Goal: Task Accomplishment & Management: Manage account settings

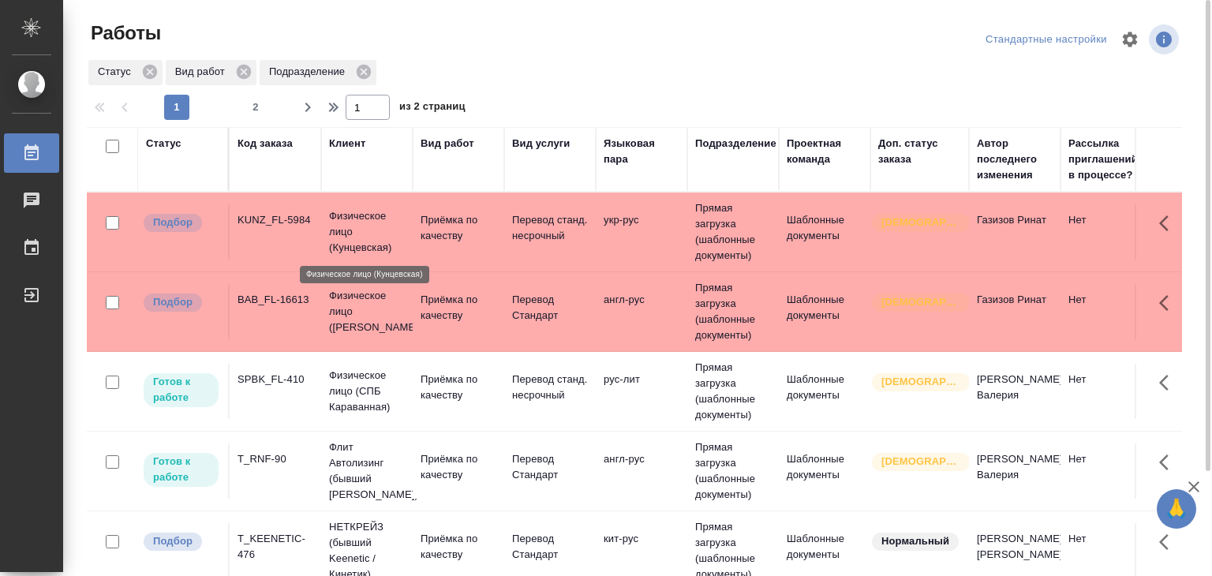
click at [388, 244] on p "Физическое лицо (Кунцевская)" at bounding box center [367, 231] width 76 height 47
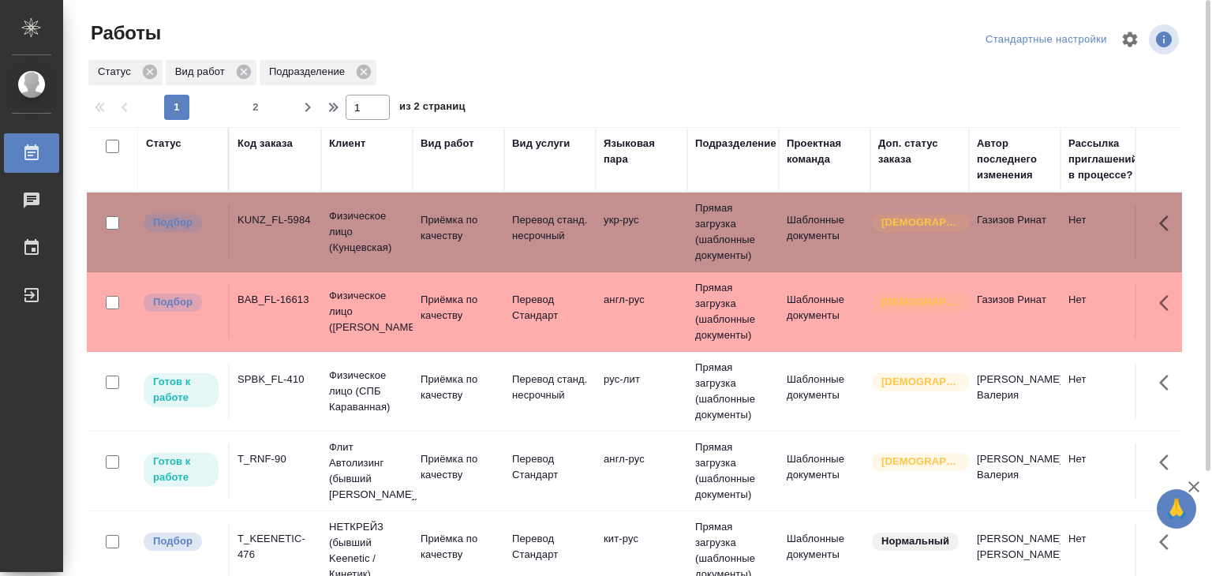
click at [369, 302] on p "Физическое лицо (Бабушкинская)" at bounding box center [367, 311] width 76 height 47
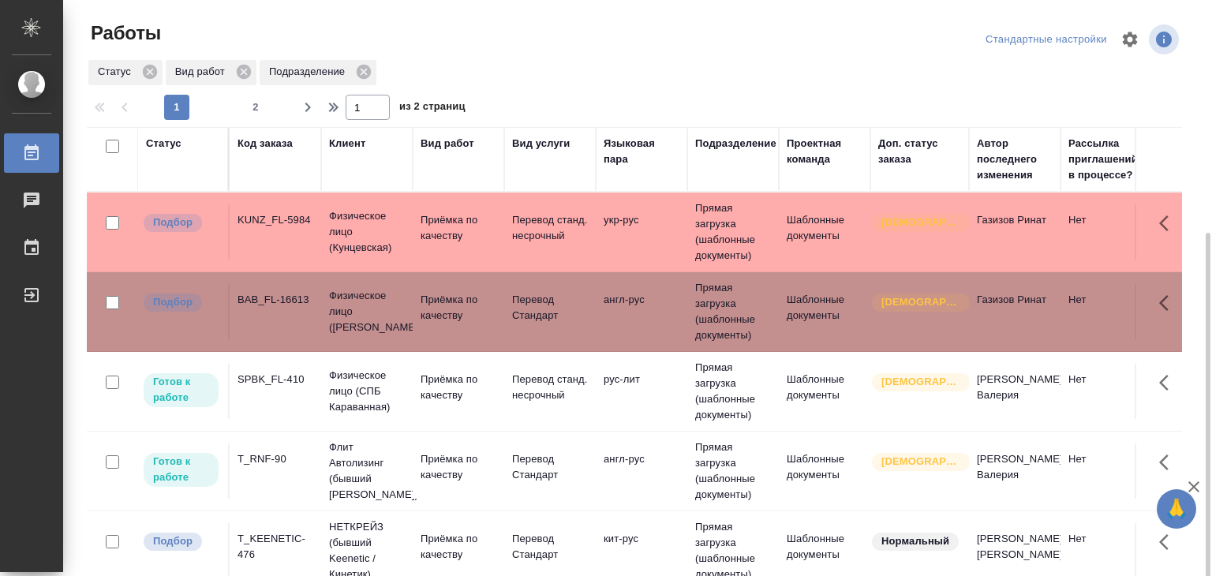
scroll to position [79, 0]
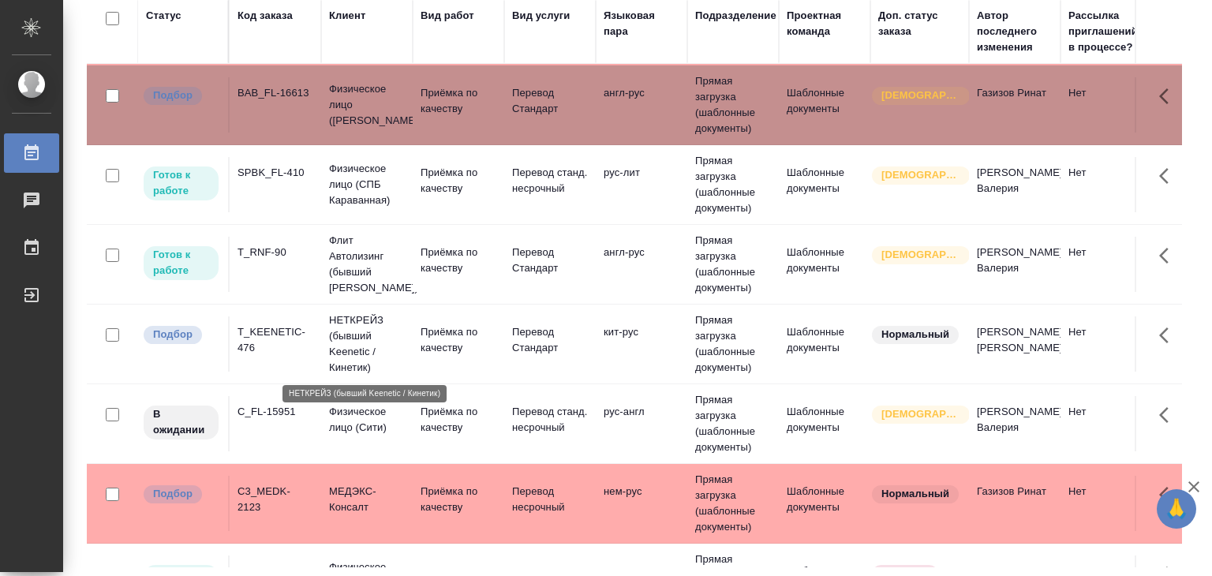
click at [331, 333] on p "НЕТКРЕЙЗ (бывший Keenetic / Кинетик)" at bounding box center [367, 343] width 76 height 63
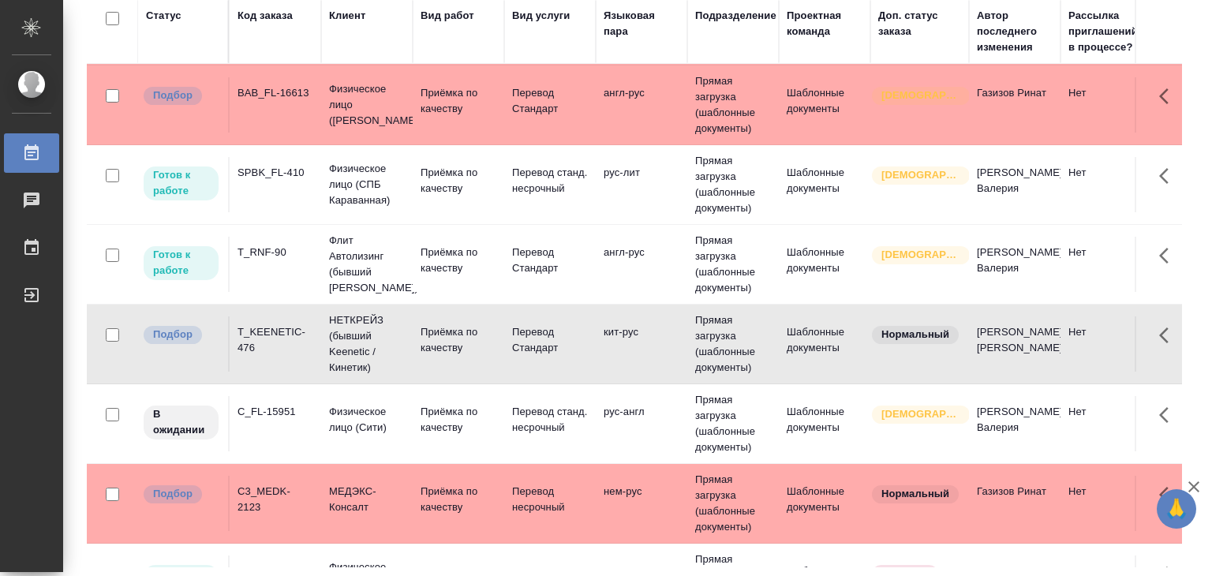
scroll to position [237, 0]
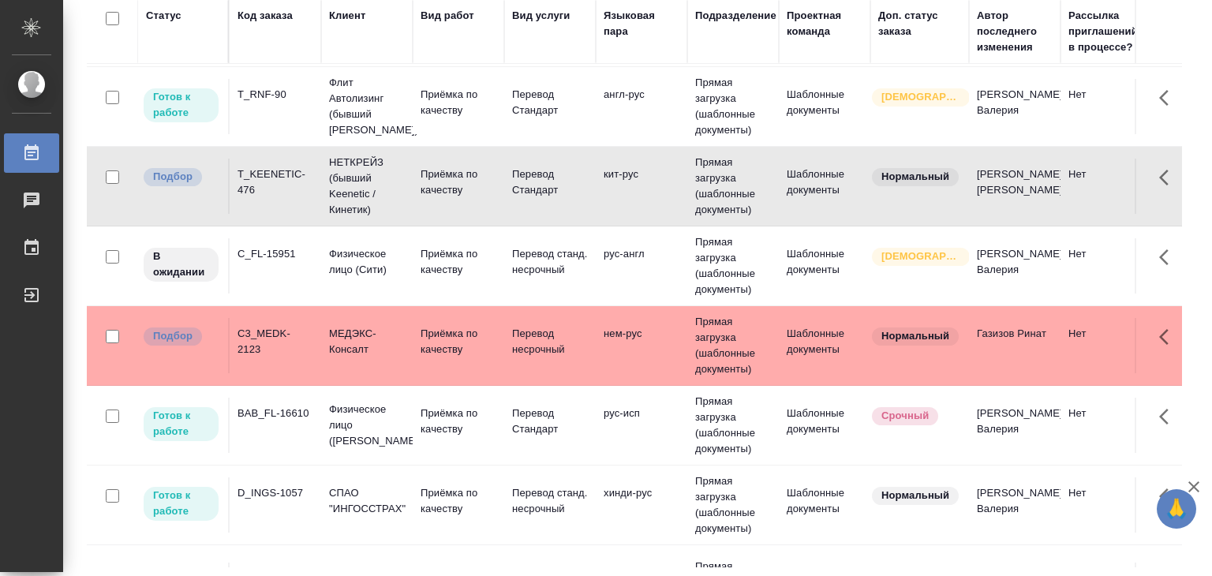
click at [336, 347] on p "МЕДЭКС-Консалт" at bounding box center [367, 342] width 76 height 32
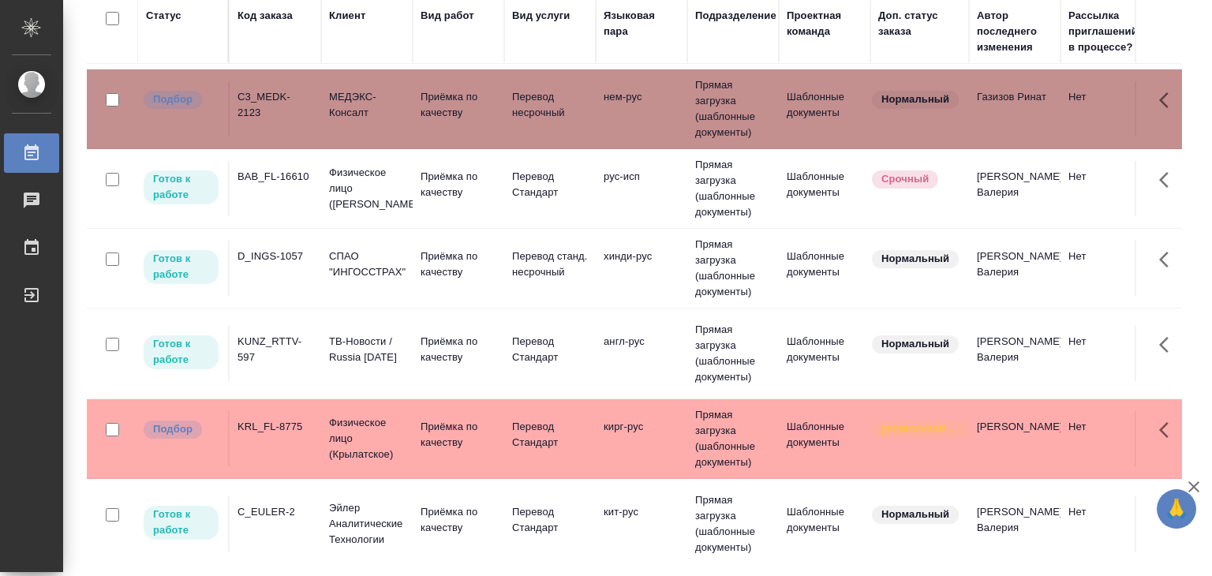
scroll to position [587, 0]
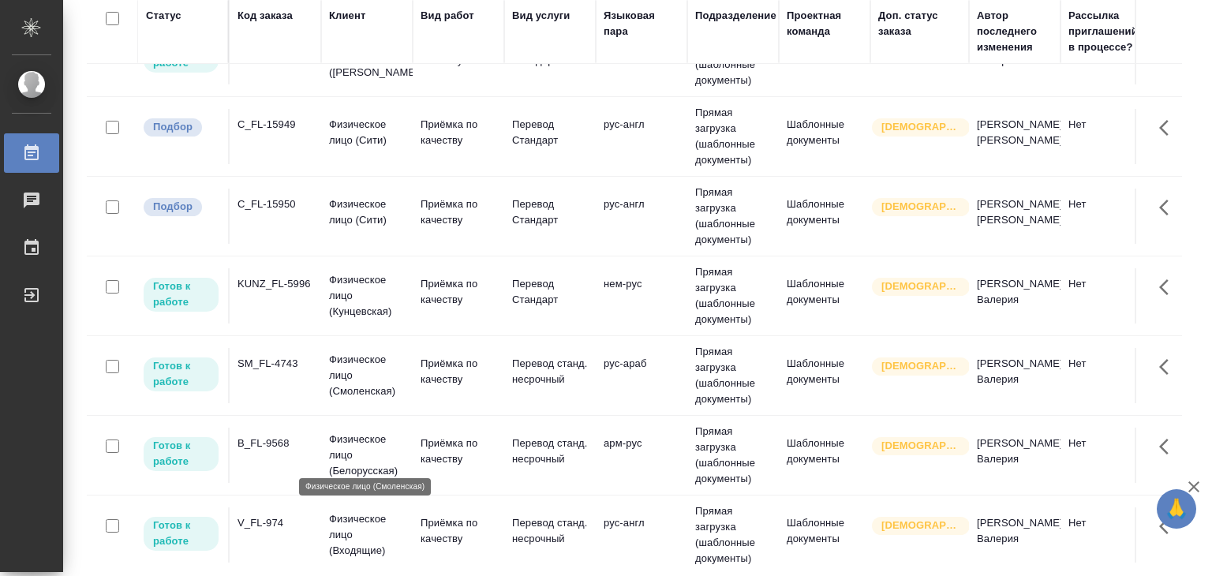
scroll to position [868, 0]
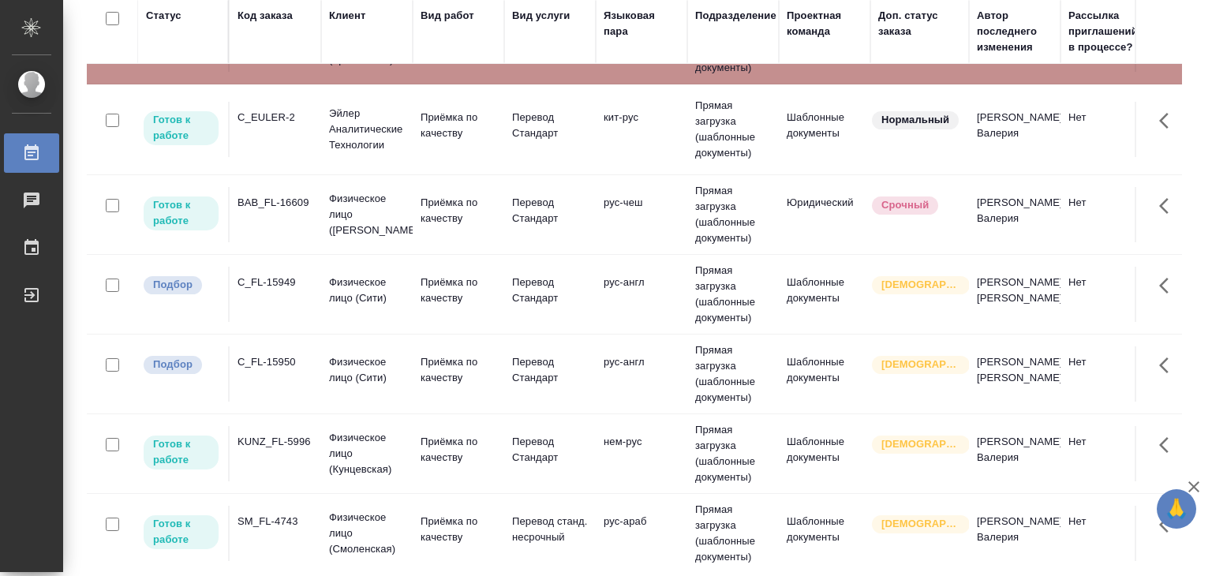
click at [313, 286] on td "C_FL-15949" at bounding box center [276, 294] width 92 height 55
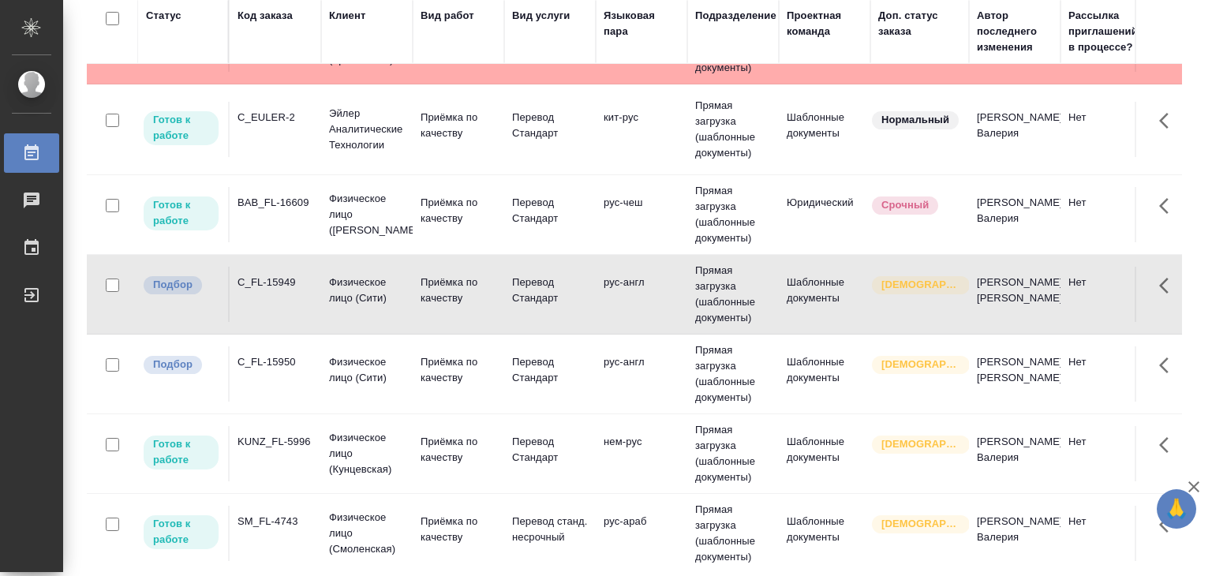
click at [342, 383] on td "Физическое лицо (Сити)" at bounding box center [367, 373] width 92 height 55
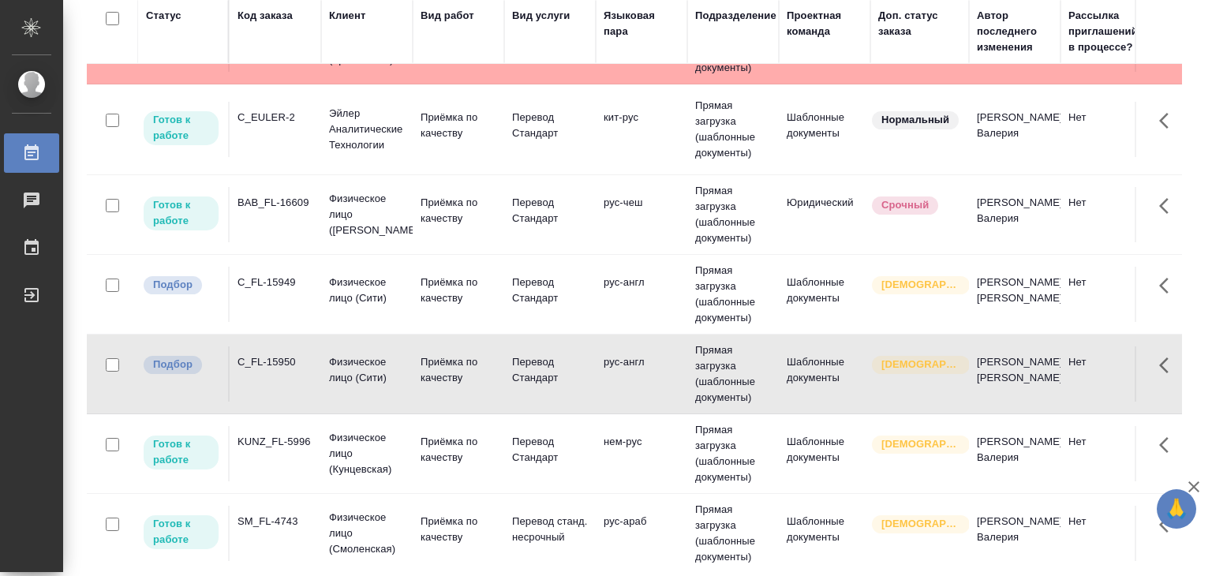
scroll to position [1342, 0]
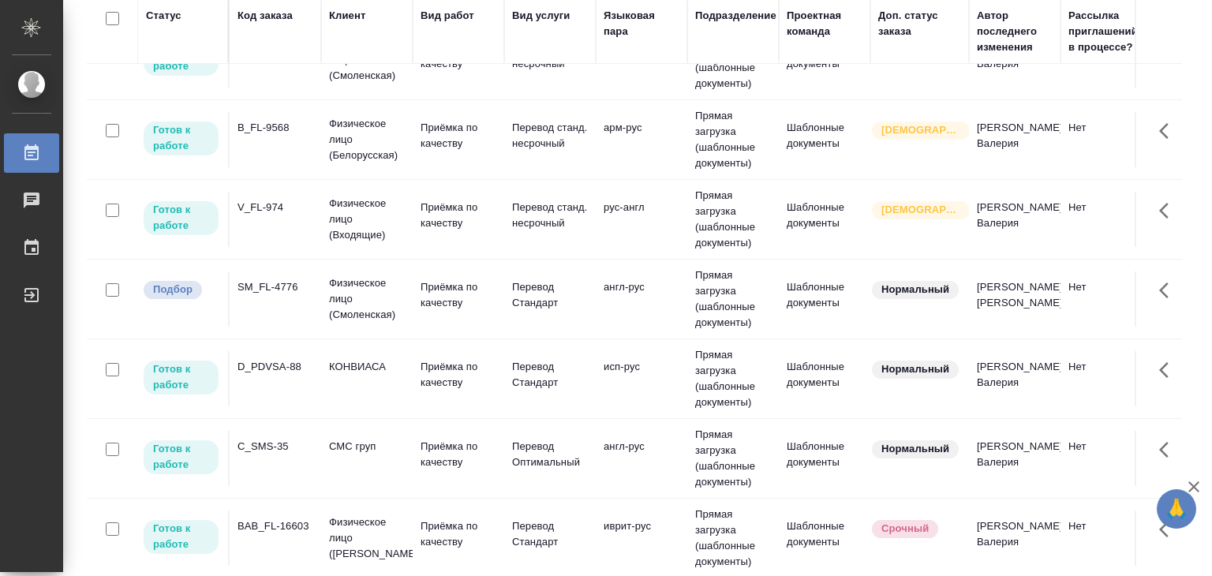
click at [314, 297] on td "SM_FL-4776" at bounding box center [276, 298] width 92 height 55
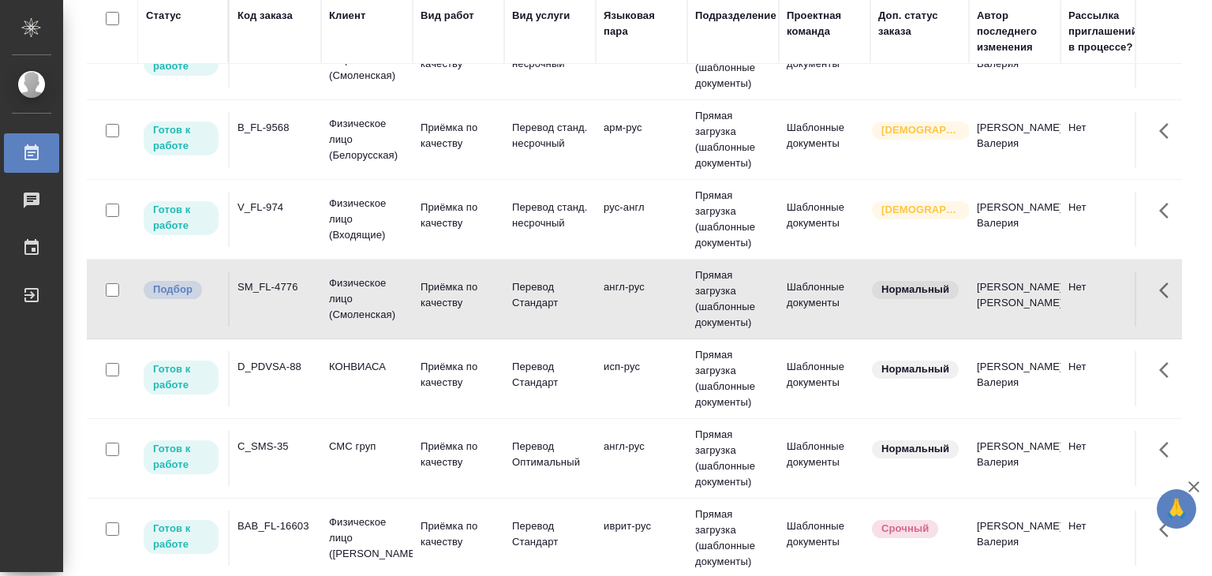
scroll to position [1519, 0]
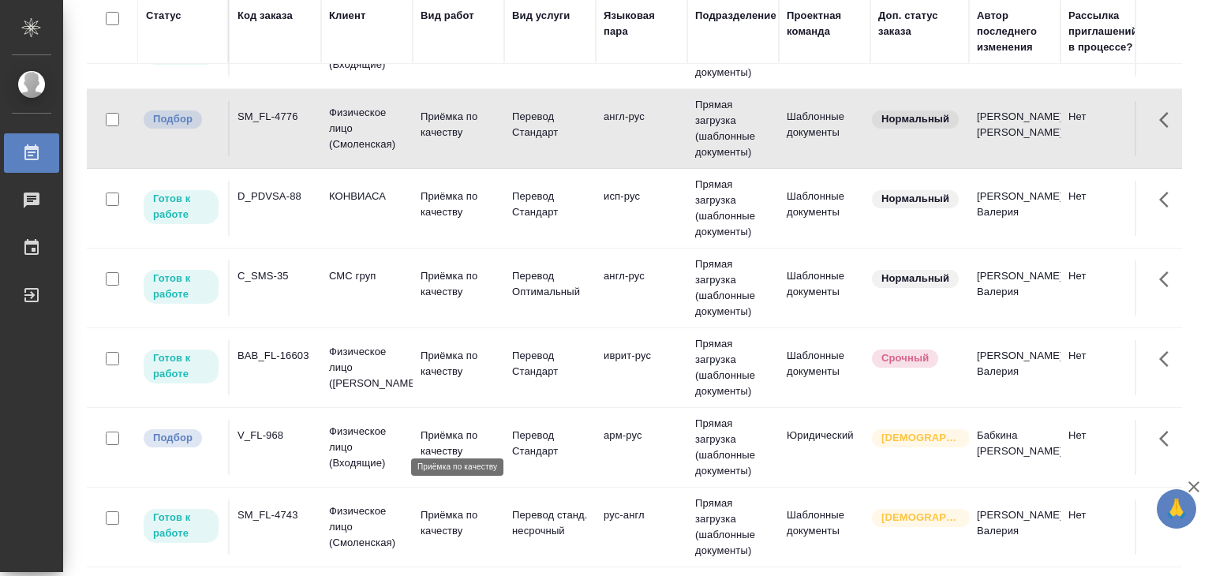
click at [436, 432] on p "Приёмка по качеству" at bounding box center [459, 444] width 76 height 32
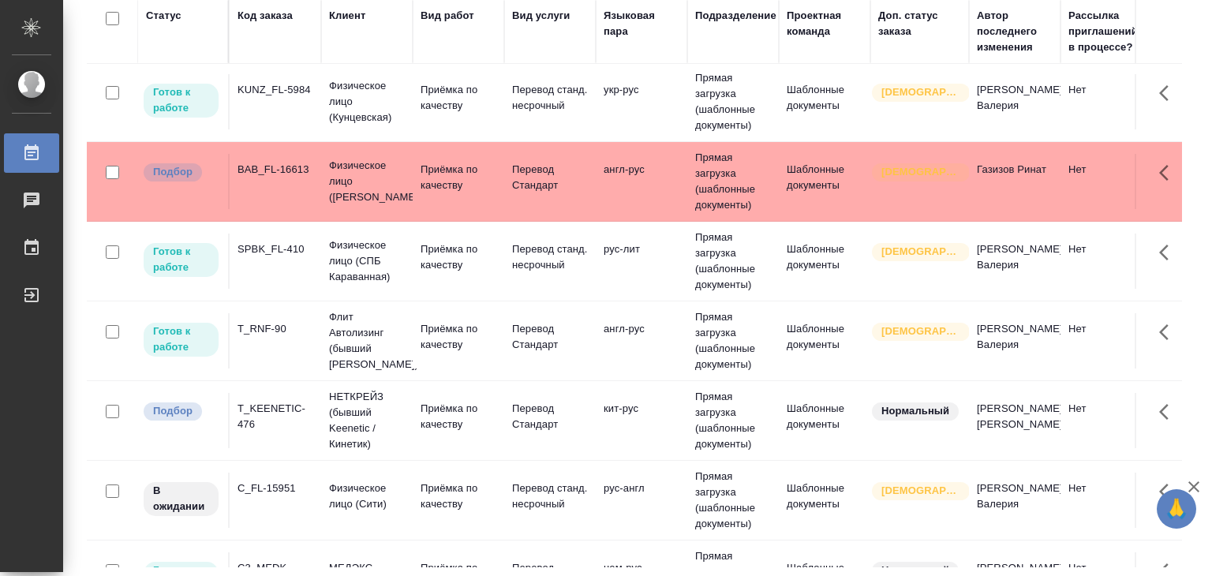
scroll to position [0, 0]
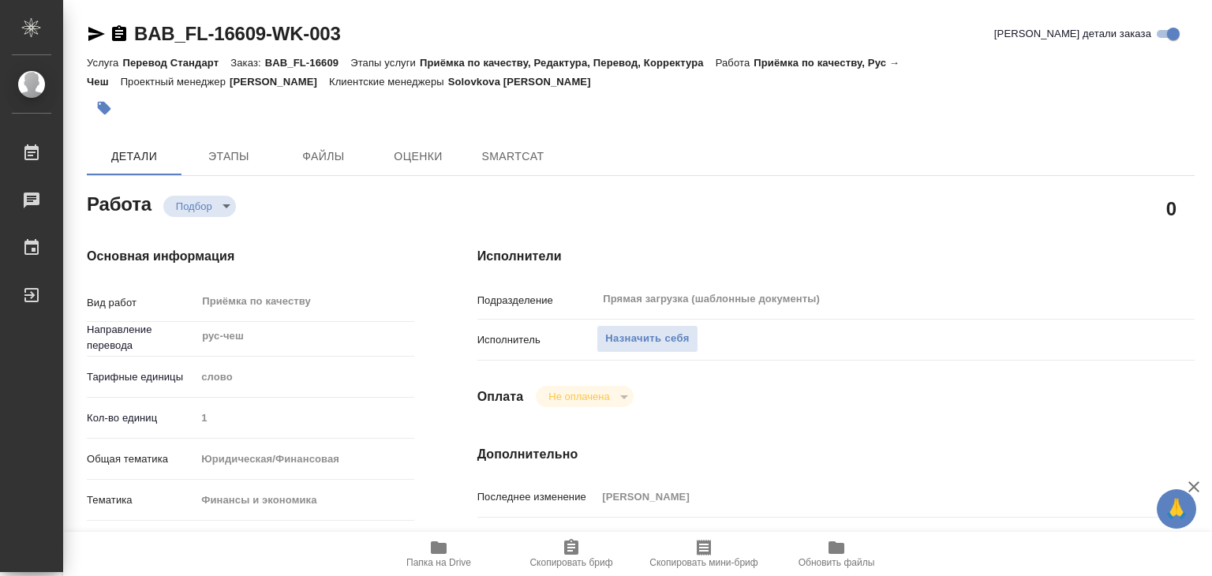
type textarea "x"
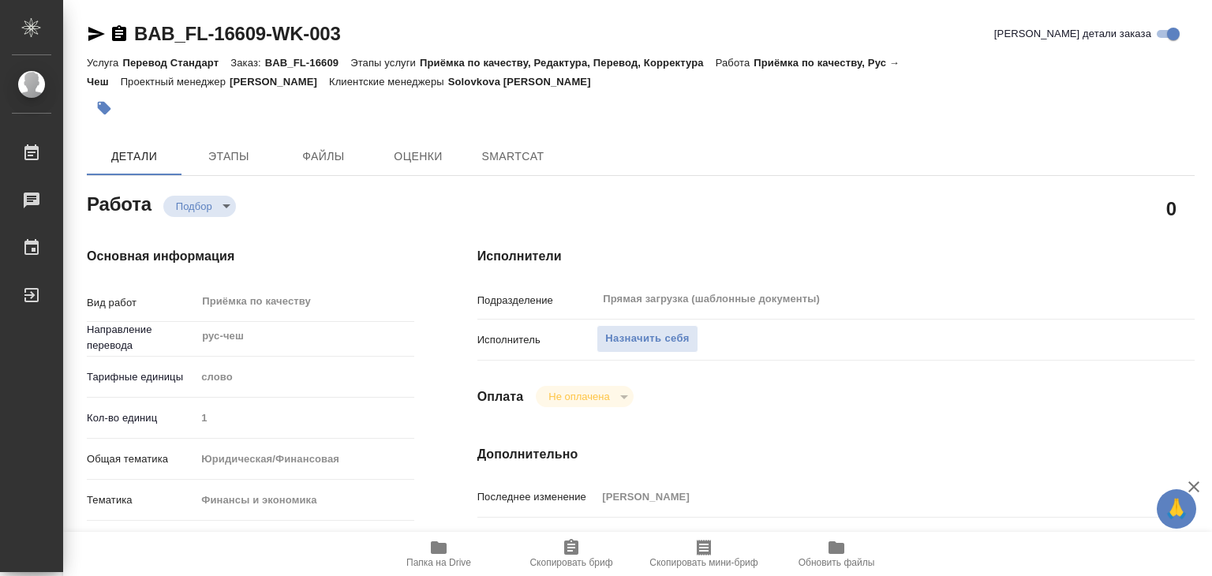
type textarea "x"
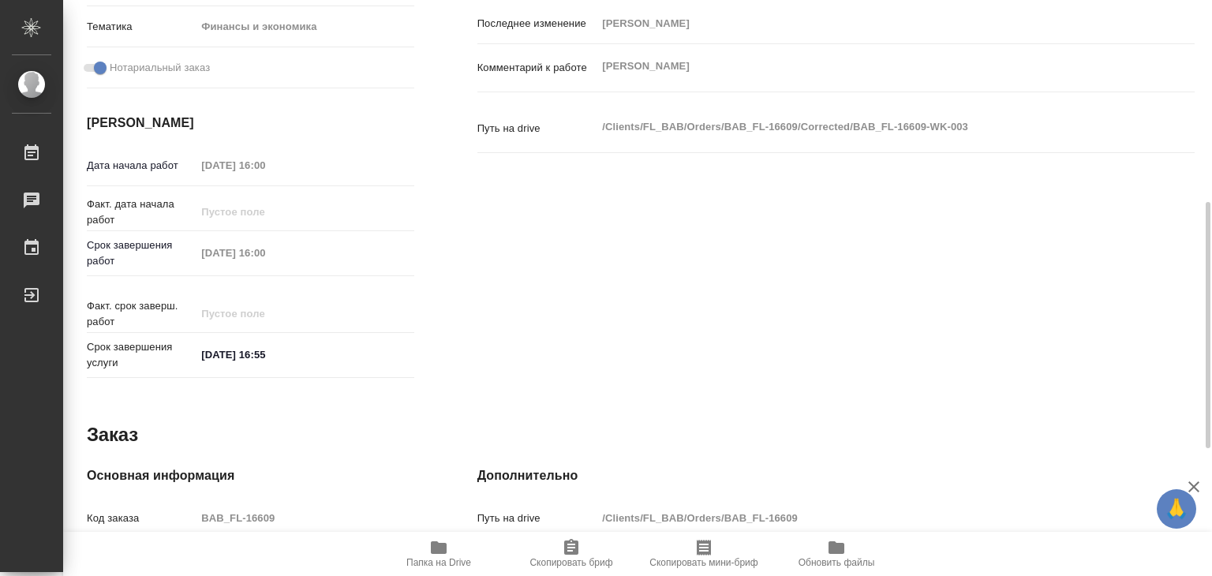
type textarea "x"
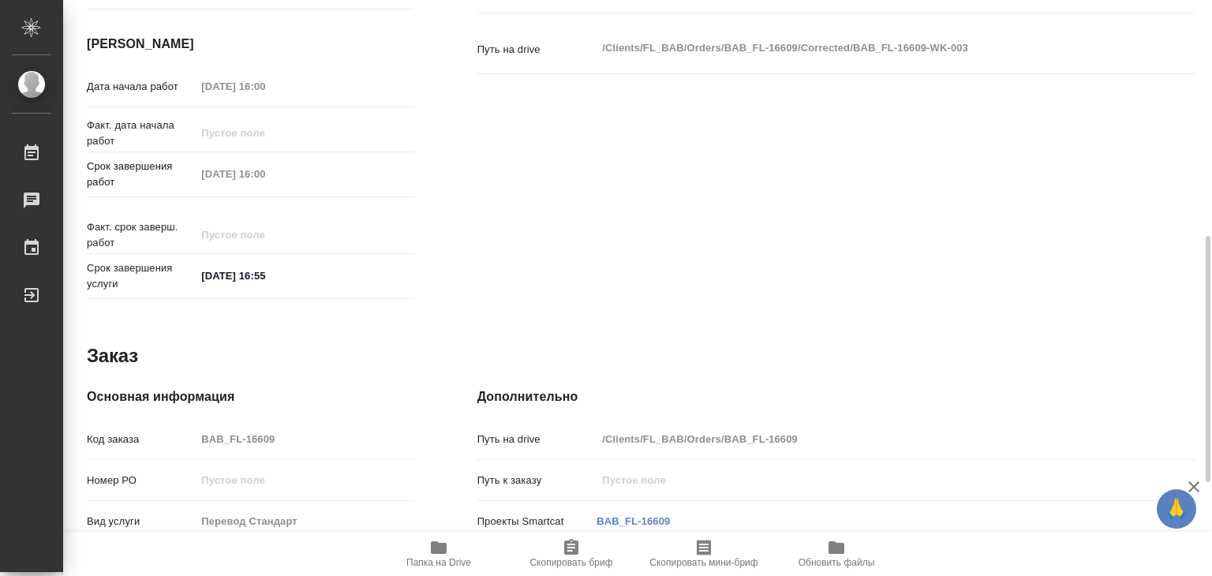
type textarea "x"
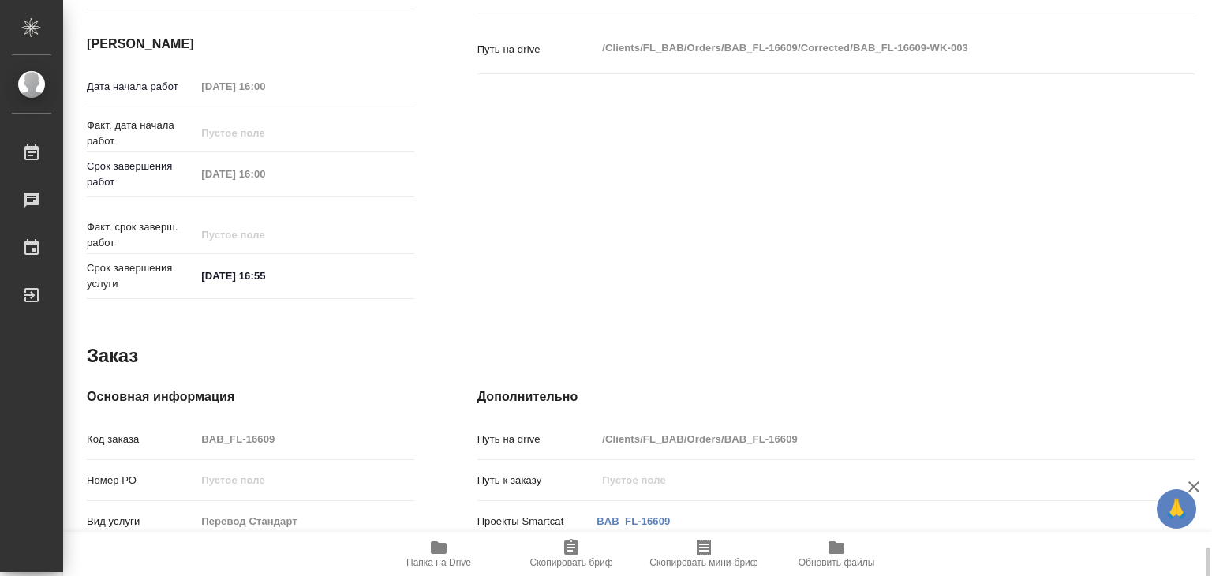
scroll to position [770, 0]
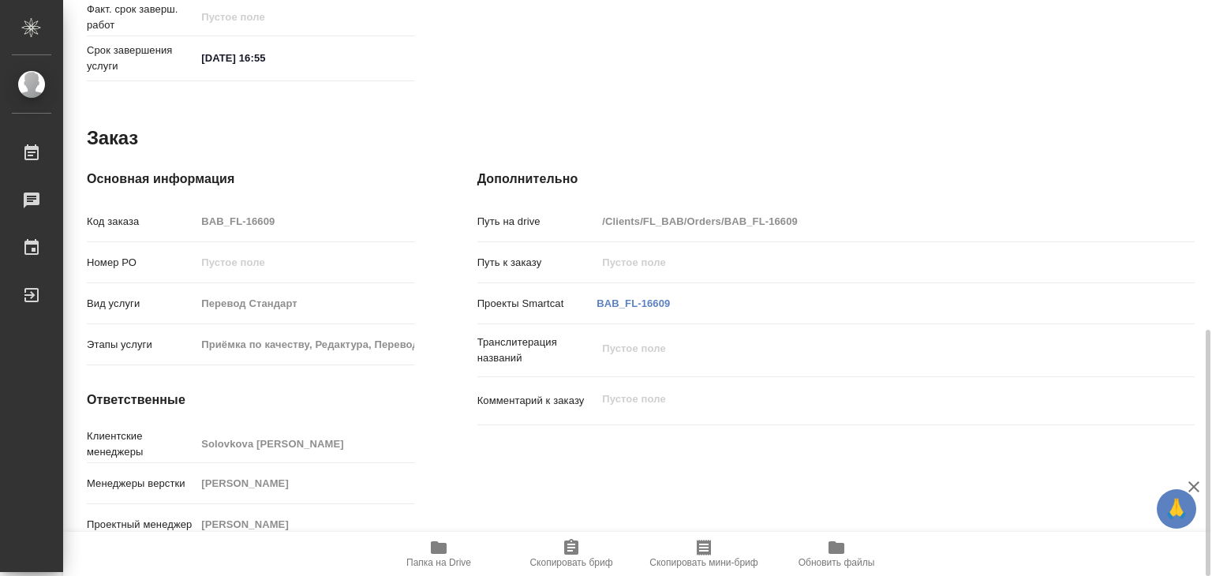
click at [432, 556] on icon "button" at bounding box center [438, 547] width 19 height 19
type textarea "x"
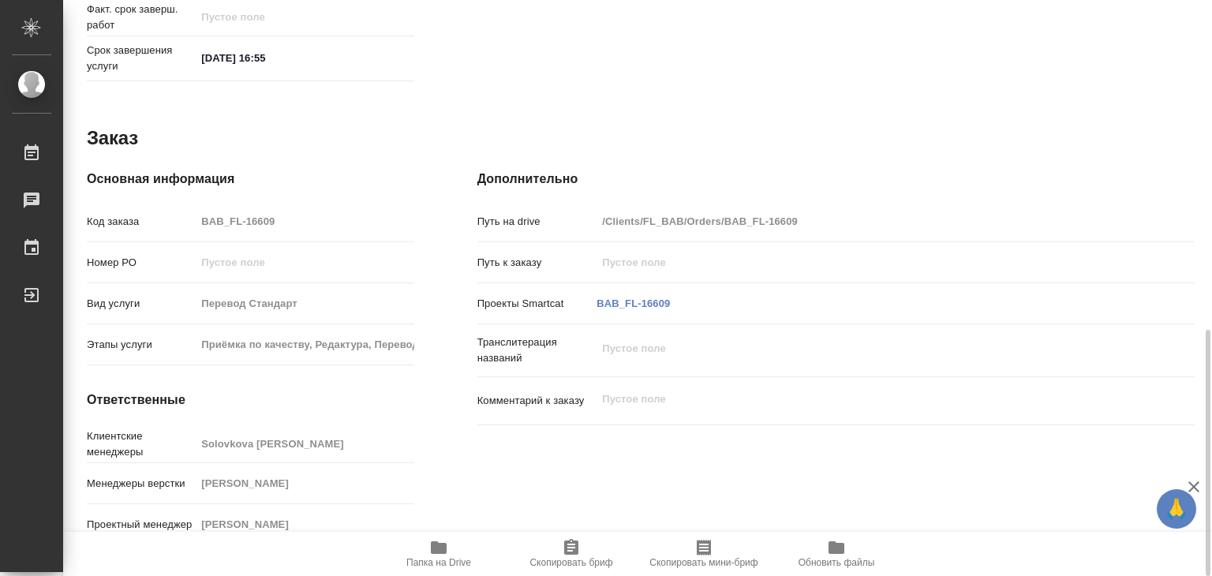
type textarea "x"
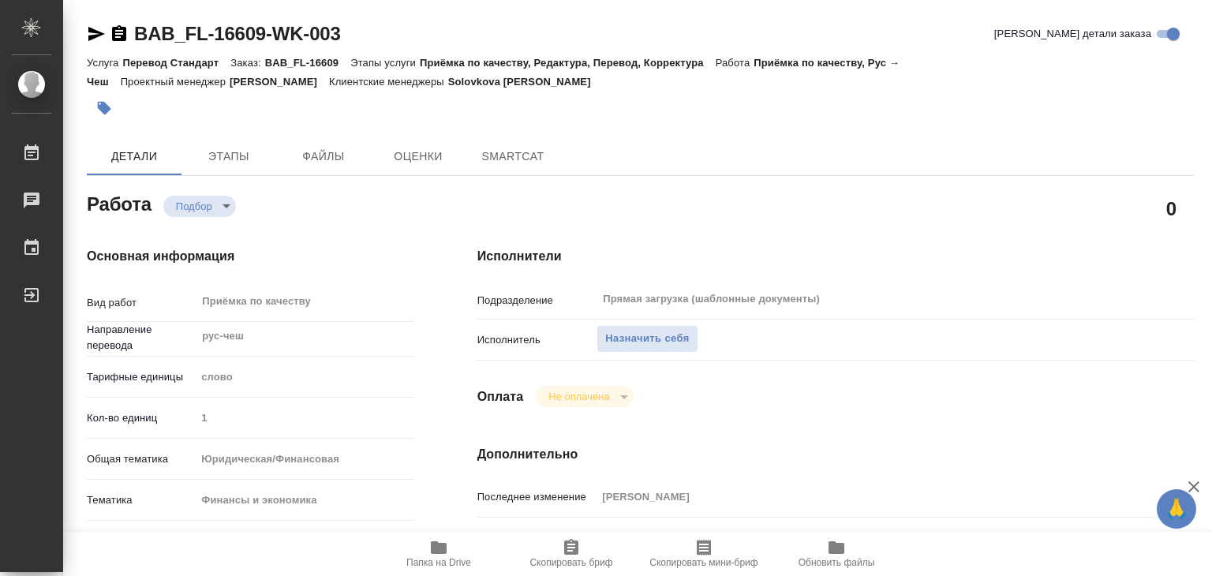
type textarea "x"
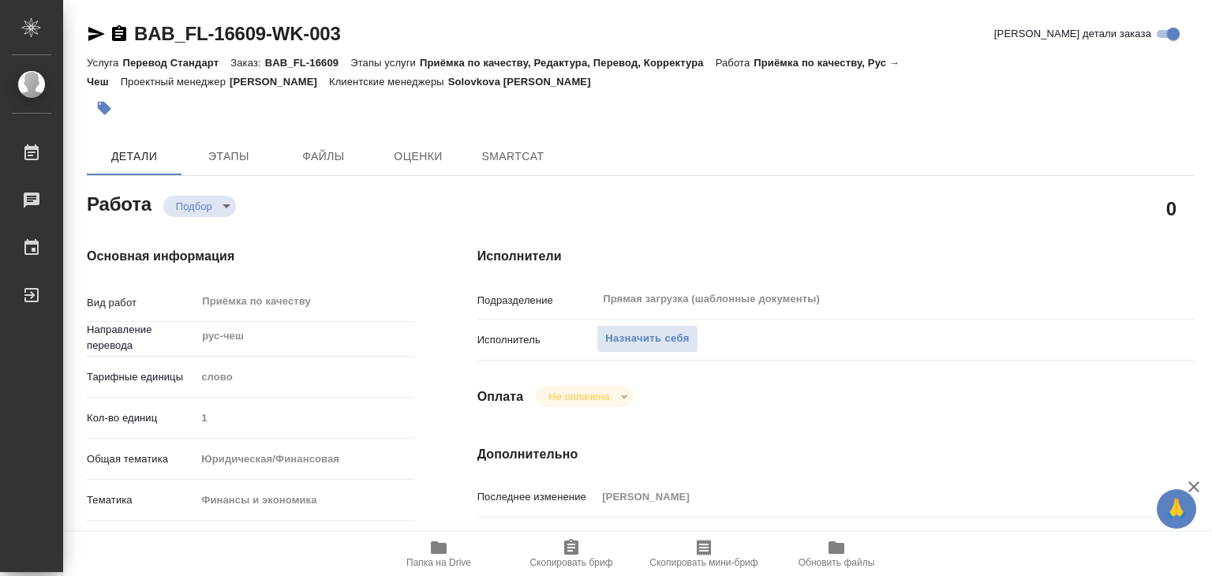
type textarea "x"
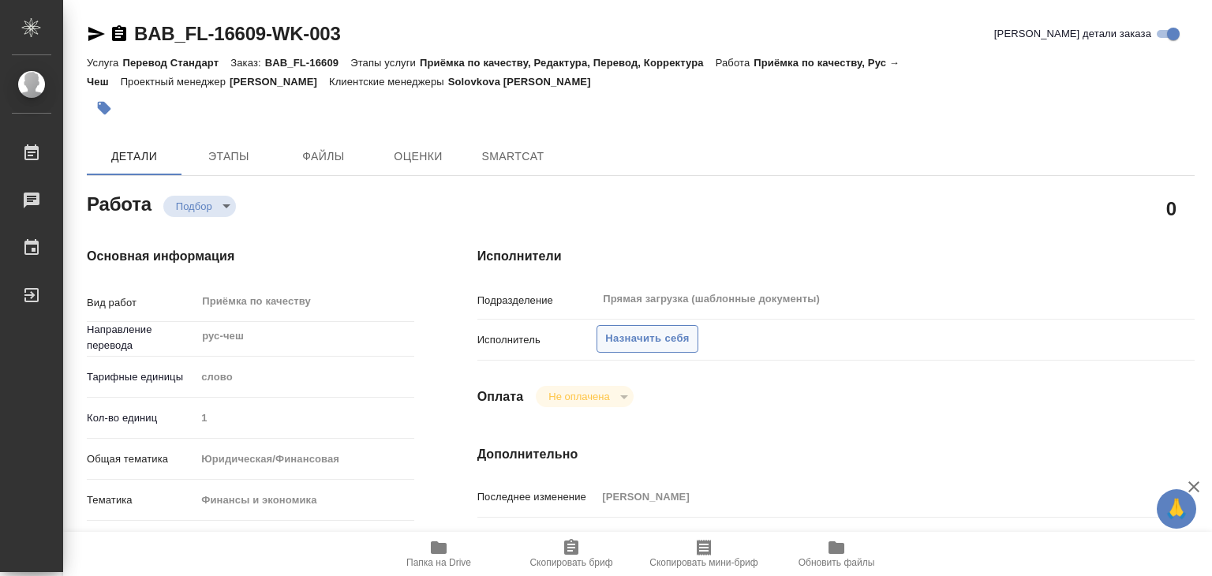
type textarea "x"
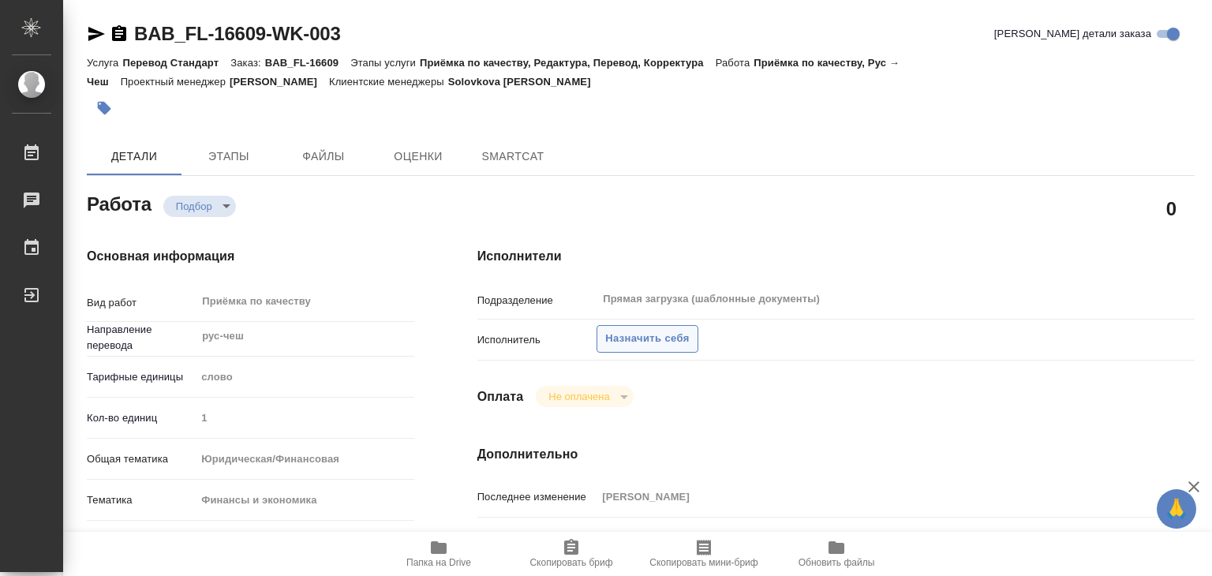
click at [608, 345] on span "Назначить себя" at bounding box center [647, 339] width 84 height 18
type textarea "x"
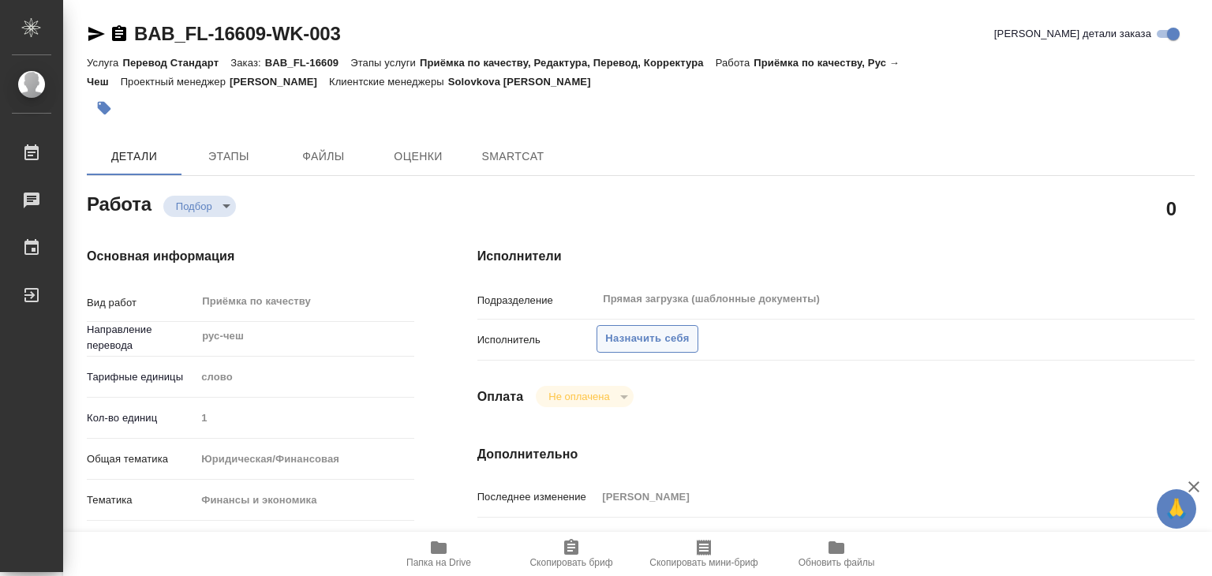
type textarea "x"
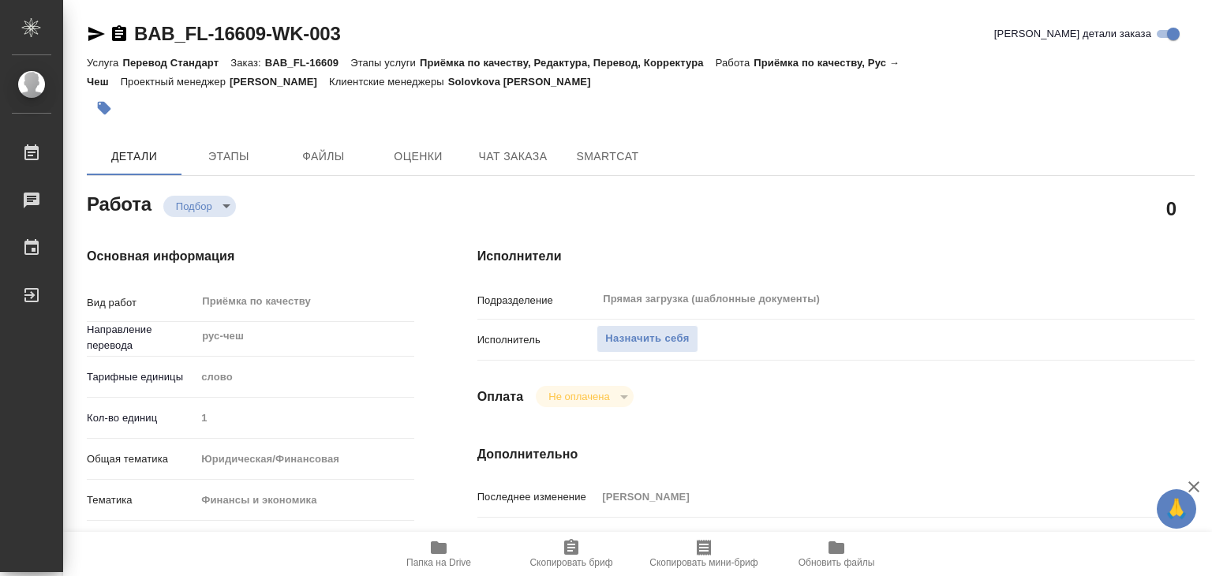
type textarea "x"
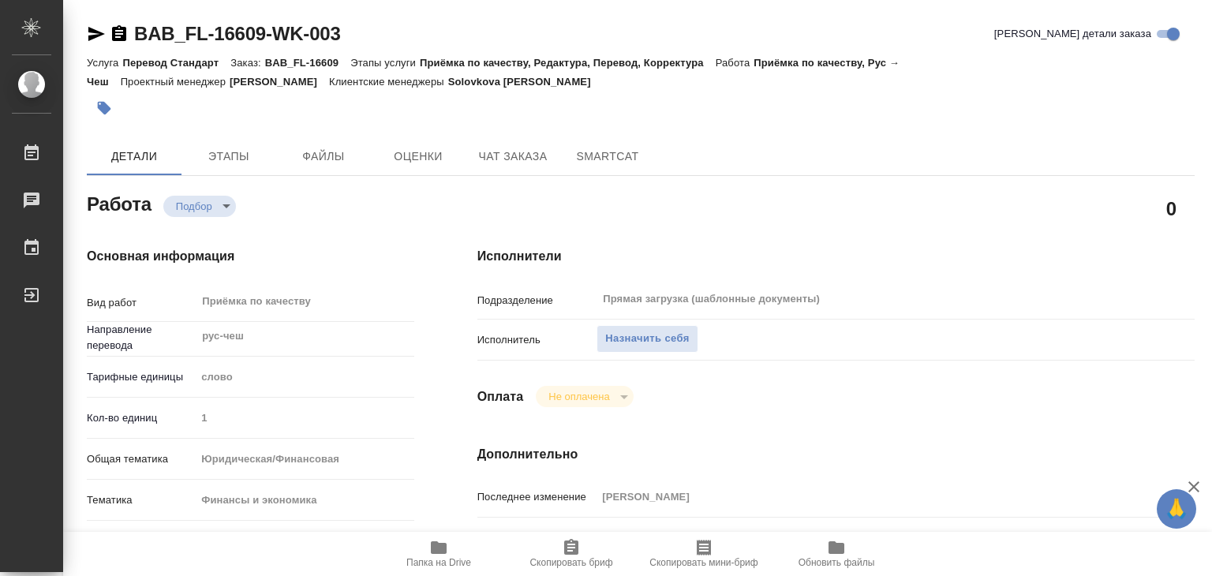
type textarea "x"
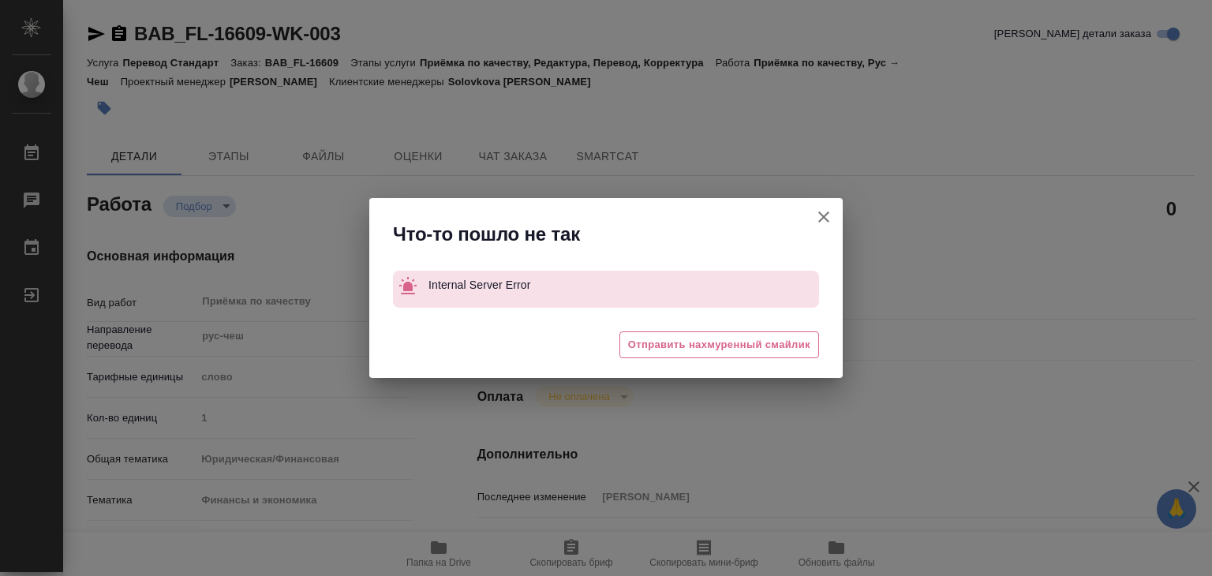
type textarea "x"
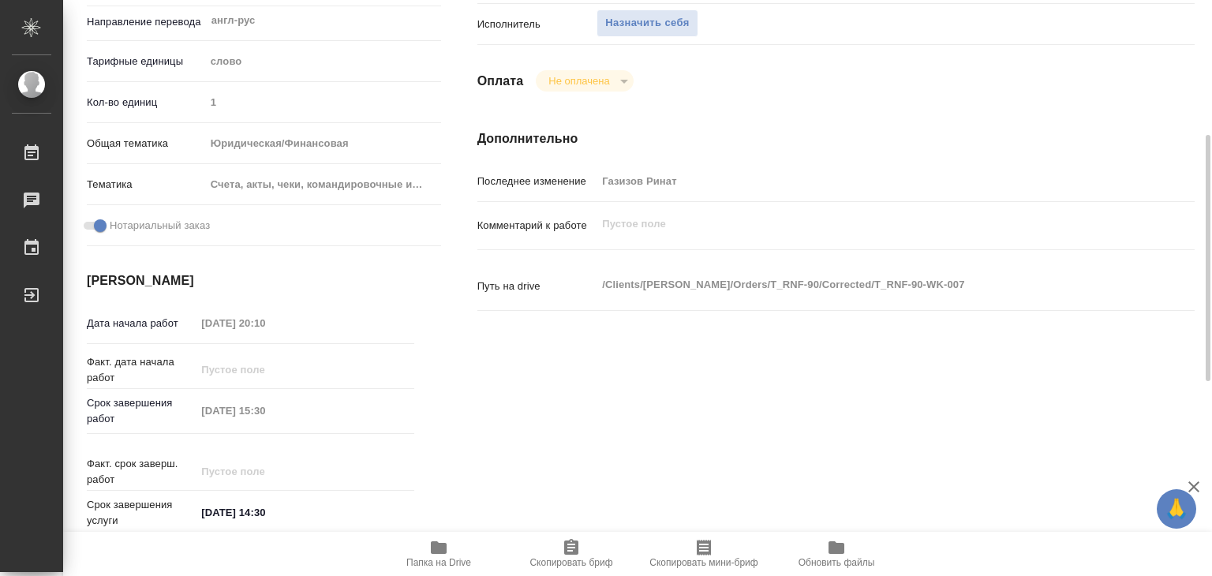
scroll to position [79, 0]
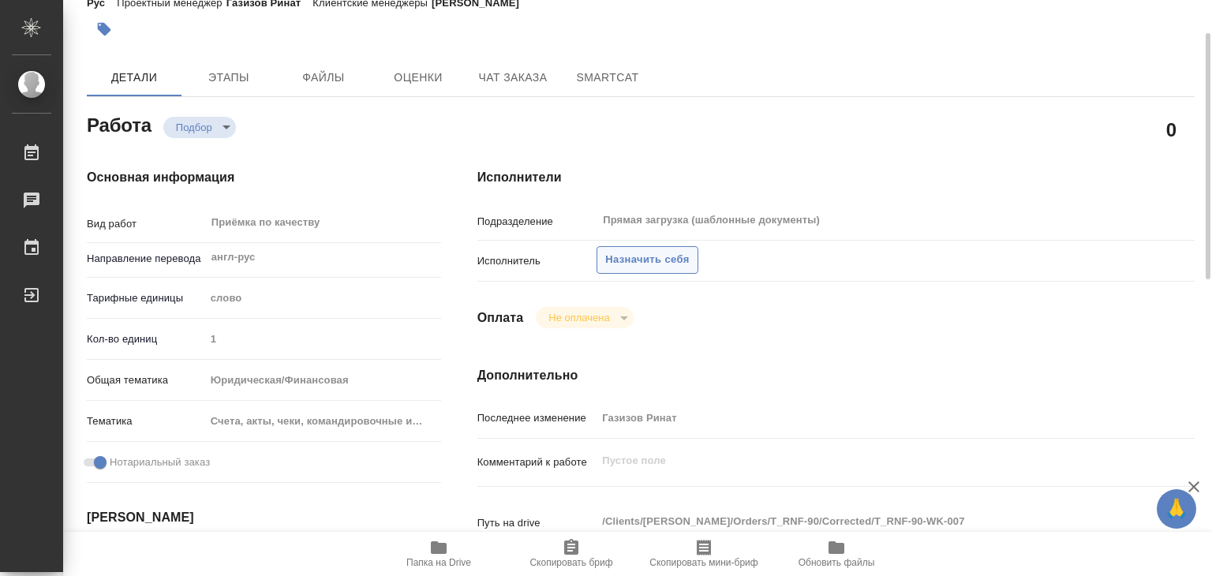
click at [634, 261] on span "Назначить себя" at bounding box center [647, 260] width 84 height 18
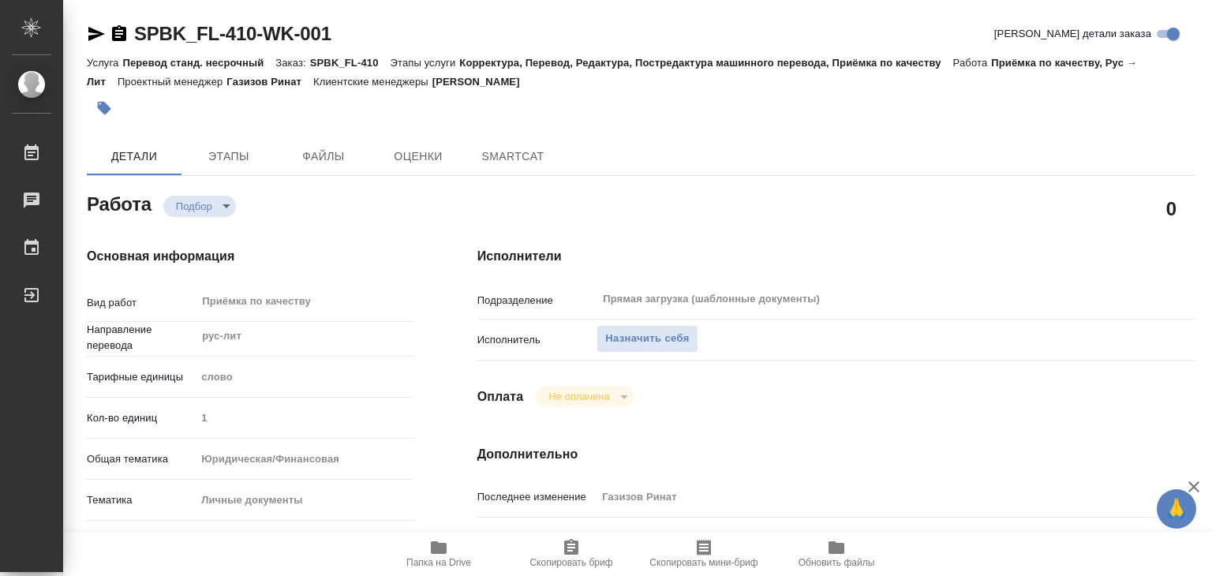
type textarea "x"
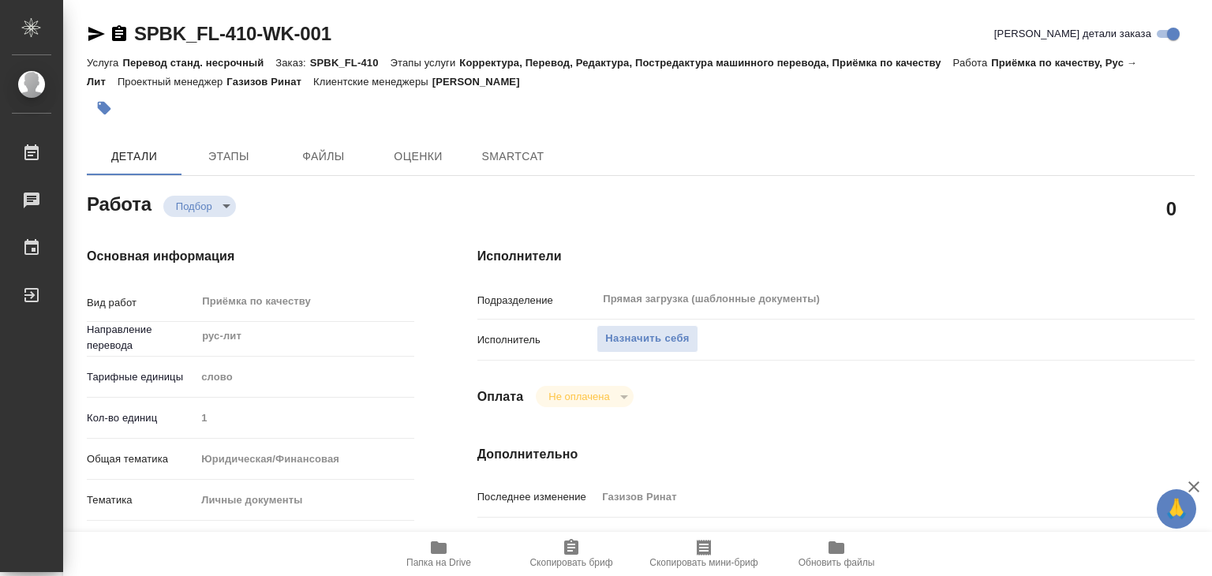
type textarea "x"
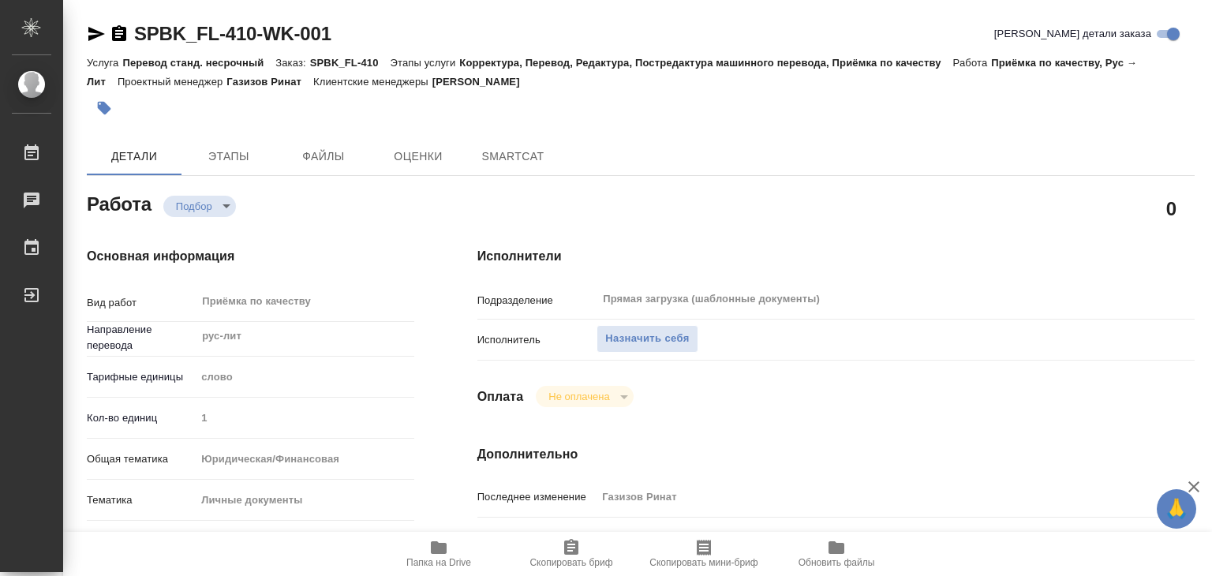
type textarea "x"
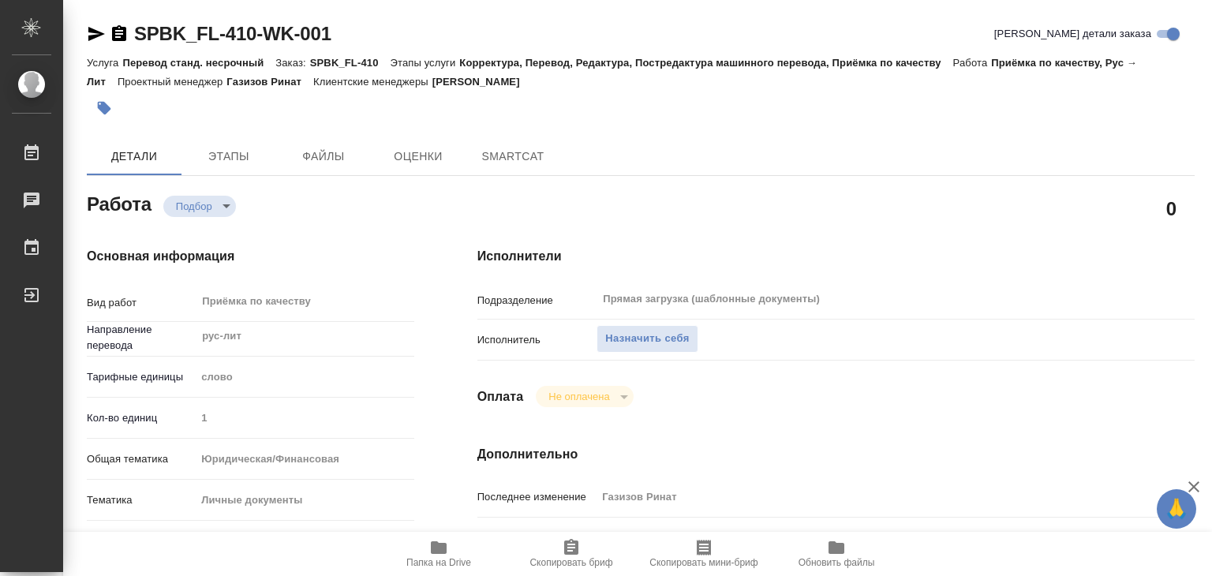
scroll to position [395, 0]
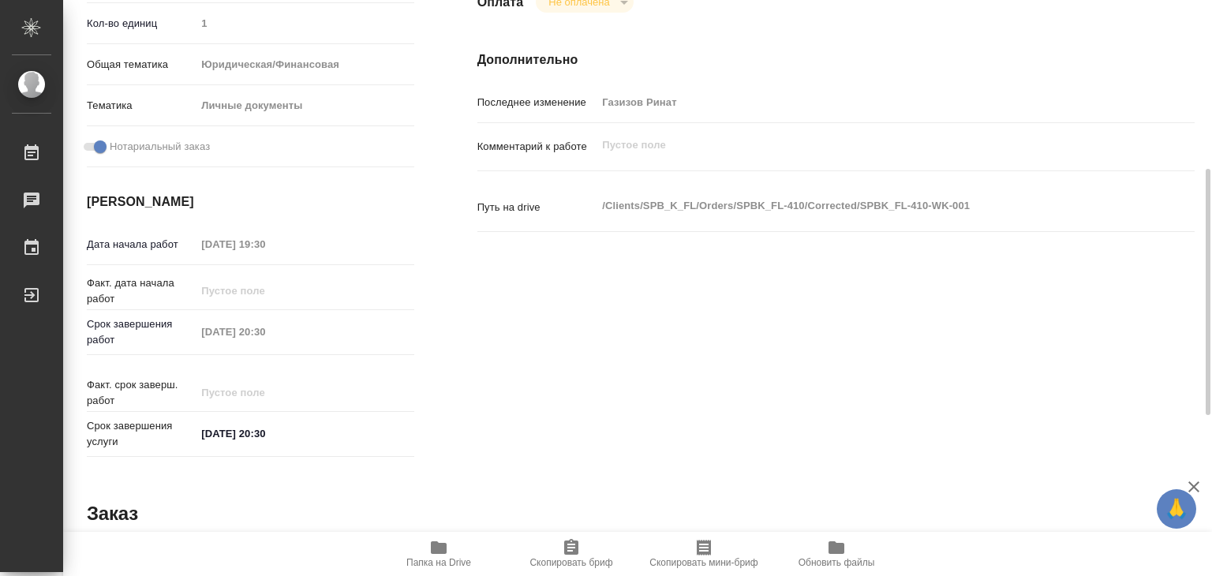
type textarea "x"
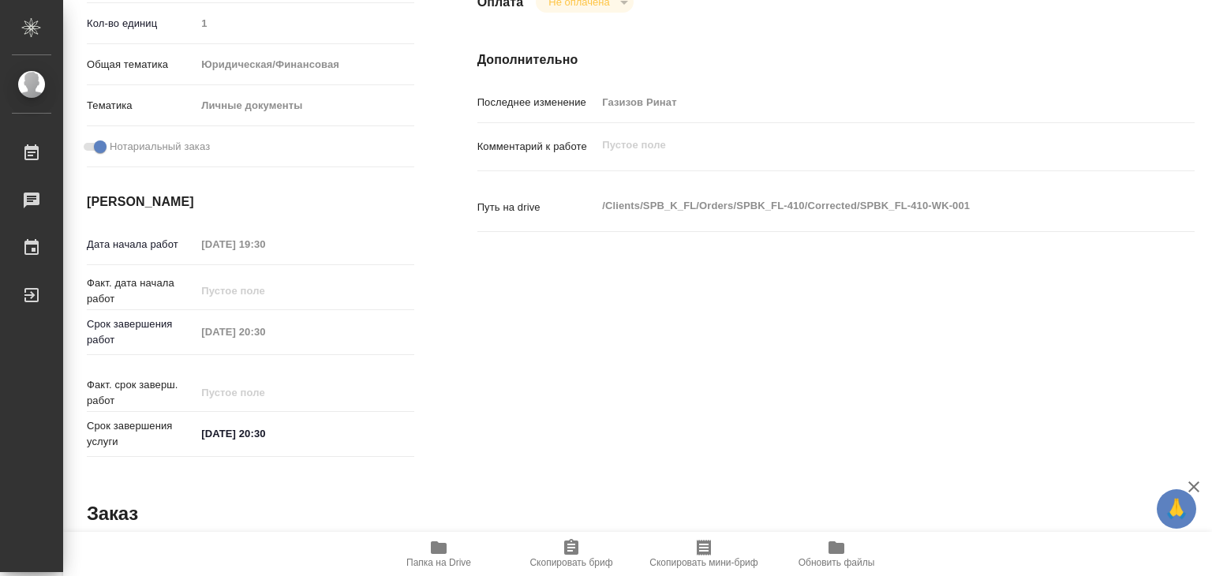
type textarea "x"
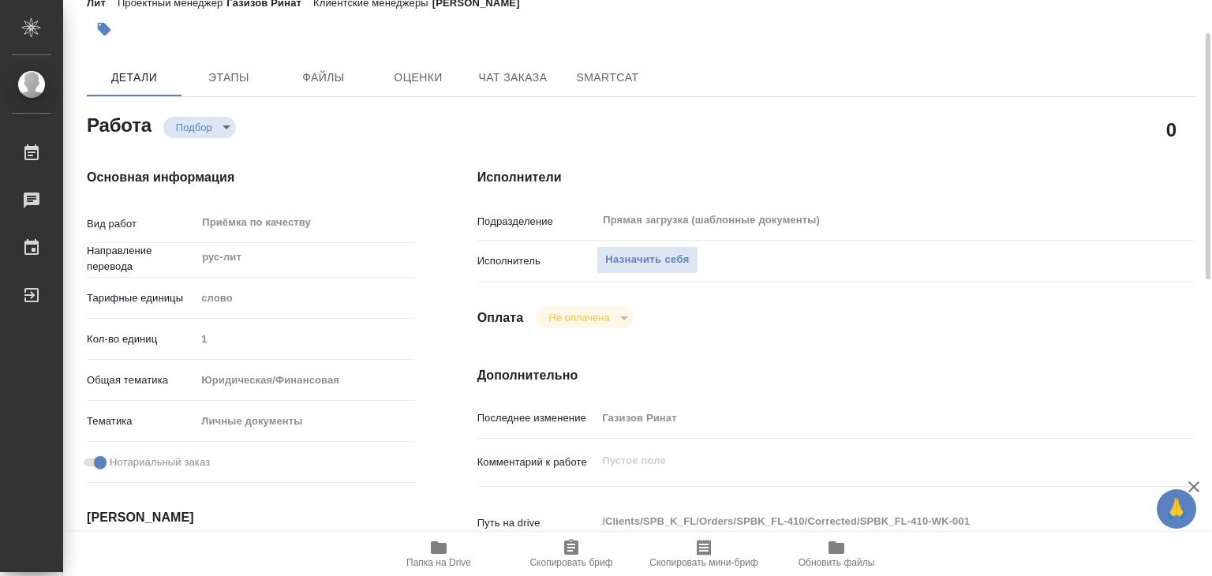
scroll to position [0, 0]
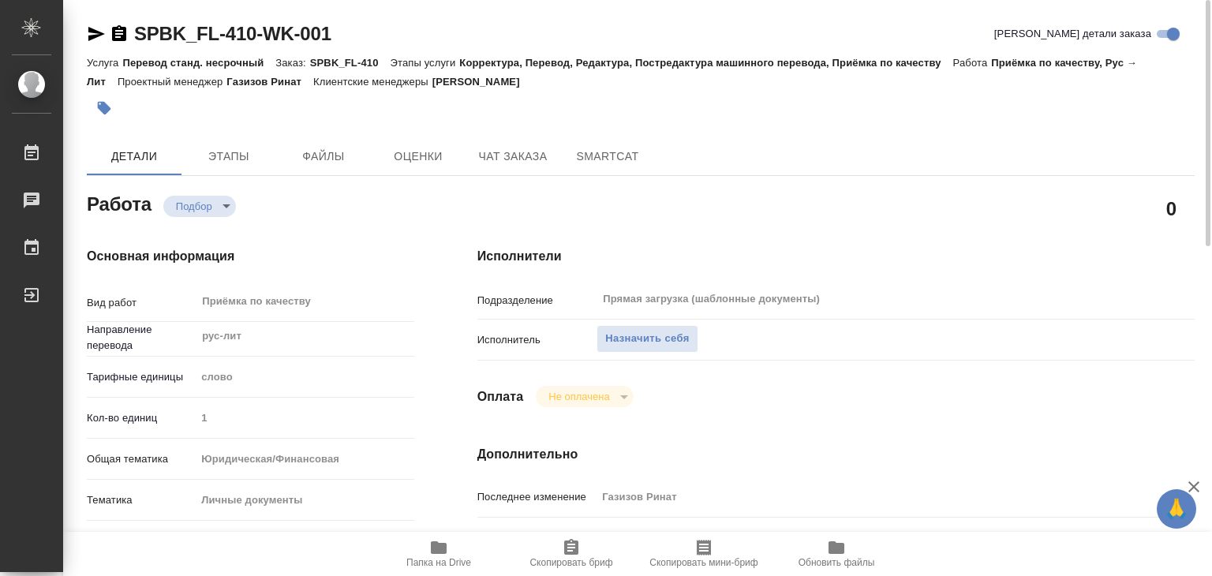
click at [657, 319] on hr at bounding box center [835, 319] width 717 height 1
click at [652, 335] on span "Назначить себя" at bounding box center [647, 339] width 84 height 18
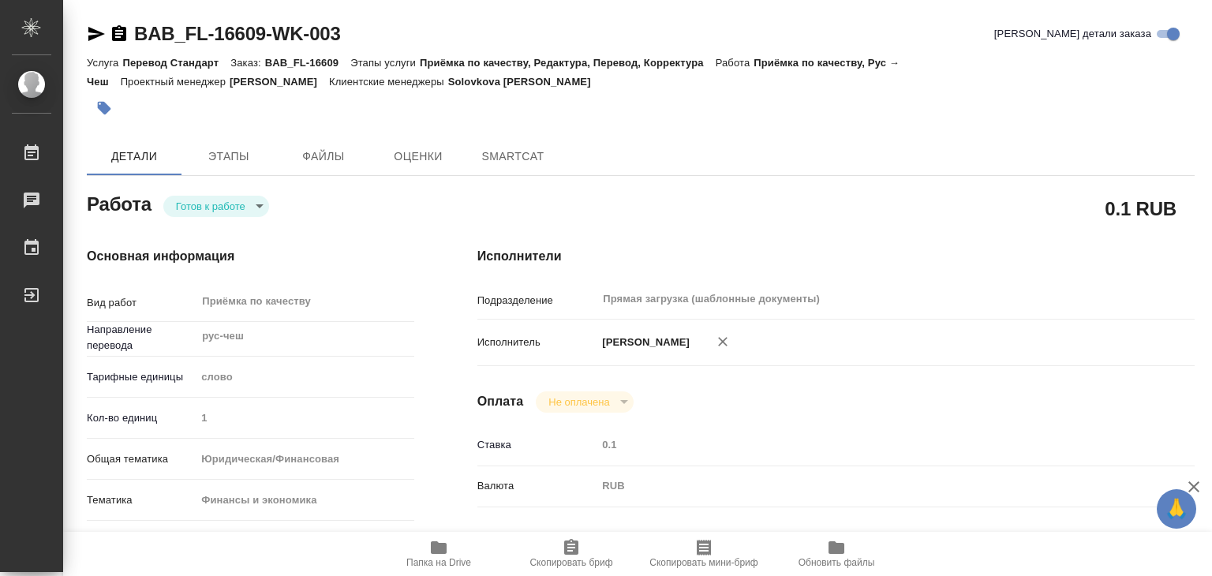
type textarea "x"
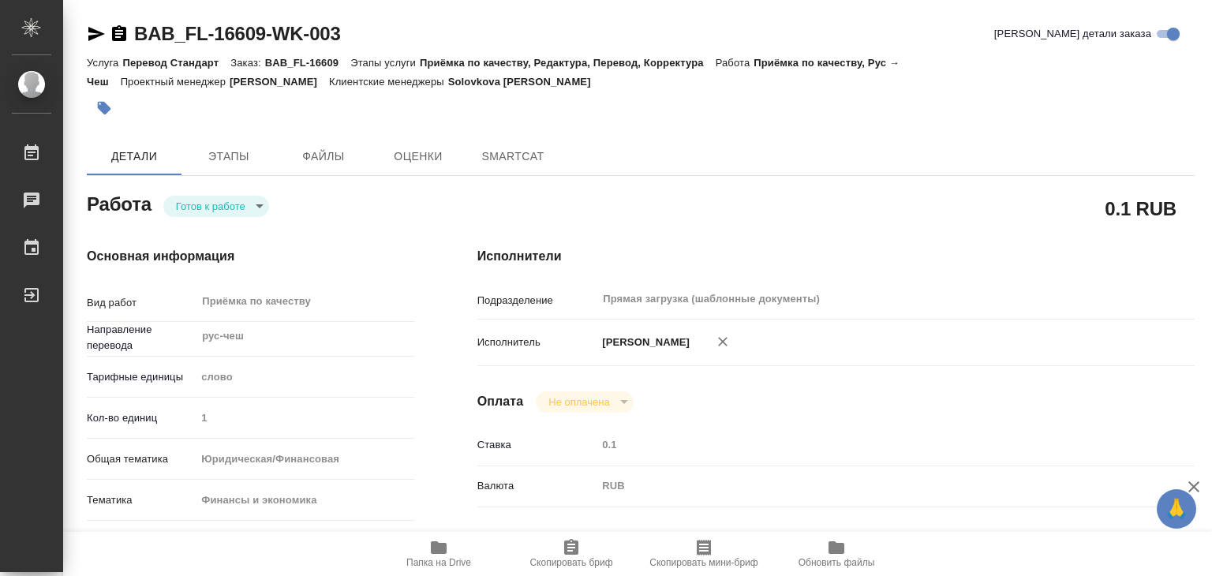
type textarea "x"
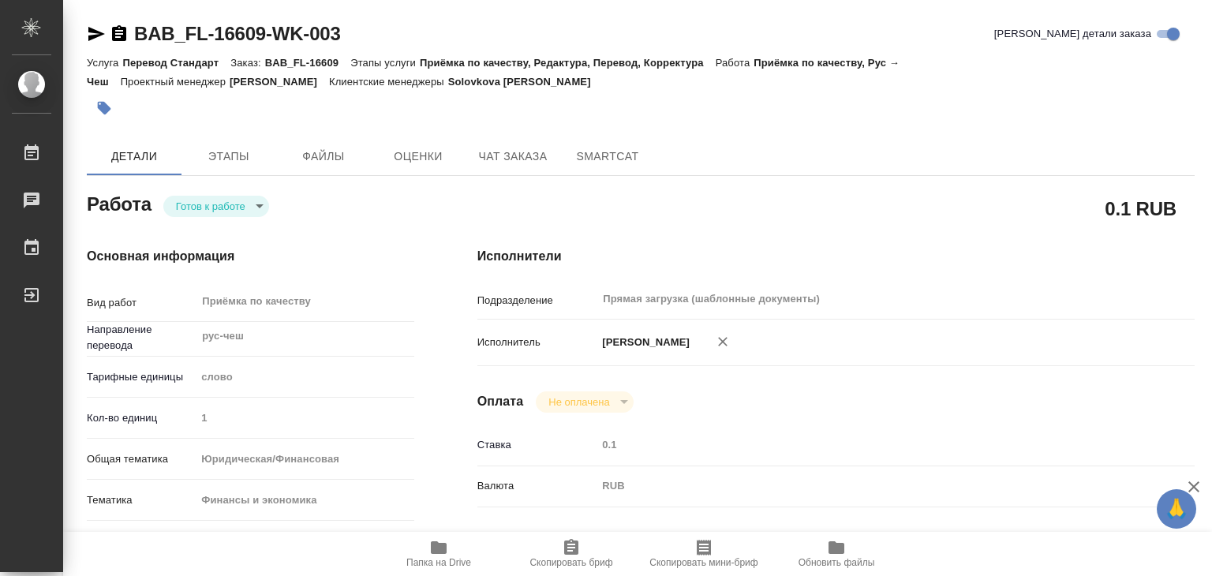
type textarea "x"
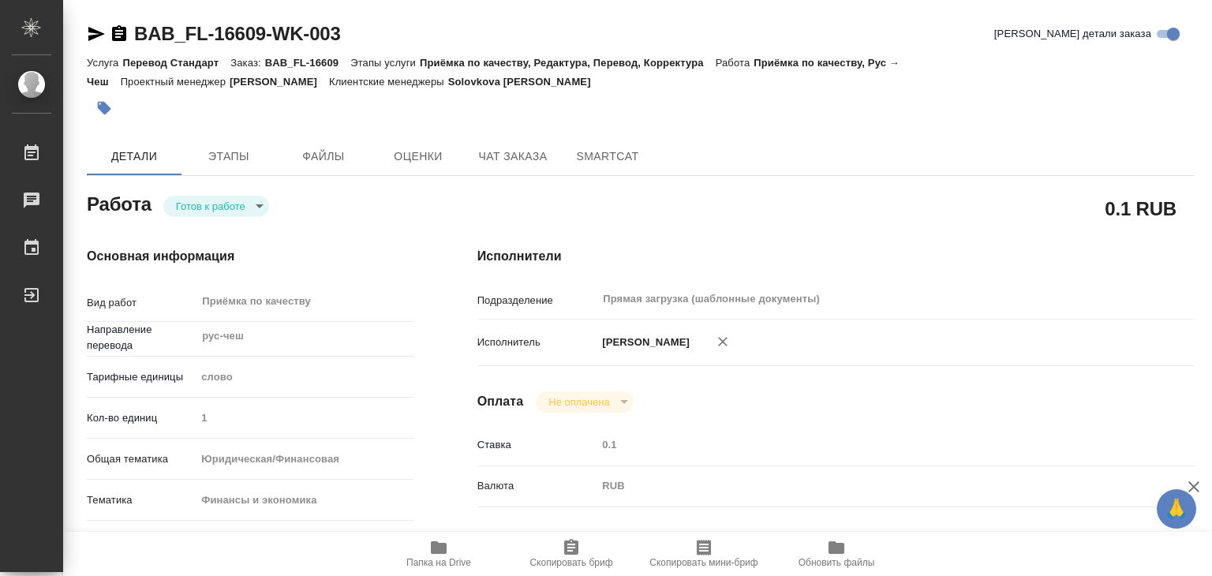
type textarea "x"
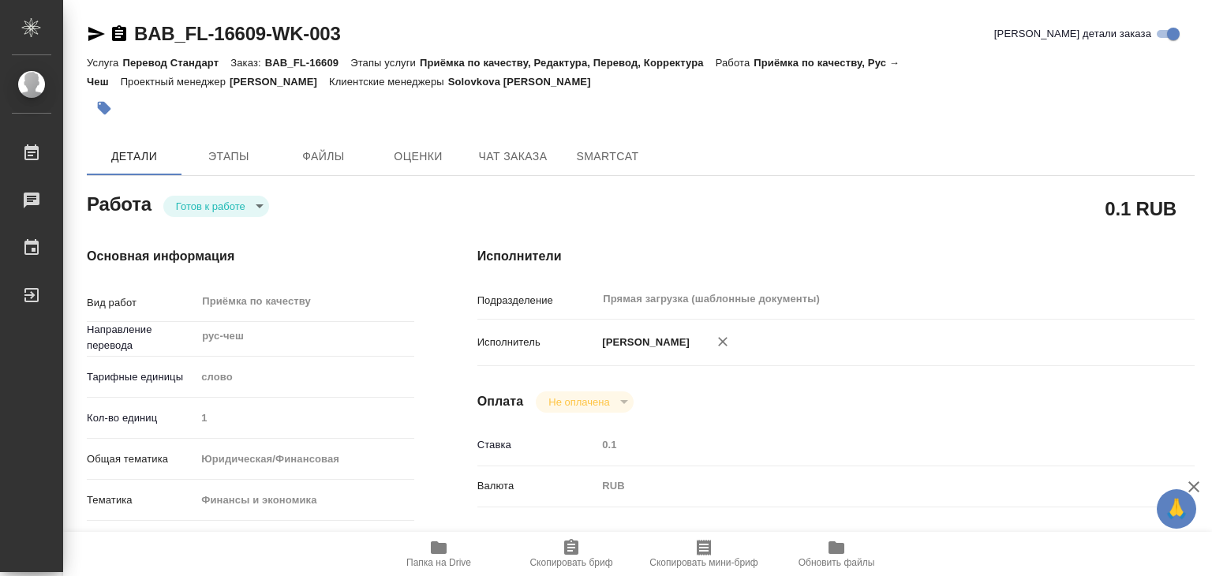
type textarea "x"
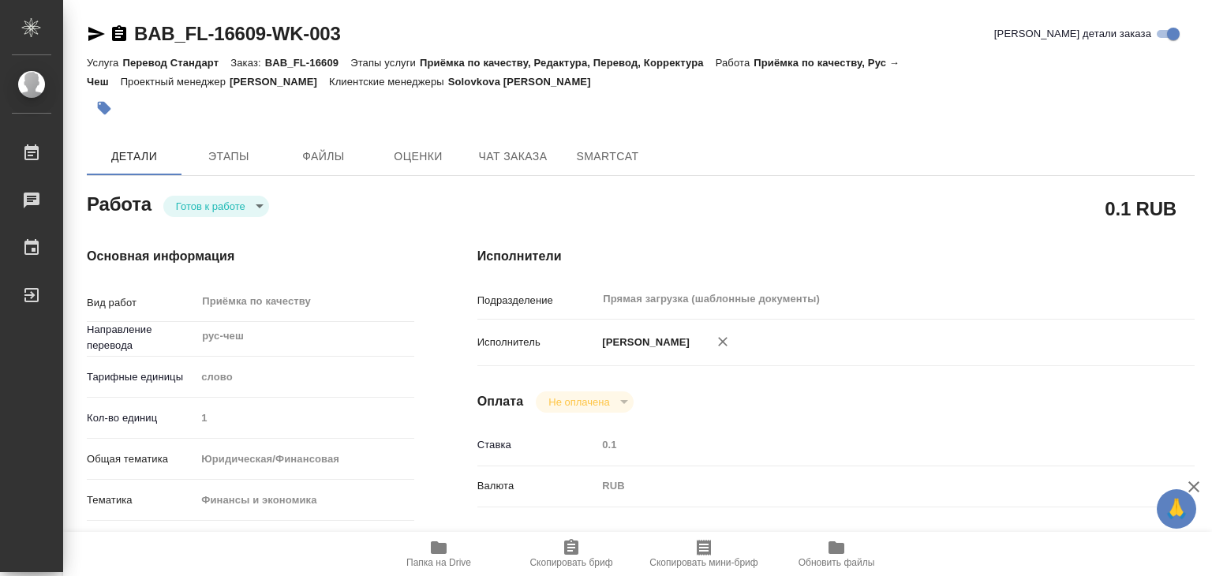
type textarea "x"
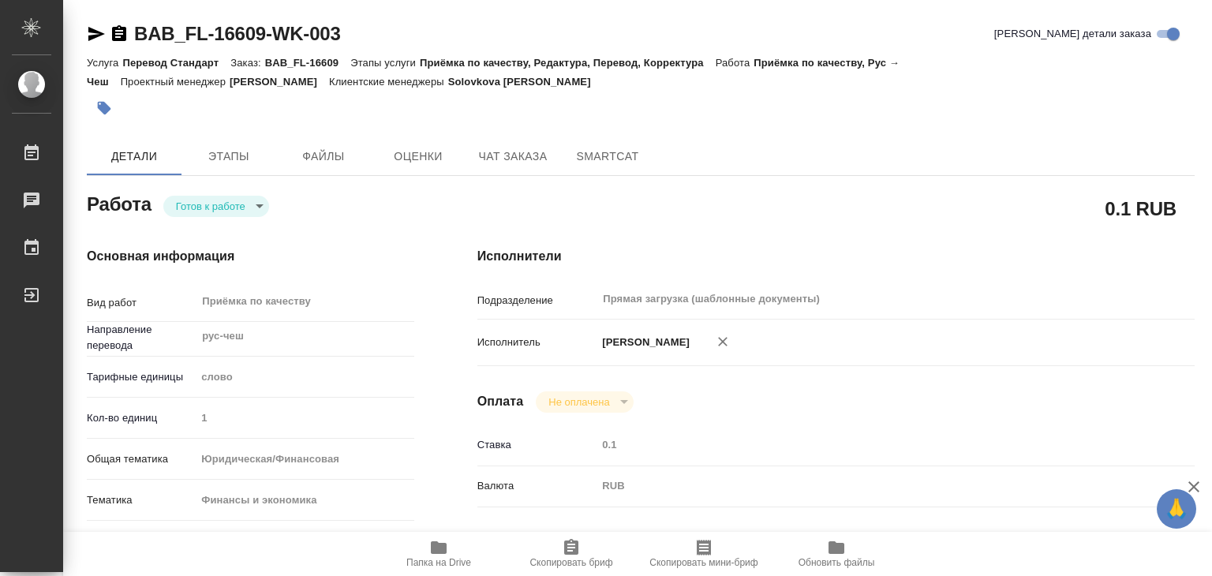
type textarea "x"
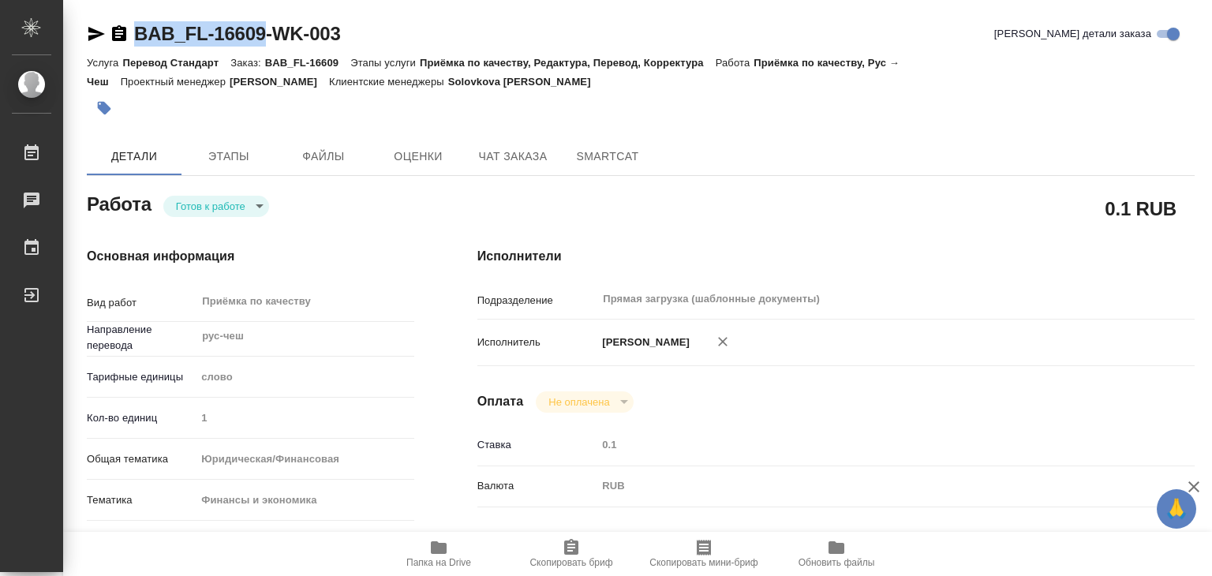
drag, startPoint x: 118, startPoint y: 13, endPoint x: 264, endPoint y: 28, distance: 146.0
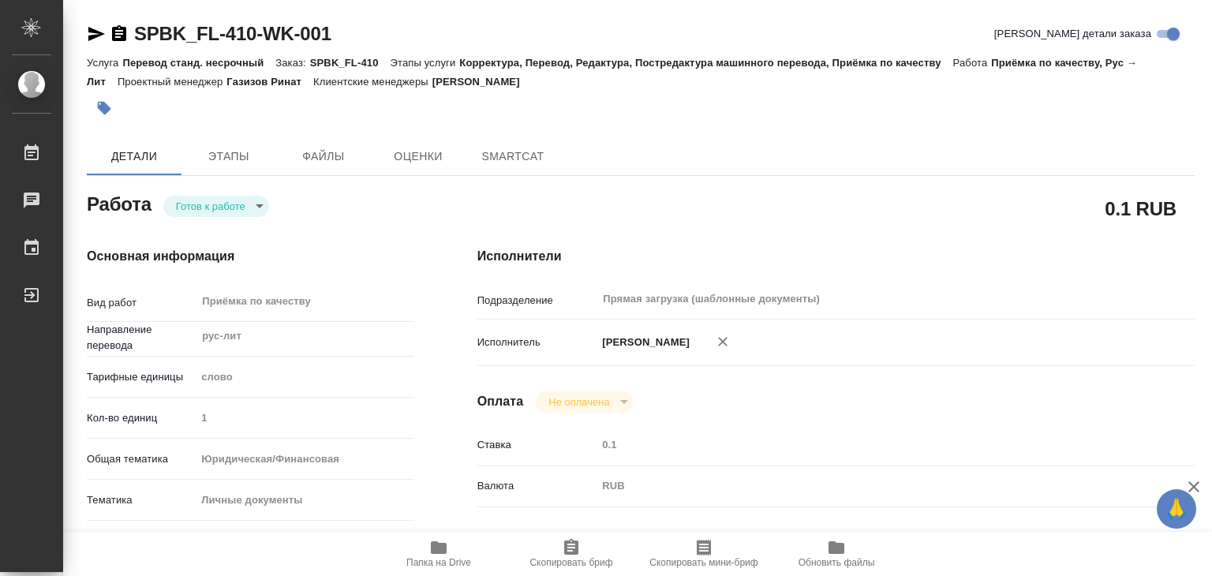
type textarea "x"
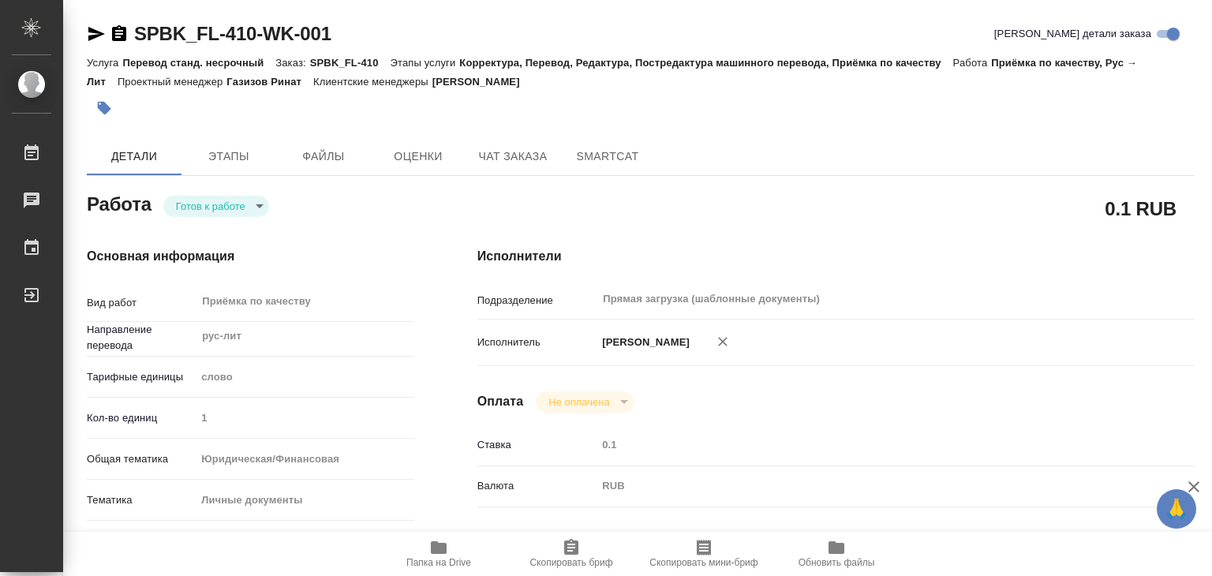
type textarea "x"
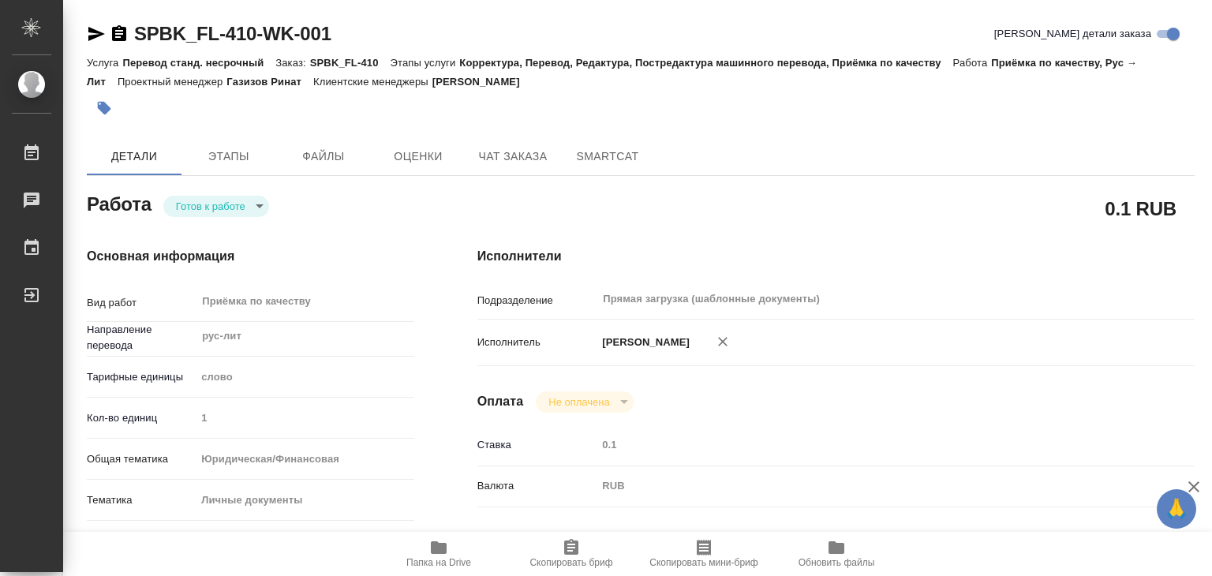
type textarea "x"
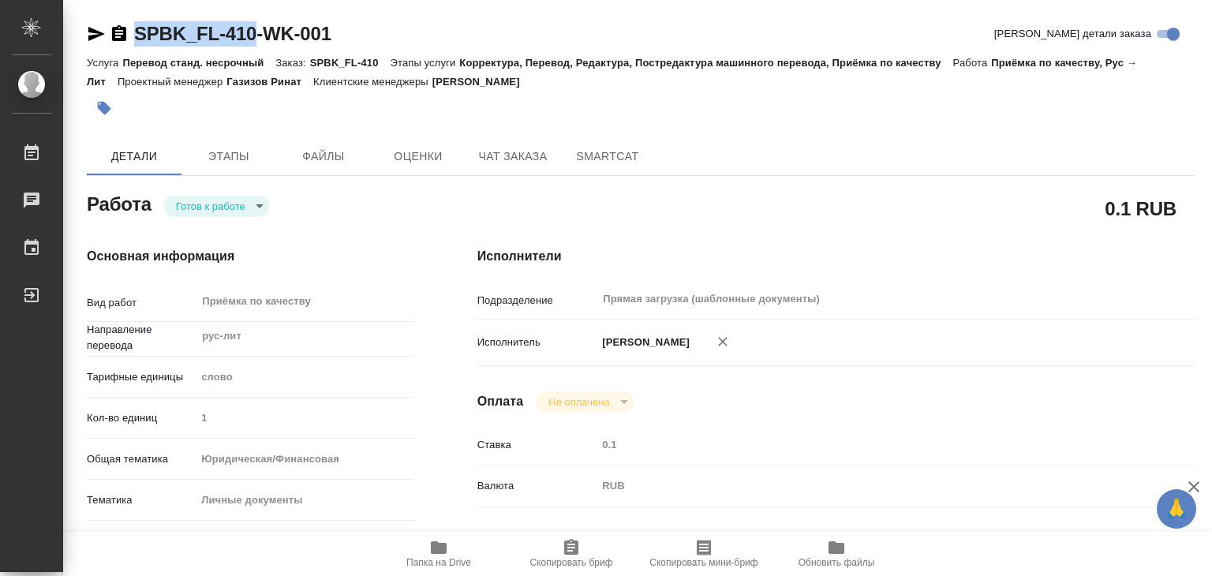
drag, startPoint x: 170, startPoint y: 14, endPoint x: 256, endPoint y: 16, distance: 86.0
copy link "SPBK_FL-410"
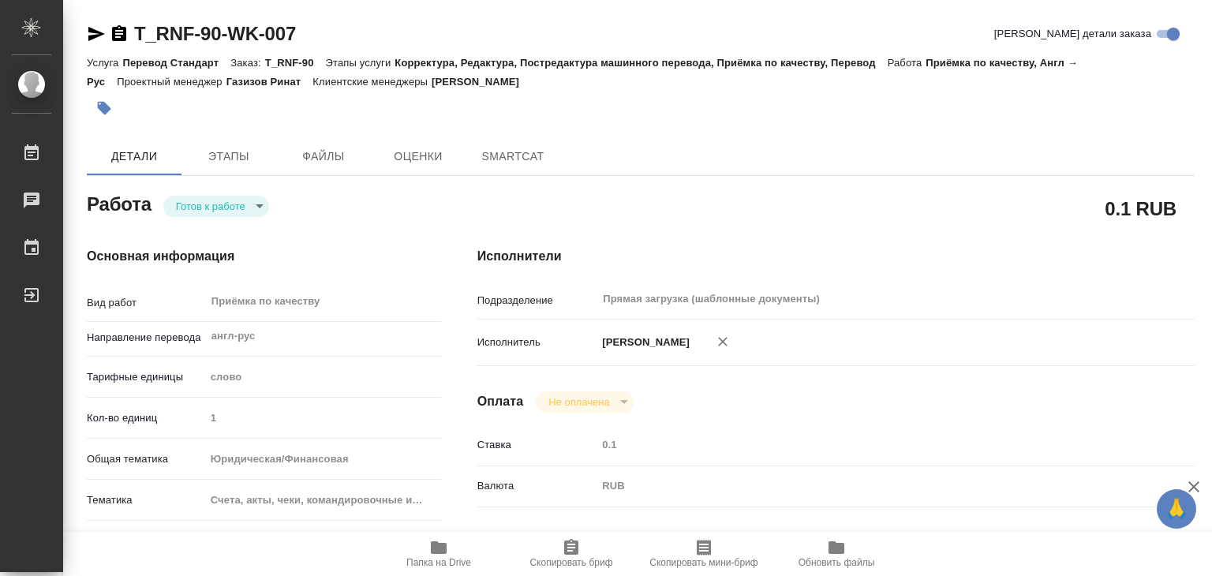
type textarea "x"
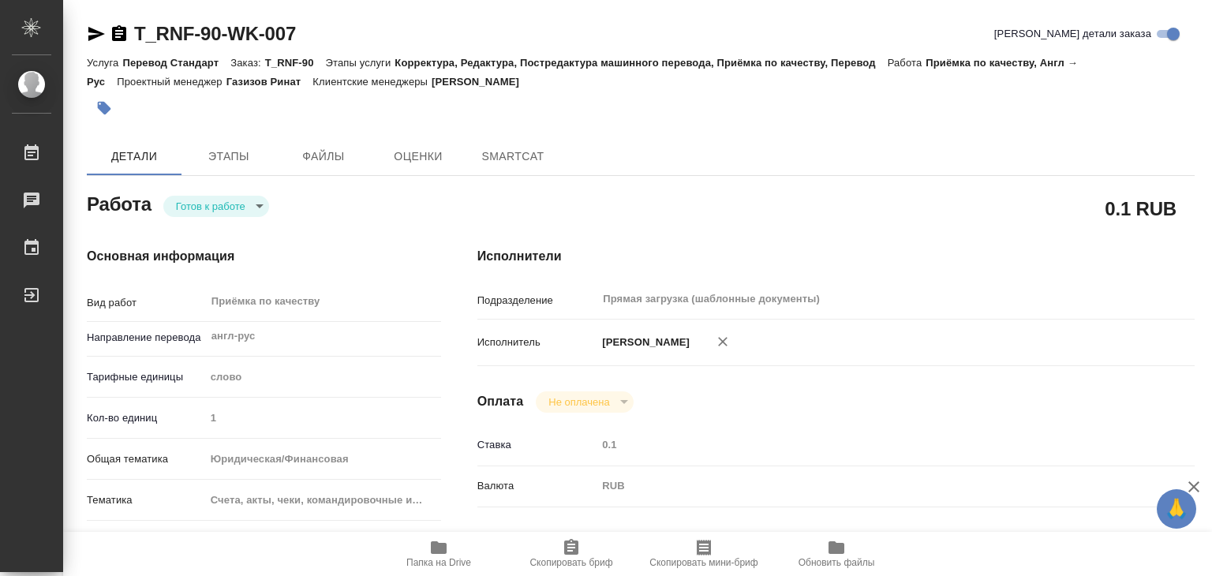
type textarea "x"
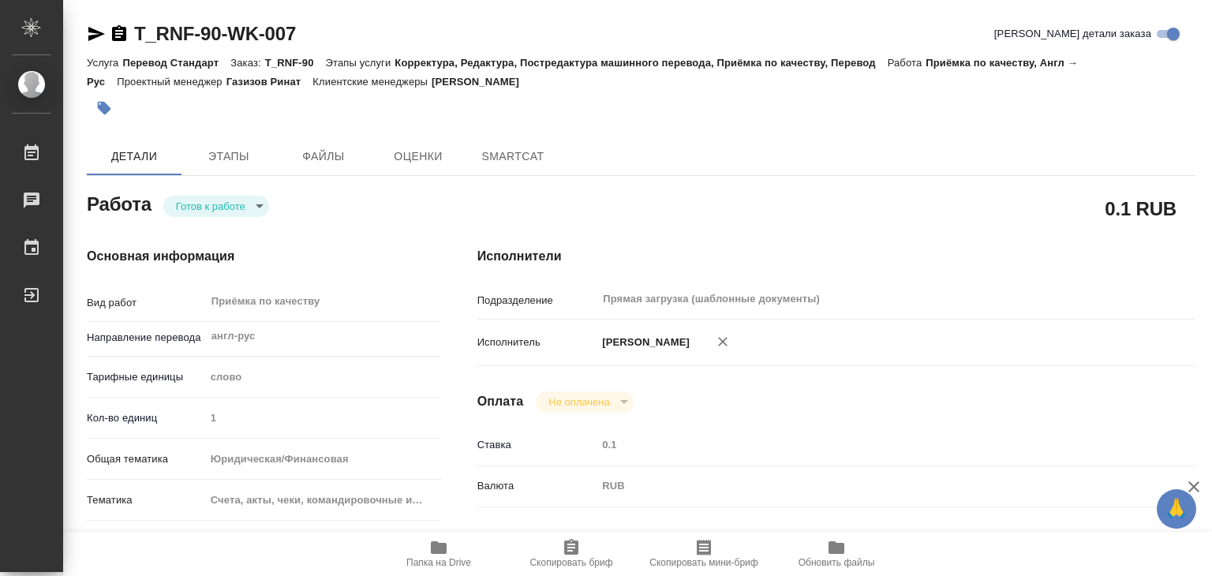
type textarea "x"
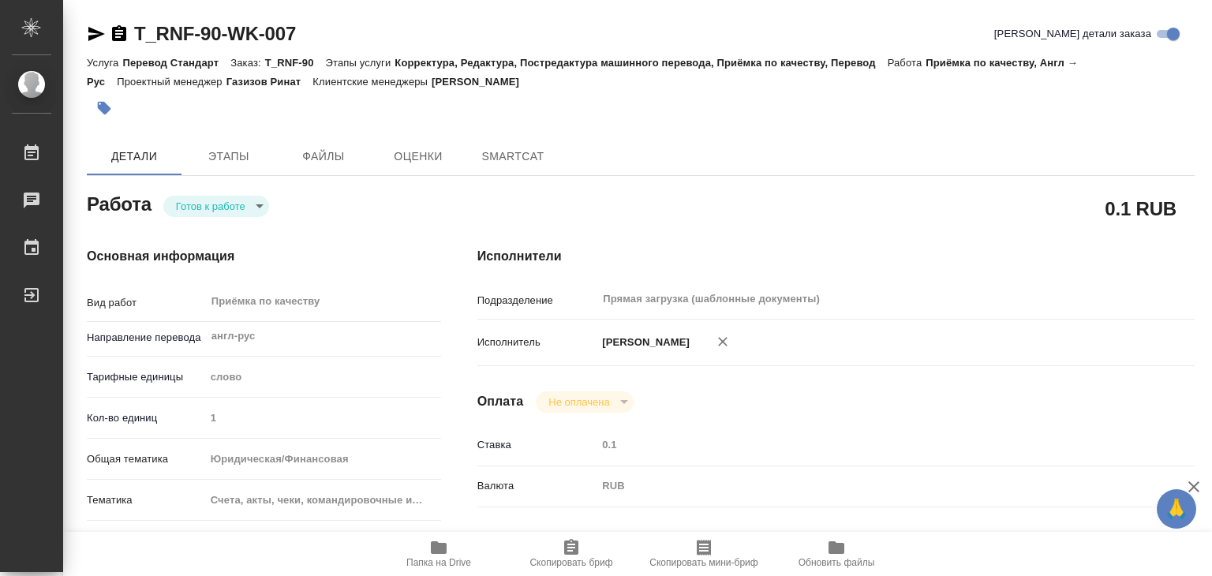
type textarea "x"
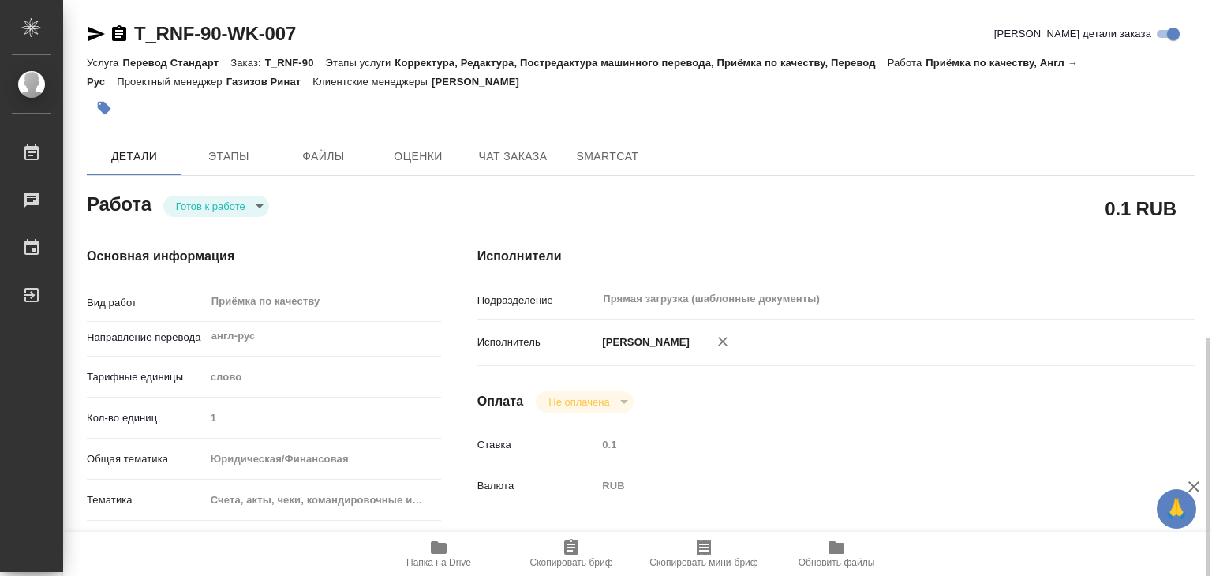
scroll to position [237, 0]
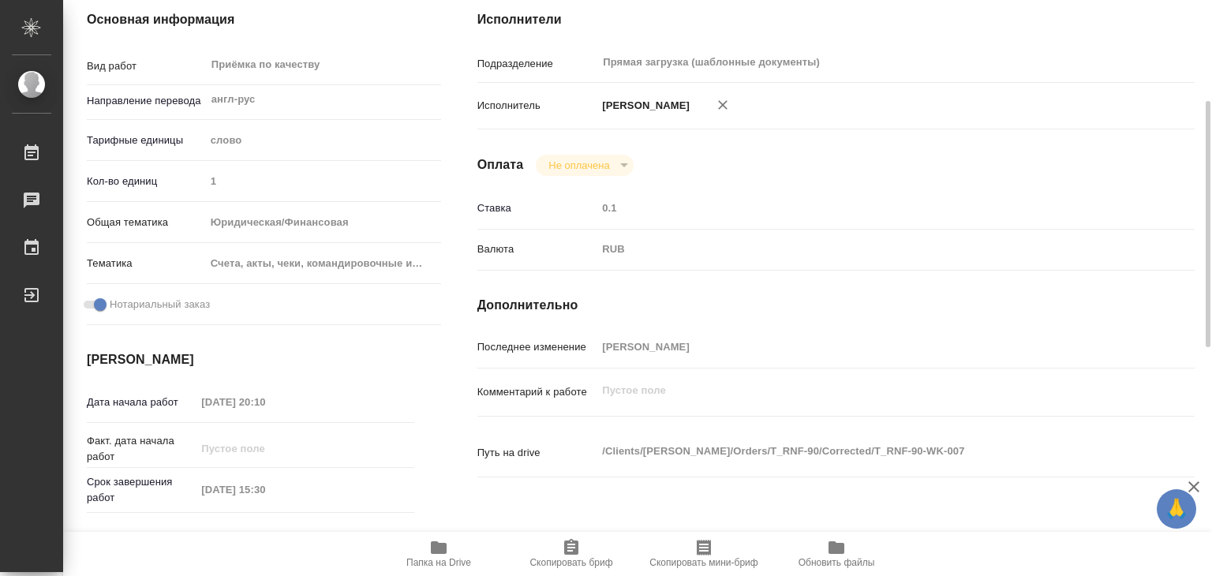
type textarea "x"
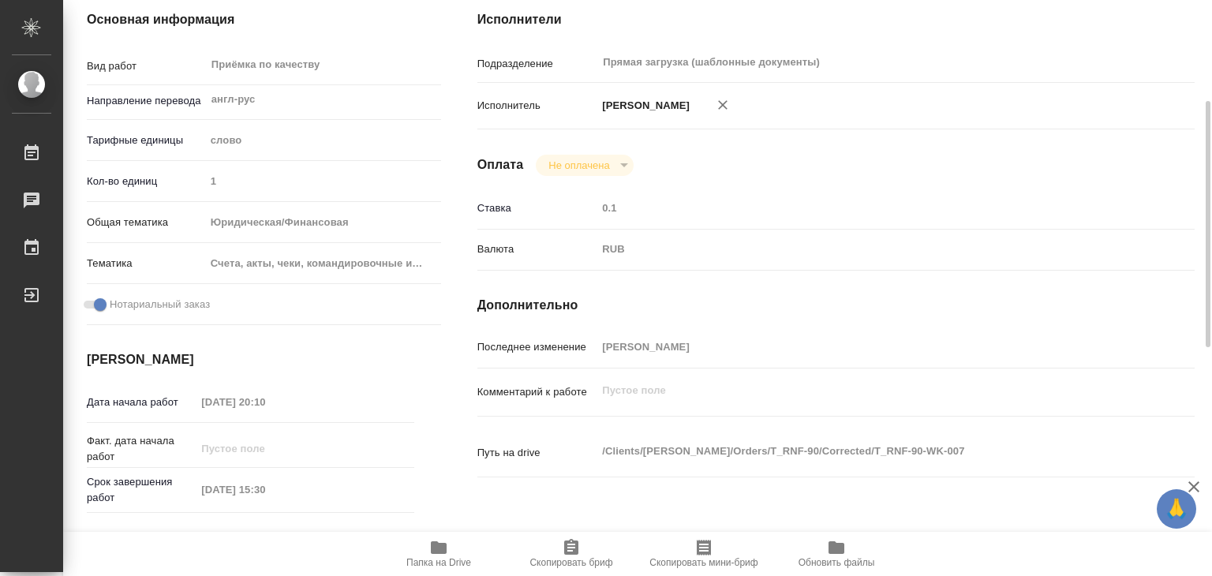
type textarea "x"
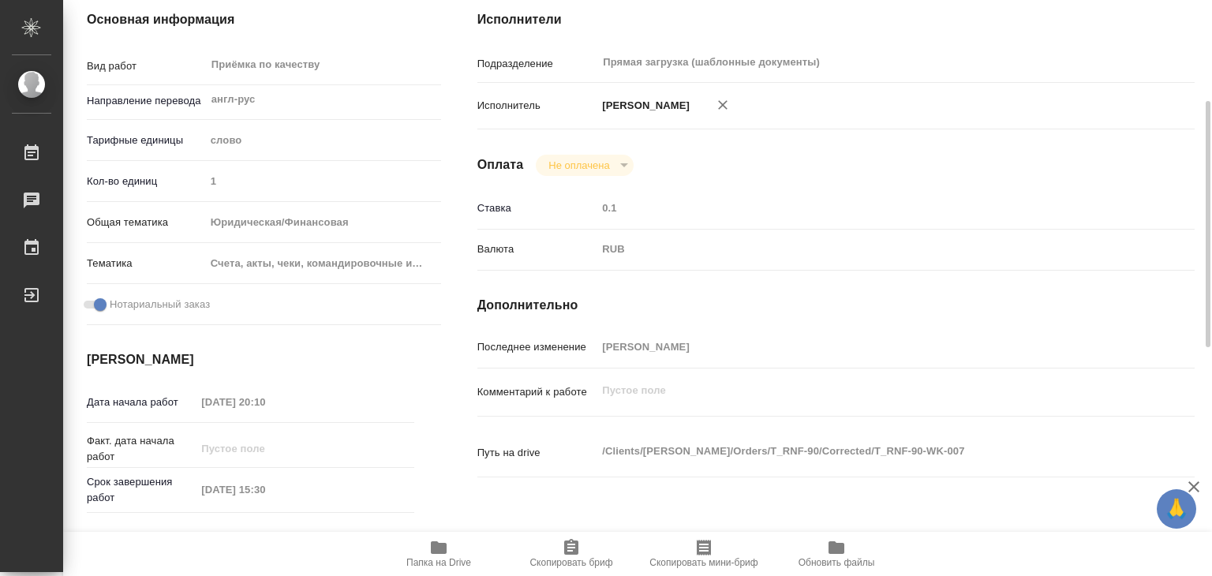
scroll to position [0, 0]
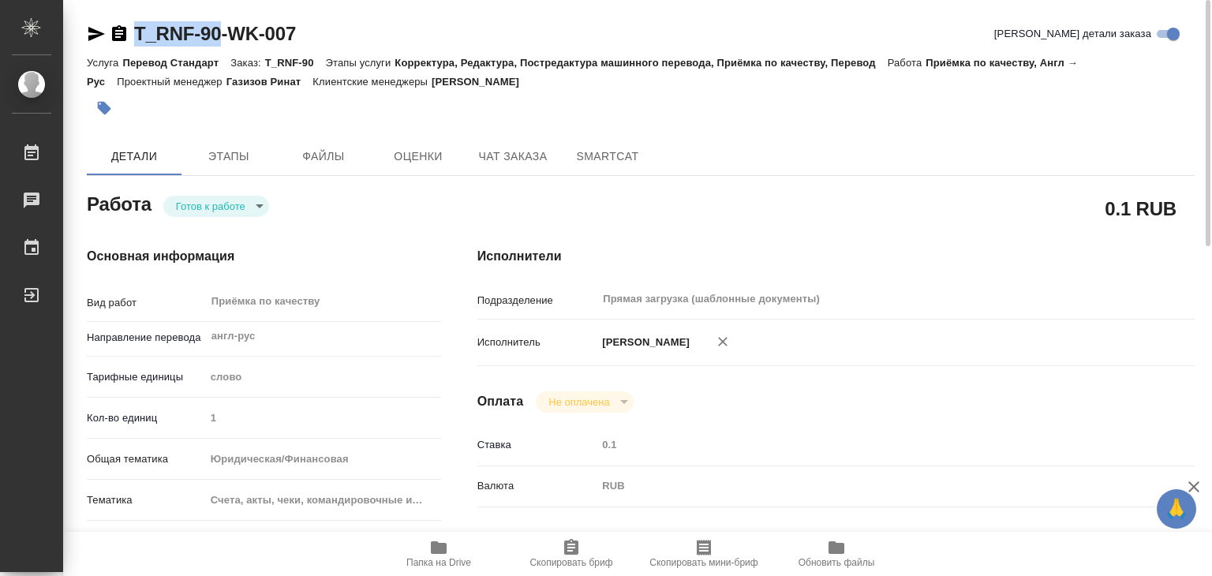
drag, startPoint x: 139, startPoint y: 19, endPoint x: 222, endPoint y: 39, distance: 85.2
copy link "T_RNF-90"
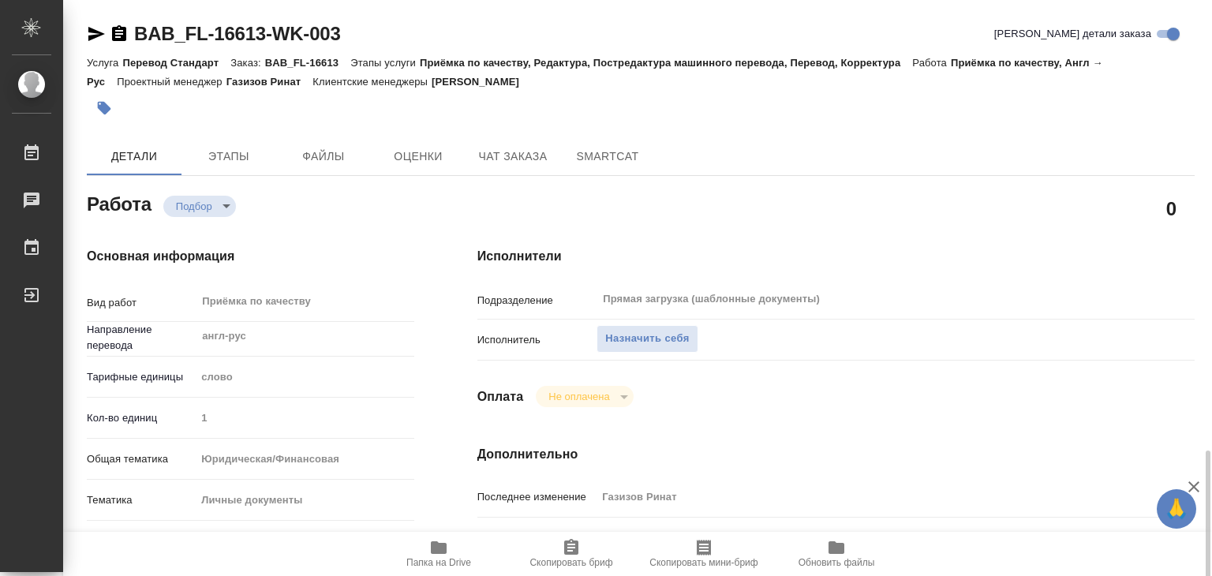
scroll to position [316, 0]
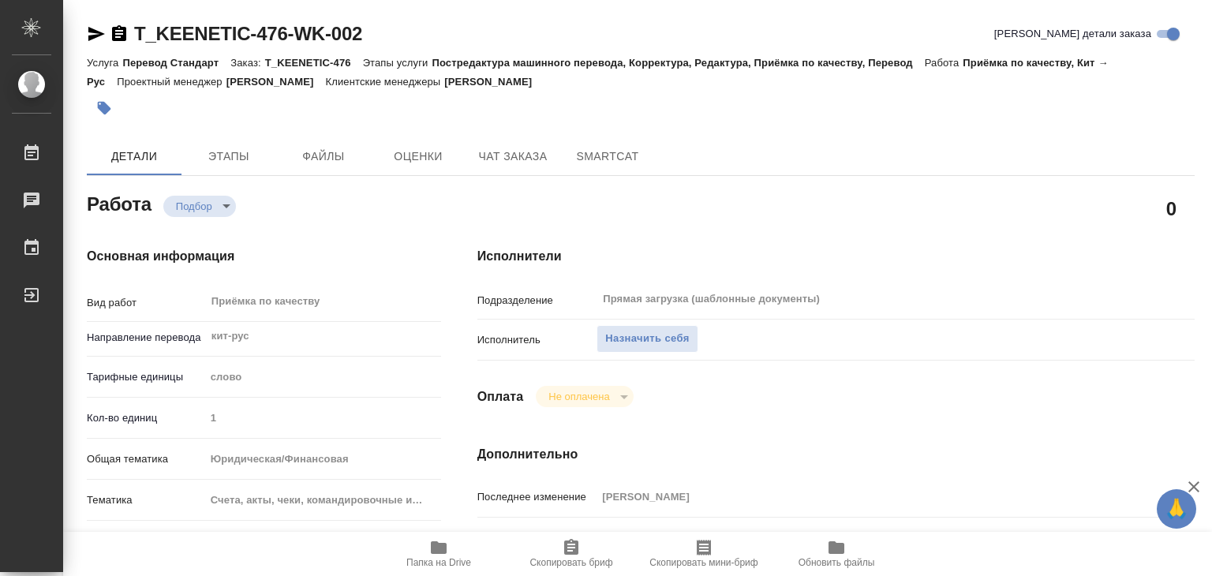
scroll to position [316, 0]
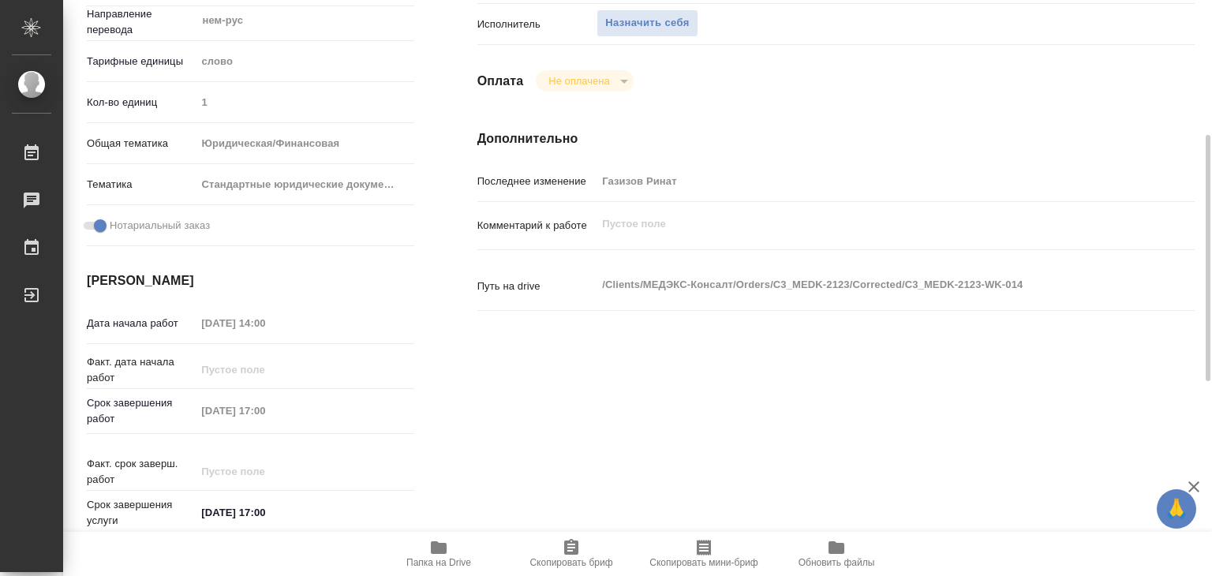
scroll to position [473, 0]
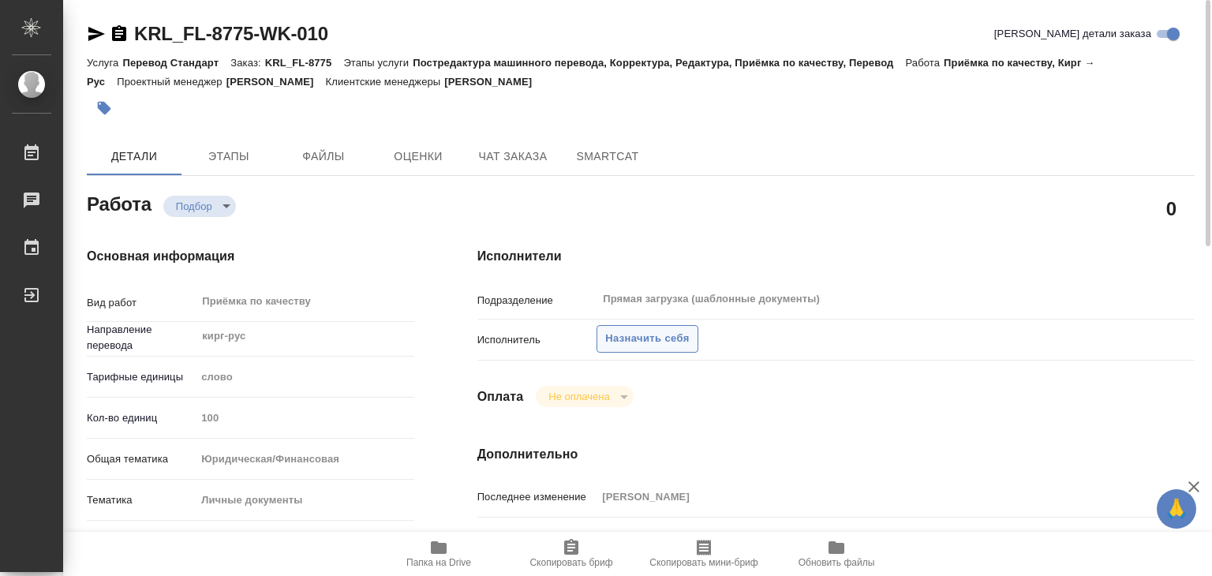
click at [629, 343] on span "Назначить себя" at bounding box center [647, 339] width 84 height 18
click at [615, 335] on span "Назначить себя" at bounding box center [647, 339] width 84 height 18
click at [619, 335] on span "Назначить себя" at bounding box center [647, 339] width 84 height 18
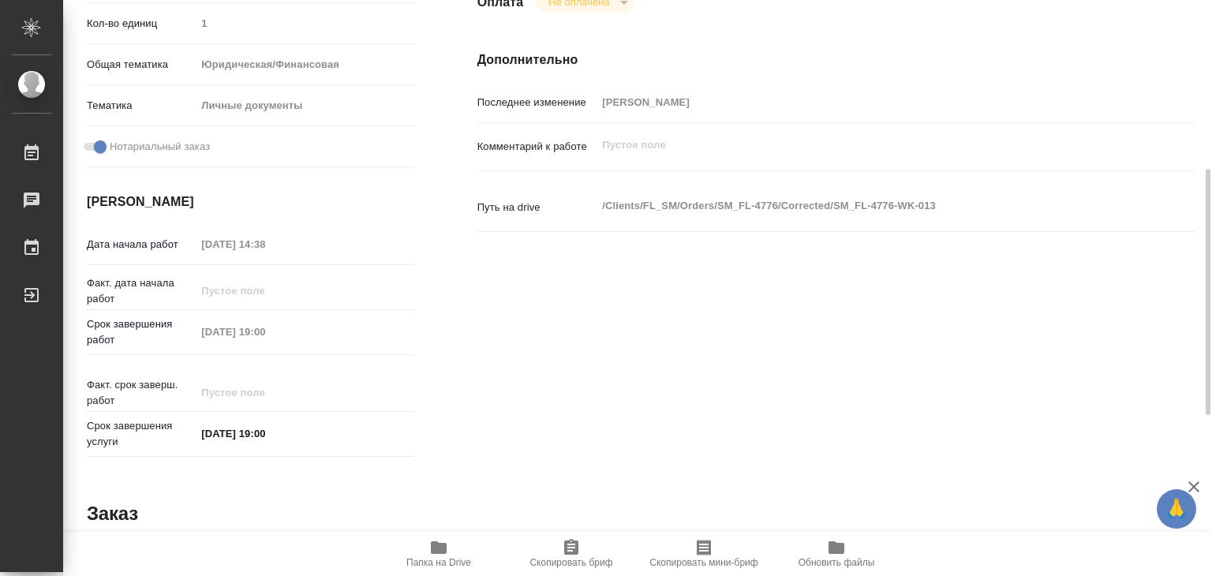
scroll to position [473, 0]
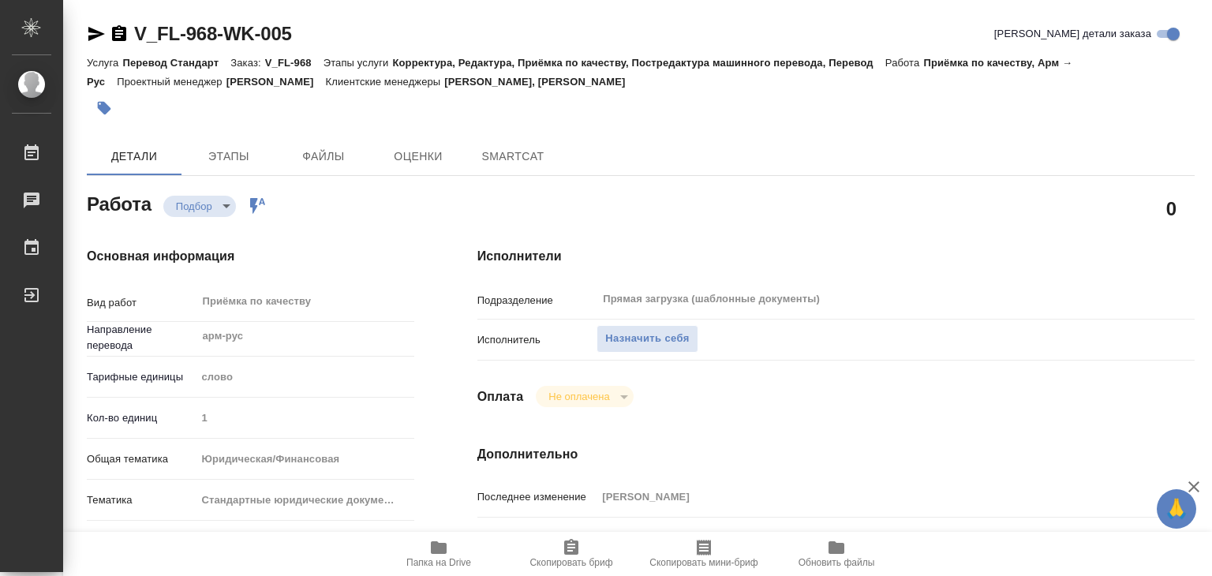
type textarea "x"
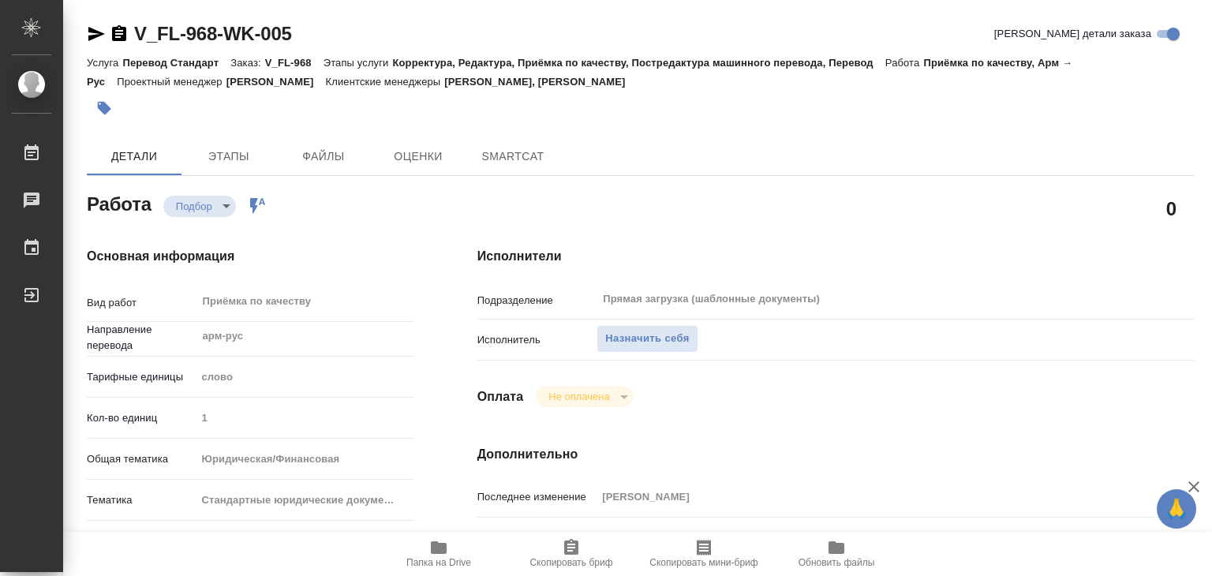
type textarea "x"
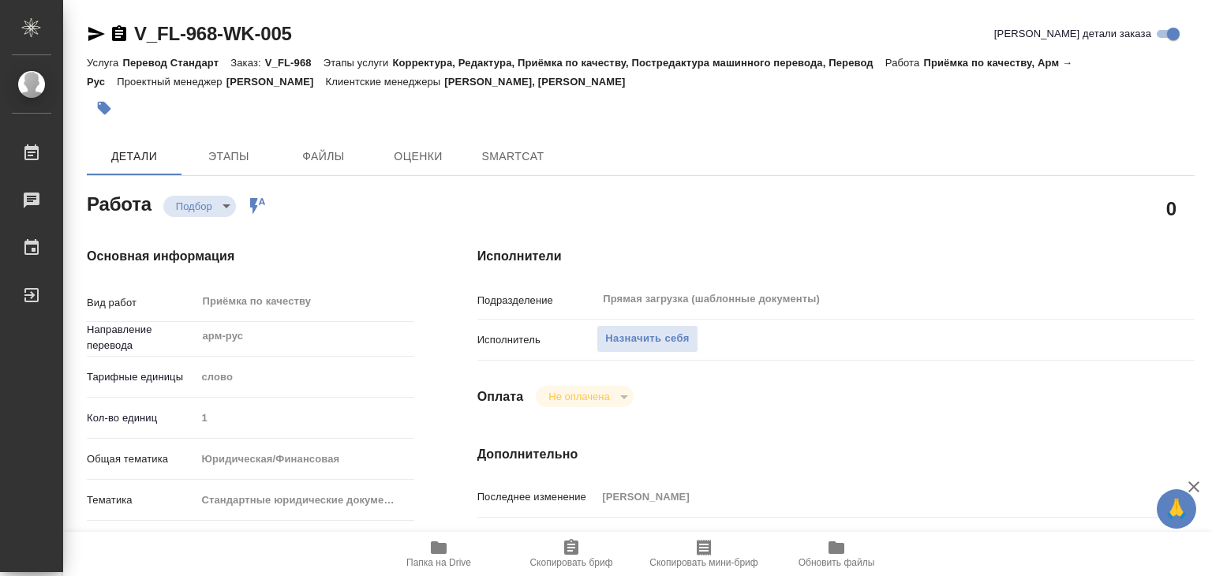
type textarea "x"
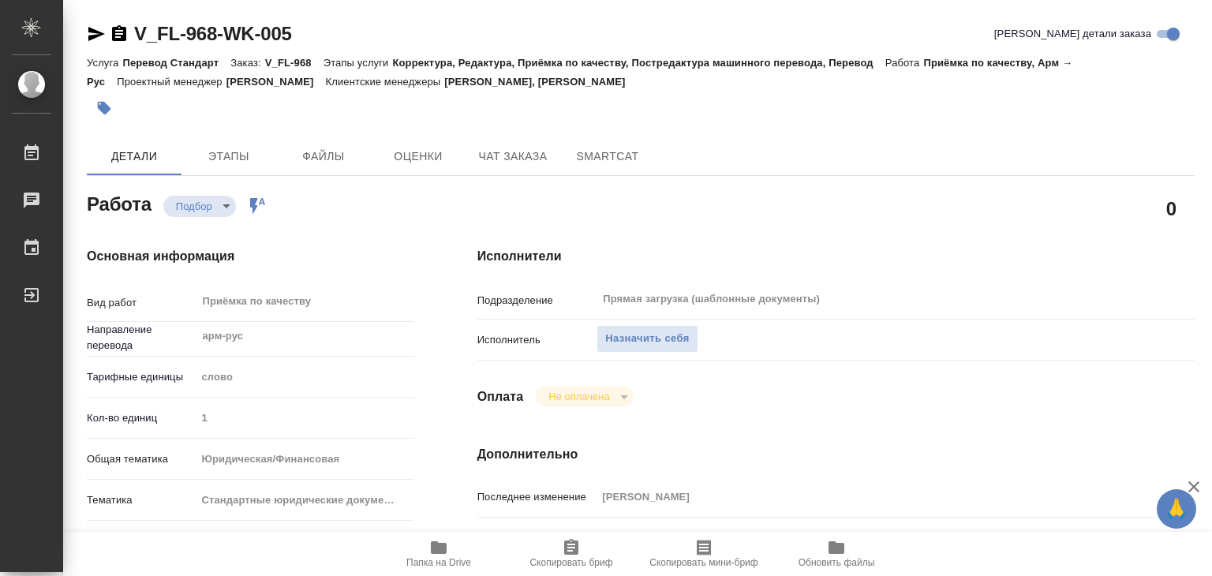
type textarea "x"
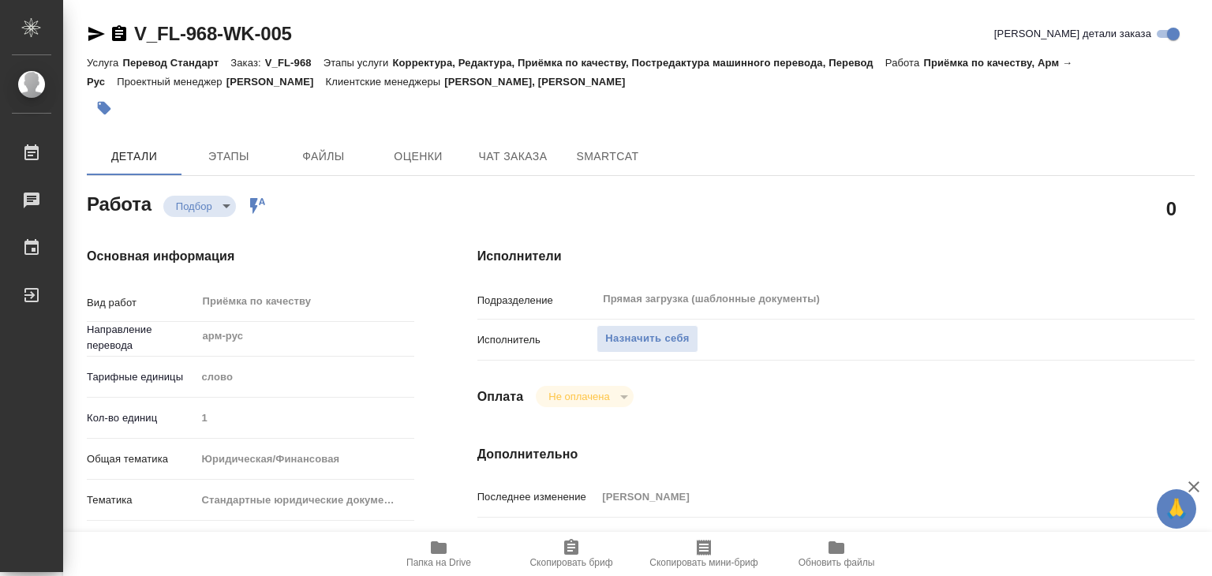
type textarea "x"
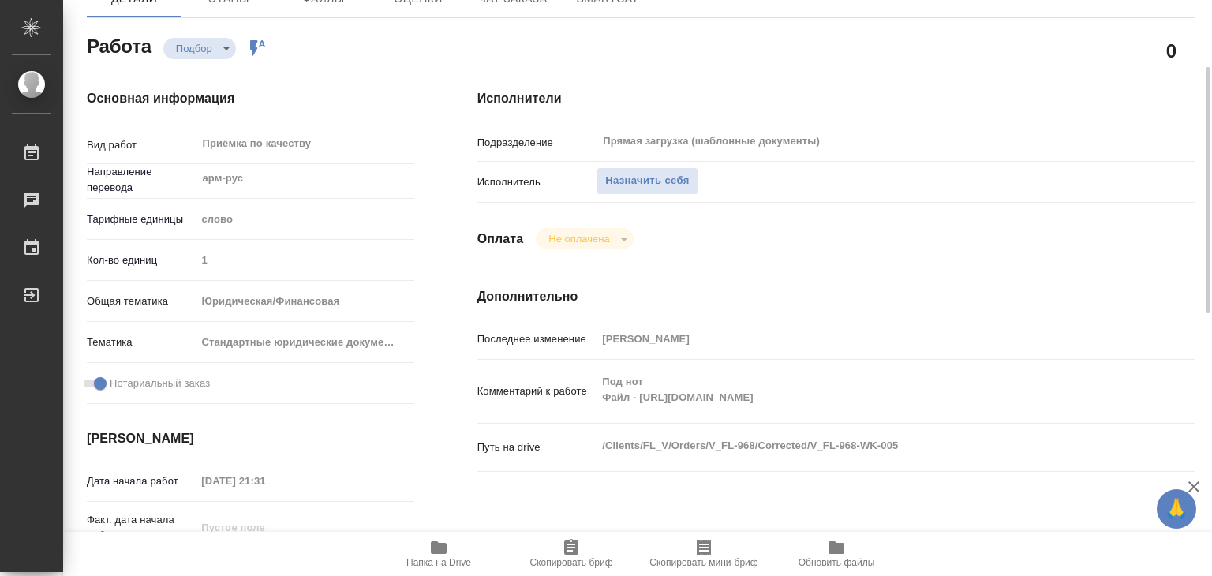
scroll to position [316, 0]
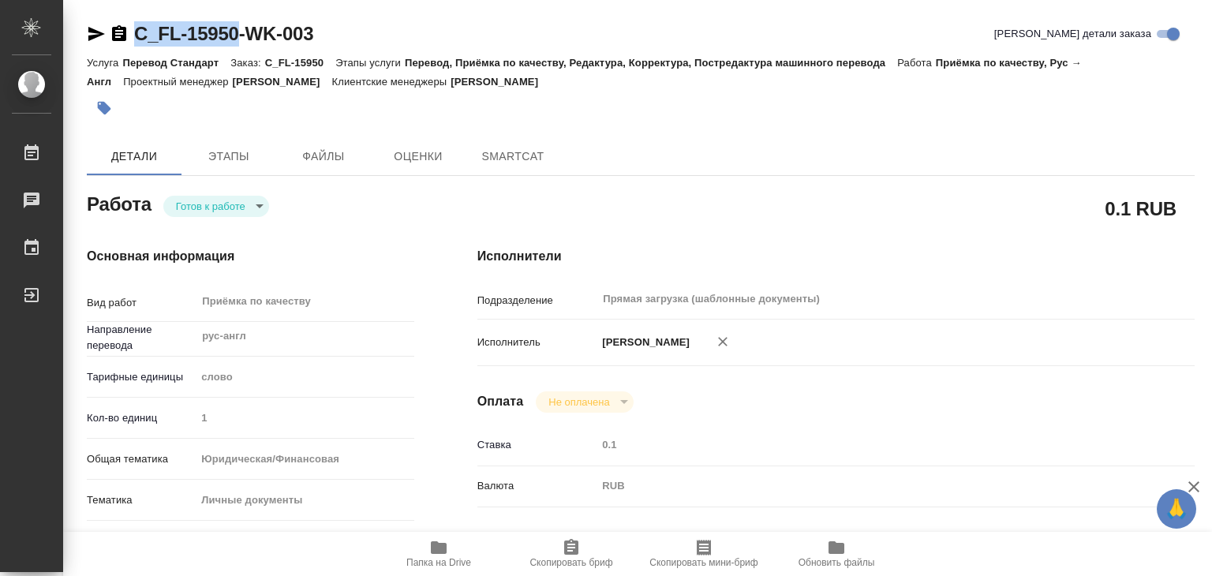
type textarea "x"
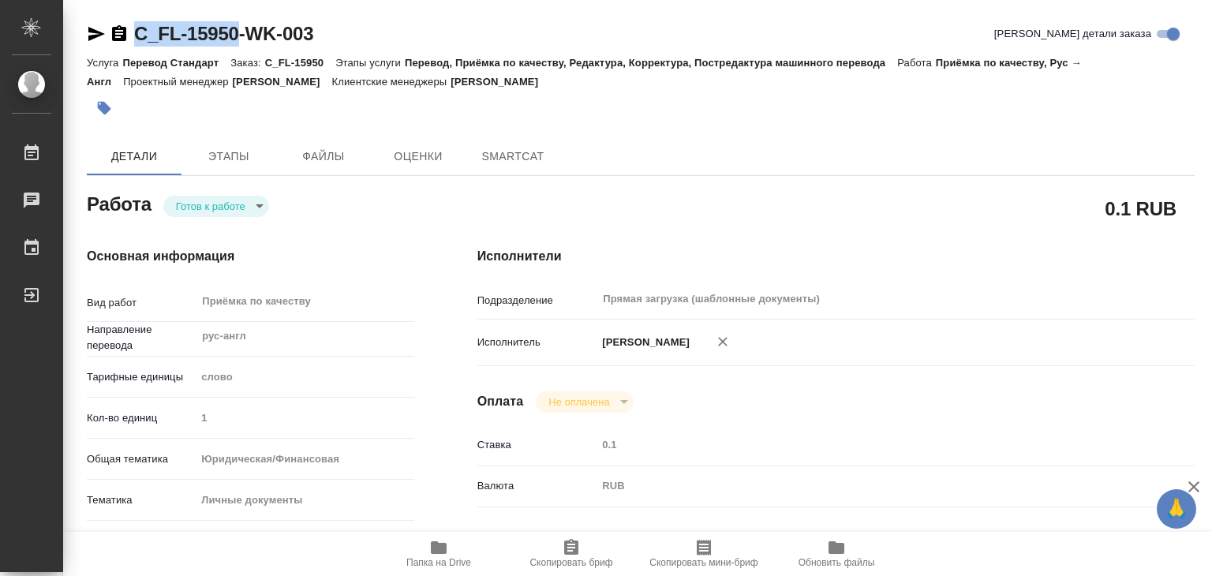
drag, startPoint x: 223, startPoint y: 29, endPoint x: 244, endPoint y: 35, distance: 22.0
type textarea "x"
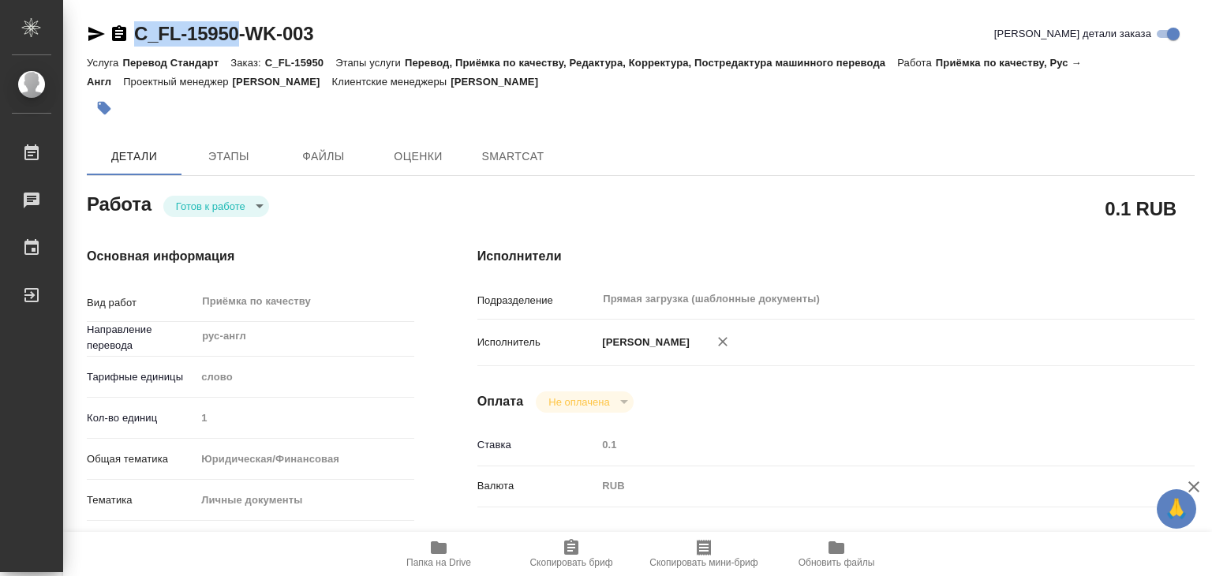
type textarea "x"
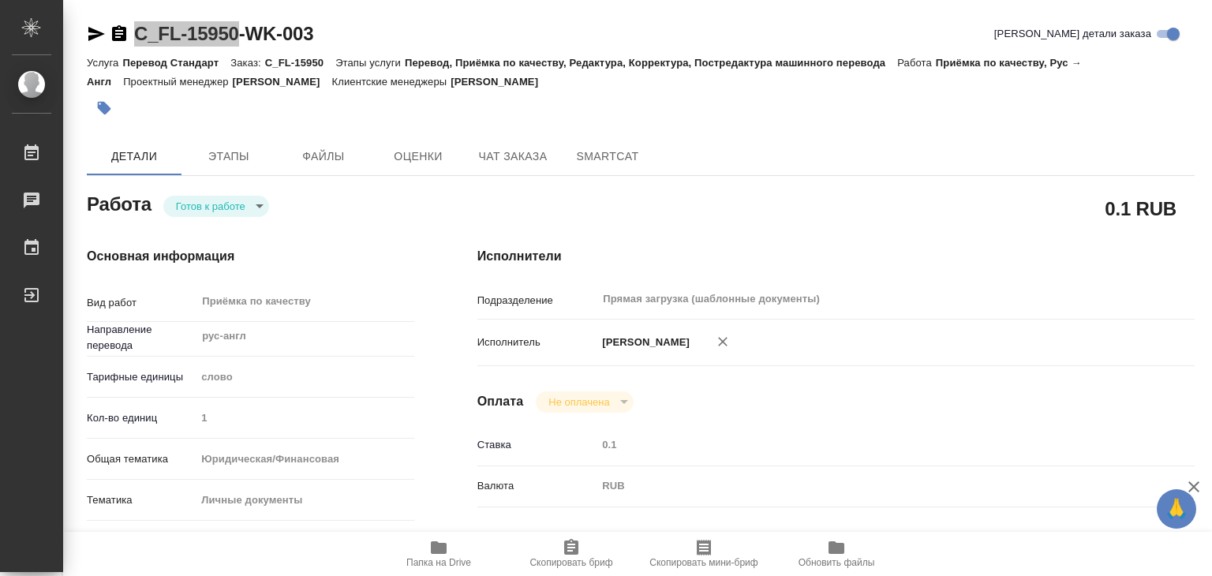
type textarea "x"
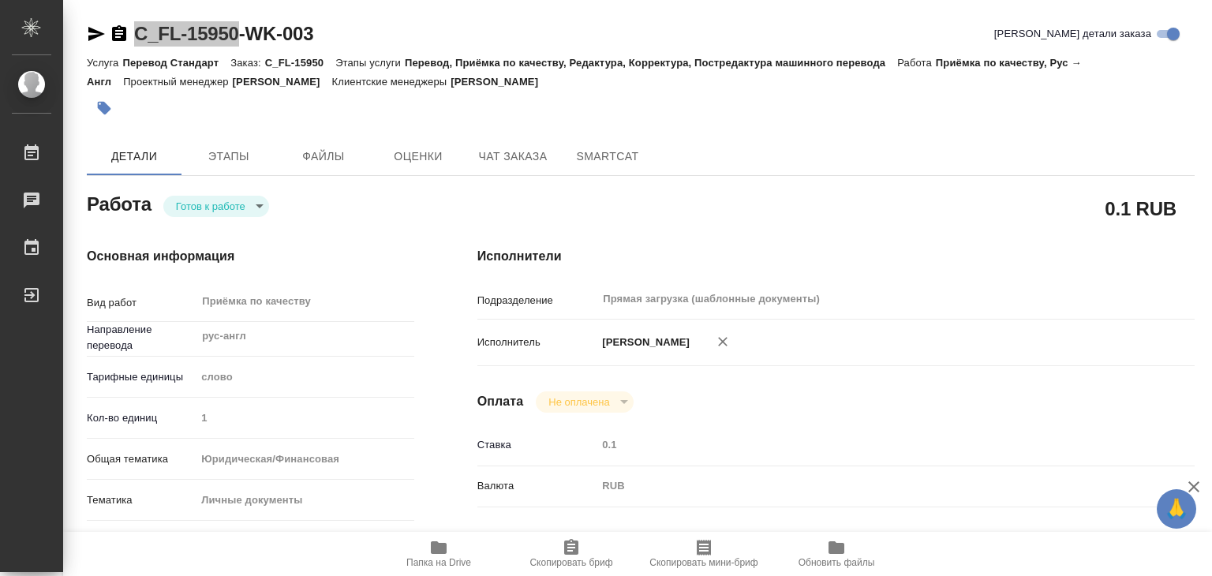
type textarea "x"
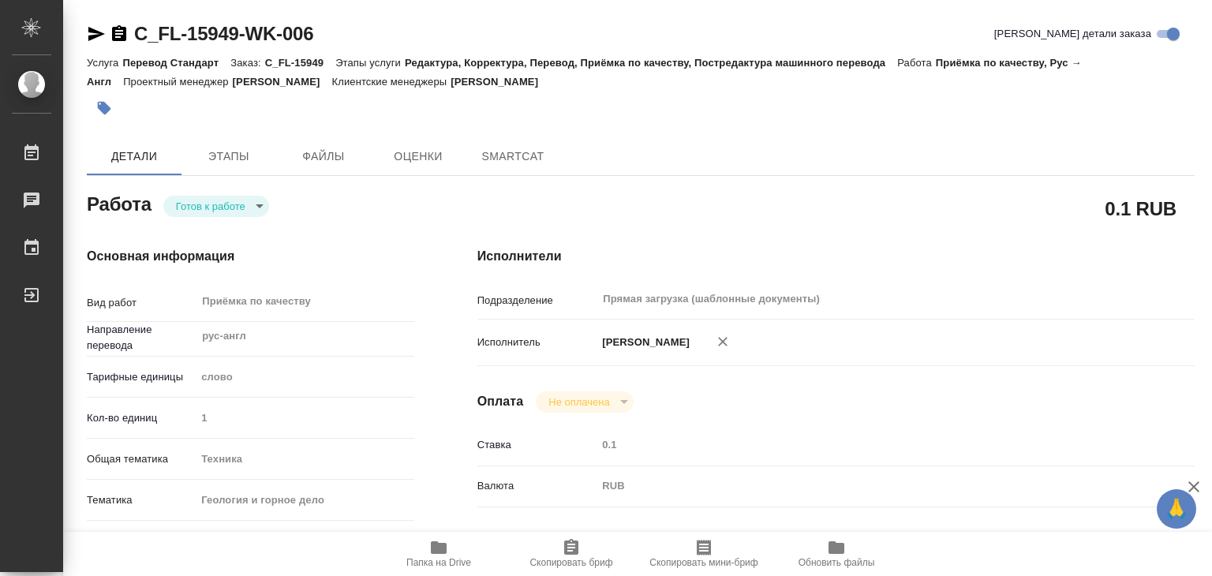
type textarea "x"
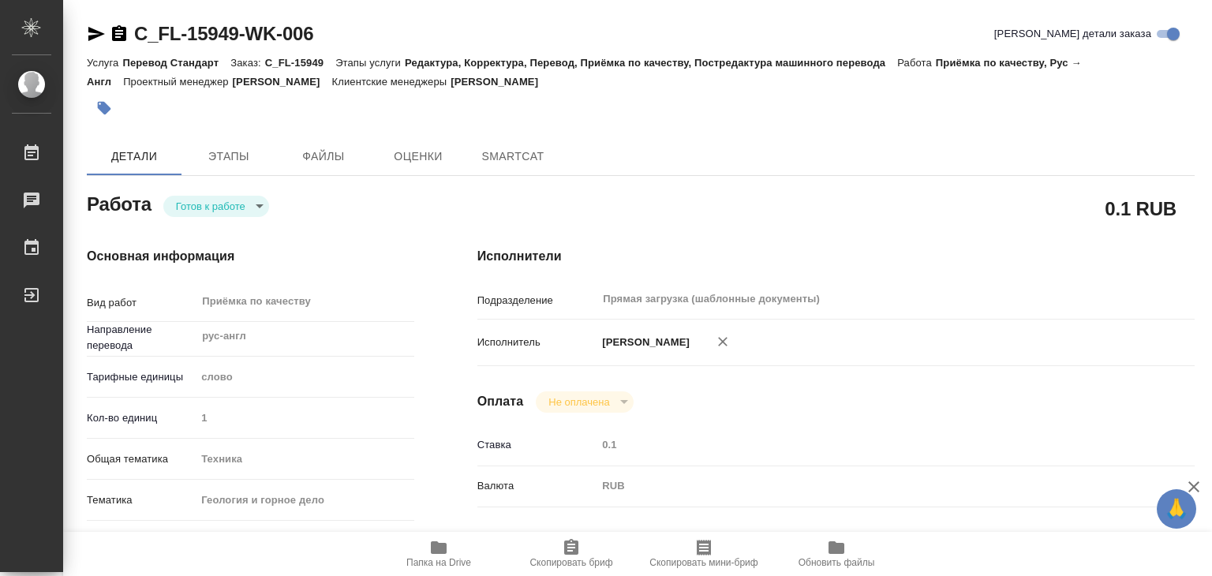
type textarea "x"
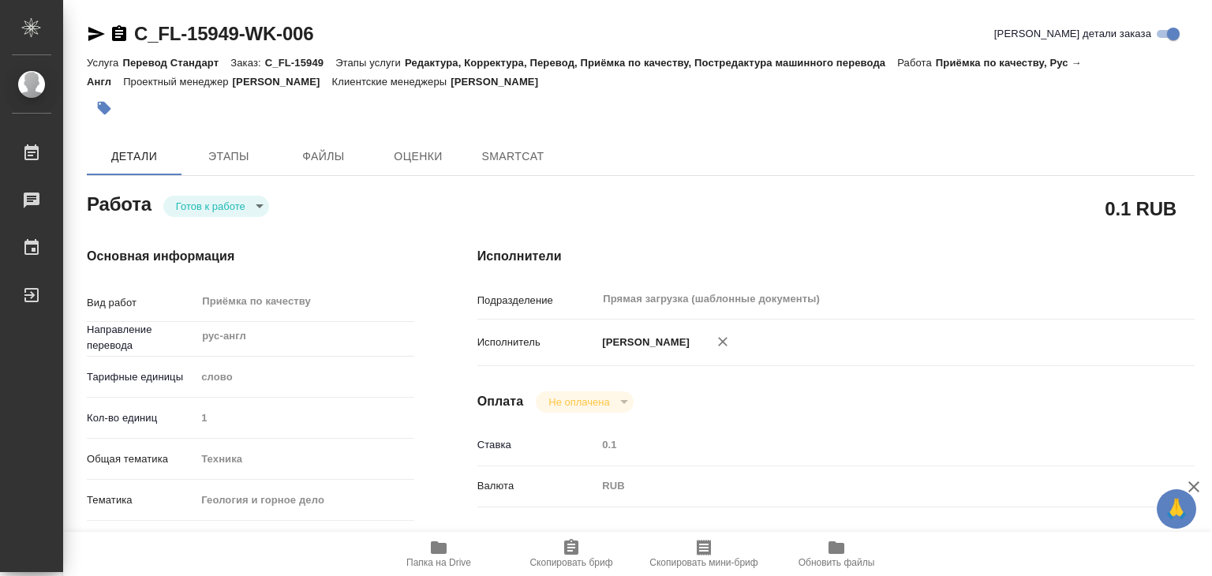
type textarea "x"
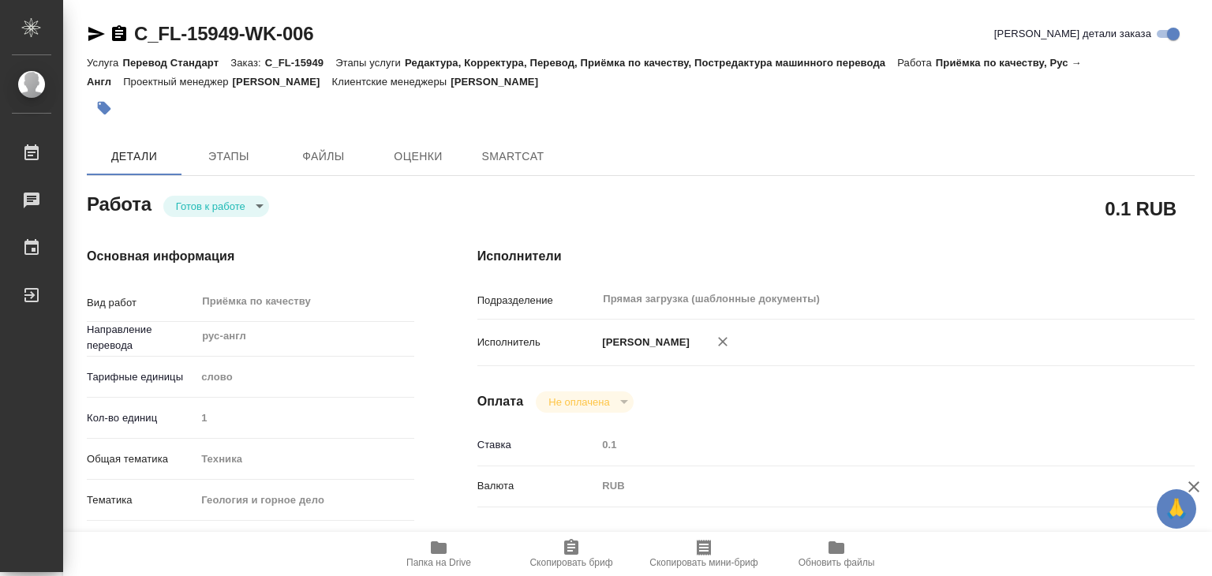
type textarea "x"
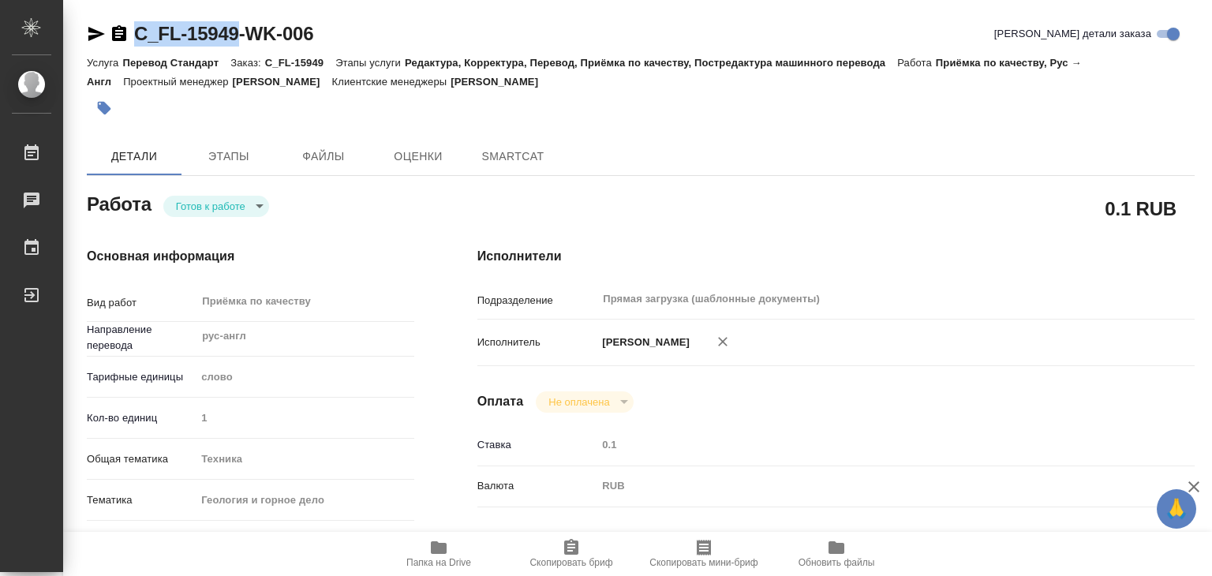
type textarea "x"
drag, startPoint x: 135, startPoint y: 15, endPoint x: 239, endPoint y: 30, distance: 105.2
copy link "C_FL-15949"
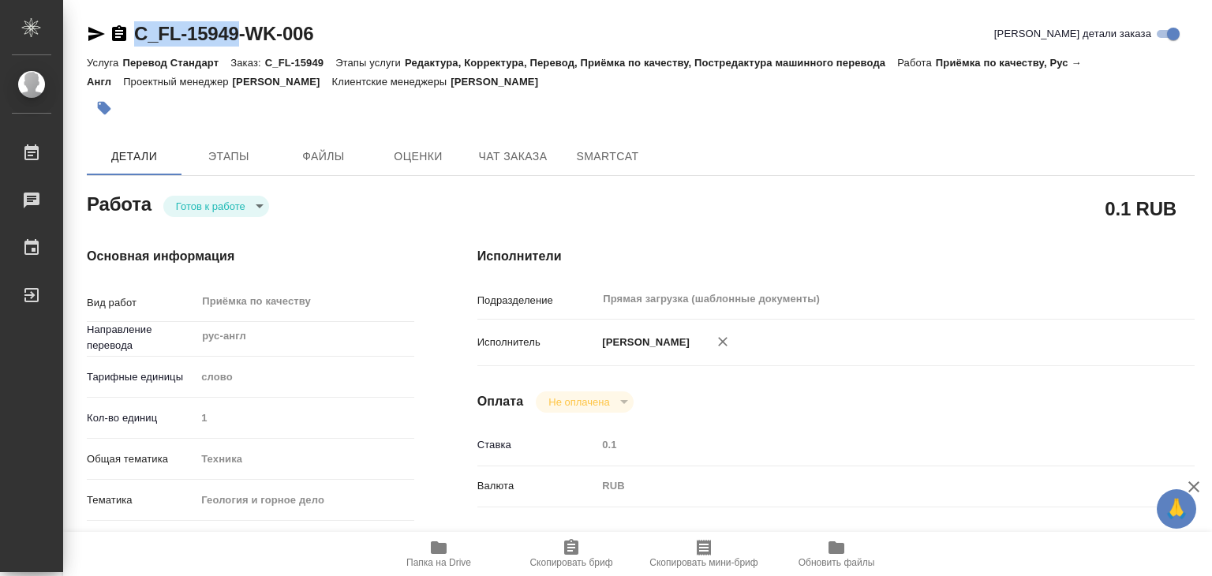
type textarea "x"
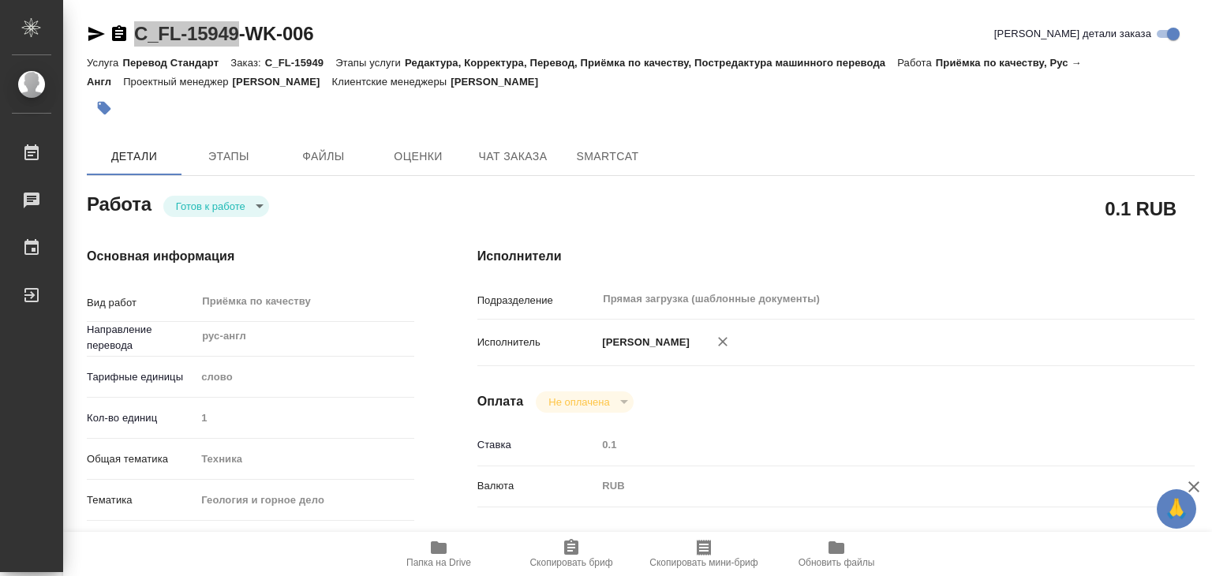
type textarea "x"
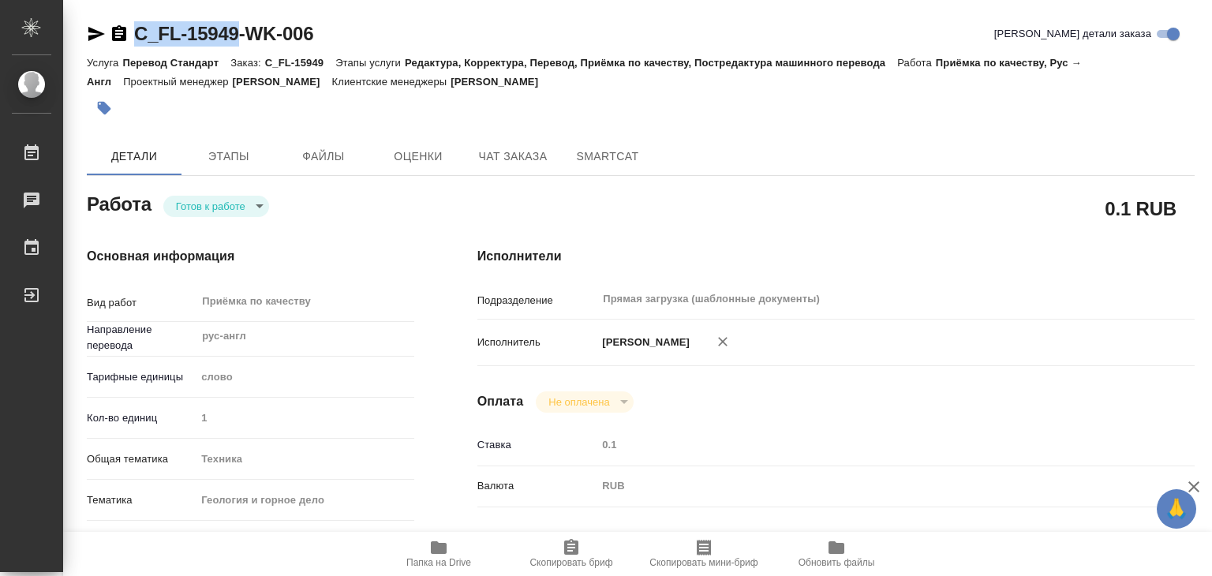
scroll to position [316, 0]
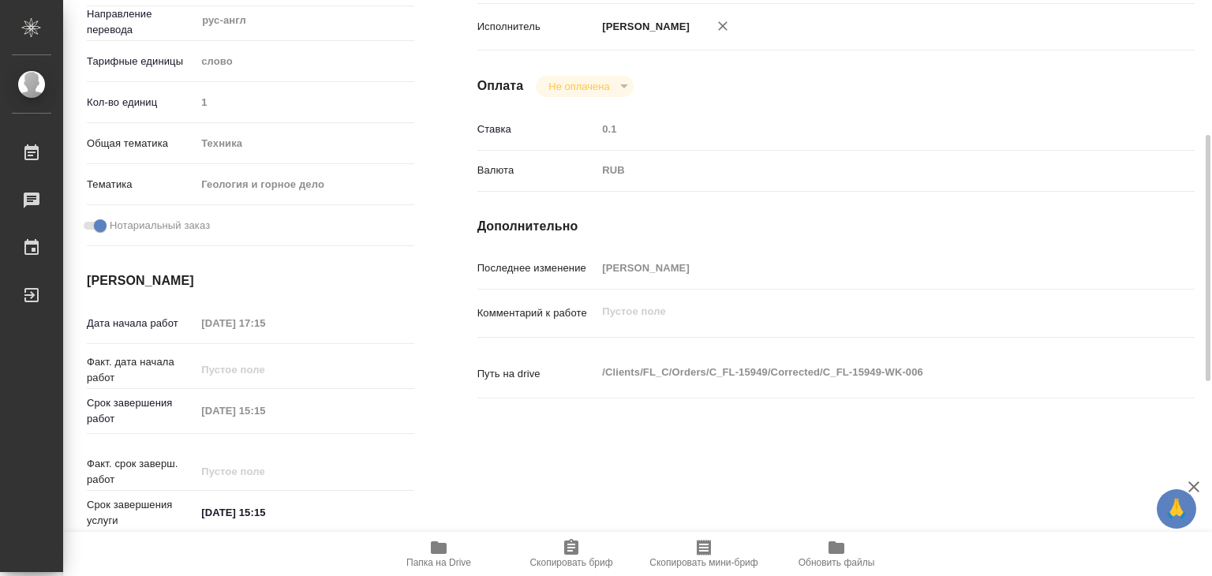
click at [439, 369] on div "Основная информация Вид работ Приёмка по качеству x ​ Направление перевода рус-…" at bounding box center [250, 237] width 391 height 674
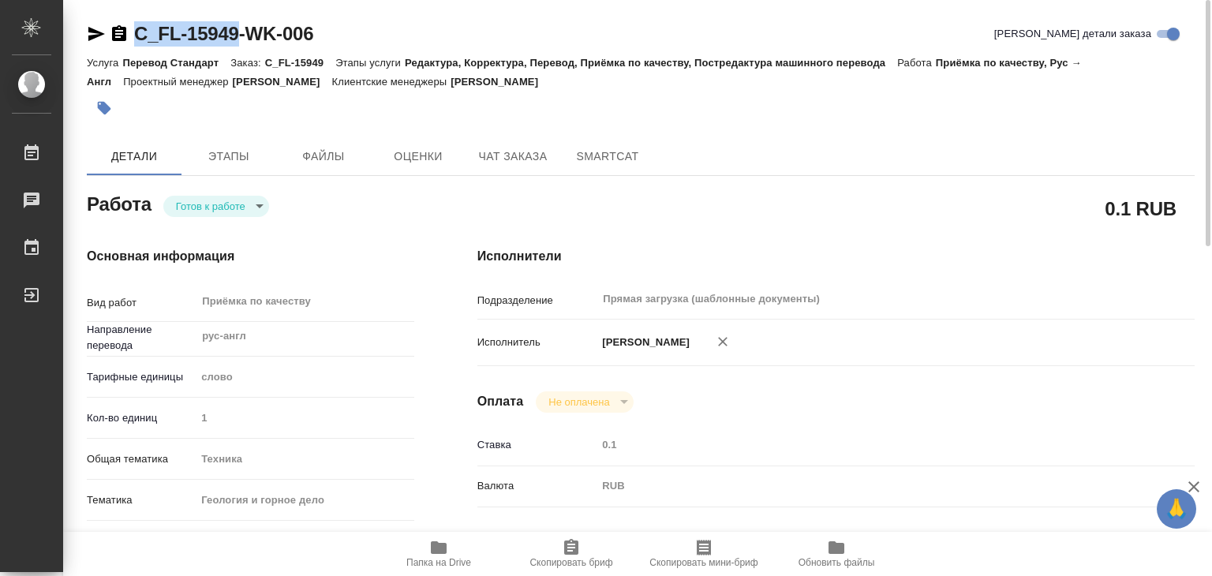
drag, startPoint x: 132, startPoint y: 16, endPoint x: 241, endPoint y: 40, distance: 111.6
copy link "C_FL-15949"
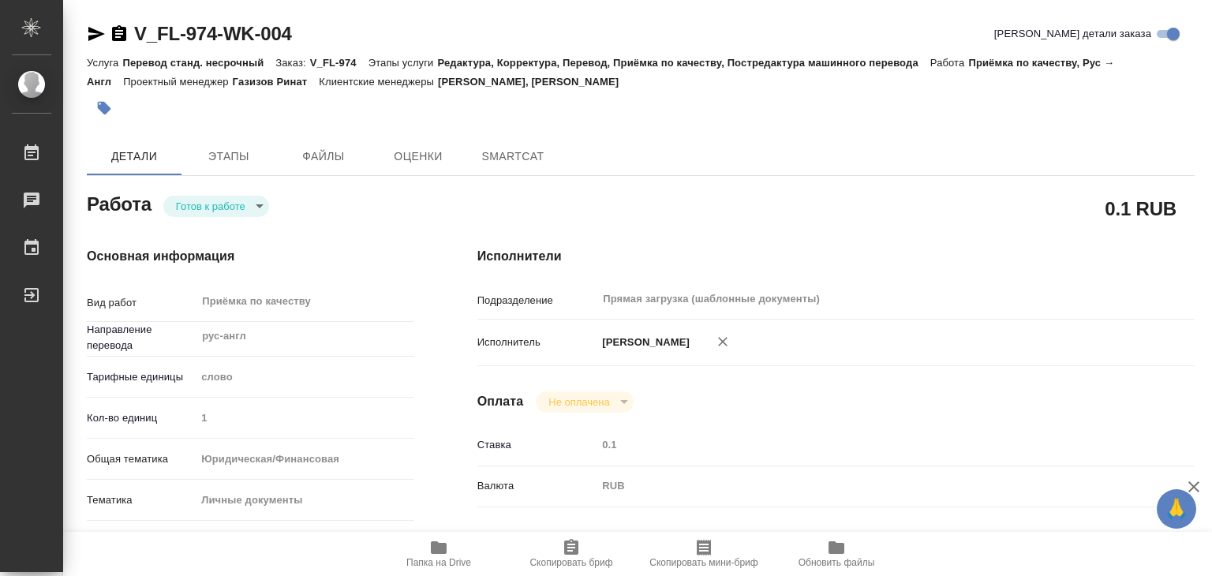
type textarea "x"
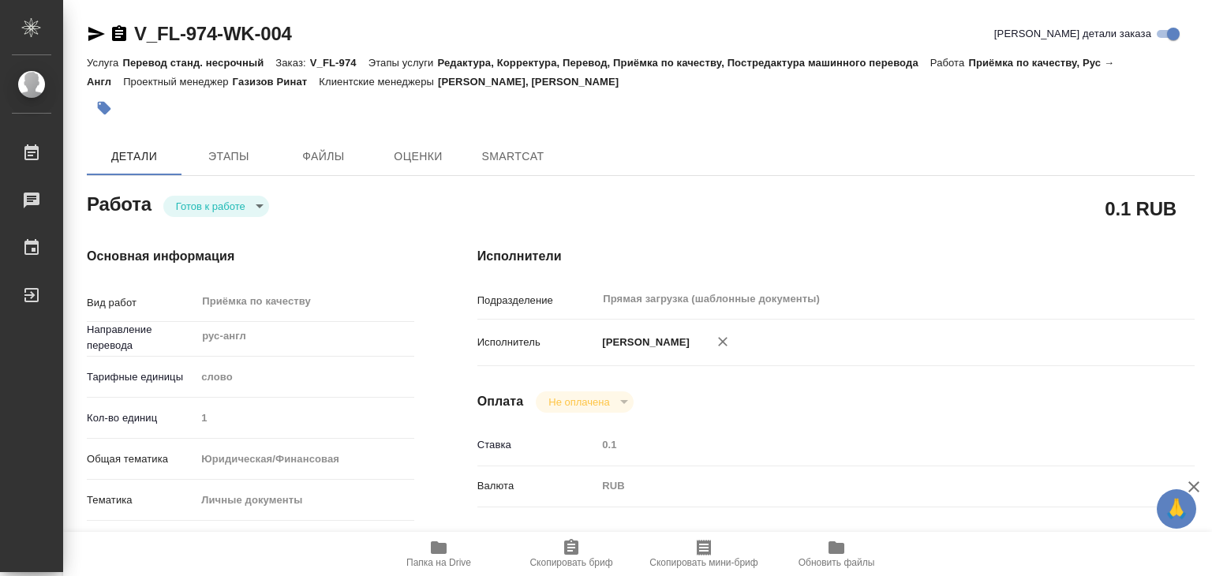
type textarea "x"
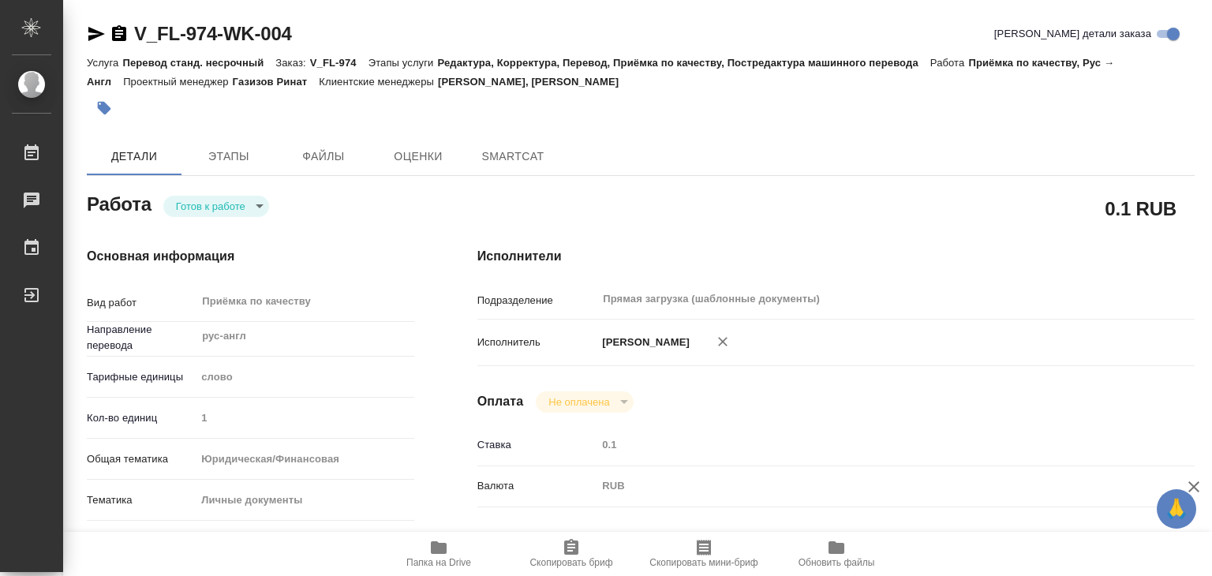
type textarea "x"
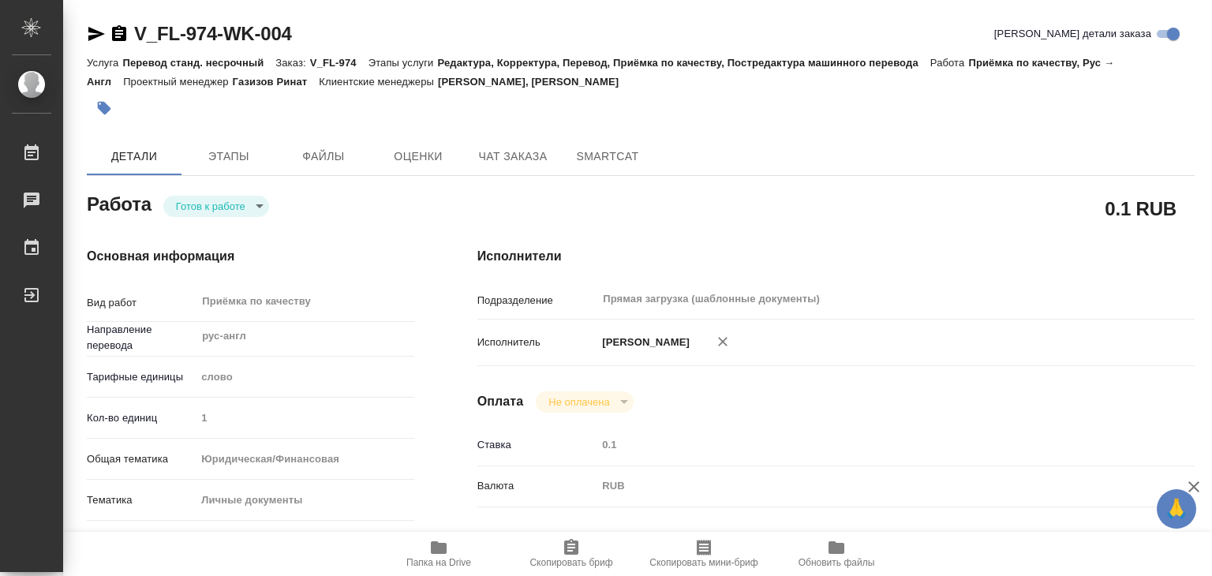
type textarea "x"
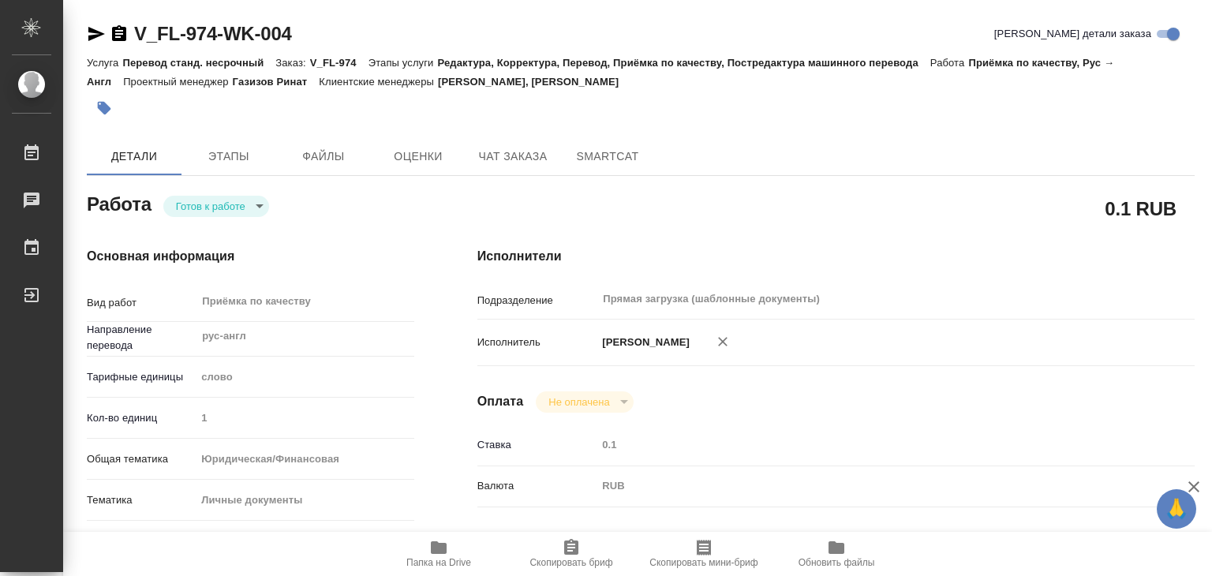
type textarea "x"
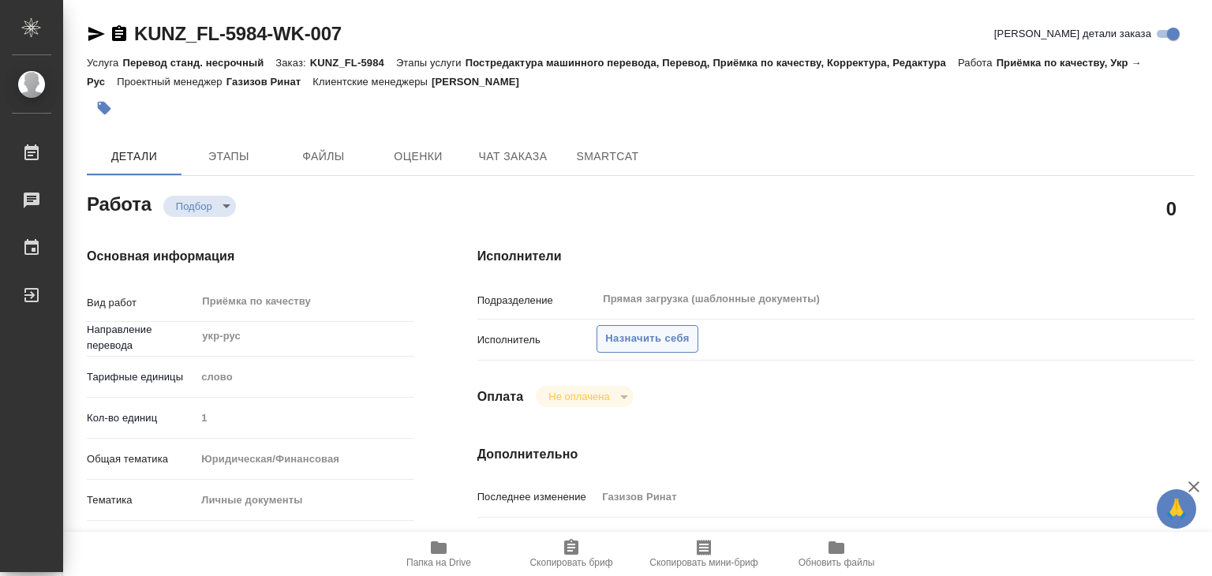
click at [625, 346] on span "Назначить себя" at bounding box center [647, 339] width 84 height 18
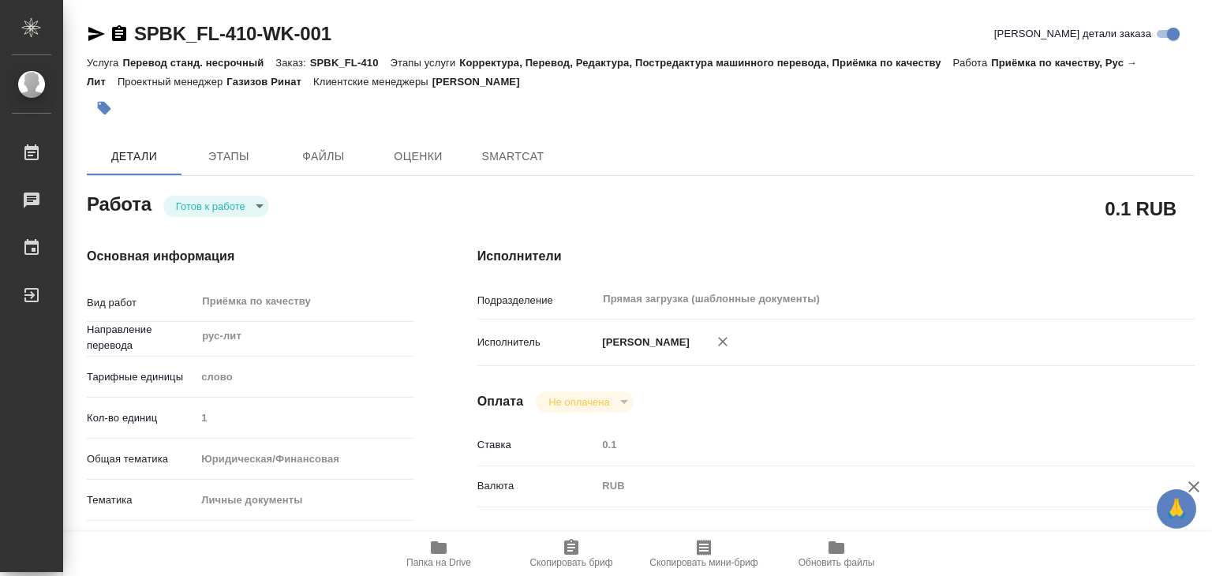
type textarea "x"
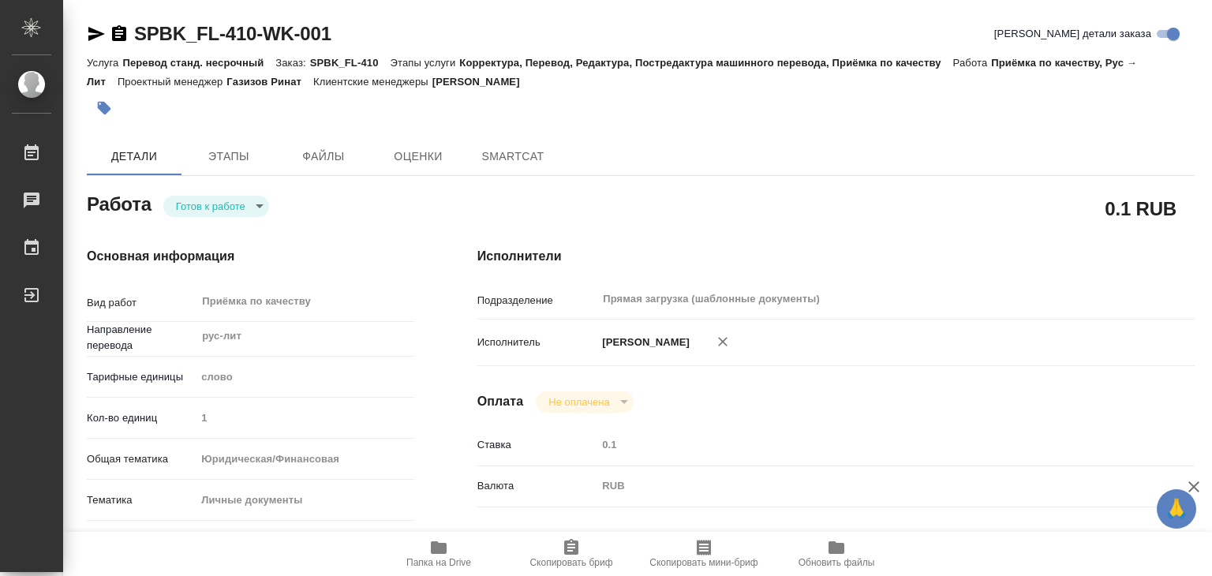
type textarea "x"
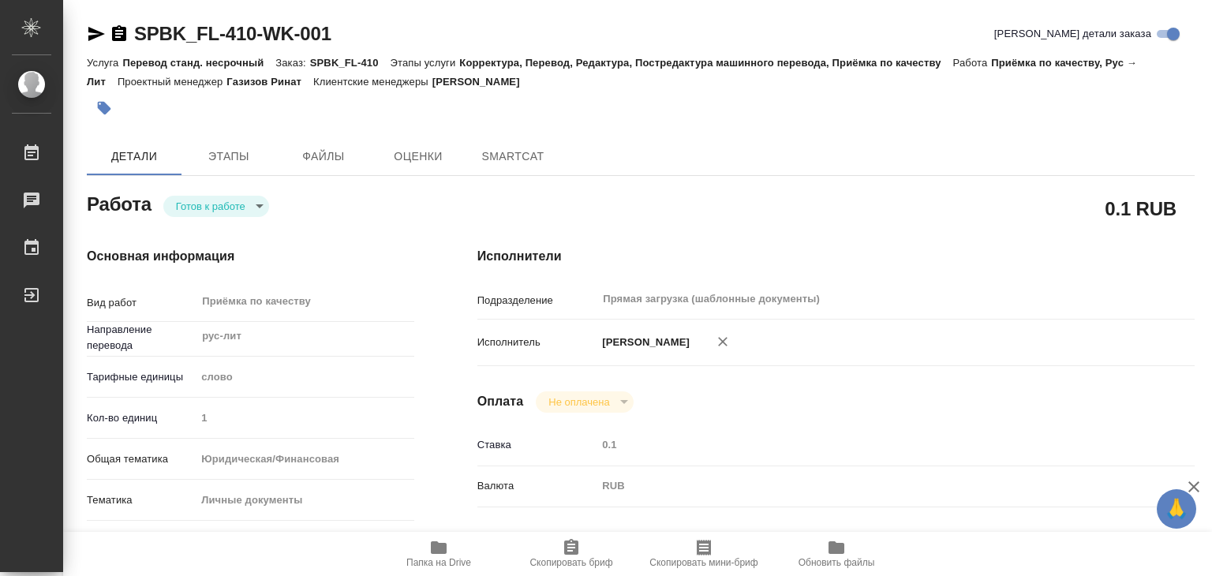
type textarea "x"
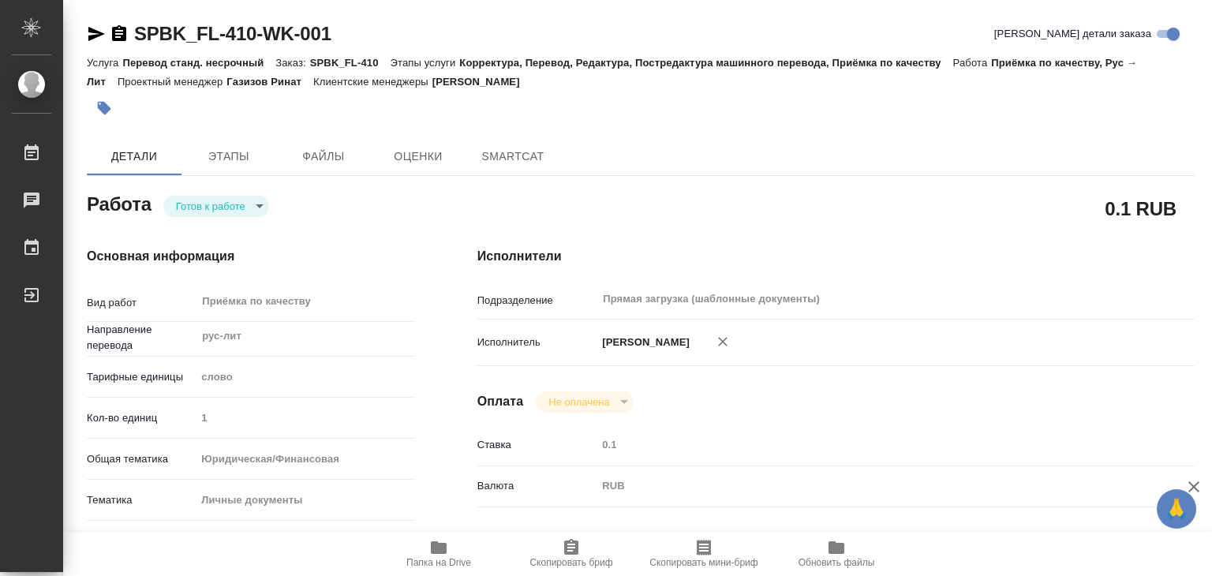
type textarea "x"
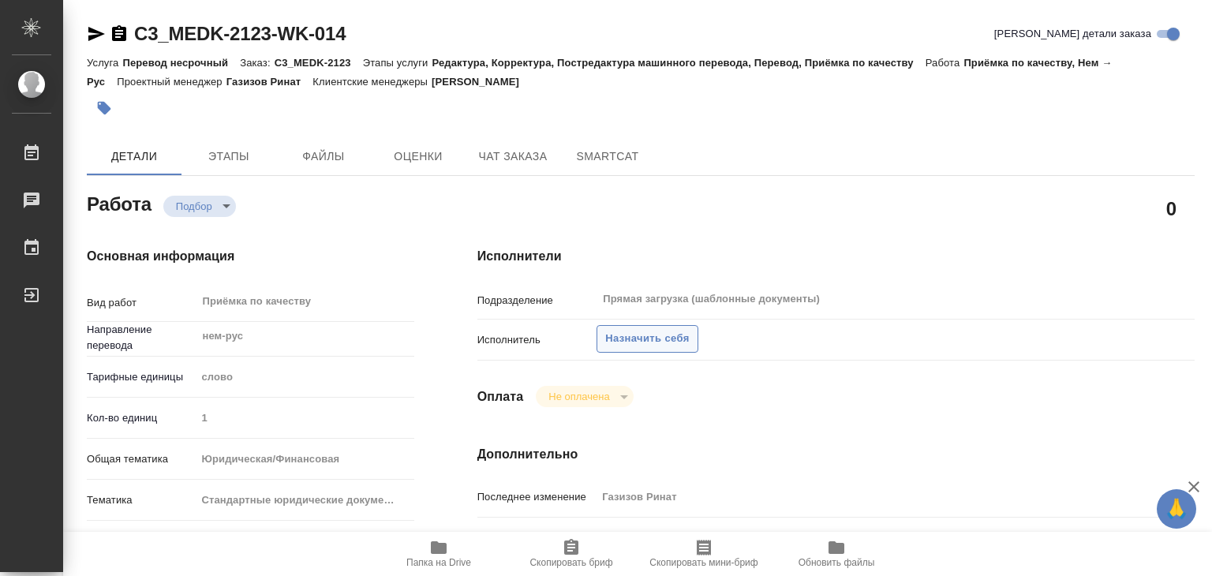
click at [641, 346] on span "Назначить себя" at bounding box center [647, 339] width 84 height 18
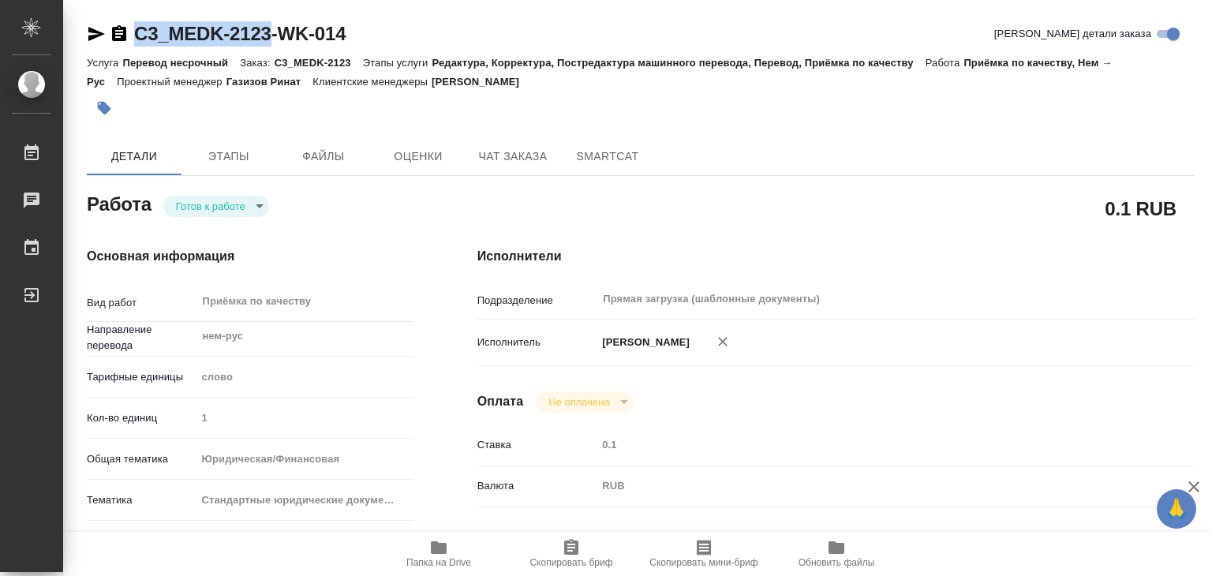
drag, startPoint x: 134, startPoint y: 12, endPoint x: 269, endPoint y: 33, distance: 136.6
copy link "C3_MEDK-2123"
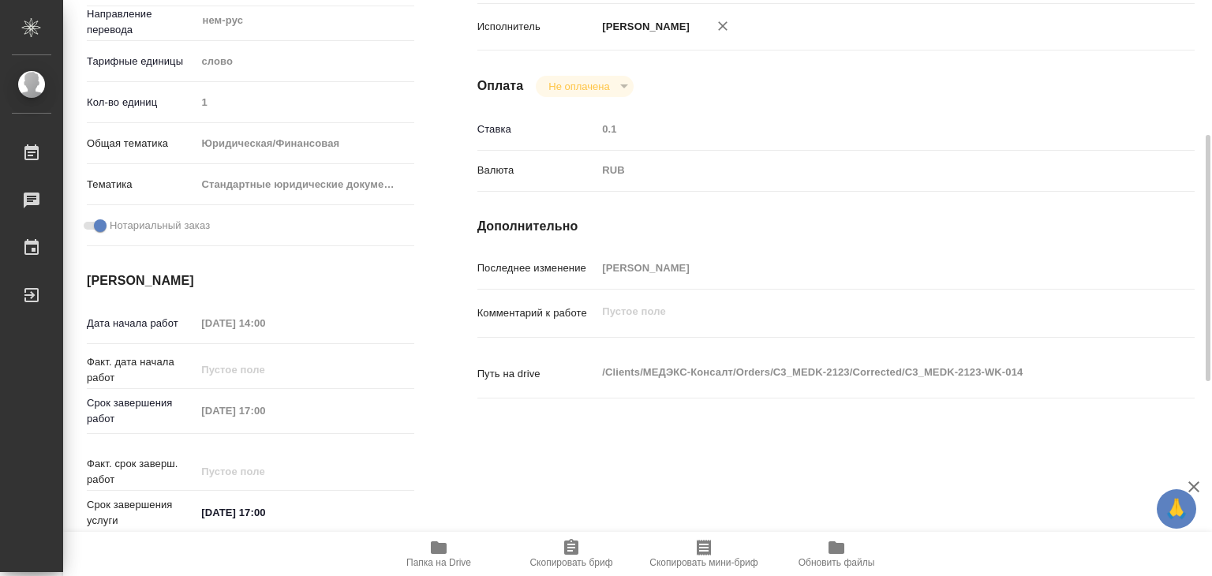
scroll to position [158, 0]
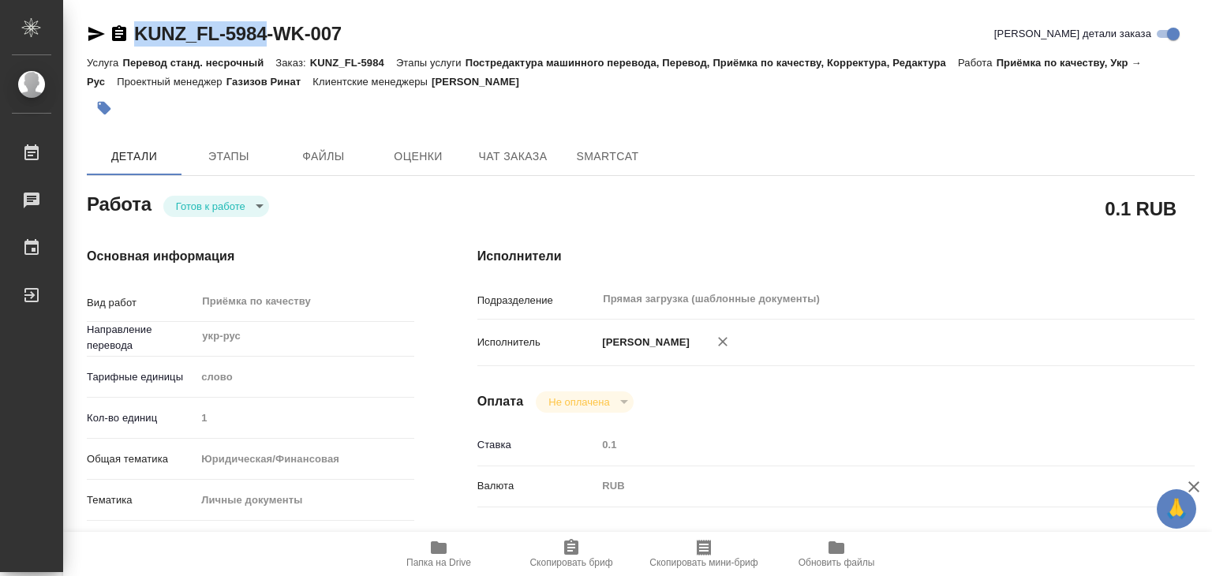
drag, startPoint x: 136, startPoint y: 13, endPoint x: 269, endPoint y: 34, distance: 134.9
copy link "KUNZ_FL-5984"
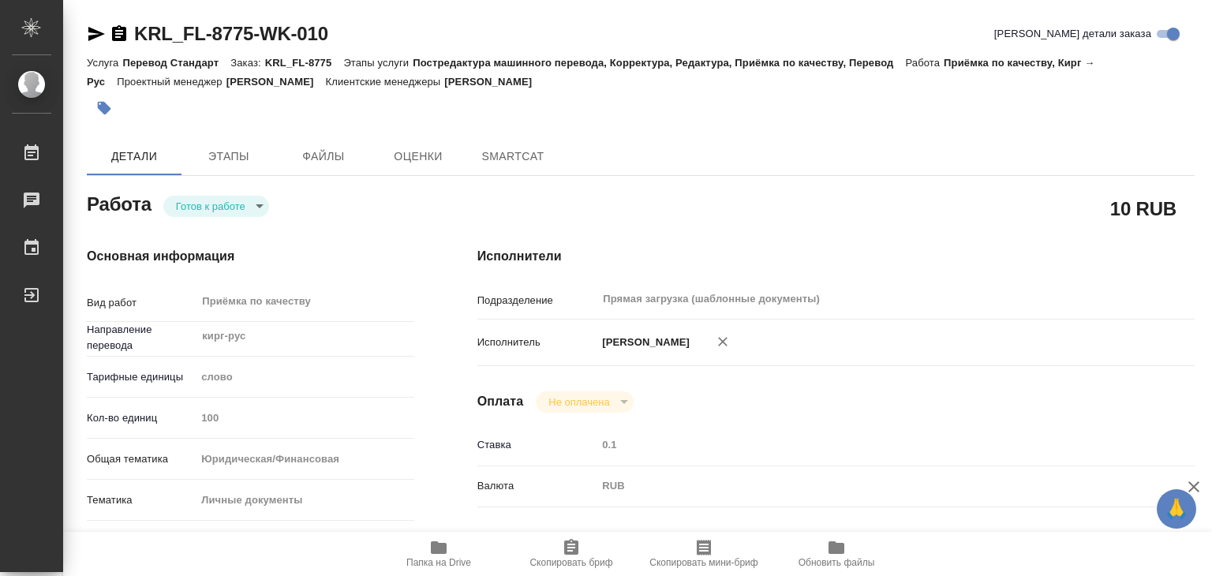
type textarea "x"
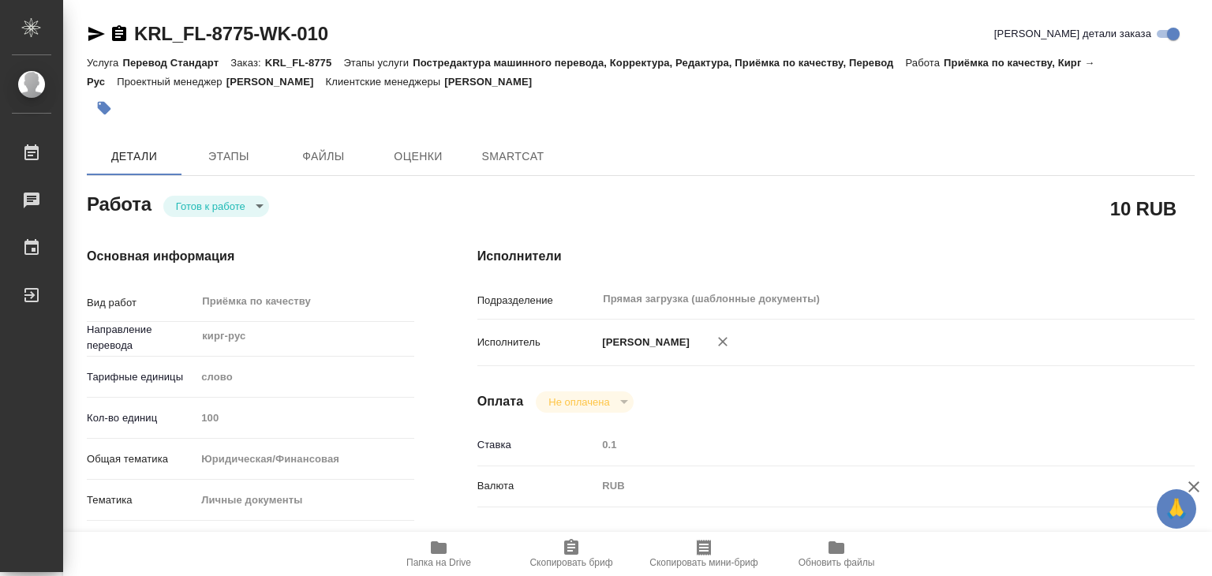
type textarea "x"
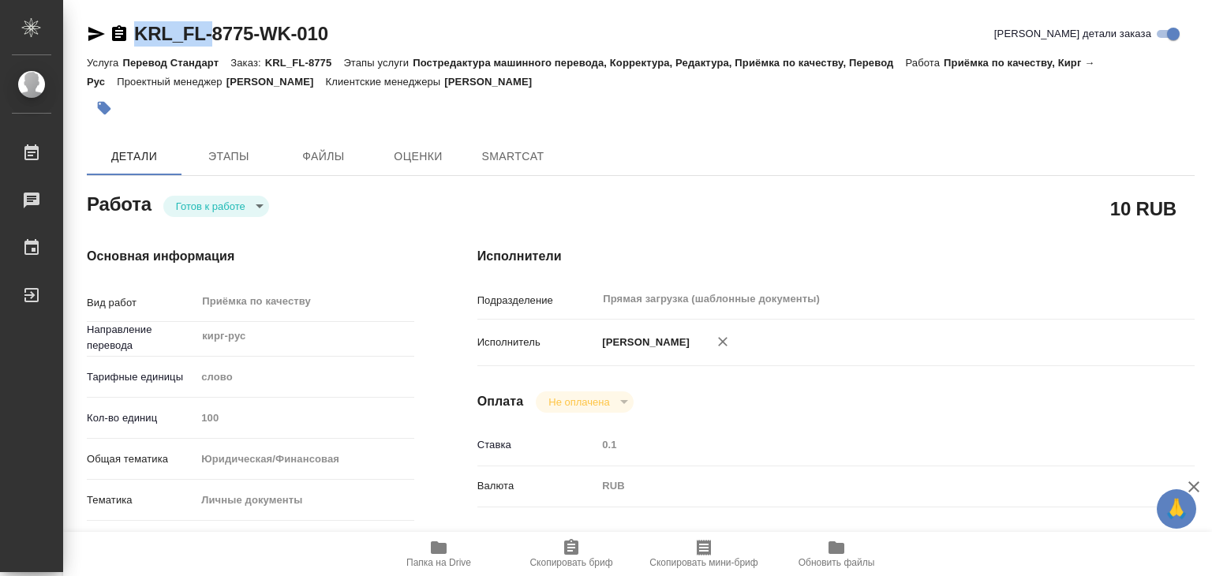
type textarea "x"
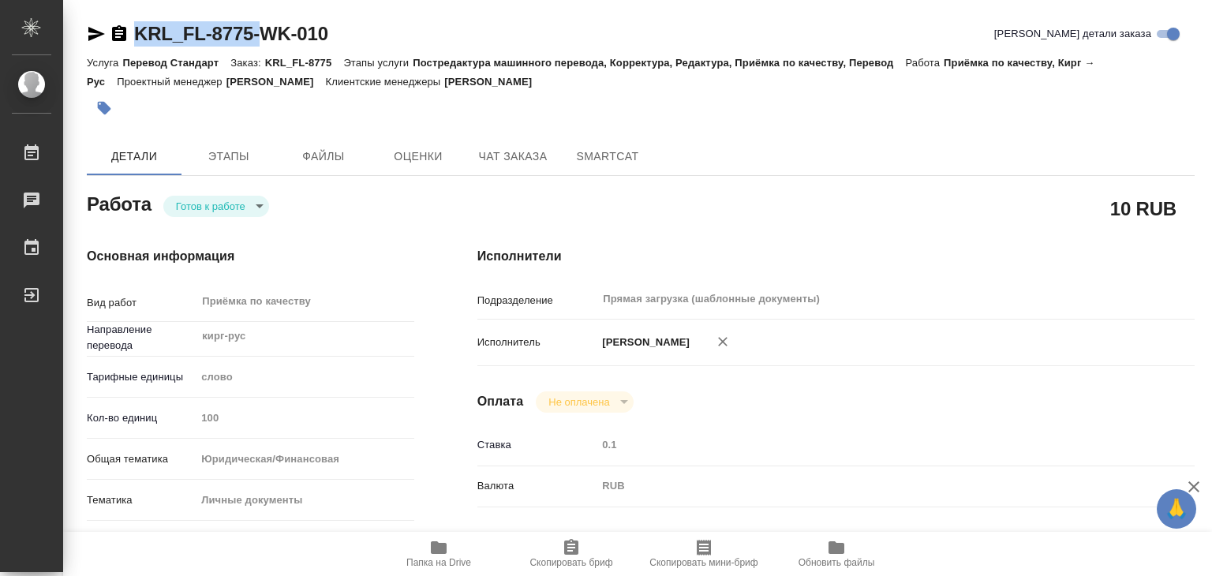
drag, startPoint x: 135, startPoint y: 9, endPoint x: 268, endPoint y: 36, distance: 135.9
type textarea "x"
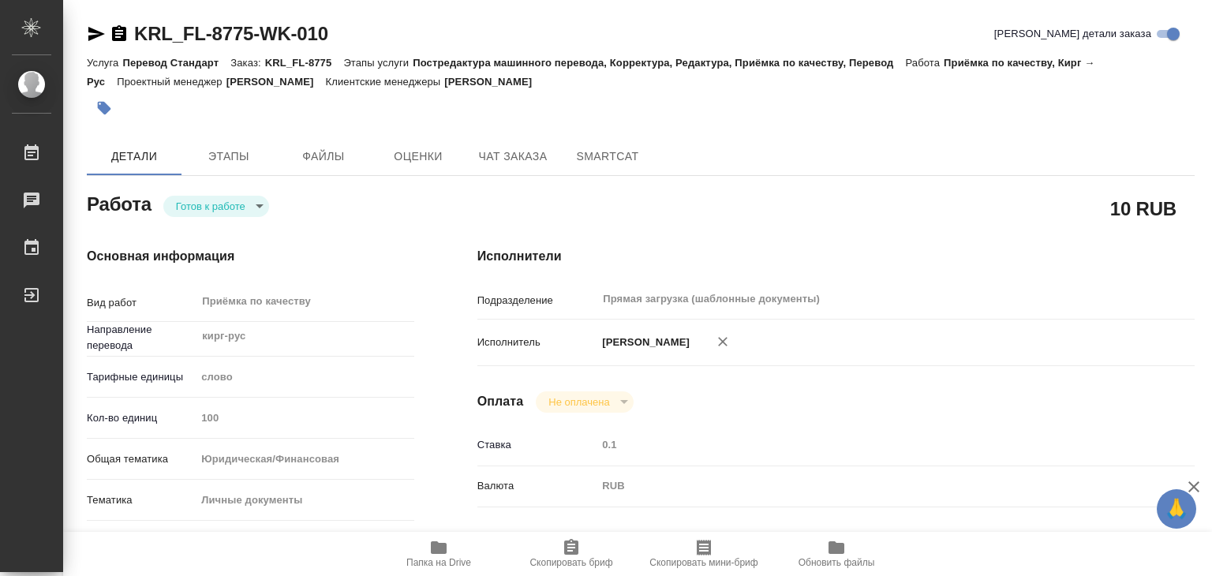
type textarea "x"
drag, startPoint x: 133, startPoint y: 14, endPoint x: 255, endPoint y: 39, distance: 124.0
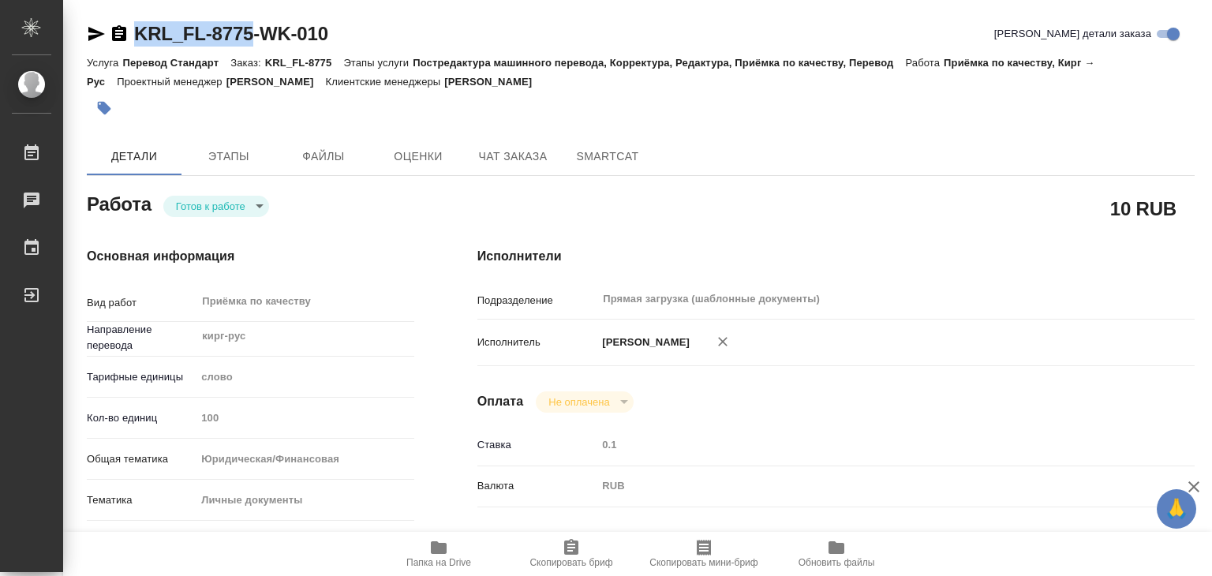
copy link "KRL_FL-8775"
type textarea "x"
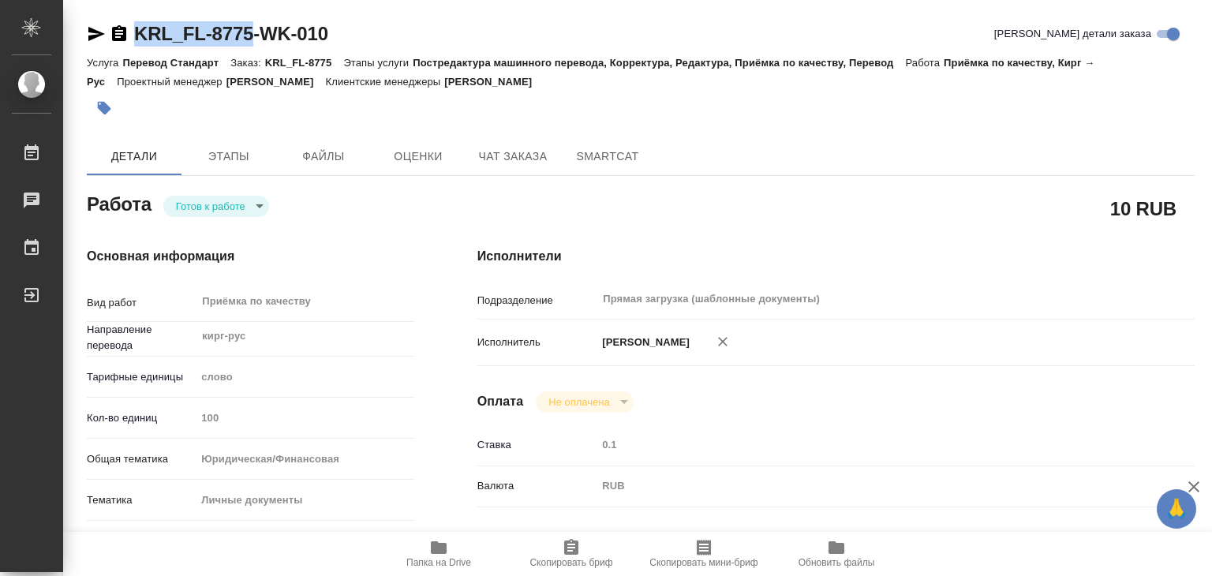
type textarea "x"
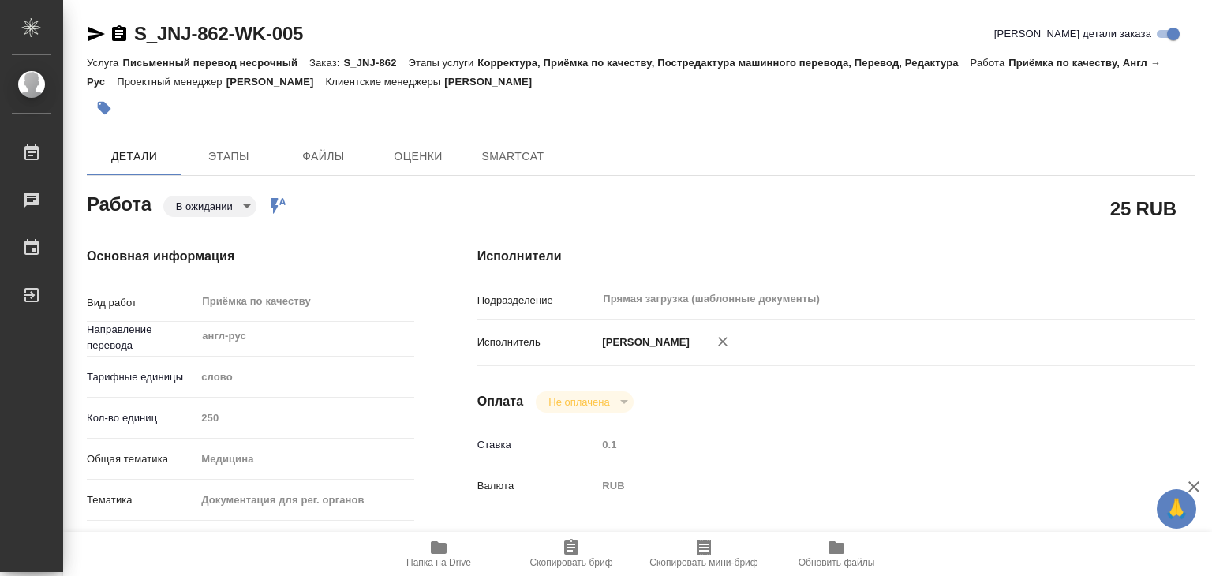
type textarea "x"
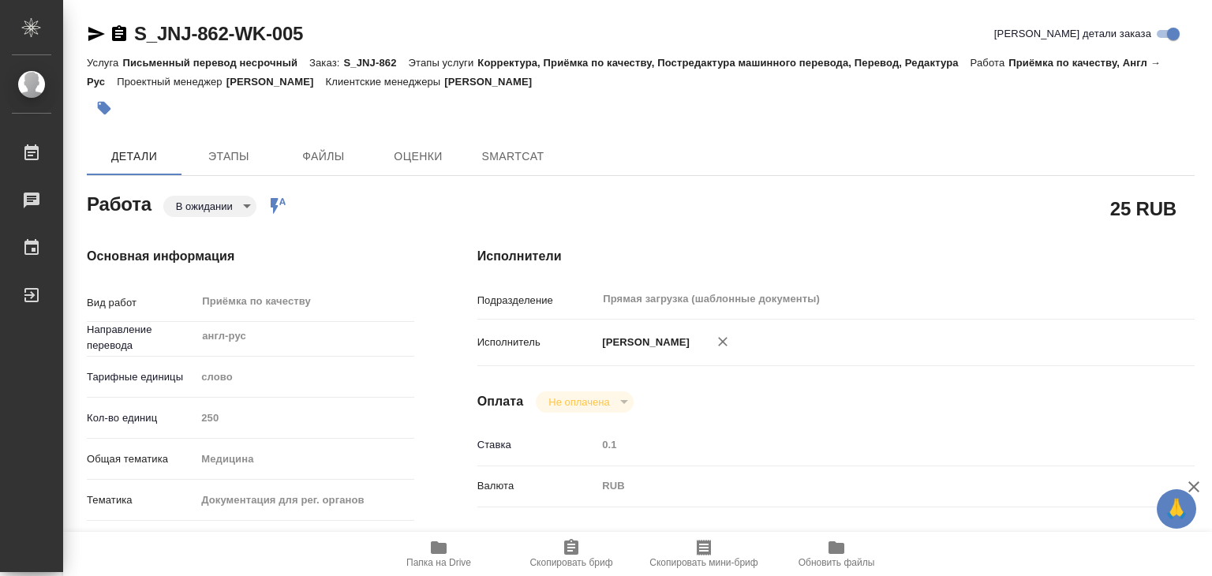
type textarea "x"
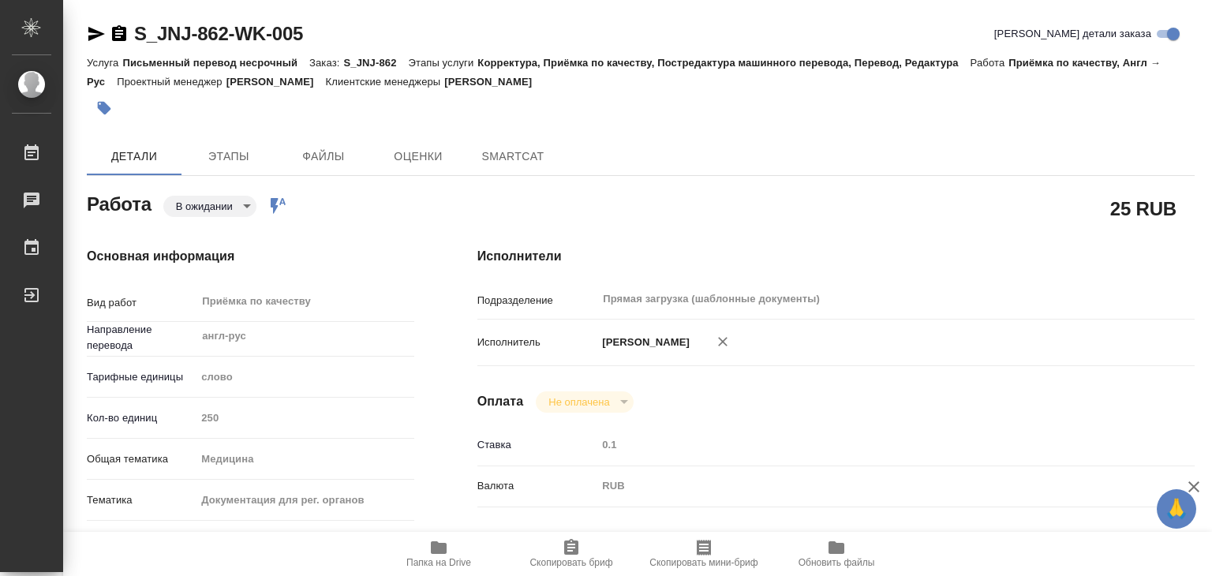
type textarea "x"
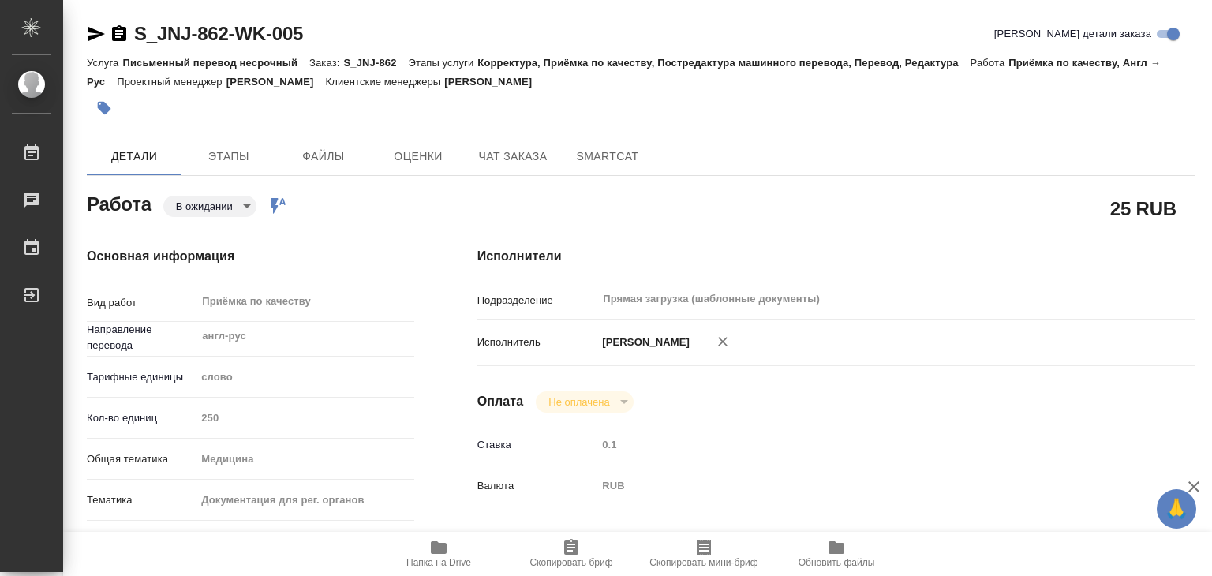
type textarea "x"
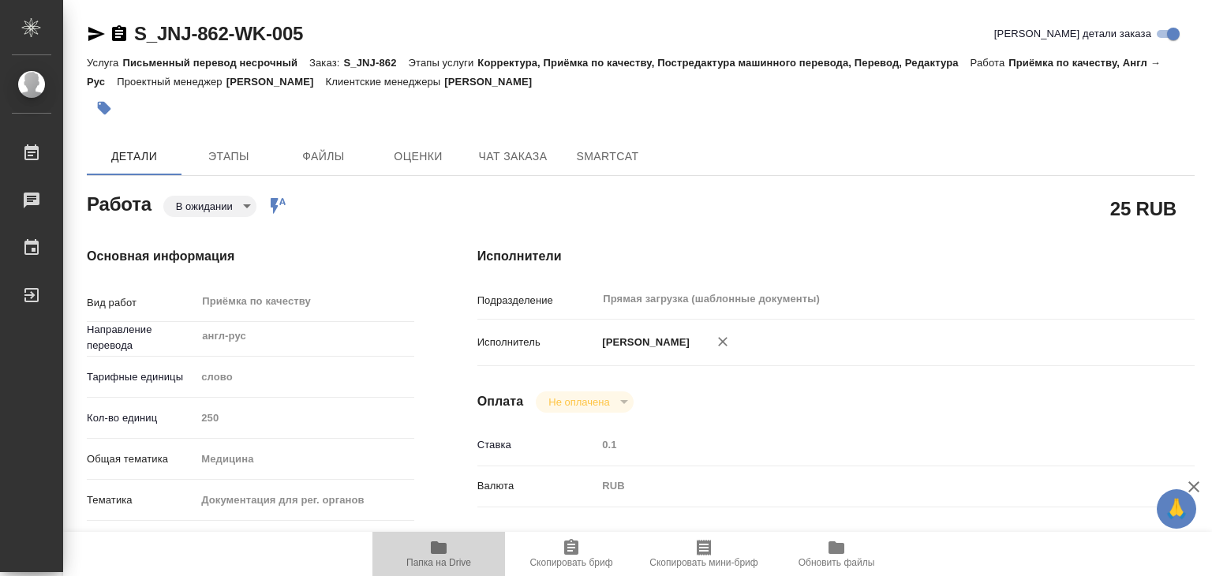
click at [442, 551] on icon "button" at bounding box center [439, 547] width 16 height 13
type textarea "x"
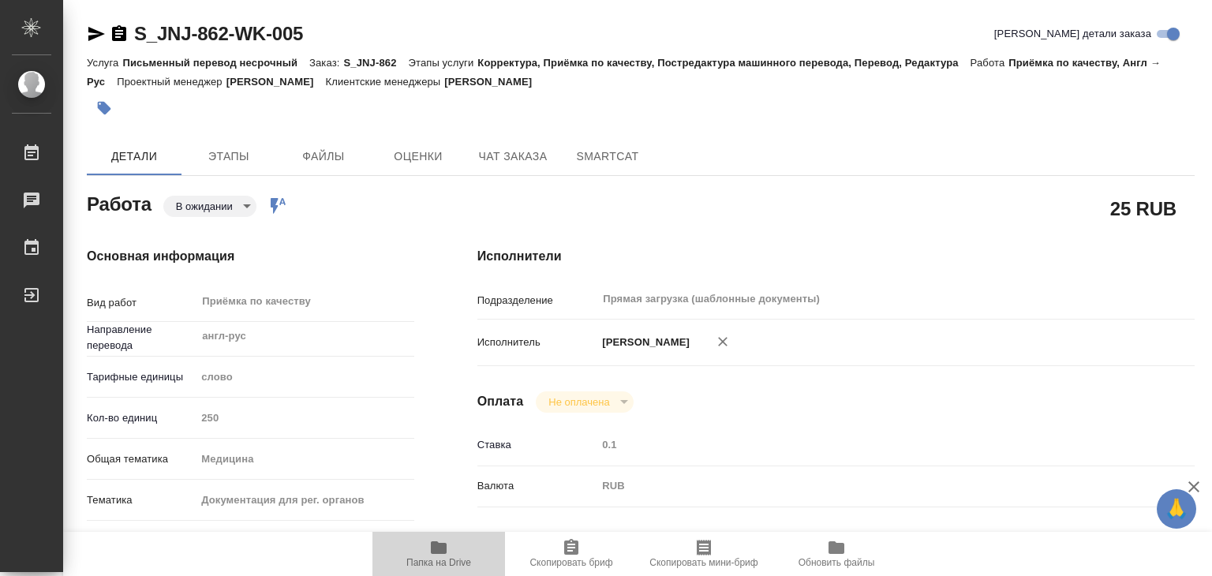
type textarea "x"
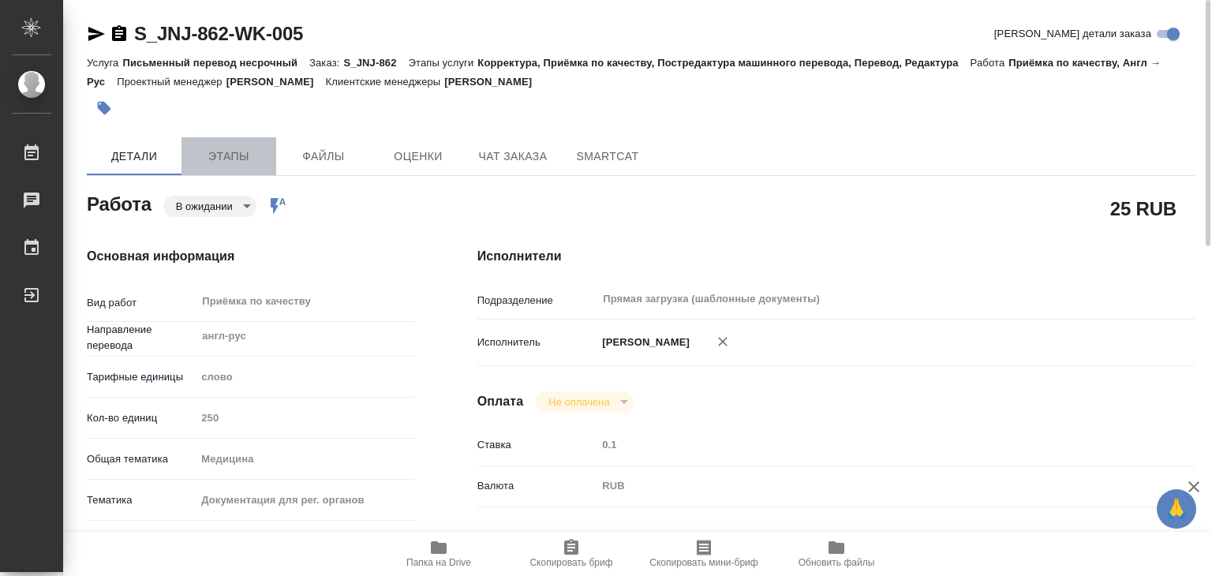
click at [217, 148] on span "Этапы" at bounding box center [229, 157] width 76 height 20
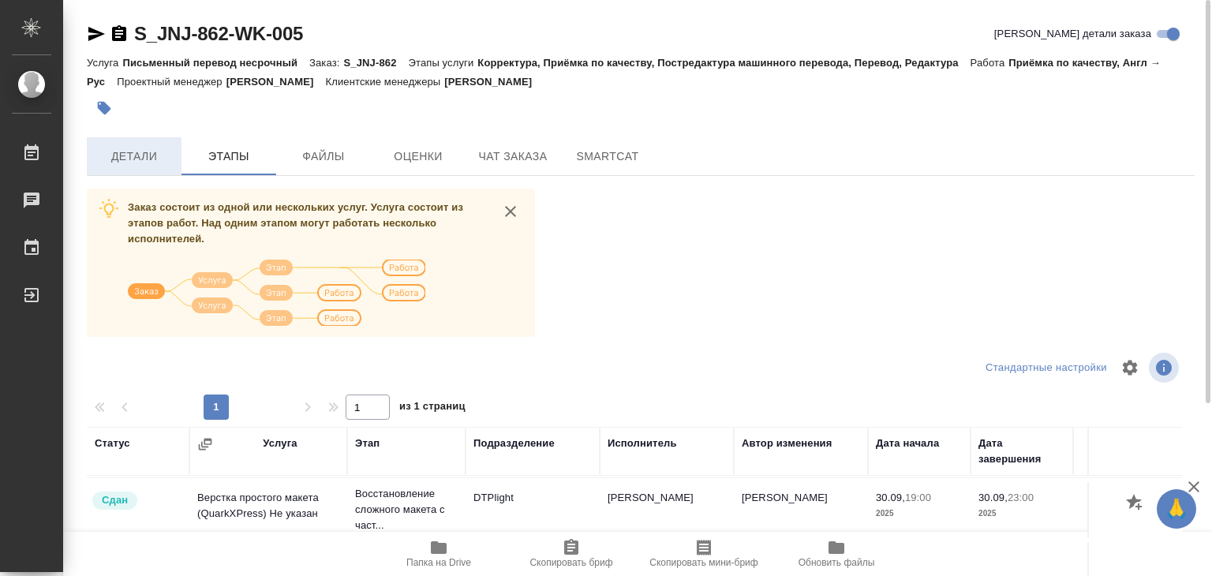
click at [145, 159] on span "Детали" at bounding box center [134, 157] width 76 height 20
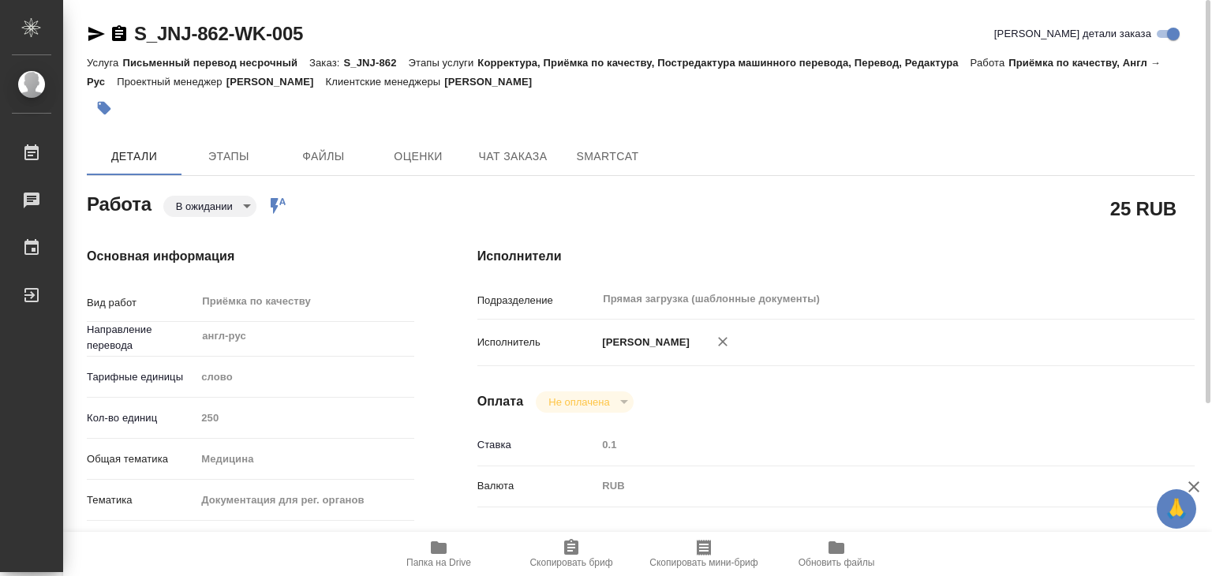
type textarea "x"
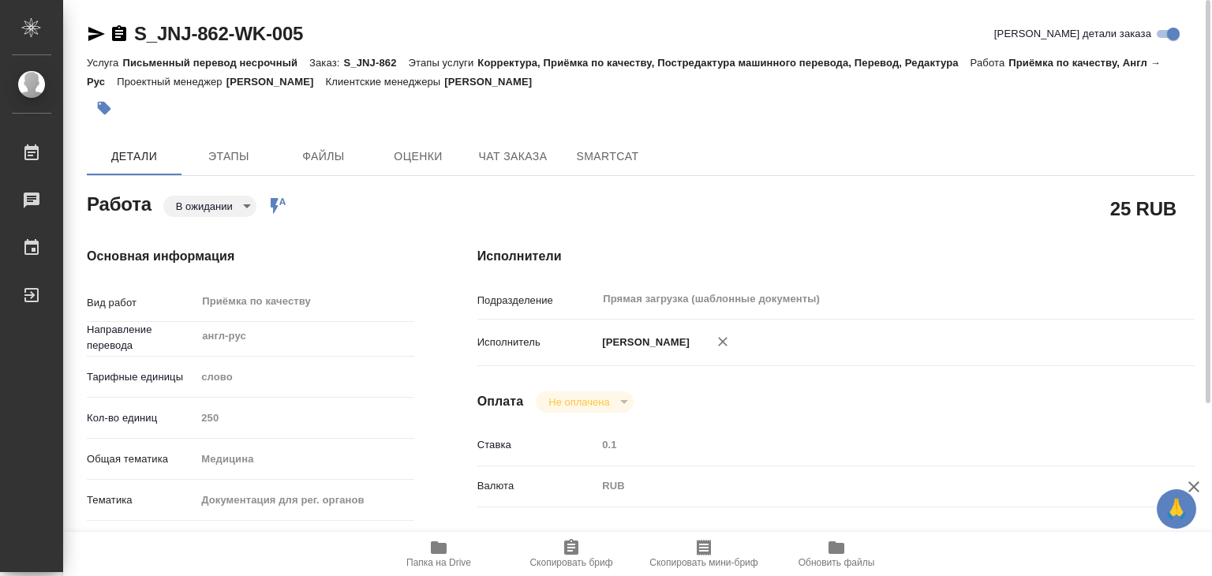
type textarea "x"
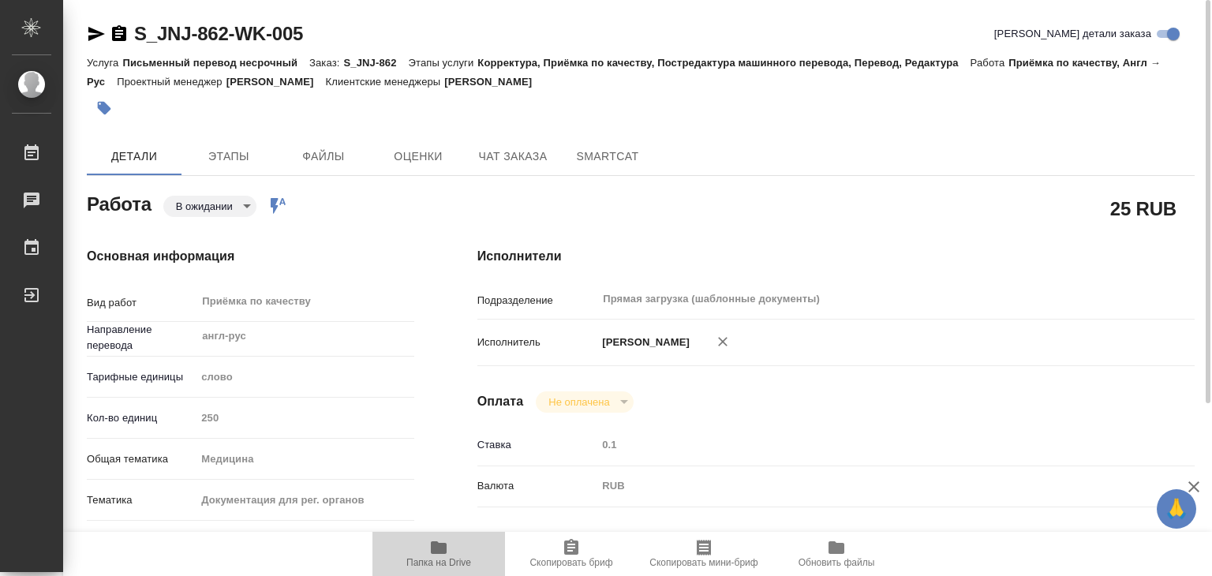
click at [446, 547] on icon "button" at bounding box center [439, 547] width 16 height 13
type textarea "x"
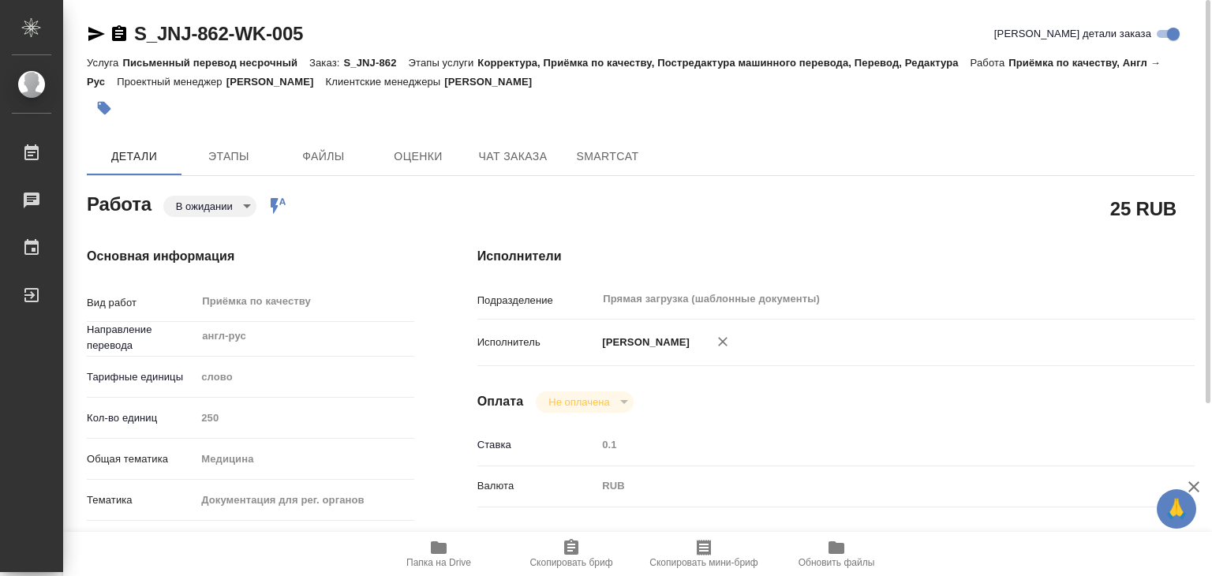
type textarea "x"
click at [239, 163] on span "Этапы" at bounding box center [229, 157] width 76 height 20
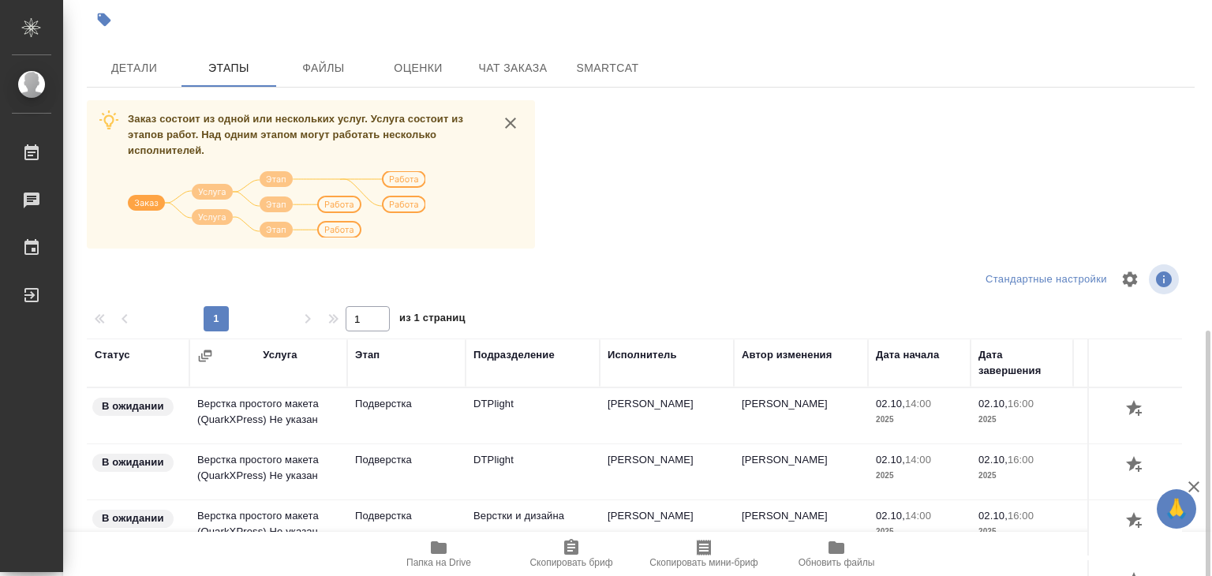
scroll to position [9, 0]
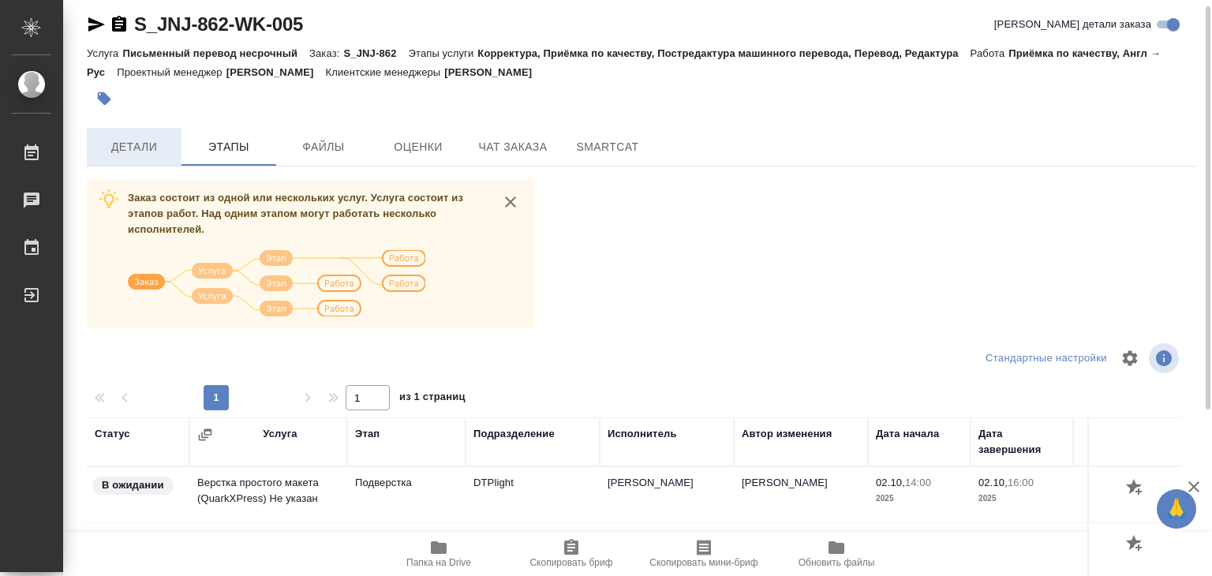
click at [170, 155] on span "Детали" at bounding box center [134, 147] width 76 height 20
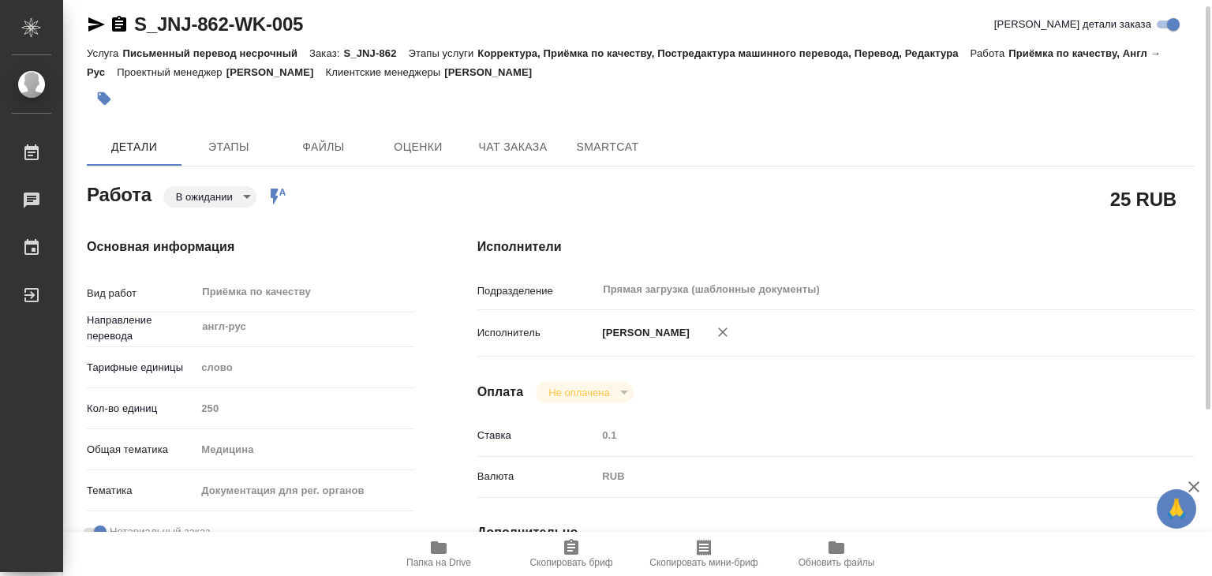
type textarea "x"
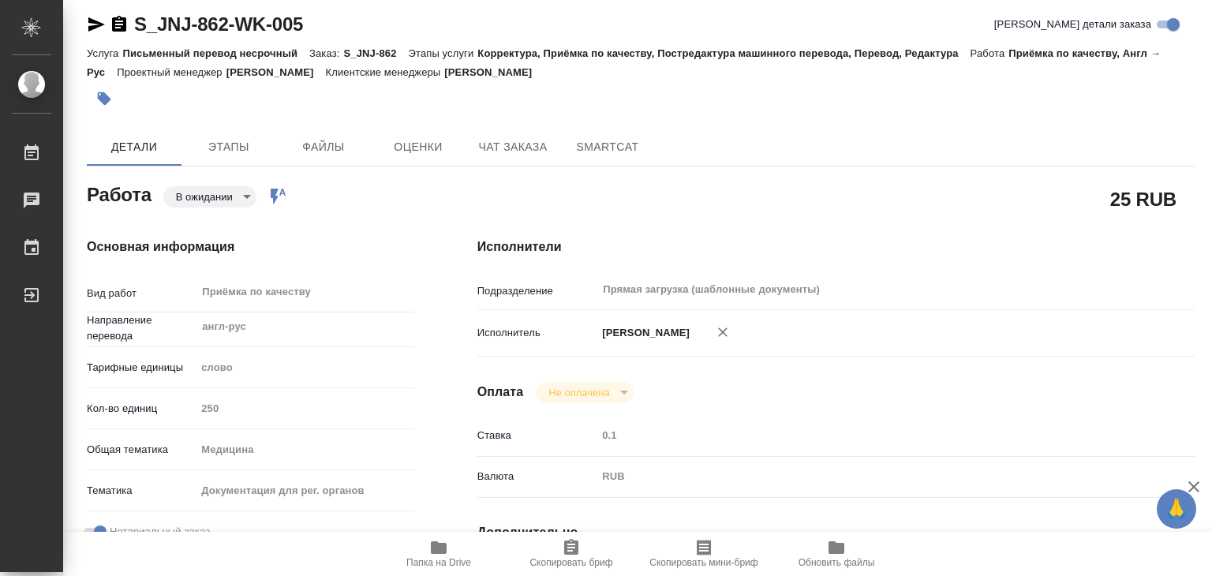
type textarea "x"
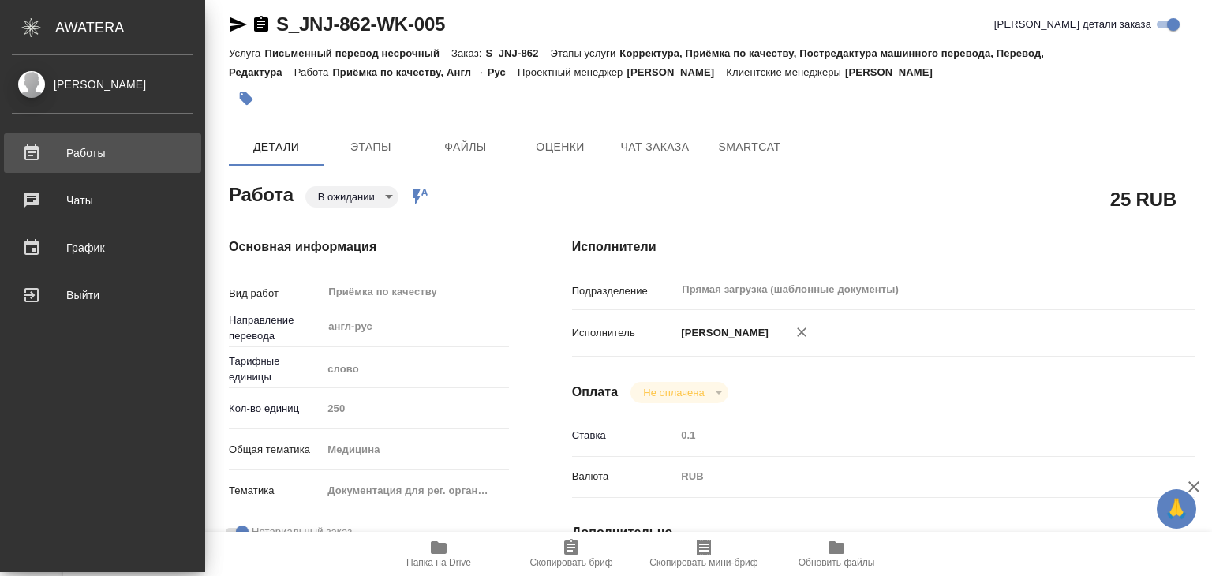
type textarea "x"
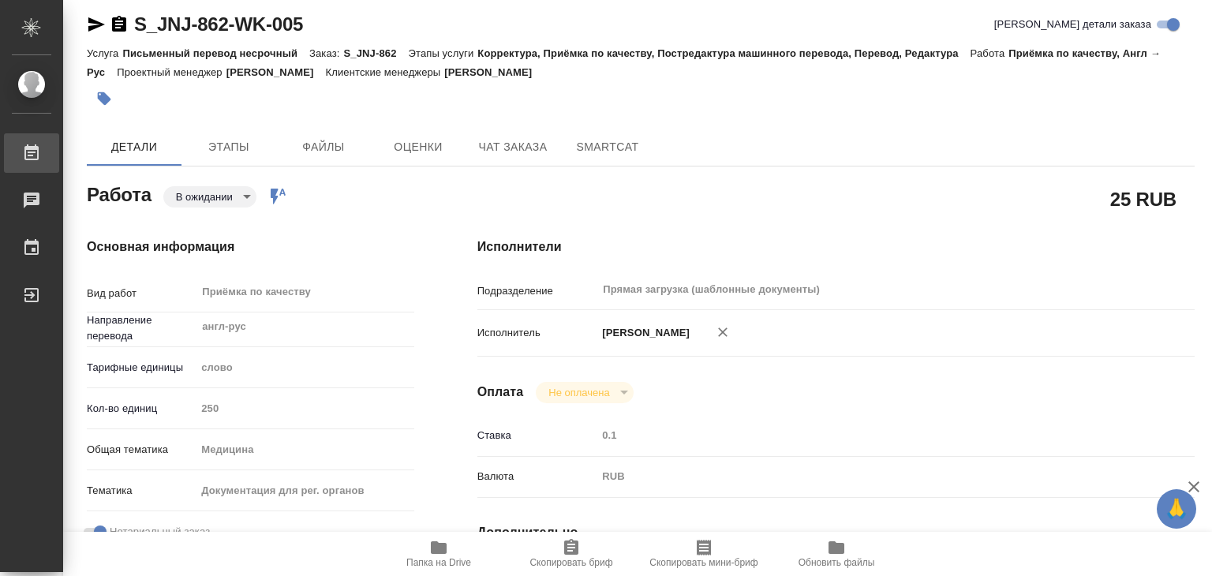
type textarea "x"
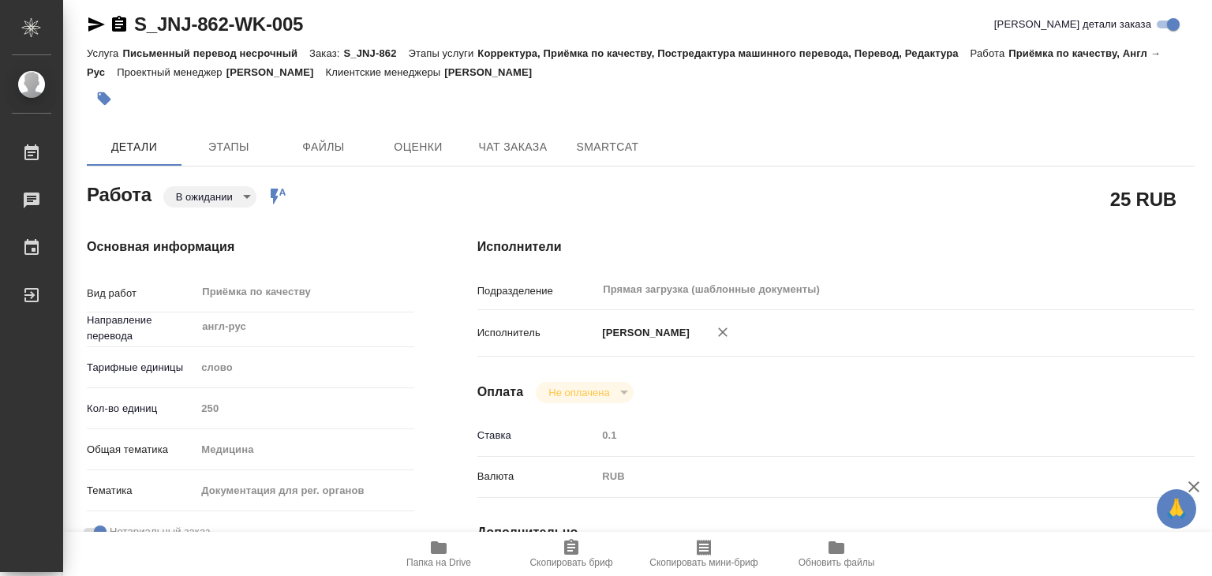
type textarea "x"
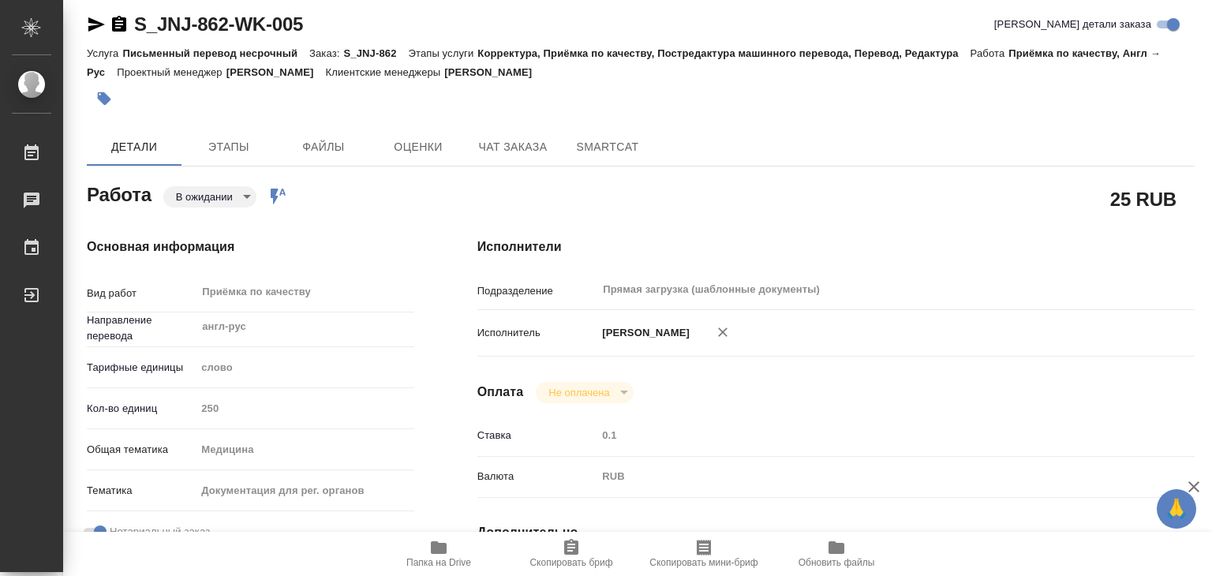
type textarea "x"
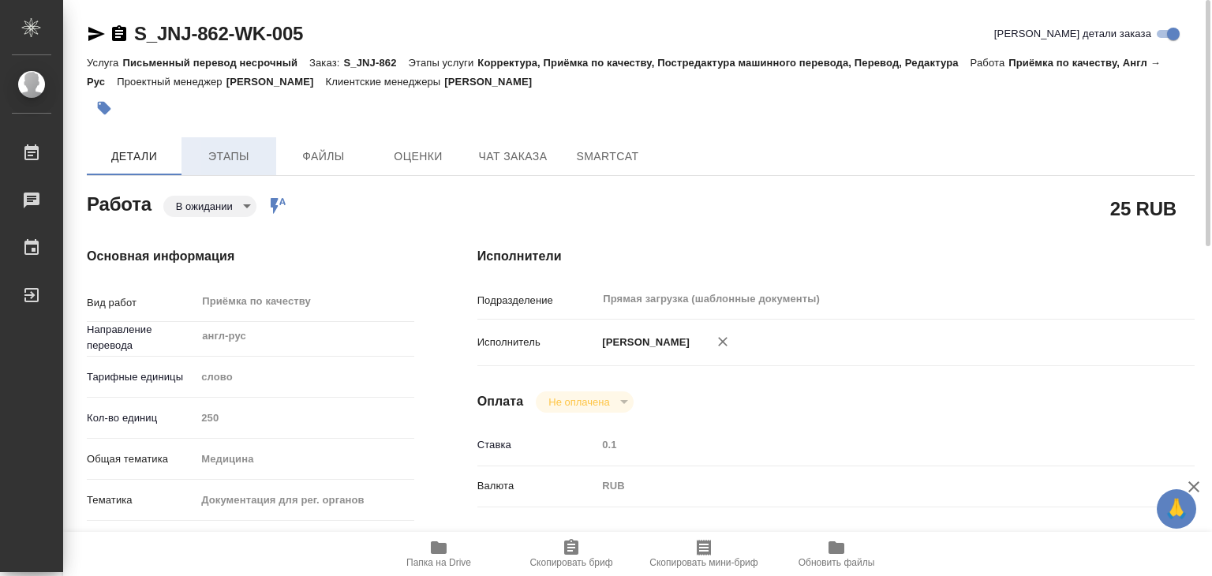
type textarea "x"
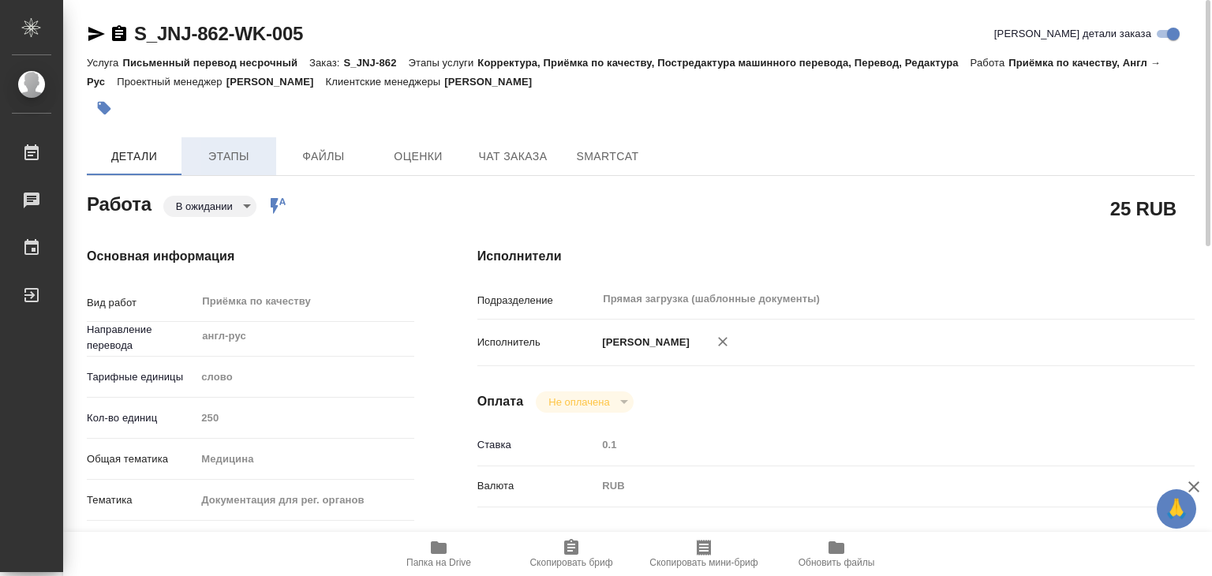
click at [209, 166] on button "Этапы" at bounding box center [228, 156] width 95 height 38
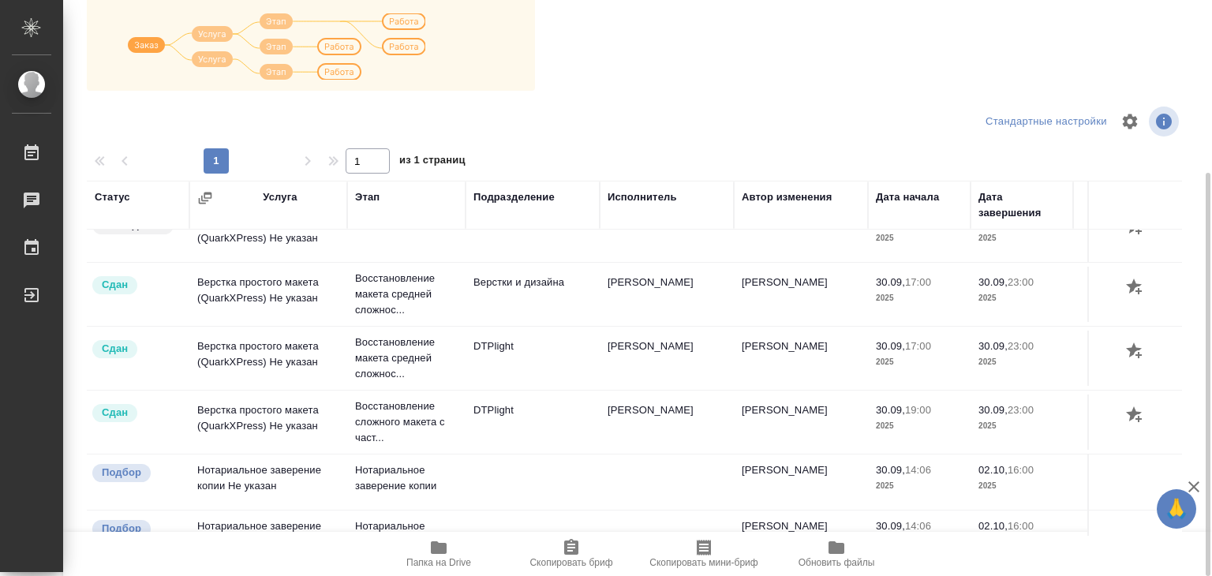
scroll to position [312, 0]
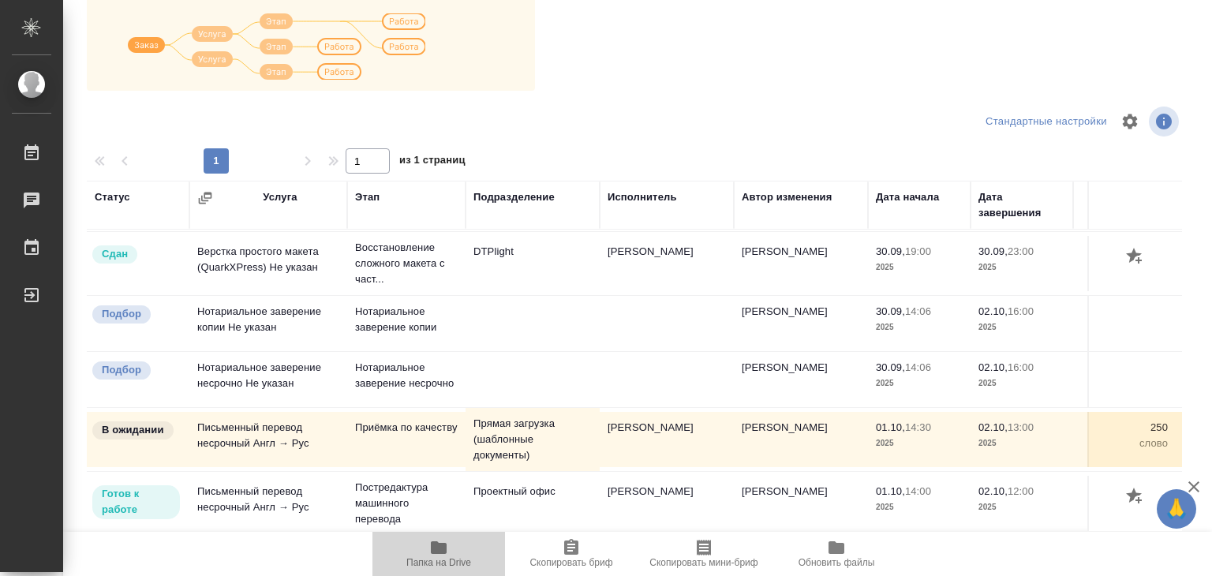
click at [429, 552] on icon "button" at bounding box center [438, 547] width 19 height 19
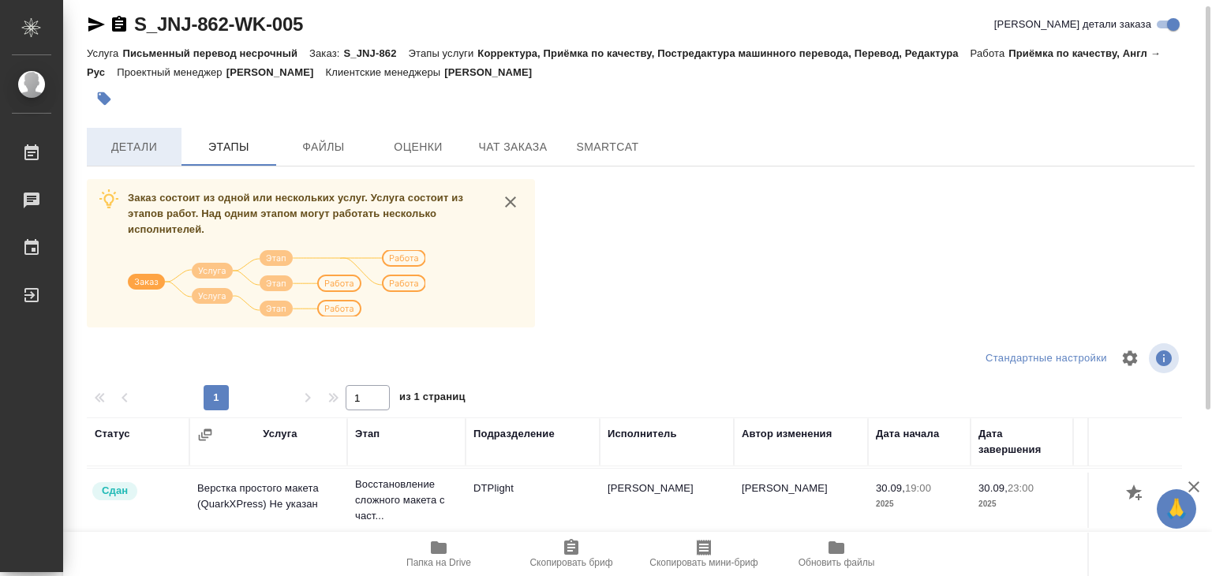
click at [146, 158] on button "Детали" at bounding box center [134, 147] width 95 height 38
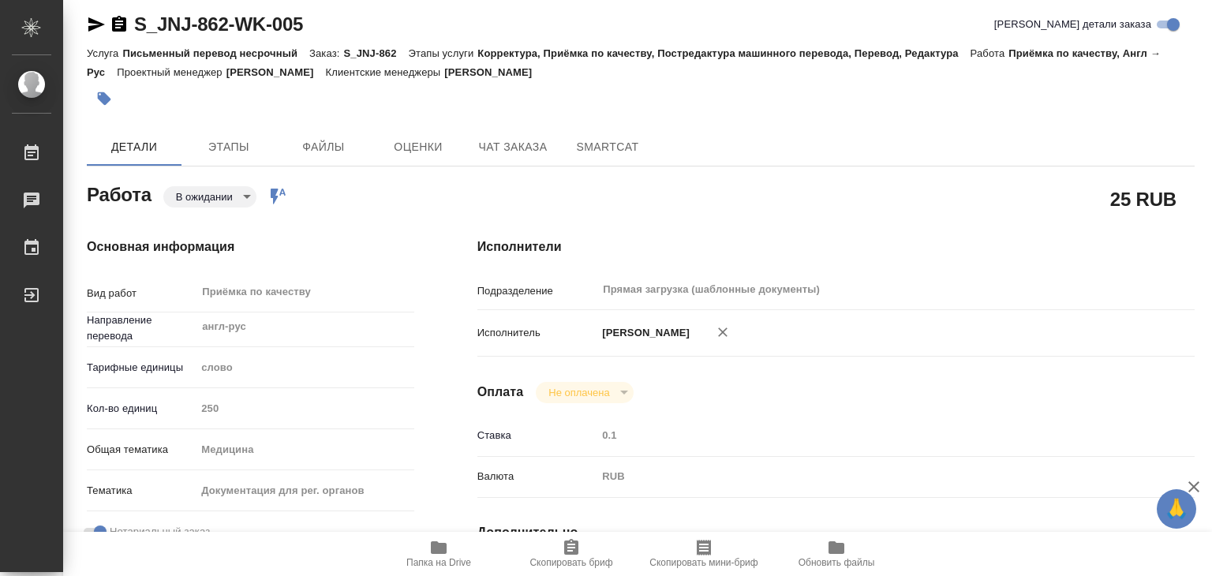
type textarea "x"
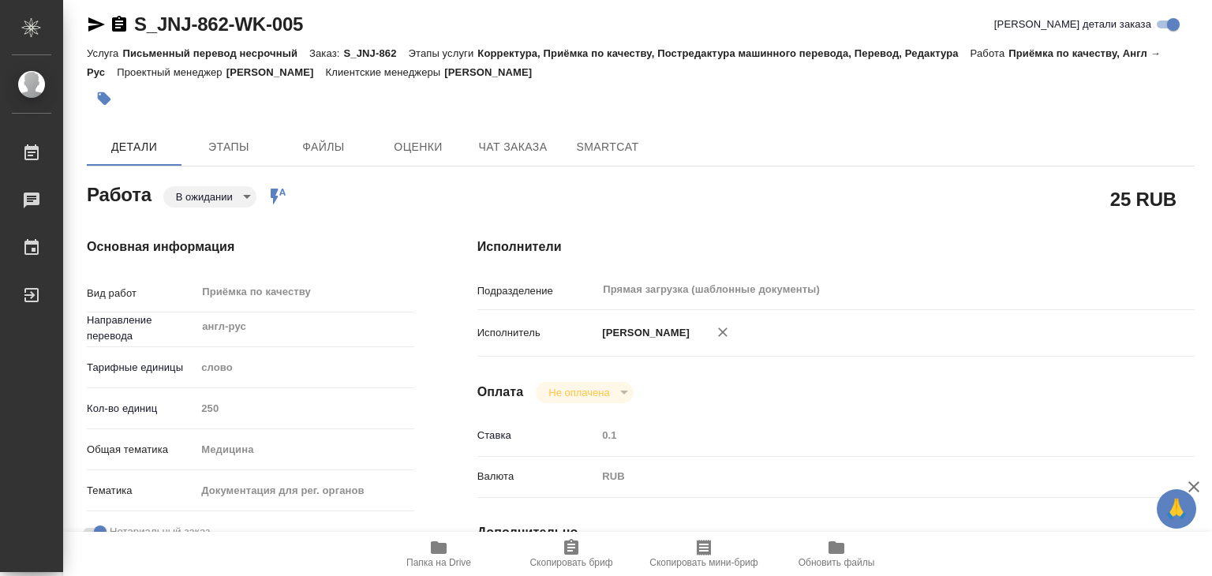
type textarea "x"
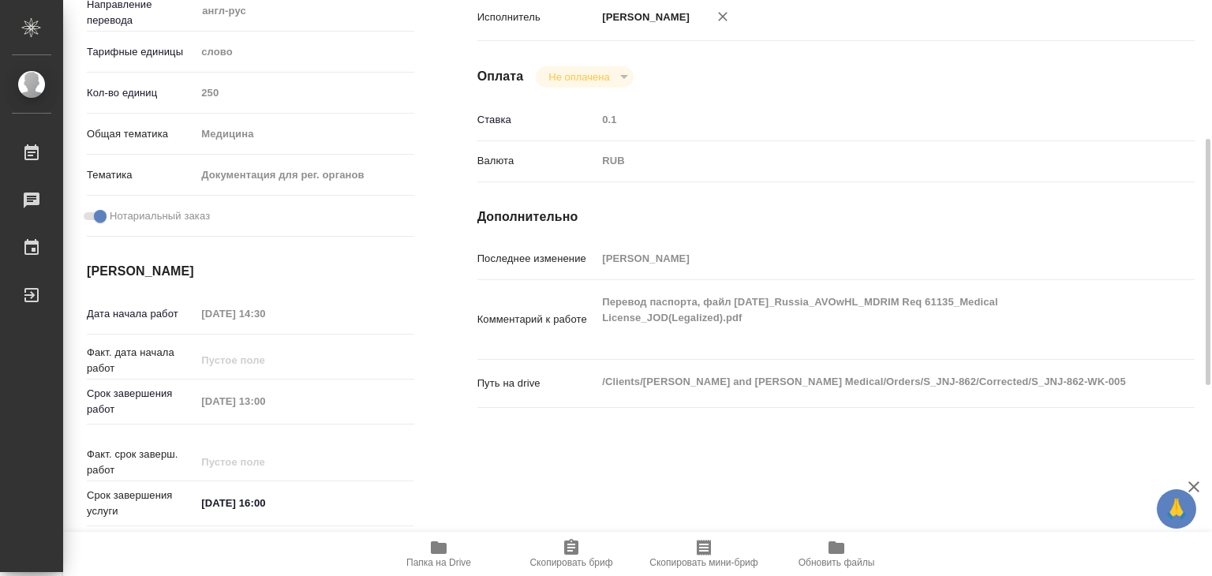
type textarea "x"
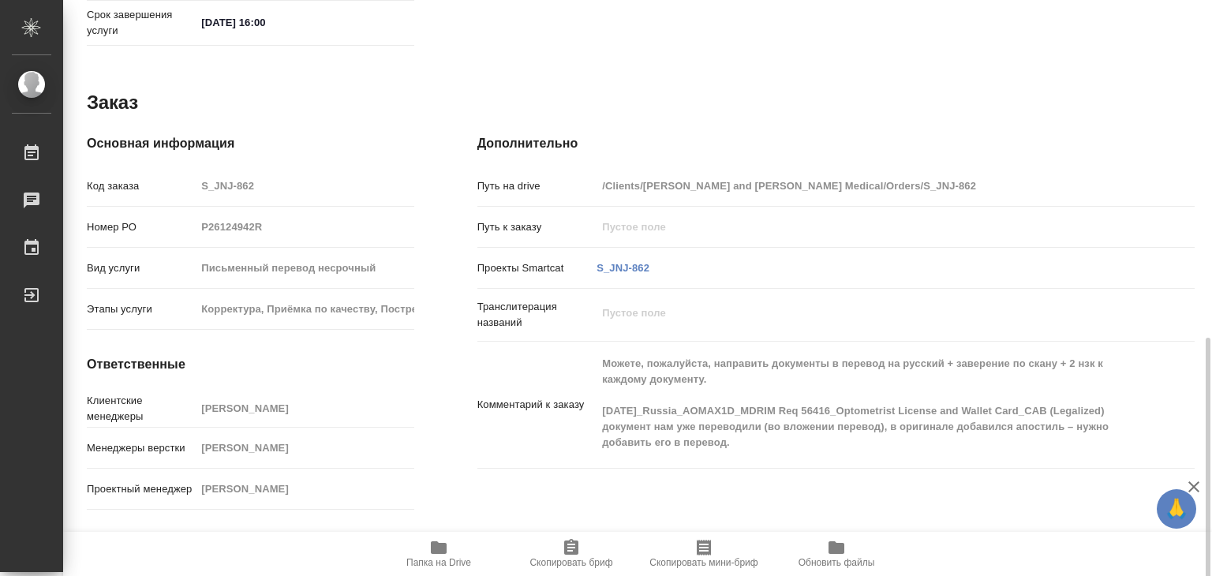
scroll to position [808, 0]
click at [432, 557] on span "Папка на Drive" at bounding box center [438, 562] width 65 height 11
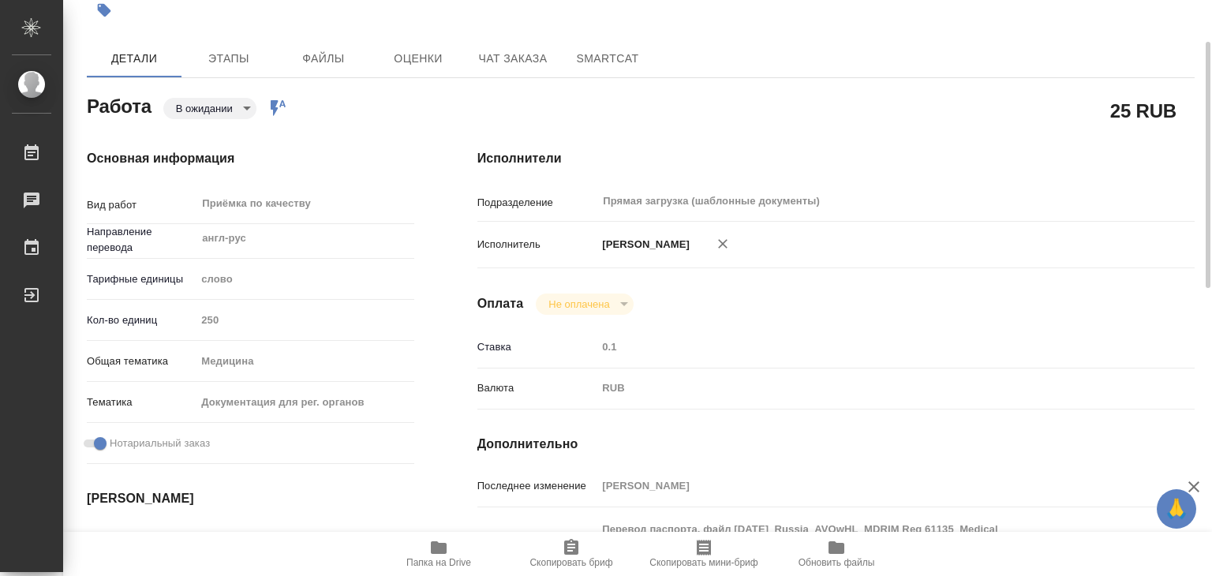
scroll to position [0, 0]
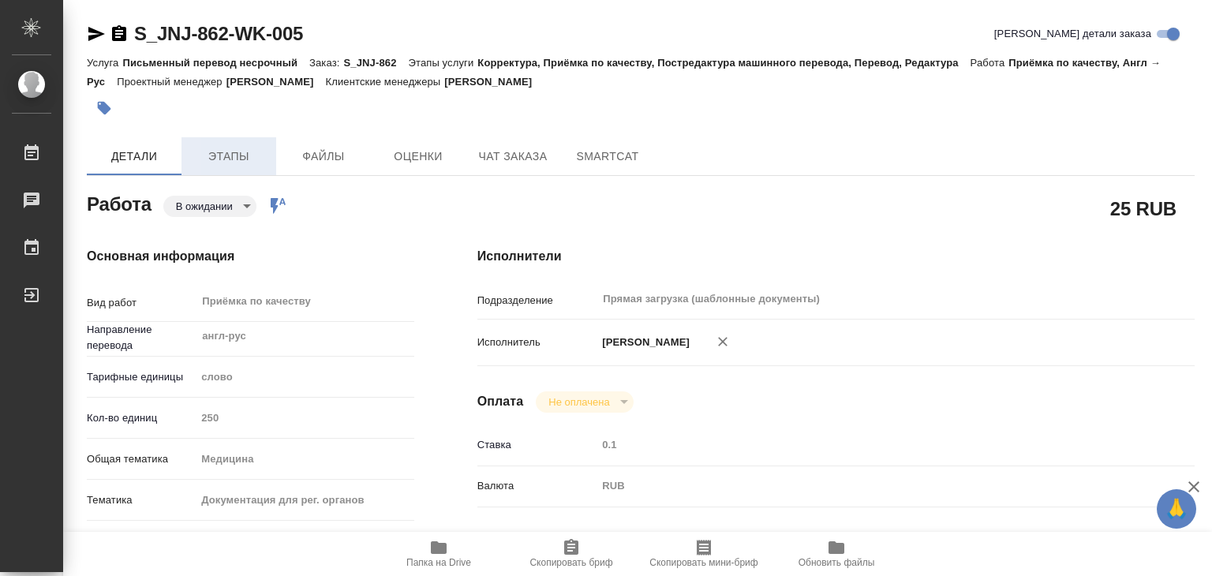
drag, startPoint x: 224, startPoint y: 135, endPoint x: 223, endPoint y: 144, distance: 9.6
click at [223, 152] on span "Этапы" at bounding box center [229, 157] width 76 height 20
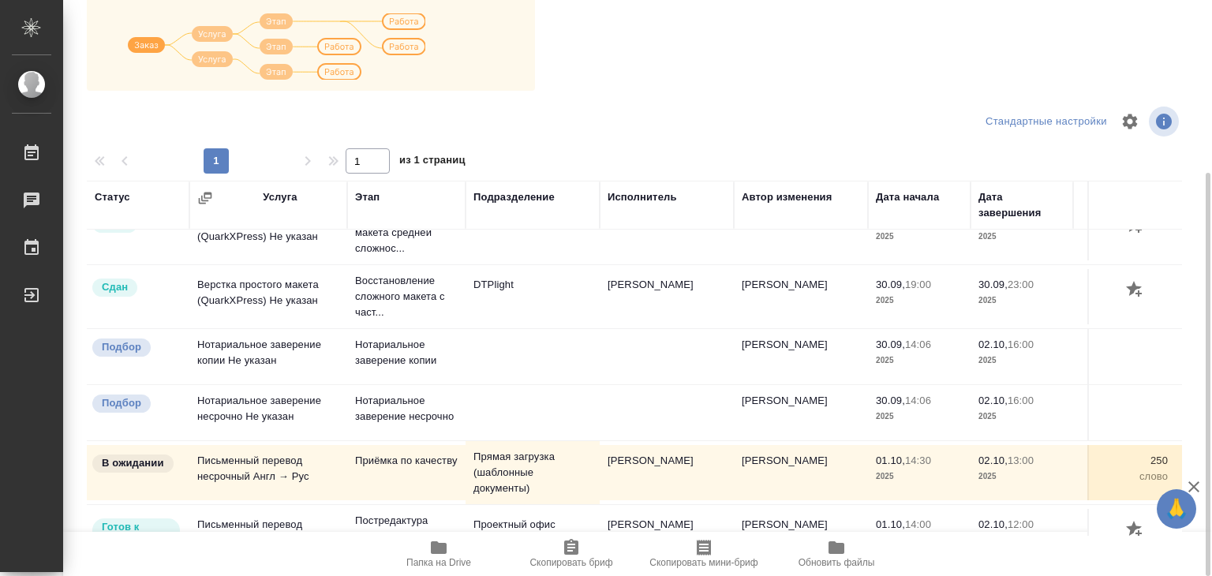
scroll to position [312, 0]
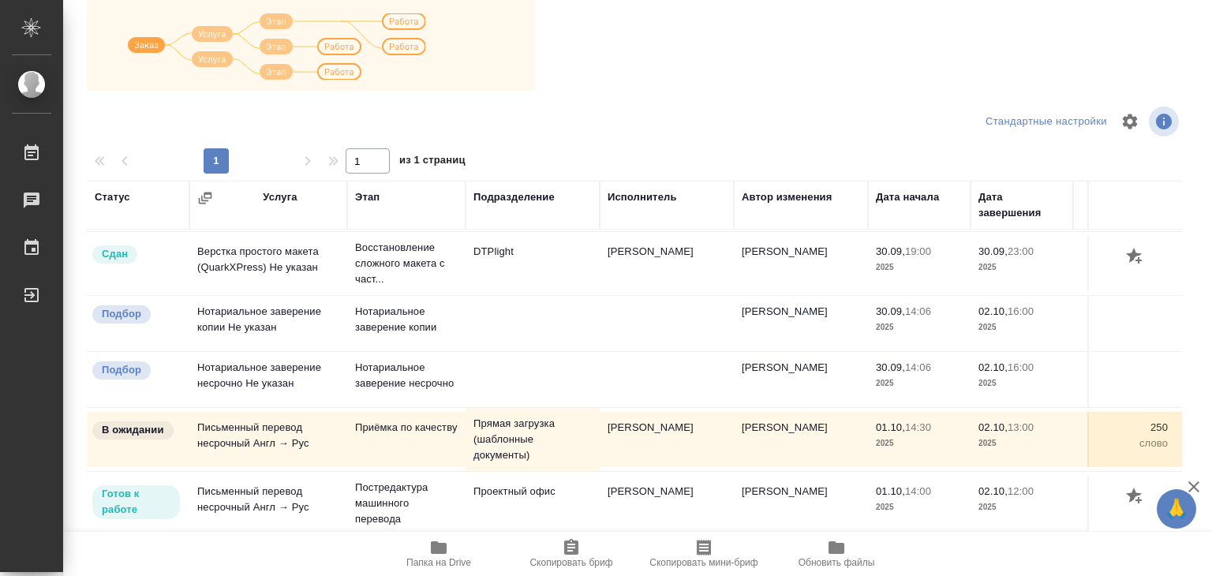
click at [458, 557] on span "Папка на Drive" at bounding box center [438, 562] width 65 height 11
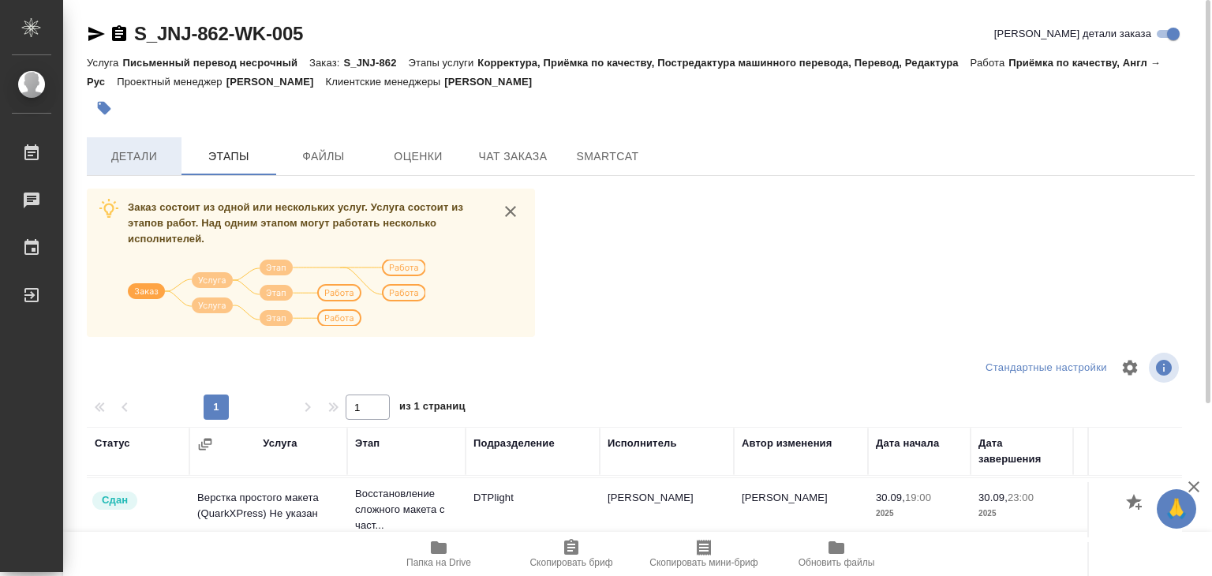
click at [148, 147] on span "Детали" at bounding box center [134, 157] width 76 height 20
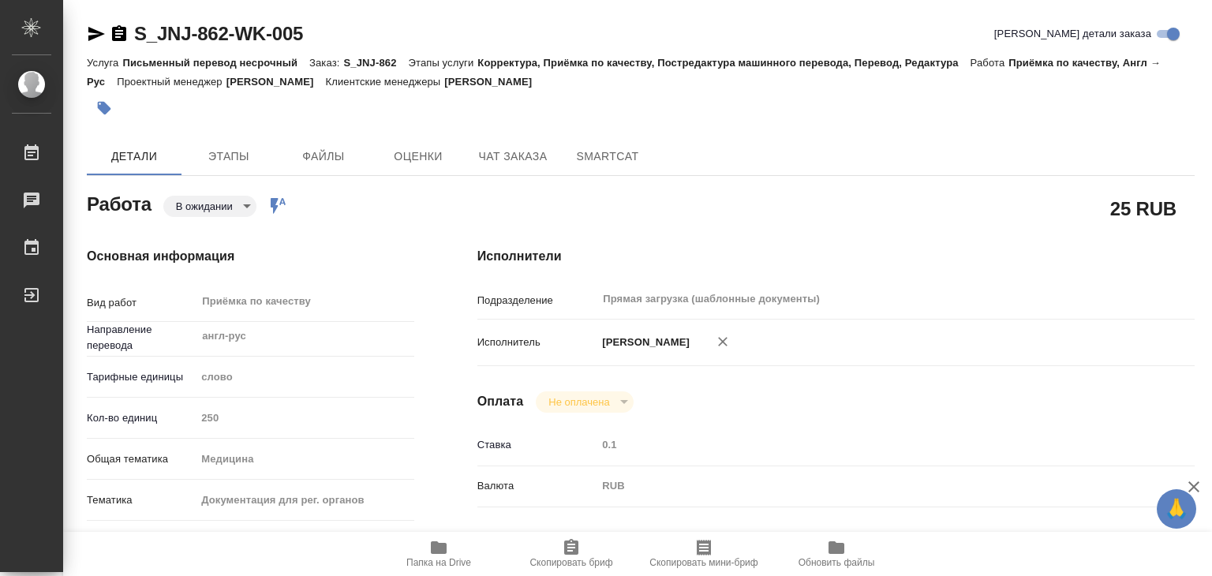
type textarea "x"
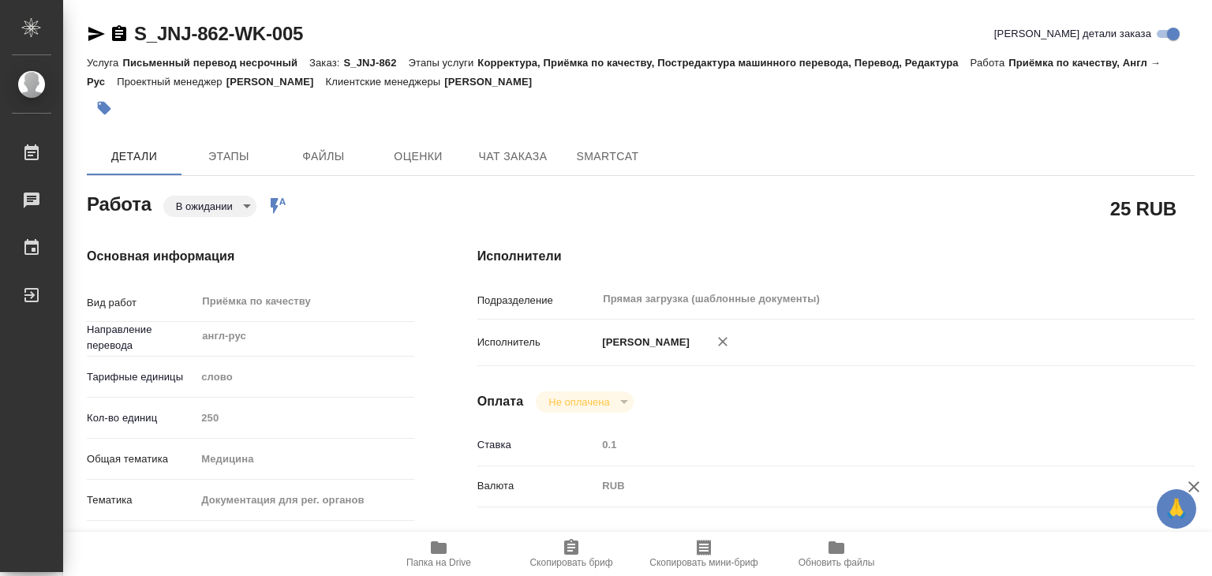
type textarea "x"
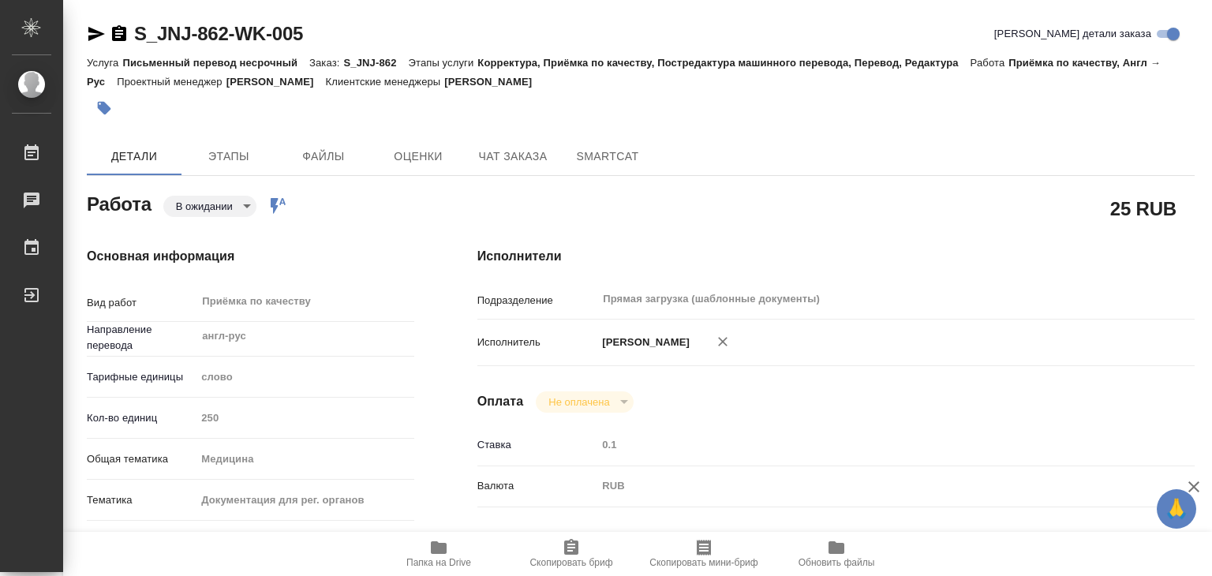
type textarea "x"
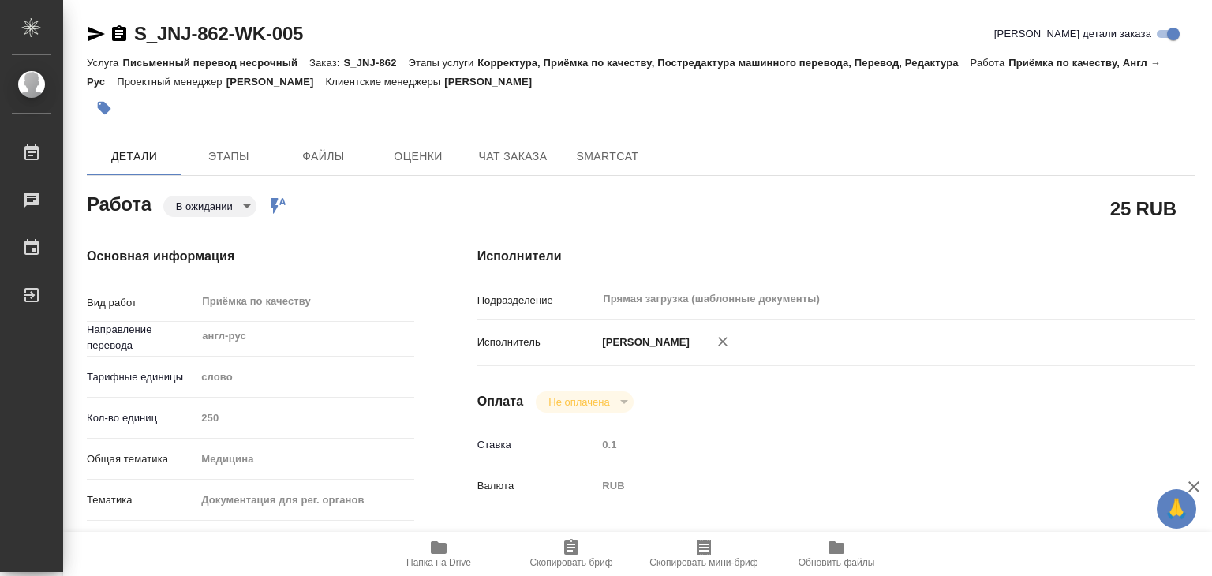
type textarea "x"
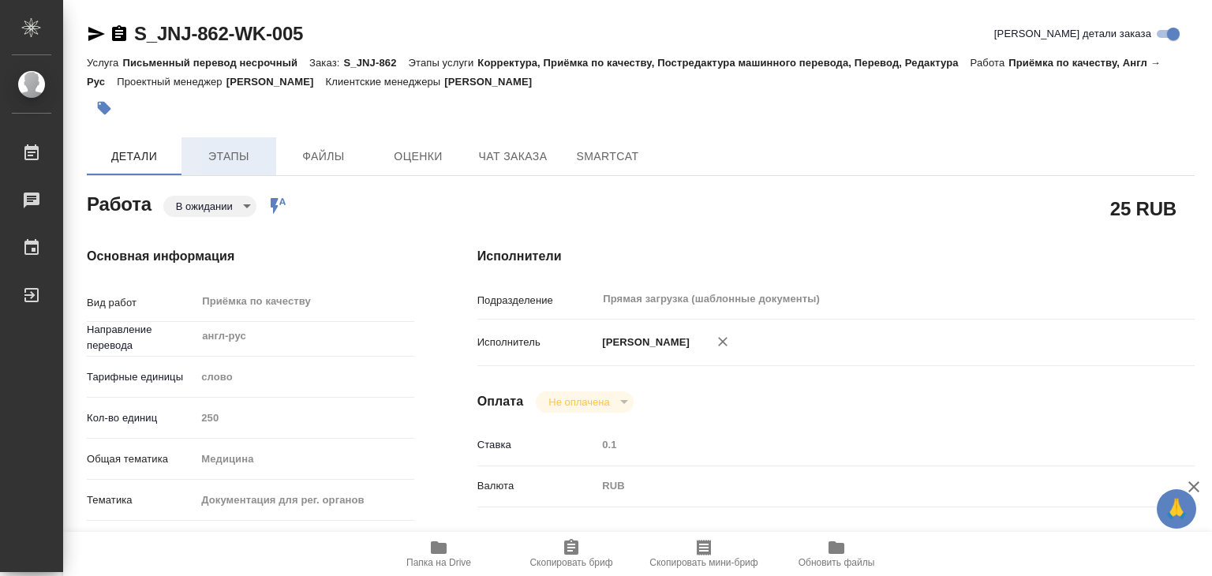
click at [237, 139] on button "Этапы" at bounding box center [228, 156] width 95 height 38
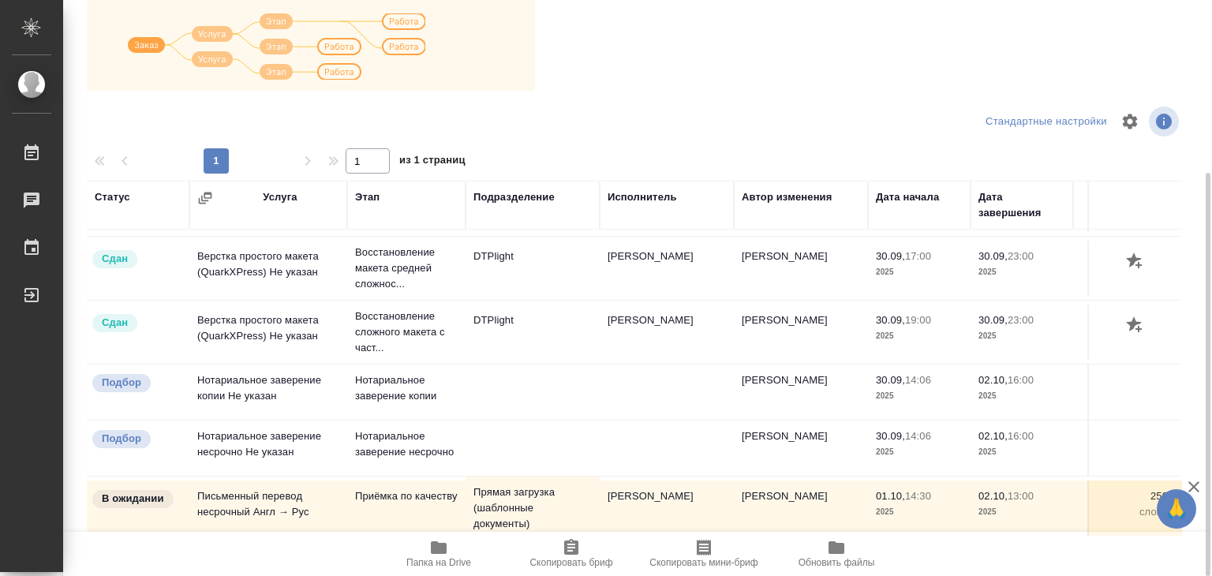
scroll to position [312, 0]
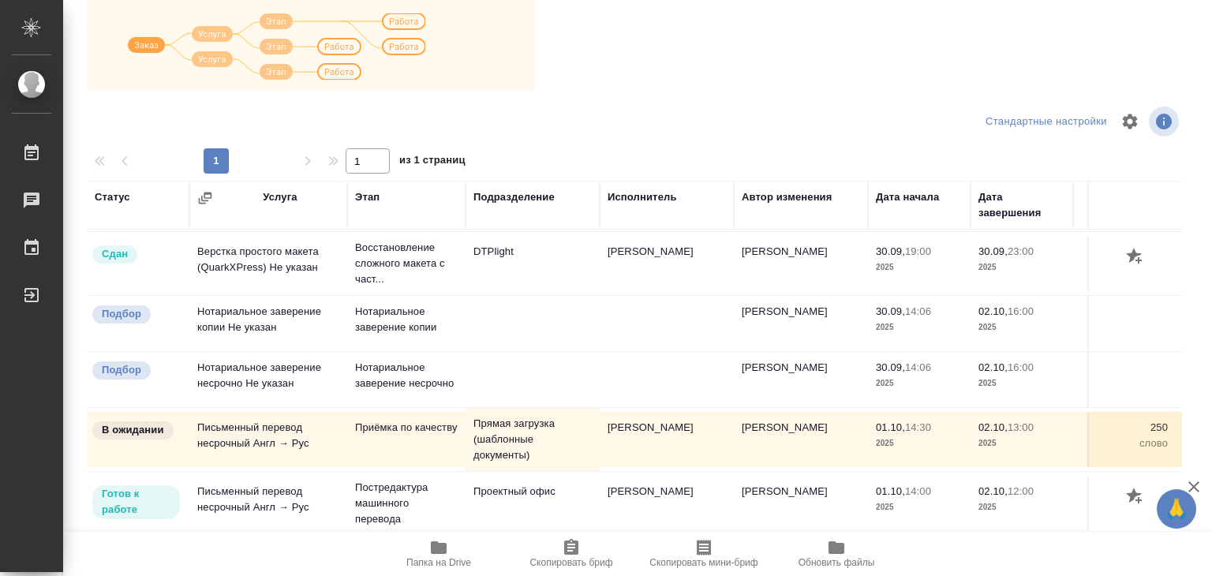
click at [433, 555] on icon "button" at bounding box center [438, 547] width 19 height 19
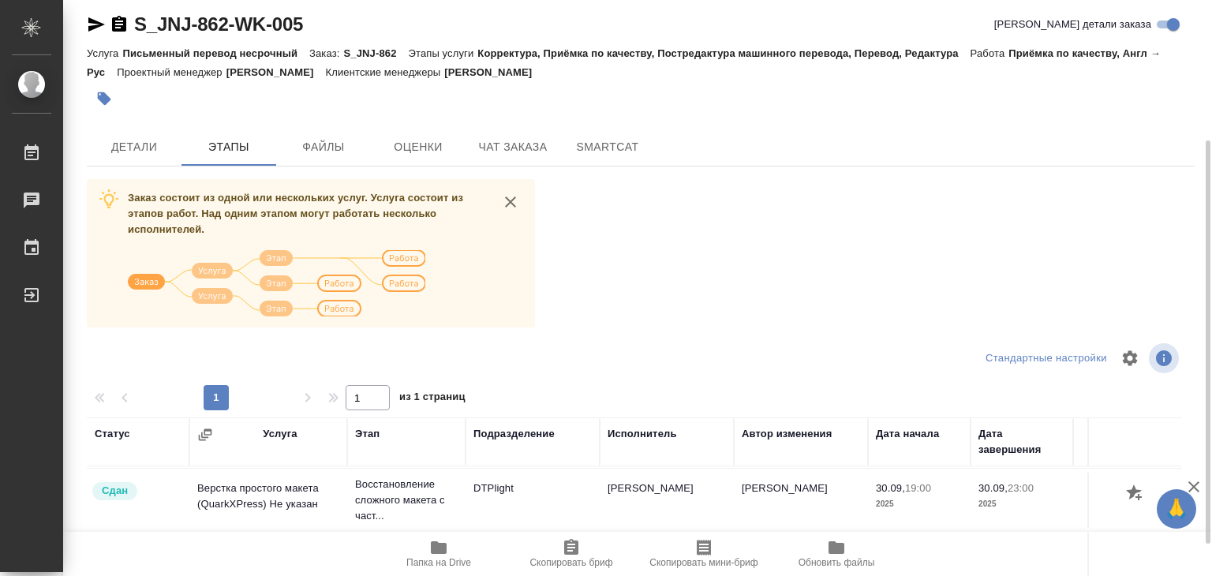
scroll to position [0, 0]
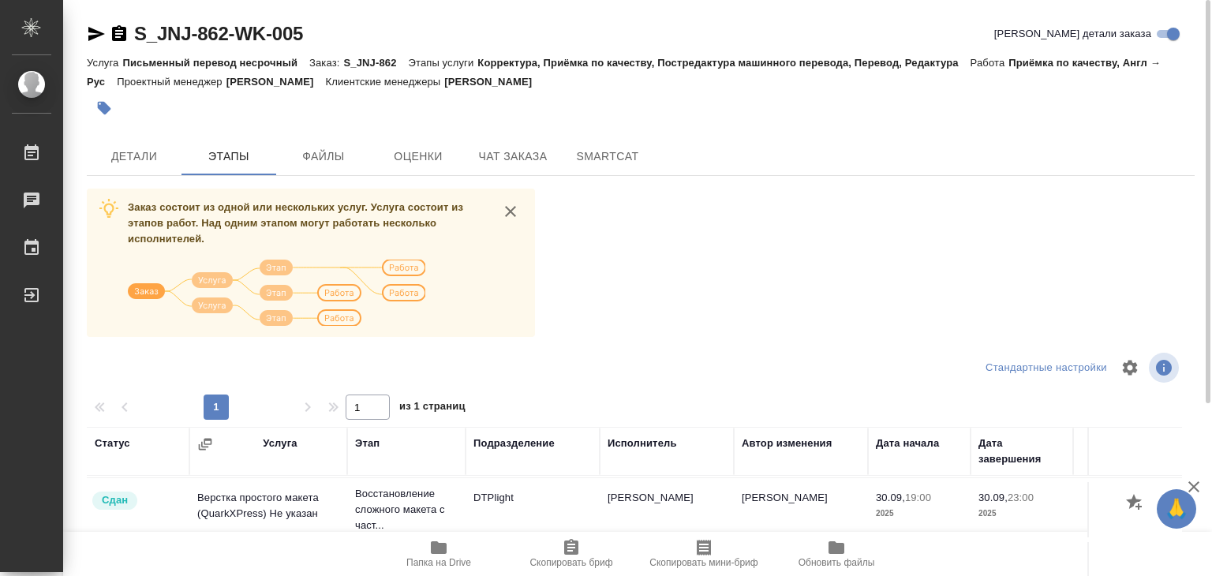
drag, startPoint x: 126, startPoint y: 149, endPoint x: 104, endPoint y: 10, distance: 140.6
click at [126, 148] on span "Детали" at bounding box center [134, 157] width 76 height 20
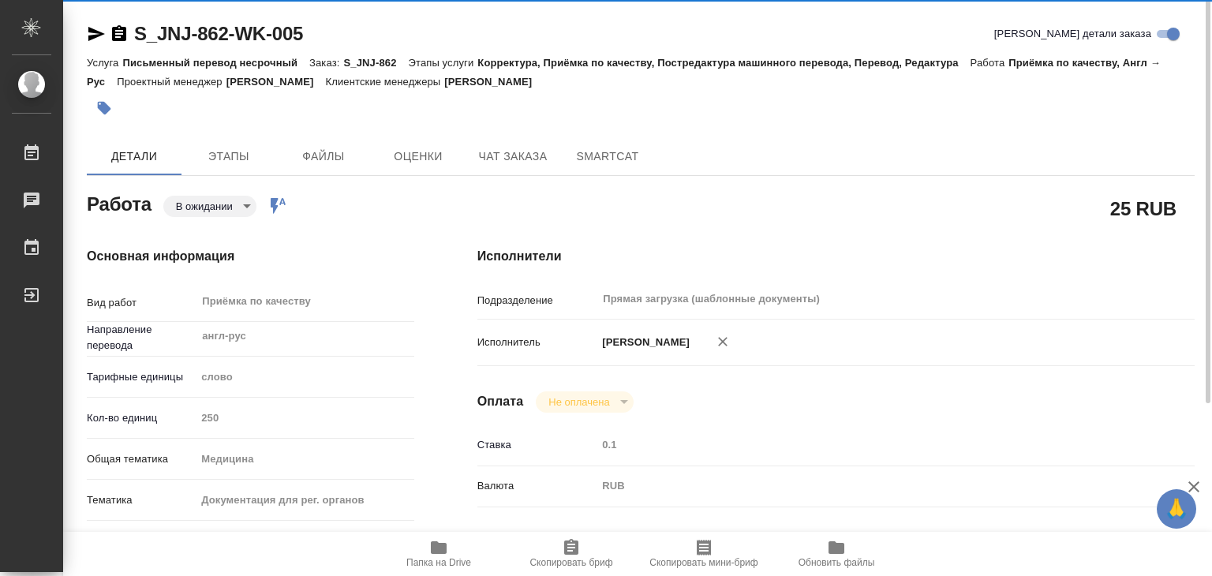
type textarea "x"
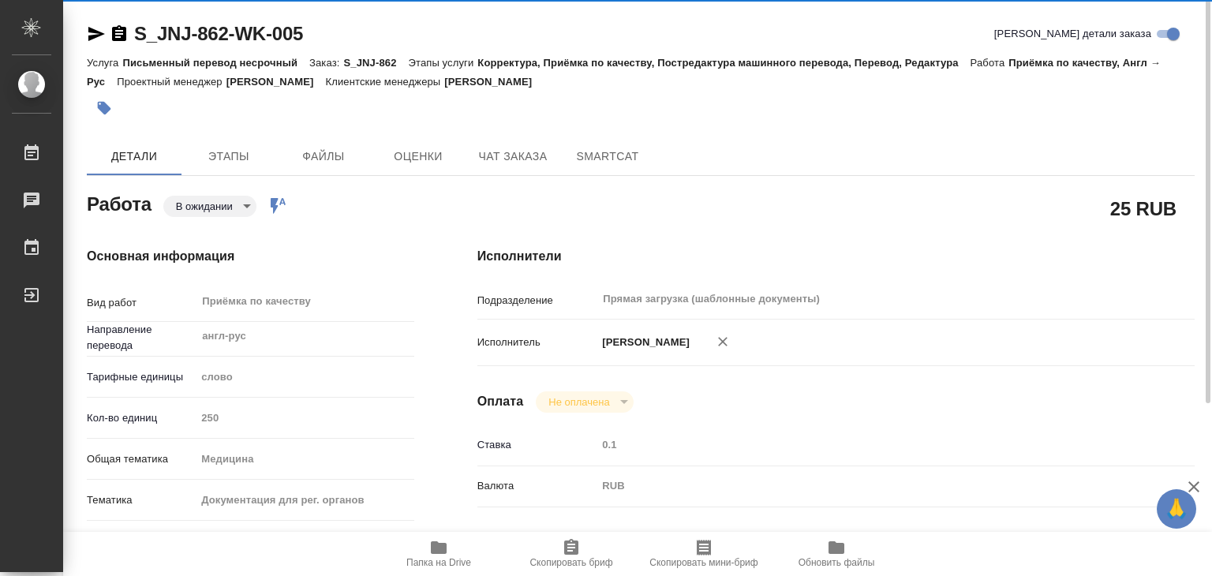
type textarea "x"
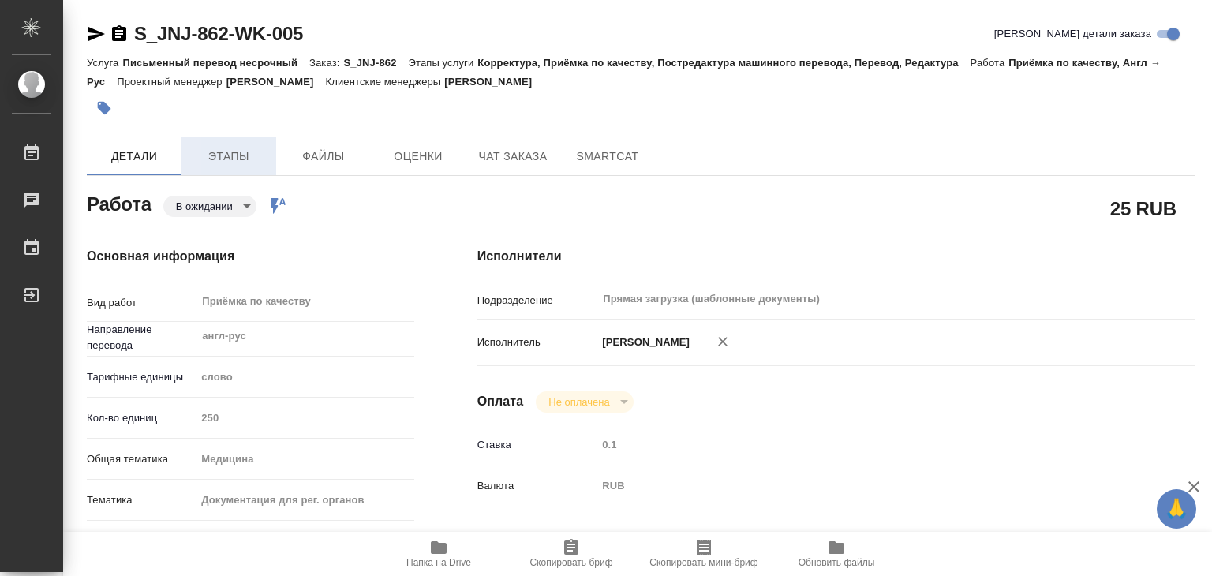
click at [210, 159] on span "Этапы" at bounding box center [229, 157] width 76 height 20
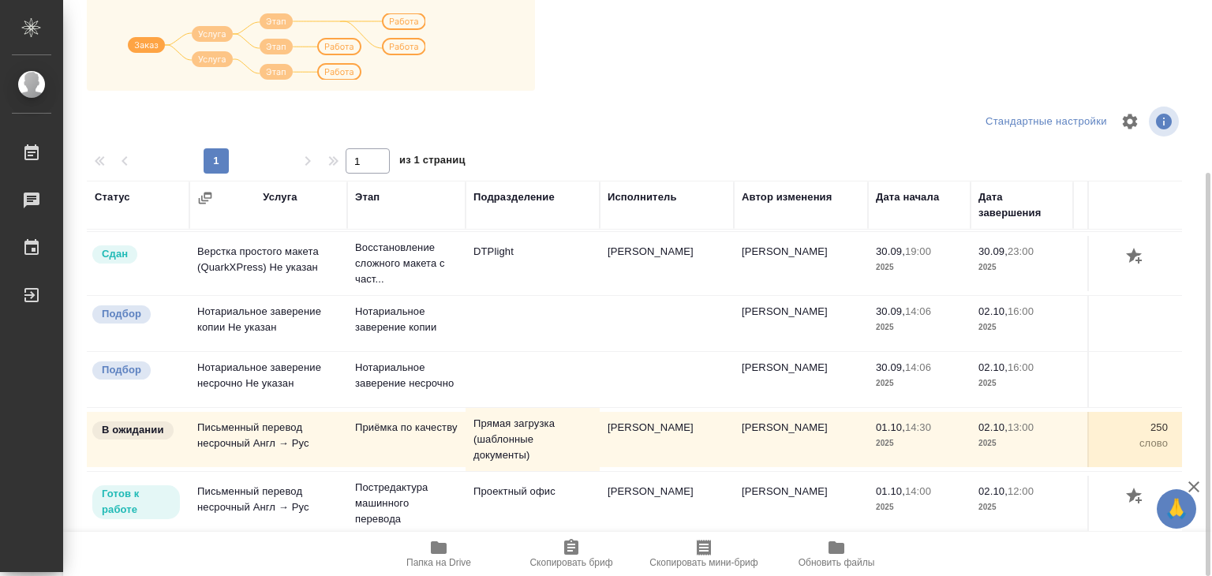
scroll to position [312, 0]
click at [431, 550] on icon "button" at bounding box center [439, 547] width 16 height 13
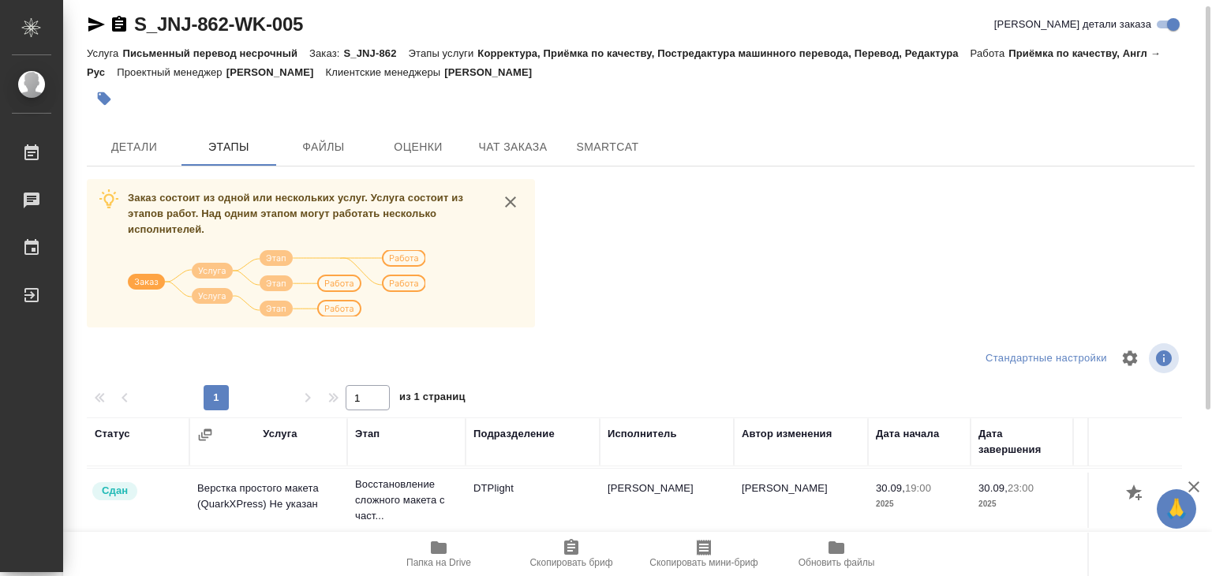
scroll to position [0, 0]
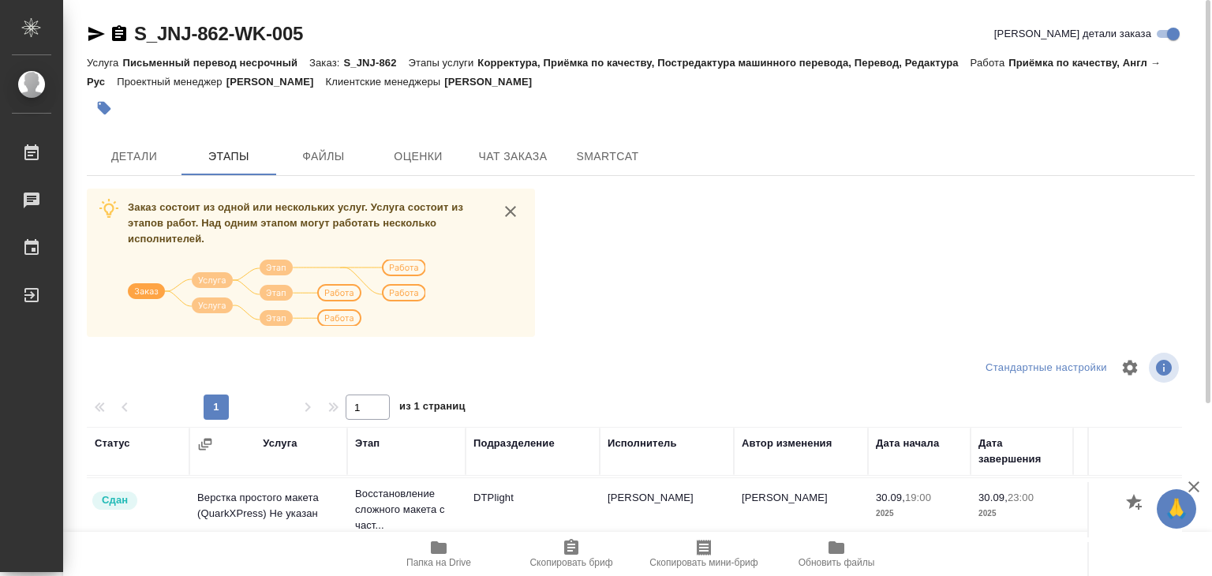
click at [114, 181] on div "S_JNJ-862-WK-005 Кратко детали заказа Услуга Письменный перевод несрочный Заказ…" at bounding box center [640, 411] width 1125 height 822
click at [126, 157] on span "Детали" at bounding box center [134, 157] width 76 height 20
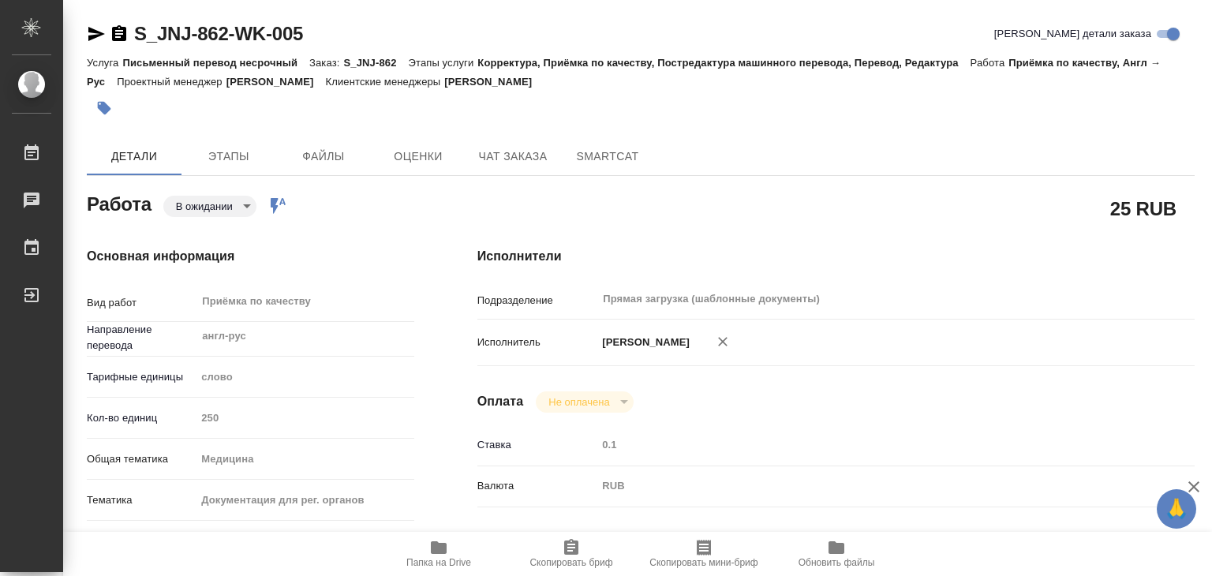
type textarea "x"
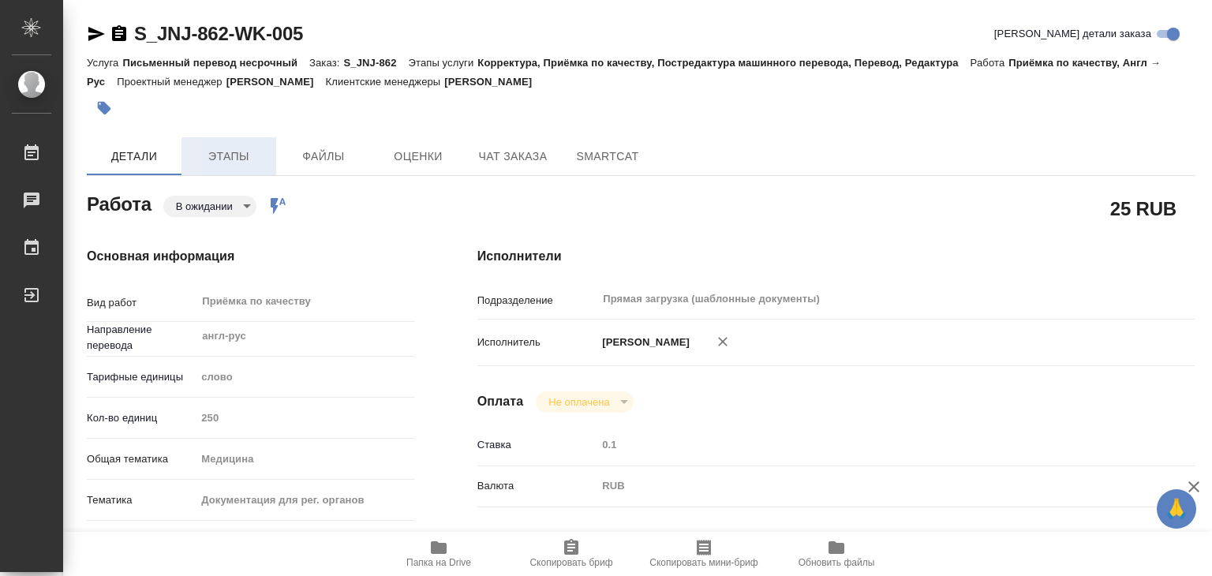
click at [220, 152] on span "Этапы" at bounding box center [229, 157] width 76 height 20
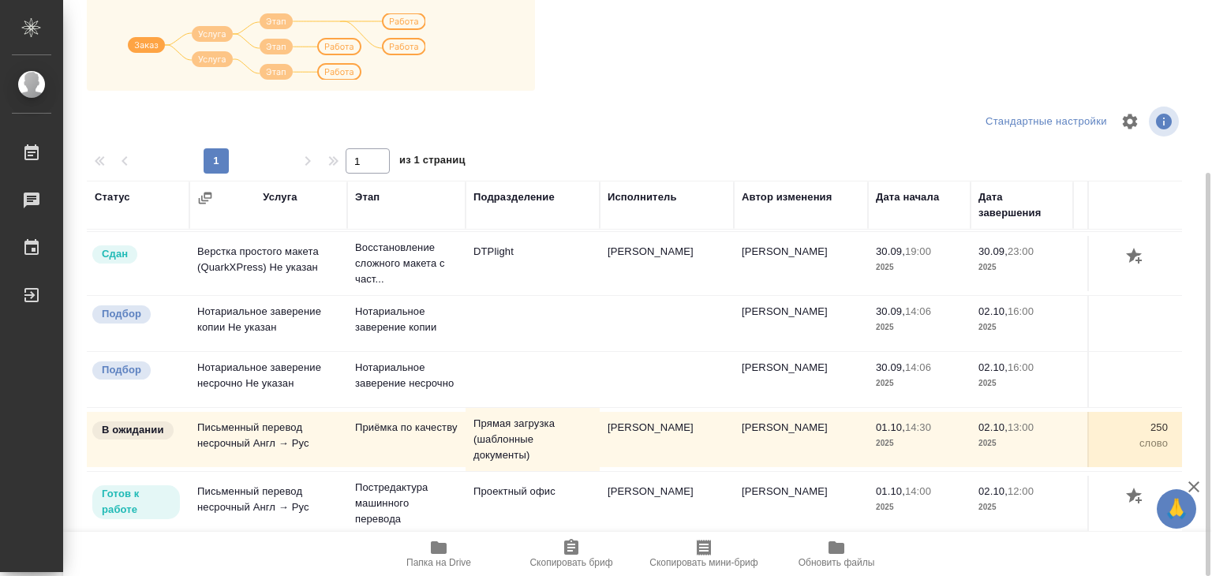
scroll to position [312, 0]
click at [436, 559] on span "Папка на Drive" at bounding box center [438, 562] width 65 height 11
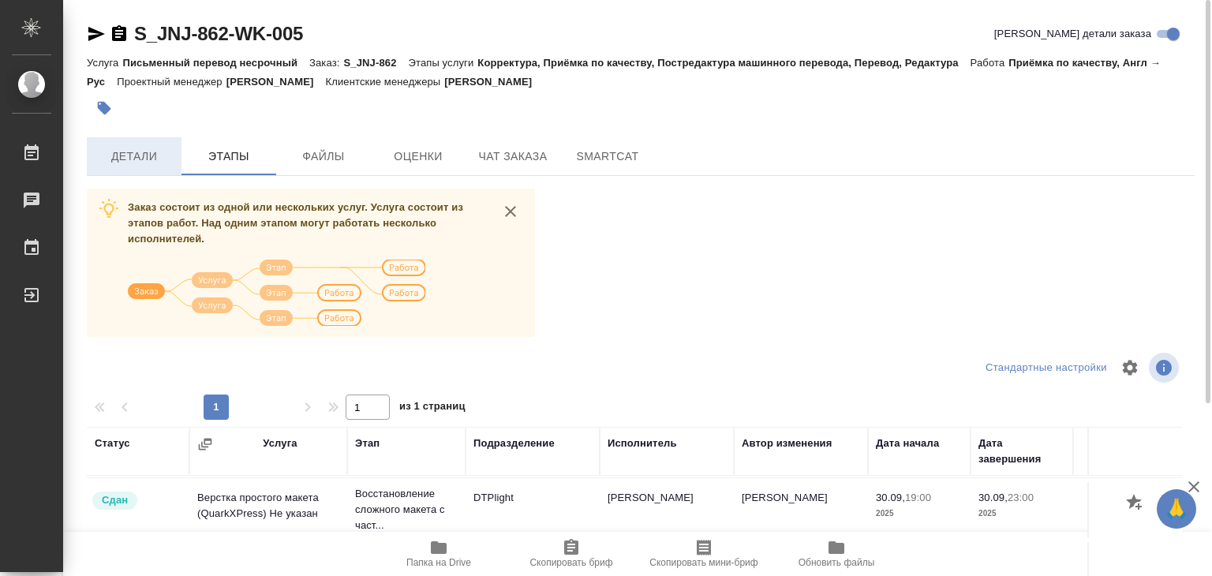
click at [129, 159] on span "Детали" at bounding box center [134, 157] width 76 height 20
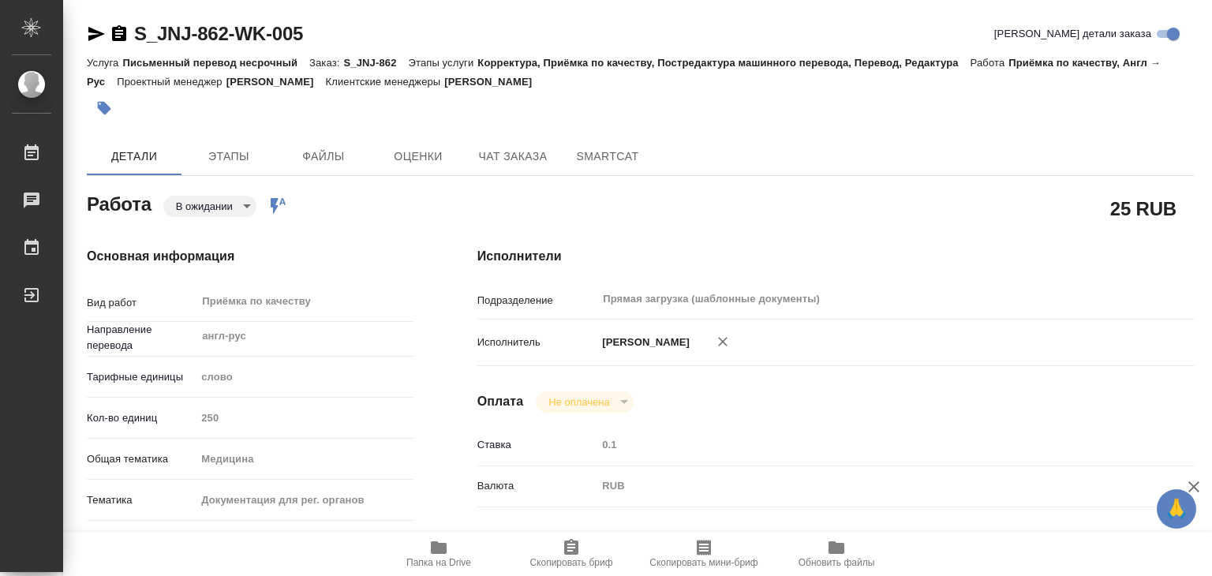
type textarea "x"
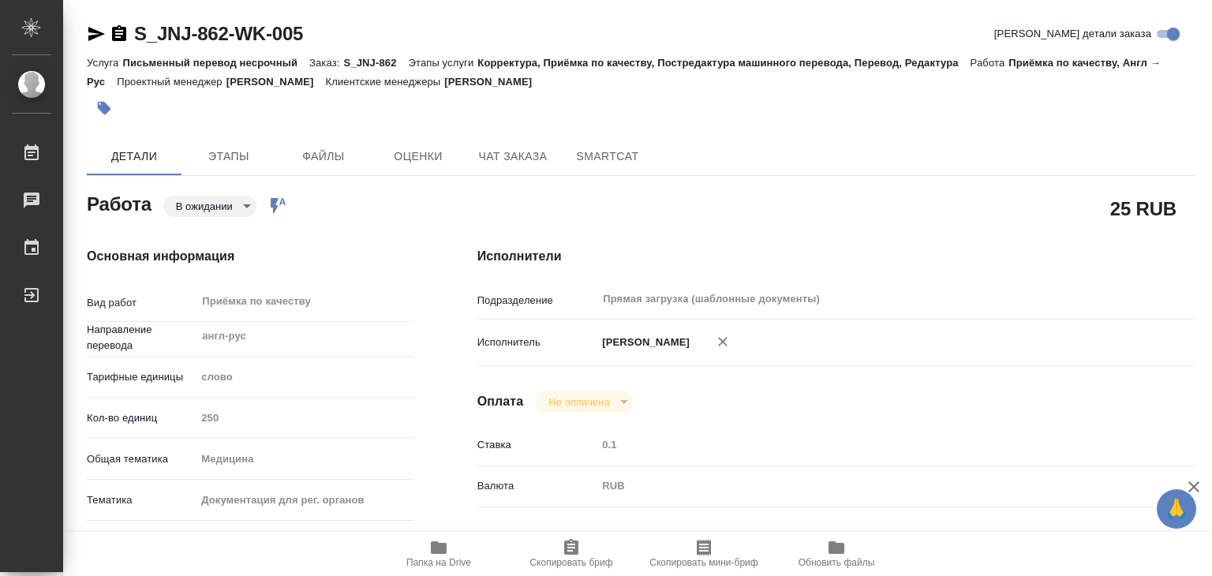
type textarea "x"
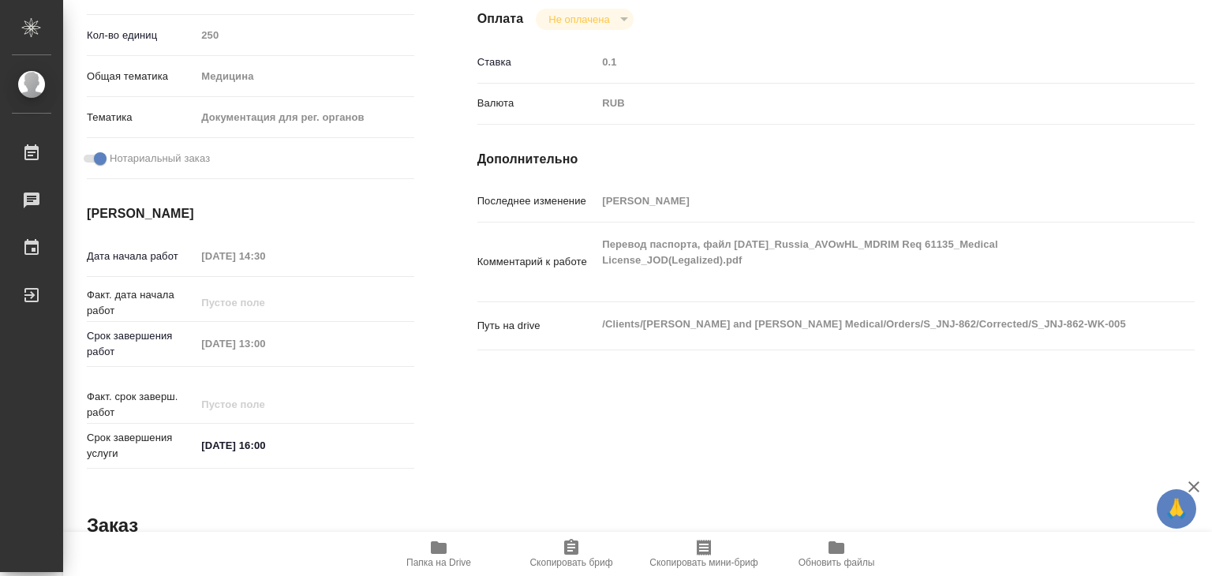
type textarea "x"
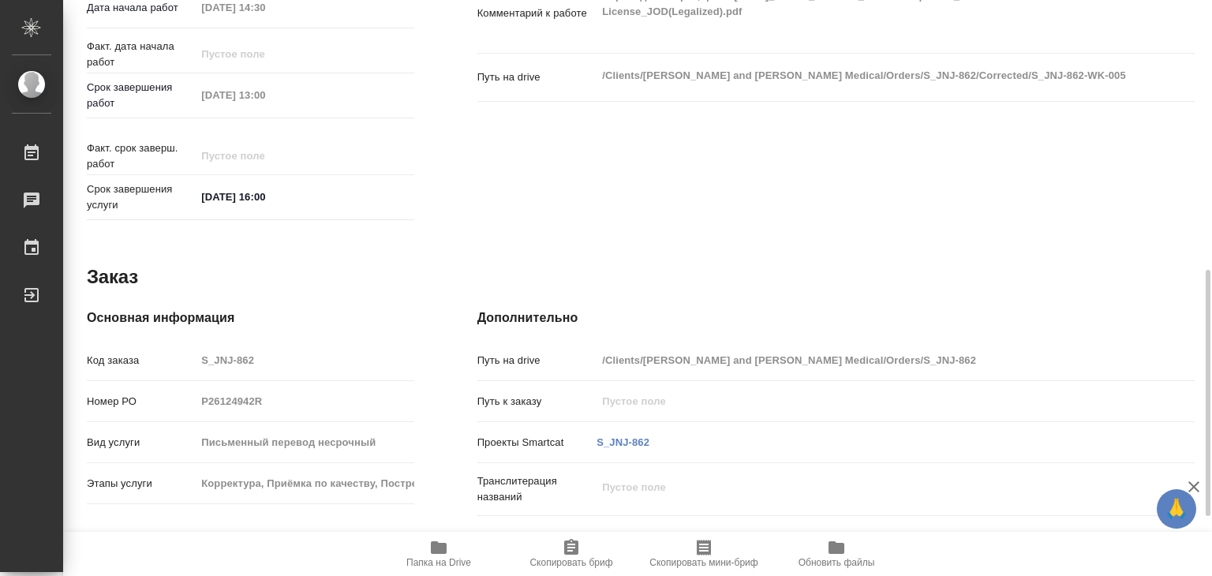
scroll to position [395, 0]
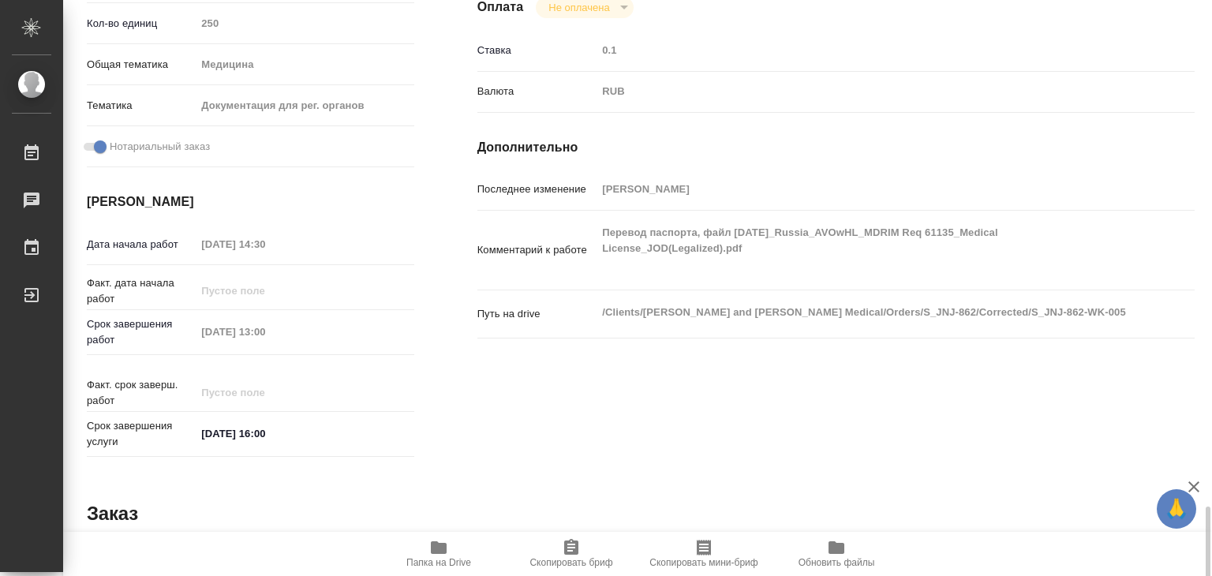
type textarea "x"
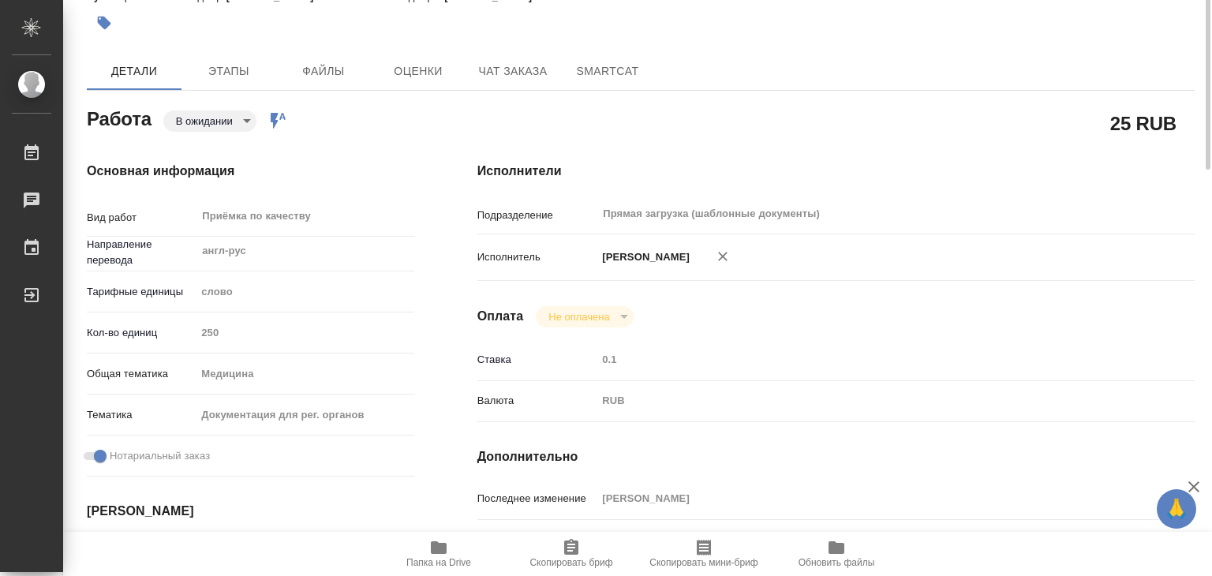
scroll to position [0, 0]
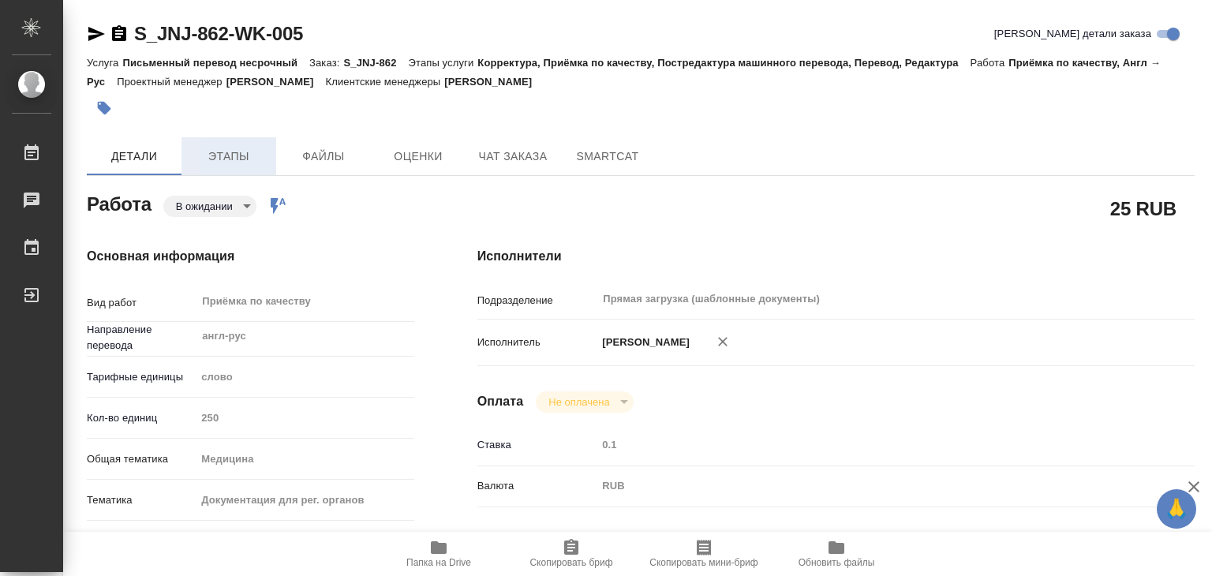
click at [219, 144] on button "Этапы" at bounding box center [228, 156] width 95 height 38
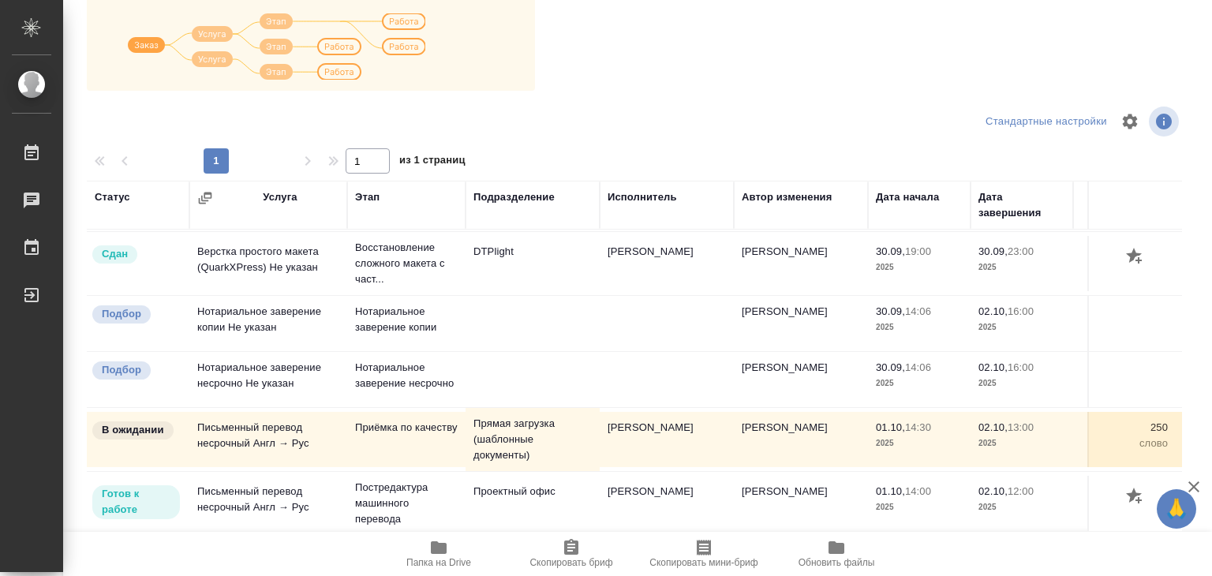
scroll to position [9, 0]
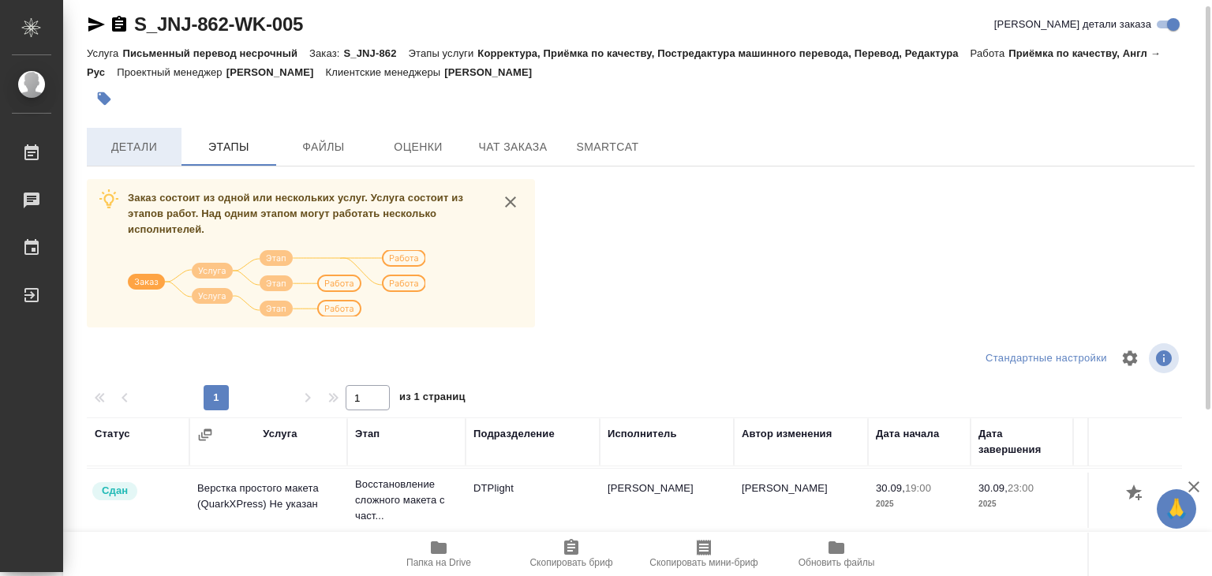
click at [130, 155] on button "Детали" at bounding box center [134, 147] width 95 height 38
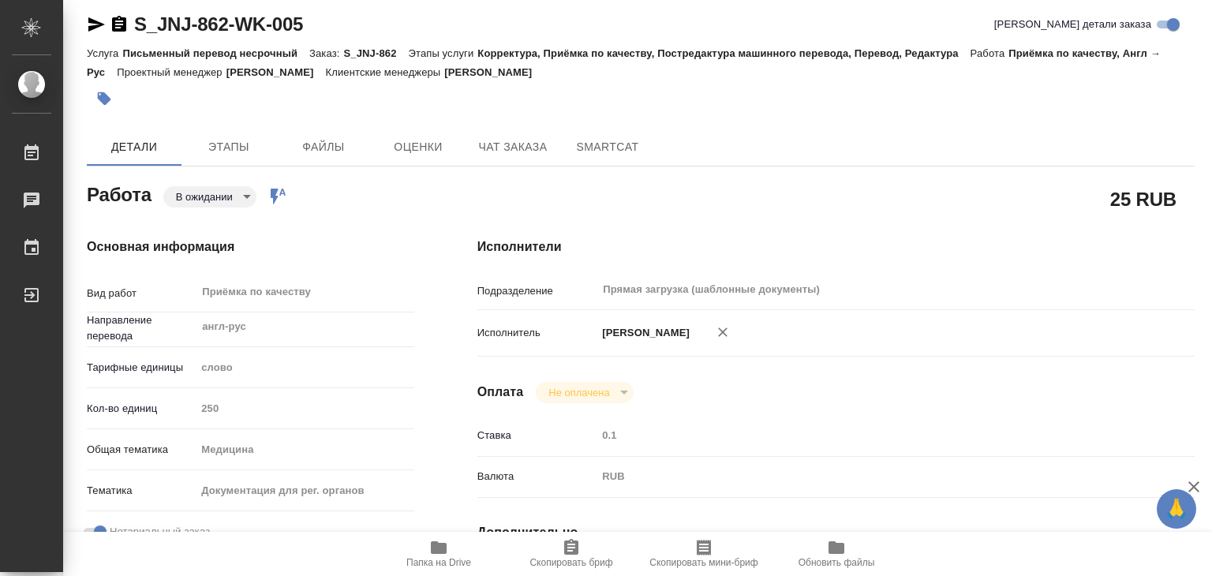
type textarea "x"
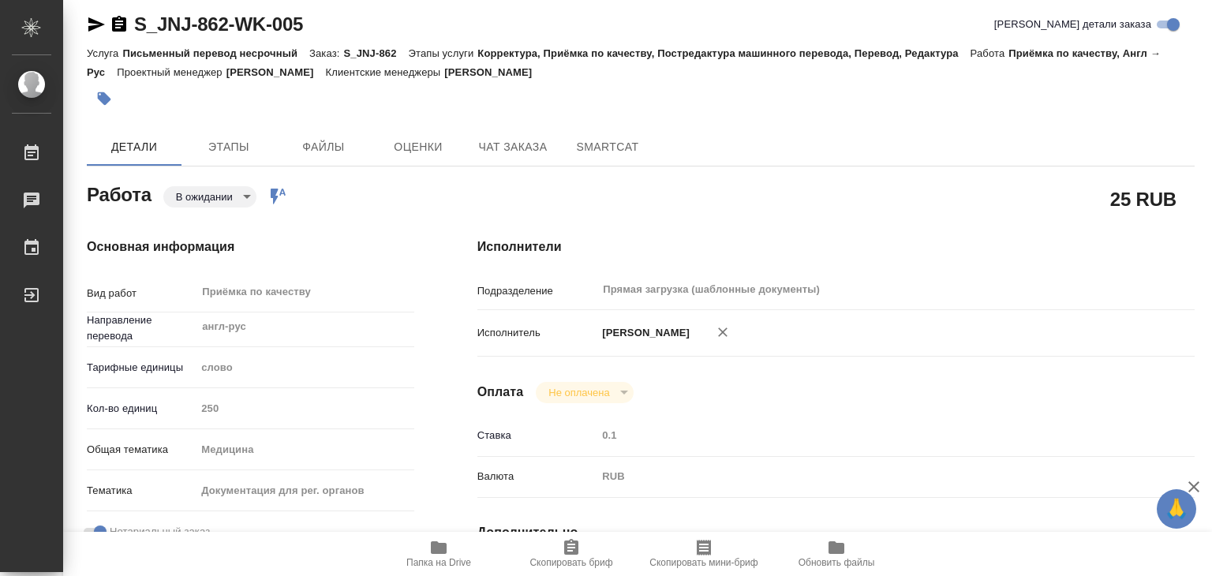
type textarea "x"
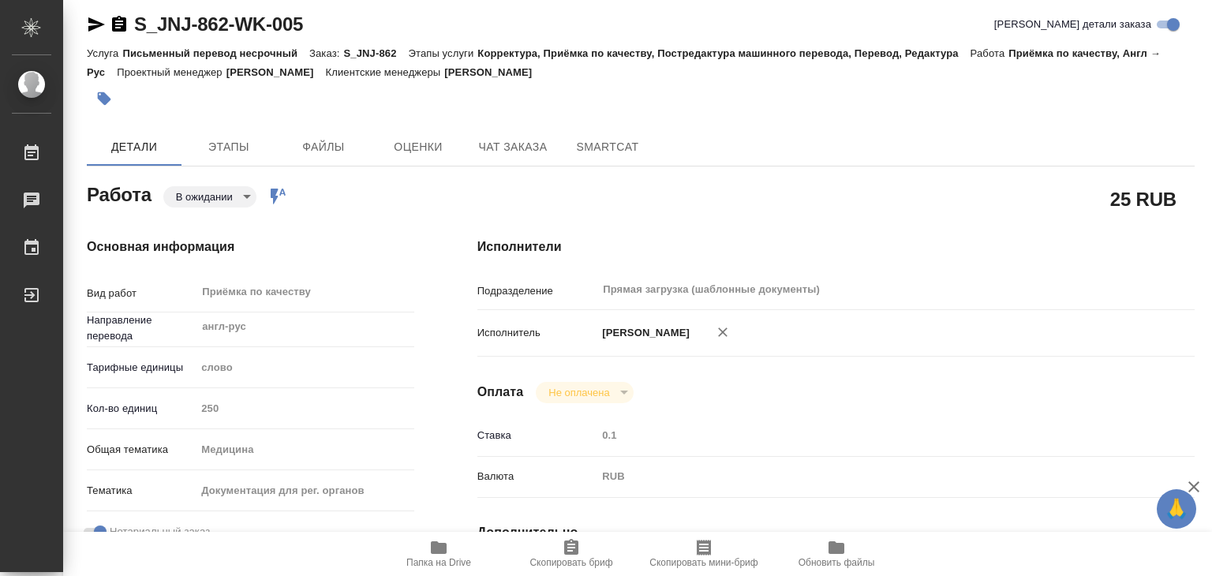
type textarea "x"
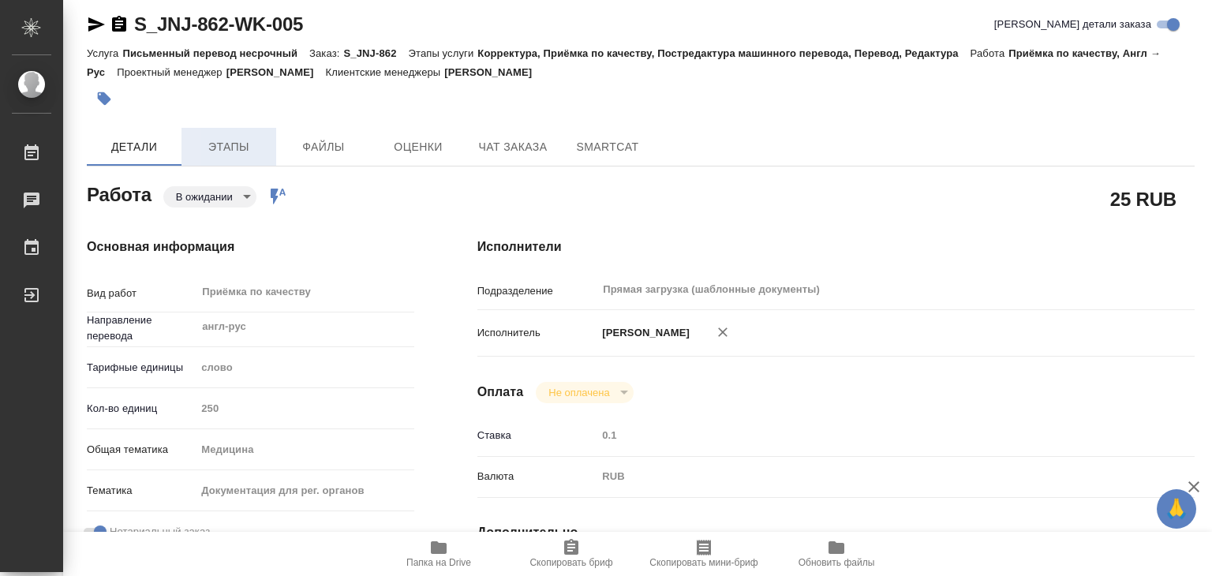
click at [247, 134] on button "Этапы" at bounding box center [228, 147] width 95 height 38
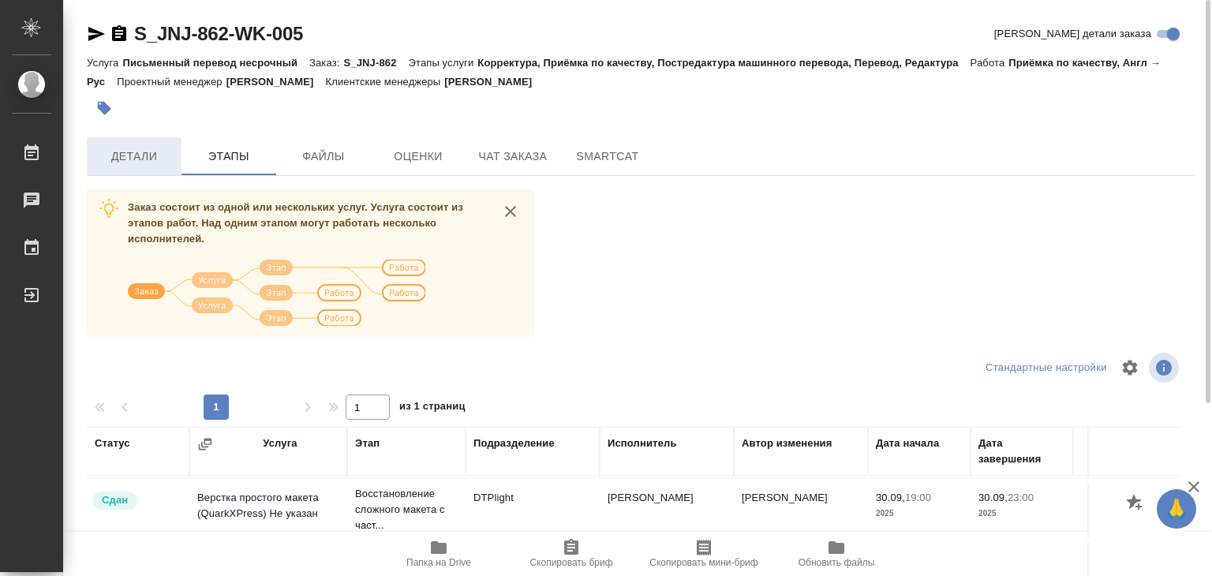
click at [120, 155] on span "Детали" at bounding box center [134, 157] width 76 height 20
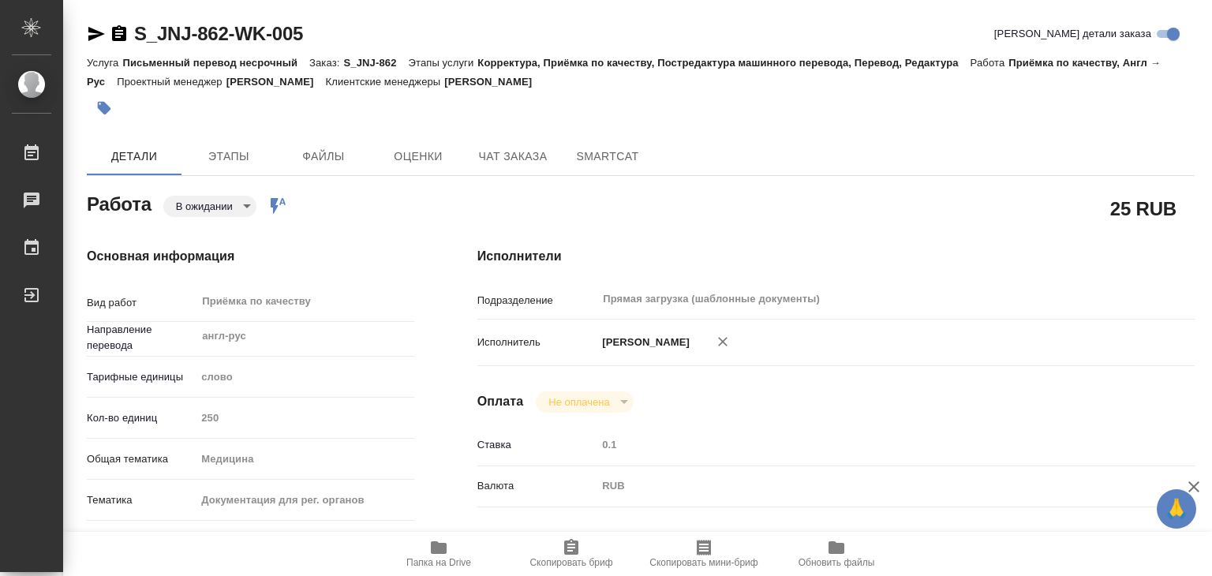
type textarea "x"
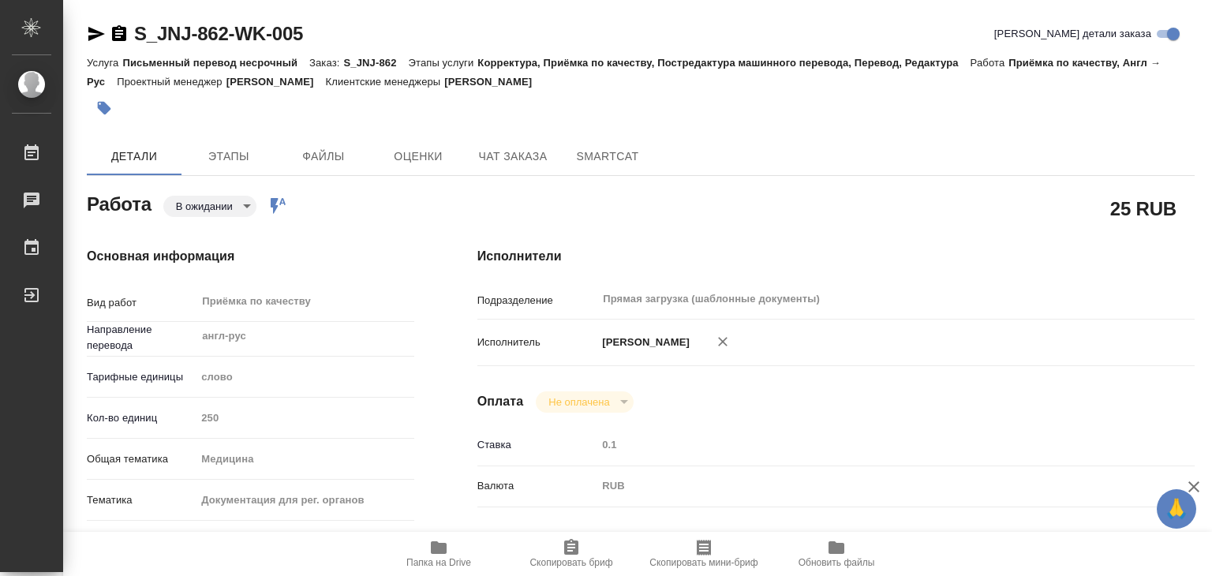
type textarea "x"
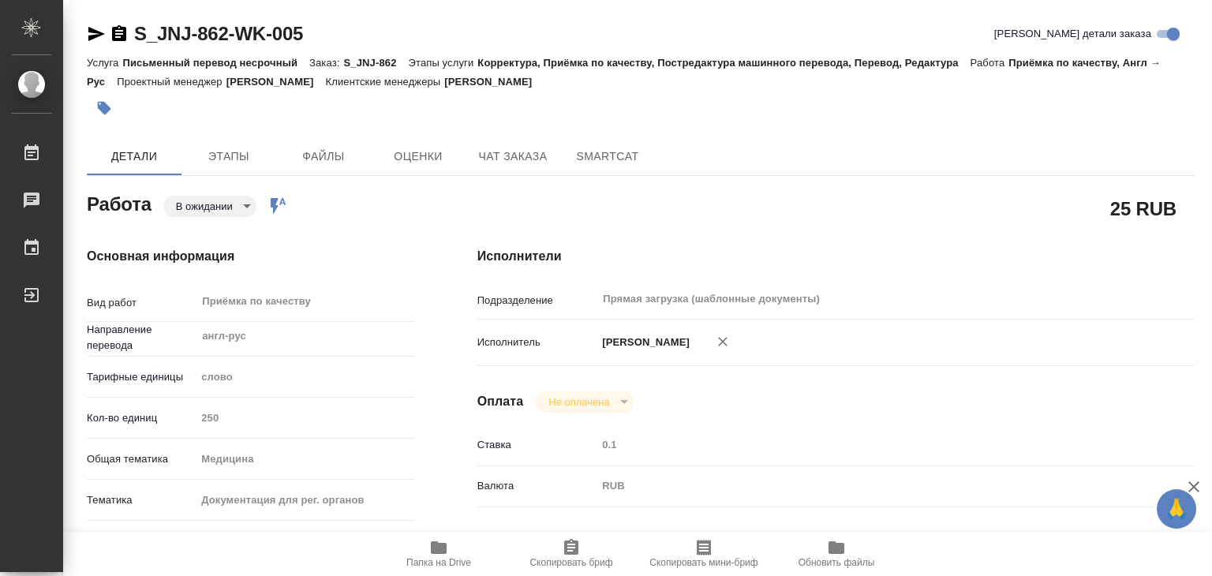
type textarea "x"
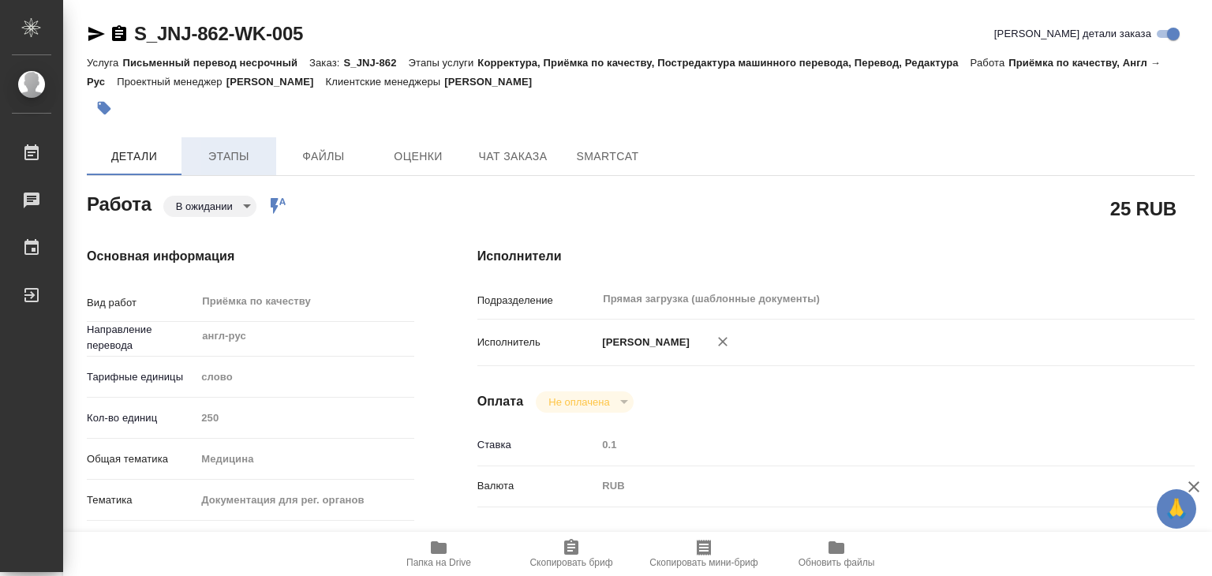
click at [242, 151] on span "Этапы" at bounding box center [229, 157] width 76 height 20
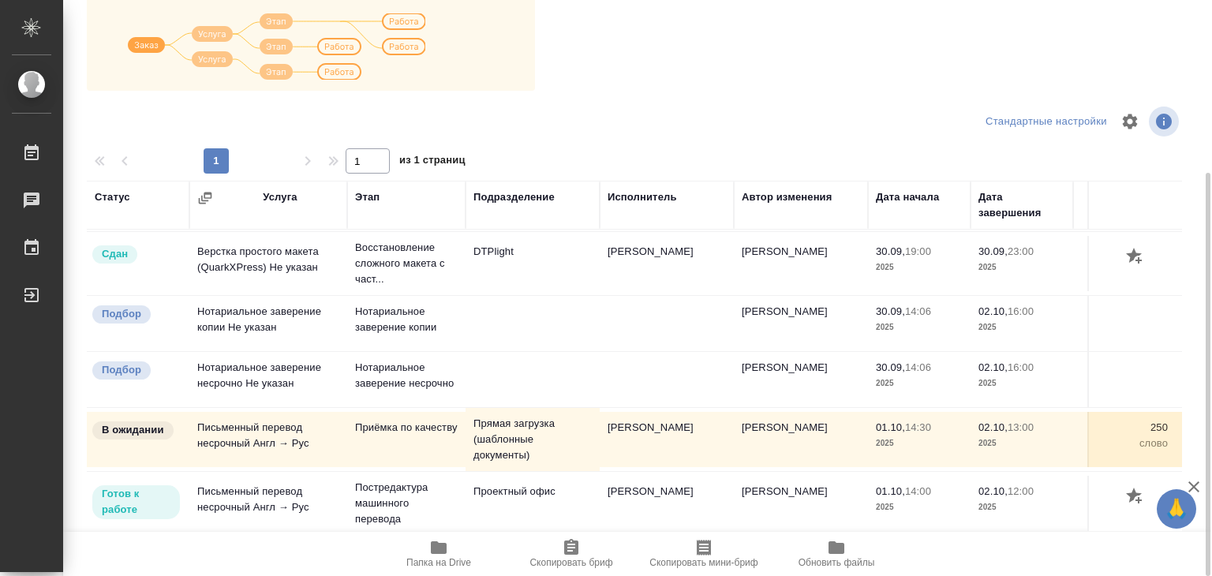
scroll to position [312, 0]
click at [441, 571] on button "Папка на Drive" at bounding box center [438, 554] width 133 height 44
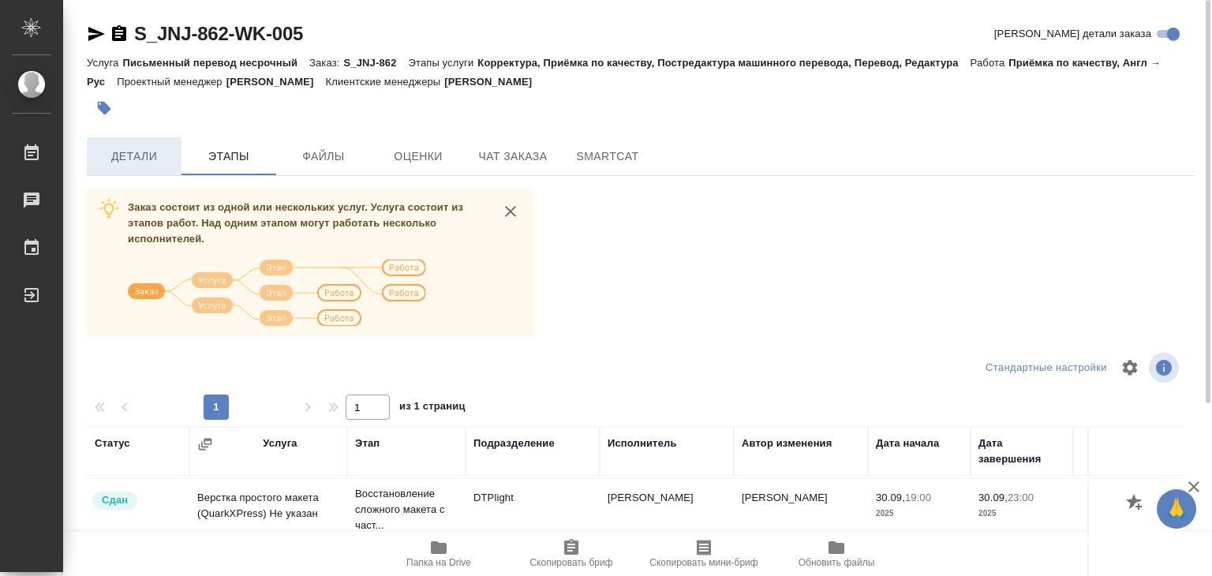
scroll to position [0, 0]
click at [130, 172] on button "Детали" at bounding box center [134, 156] width 95 height 38
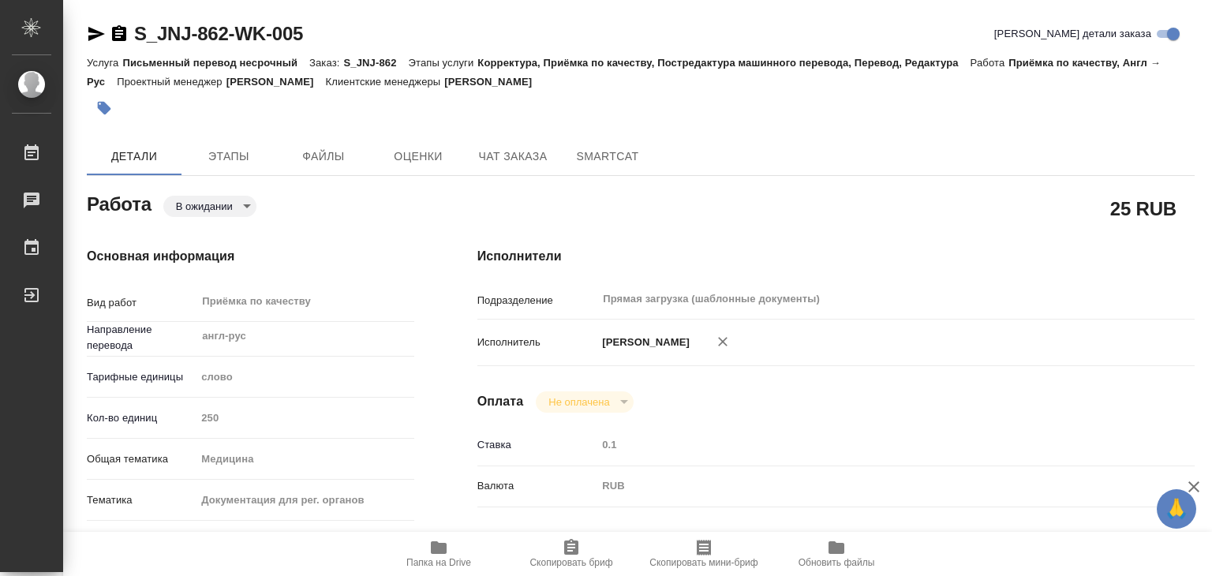
type textarea "x"
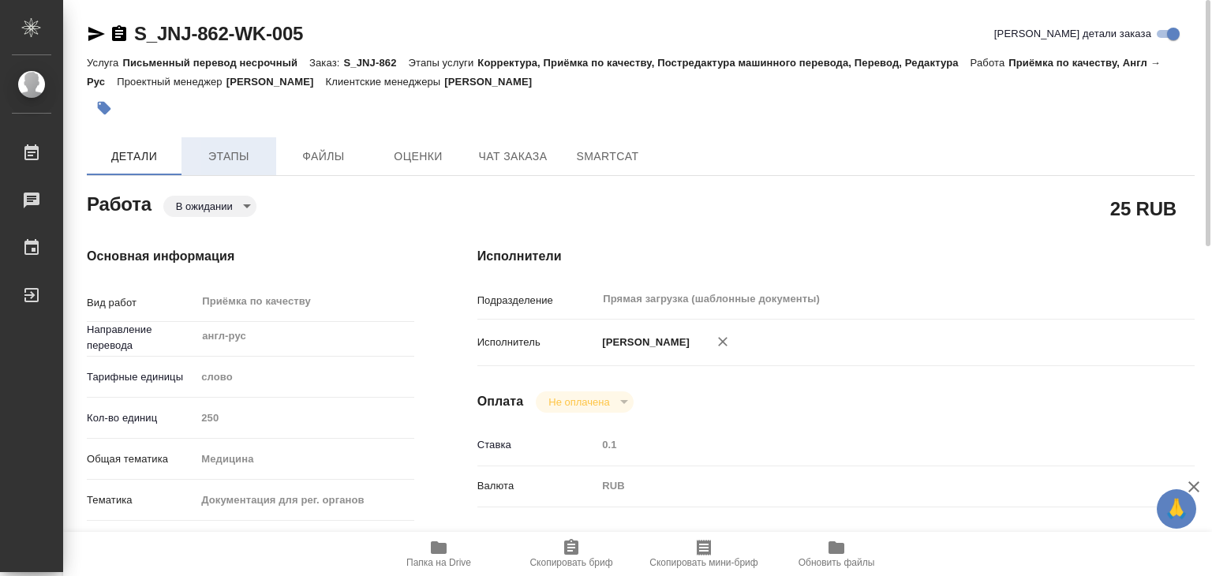
click at [234, 147] on span "Этапы" at bounding box center [229, 157] width 76 height 20
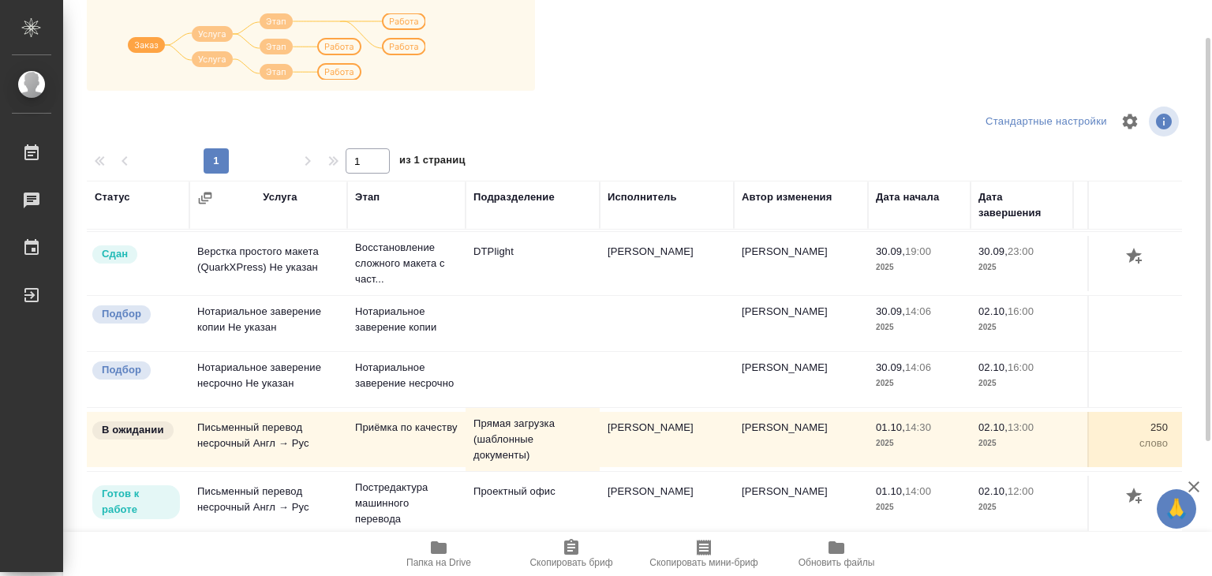
scroll to position [9, 0]
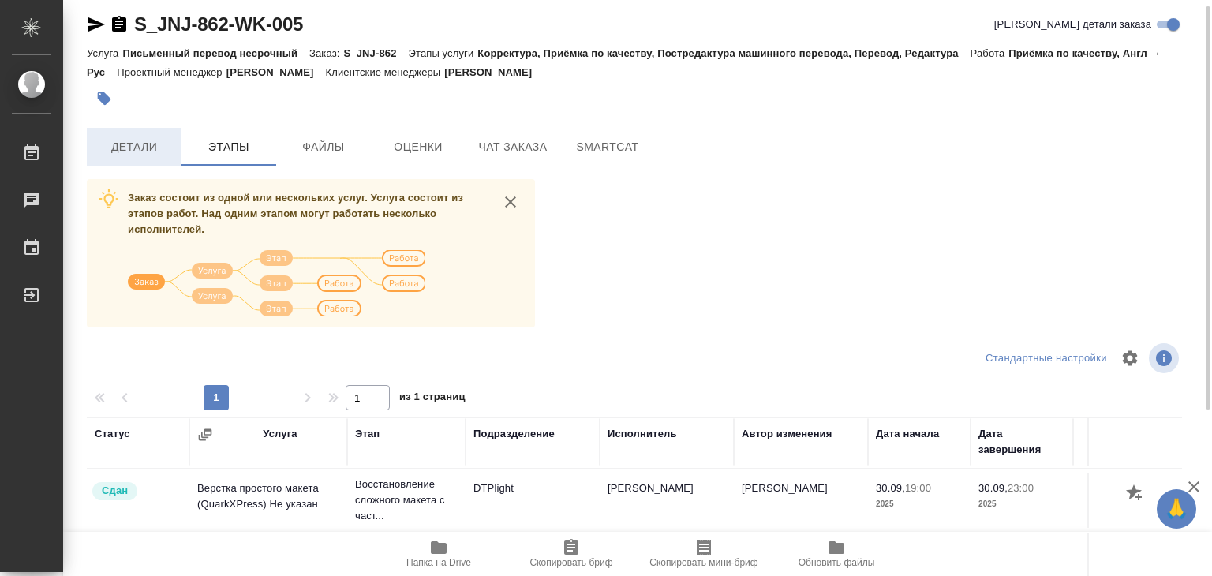
click at [129, 150] on span "Детали" at bounding box center [134, 147] width 76 height 20
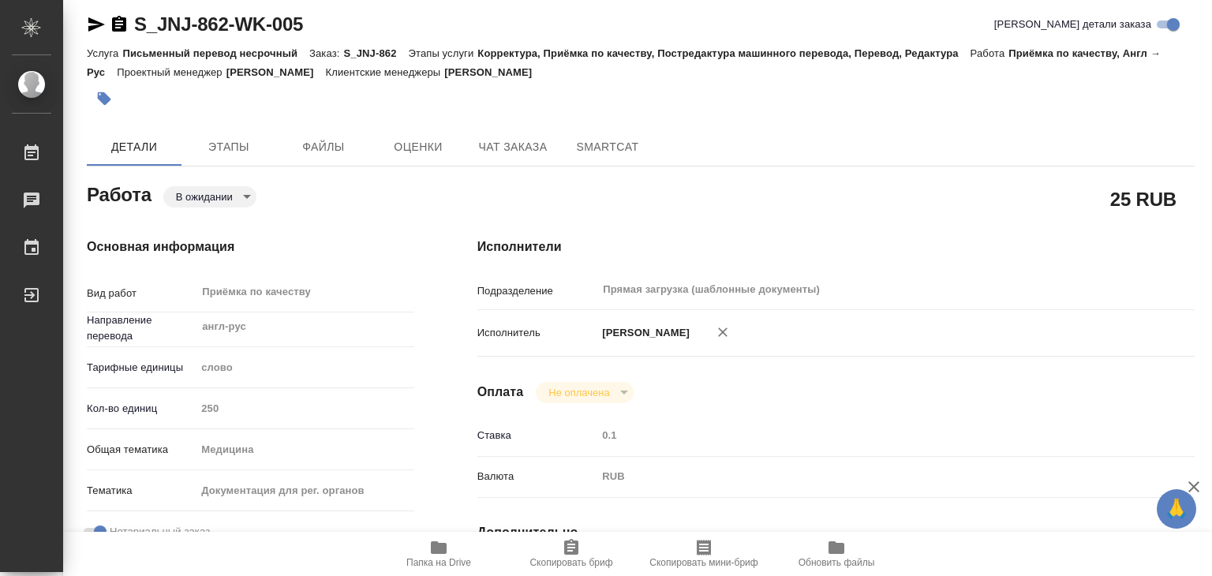
type textarea "x"
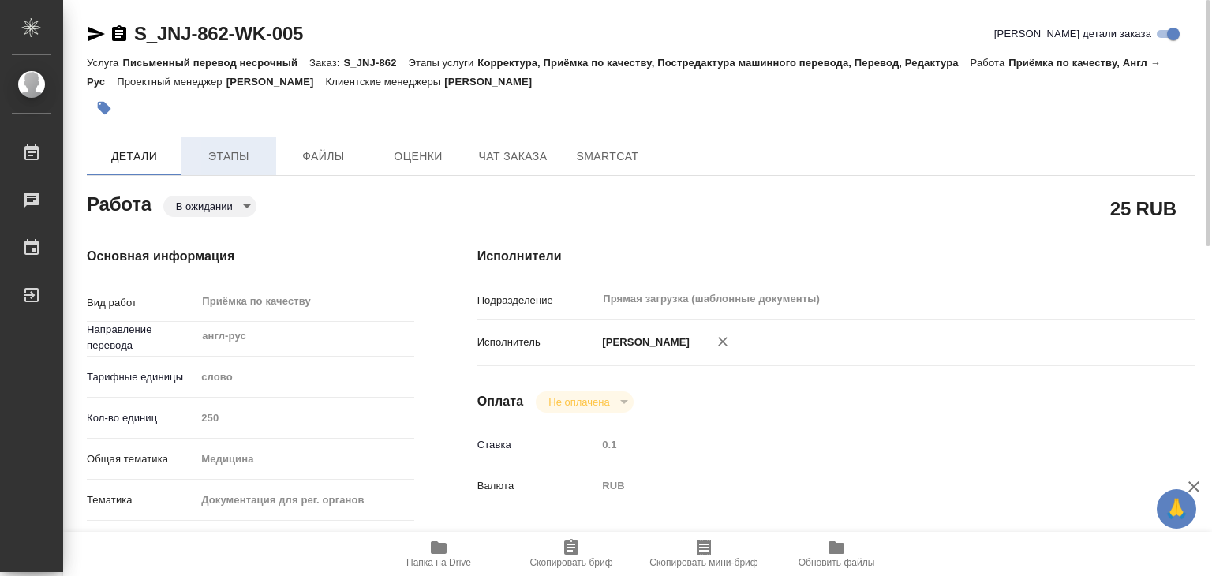
click at [240, 174] on button "Этапы" at bounding box center [228, 156] width 95 height 38
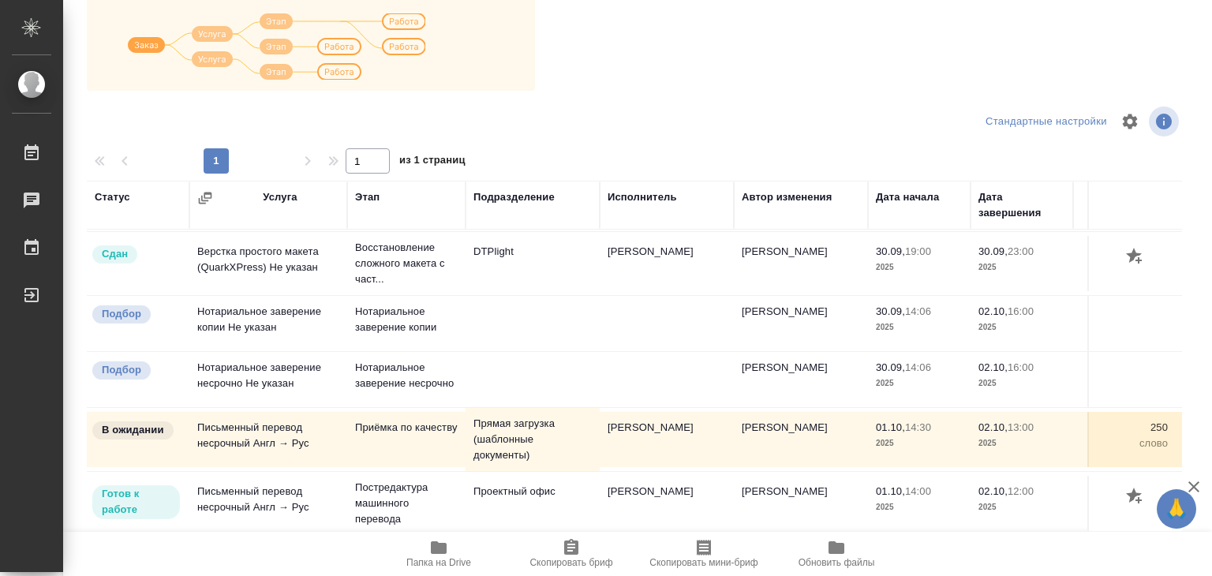
scroll to position [9, 0]
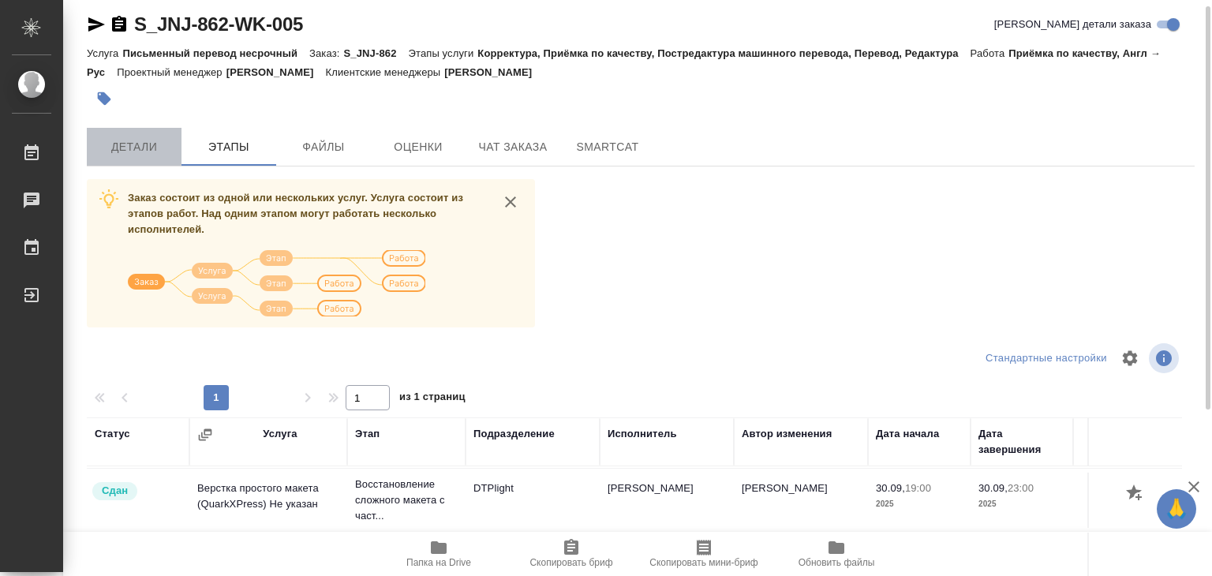
click at [131, 133] on button "Детали" at bounding box center [134, 147] width 95 height 38
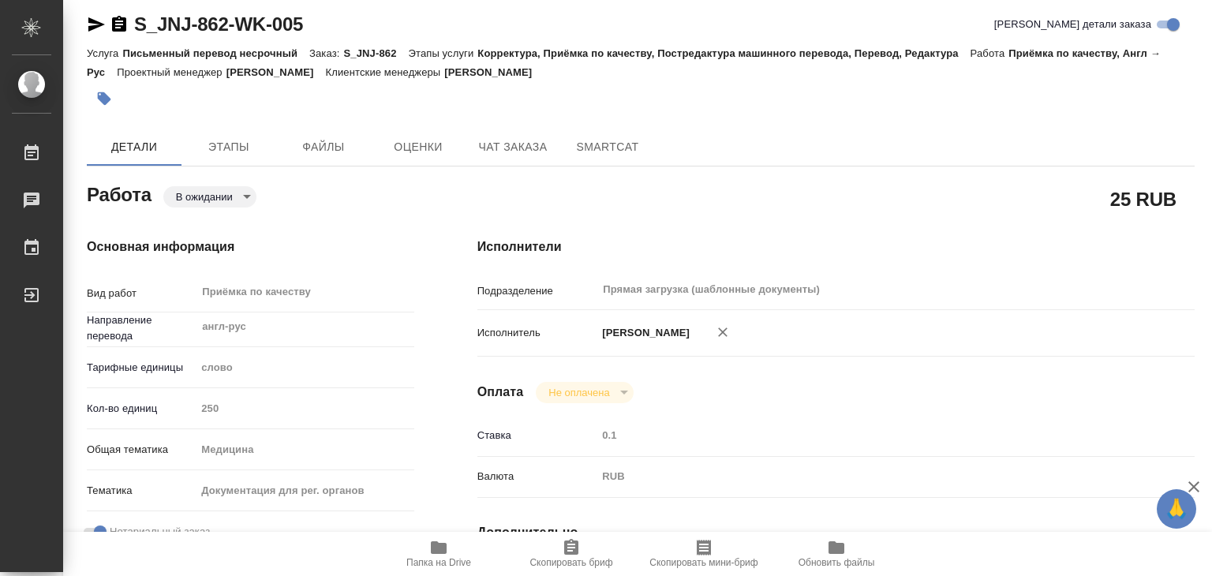
type textarea "x"
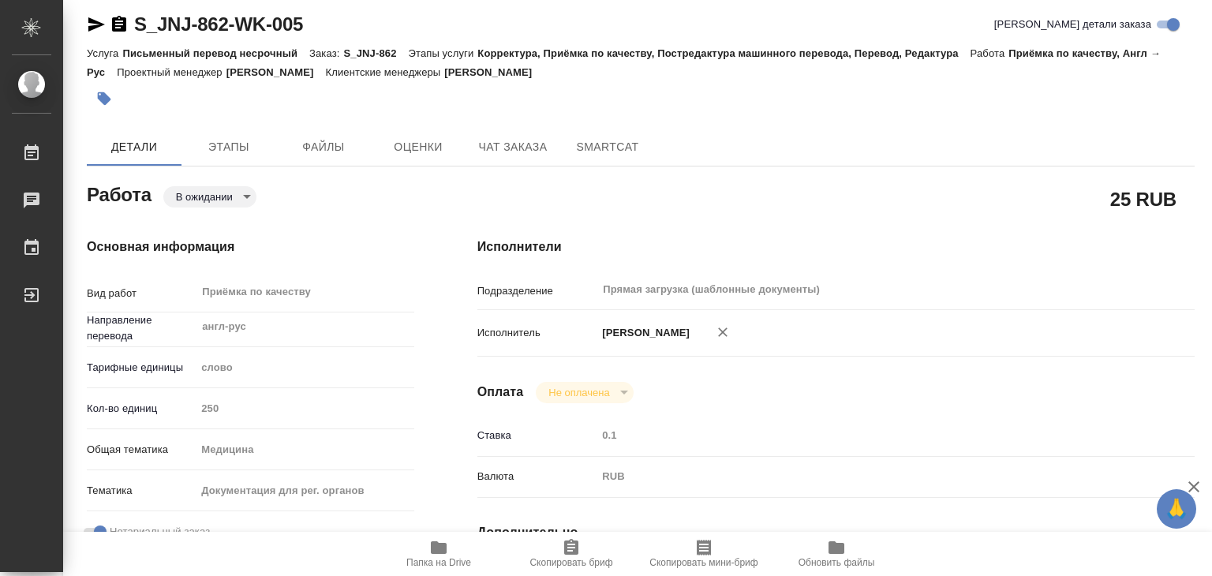
type textarea "x"
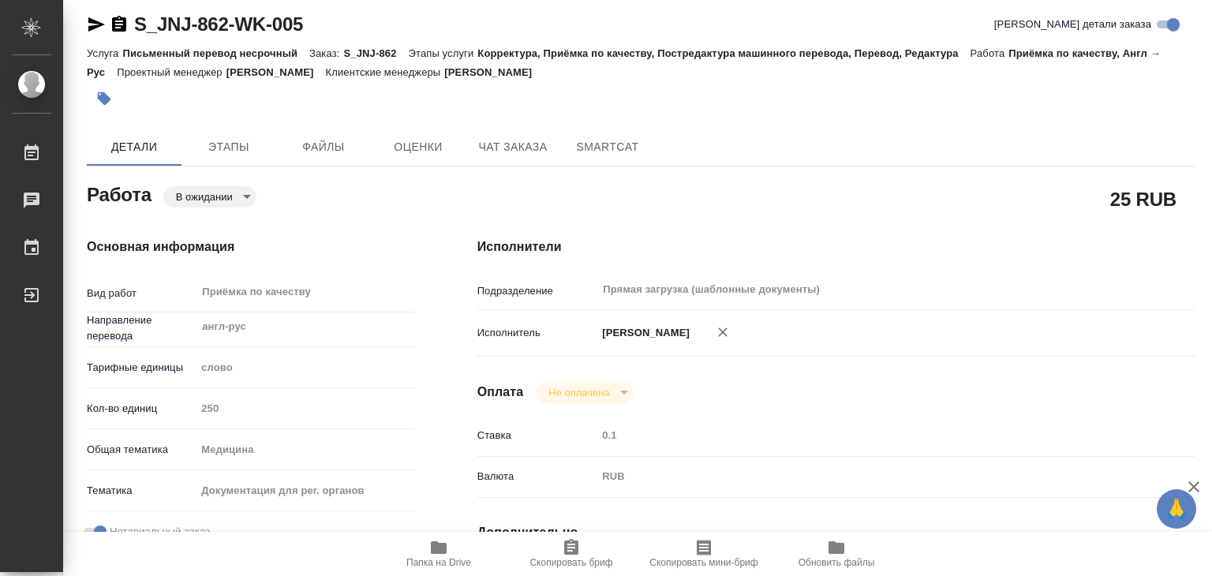
type textarea "x"
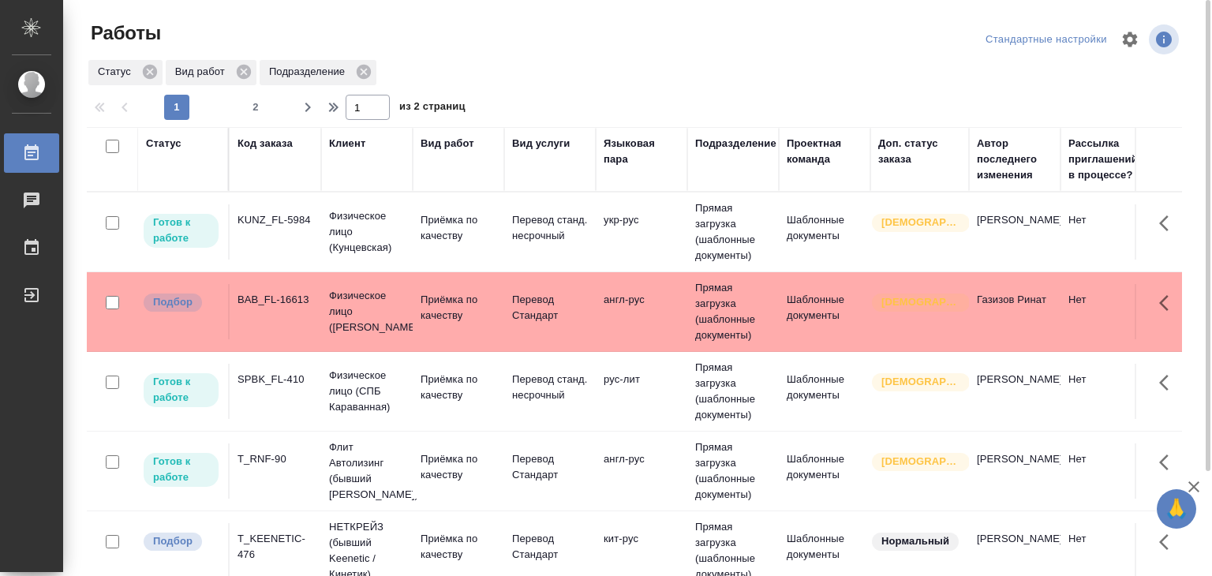
scroll to position [1268, 0]
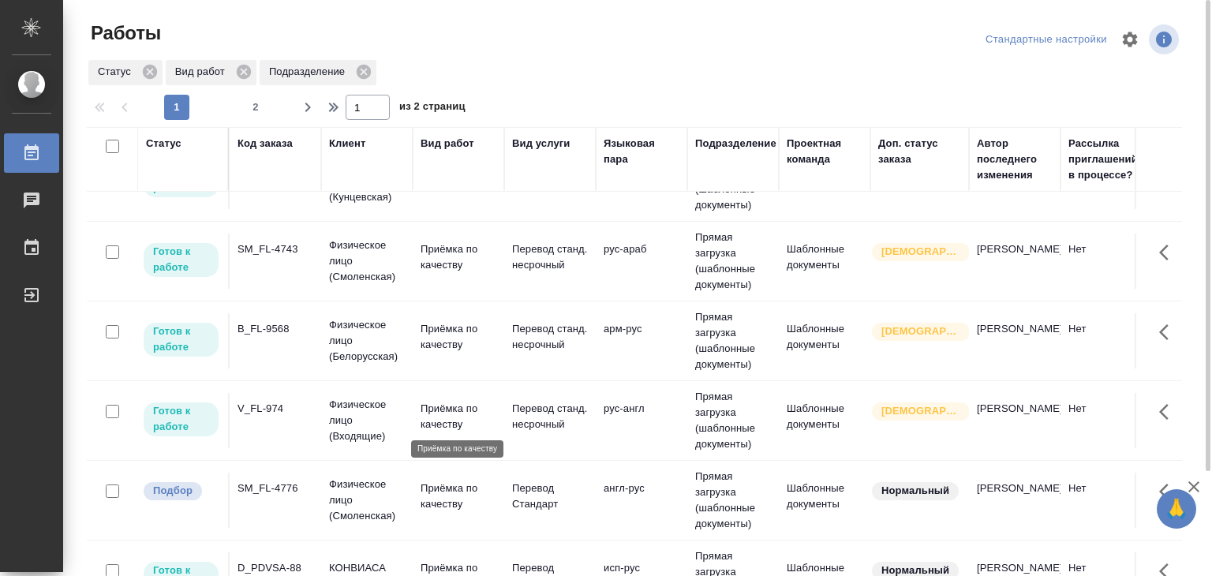
click at [421, 414] on p "Приёмка по качеству" at bounding box center [459, 417] width 76 height 32
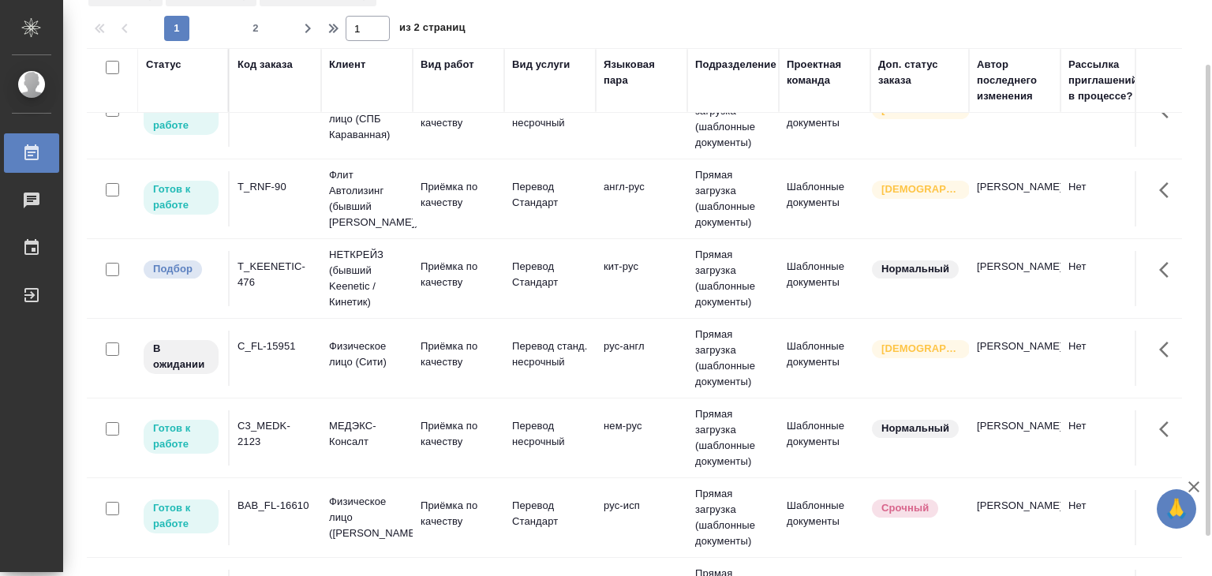
scroll to position [237, 0]
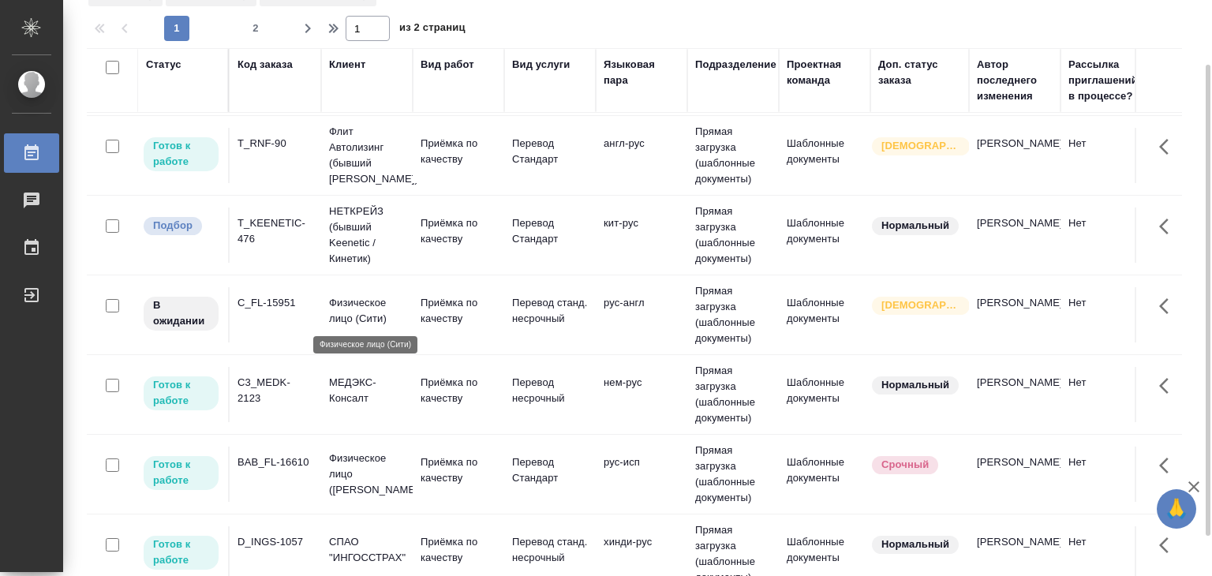
click at [347, 301] on p "Физическое лицо (Сити)" at bounding box center [367, 311] width 76 height 32
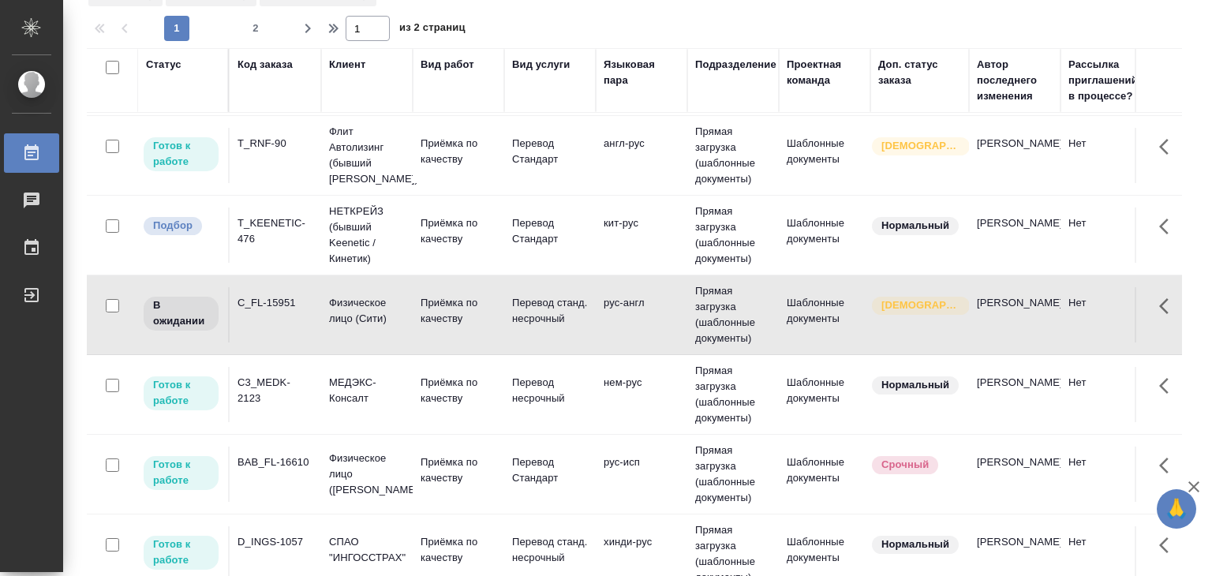
scroll to position [620, 0]
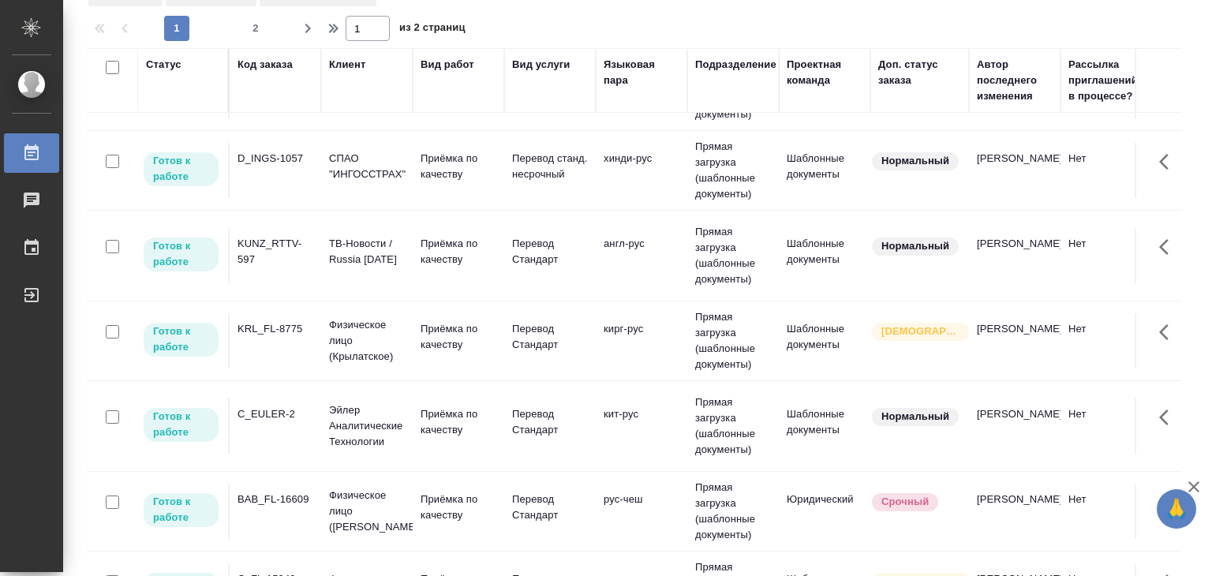
click at [373, 313] on td "Физическое лицо (Крылатское)" at bounding box center [367, 340] width 92 height 63
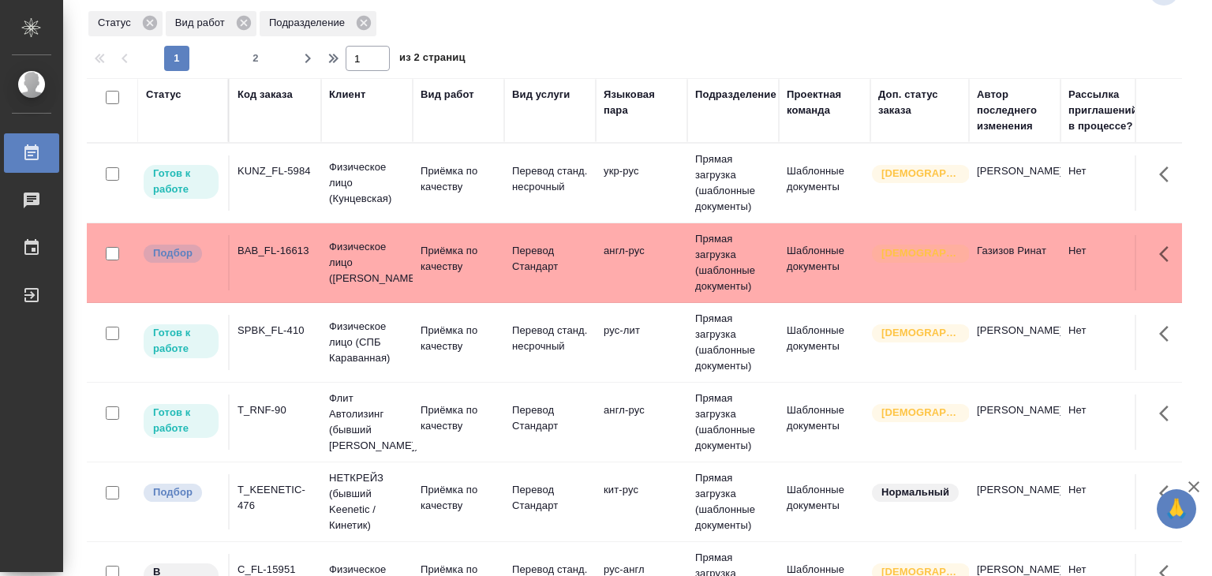
scroll to position [1188, 0]
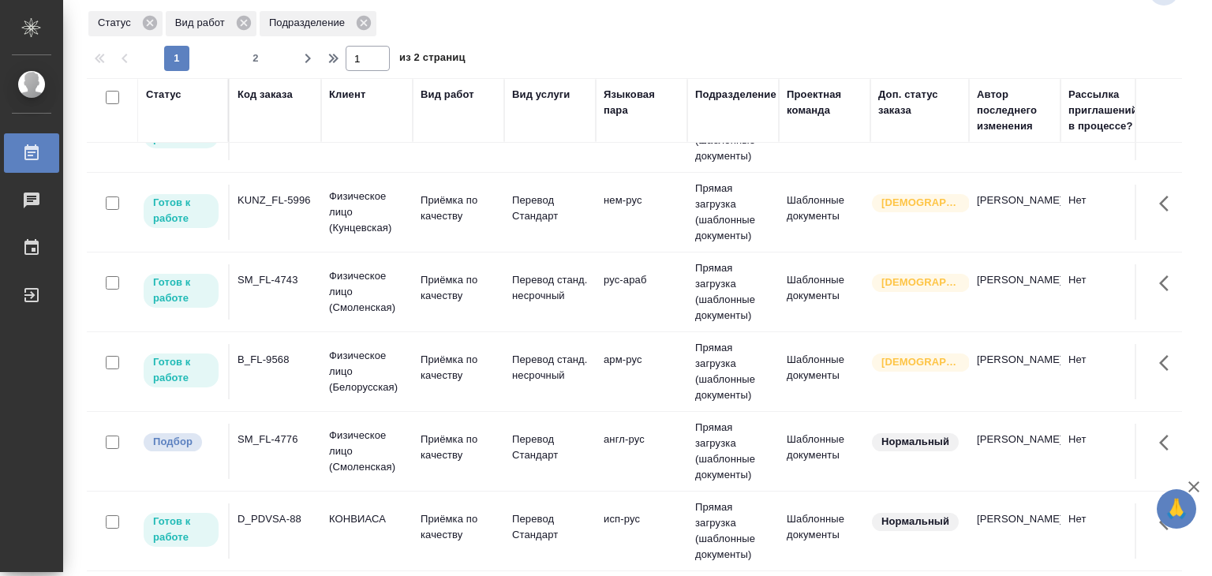
click at [319, 372] on td "B_FL-9568" at bounding box center [276, 371] width 92 height 55
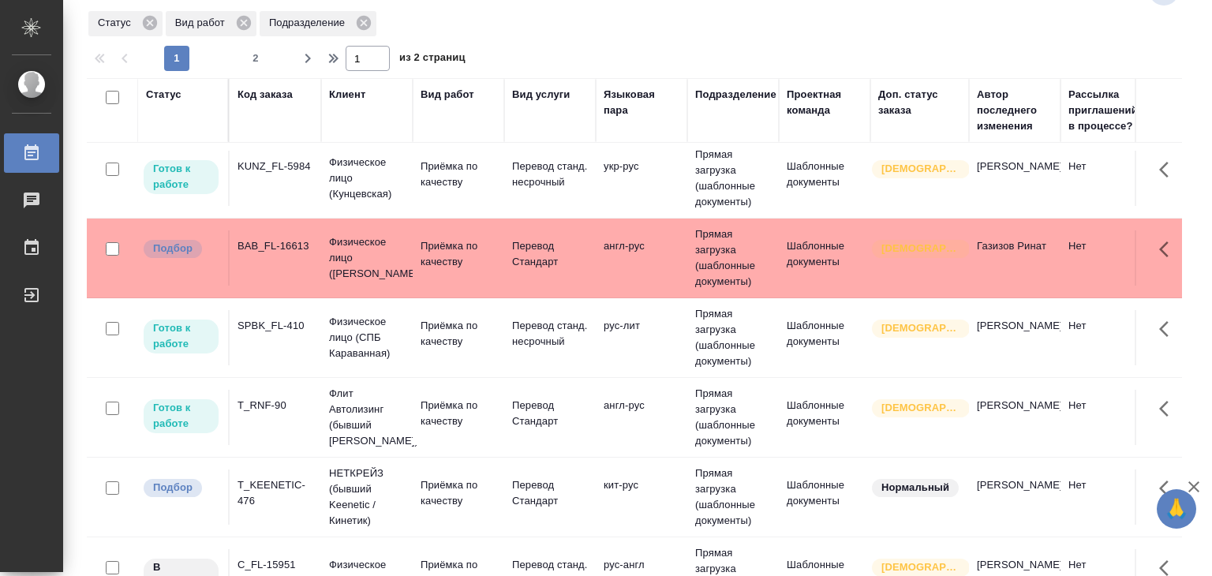
scroll to position [320, 0]
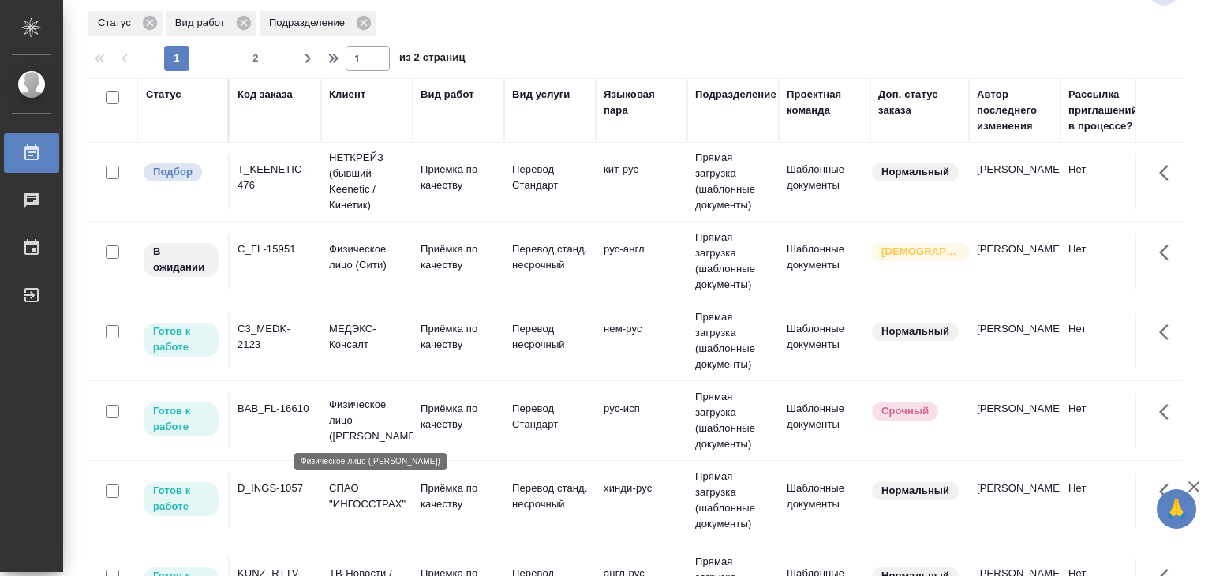
click at [389, 419] on p "Физическое лицо (Бабушкинская)" at bounding box center [367, 420] width 76 height 47
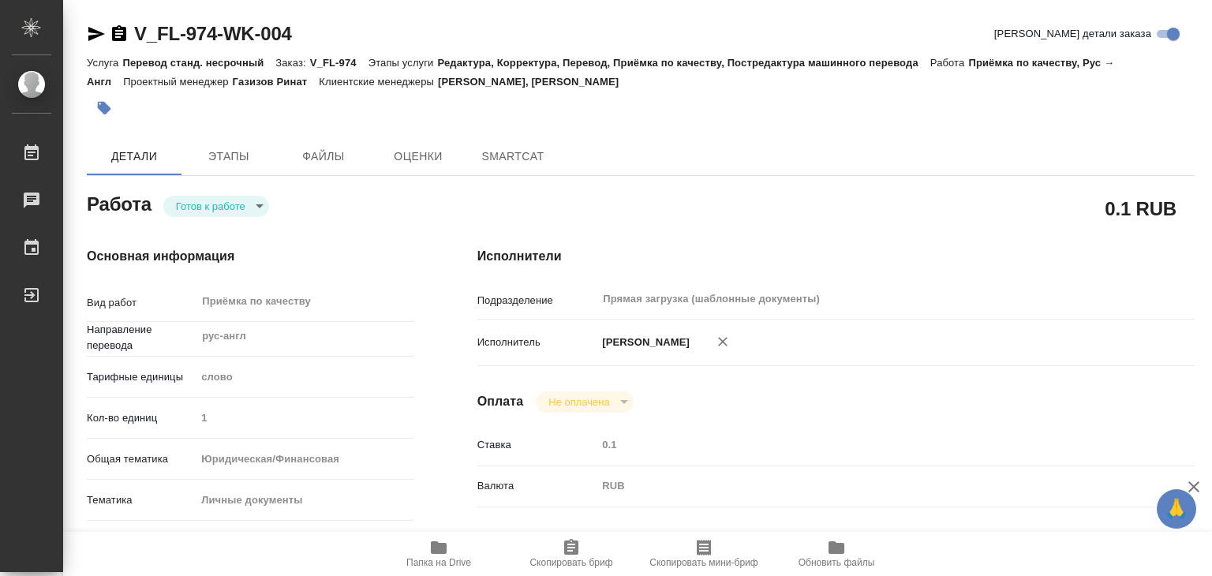
type textarea "x"
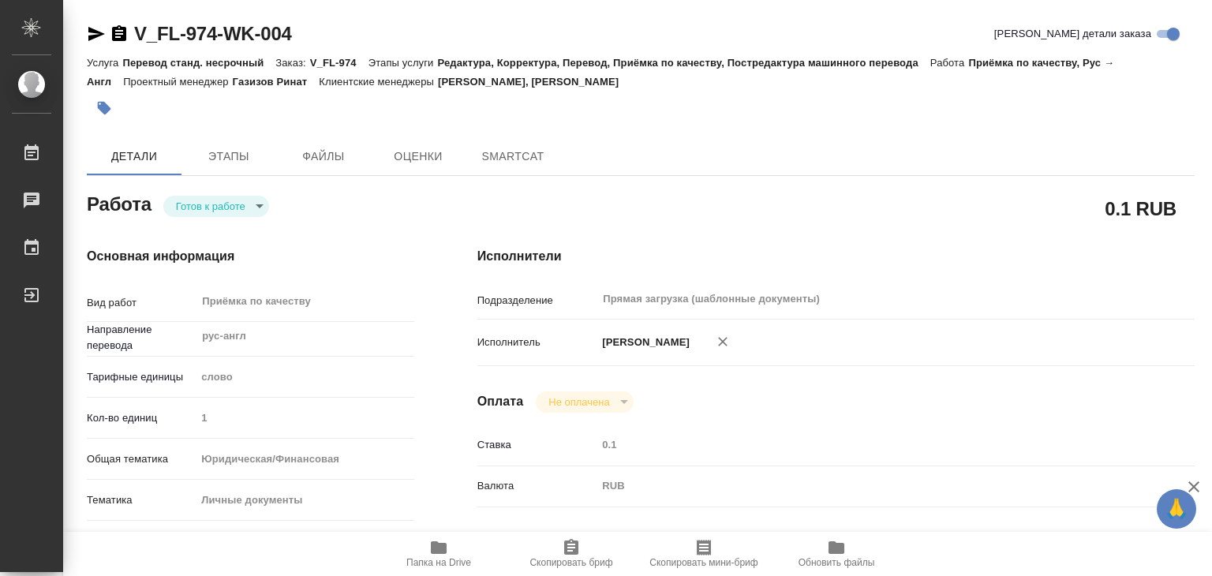
type textarea "x"
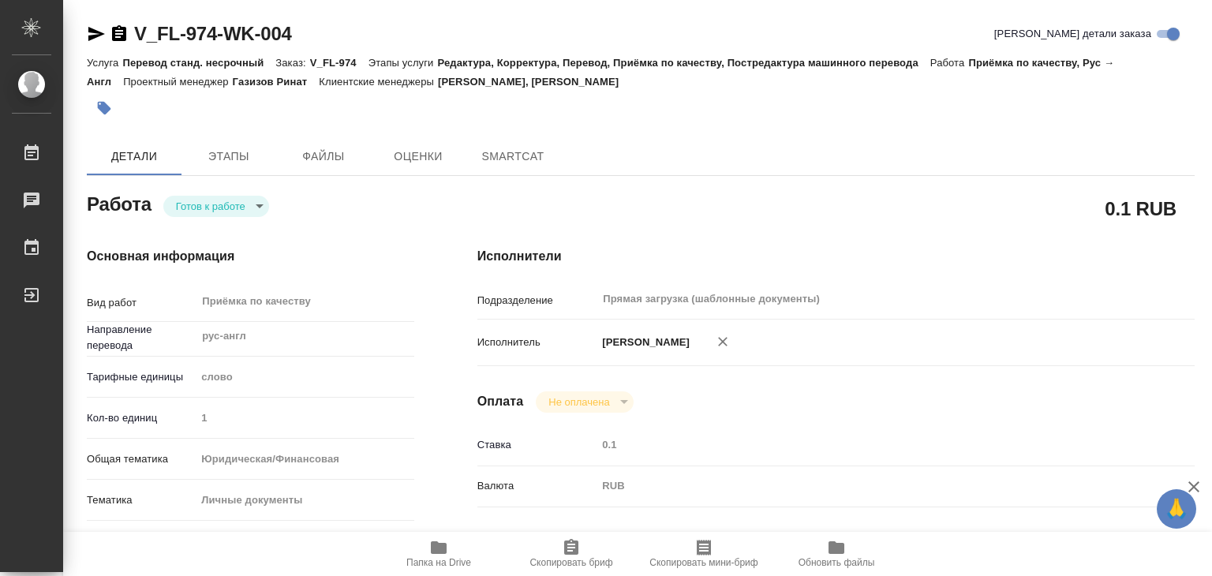
type textarea "x"
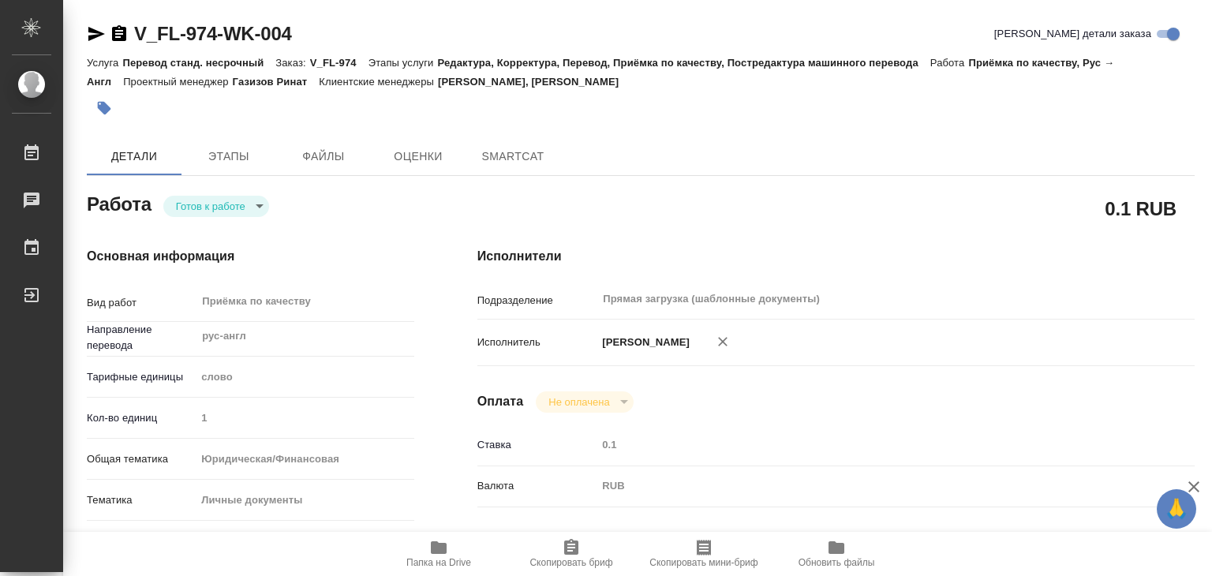
type textarea "x"
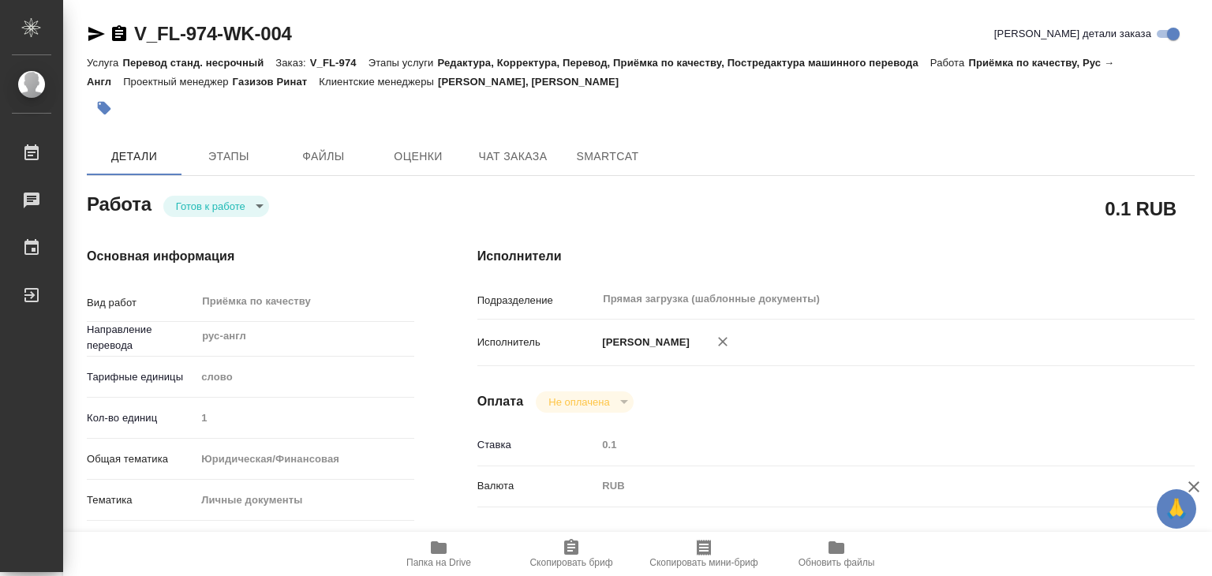
click at [243, 192] on div "[PERSON_NAME] к работе readyForWork" at bounding box center [250, 203] width 327 height 28
click at [243, 206] on body "🙏 .cls-1 fill:#fff; AWATERA Alilekova [PERSON_NAME] Работы Чаты График Выйти V_…" at bounding box center [606, 288] width 1212 height 576
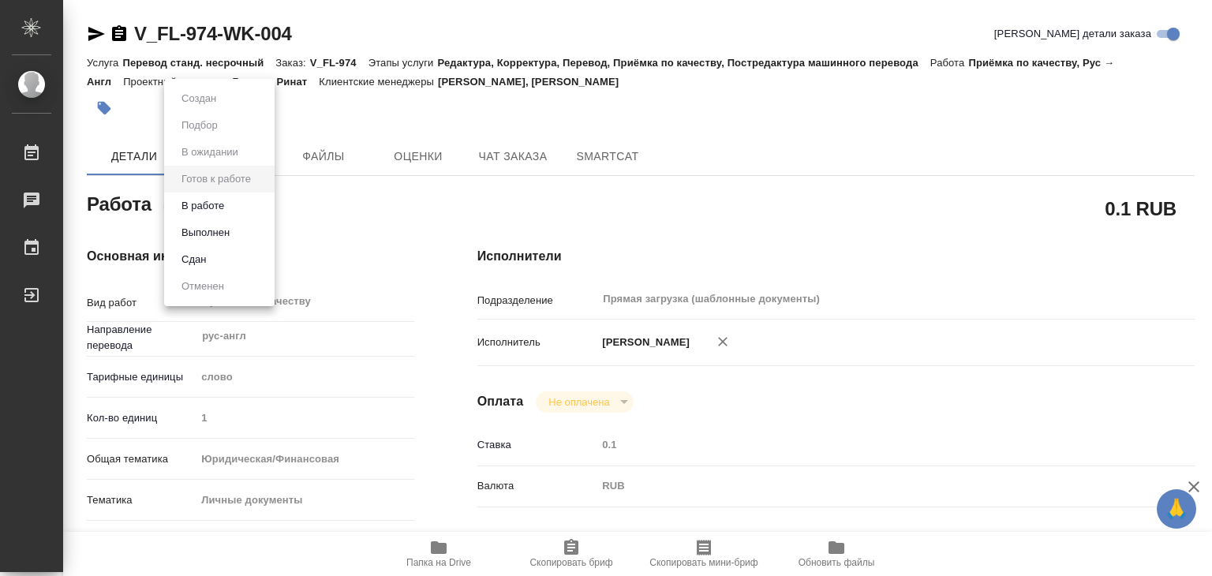
type textarea "x"
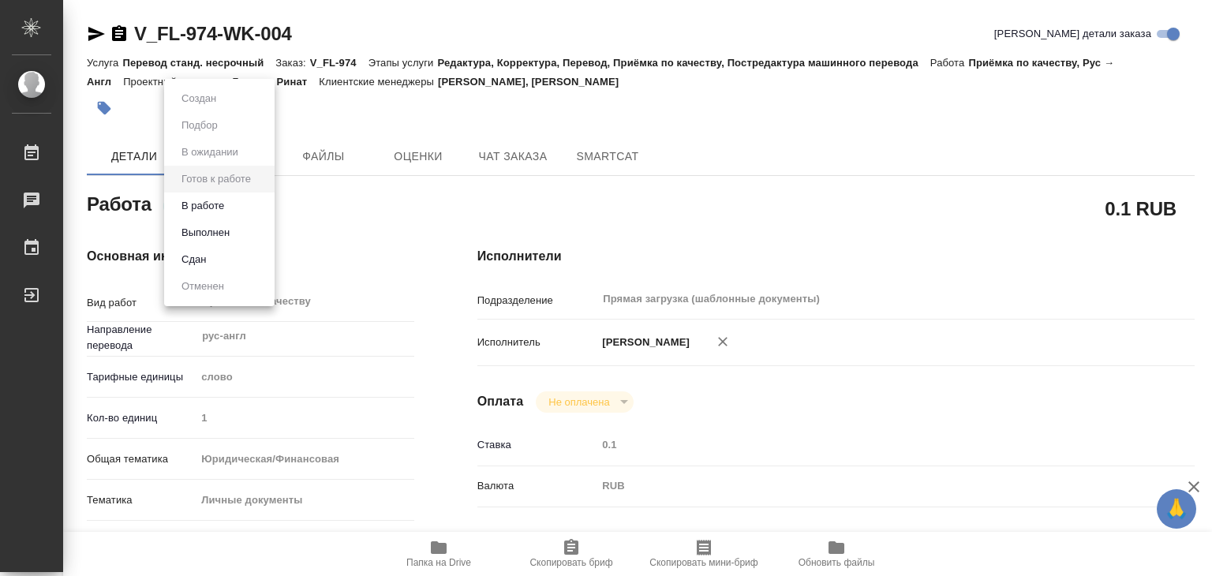
click at [240, 206] on li "В работе" at bounding box center [219, 206] width 110 height 27
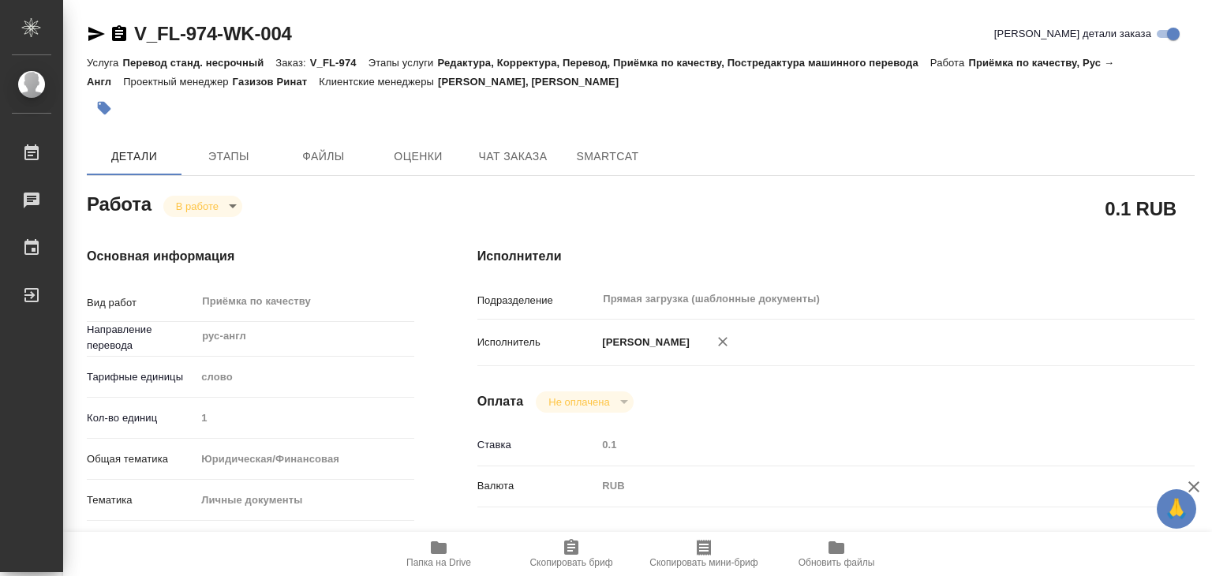
type textarea "x"
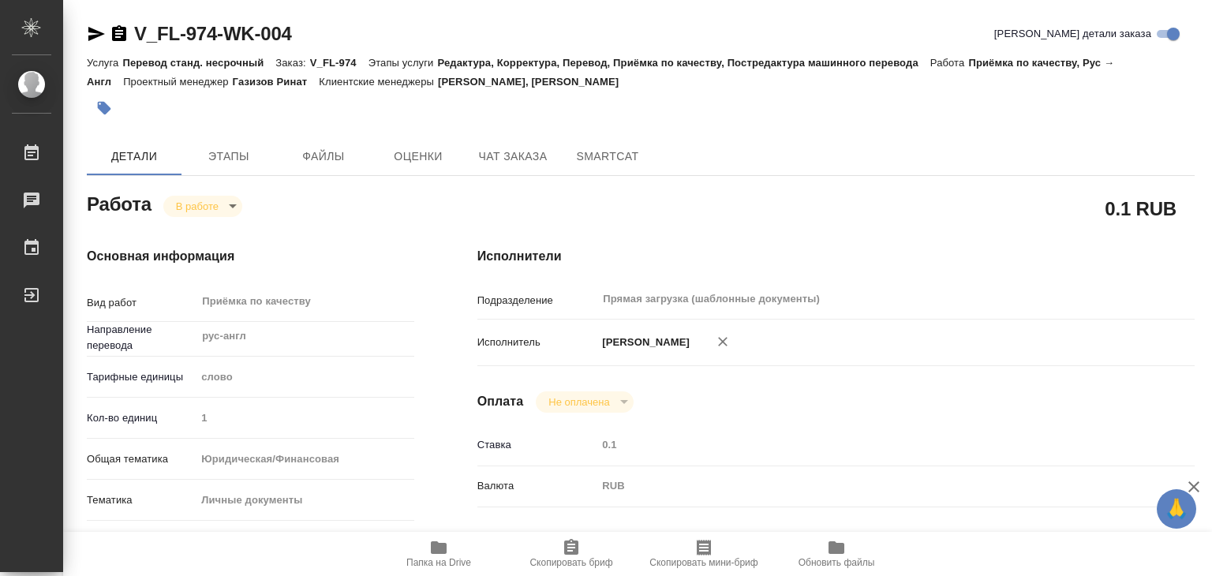
type textarea "x"
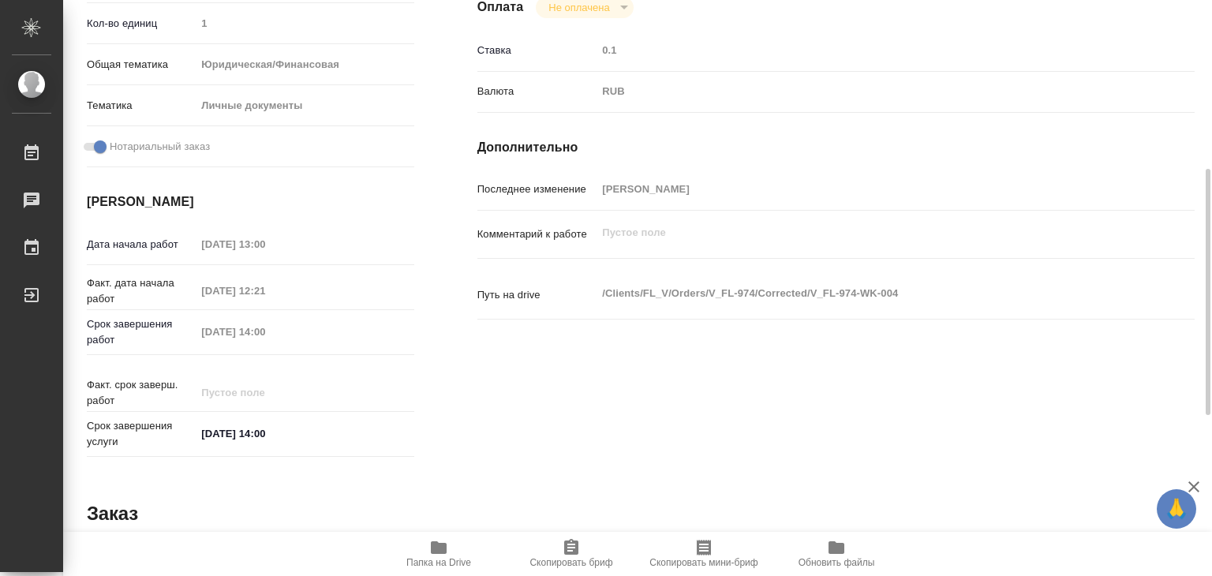
scroll to position [770, 0]
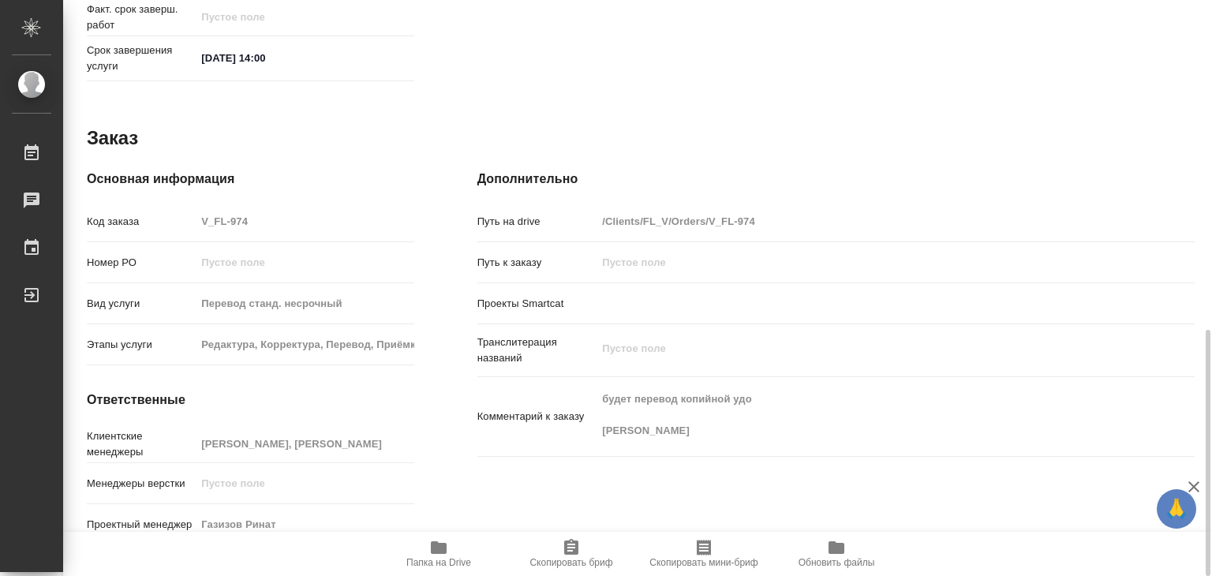
drag, startPoint x: 560, startPoint y: 481, endPoint x: 530, endPoint y: 468, distance: 32.5
click at [530, 468] on div "Дополнительно Путь на drive /Clients/FL_V/Orders/V_FL-974 Путь к заказу Проекты…" at bounding box center [836, 360] width 780 height 445
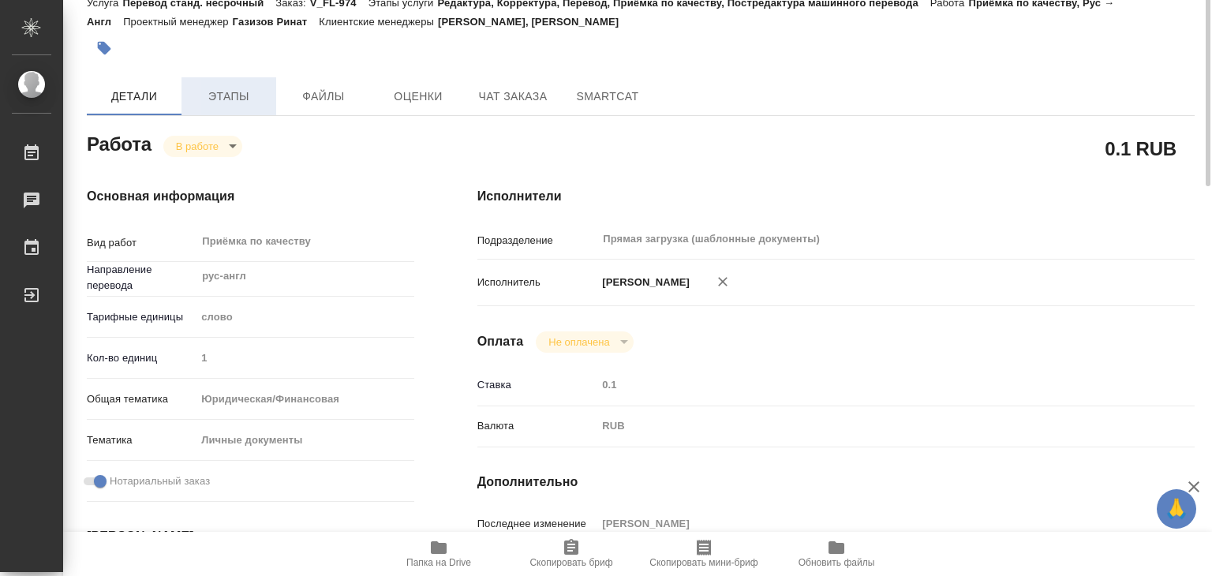
scroll to position [0, 0]
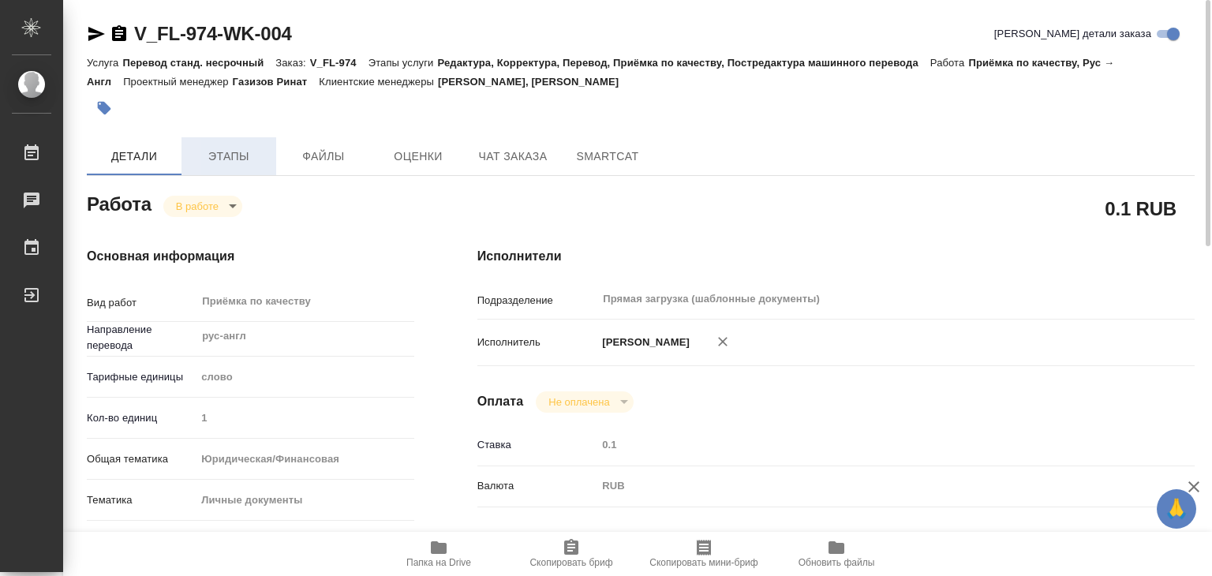
click at [253, 167] on button "Этапы" at bounding box center [228, 156] width 95 height 38
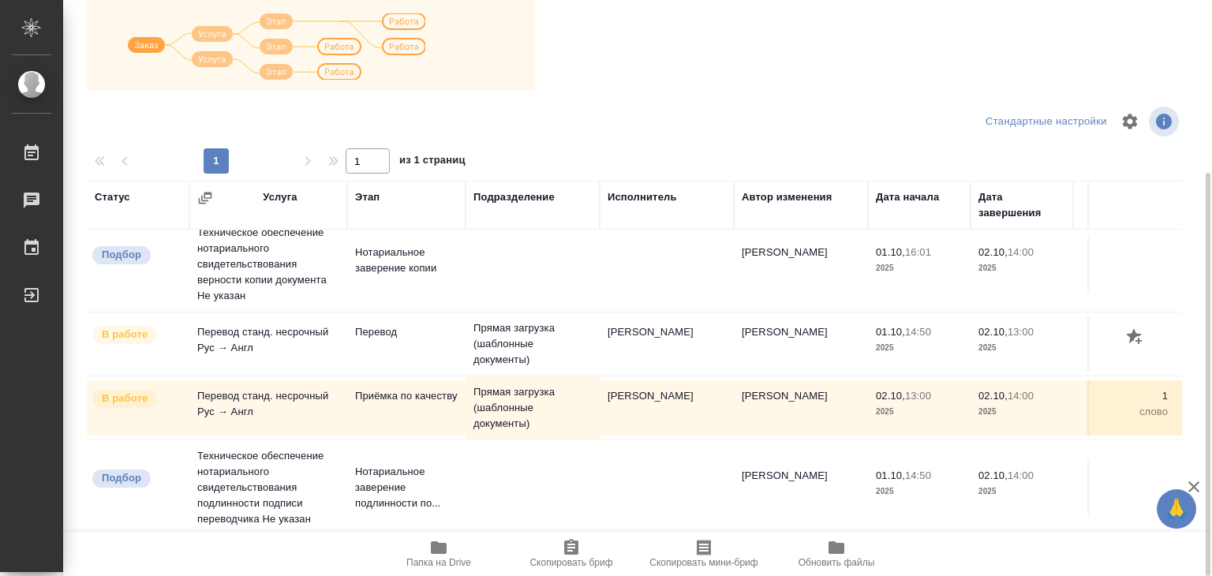
scroll to position [9, 0]
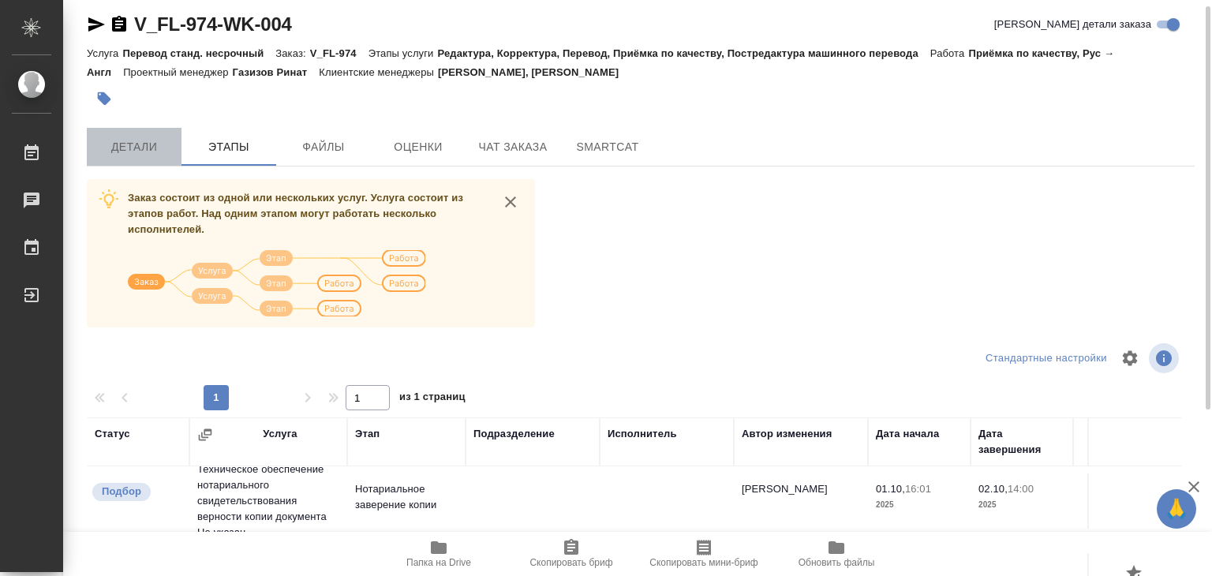
click at [129, 152] on span "Детали" at bounding box center [134, 147] width 76 height 20
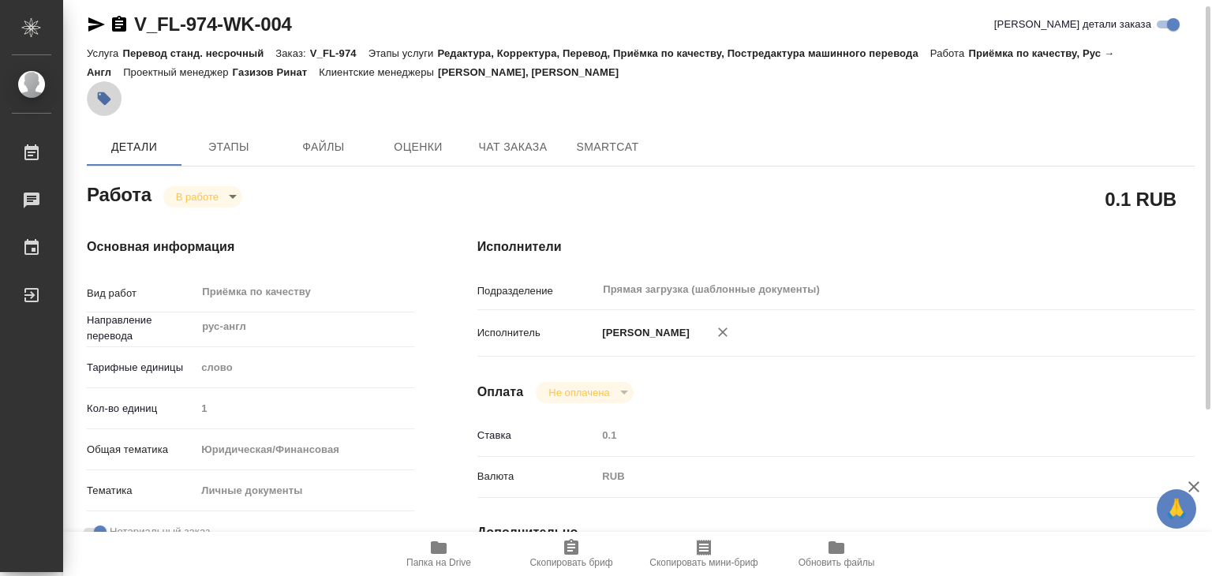
click at [99, 99] on icon "button" at bounding box center [104, 98] width 13 height 13
type textarea "x"
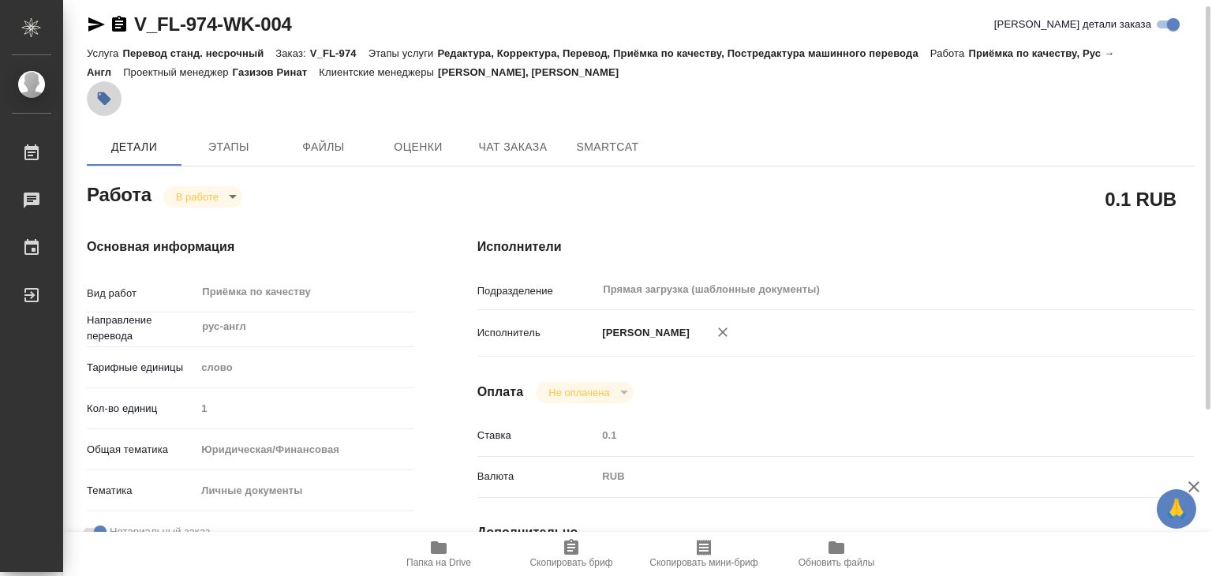
type textarea "x"
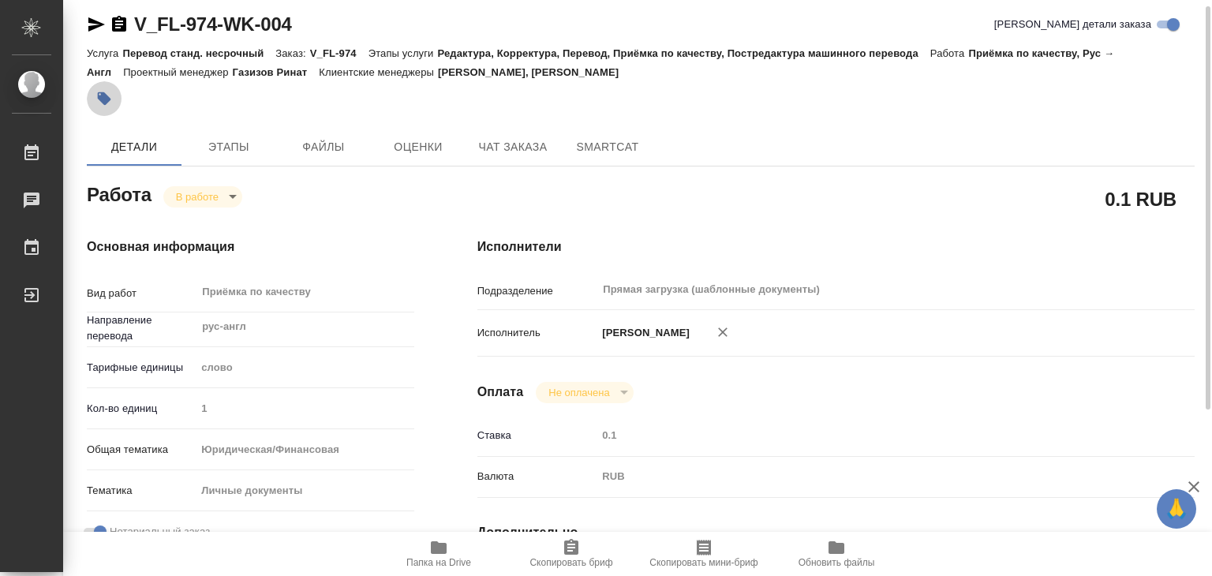
type textarea "x"
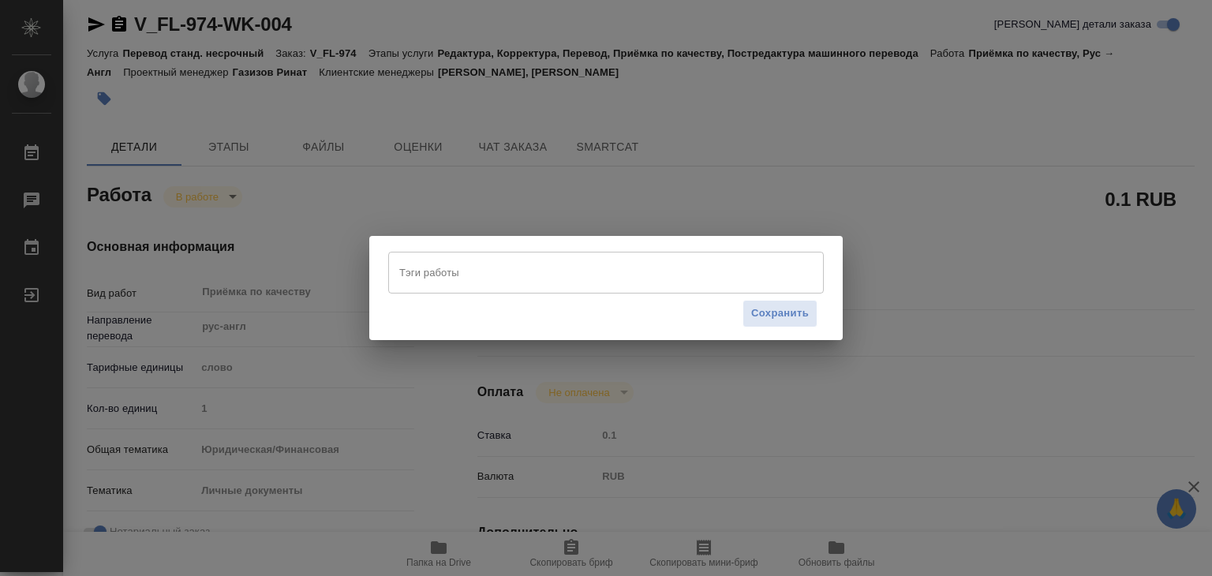
click at [461, 278] on input "Тэги работы" at bounding box center [590, 272] width 391 height 27
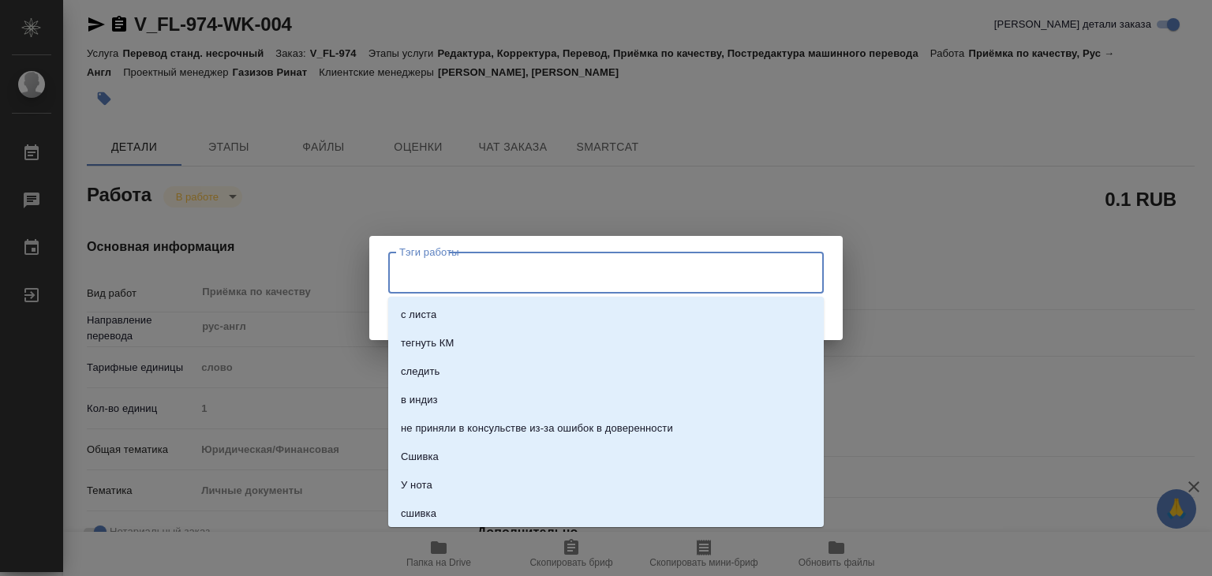
type textarea "x"
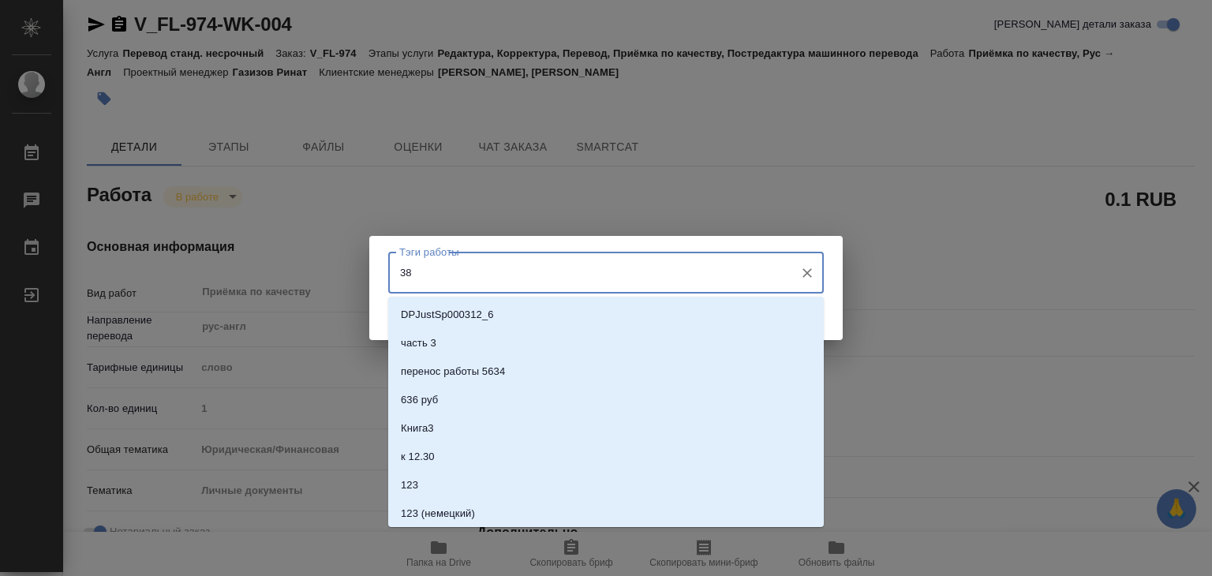
type input "385"
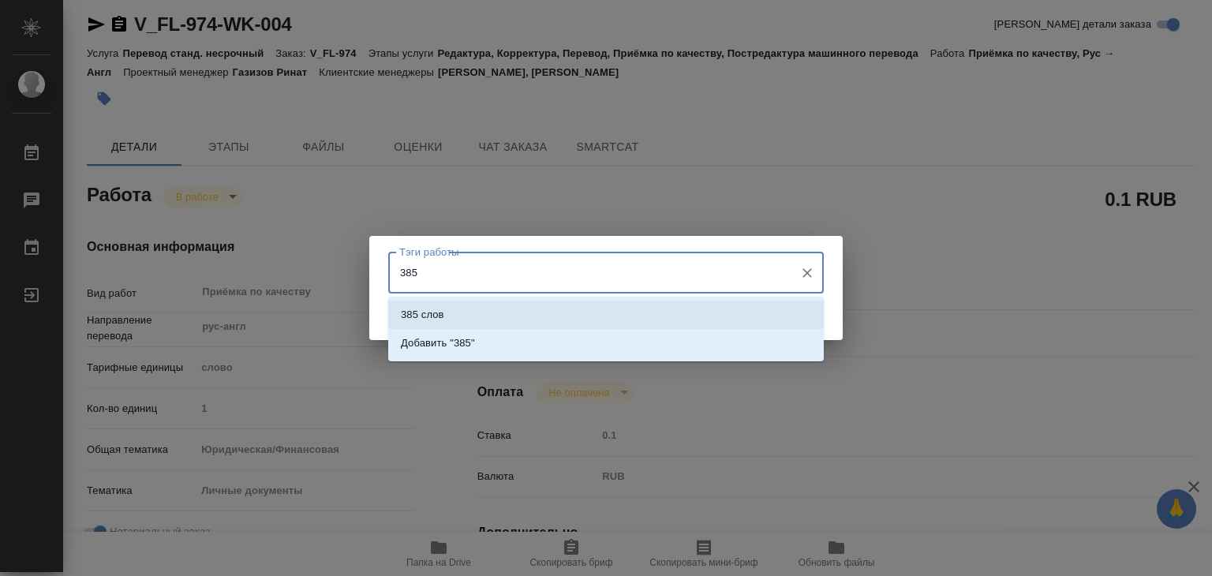
click at [473, 320] on li "385 слов" at bounding box center [606, 315] width 436 height 28
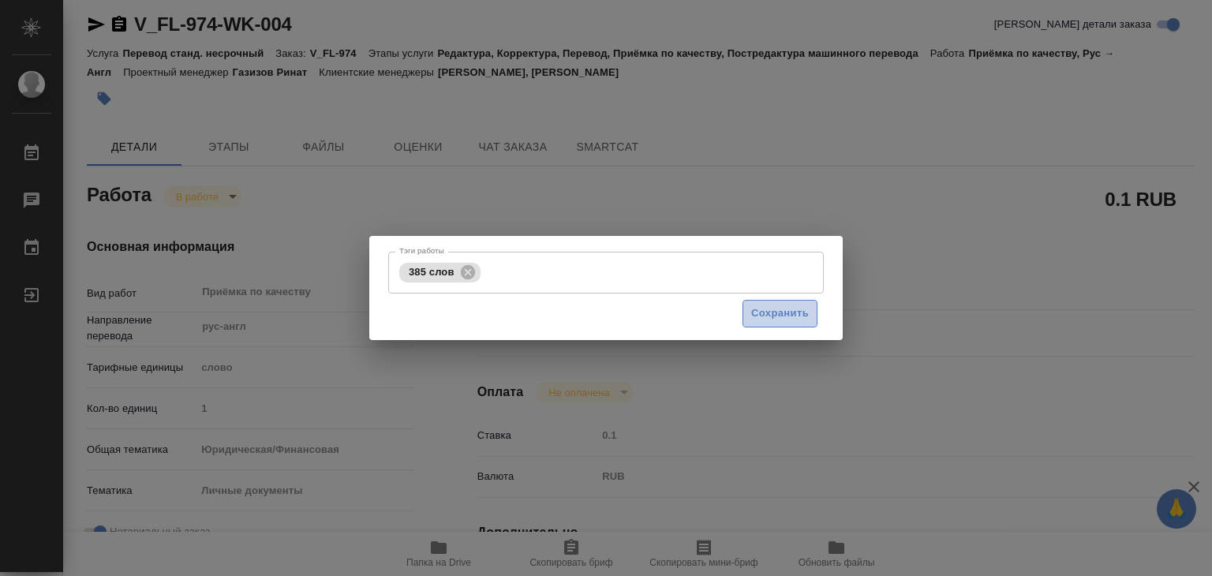
click at [798, 316] on span "Сохранить" at bounding box center [780, 314] width 58 height 18
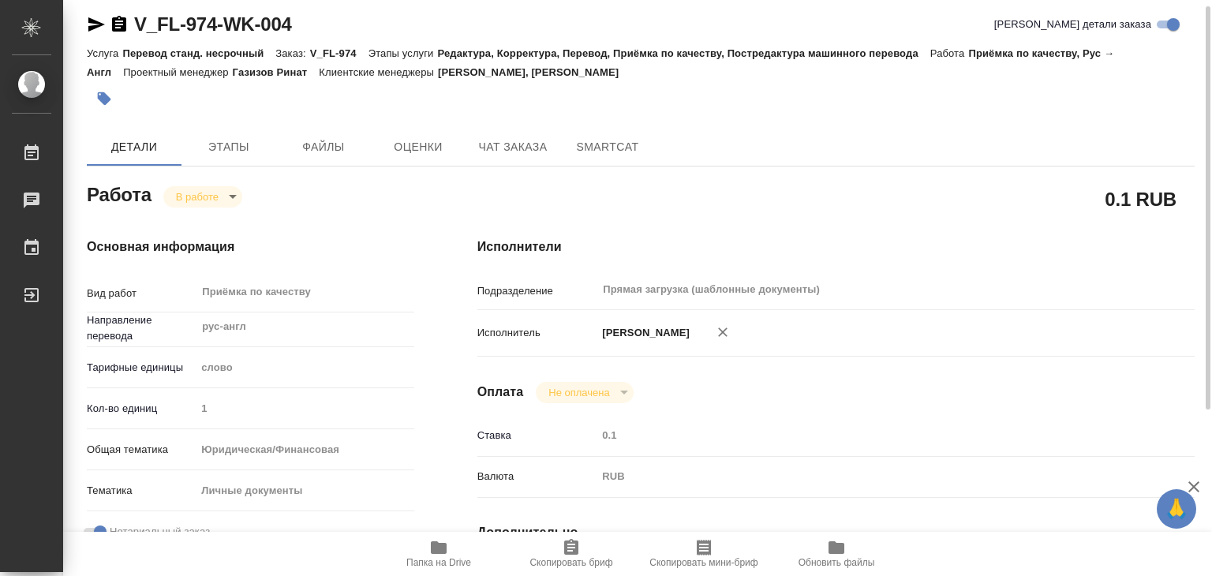
type input "inProgress"
type textarea "Приёмка по качеству"
type textarea "x"
type input "рус-англ"
type input "5a8b1489cc6b4906c91bfd90"
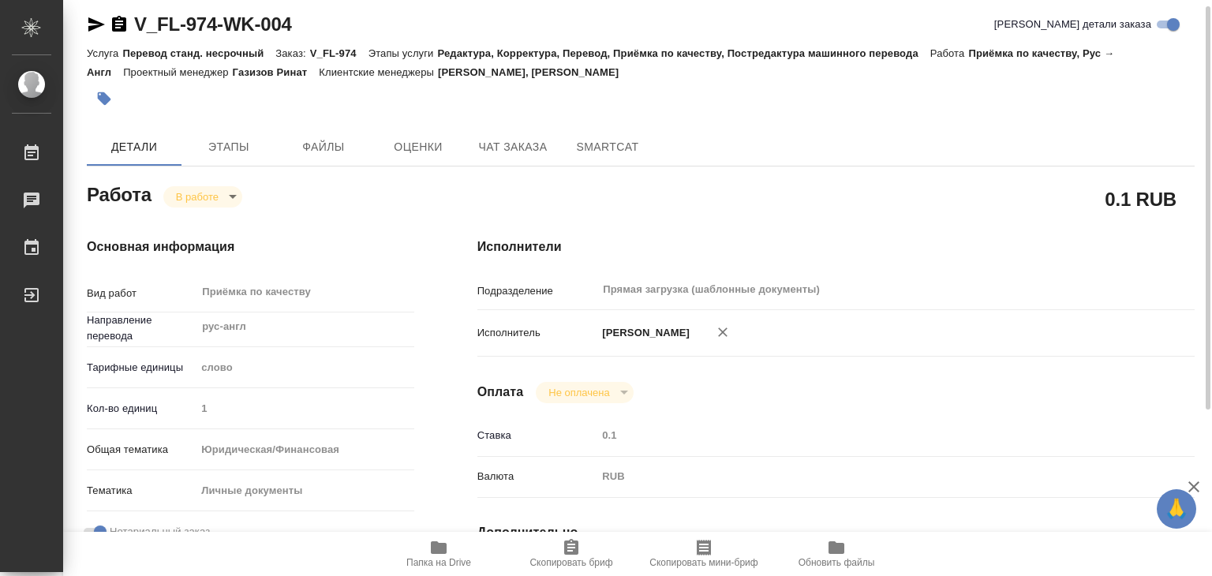
type input "1"
type input "yr-fn"
type input "5a8b8b956a9677013d343cfe"
checkbox input "true"
type input "02.10.2025 13:00"
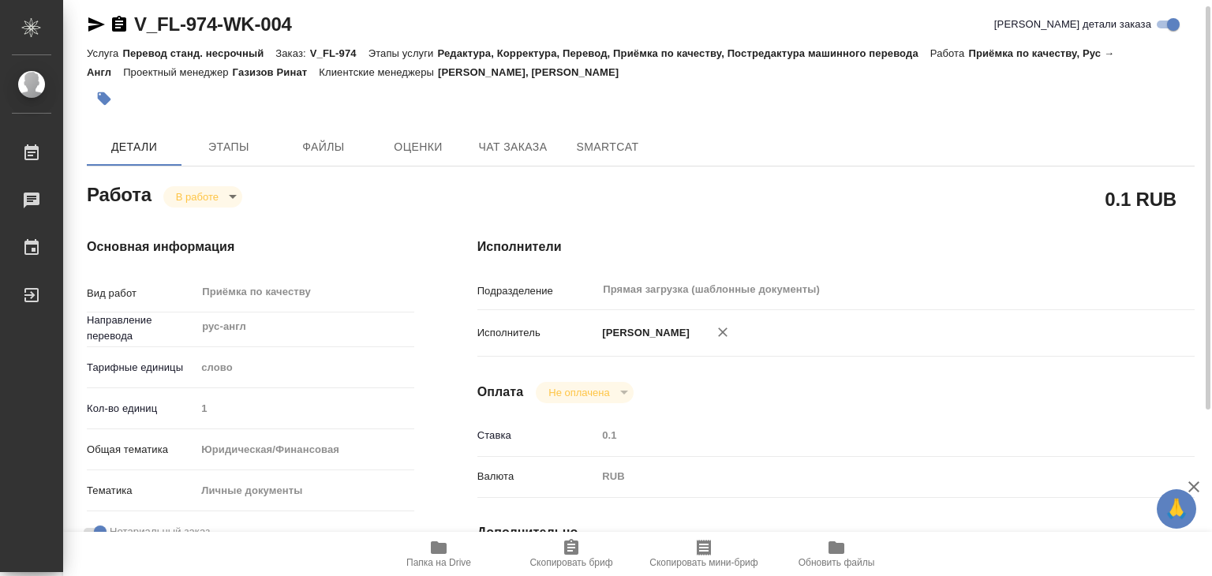
type input "02.10.2025 12:21"
type input "[DATE] 14:00"
type input "Прямая загрузка (шаблонные документы)"
type input "notPayed"
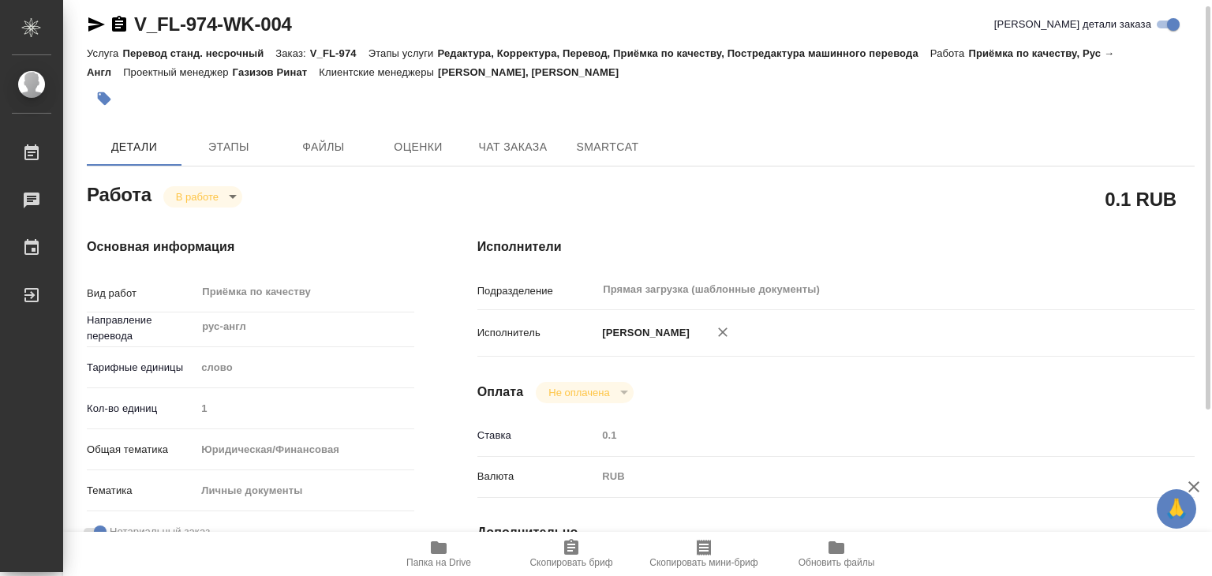
type input "0.1"
type input "RUB"
type input "[PERSON_NAME]"
type textarea "x"
type textarea "/Clients/FL_V/Orders/V_FL-974/Corrected/V_FL-974-WK-004"
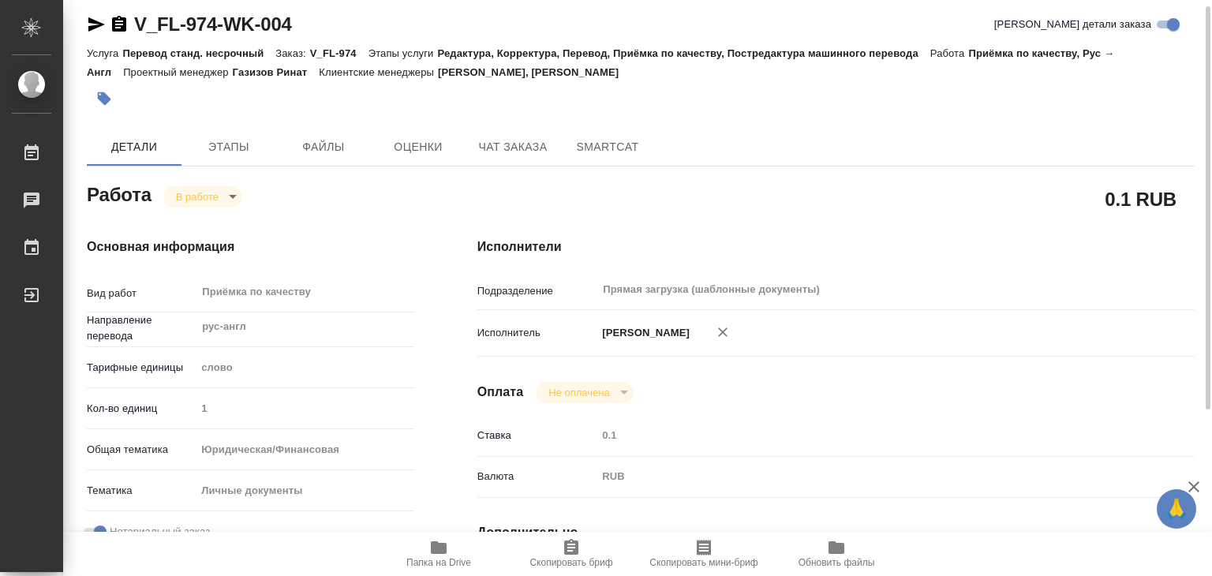
type textarea "x"
type input "V_FL-974"
type input "Перевод станд. несрочный"
type input "Редактура, Корректура, Перевод, Приёмка по качеству, Постредактура машинного пе…"
type input "Богомолова Анастасия, Голубев Дмитрий"
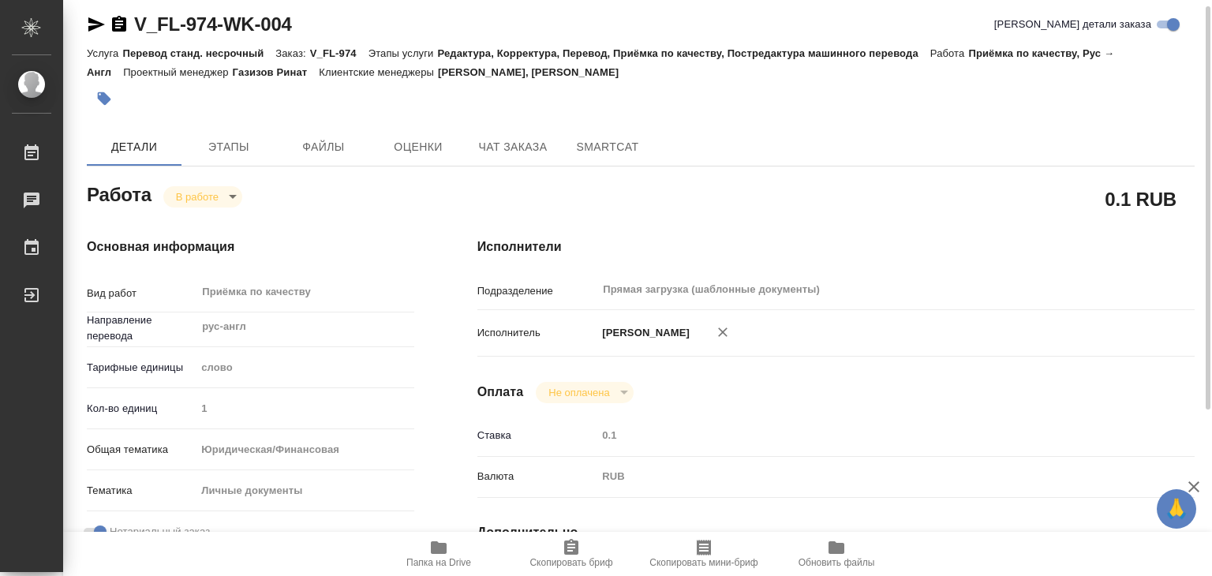
type input "/Clients/FL_V/Orders/V_FL-974"
type textarea "x"
type textarea "будет перевод копийной удо Yuditskaya Dina Maratovna"
type textarea "x"
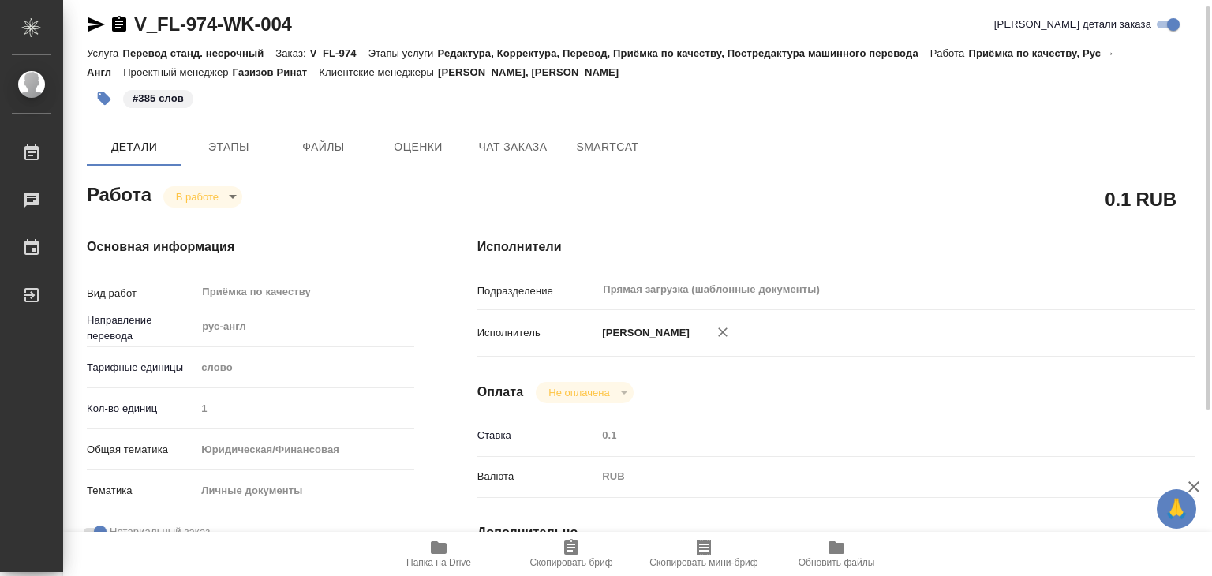
type textarea "x"
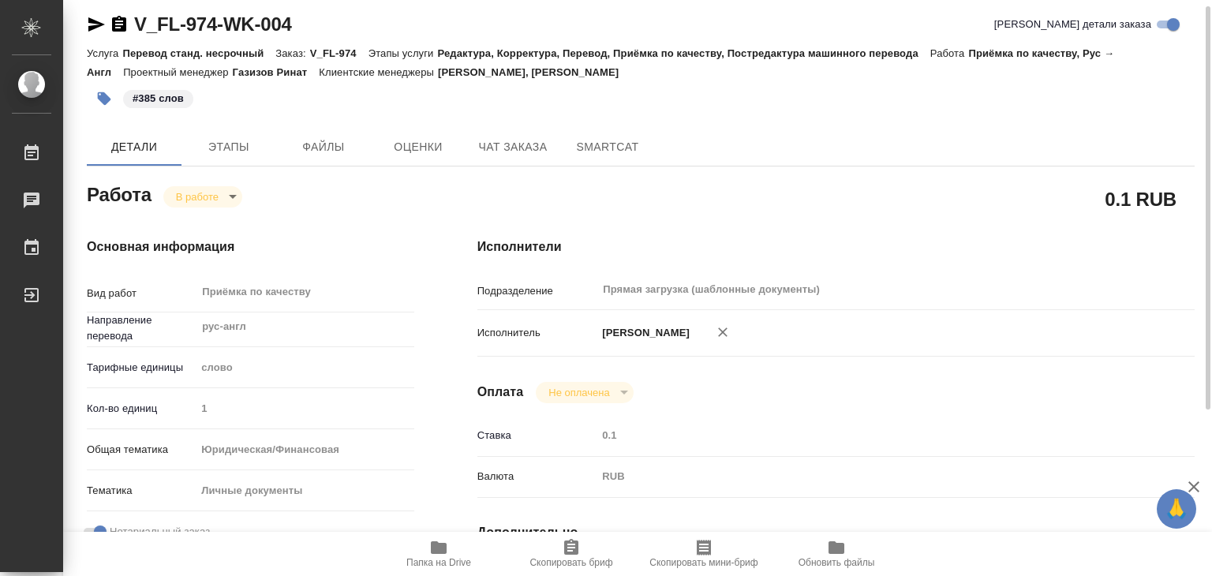
type textarea "x"
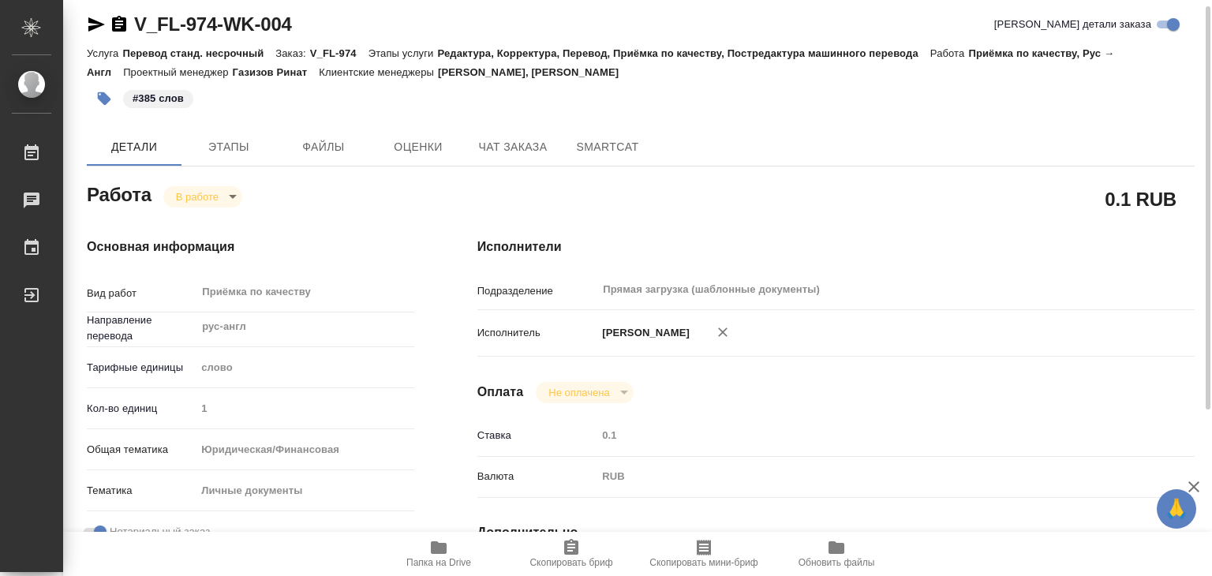
type textarea "x"
click at [223, 196] on body "🙏 .cls-1 fill:#fff; AWATERA Alilekova Valeriya Работы 0 Чаты График Выйти V_FL-…" at bounding box center [606, 288] width 1212 height 576
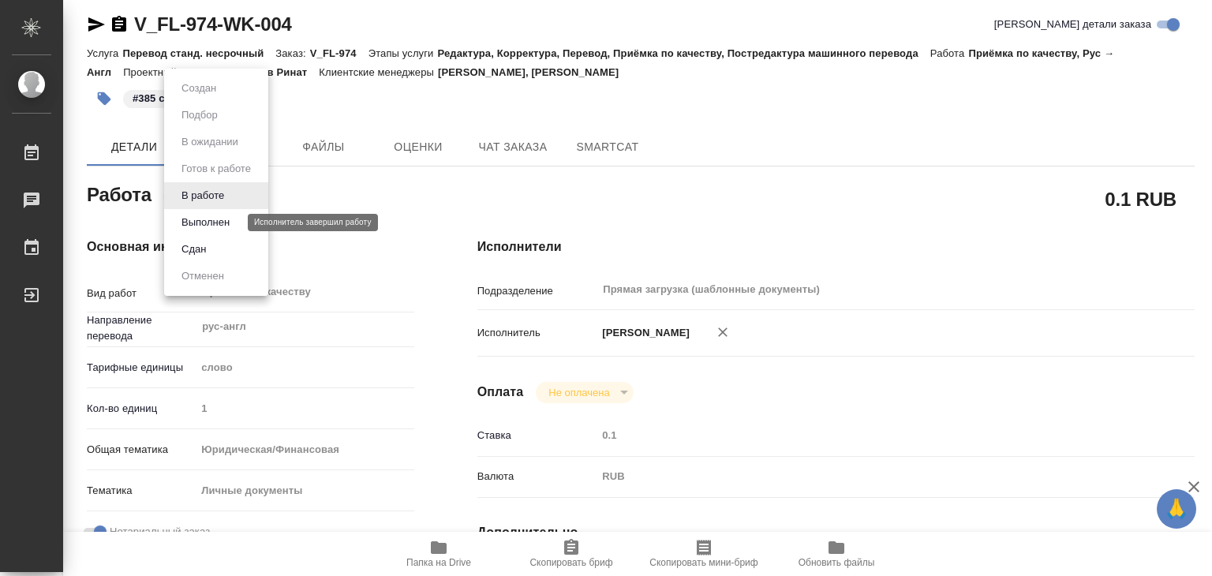
click at [232, 219] on button "Выполнен" at bounding box center [206, 222] width 58 height 17
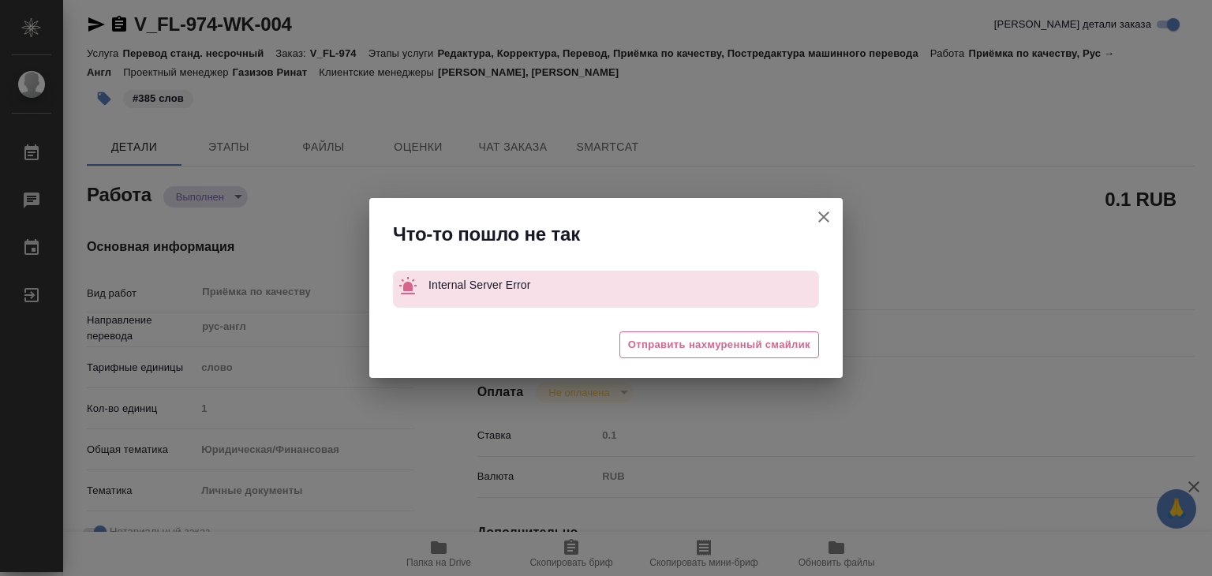
type textarea "x"
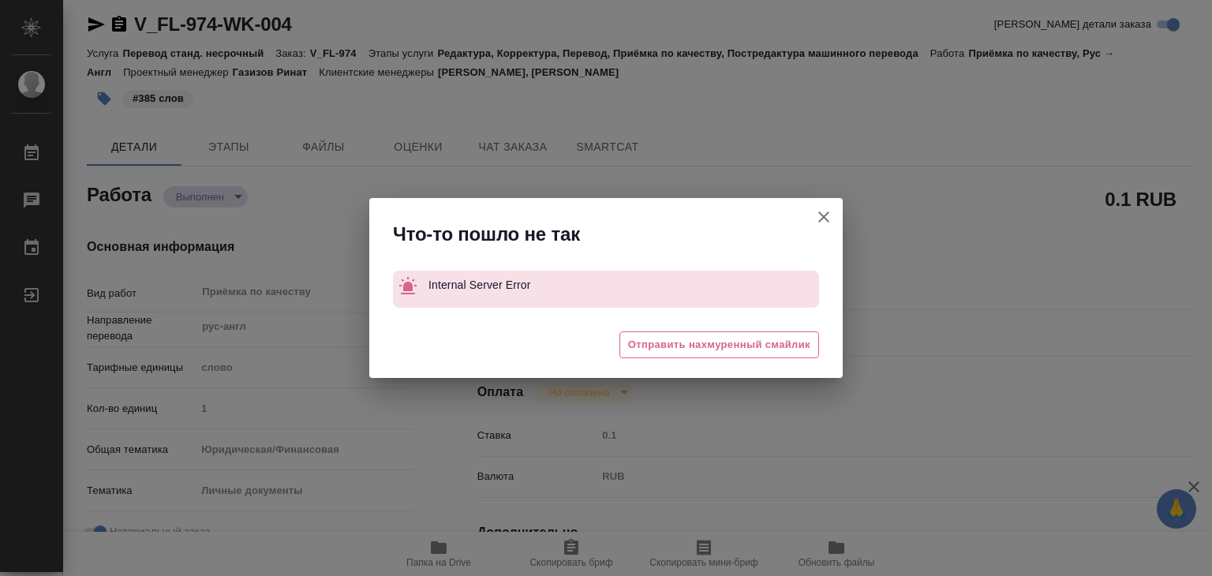
type textarea "x"
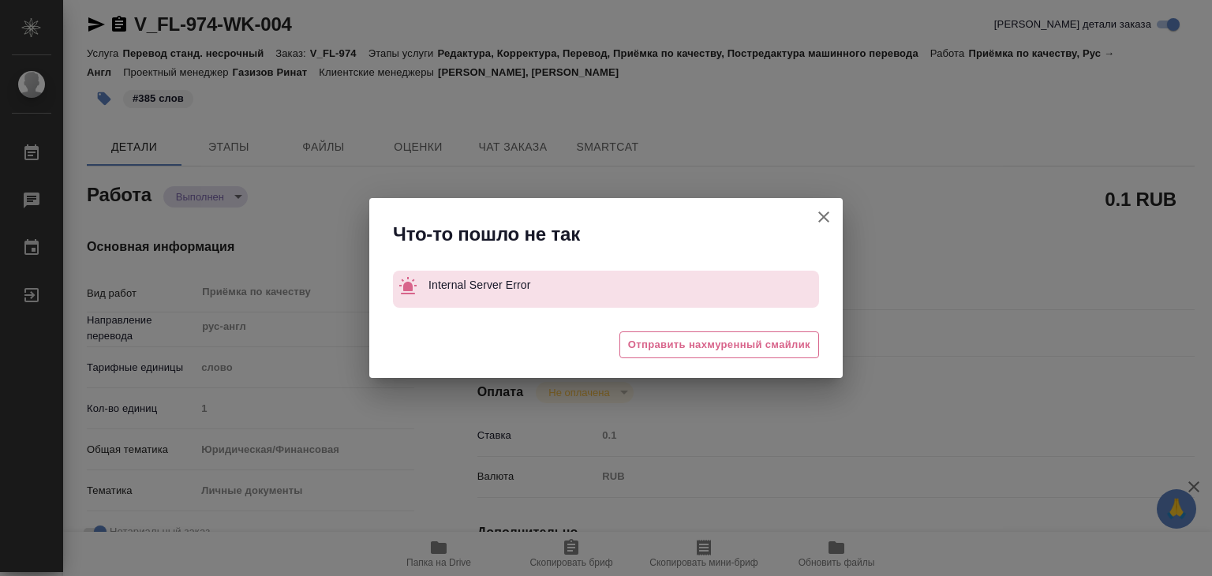
type textarea "x"
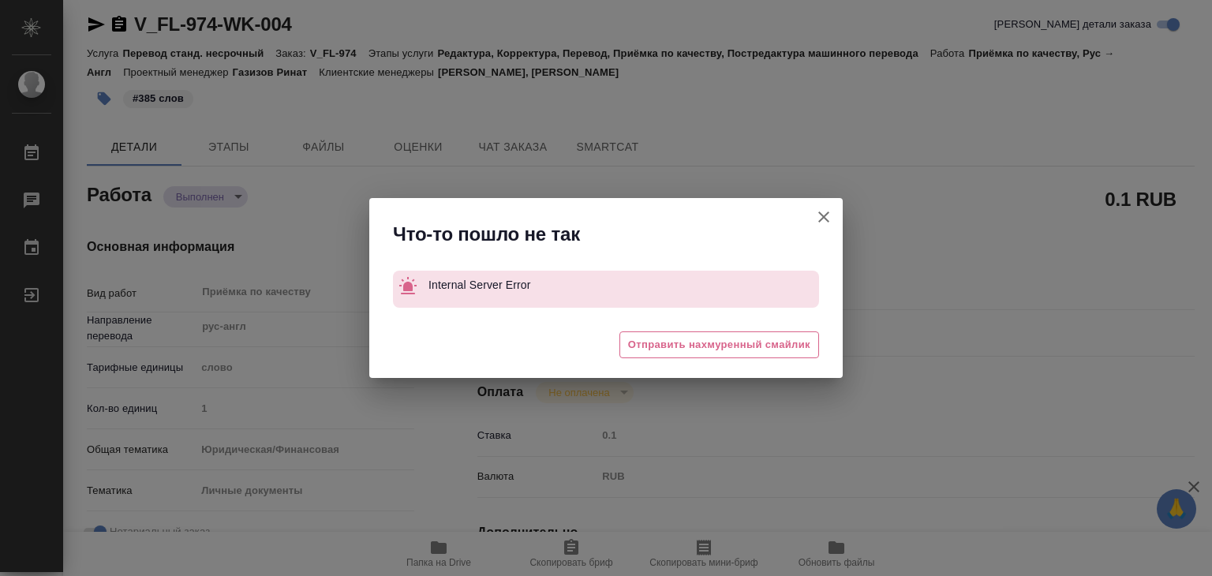
type textarea "x"
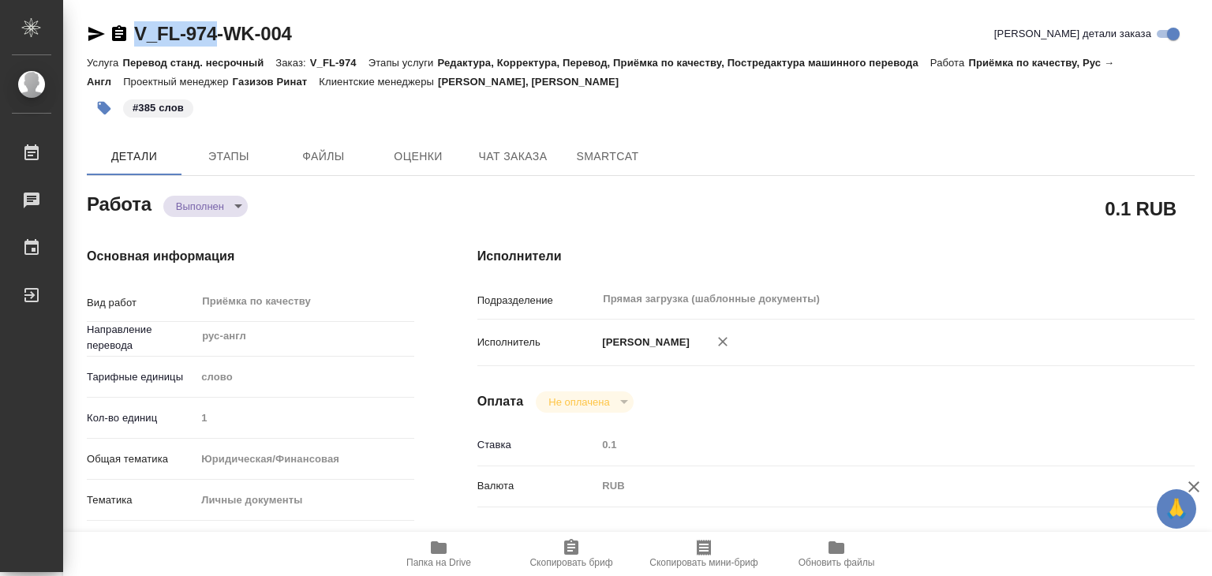
drag, startPoint x: 186, startPoint y: 20, endPoint x: 218, endPoint y: 28, distance: 32.5
copy link "V_FL-974"
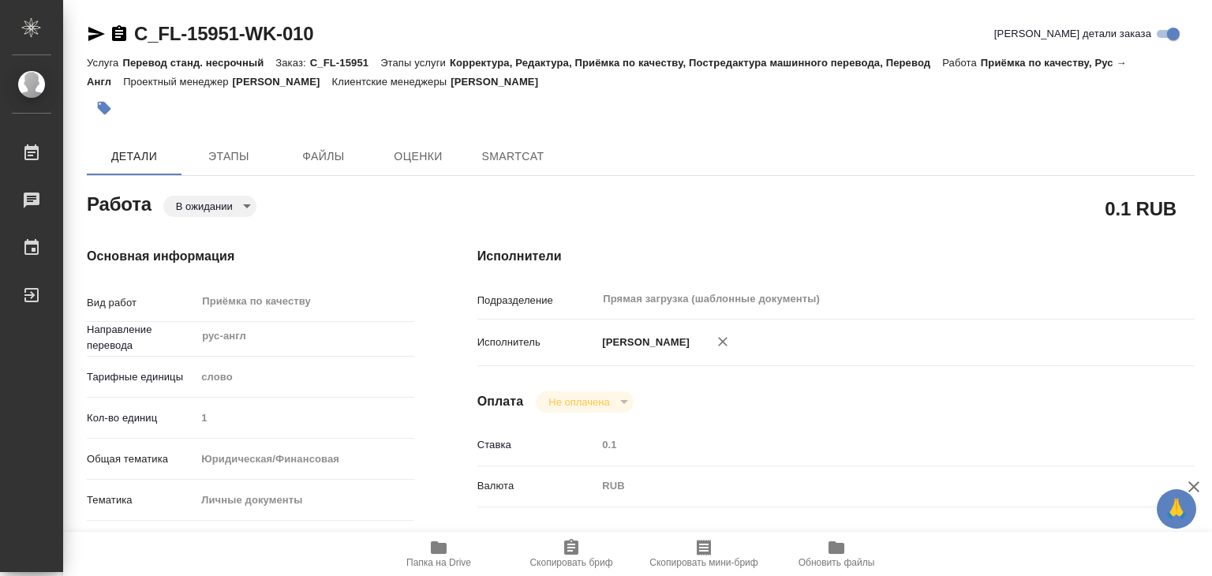
type textarea "x"
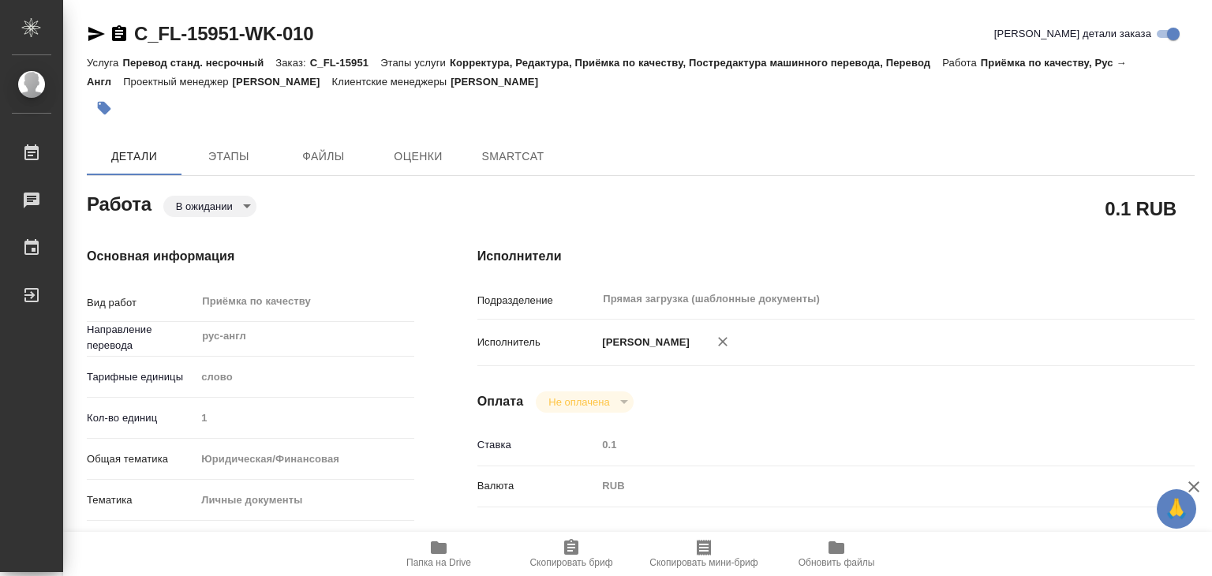
type textarea "x"
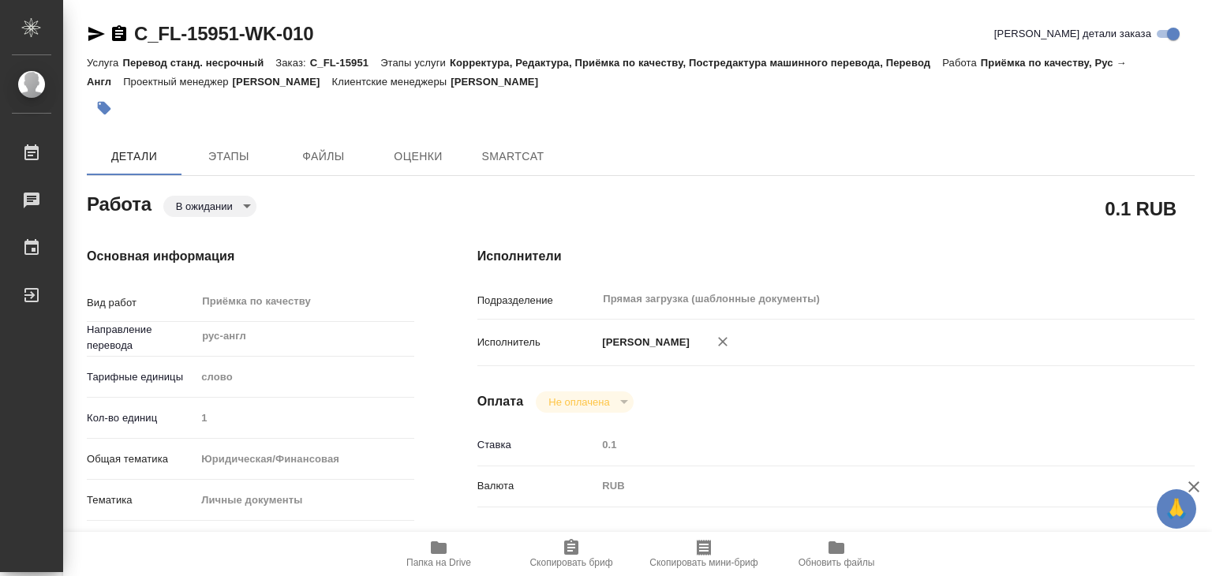
type textarea "x"
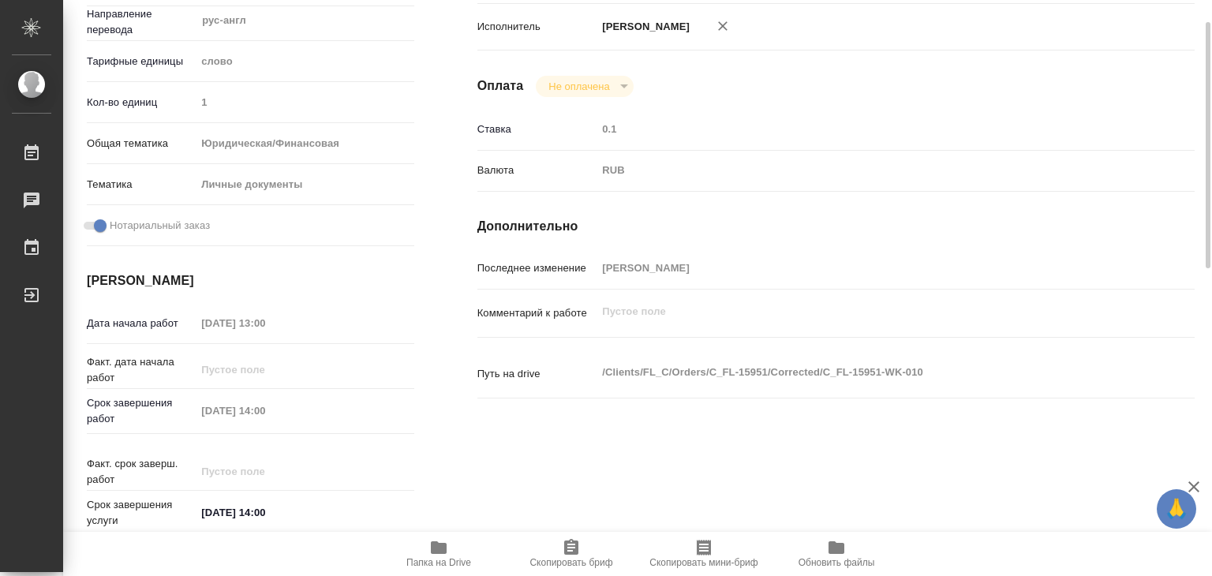
type textarea "x"
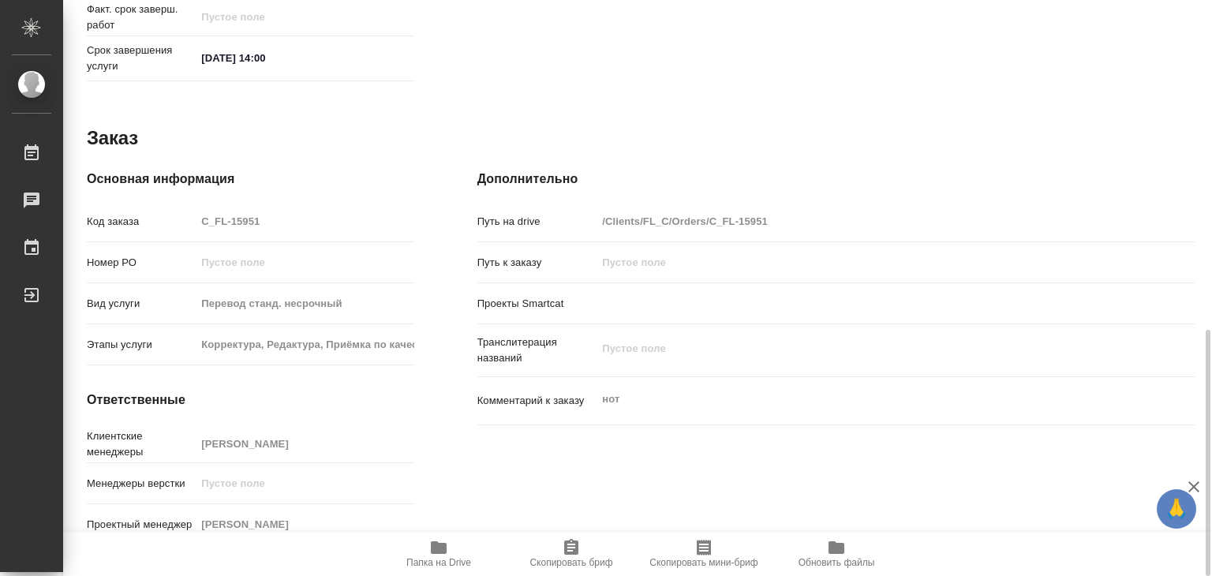
type textarea "x"
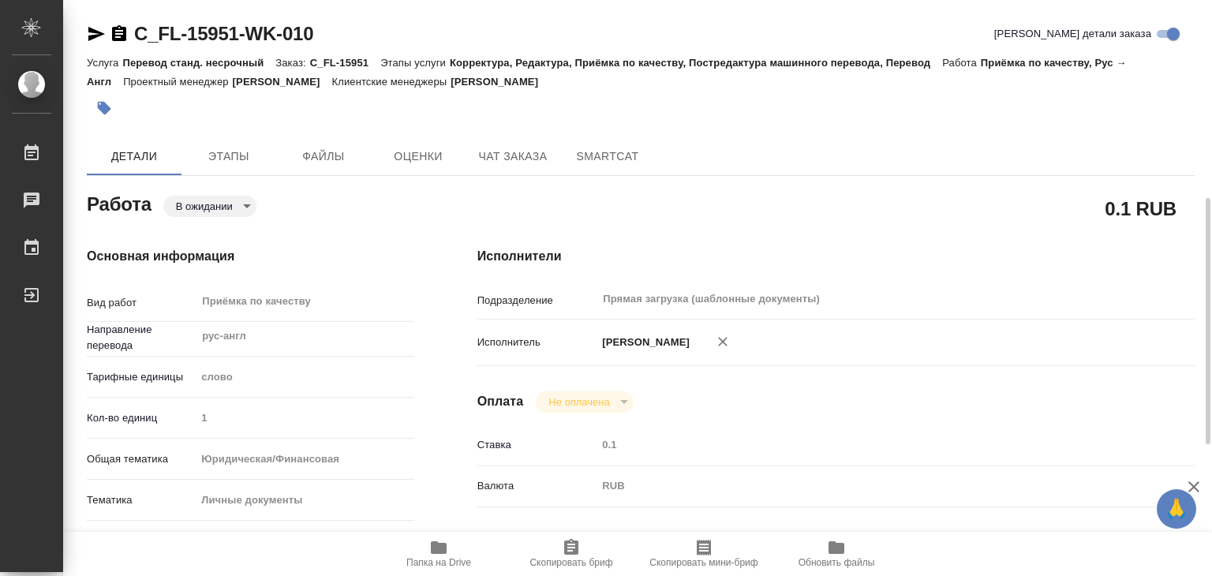
type textarea "x"
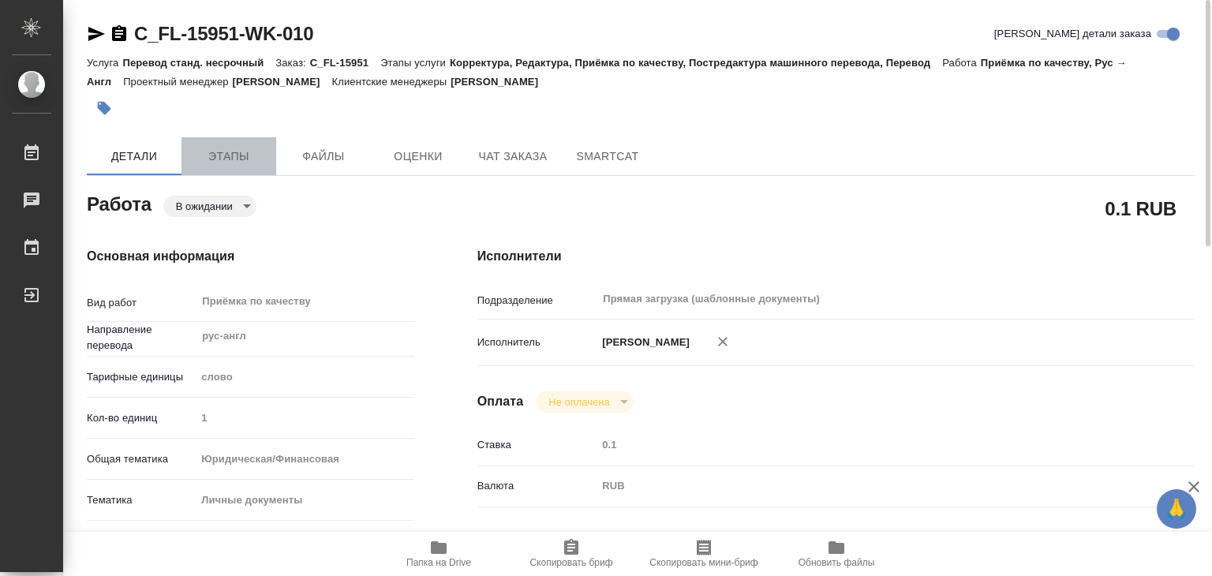
click at [253, 157] on span "Этапы" at bounding box center [229, 157] width 76 height 20
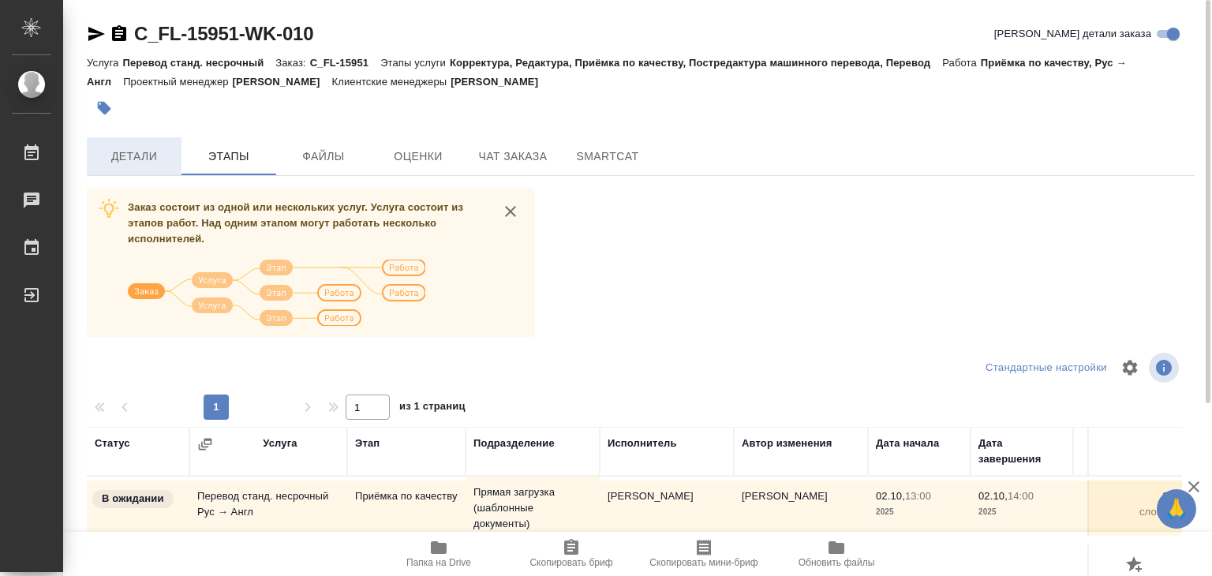
click at [120, 154] on span "Детали" at bounding box center [134, 157] width 76 height 20
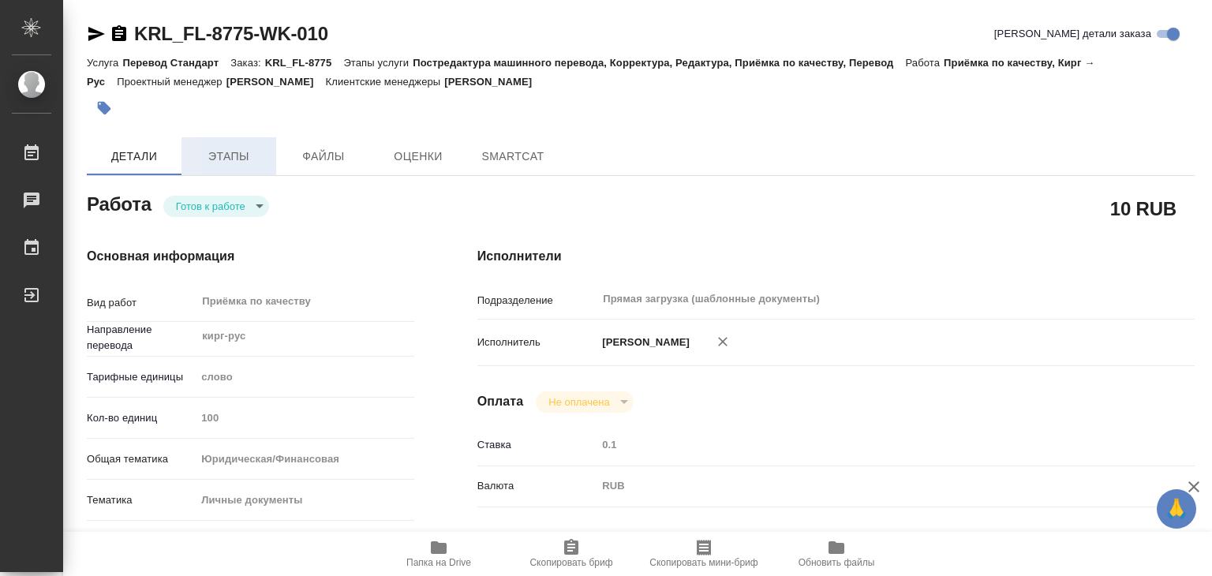
type textarea "x"
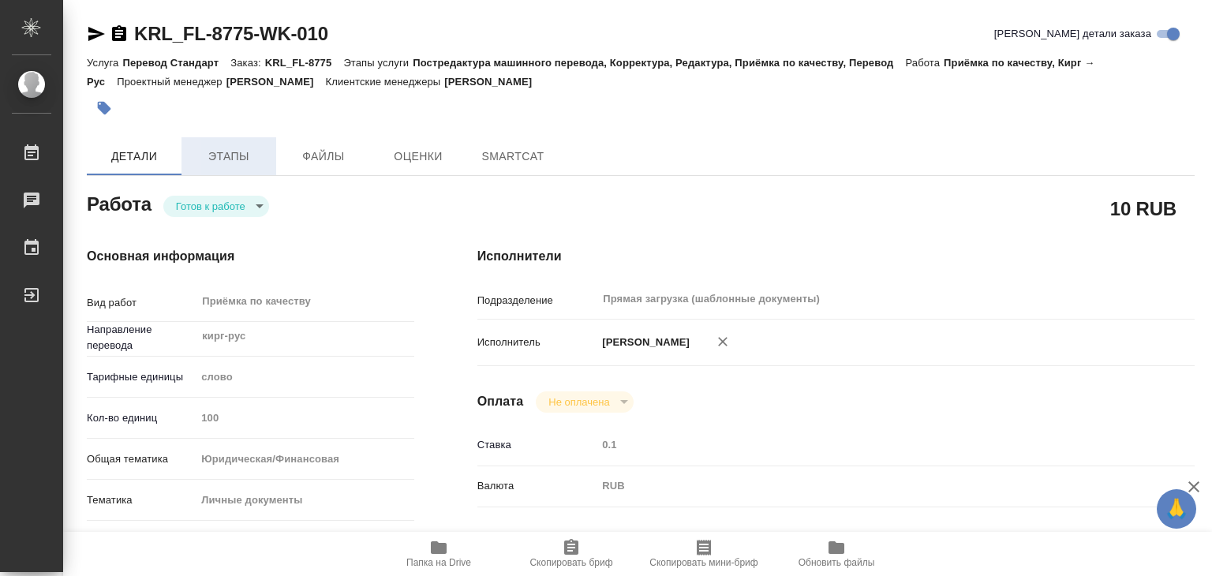
type textarea "x"
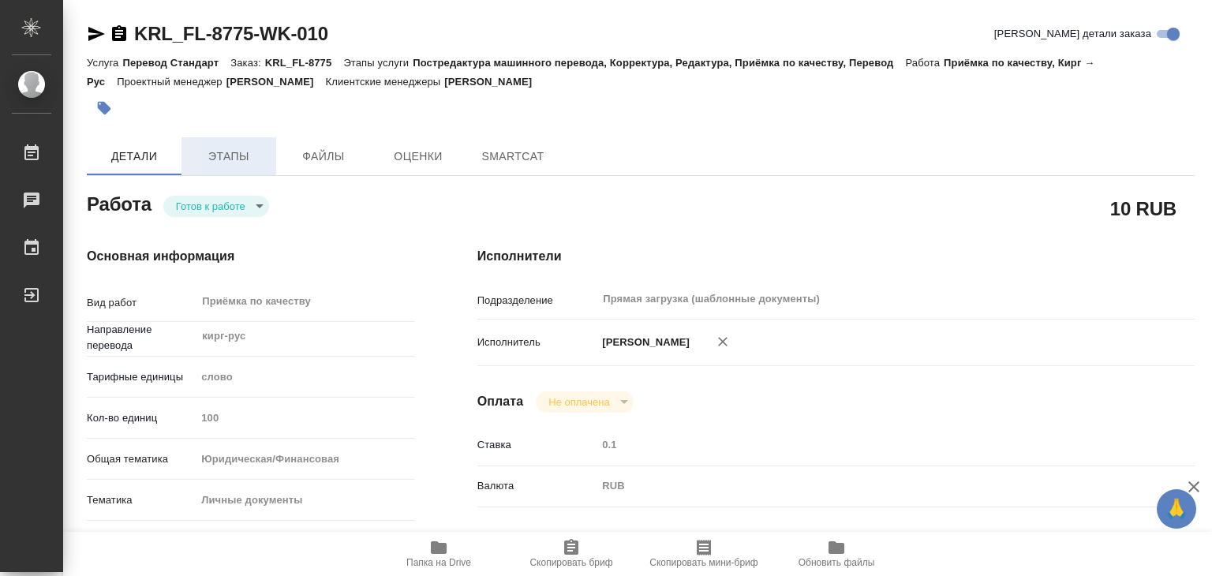
type textarea "x"
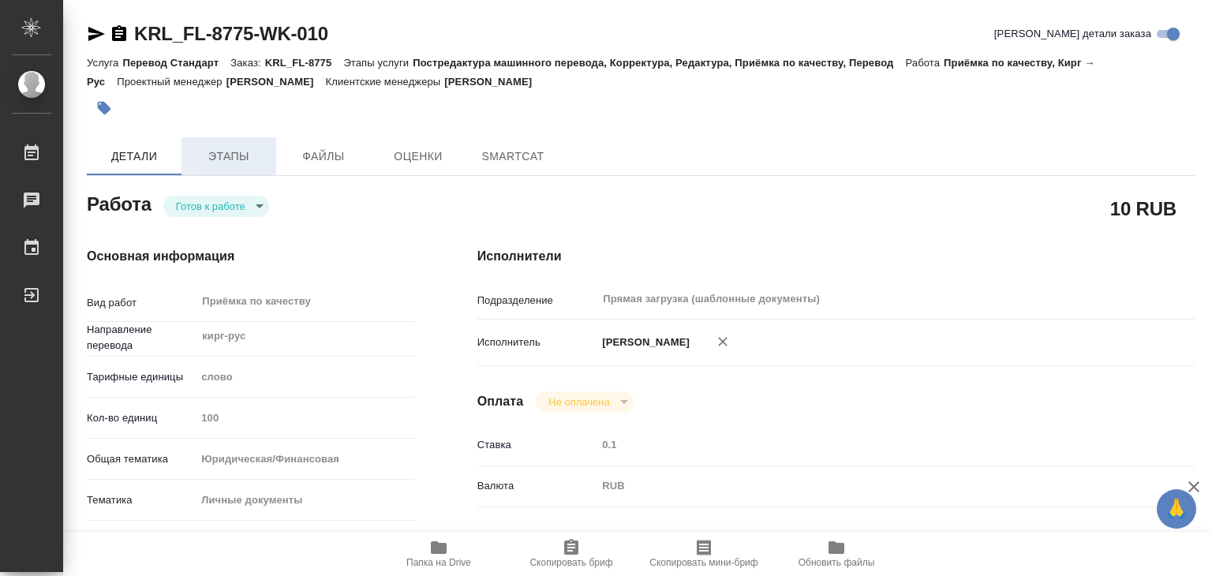
type textarea "x"
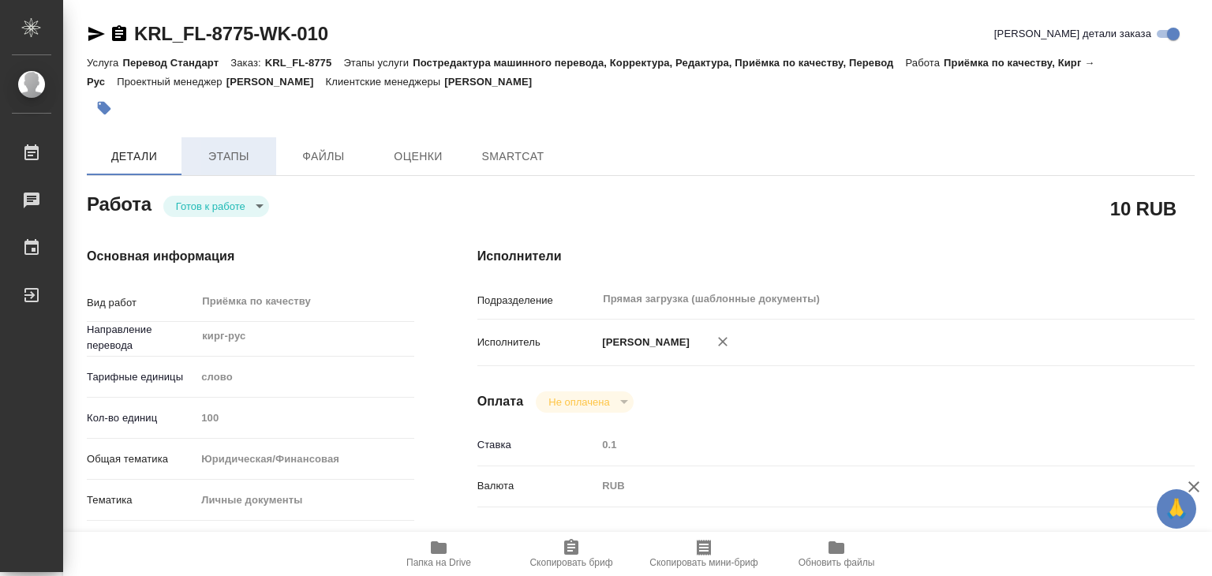
click at [224, 157] on span "Этапы" at bounding box center [229, 157] width 76 height 20
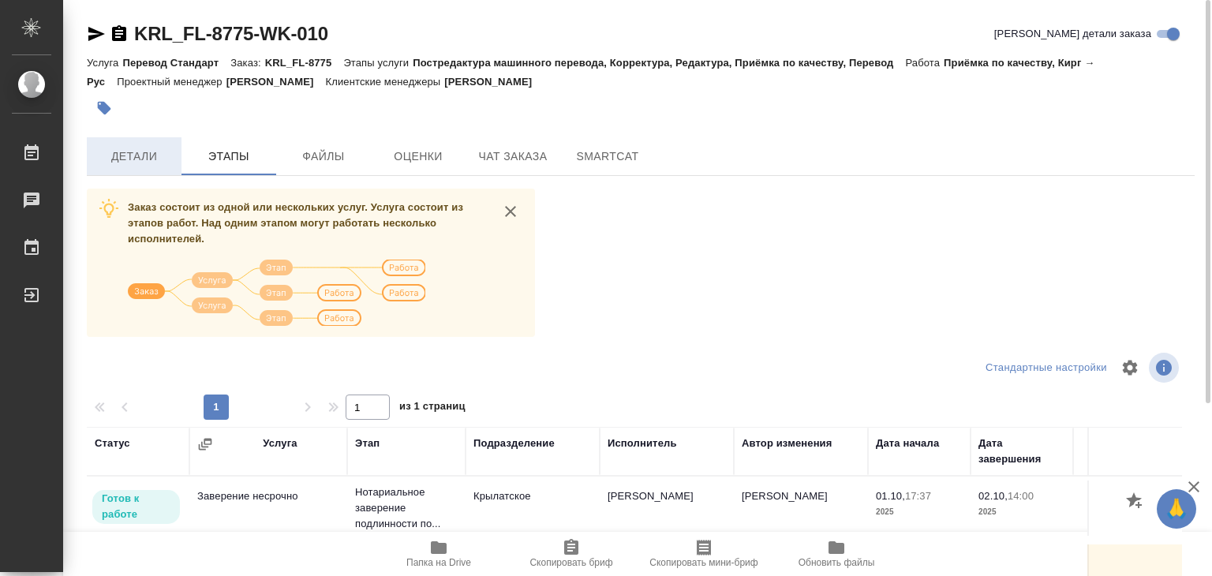
click at [147, 153] on span "Детали" at bounding box center [134, 157] width 76 height 20
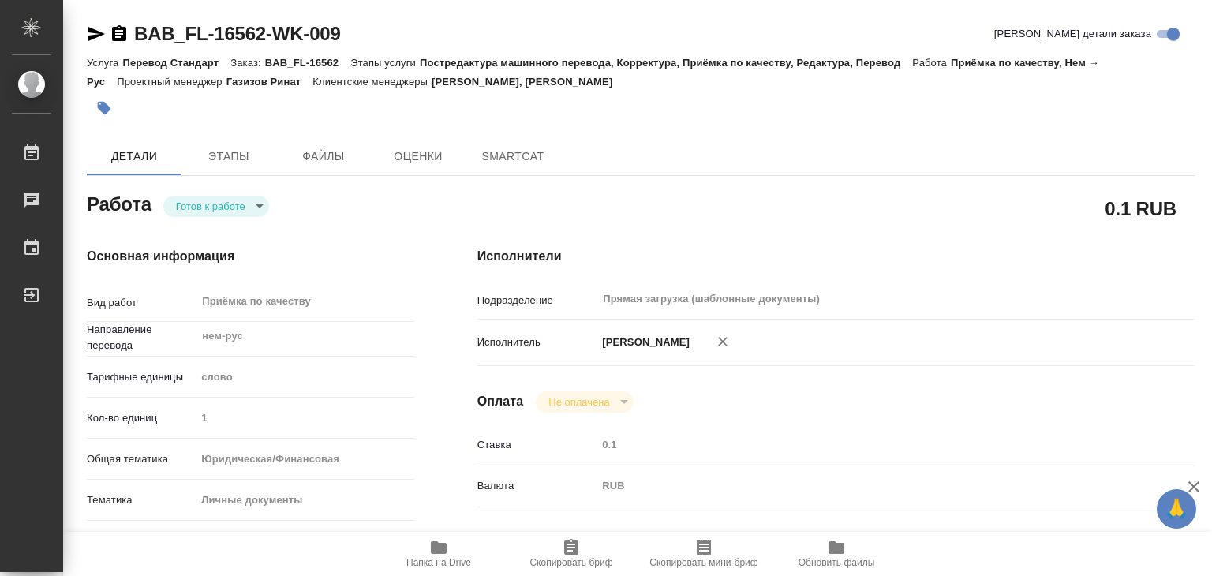
type textarea "x"
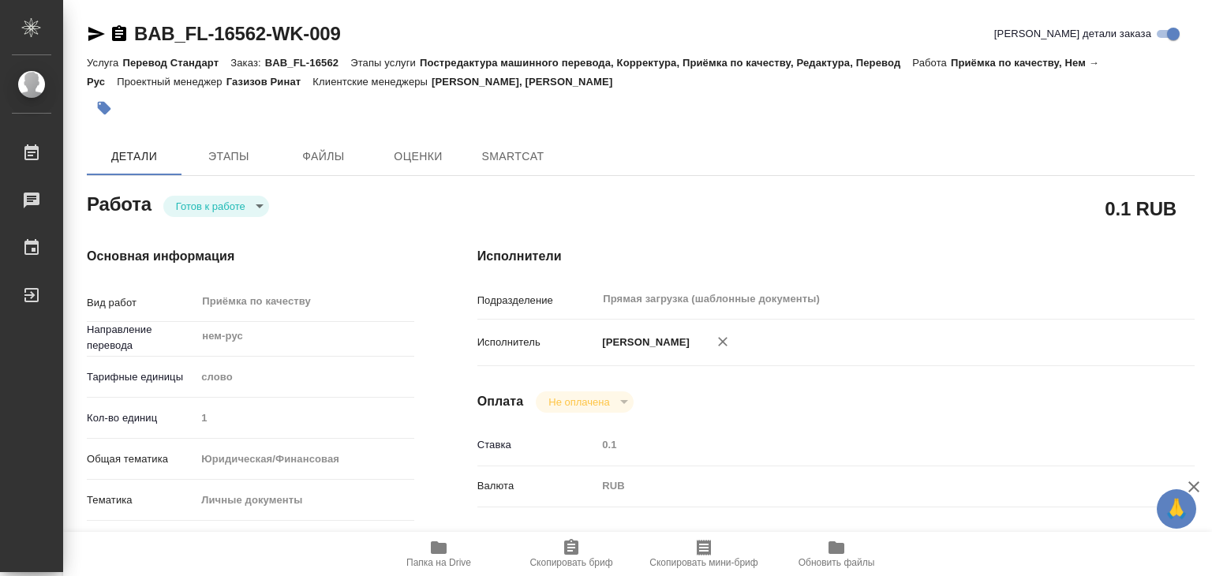
type textarea "x"
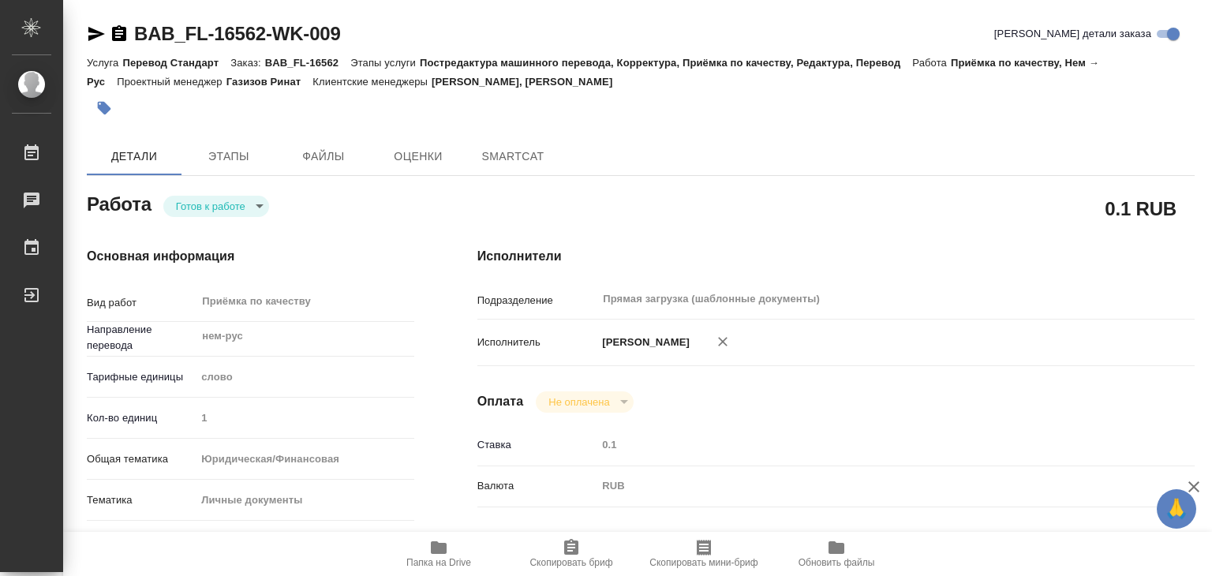
type textarea "x"
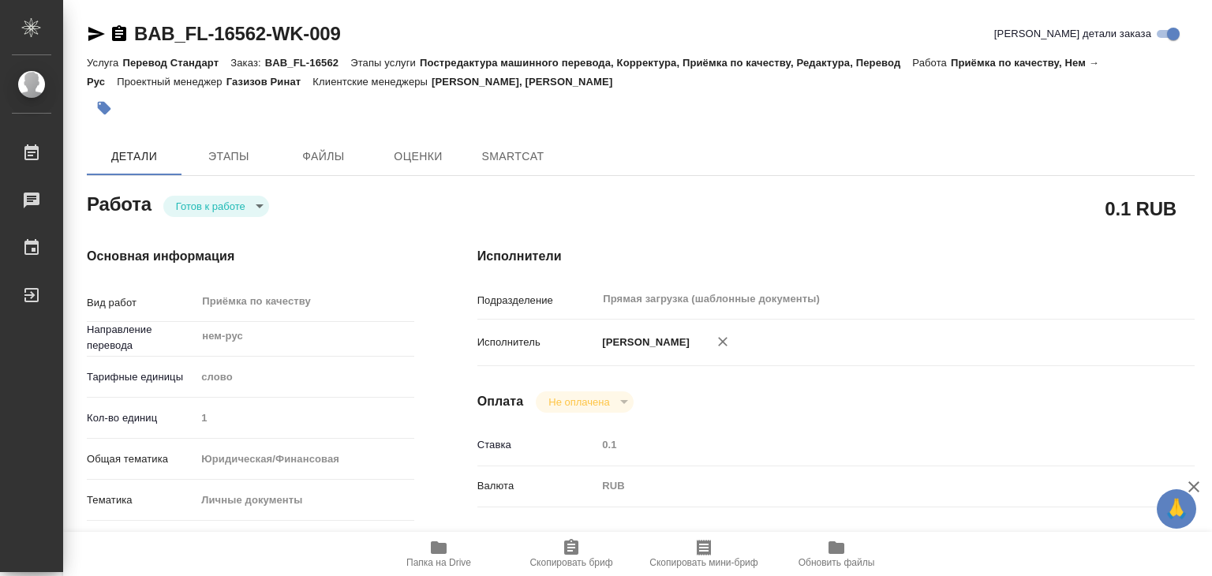
type textarea "x"
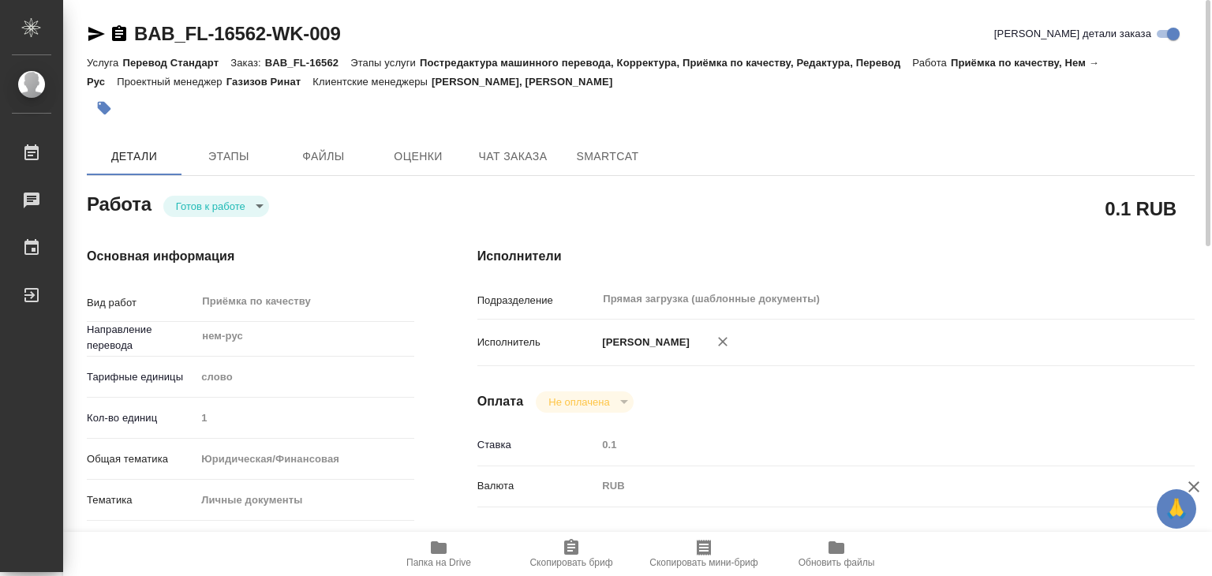
type textarea "x"
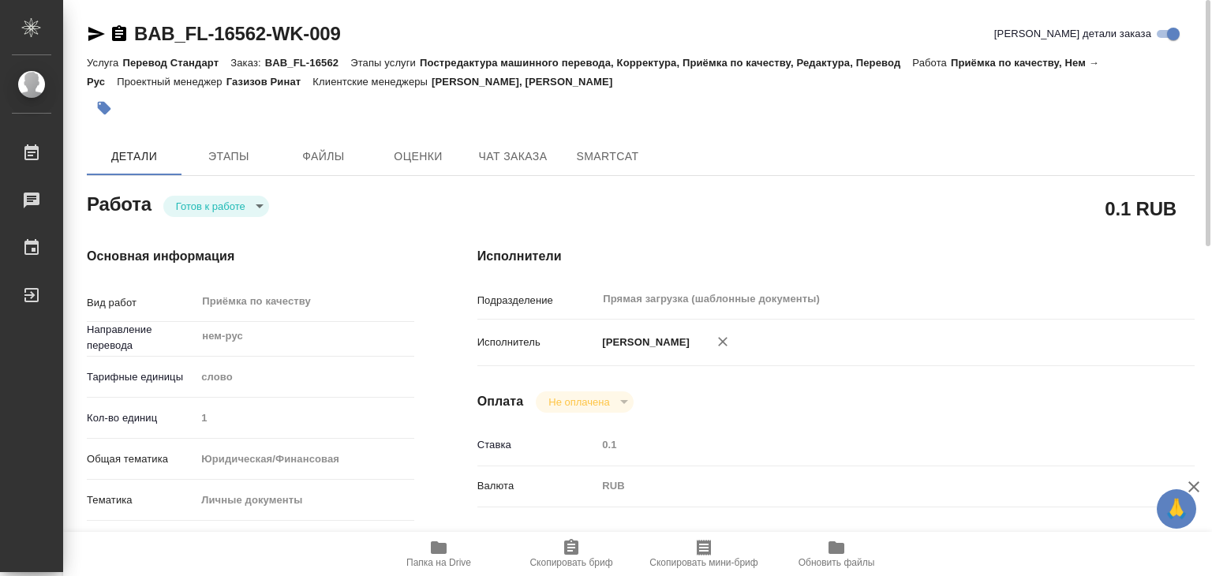
type textarea "x"
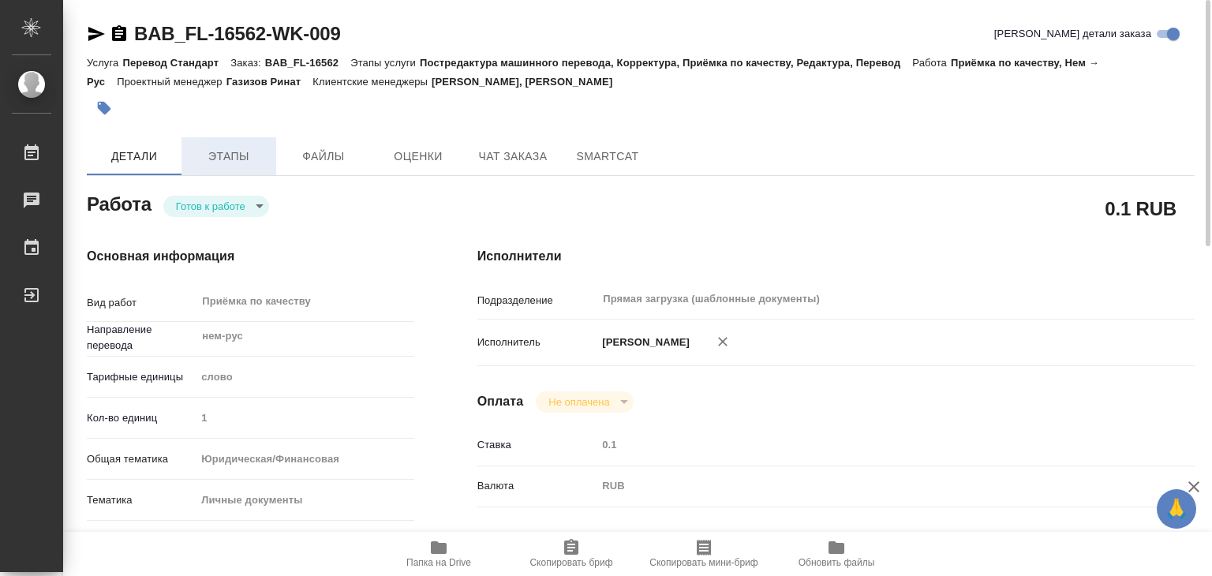
click at [216, 161] on span "Этапы" at bounding box center [229, 157] width 76 height 20
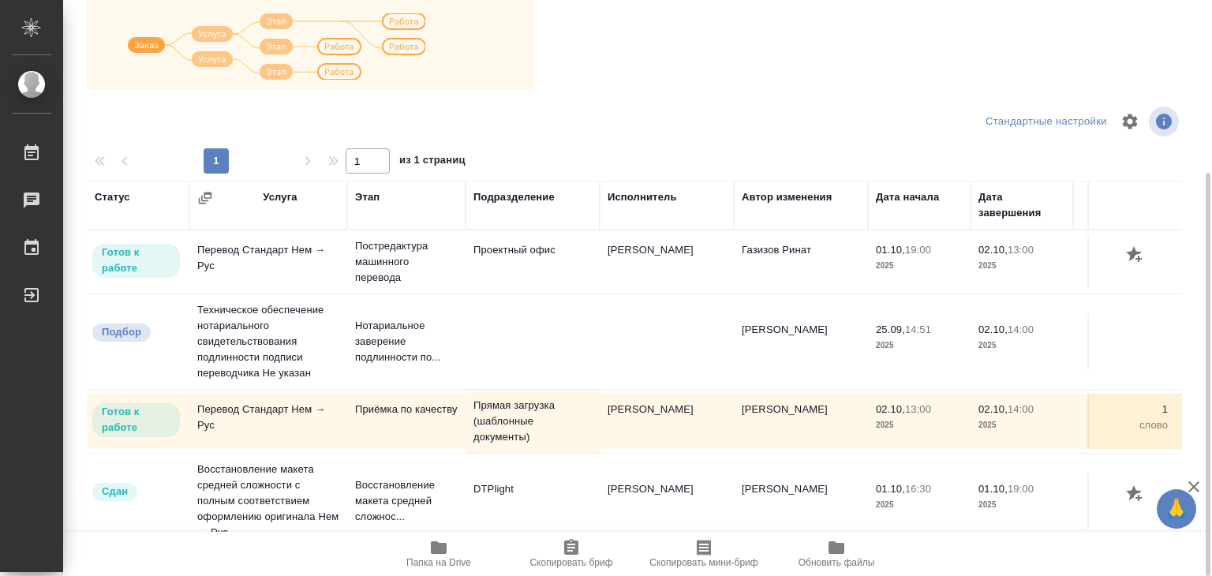
scroll to position [9, 0]
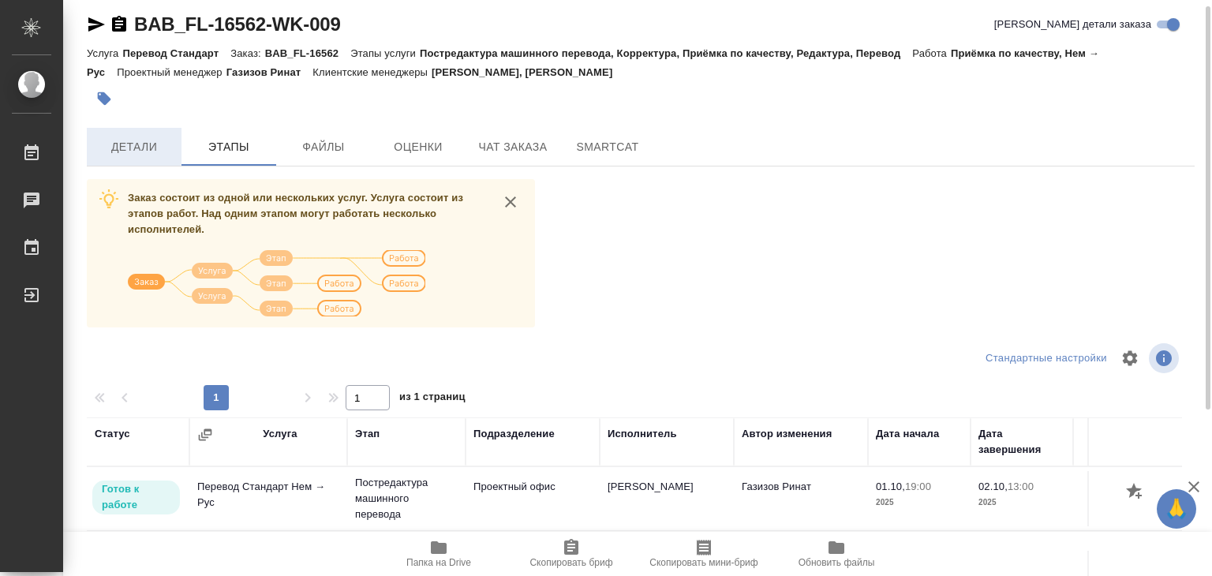
click at [115, 145] on span "Детали" at bounding box center [134, 147] width 76 height 20
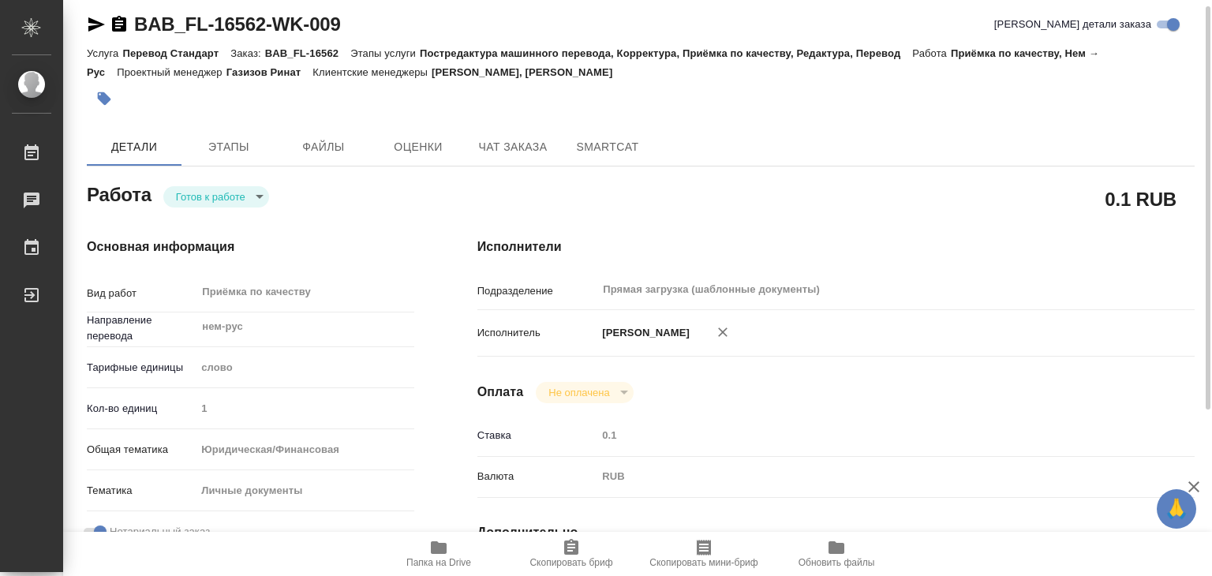
type textarea "x"
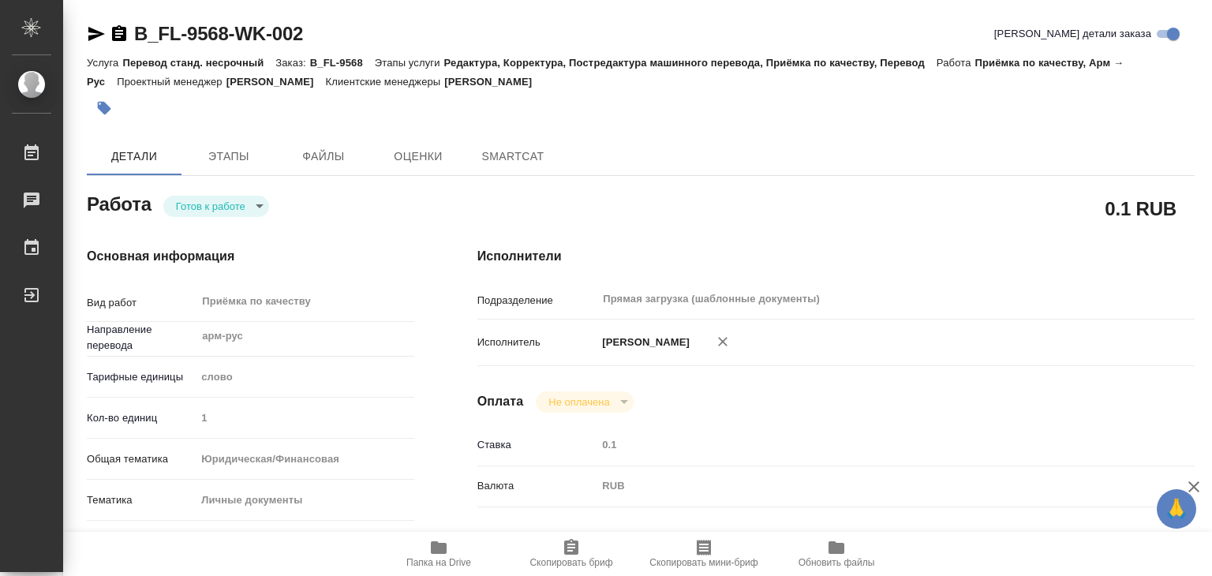
type textarea "x"
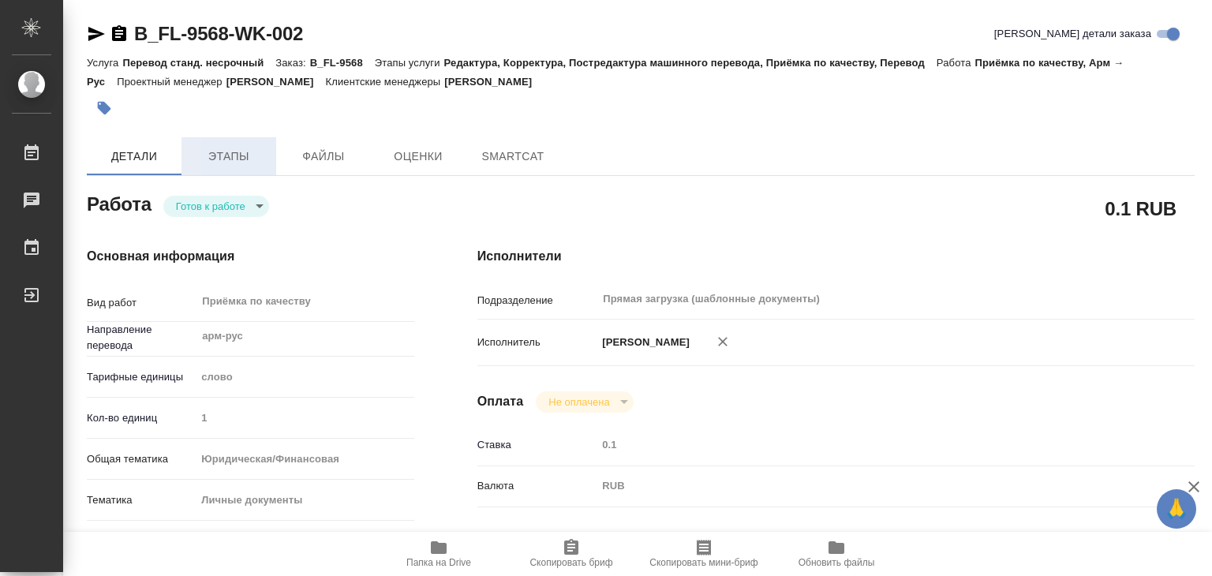
type textarea "x"
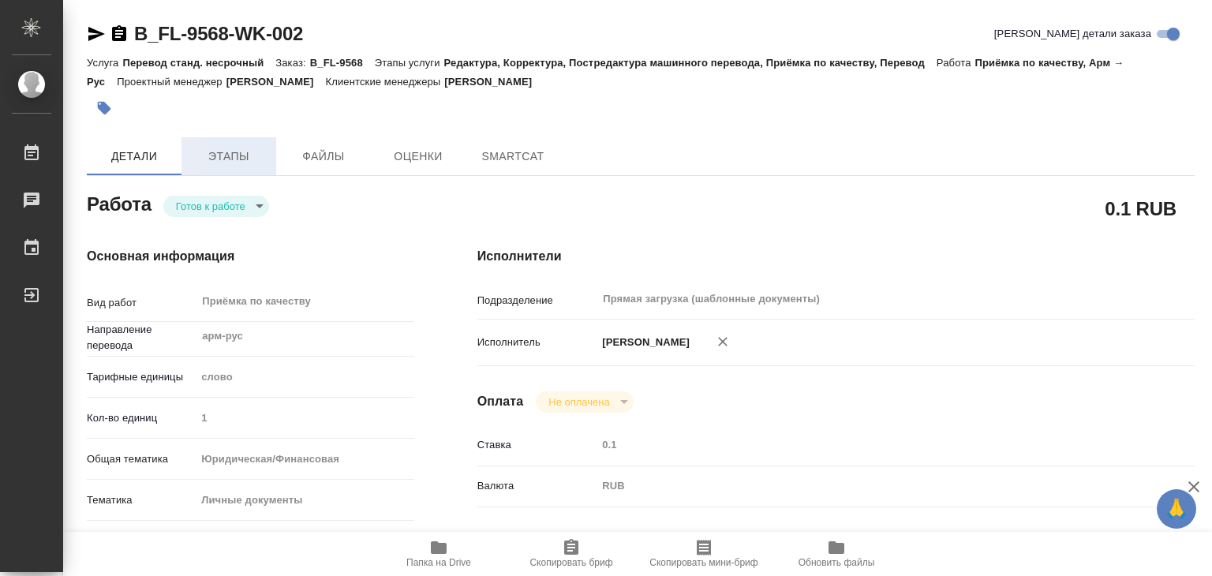
type textarea "x"
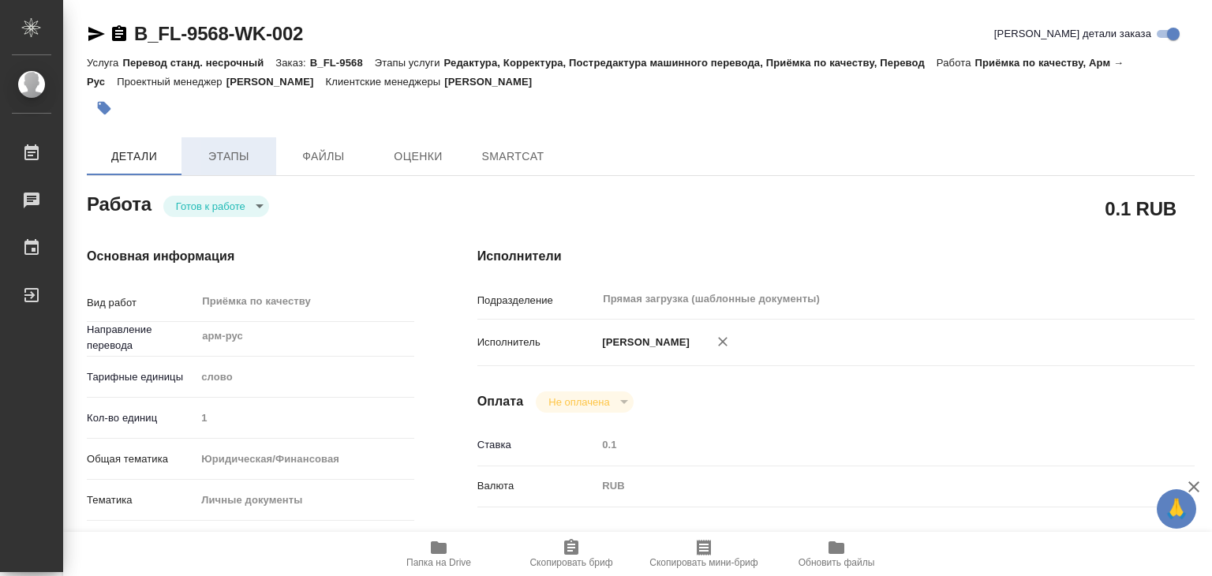
type textarea "x"
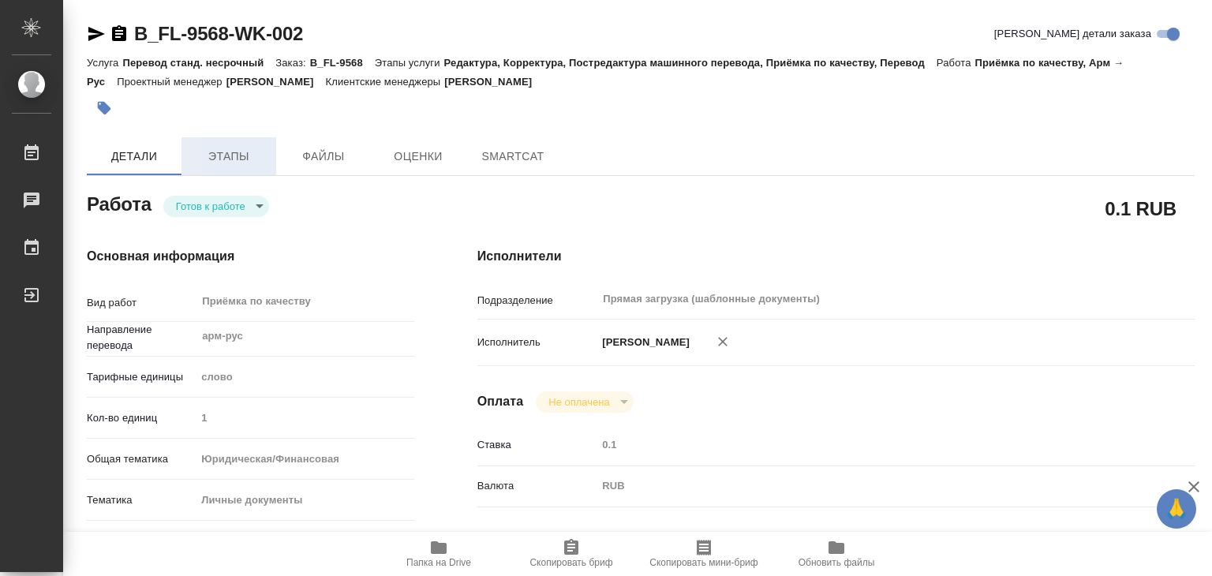
type textarea "x"
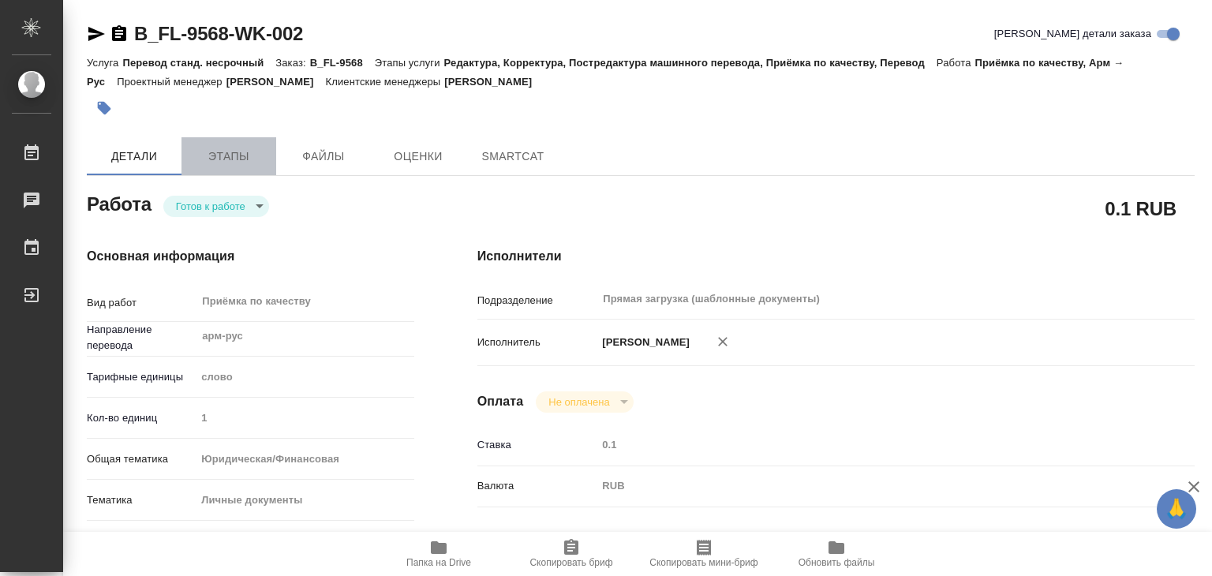
click at [249, 147] on span "Этапы" at bounding box center [229, 157] width 76 height 20
type textarea "x"
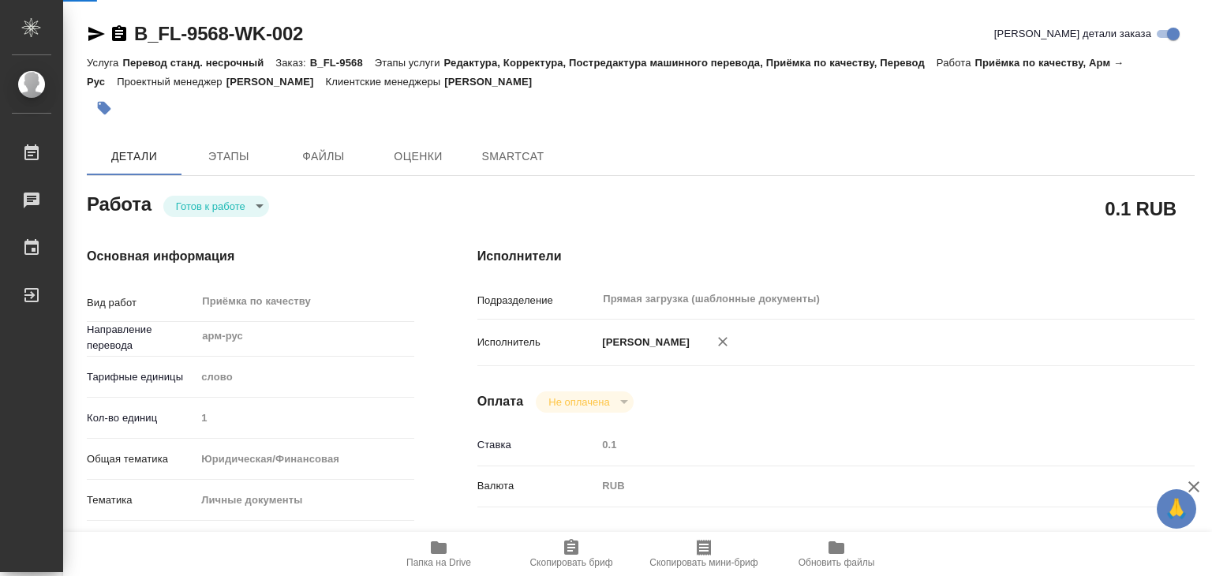
type textarea "x"
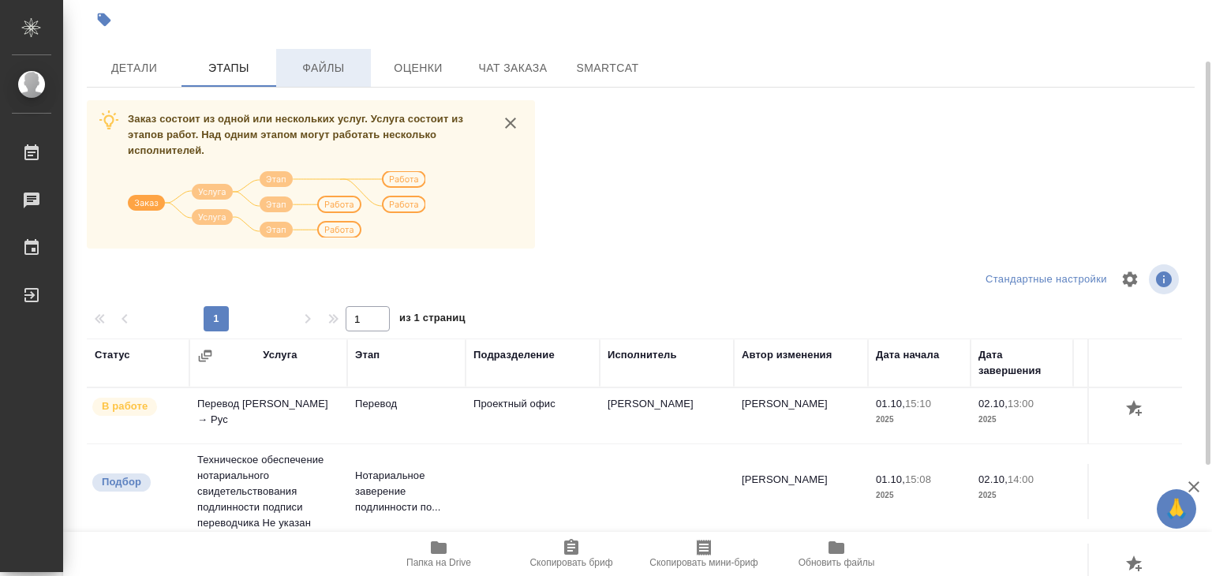
scroll to position [9, 0]
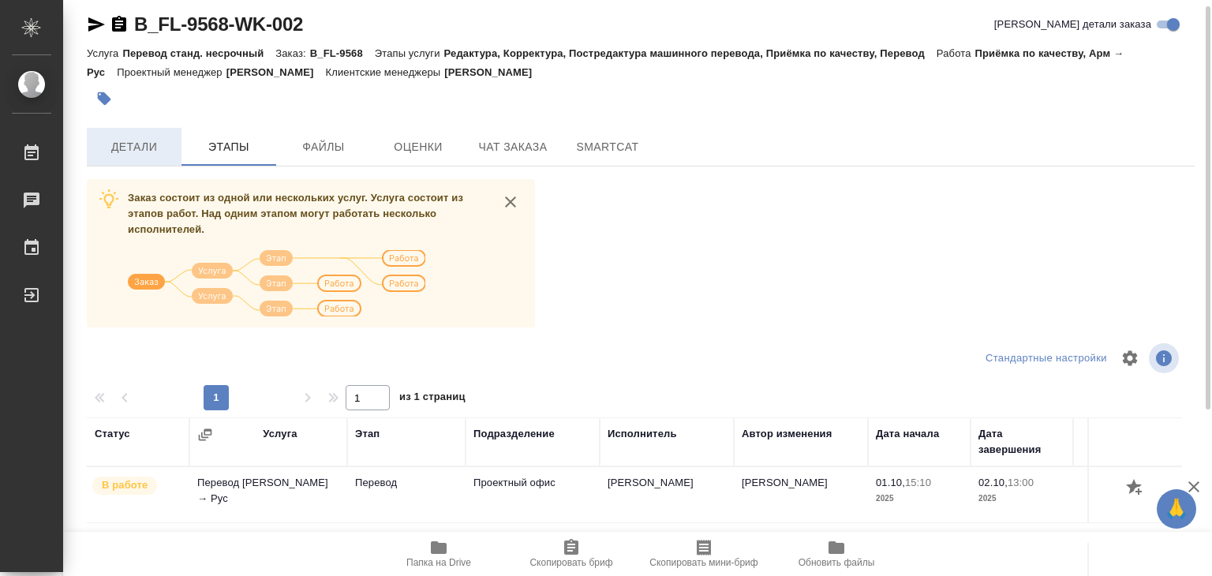
click at [168, 145] on span "Детали" at bounding box center [134, 147] width 76 height 20
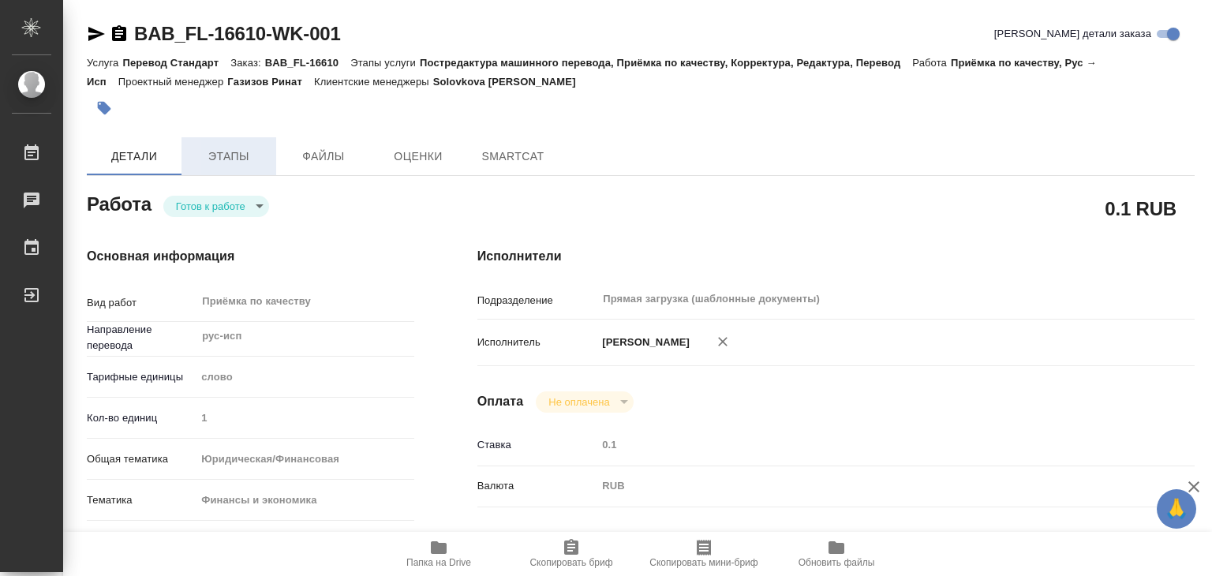
type textarea "x"
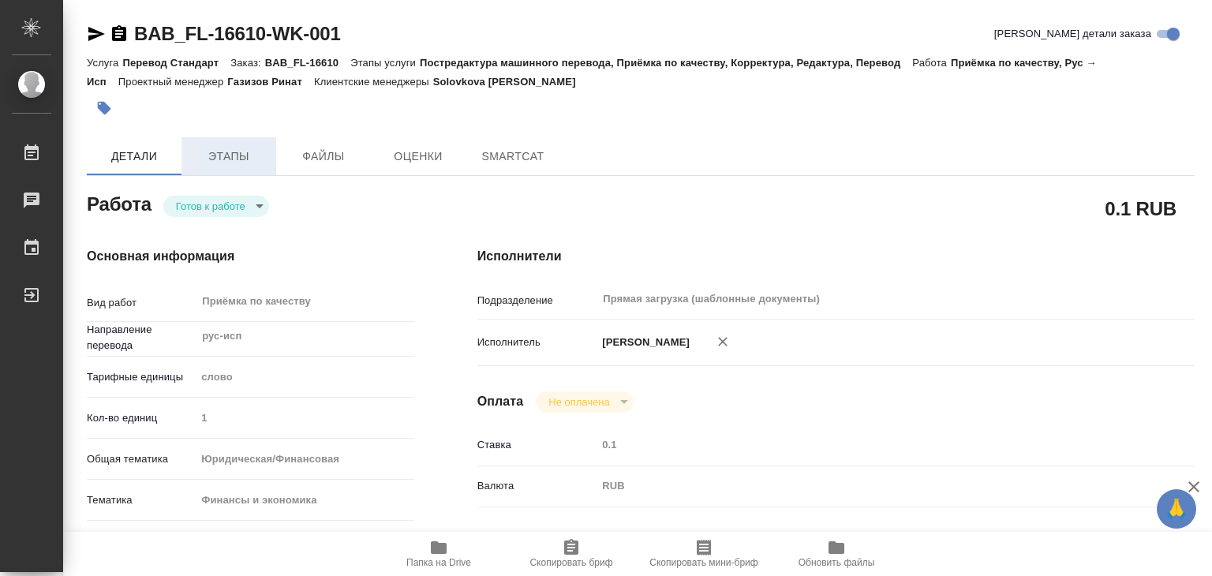
type textarea "x"
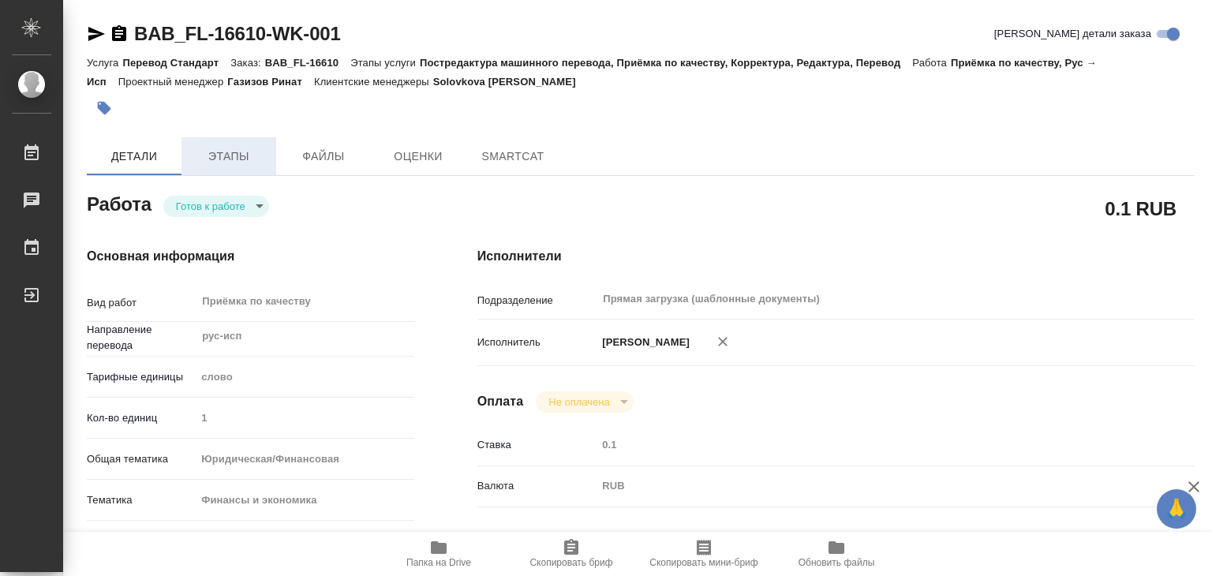
click at [213, 171] on button "Этапы" at bounding box center [228, 156] width 95 height 38
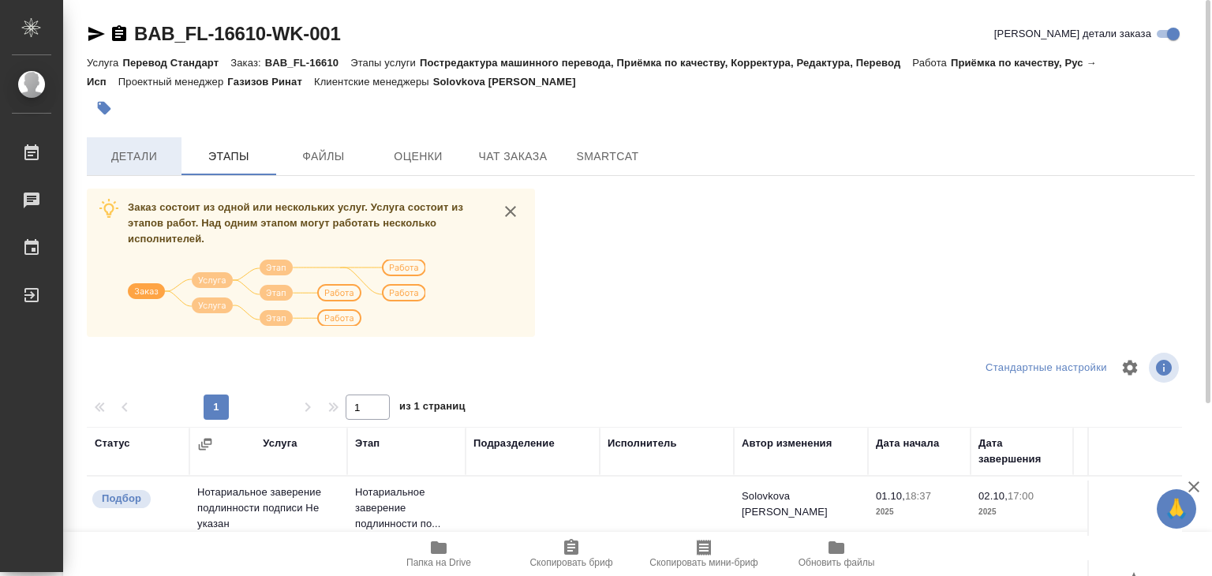
click at [145, 163] on span "Детали" at bounding box center [134, 157] width 76 height 20
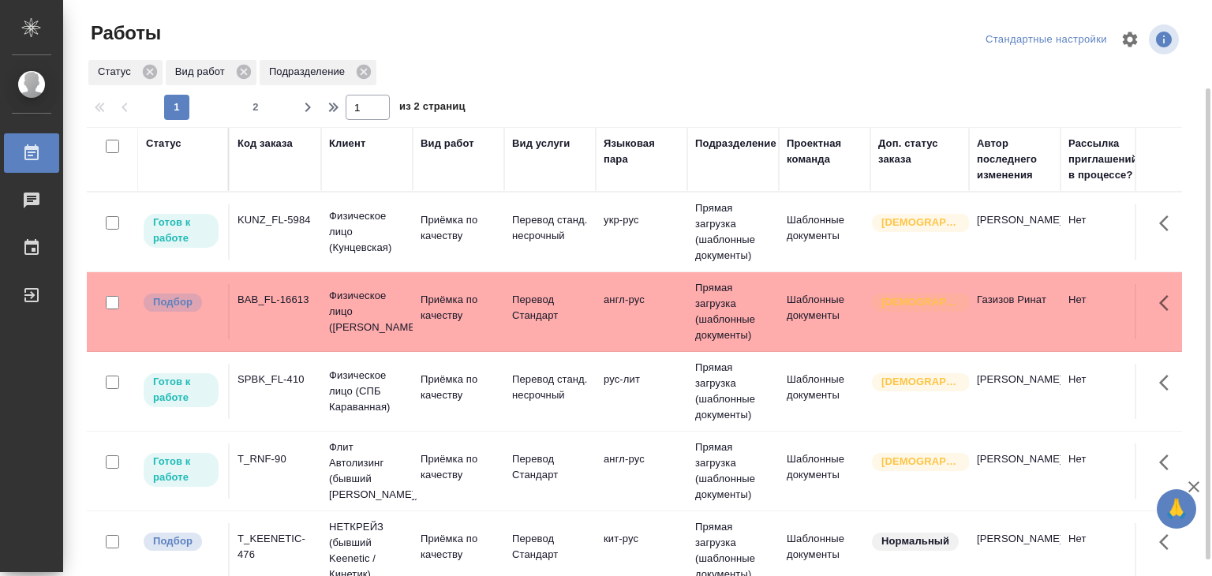
scroll to position [49, 0]
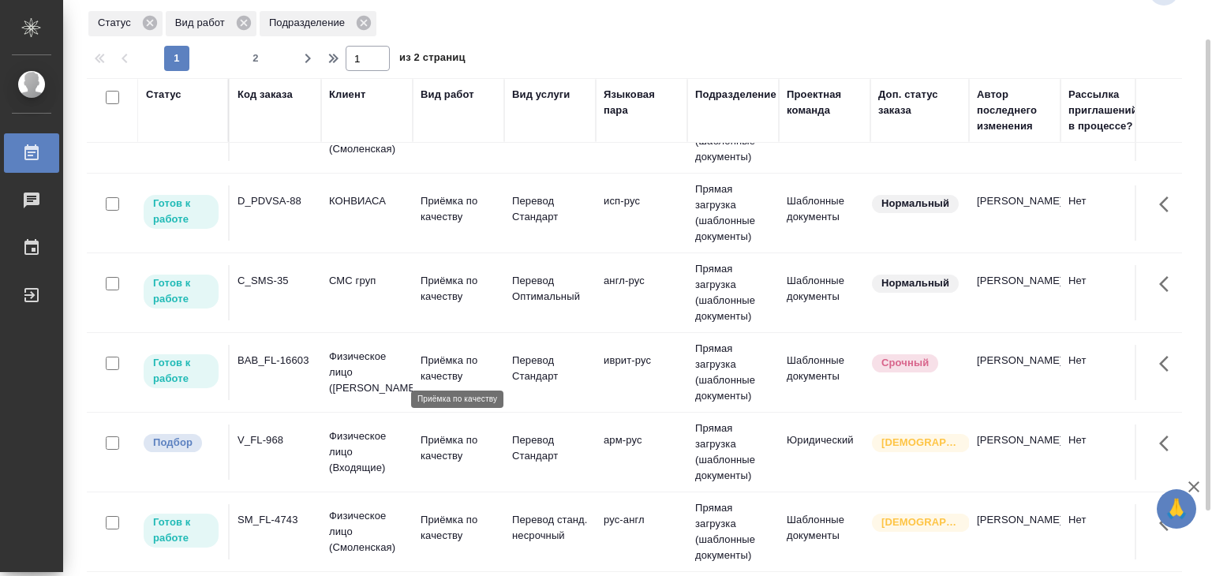
click at [426, 359] on p "Приёмка по качеству" at bounding box center [459, 369] width 76 height 32
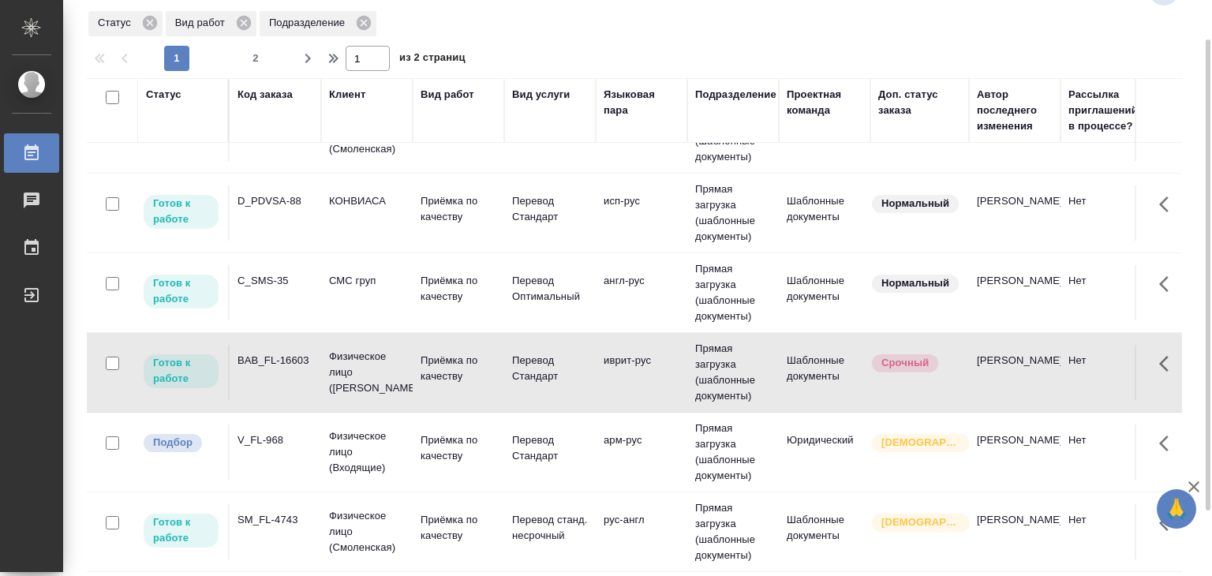
click at [408, 275] on td "СМС груп" at bounding box center [367, 292] width 92 height 55
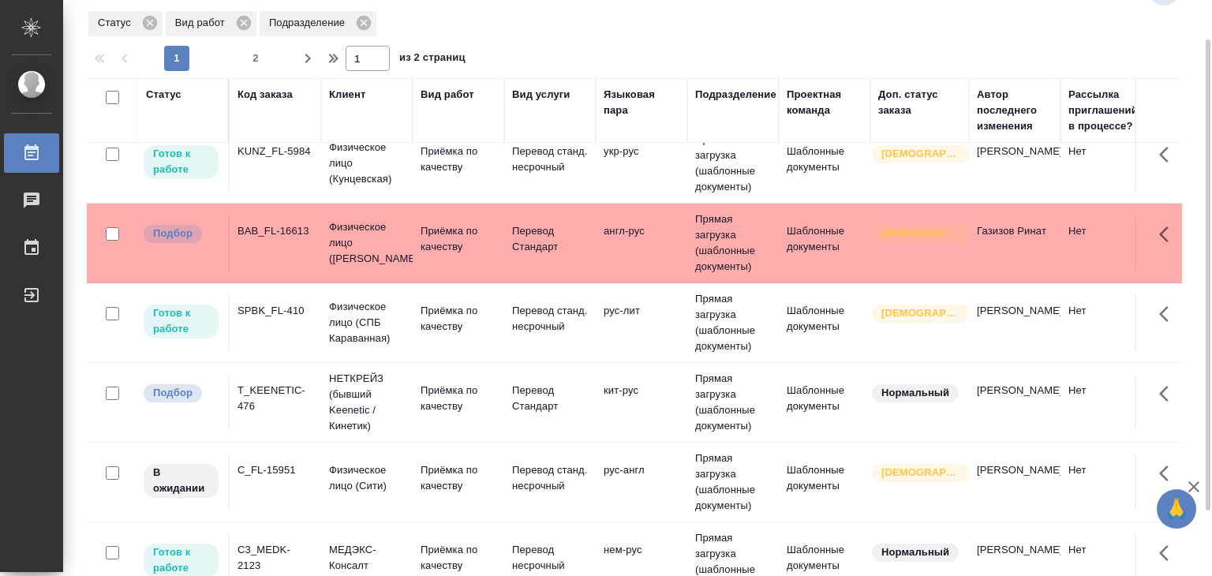
scroll to position [0, 0]
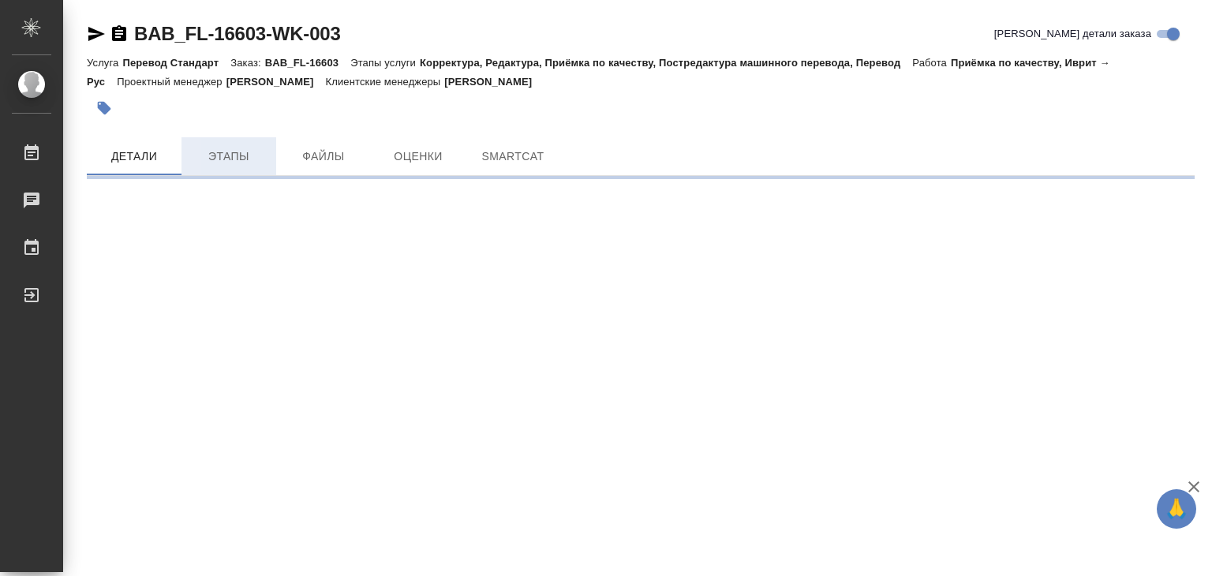
click at [246, 149] on span "Этапы" at bounding box center [229, 157] width 76 height 20
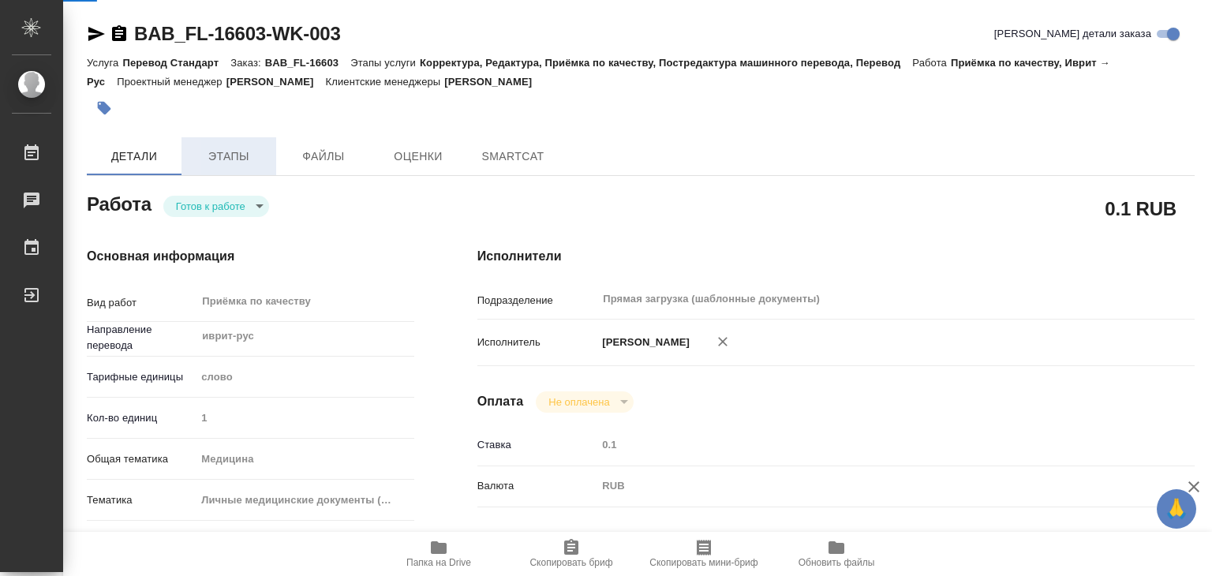
type textarea "x"
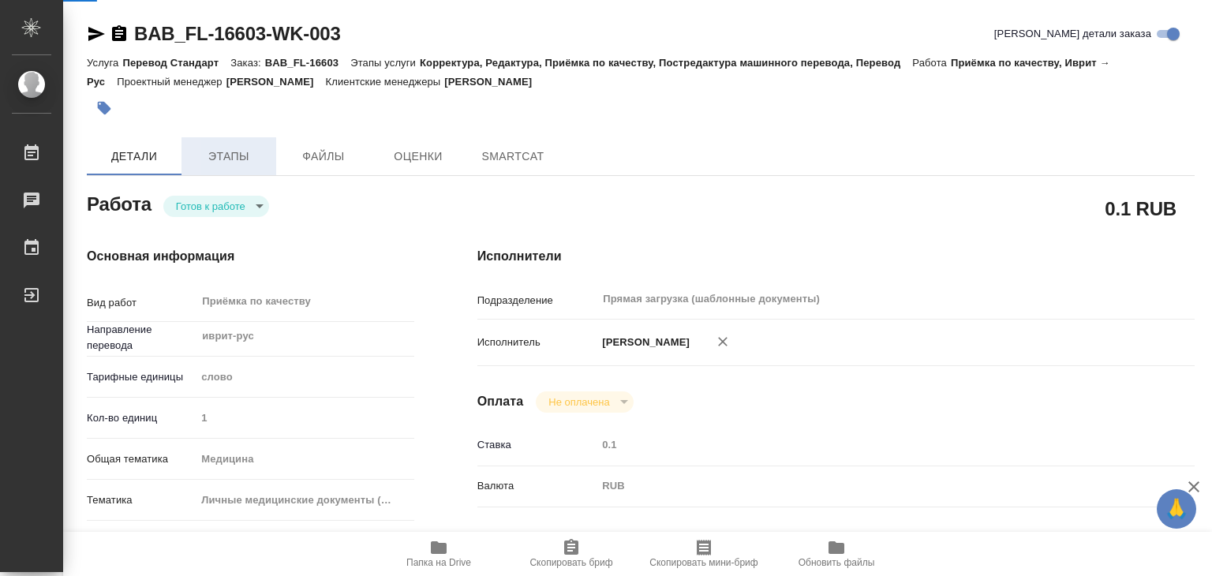
type textarea "x"
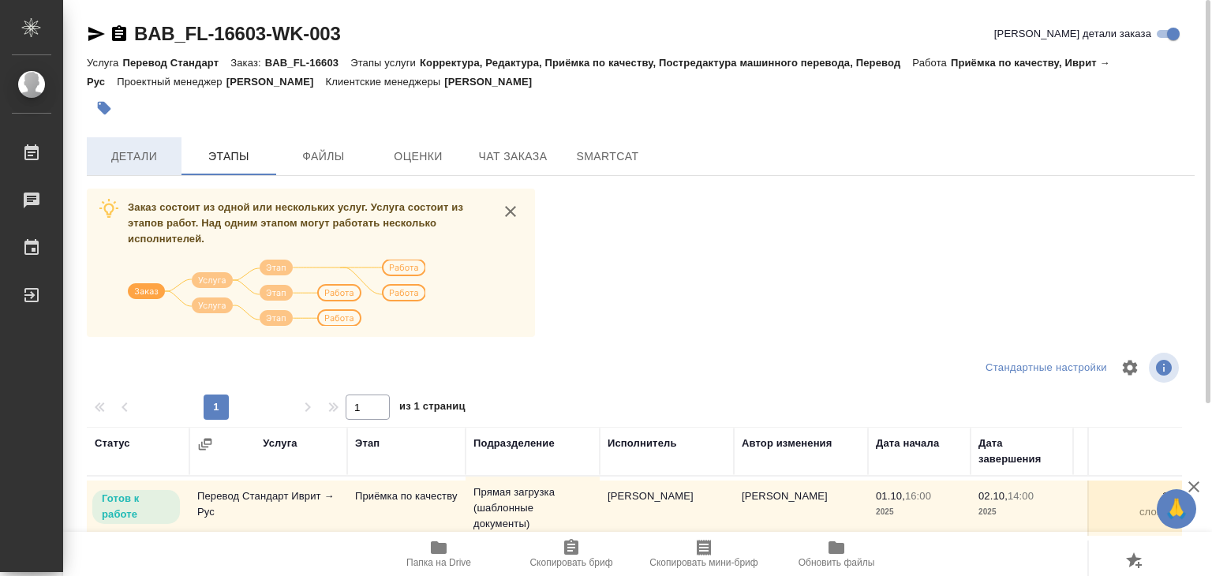
click at [134, 160] on span "Детали" at bounding box center [134, 157] width 76 height 20
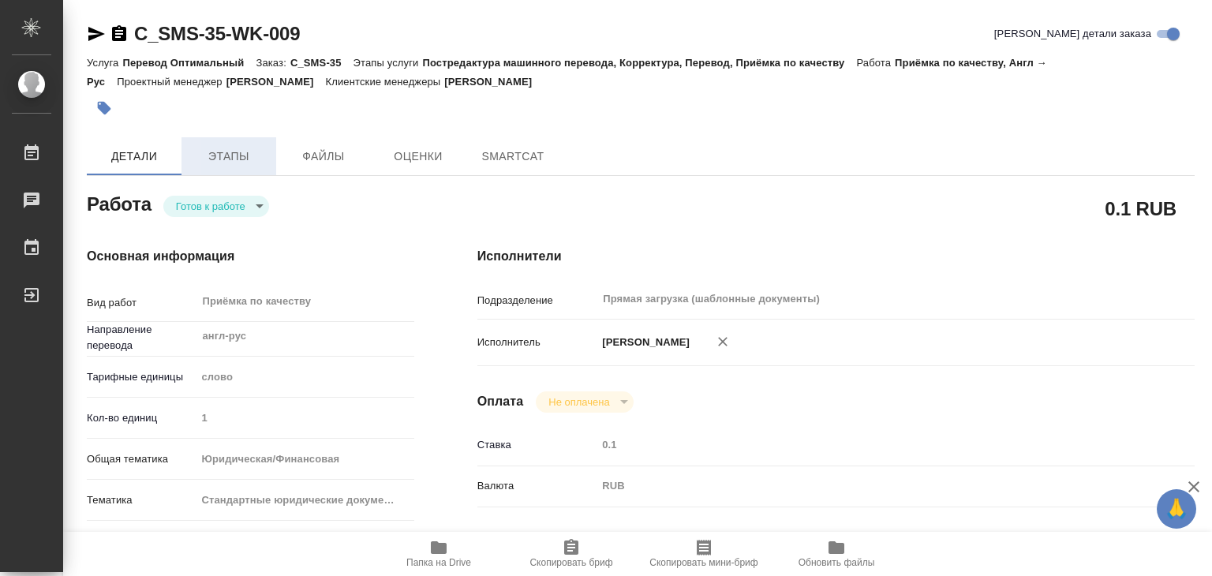
type textarea "x"
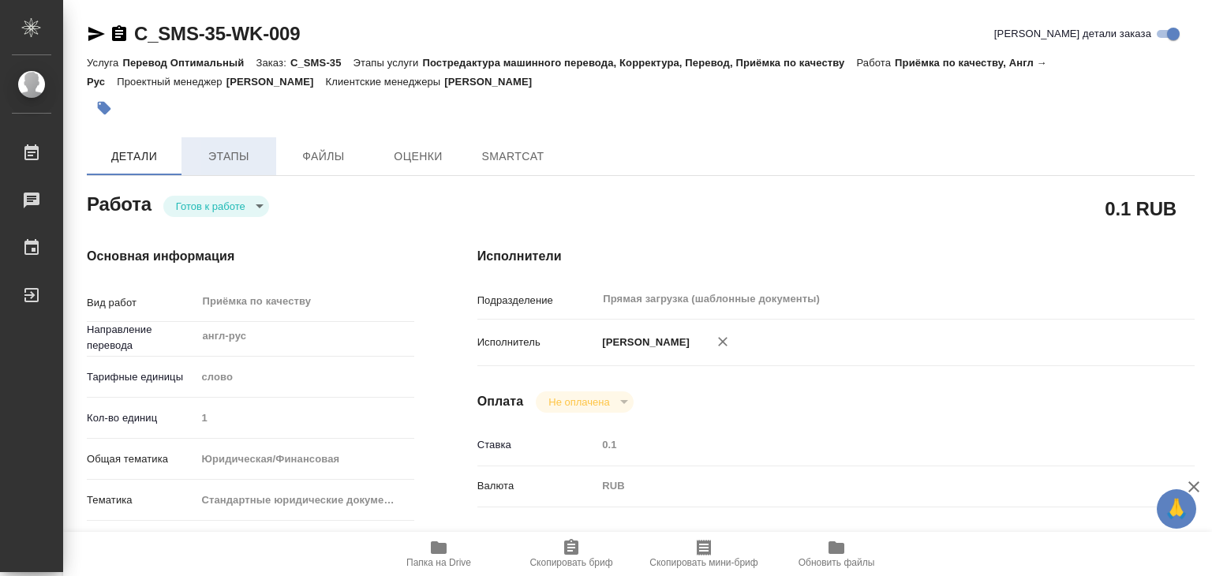
type textarea "x"
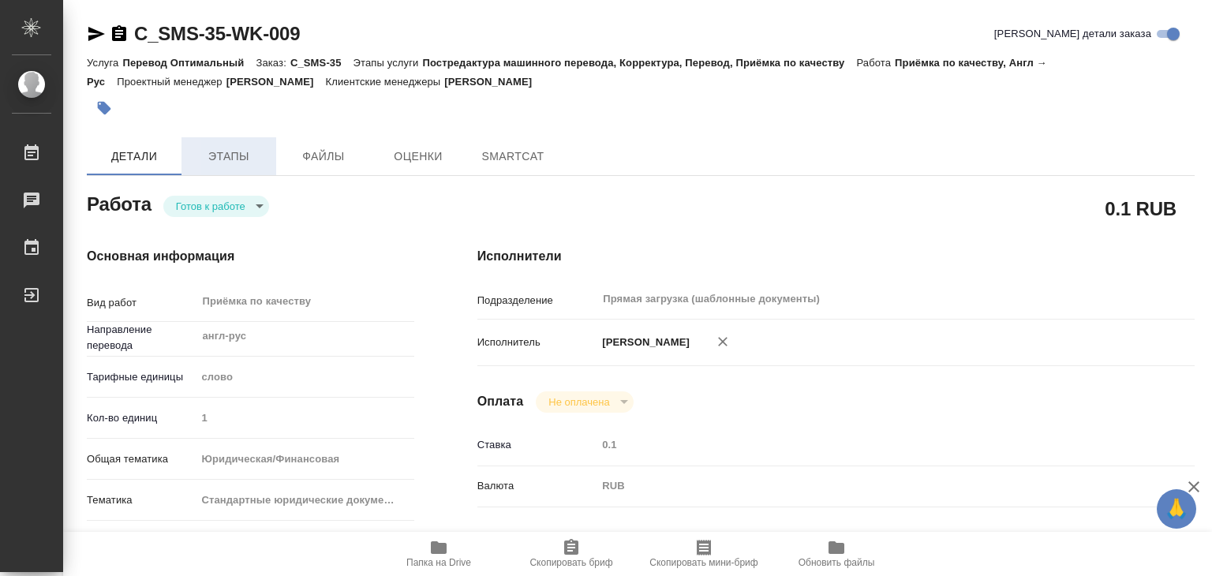
type textarea "x"
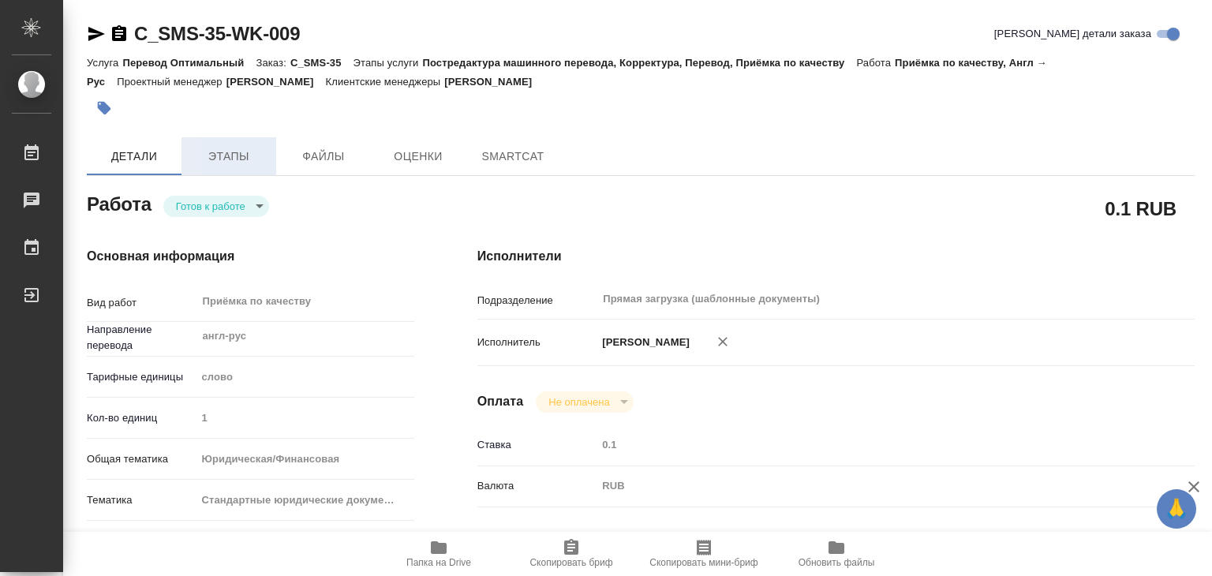
type textarea "x"
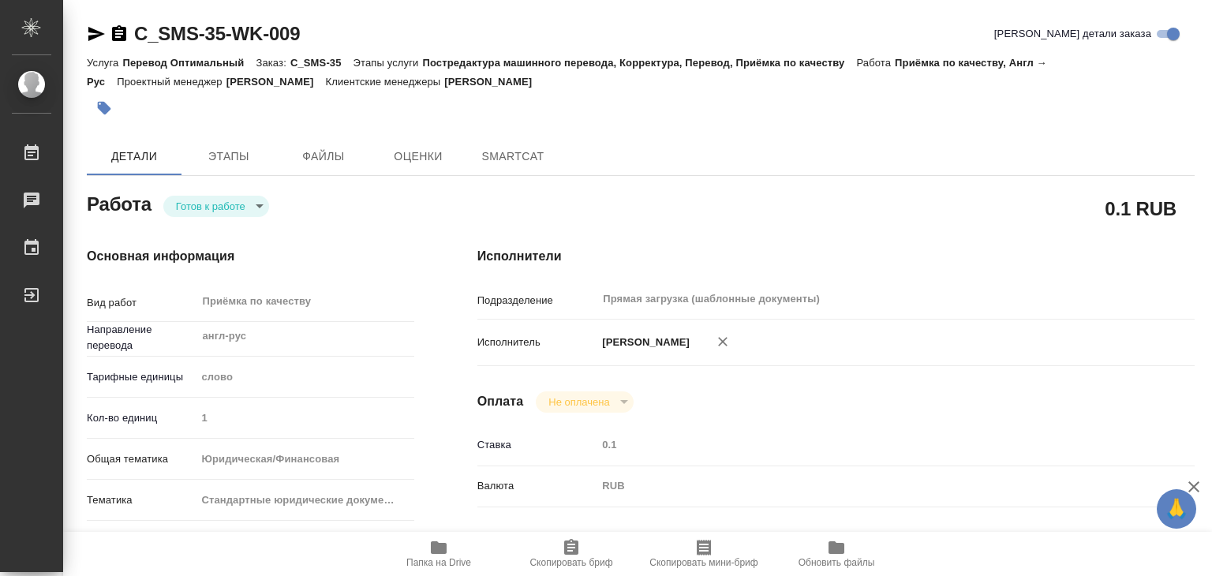
type textarea "x"
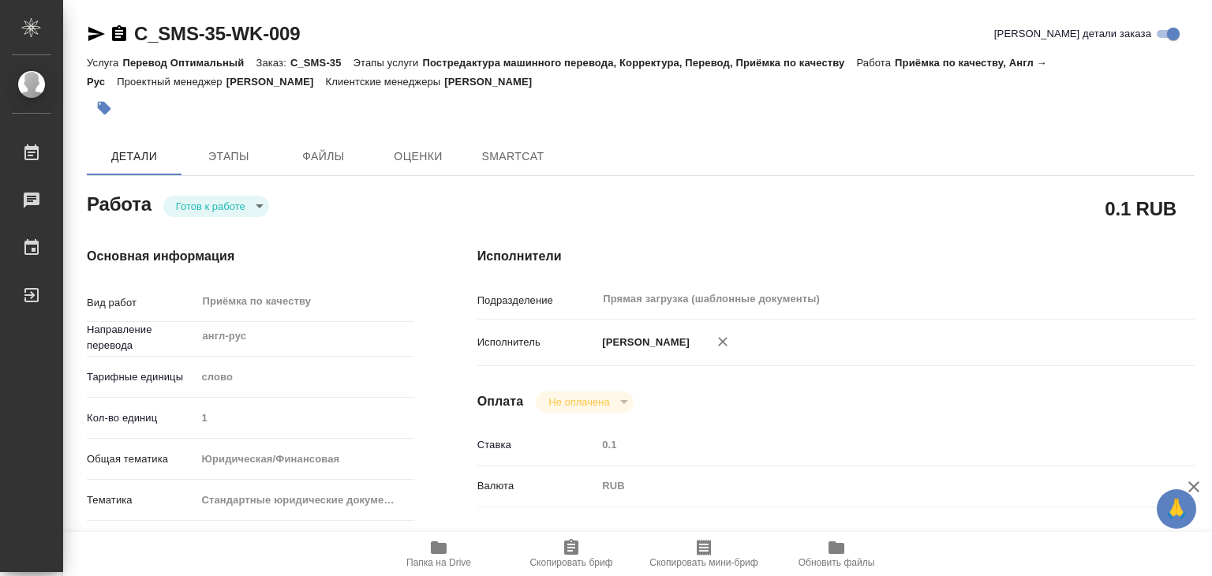
type textarea "x"
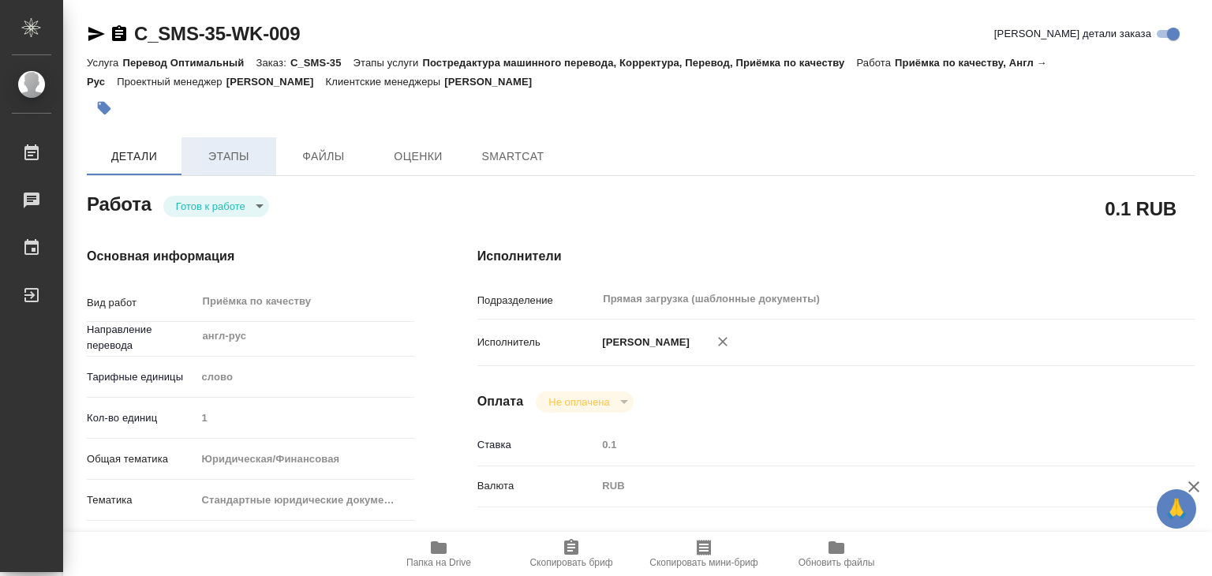
click at [236, 170] on button "Этапы" at bounding box center [228, 156] width 95 height 38
type textarea "x"
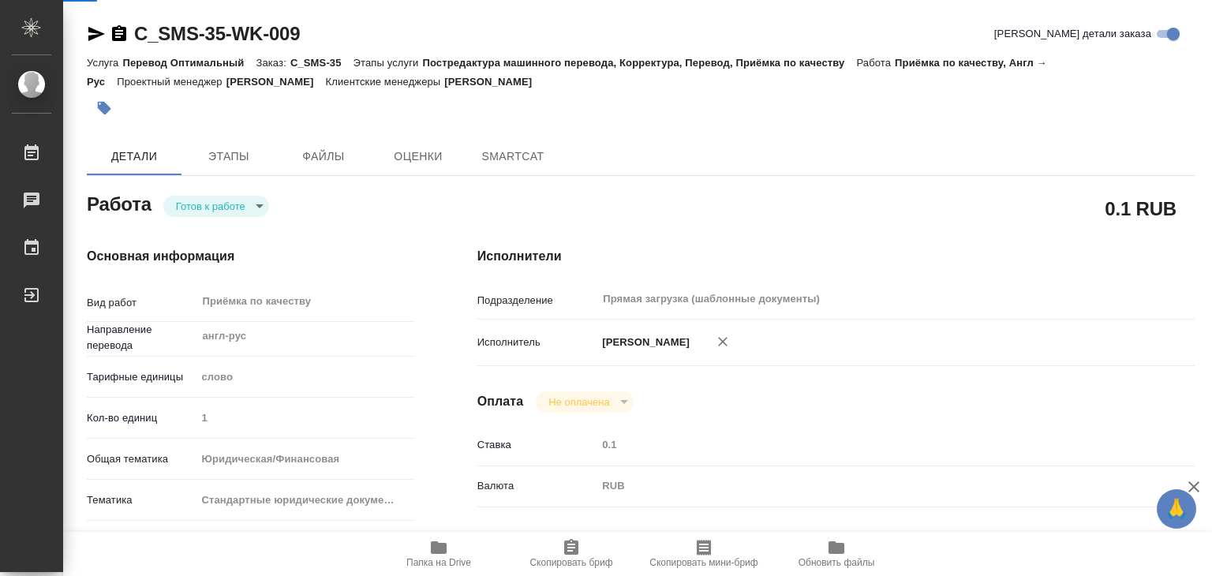
type textarea "x"
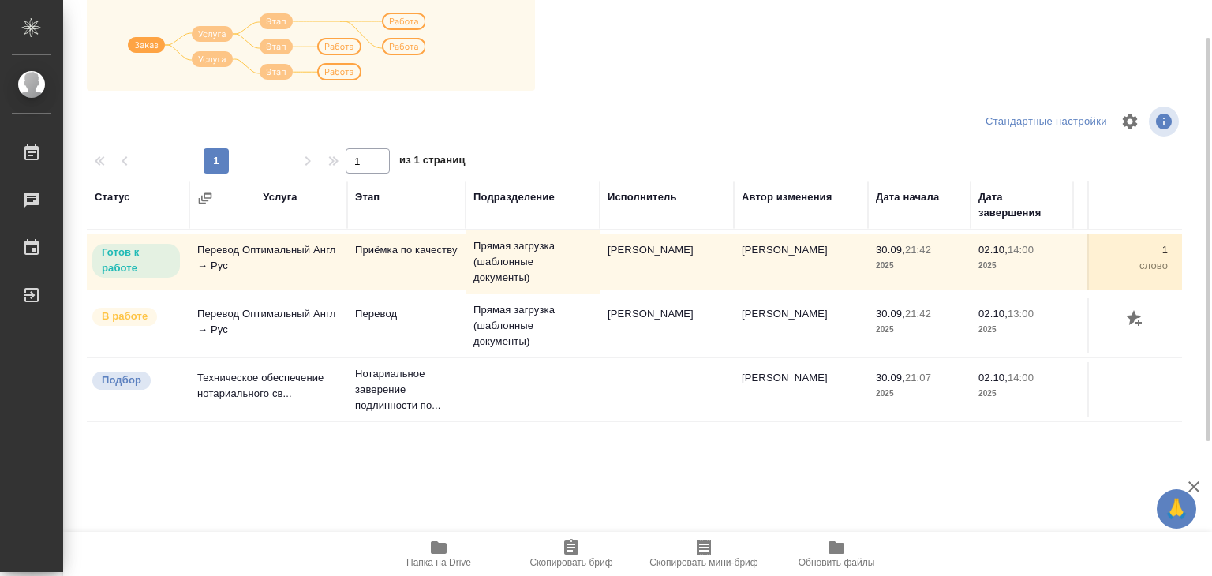
scroll to position [9, 0]
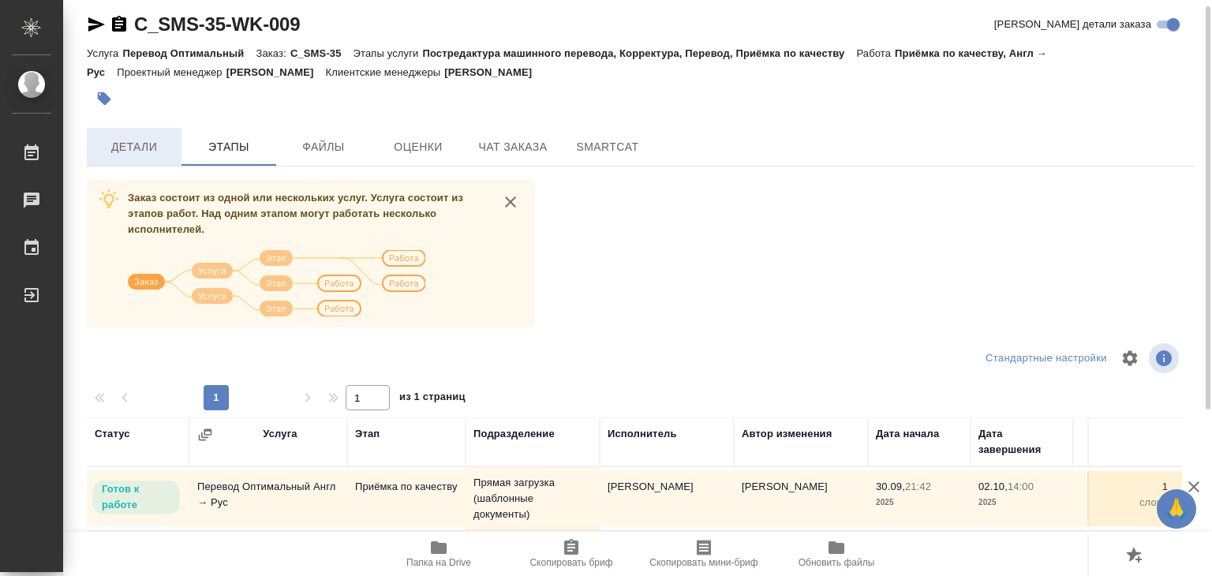
click at [139, 154] on span "Детали" at bounding box center [134, 147] width 76 height 20
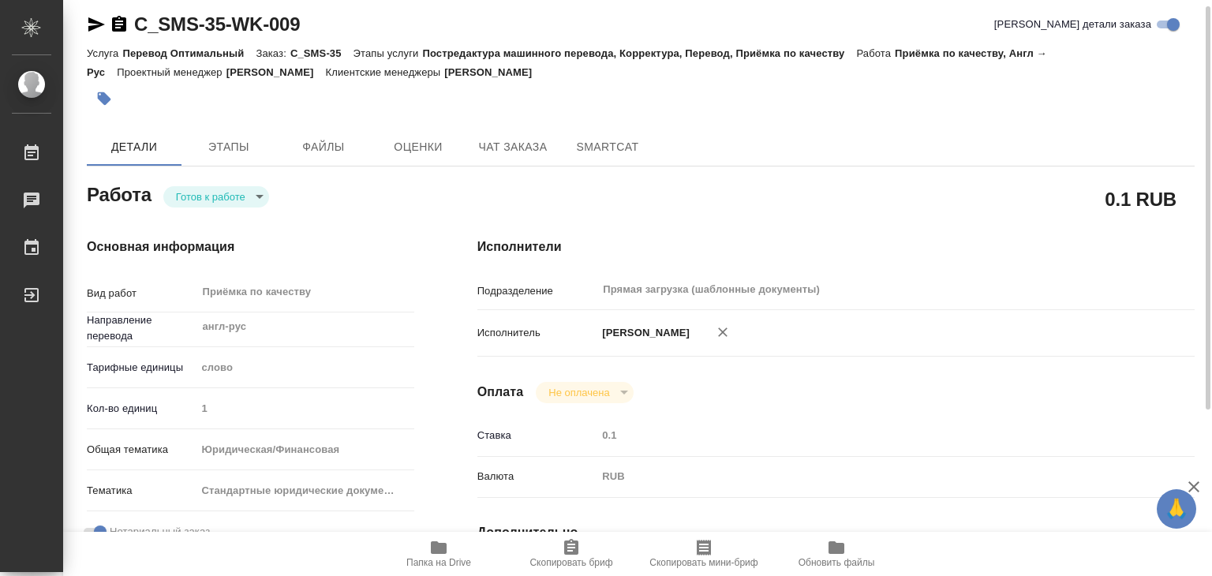
type textarea "x"
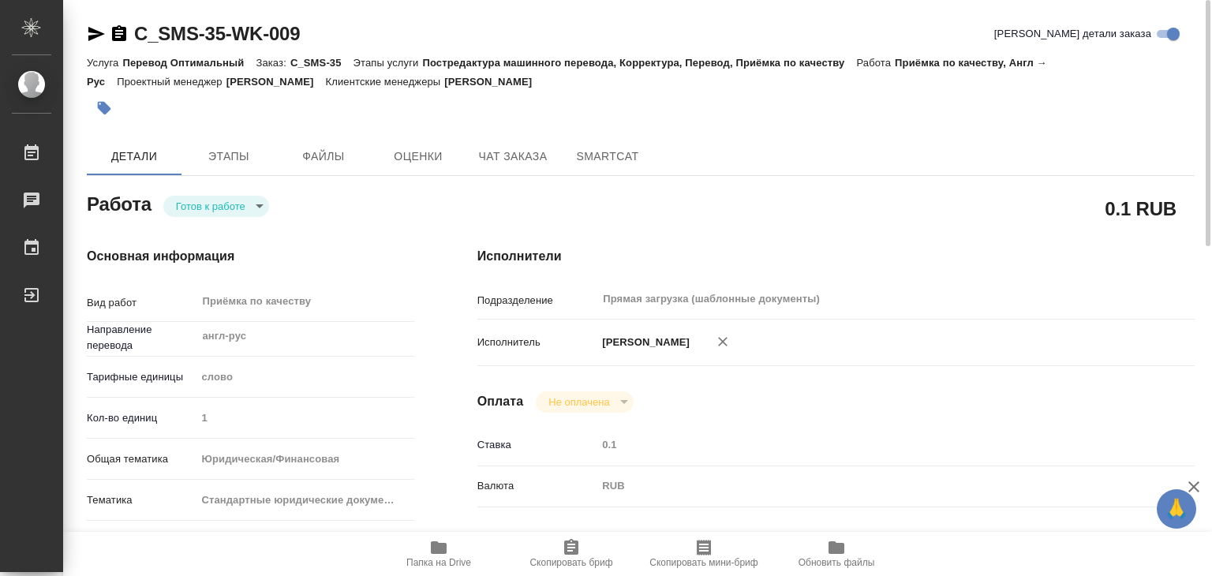
click at [441, 557] on span "Папка на Drive" at bounding box center [438, 562] width 65 height 11
click at [237, 202] on body "🙏 .cls-1 fill:#fff; AWATERA Alilekova Valeriya Работы 0 Чаты График Выйти C_SMS…" at bounding box center [606, 288] width 1212 height 576
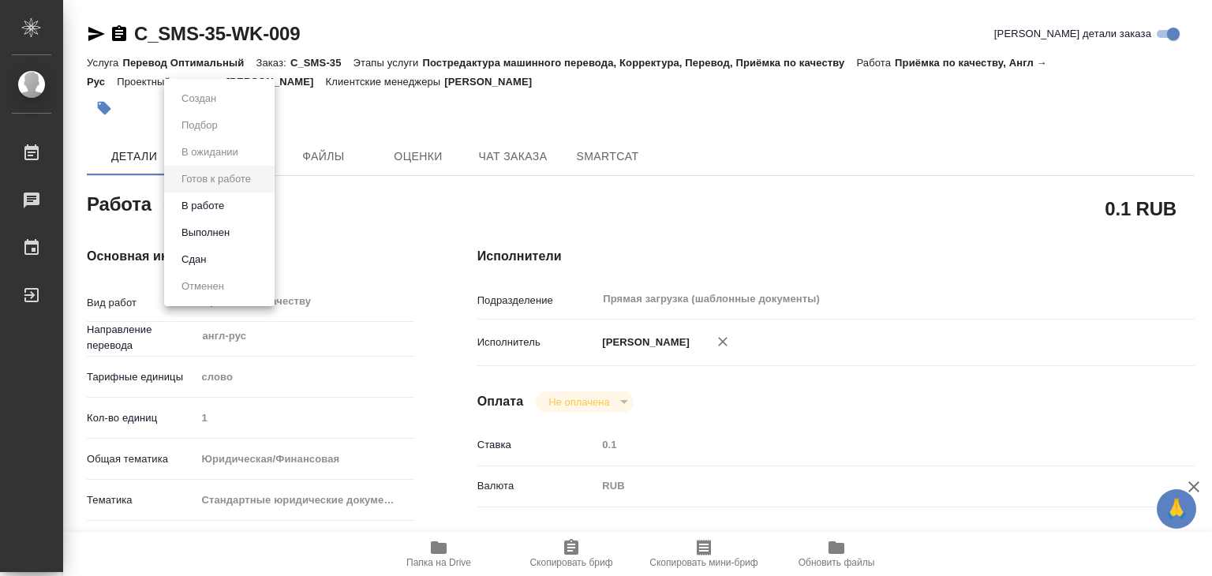
click at [245, 203] on li "В работе" at bounding box center [219, 206] width 110 height 27
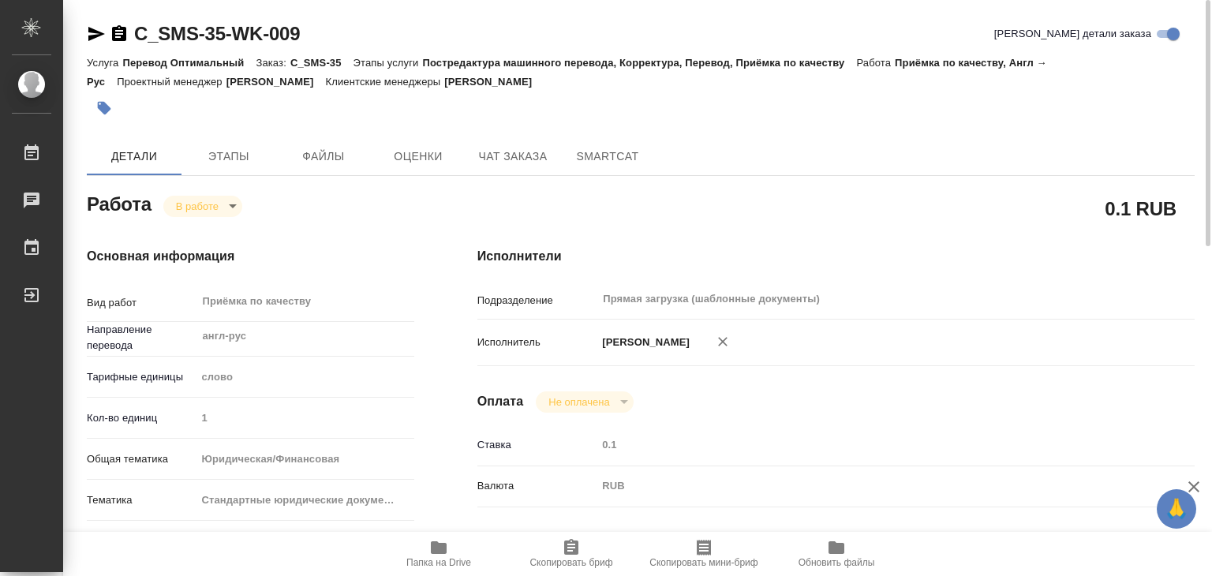
type textarea "x"
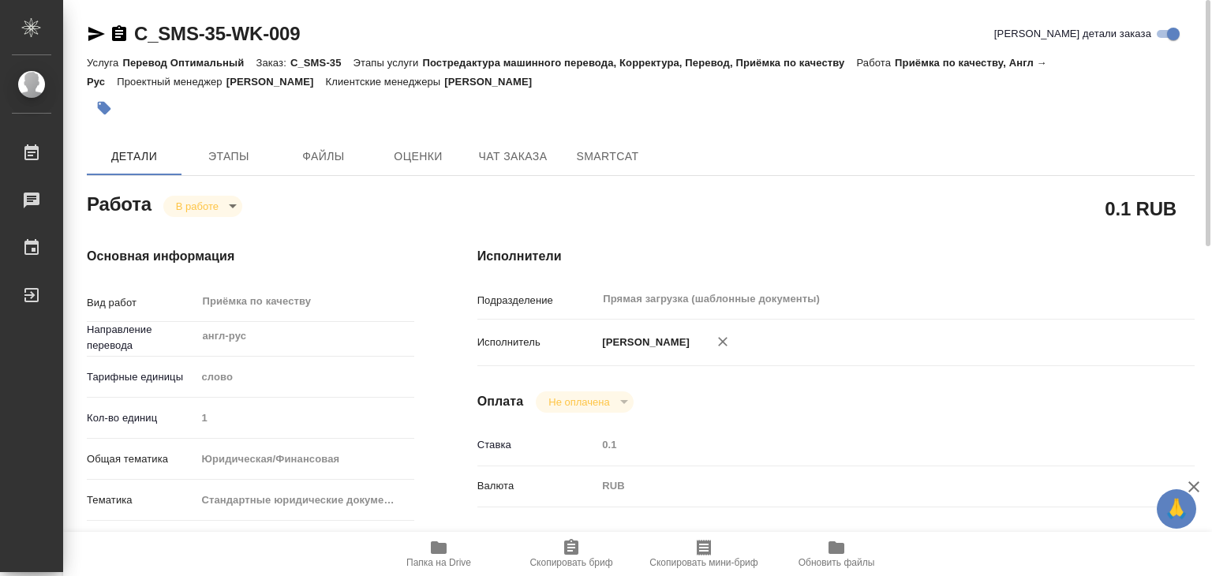
type textarea "x"
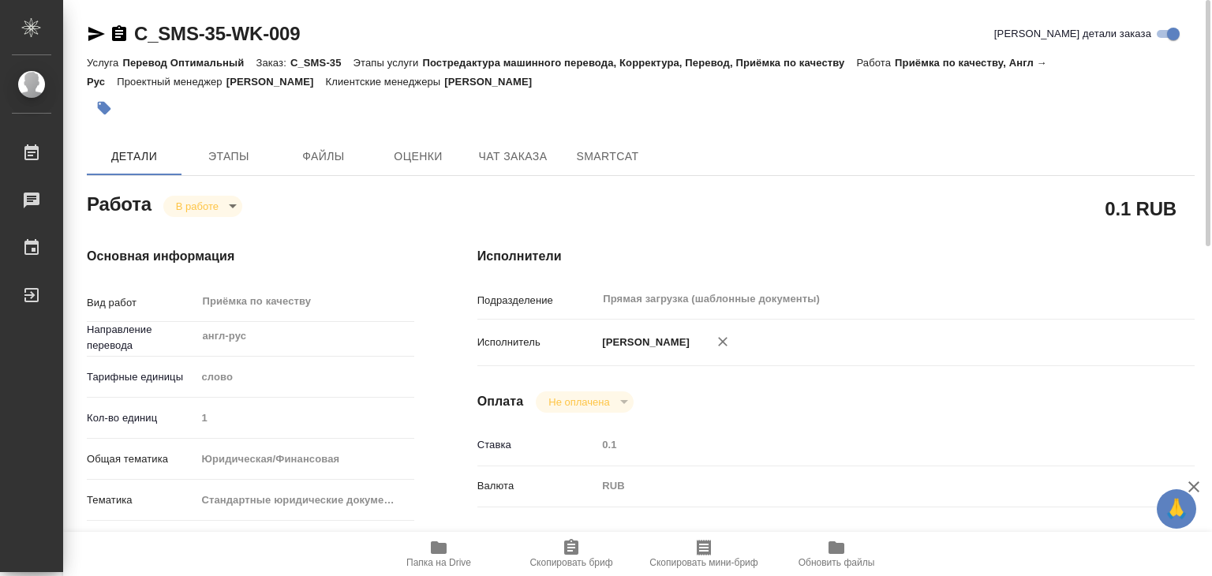
type textarea "x"
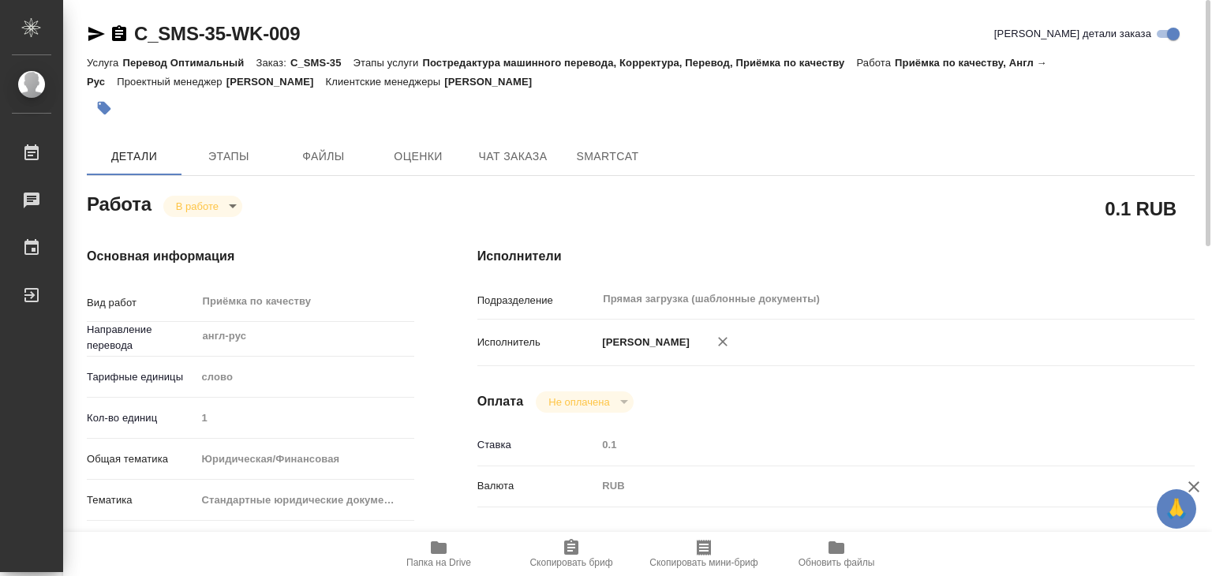
type textarea "x"
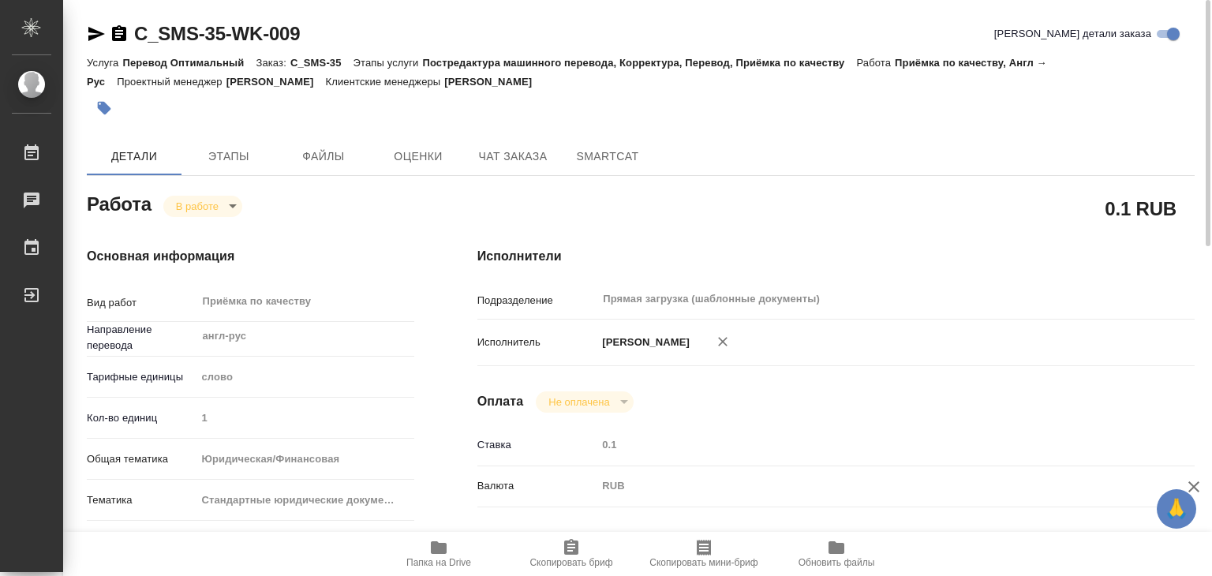
click at [92, 110] on button "button" at bounding box center [104, 108] width 35 height 35
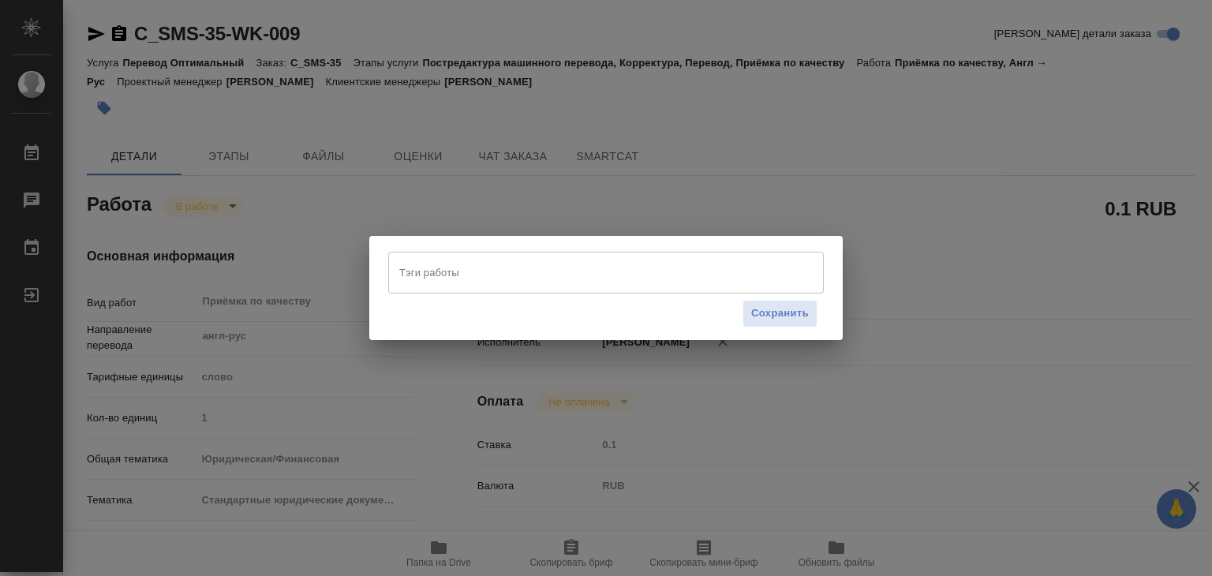
click at [533, 271] on input "Тэги работы" at bounding box center [590, 272] width 391 height 27
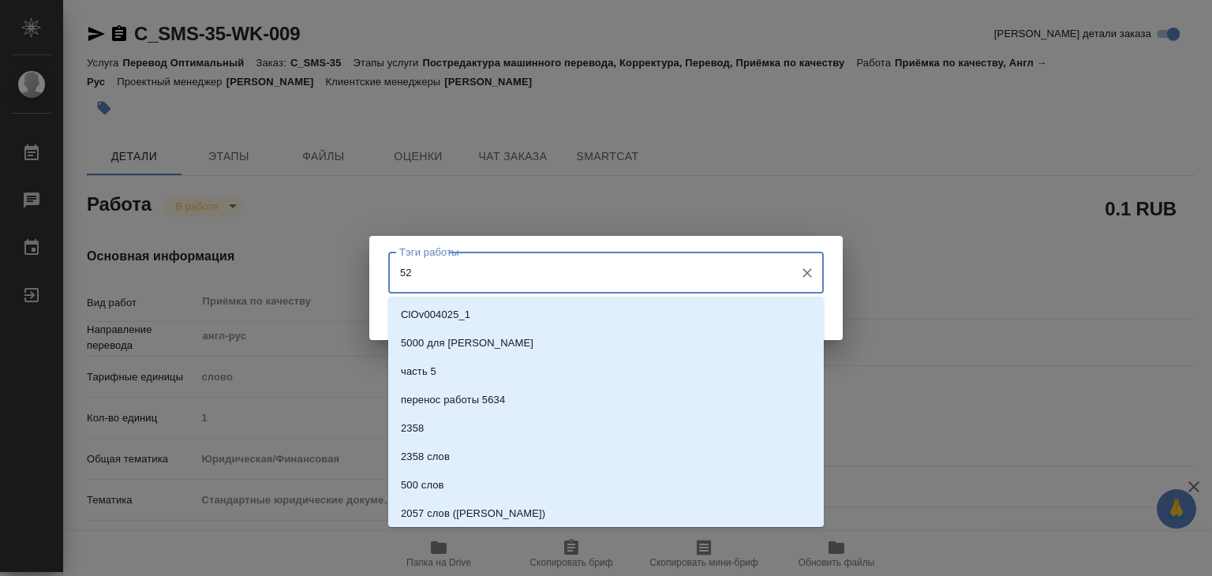
type input "527"
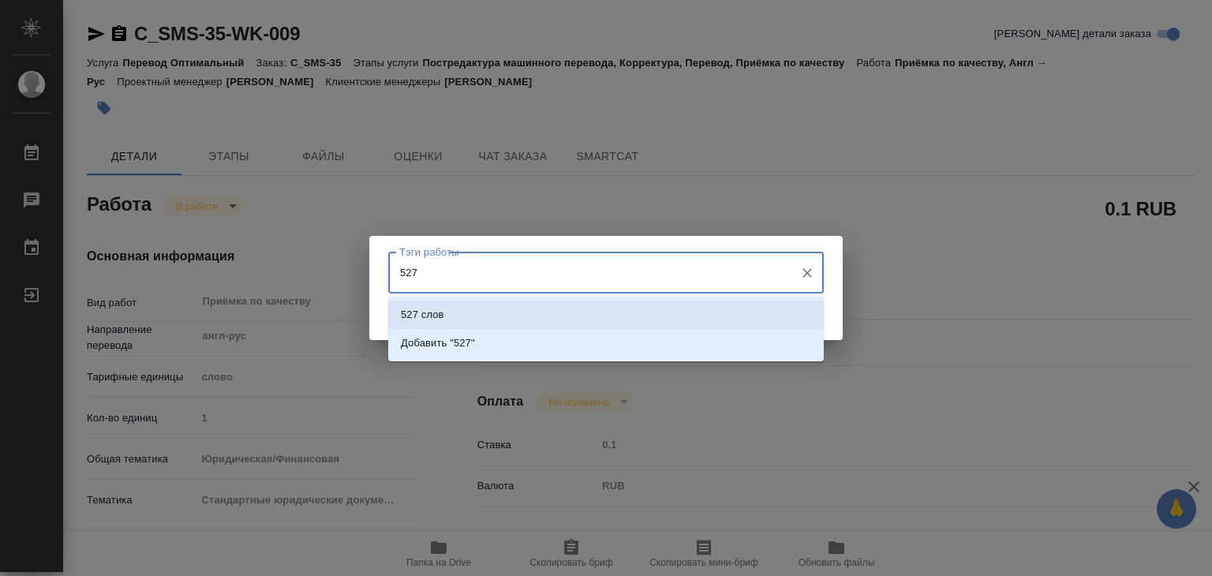
click at [517, 305] on li "527 слов" at bounding box center [606, 315] width 436 height 28
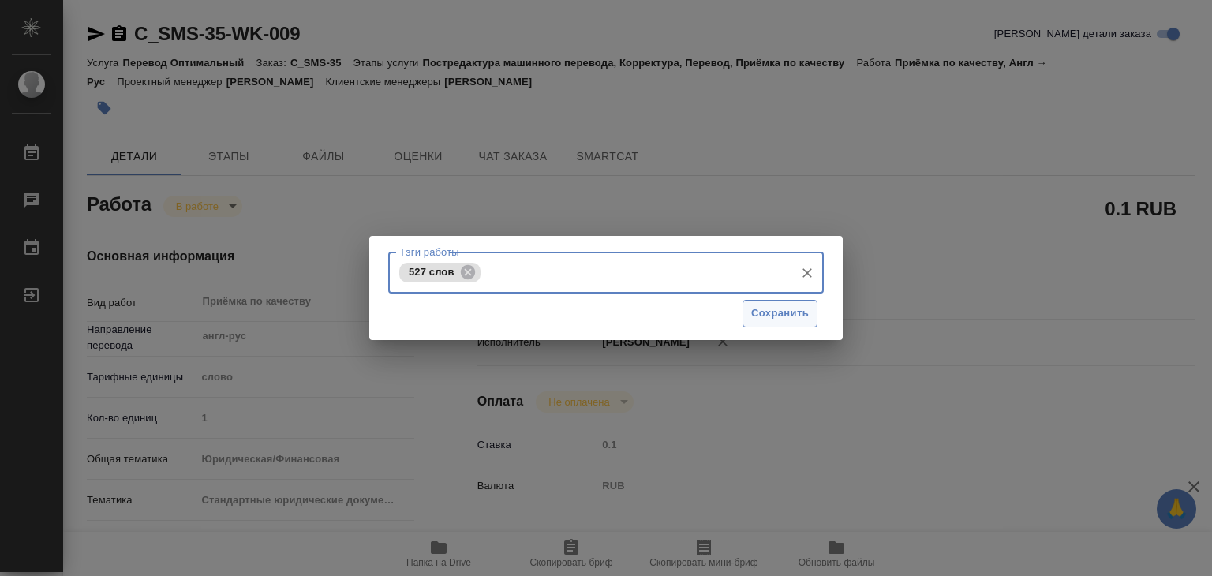
click at [762, 312] on span "Сохранить" at bounding box center [780, 314] width 58 height 18
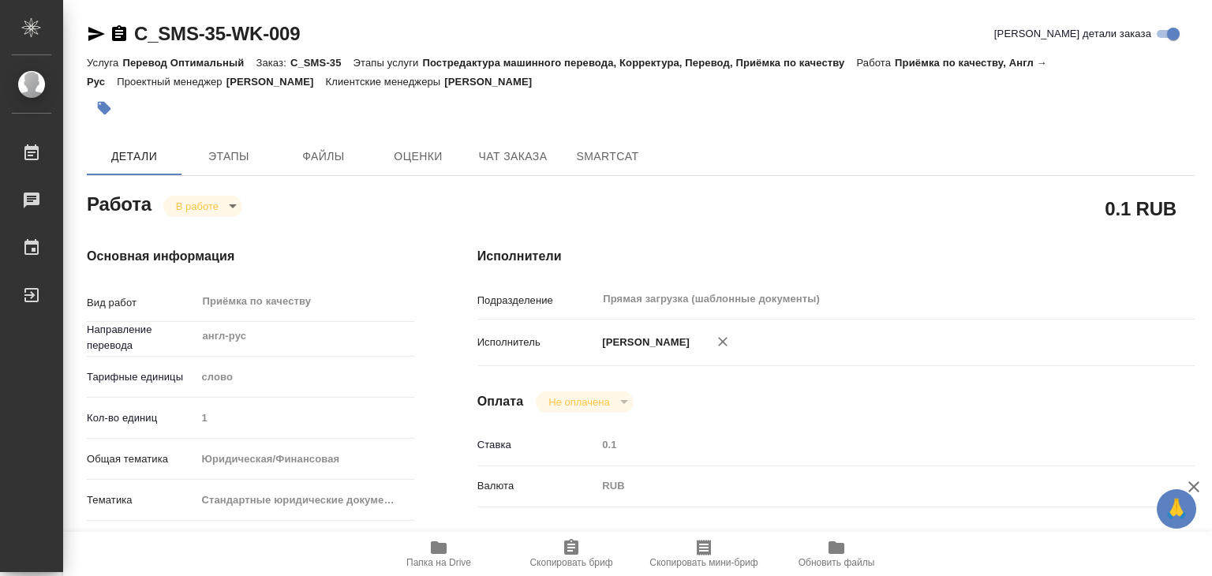
type input "inProgress"
type textarea "Приёмка по качеству"
type textarea "x"
type input "англ-рус"
type input "5a8b1489cc6b4906c91bfd90"
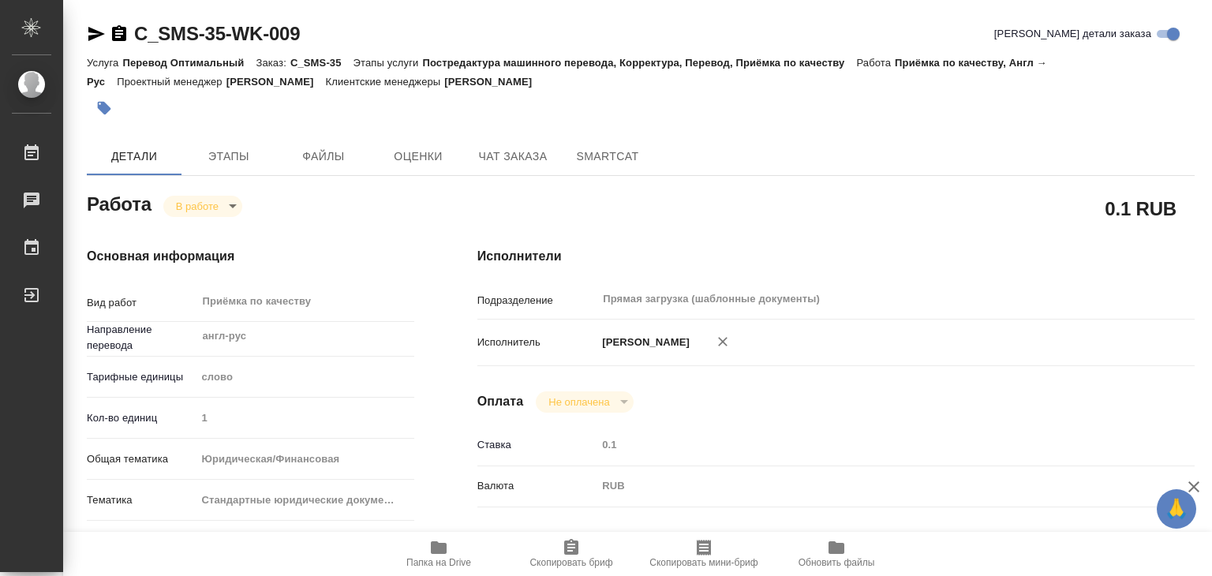
type input "1"
type input "yr-fn"
type input "5f647205b73bc97568ca66bf"
checkbox input "true"
type input "30.09.2025 21:42"
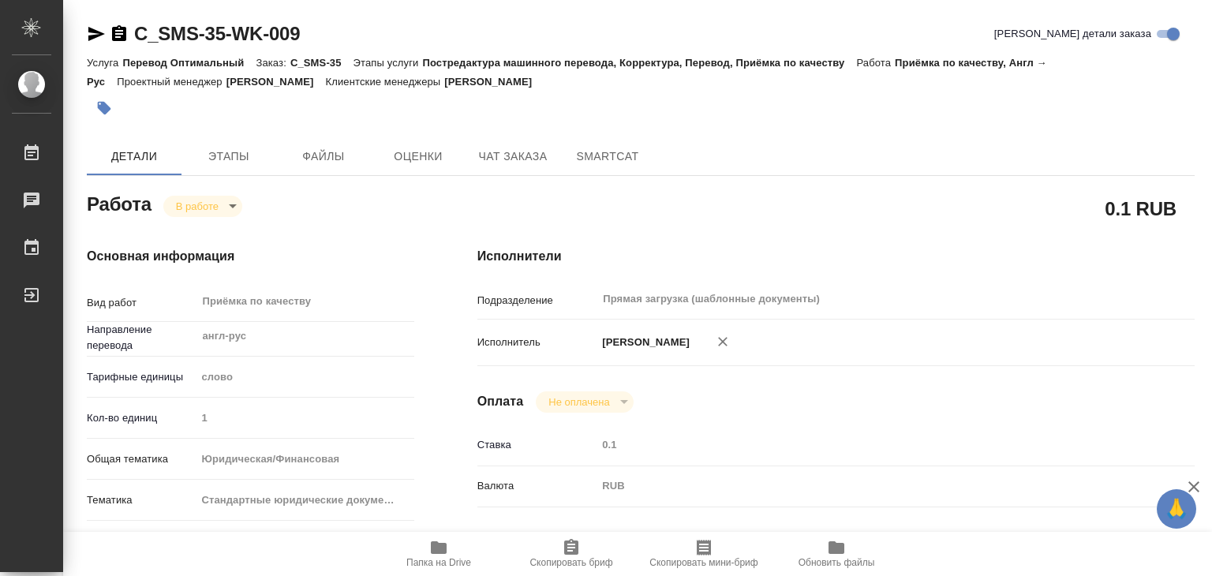
type input "02.10.2025 13:31"
type input "[DATE] 14:00"
type input "Прямая загрузка (шаблонные документы)"
type input "notPayed"
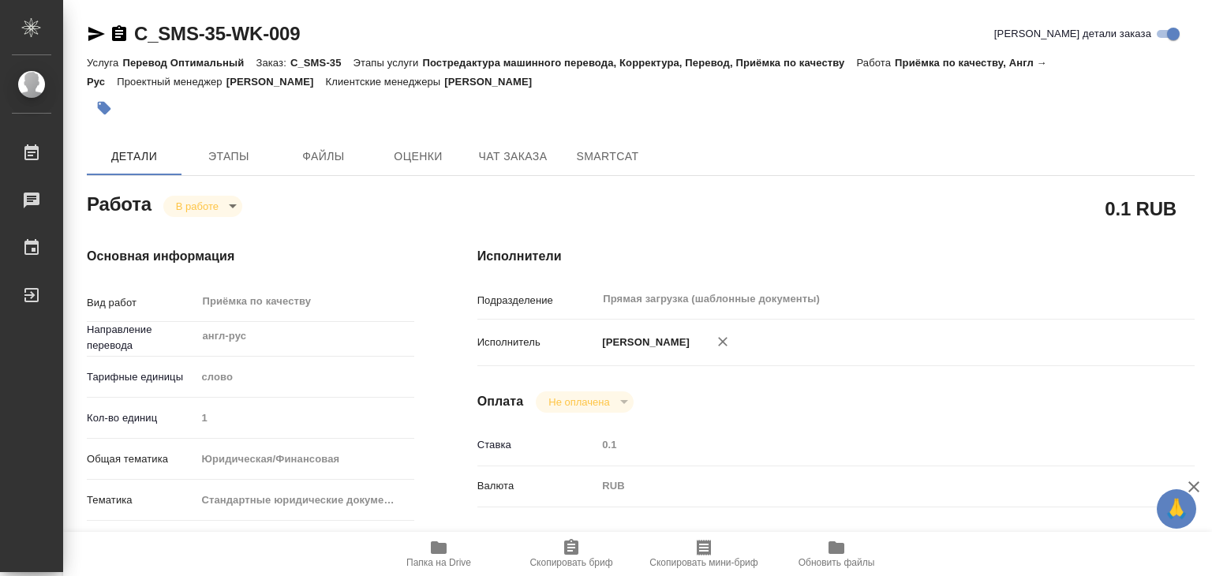
type input "0.1"
type input "RUB"
type input "[PERSON_NAME]"
type textarea "x"
type textarea "/Clients/СМС груп/Orders/C_SMS-35/Corrected/C_SMS-35-WK-009"
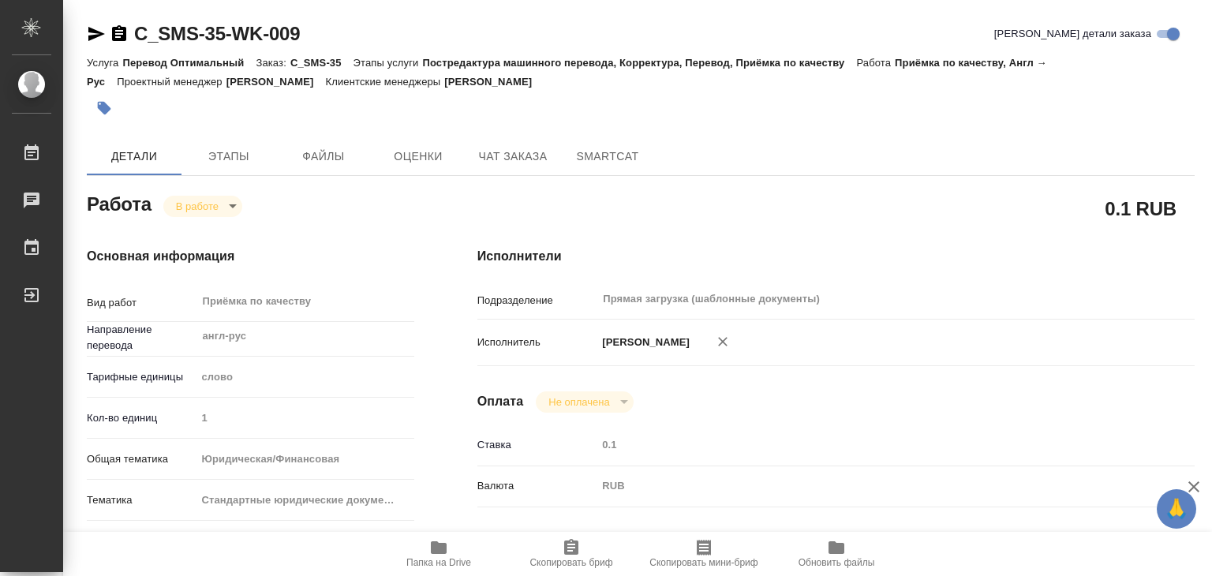
type textarea "x"
type input "C_SMS-35"
type input "Перевод Оптимальный"
type input "Постредактура машинного перевода, Корректура, Перевод, Приёмка по качеству"
type input "Зайцева Светлана"
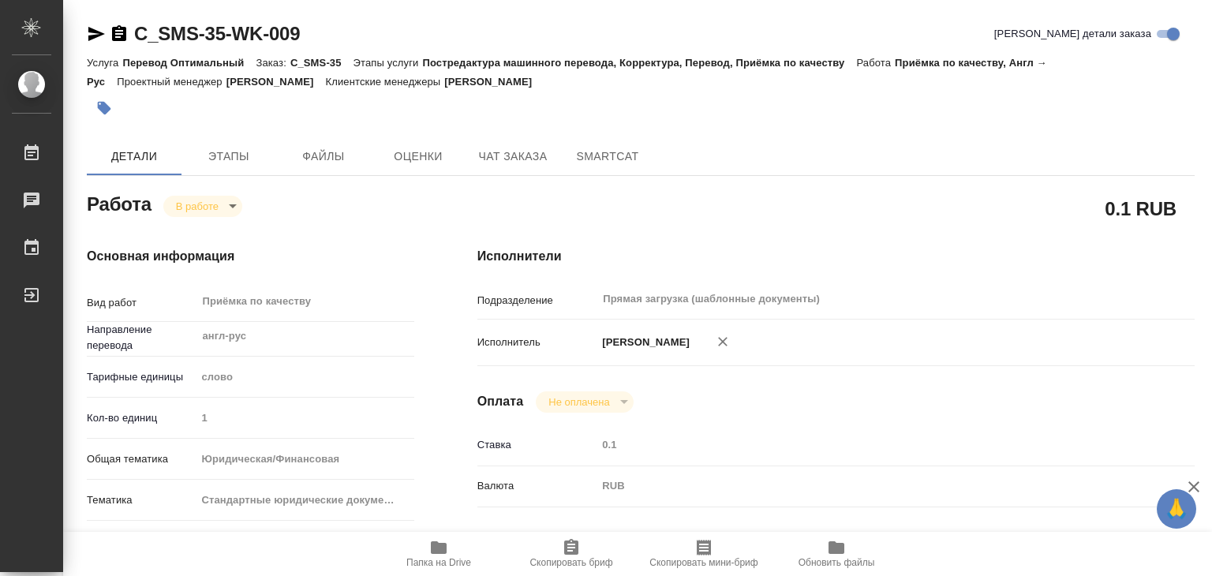
type input "Петрова Валерия"
type input "/Clients/СМС груп/Orders/C_SMS-35"
type textarea "x"
type textarea "Перевод печатей и апостилей"
type textarea "x"
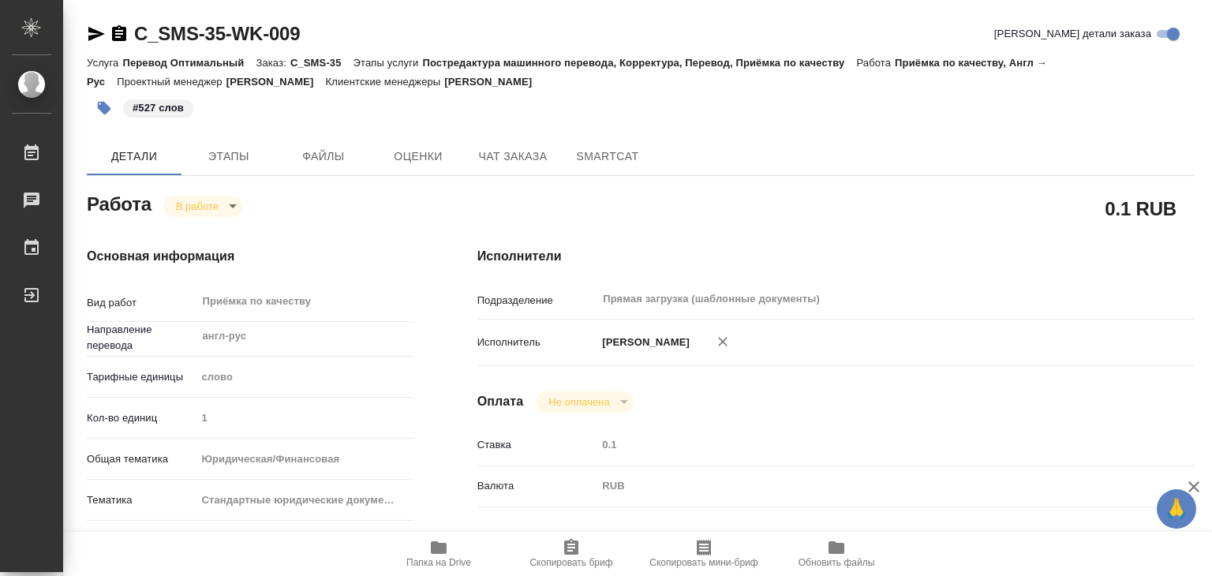
type textarea "x"
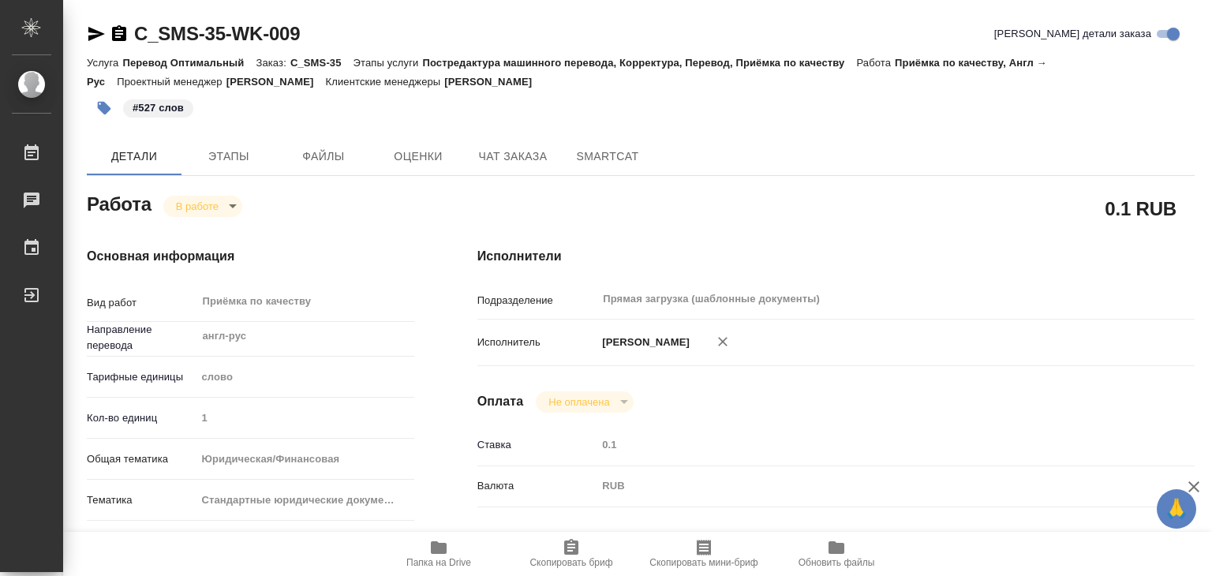
type textarea "x"
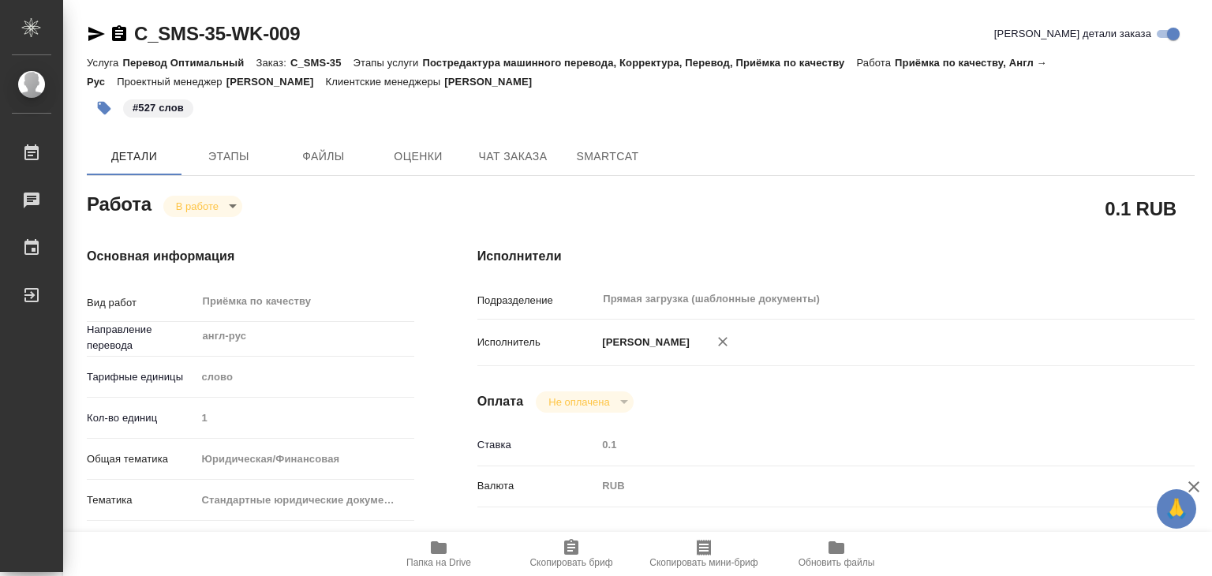
type textarea "x"
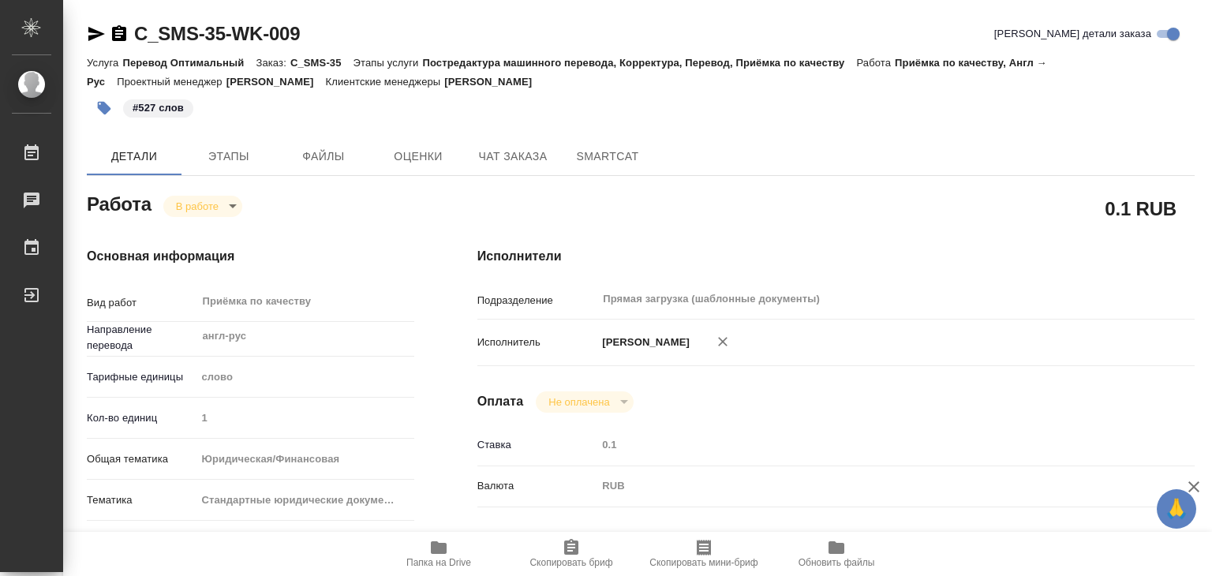
type textarea "x"
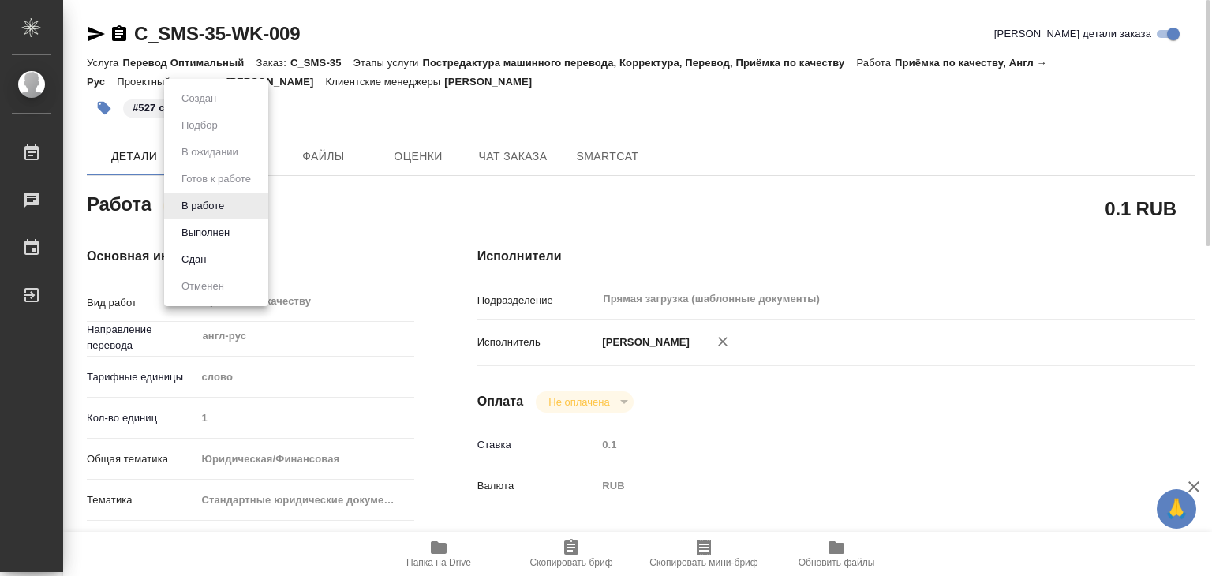
click at [203, 208] on body "🙏 .cls-1 fill:#fff; AWATERA Alilekova Valeriya Работы 0 Чаты График Выйти C_SMS…" at bounding box center [606, 288] width 1212 height 576
click at [217, 226] on button "Выполнен" at bounding box center [206, 232] width 58 height 17
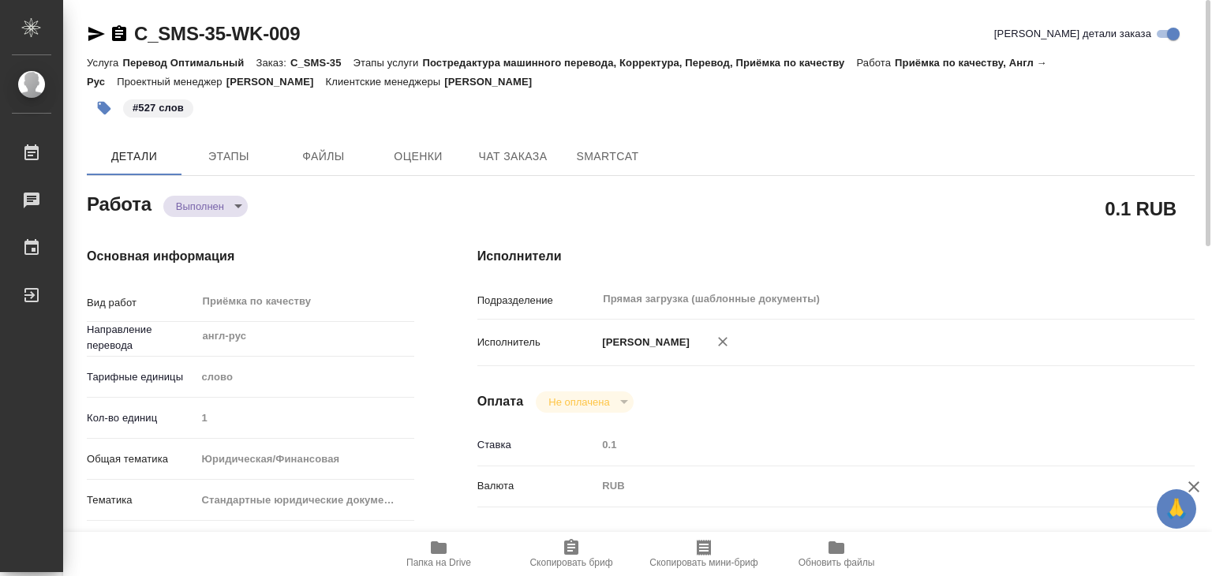
type textarea "x"
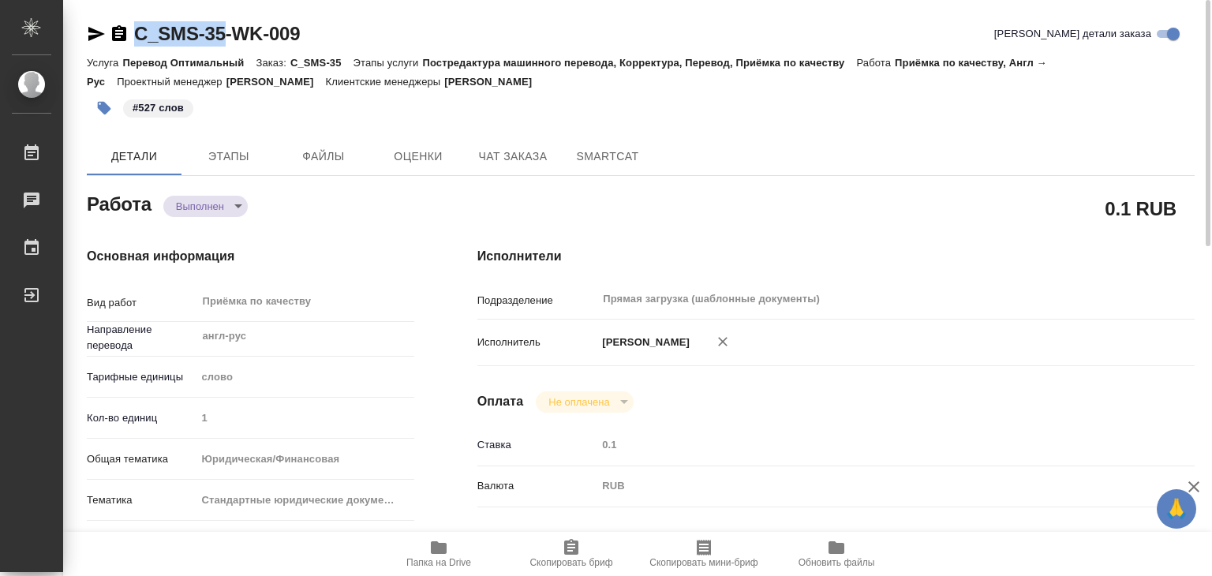
drag, startPoint x: 135, startPoint y: 14, endPoint x: 231, endPoint y: 42, distance: 100.2
copy link "C_SMS-35"
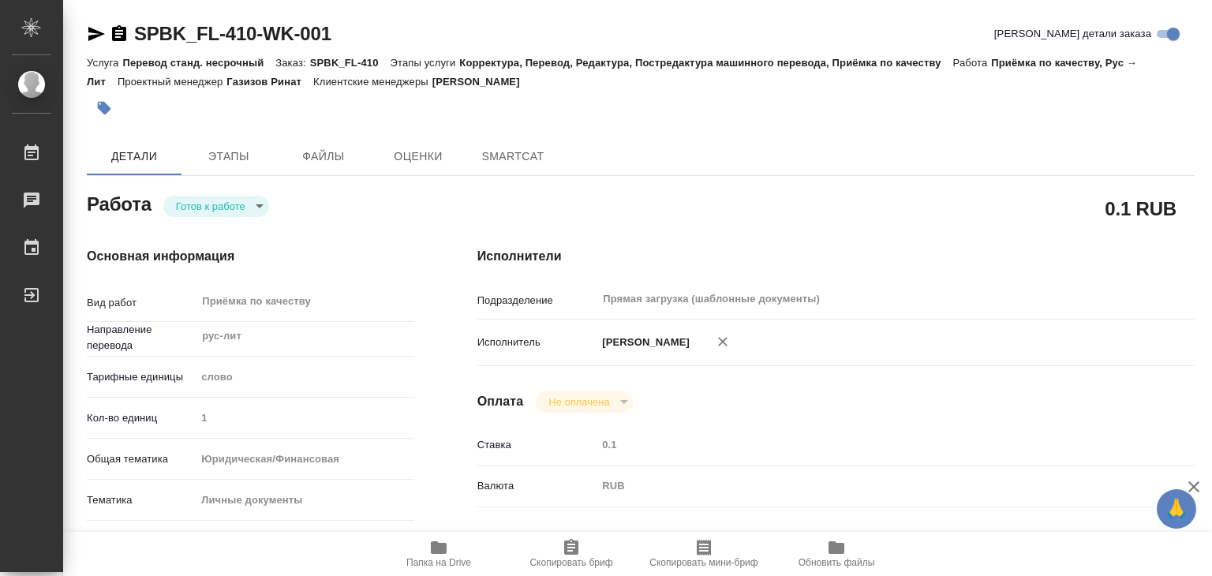
type textarea "x"
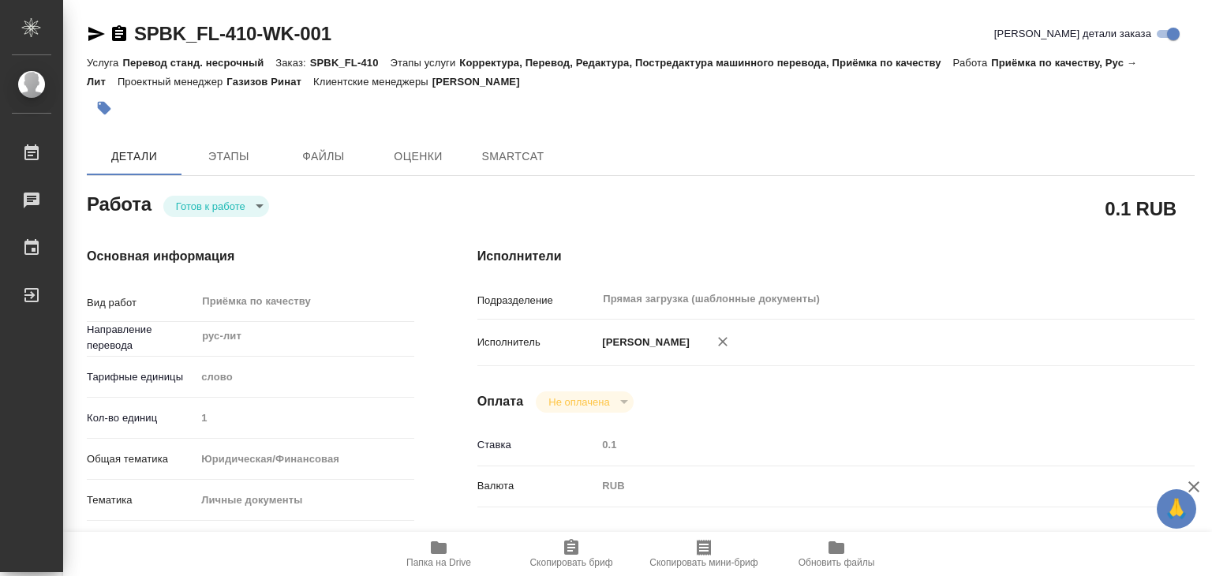
type textarea "x"
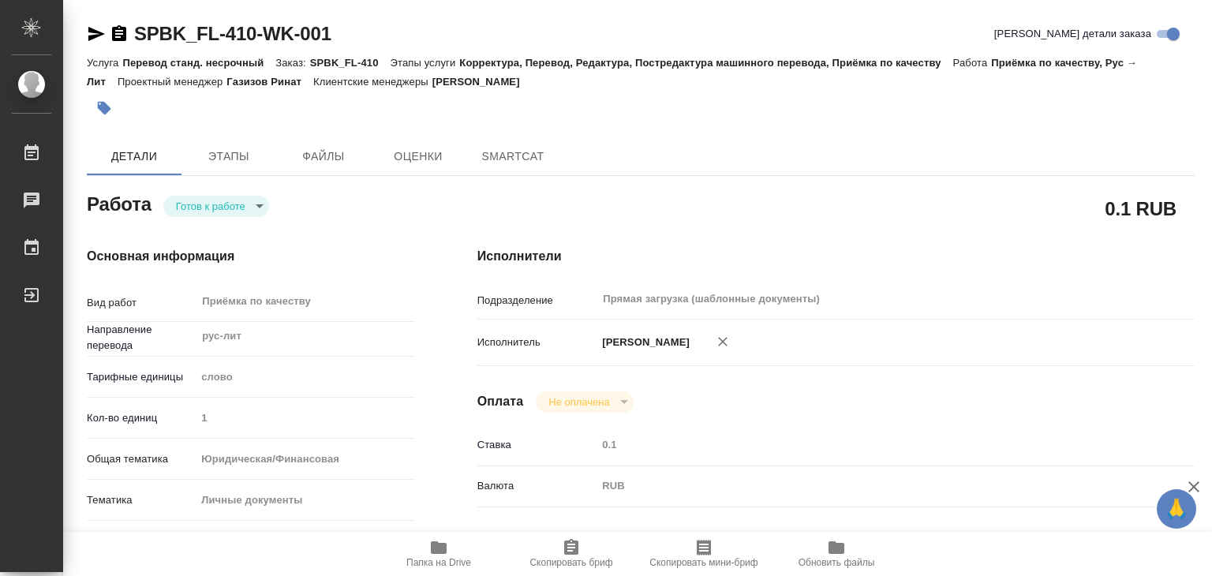
type textarea "x"
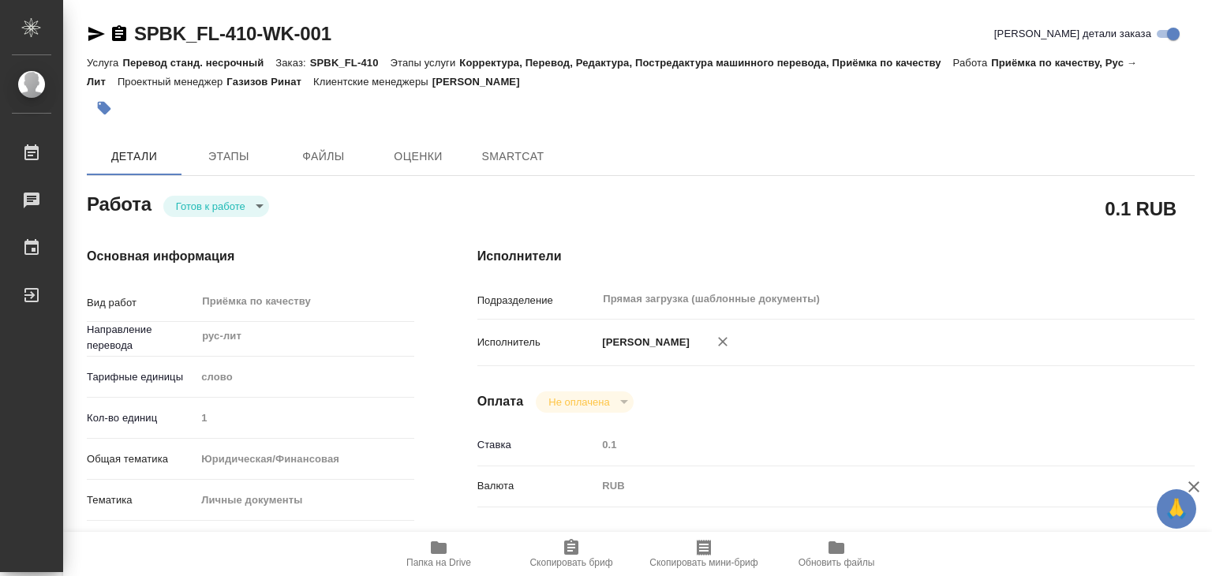
type textarea "x"
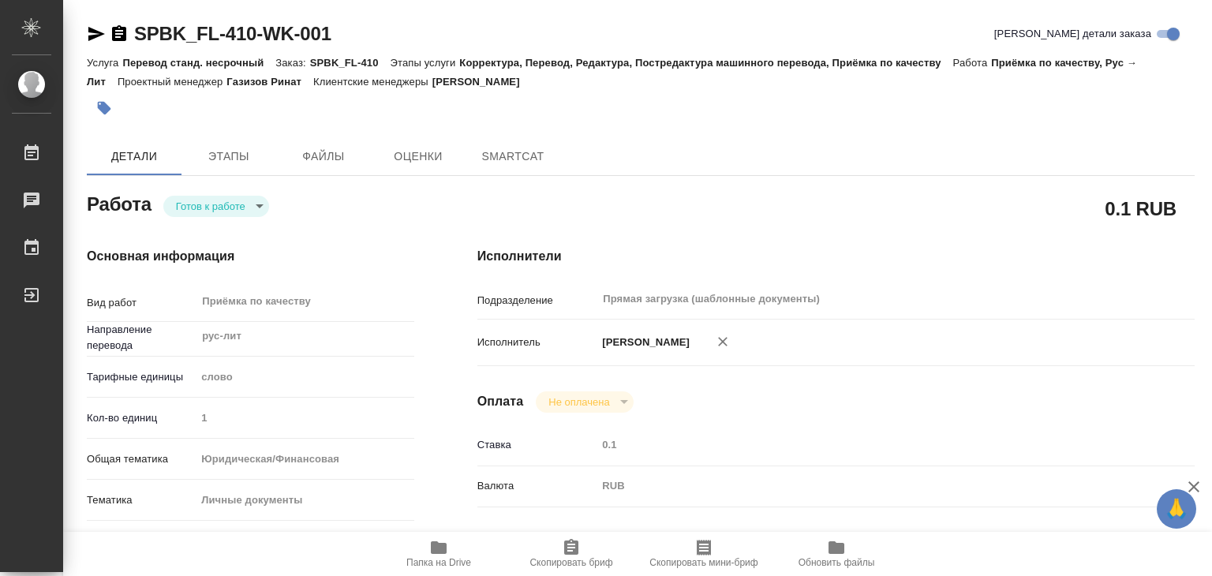
scroll to position [395, 0]
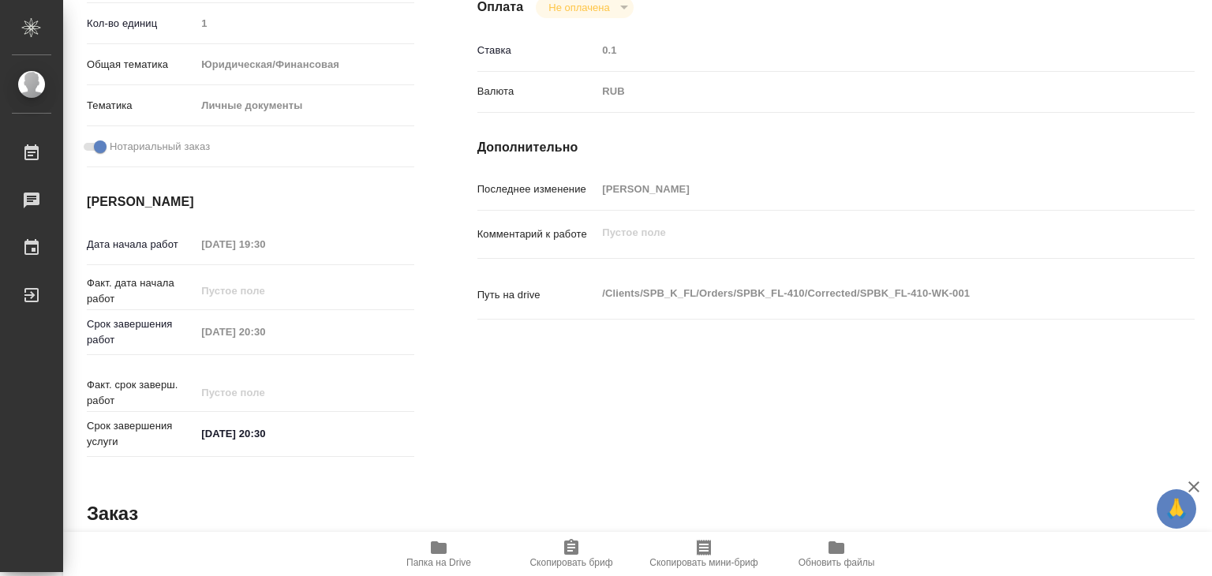
type textarea "x"
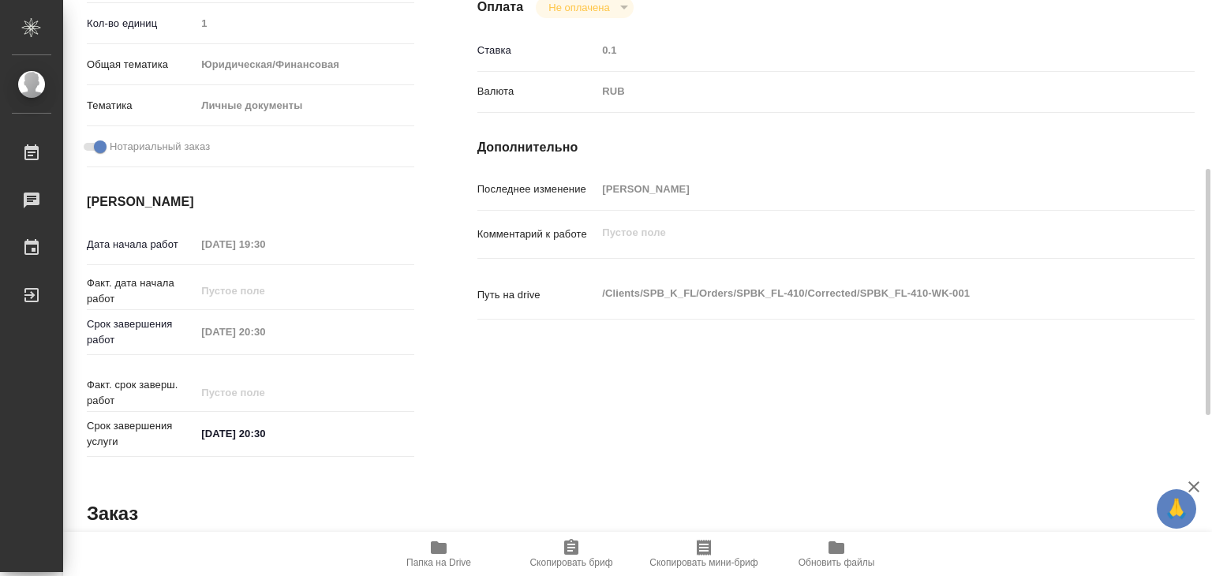
type textarea "x"
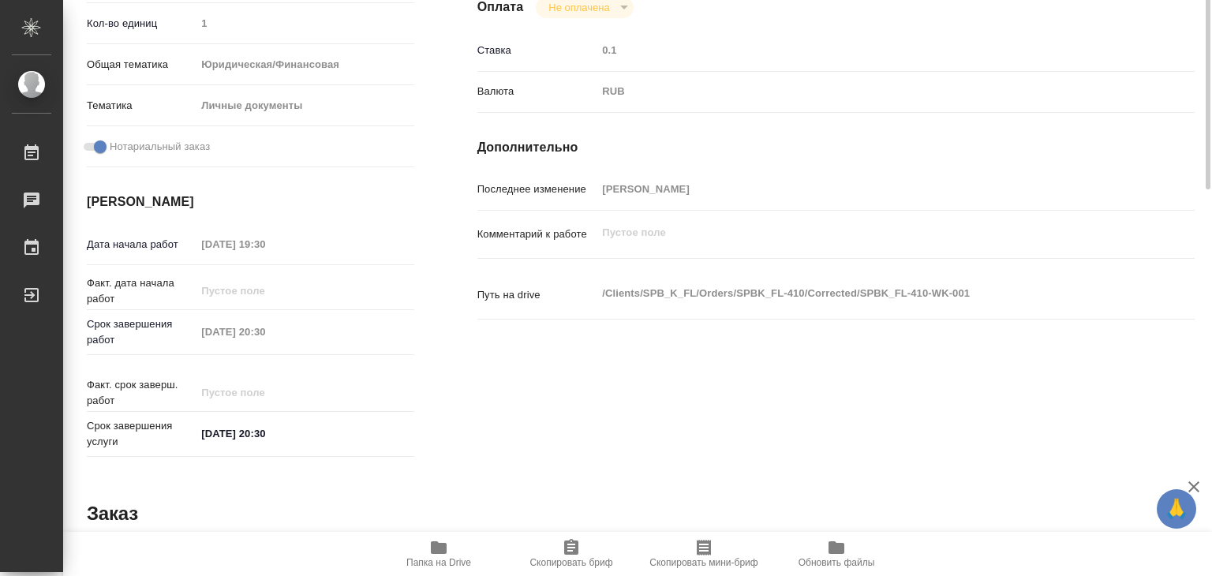
scroll to position [0, 0]
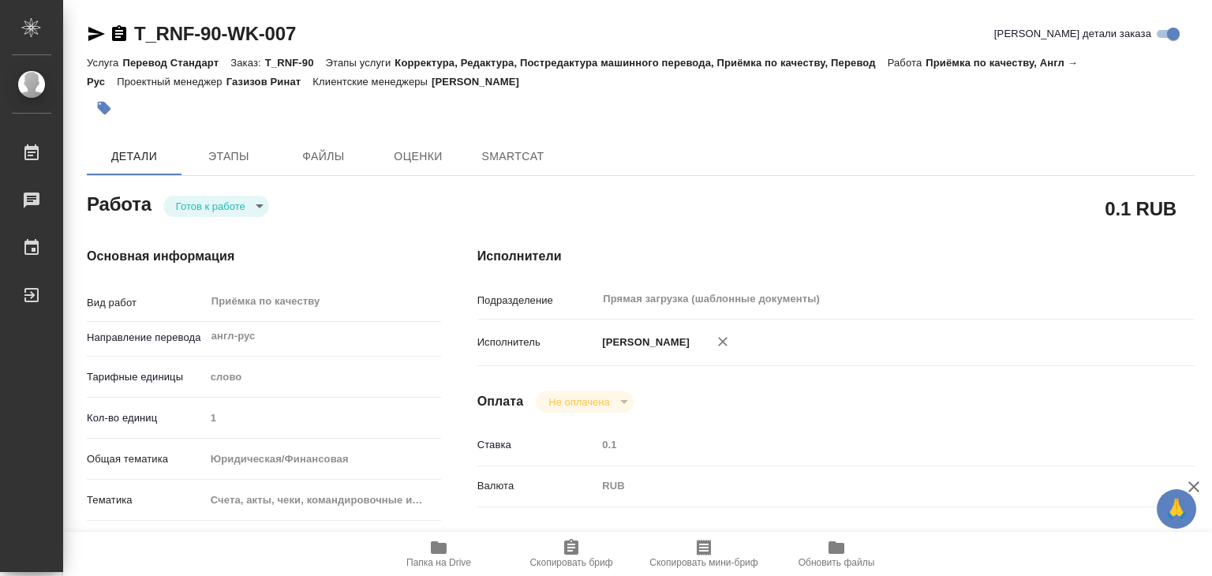
type textarea "x"
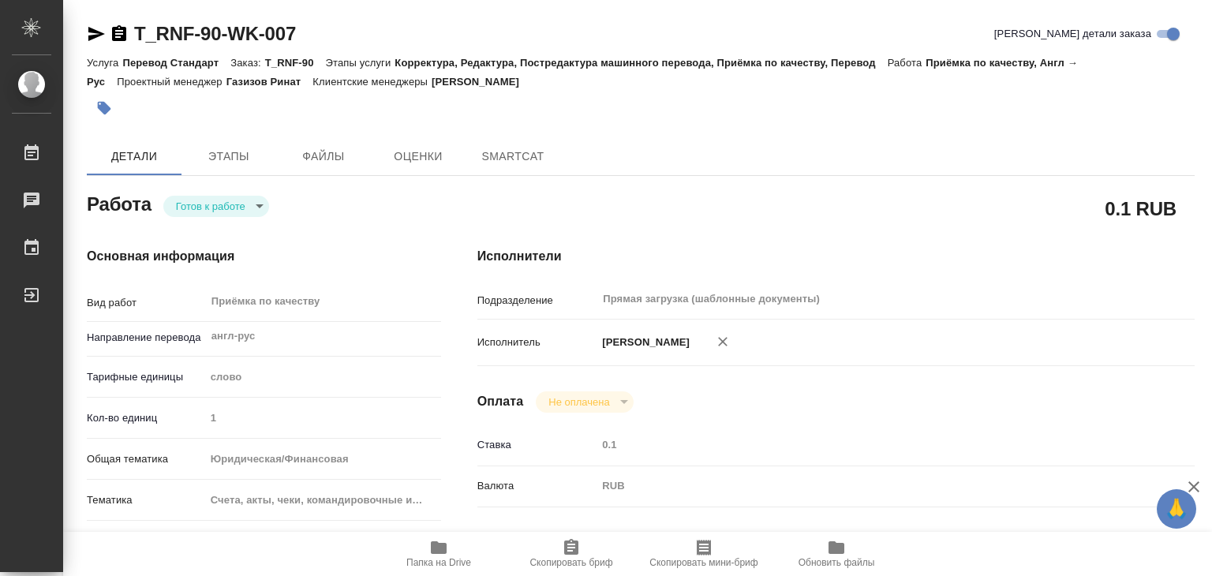
type textarea "x"
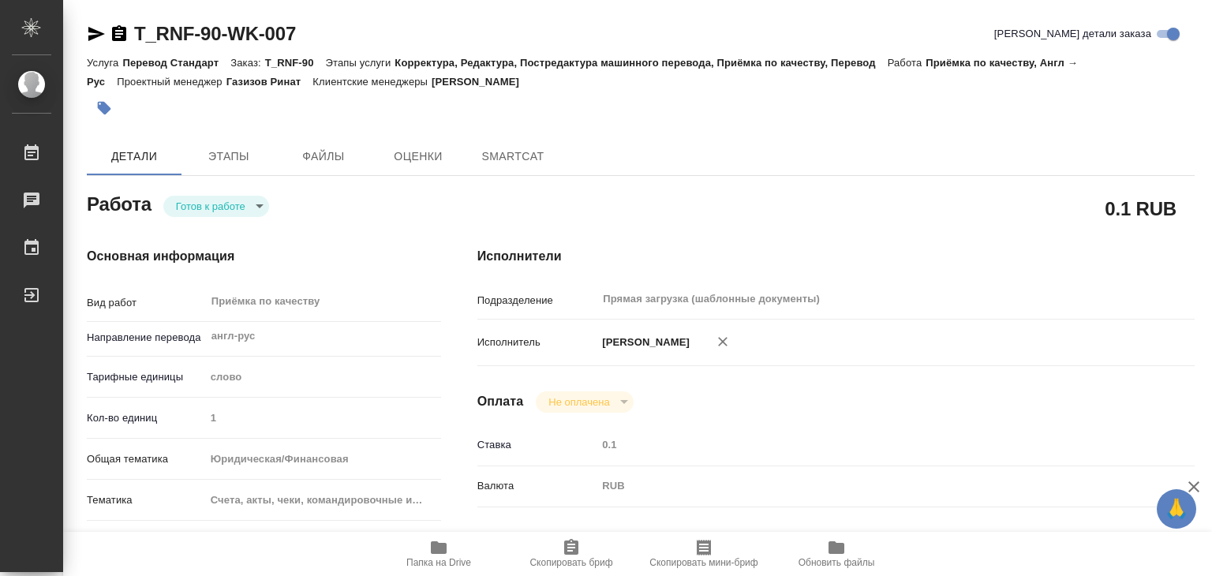
type textarea "x"
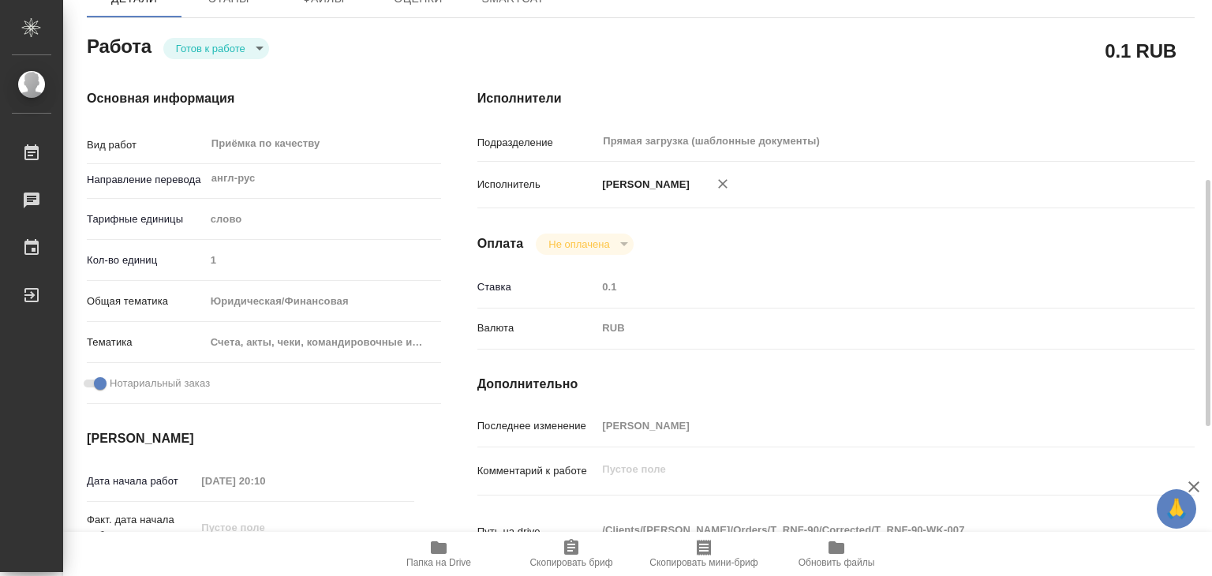
scroll to position [237, 0]
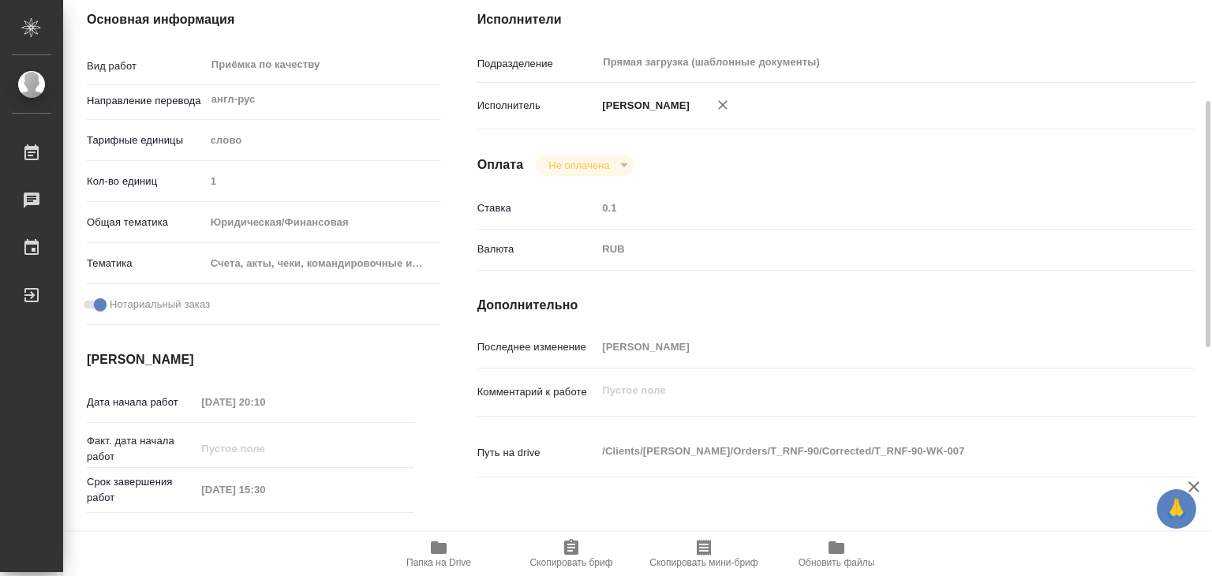
type textarea "x"
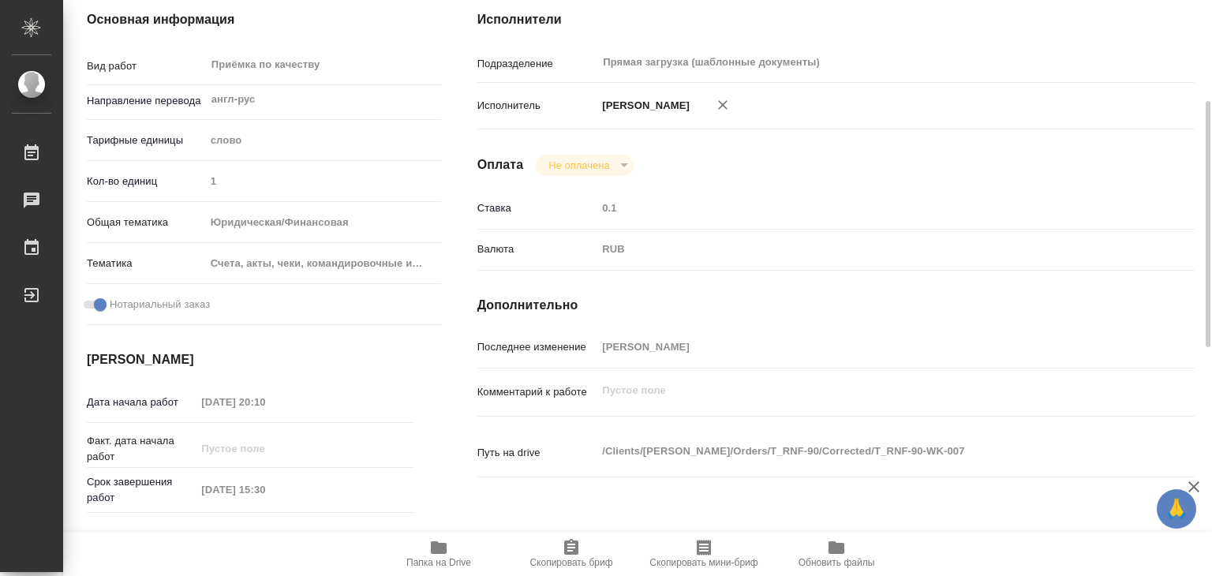
type textarea "x"
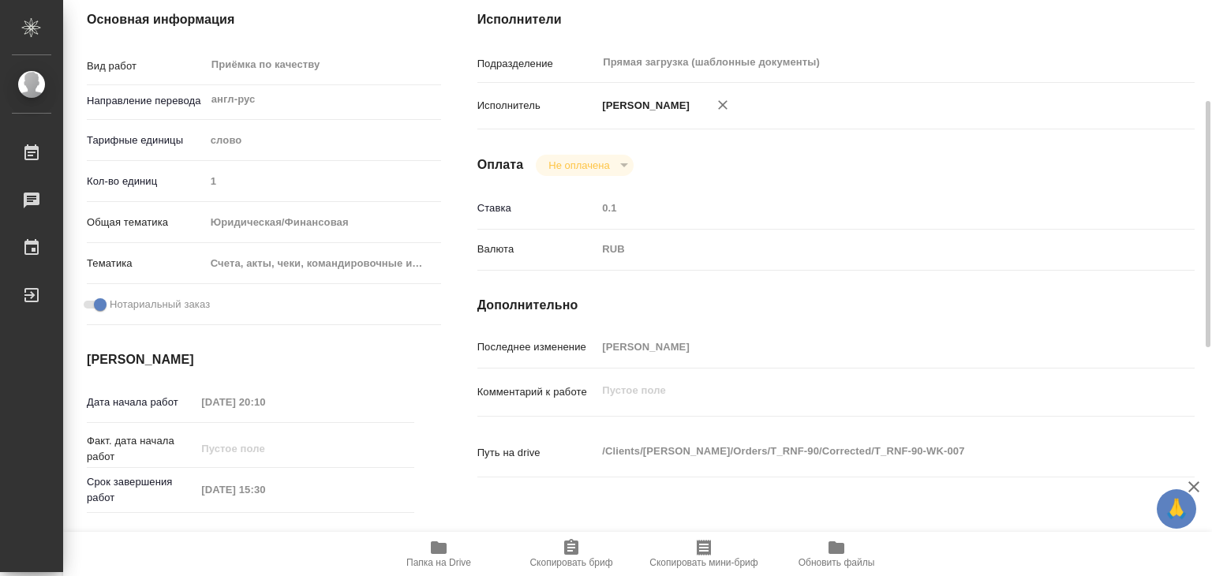
scroll to position [0, 0]
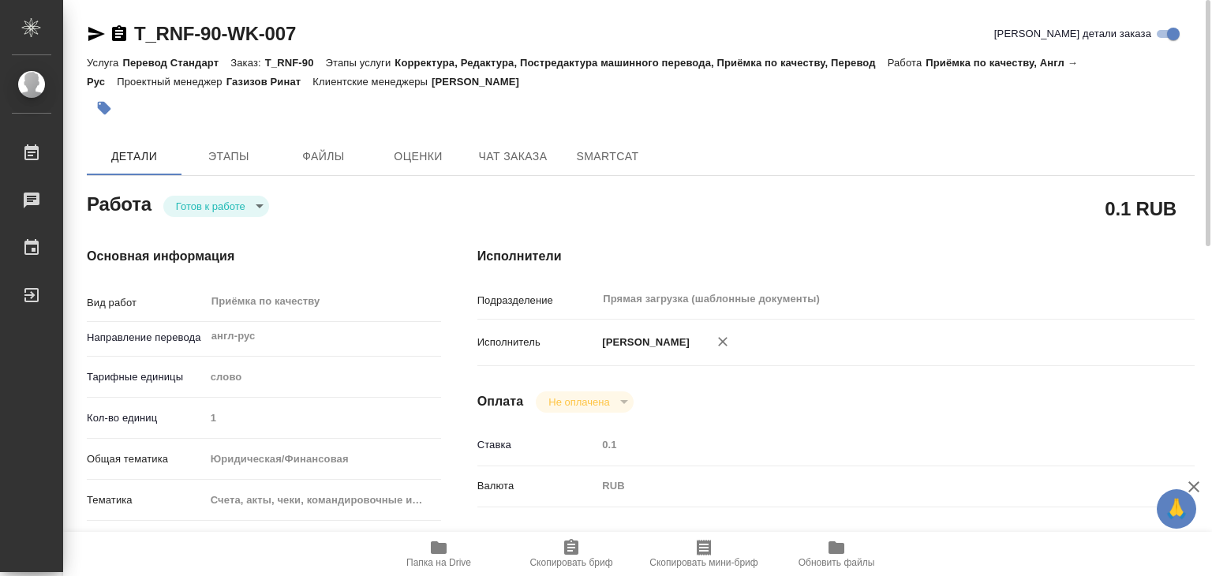
type textarea "x"
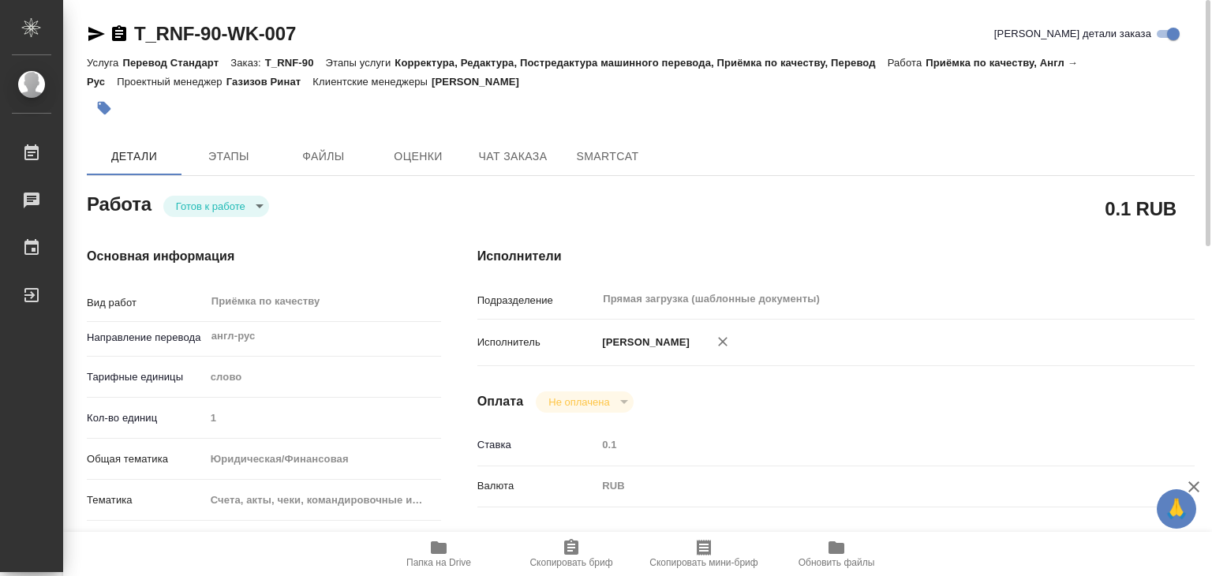
click at [447, 559] on span "Папка на Drive" at bounding box center [438, 562] width 65 height 11
click at [230, 206] on body "🙏 .cls-1 fill:#fff; AWATERA Alilekova Valeriya Работы 0 Чаты График Выйти T_RNF…" at bounding box center [606, 288] width 1212 height 576
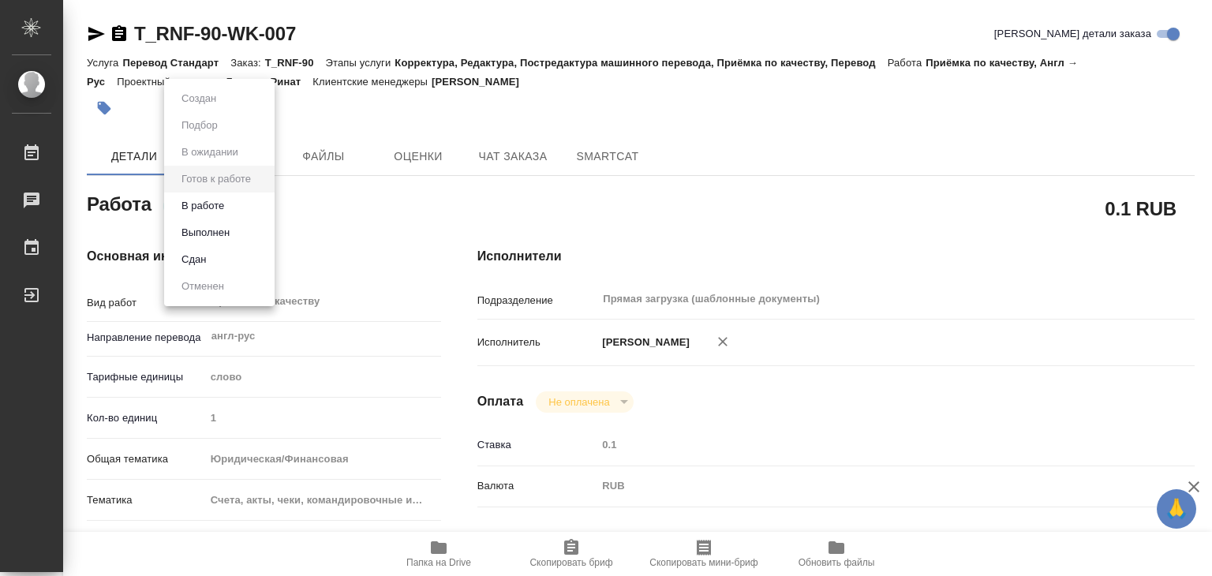
click at [246, 205] on li "В работе" at bounding box center [219, 206] width 110 height 27
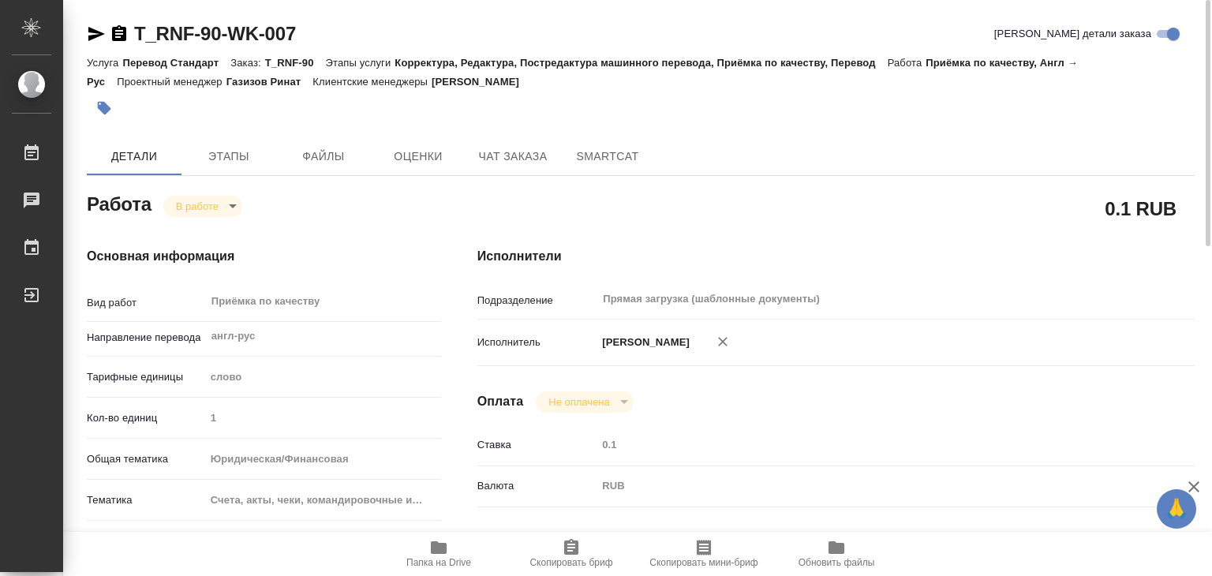
type textarea "x"
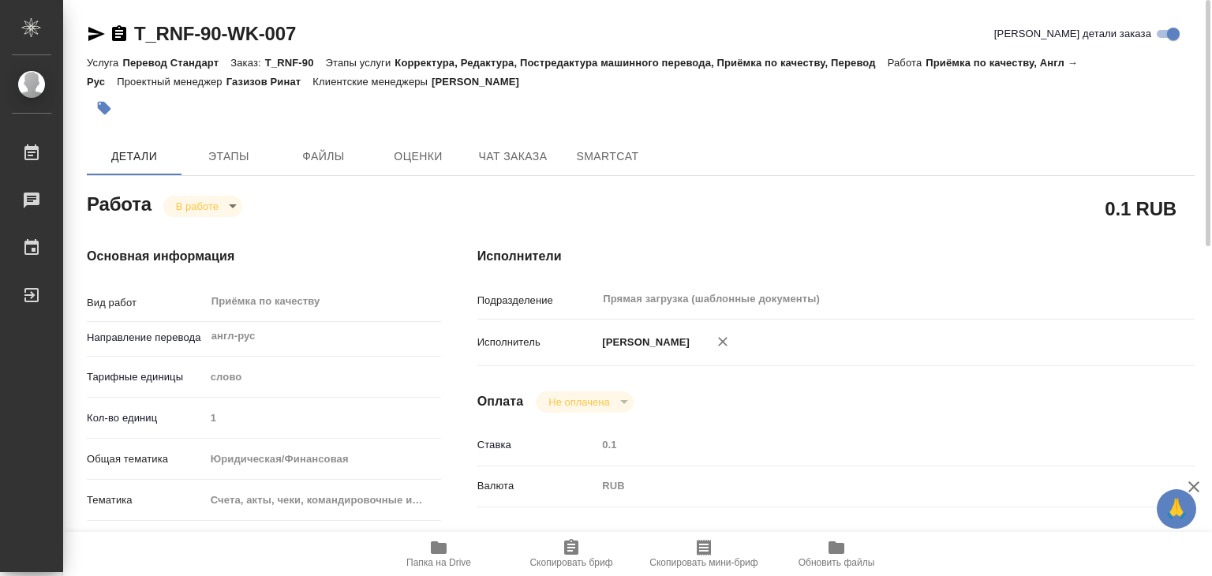
type textarea "x"
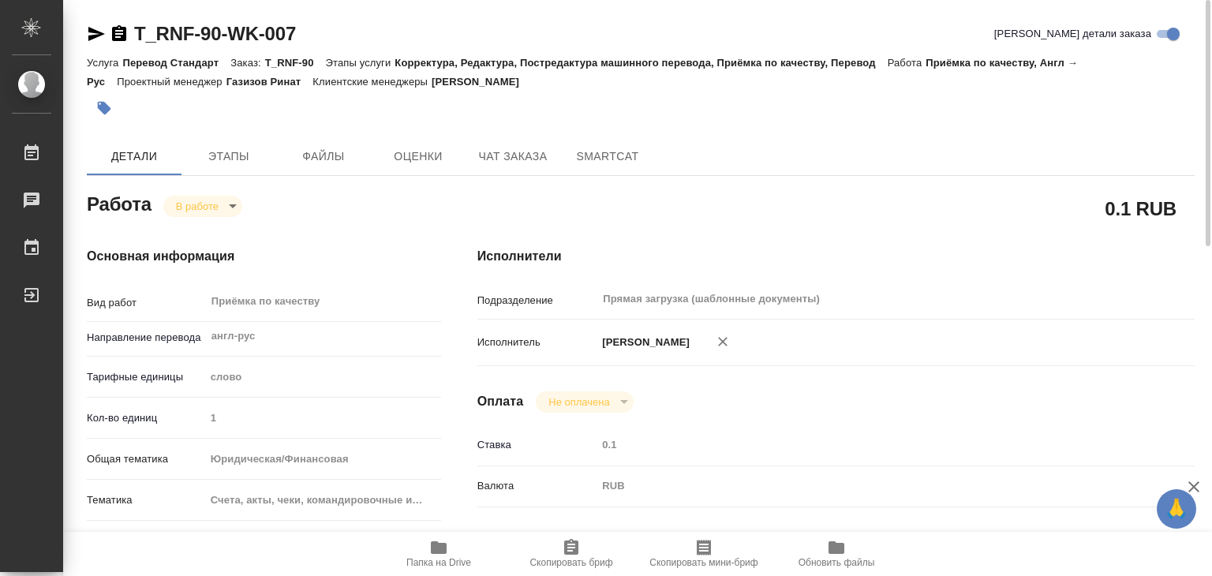
type textarea "x"
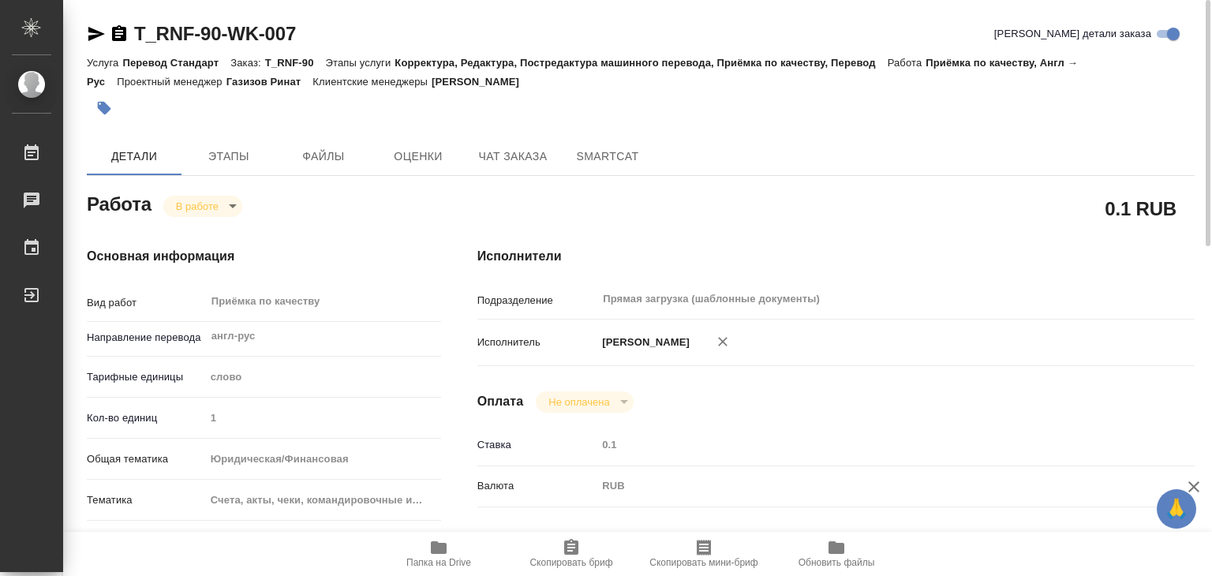
type textarea "x"
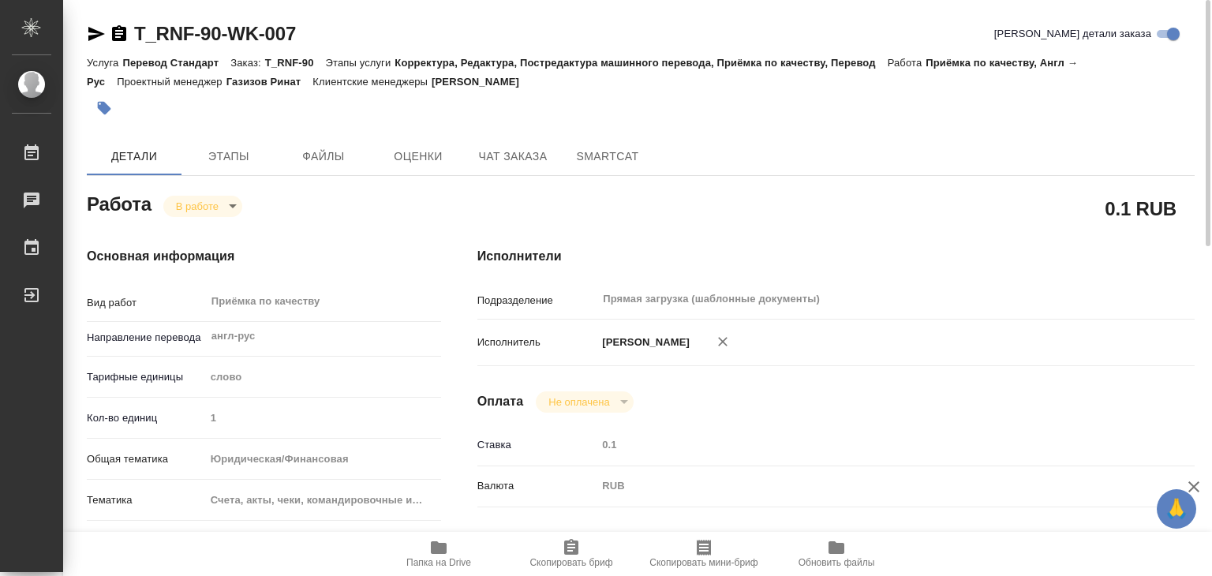
click at [107, 97] on button "button" at bounding box center [104, 108] width 35 height 35
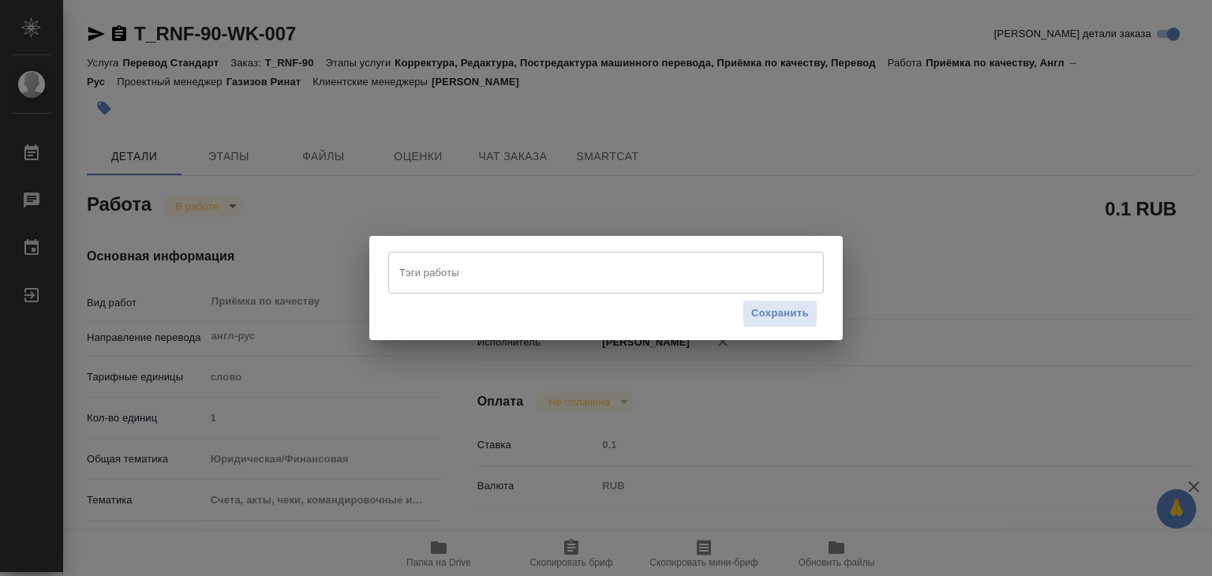
click at [461, 279] on input "Тэги работы" at bounding box center [590, 272] width 391 height 27
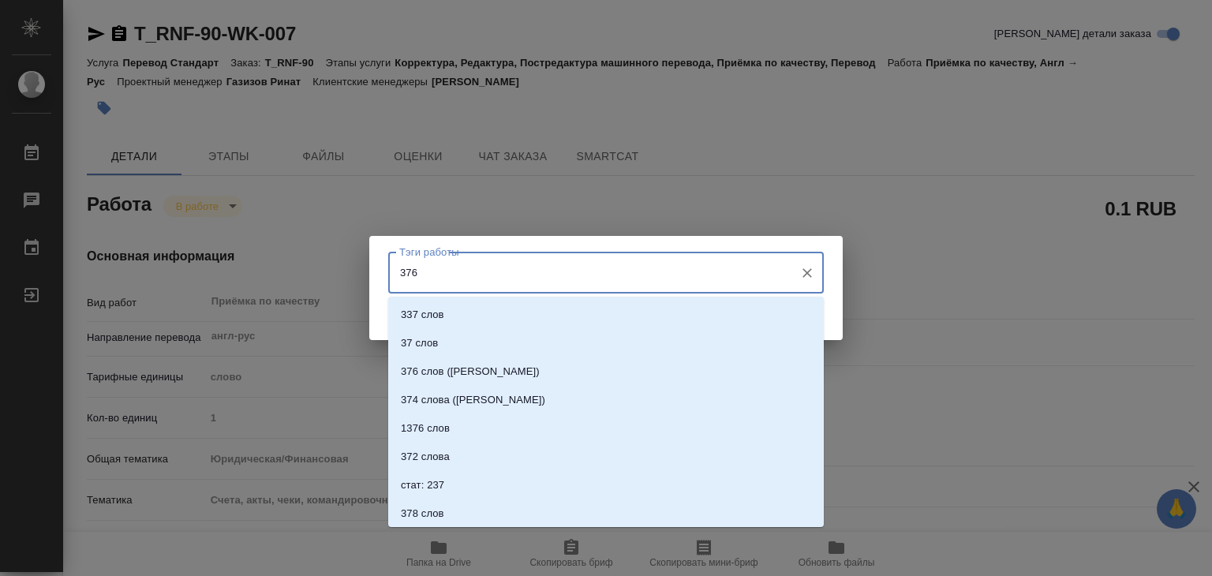
type input "376"
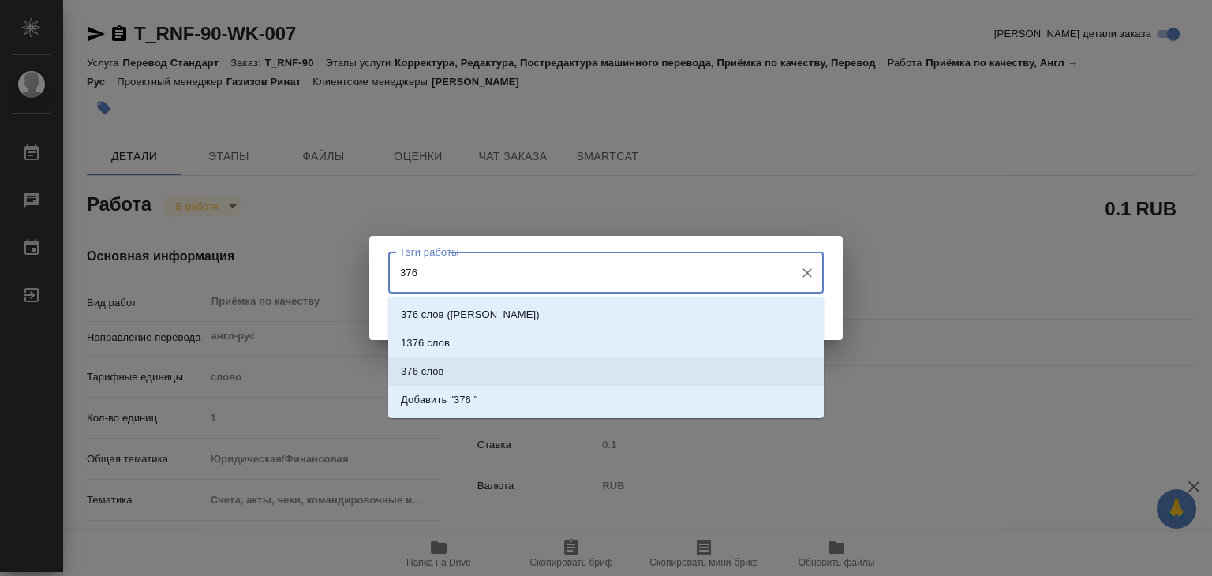
click at [458, 367] on li "376 слов" at bounding box center [606, 371] width 436 height 28
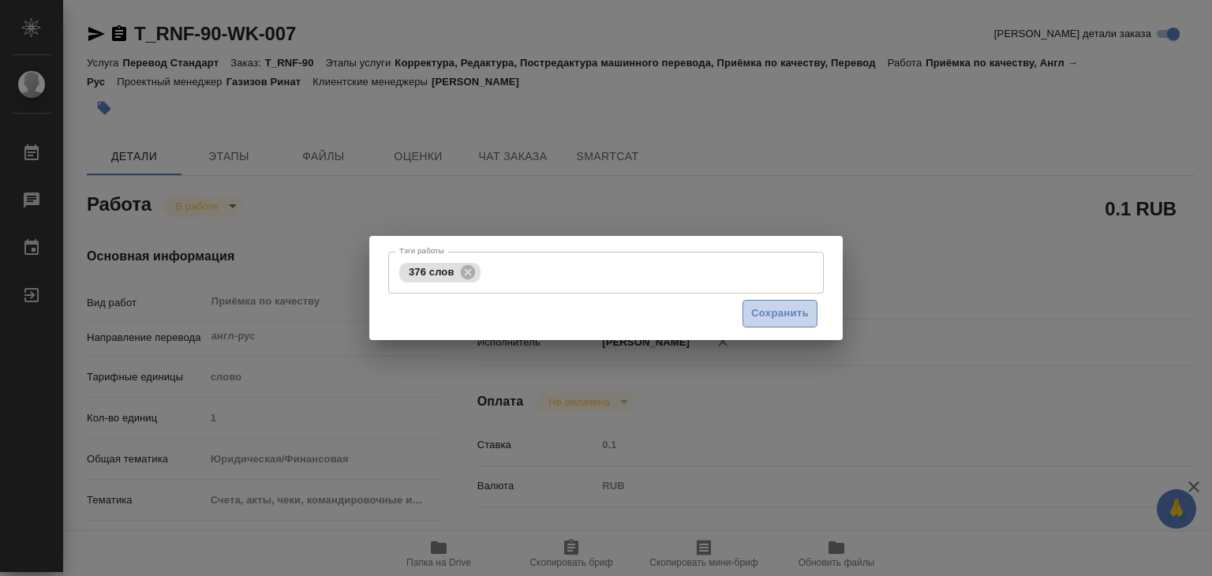
click at [758, 309] on span "Сохранить" at bounding box center [780, 314] width 58 height 18
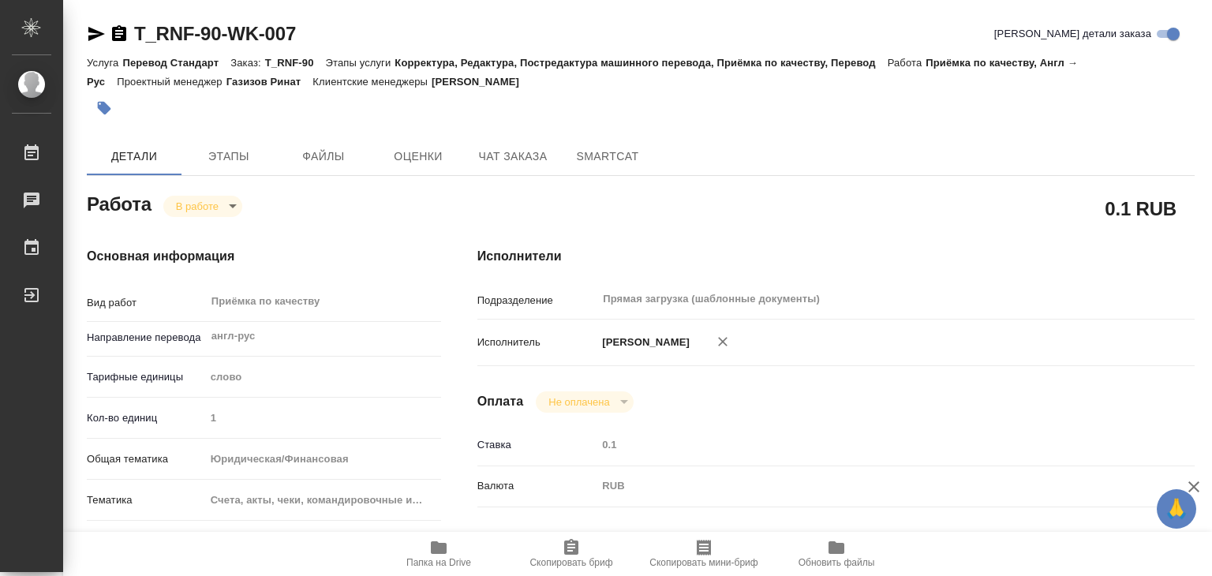
type input "inProgress"
type textarea "Приёмка по качеству"
type textarea "x"
type input "англ-рус"
type input "5a8b1489cc6b4906c91bfd90"
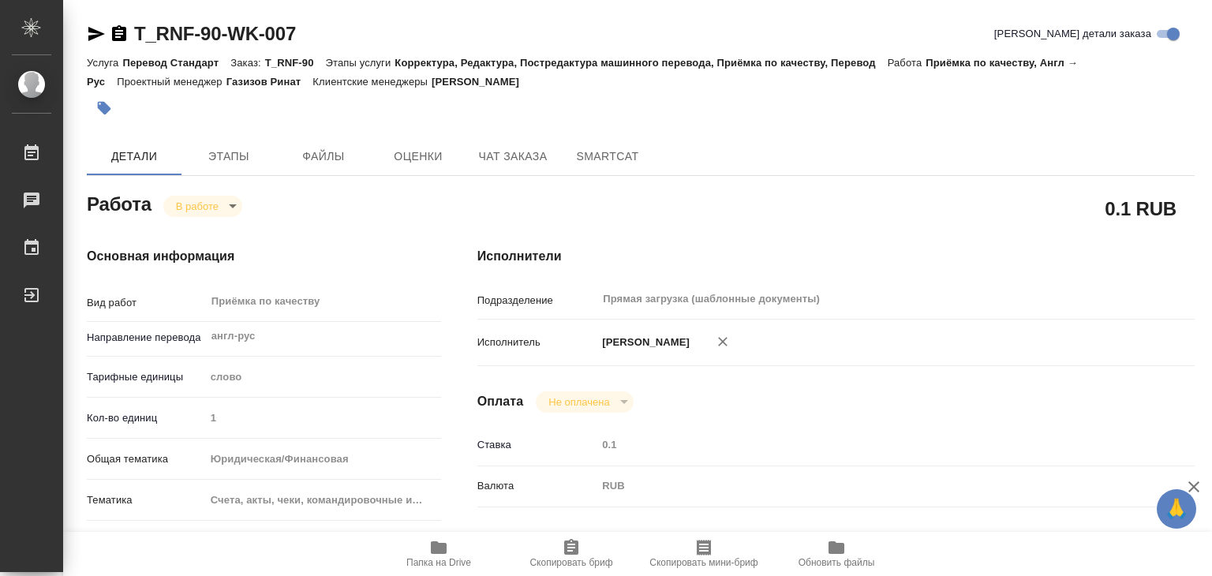
type input "1"
type input "yr-fn"
type input "5f647205b73bc97568ca66c0"
checkbox input "true"
type input "01.10.2025 20:10"
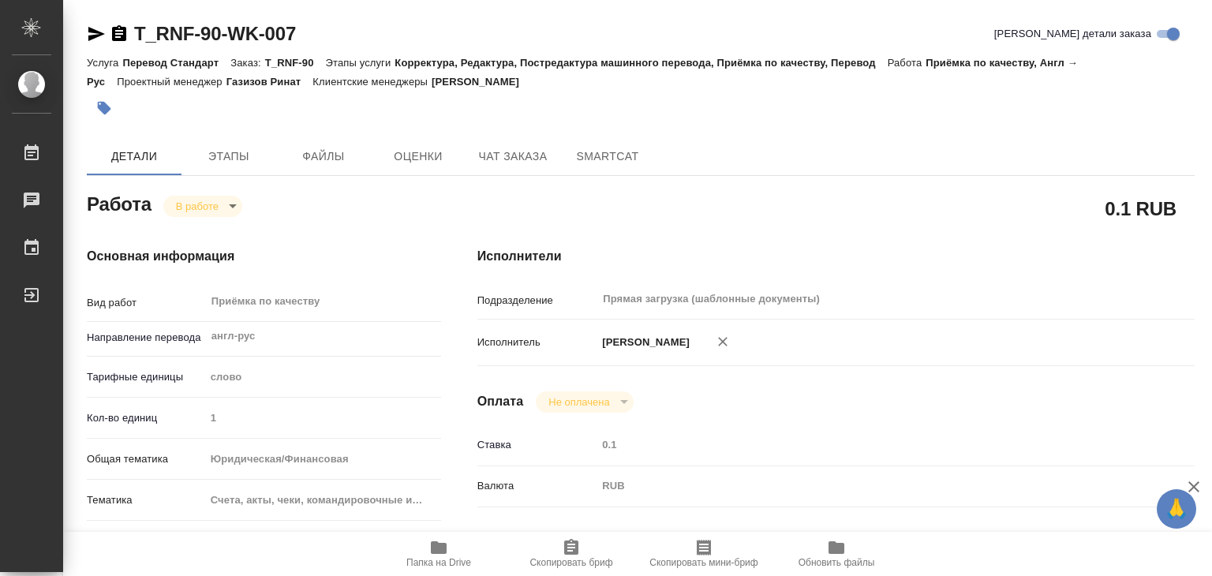
type input "02.10.2025 12:30"
type input "02.10.2025 15:30"
type input "03.10.2025 14:30"
type input "Прямая загрузка (шаблонные документы)"
type input "notPayed"
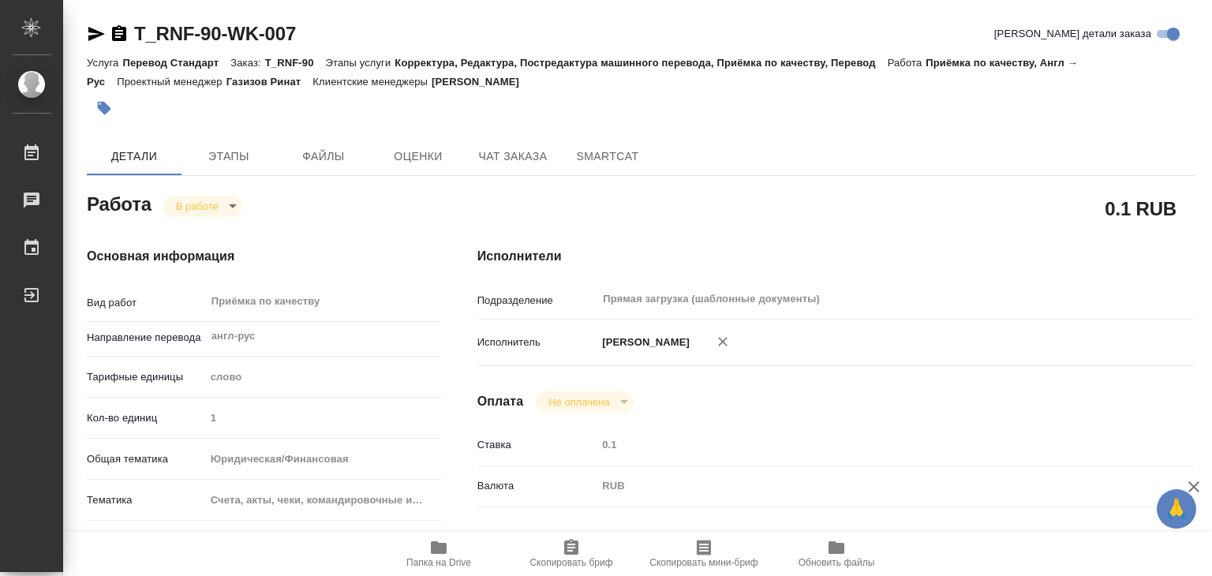
type input "0.1"
type input "RUB"
type input "[PERSON_NAME]"
type textarea "x"
type textarea "/Clients/РНЛ ЛИЗИНГ/Orders/T_RNF-90/Corrected/T_RNF-90-WK-007"
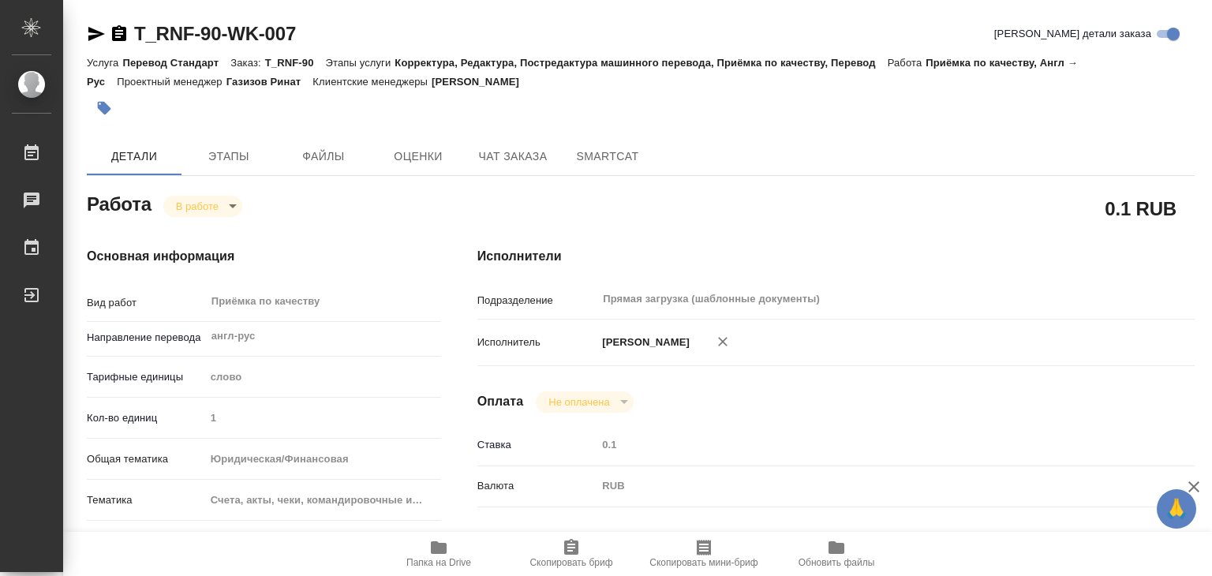
type textarea "x"
type input "T_RNF-90"
type input "Перевод Стандарт"
type input "Корректура, Редактура, Постредактура машинного перевода, Приёмка по качеству, П…"
type input "Прохорова Анастасия"
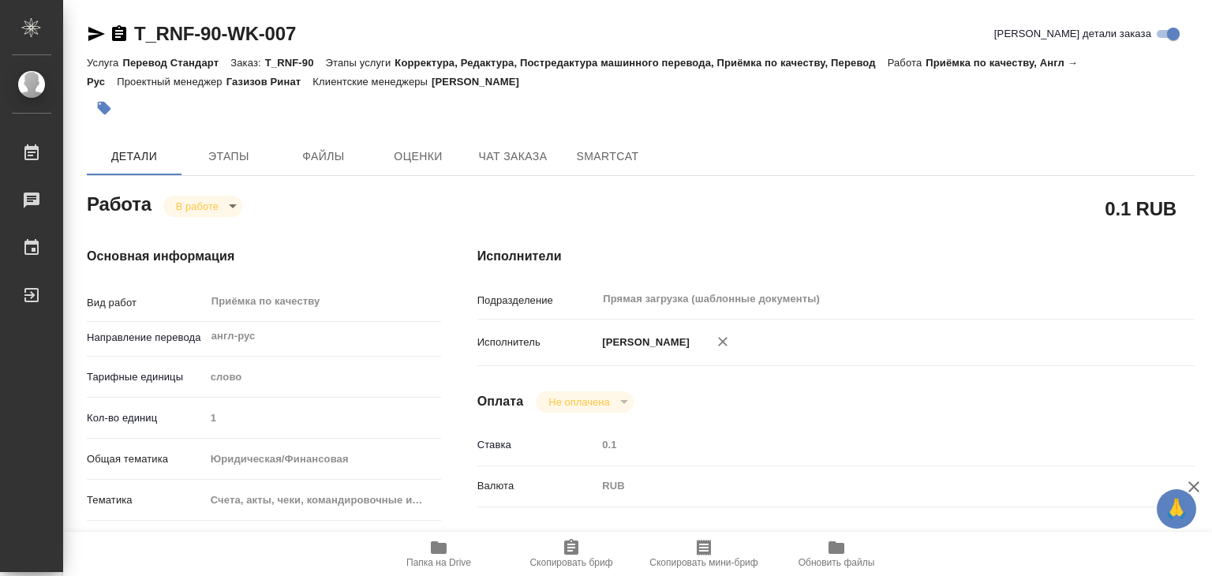
type input "Петрова Валерия"
type input "/Clients/РНЛ ЛИЗИНГ/Orders/T_RNF-90"
type textarea "x"
type textarea "анг-рус (и немного арм) под нот"
type textarea "x"
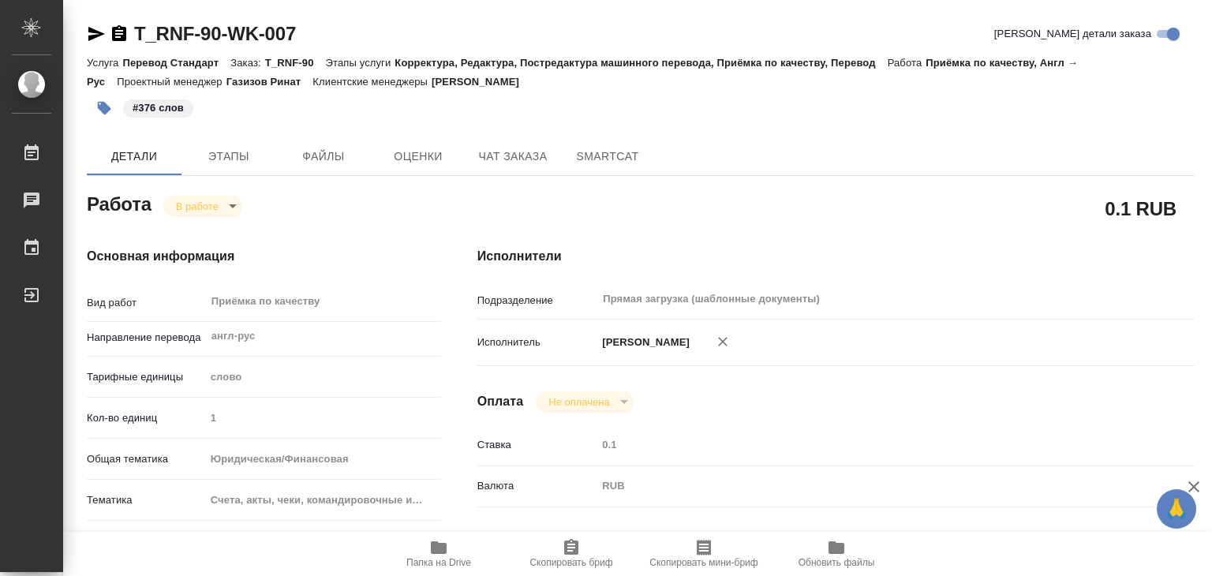
type textarea "x"
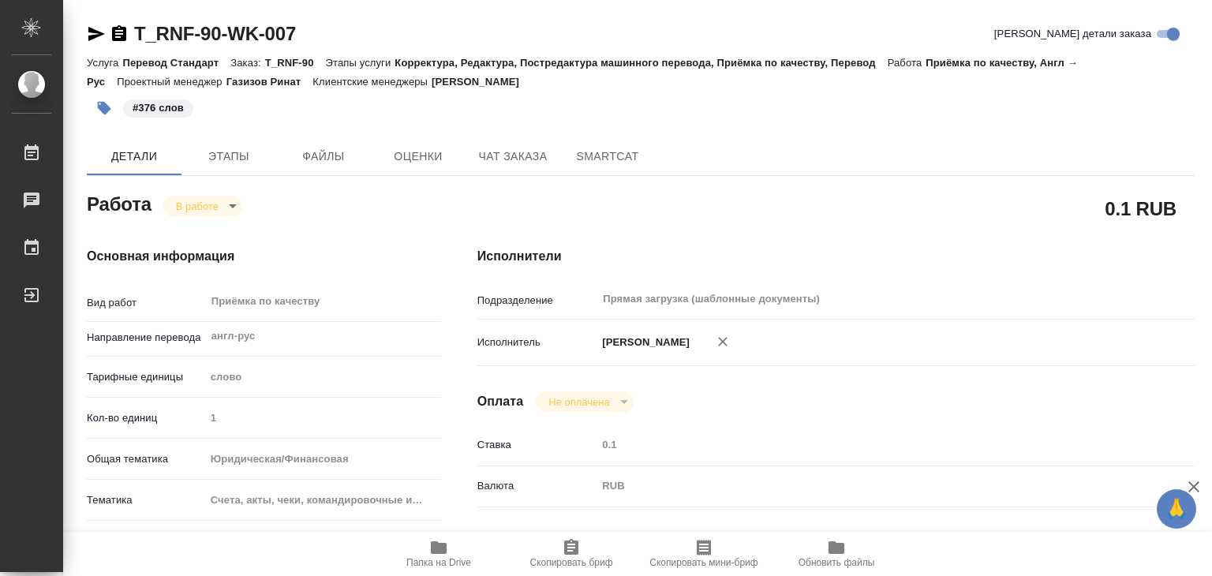
type textarea "x"
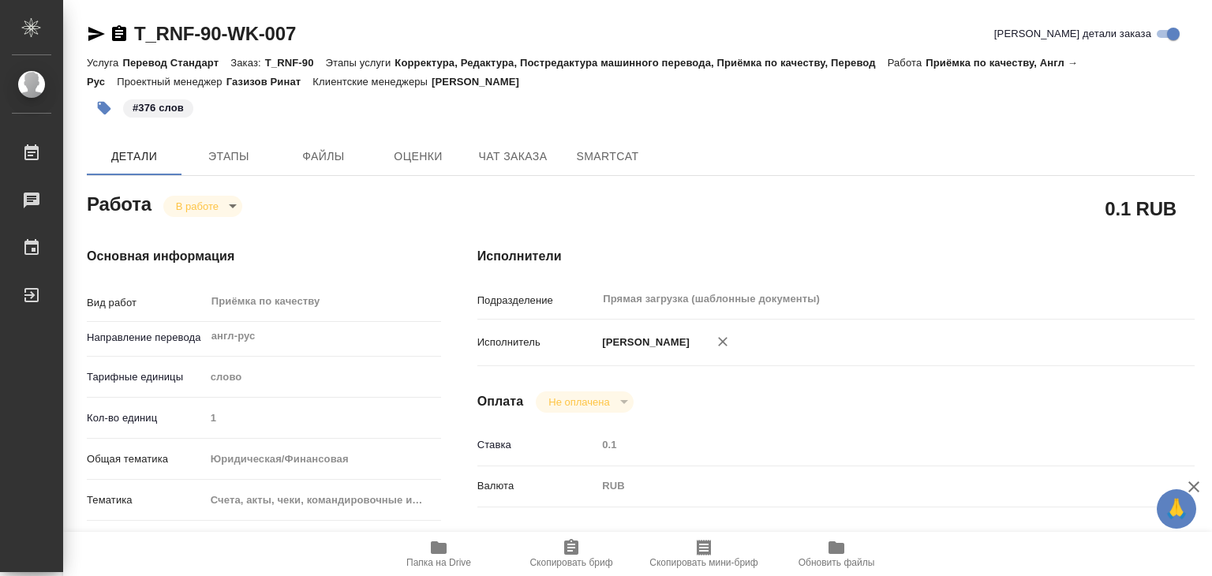
type textarea "x"
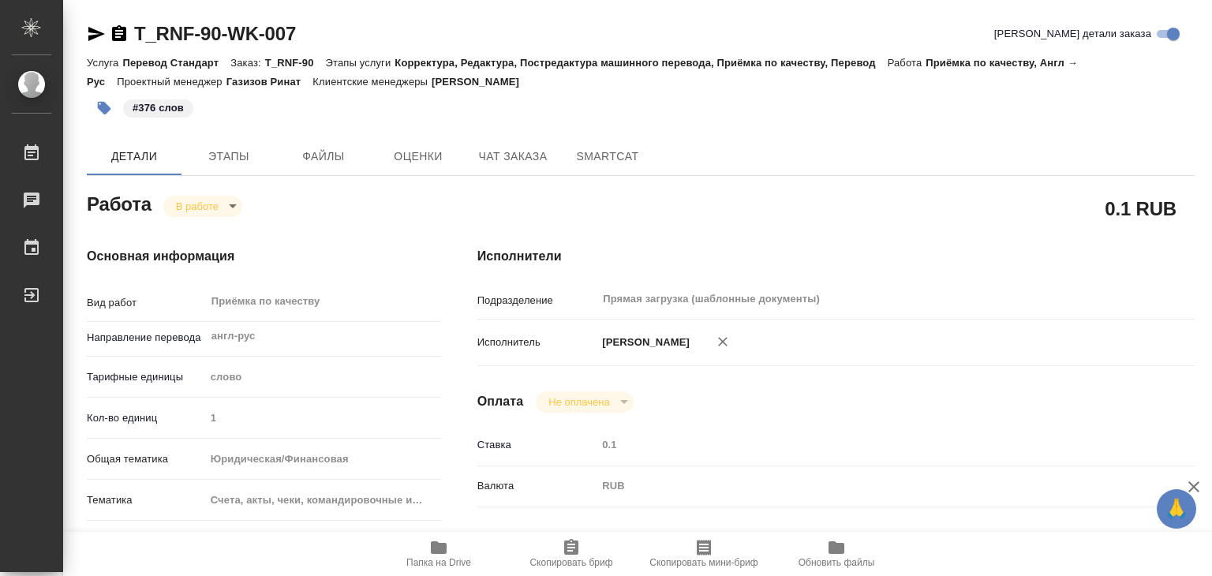
type textarea "x"
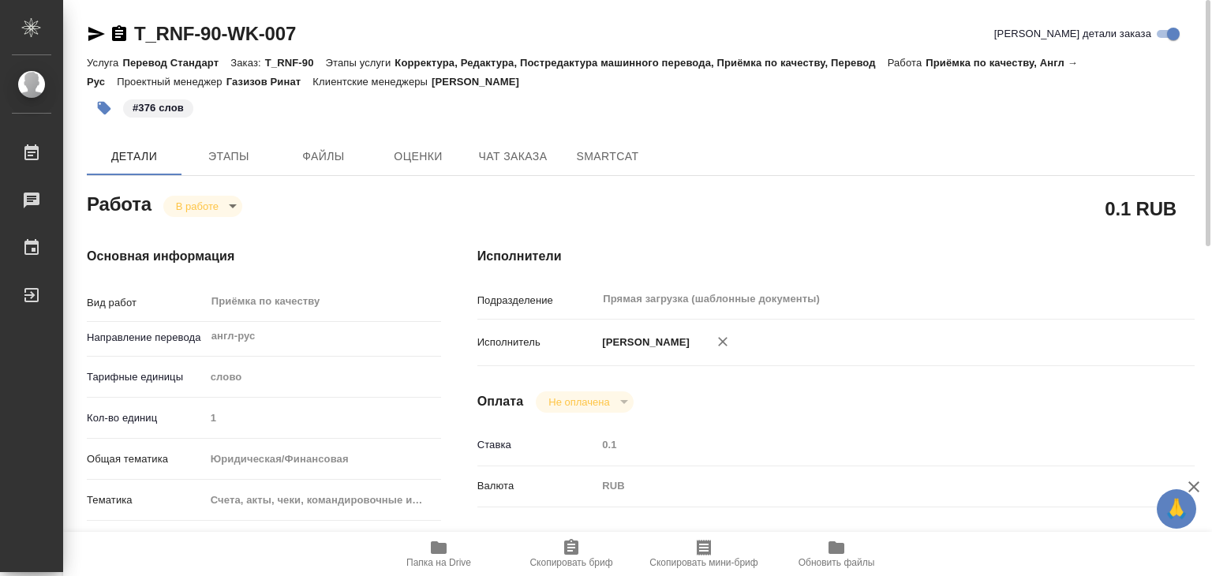
click at [210, 207] on body "🙏 .cls-1 fill:#fff; AWATERA Alilekova Valeriya Работы 0 Чаты График Выйти T_RNF…" at bounding box center [606, 288] width 1212 height 576
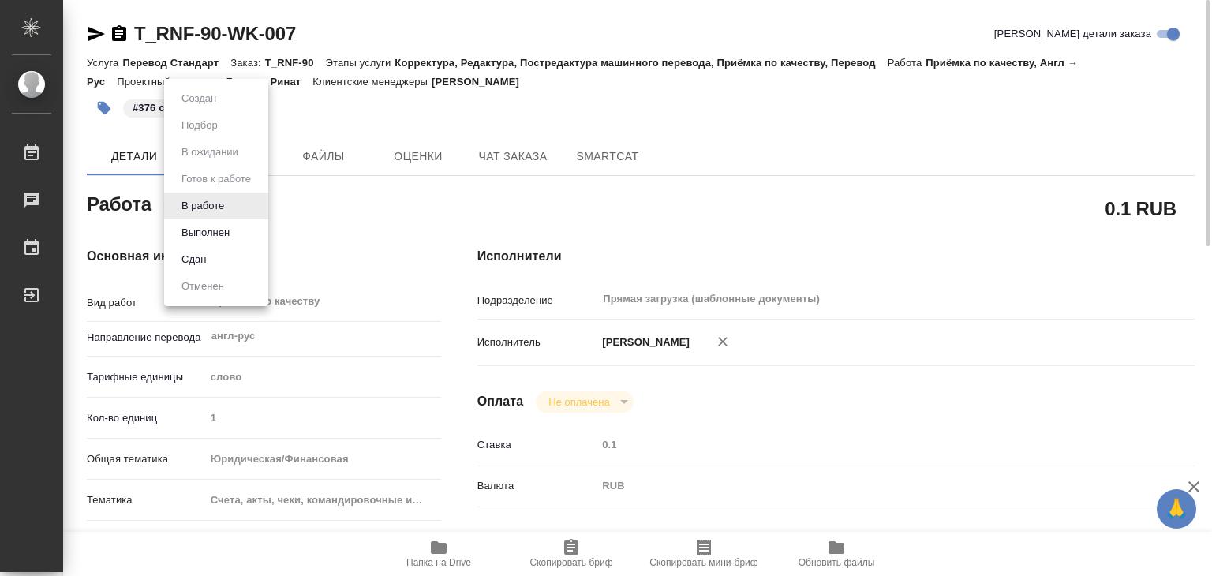
click at [225, 241] on li "Выполнен" at bounding box center [216, 232] width 104 height 27
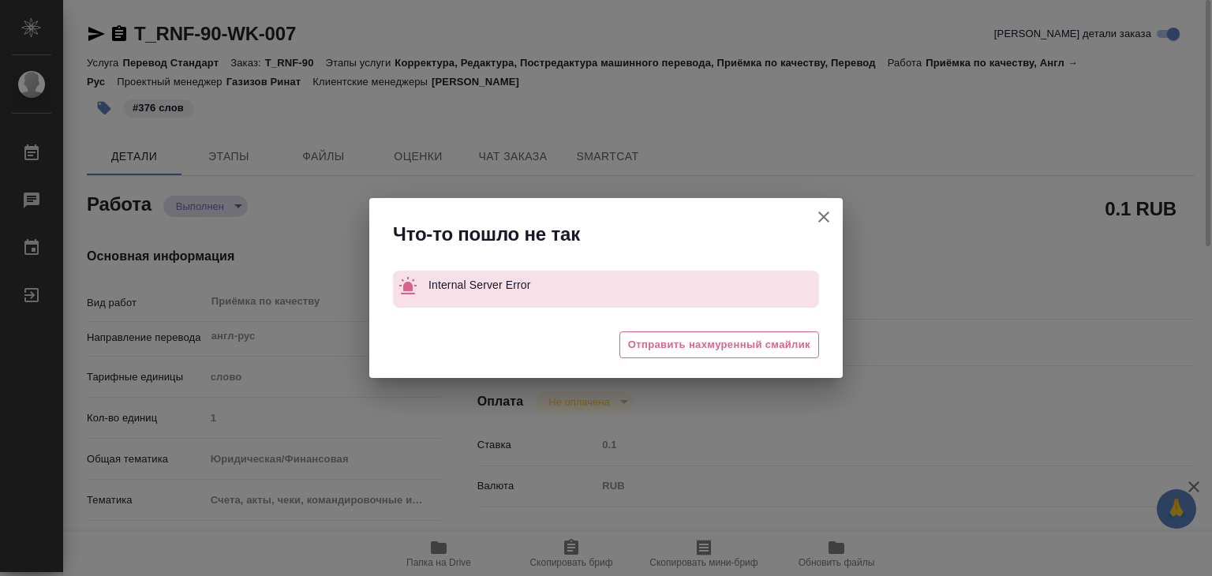
type textarea "x"
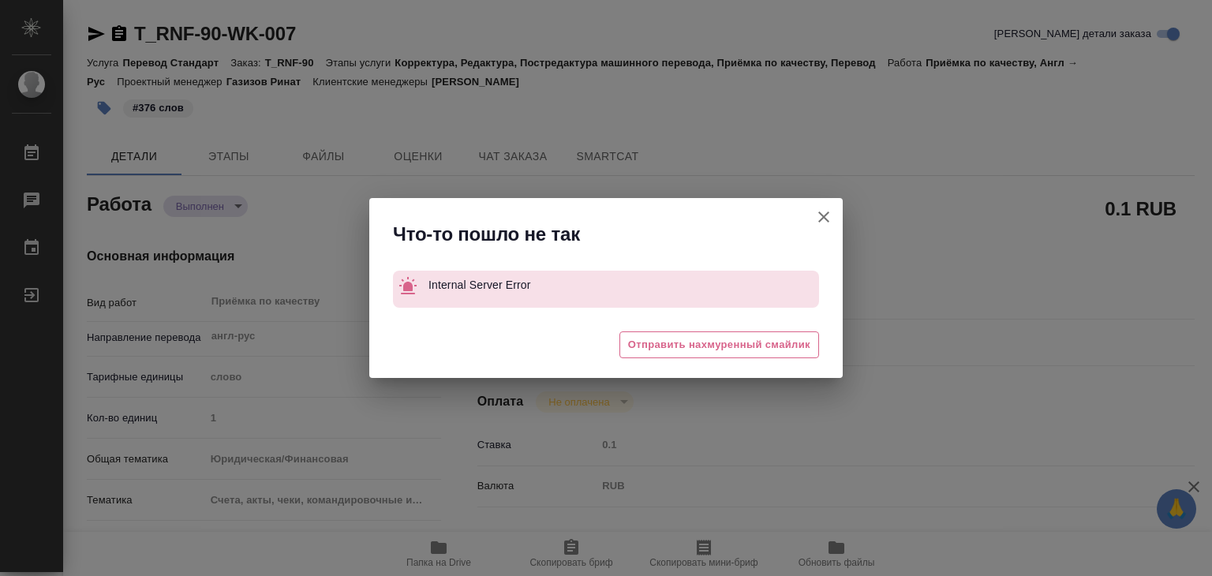
click at [820, 211] on icon "button" at bounding box center [823, 217] width 19 height 19
type textarea "x"
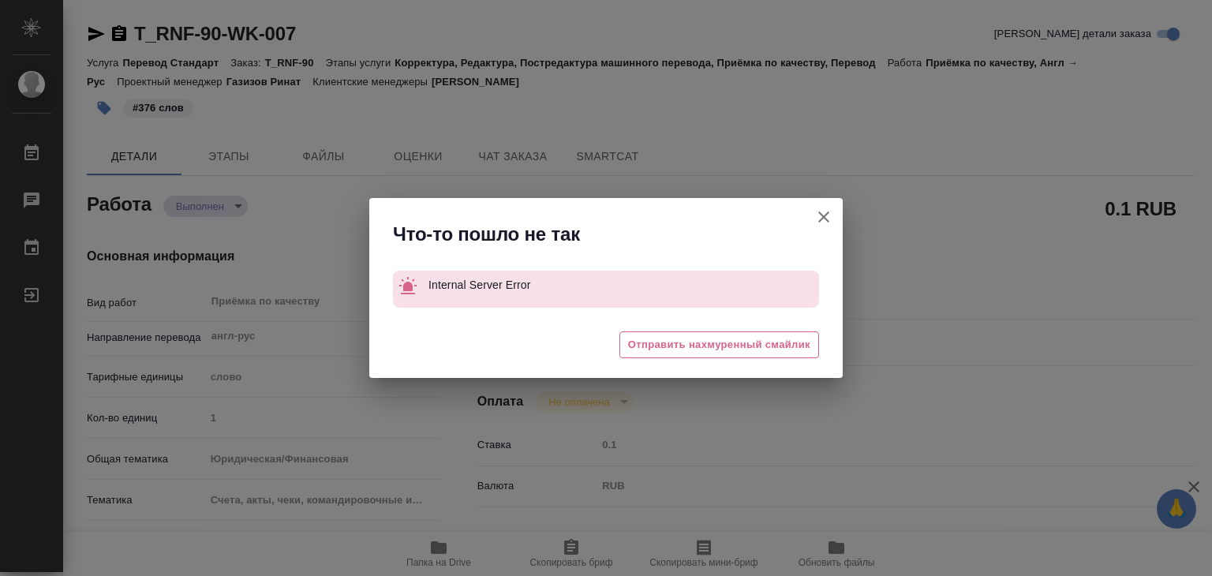
type textarea "x"
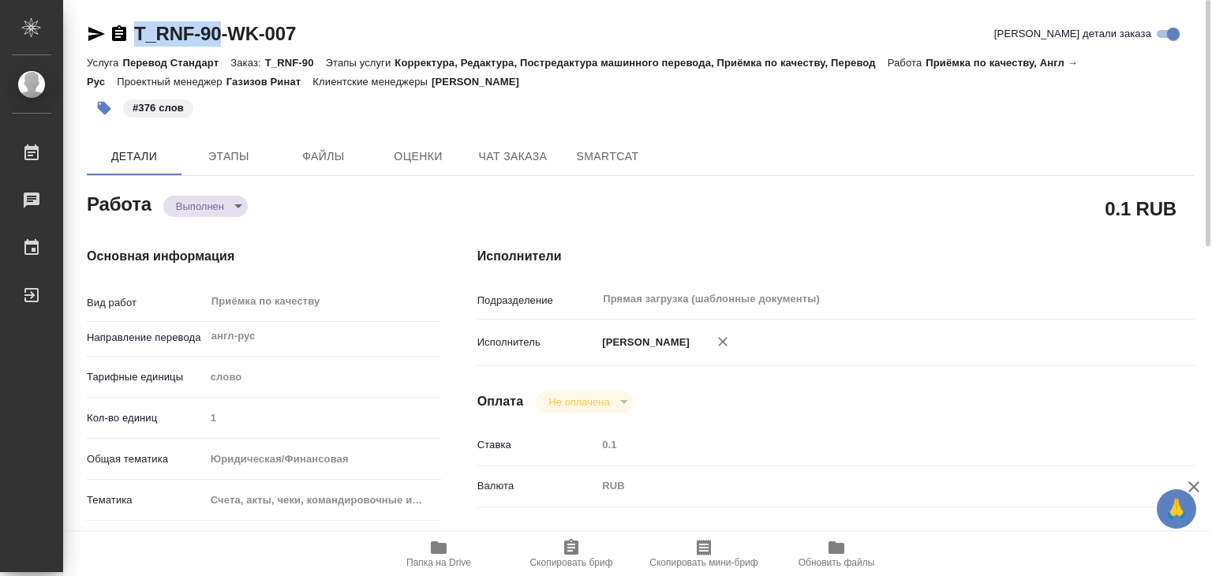
drag, startPoint x: 118, startPoint y: 12, endPoint x: 224, endPoint y: 40, distance: 110.3
copy link "T_RNF-90"
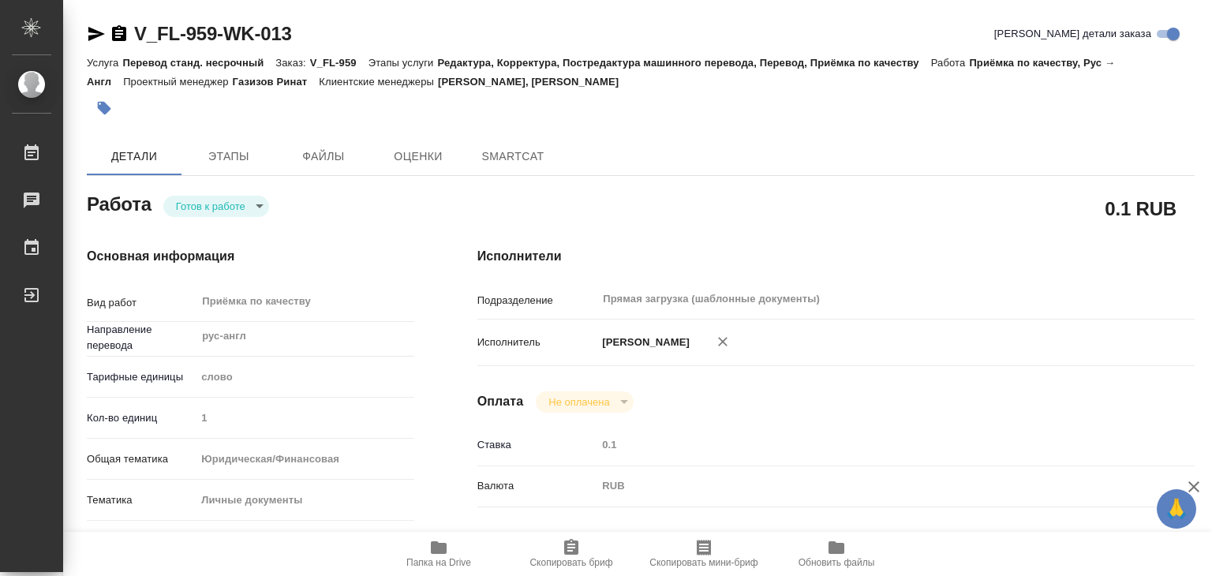
type textarea "x"
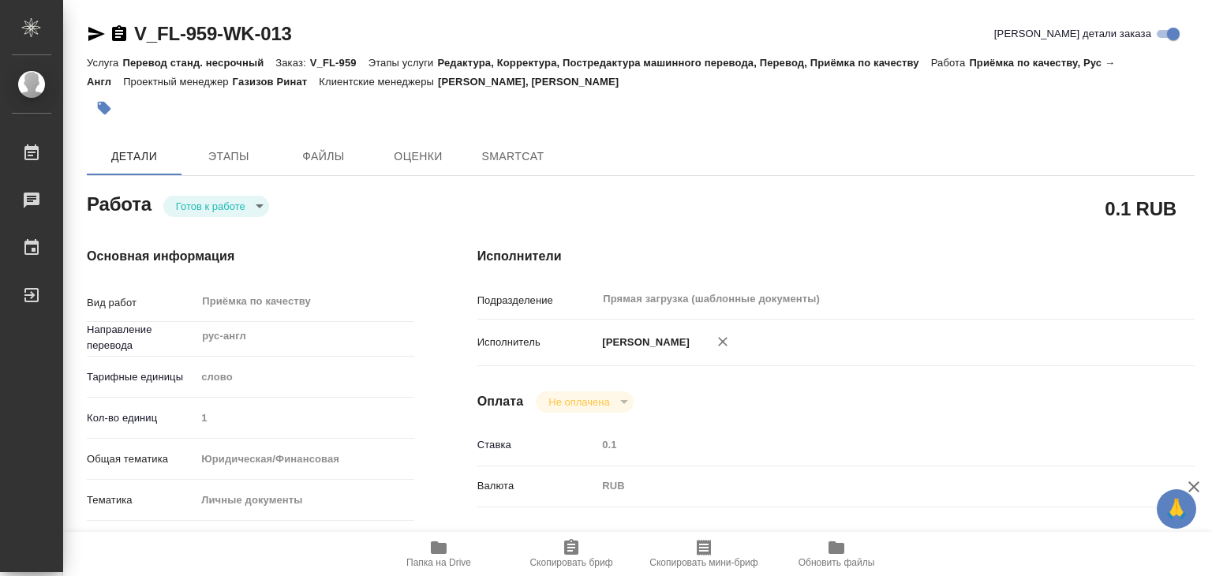
type textarea "x"
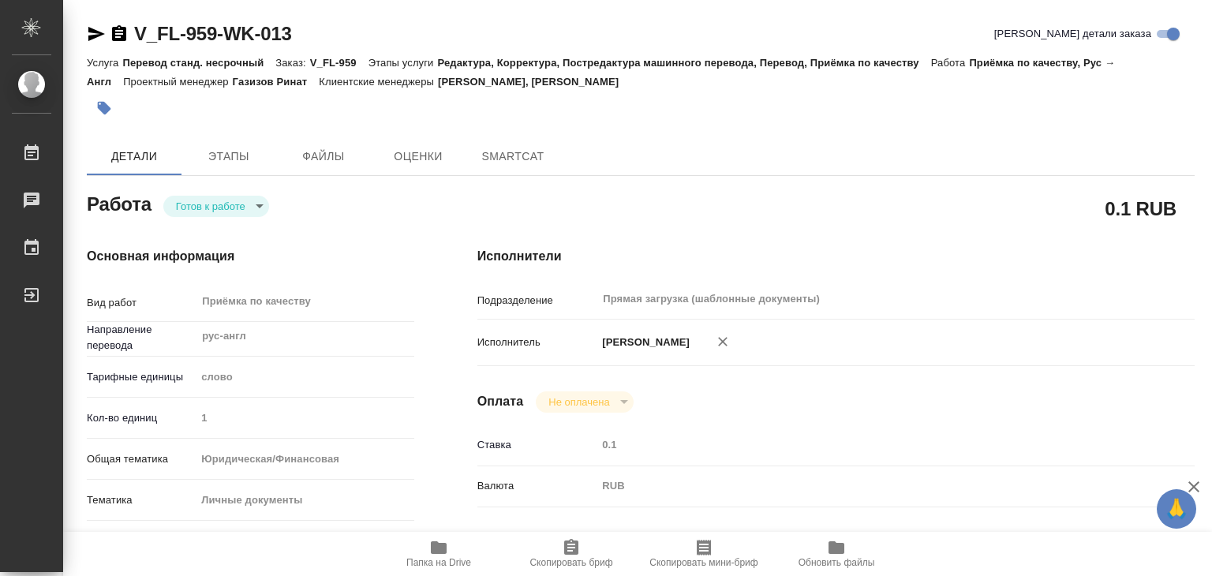
type textarea "x"
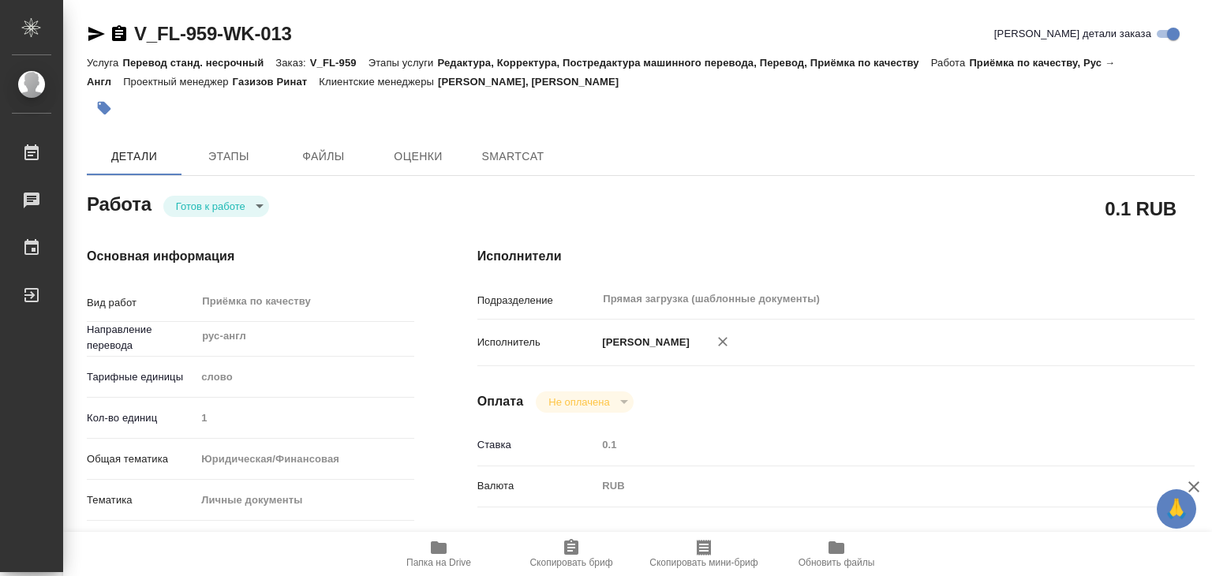
type textarea "x"
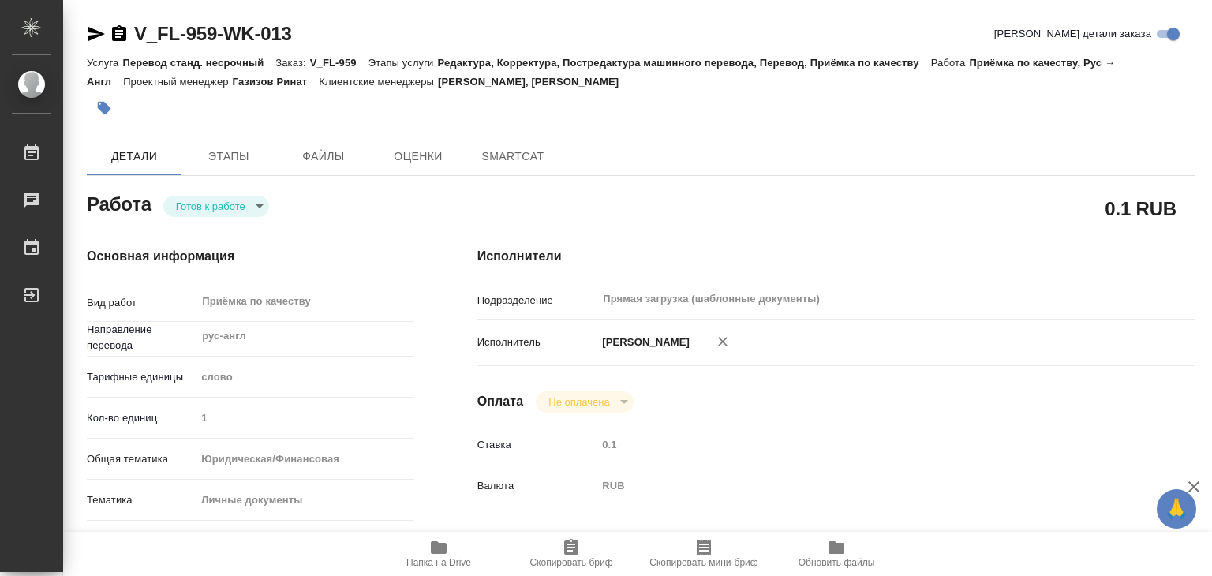
type textarea "x"
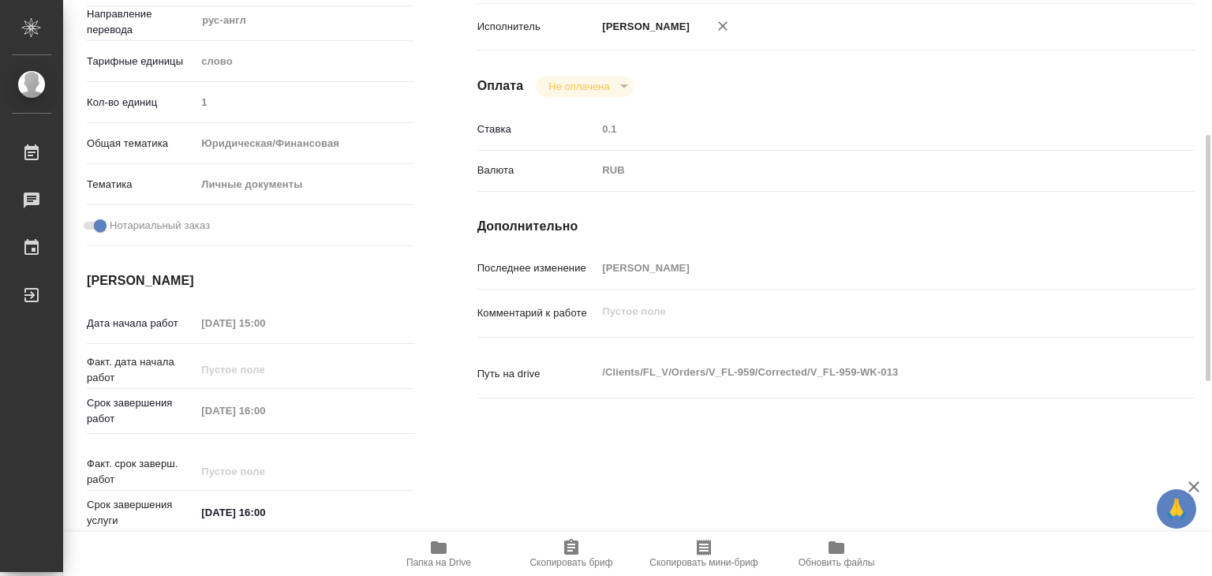
type textarea "x"
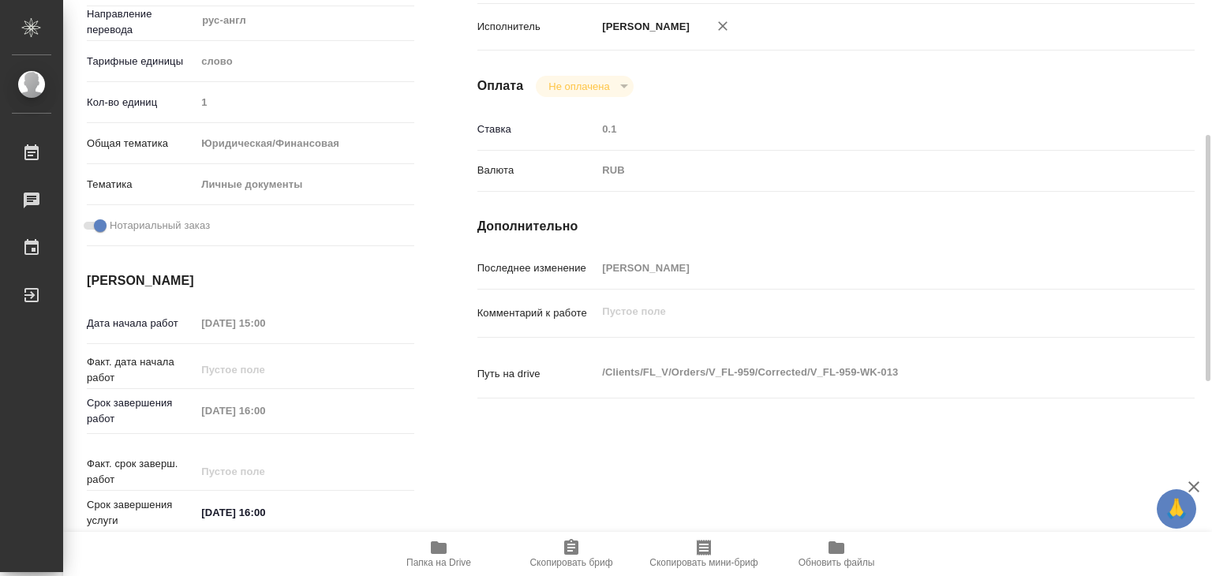
scroll to position [552, 0]
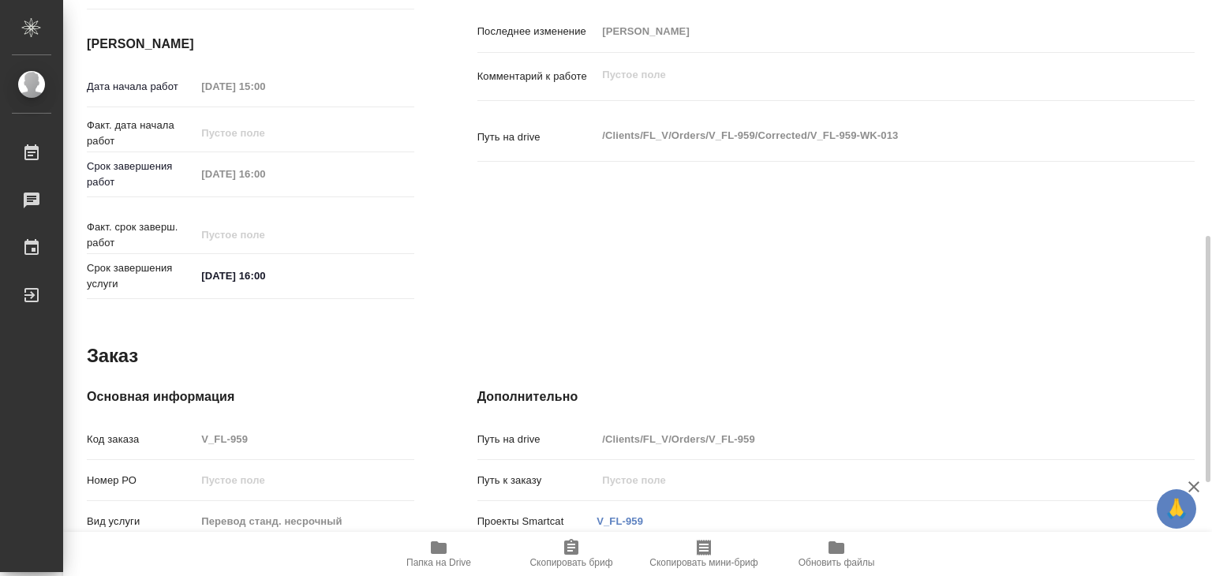
click at [452, 553] on span "Папка на Drive" at bounding box center [439, 553] width 114 height 30
type textarea "x"
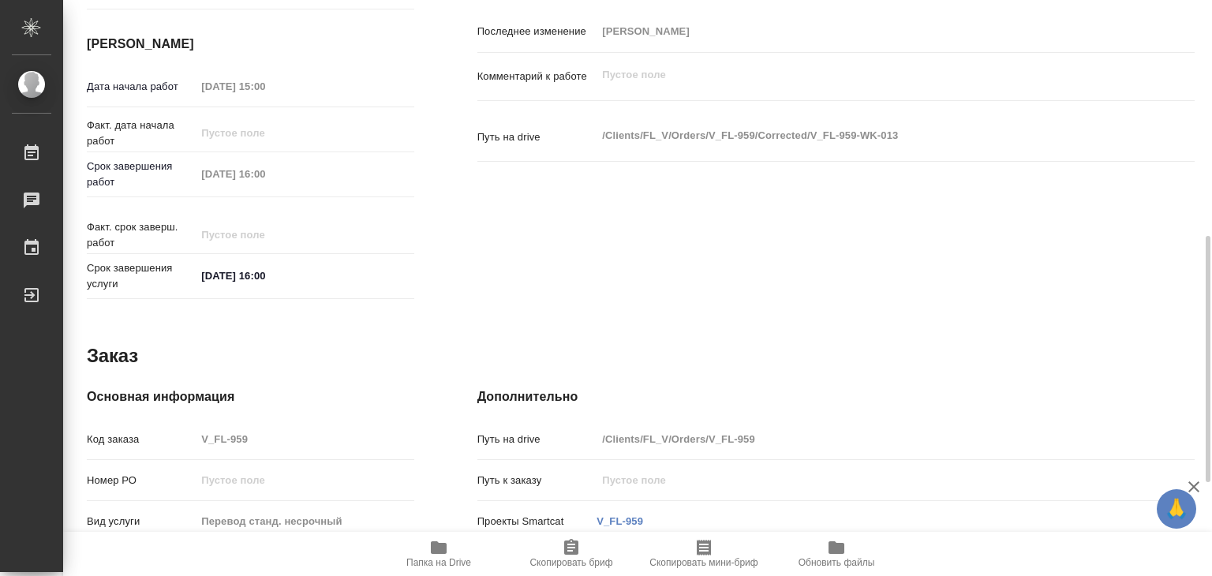
type textarea "x"
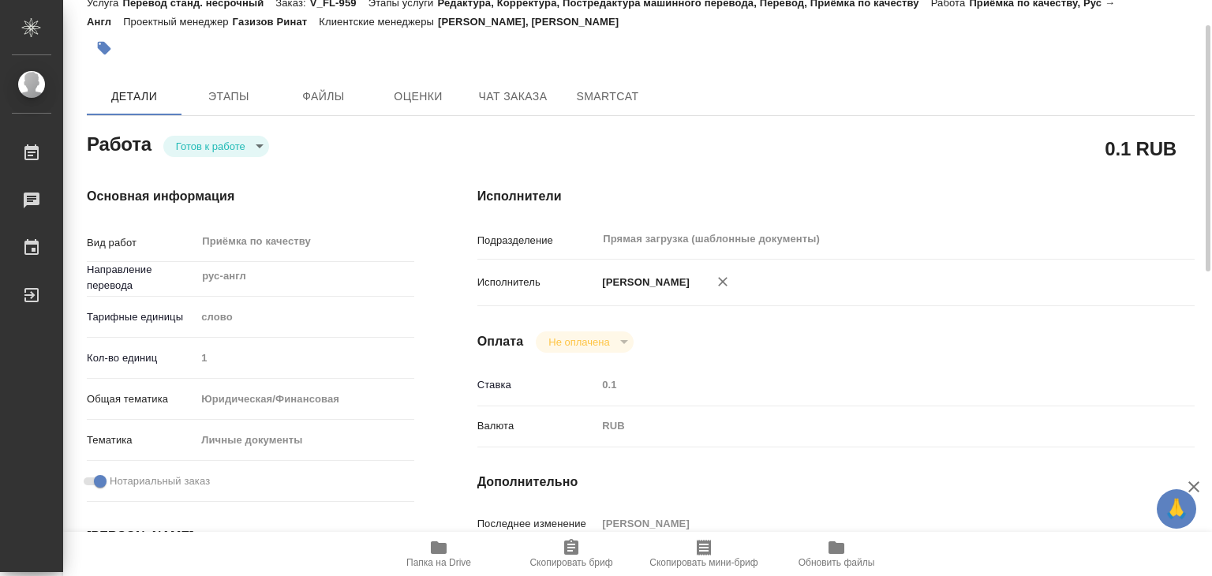
scroll to position [0, 0]
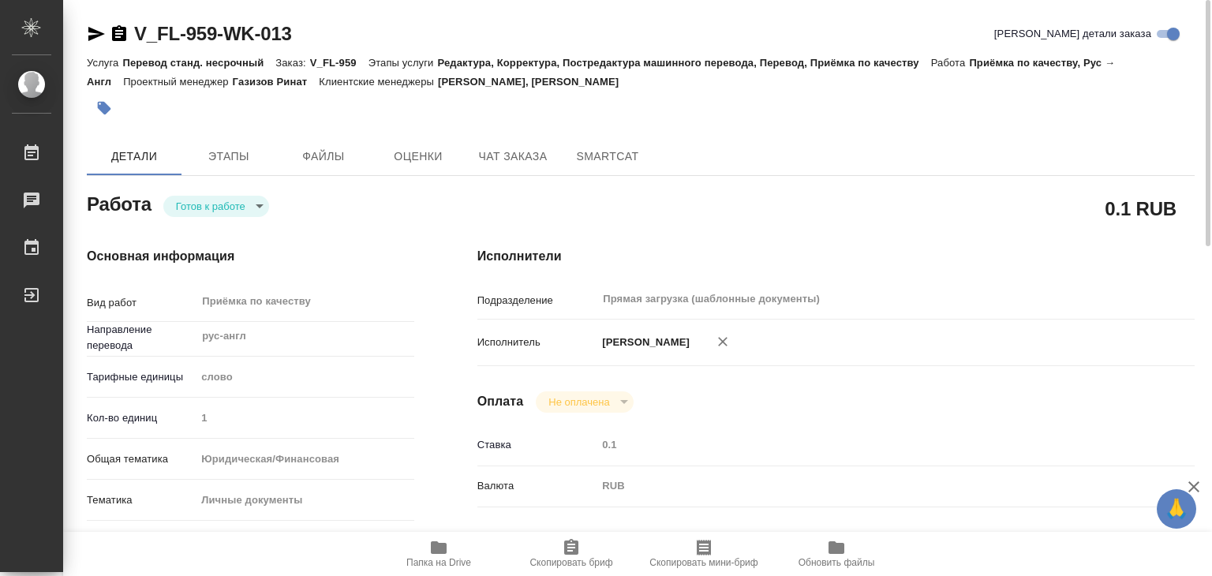
click at [230, 204] on body "🙏 .cls-1 fill:#fff; AWATERA Alilekova [PERSON_NAME] Работы 0 Чаты График Выйти …" at bounding box center [606, 288] width 1212 height 576
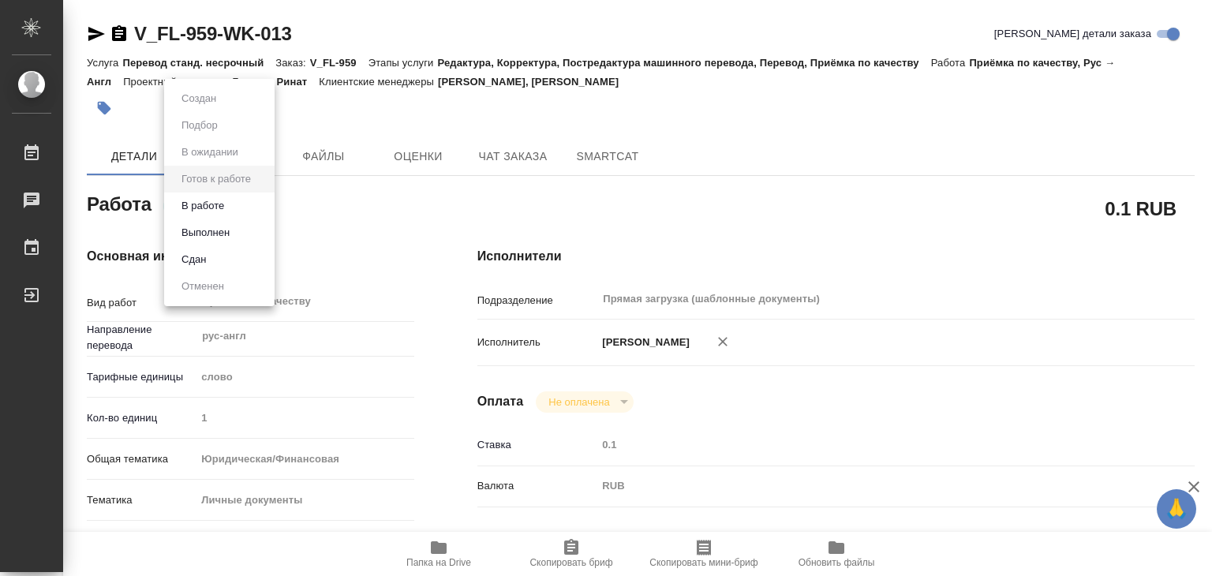
click at [243, 211] on li "В работе" at bounding box center [219, 206] width 110 height 27
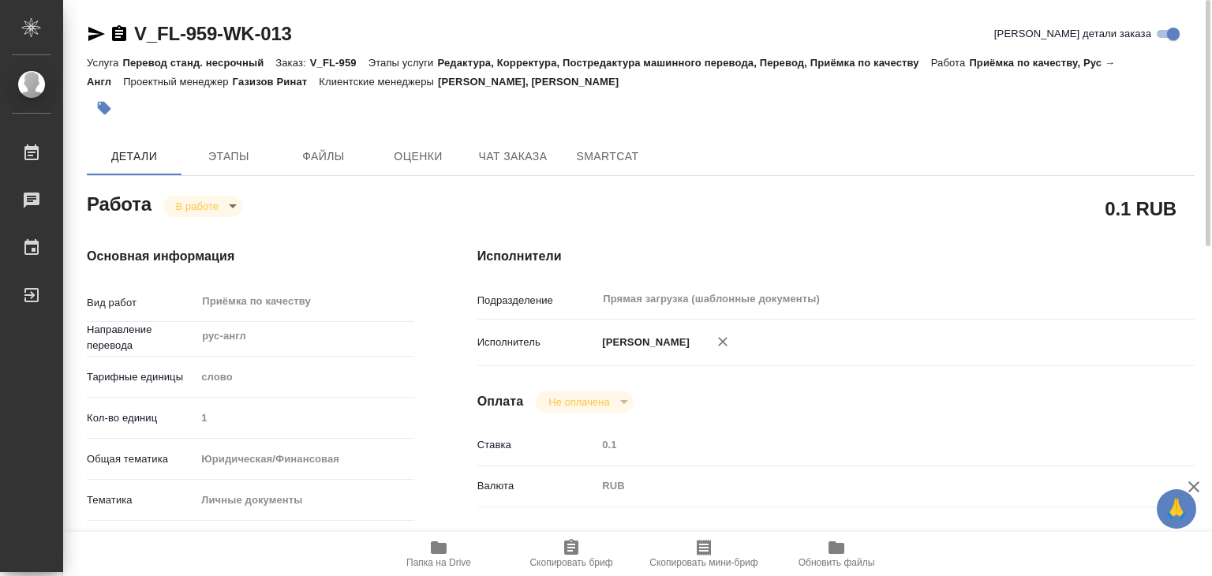
type textarea "x"
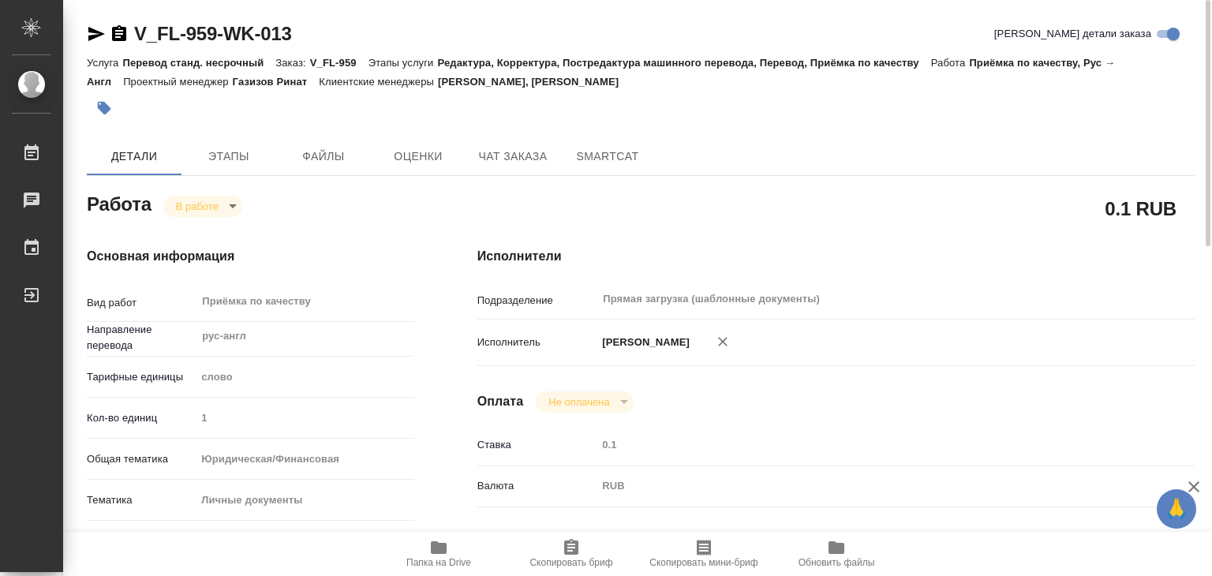
type textarea "x"
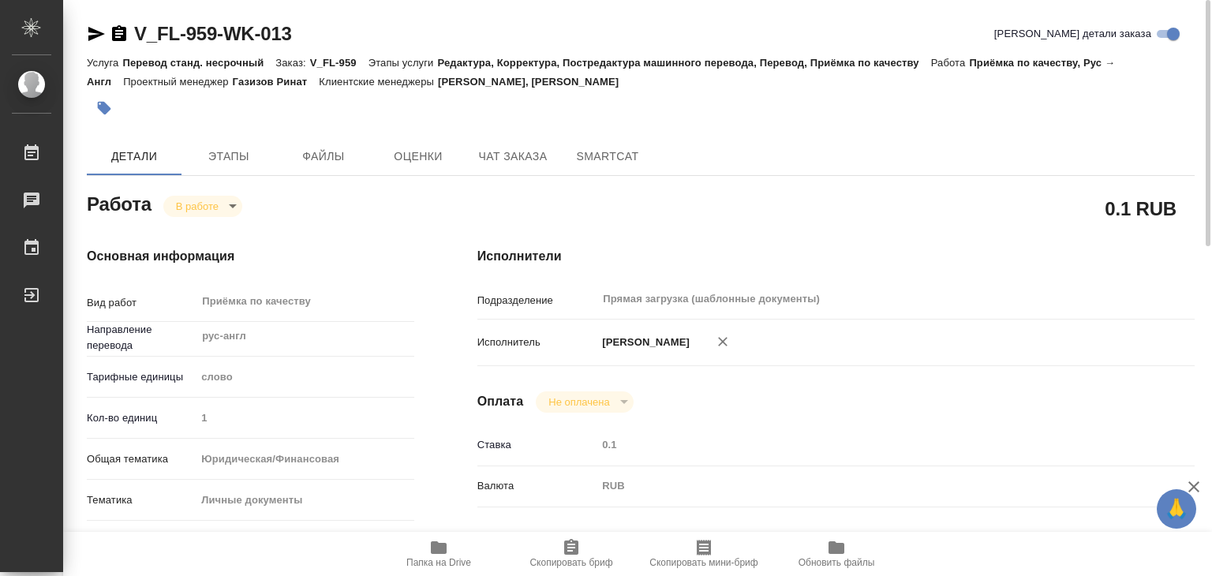
type textarea "x"
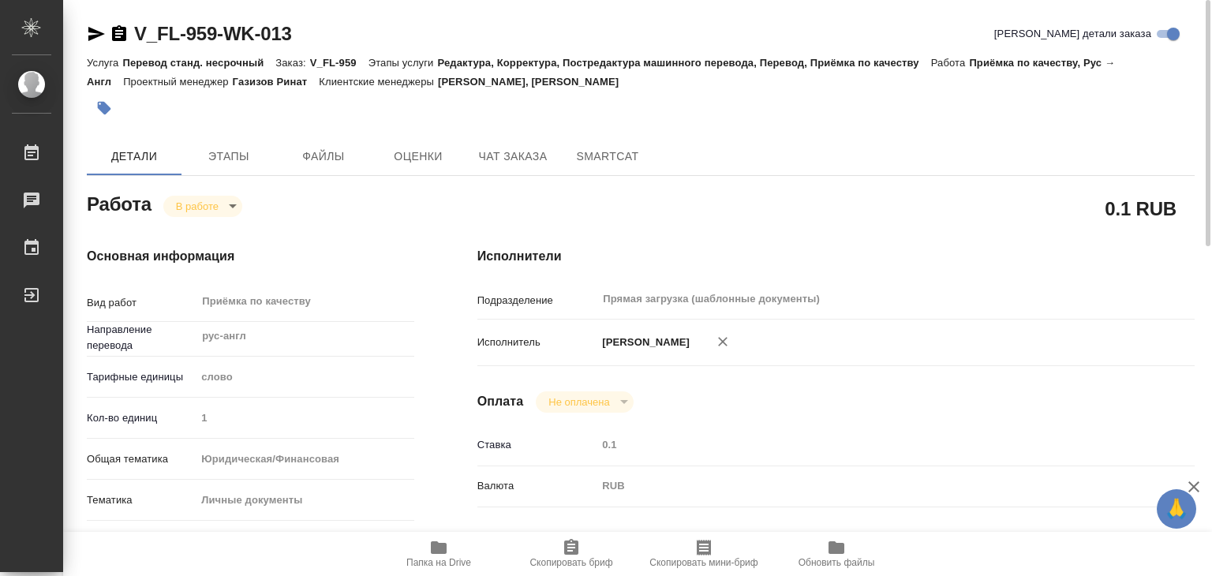
type textarea "x"
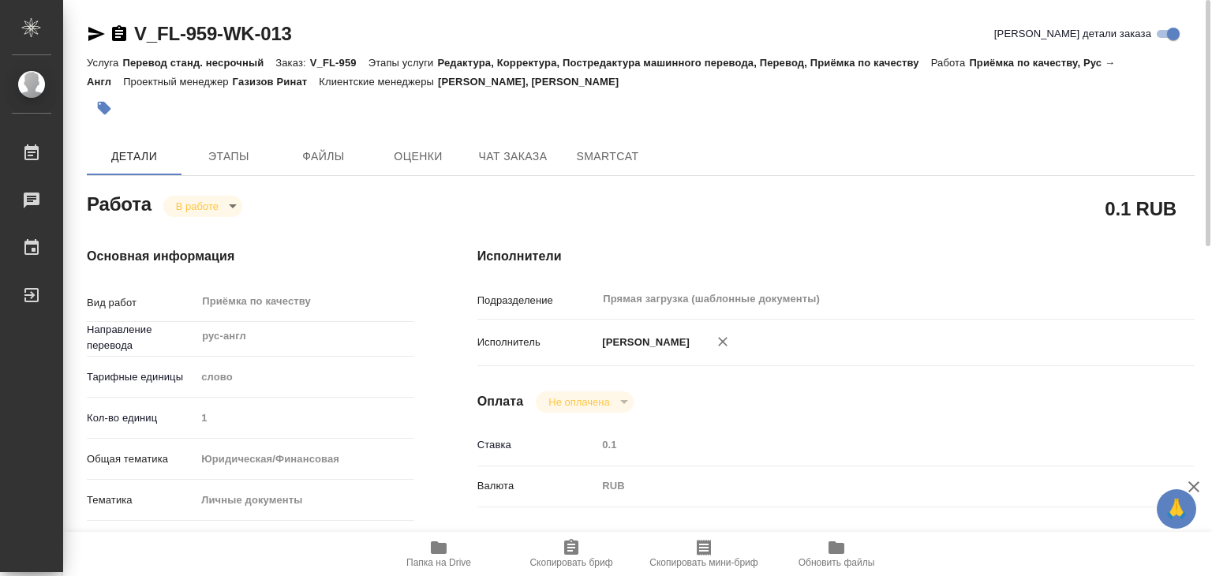
click at [96, 107] on icon "button" at bounding box center [104, 108] width 16 height 16
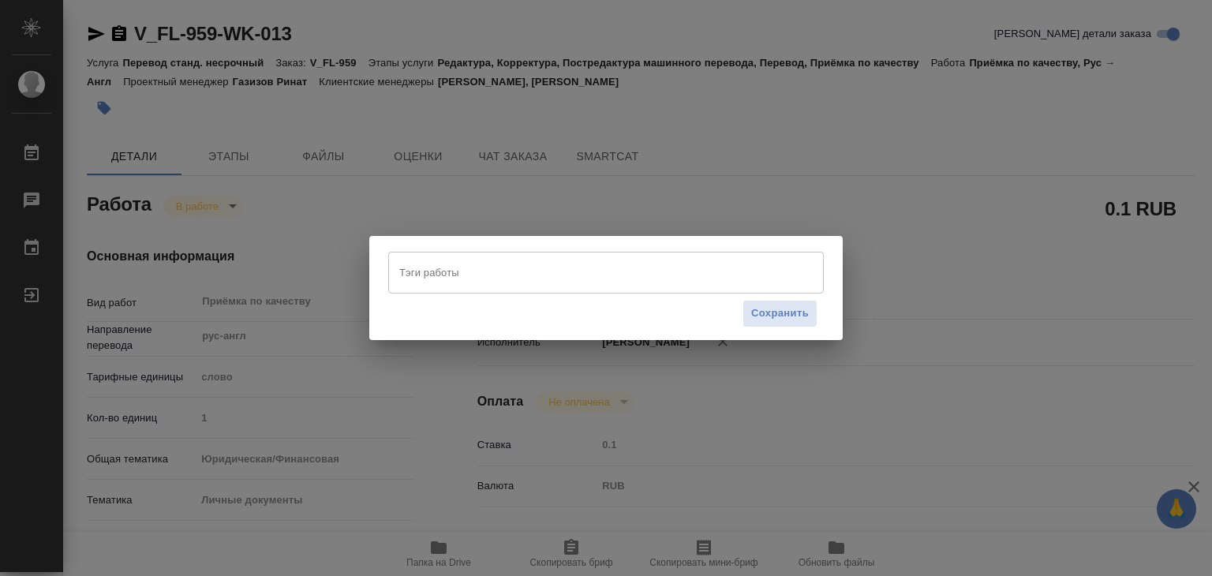
click at [495, 271] on input "Тэги работы" at bounding box center [590, 272] width 391 height 27
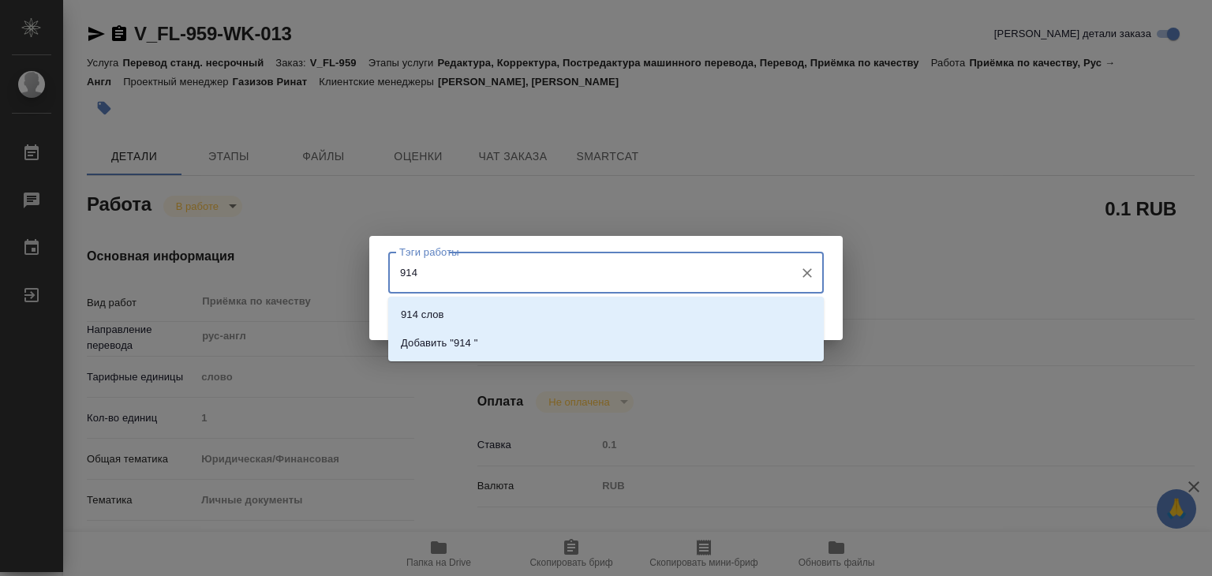
type input "914 с"
click at [503, 318] on li "914 слов" at bounding box center [606, 315] width 436 height 28
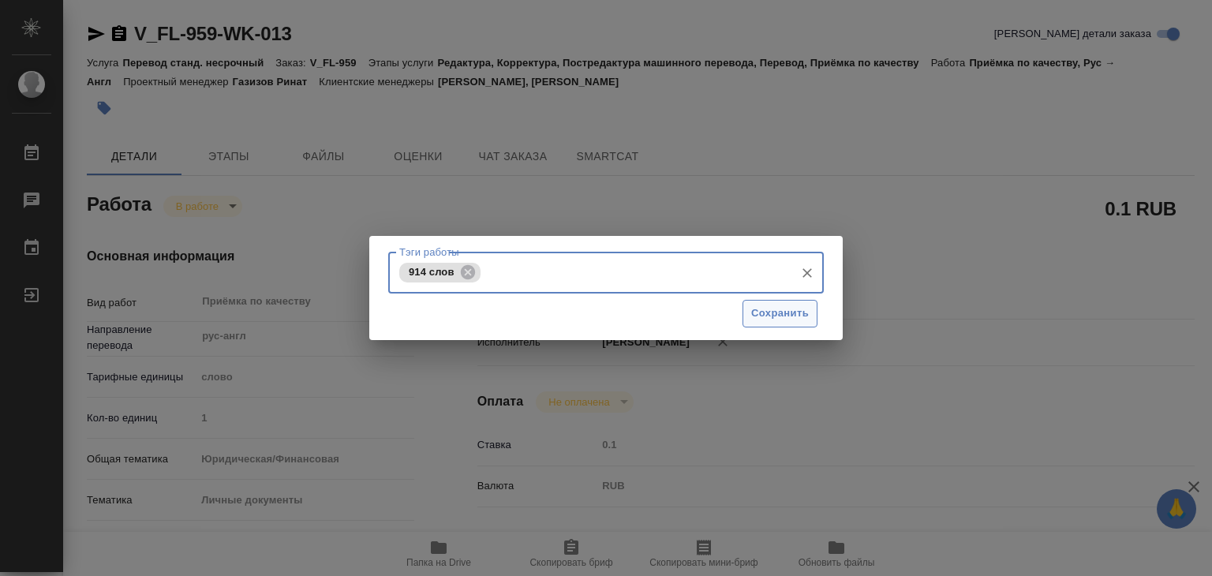
click at [780, 317] on span "Сохранить" at bounding box center [780, 314] width 58 height 18
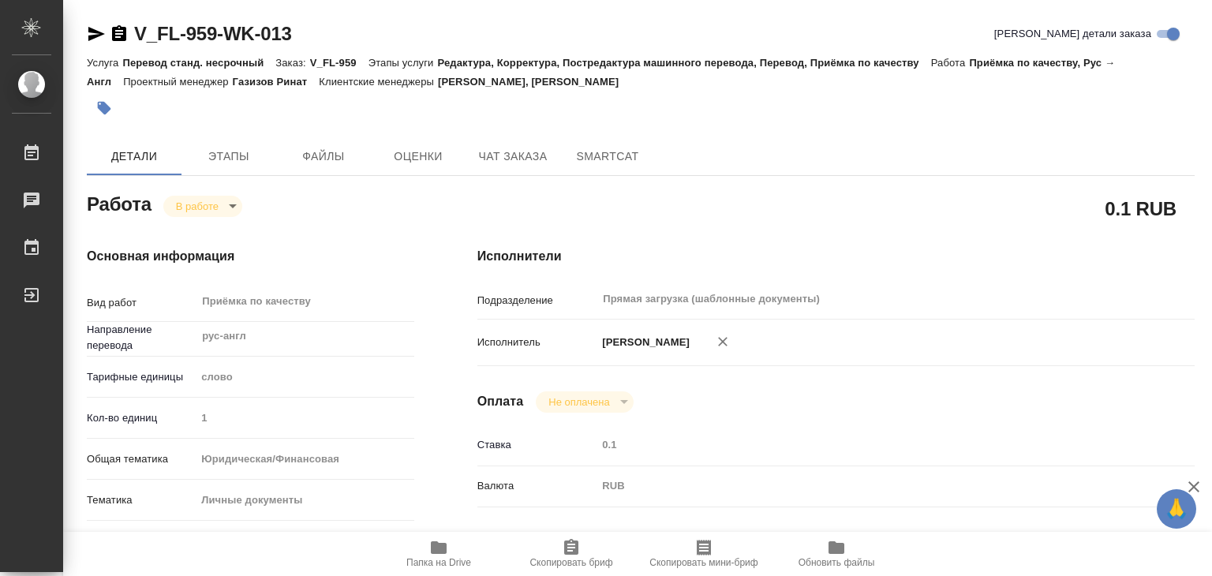
type input "inProgress"
type textarea "Приёмка по качеству"
type textarea "x"
type input "рус-англ"
type input "5a8b1489cc6b4906c91bfd90"
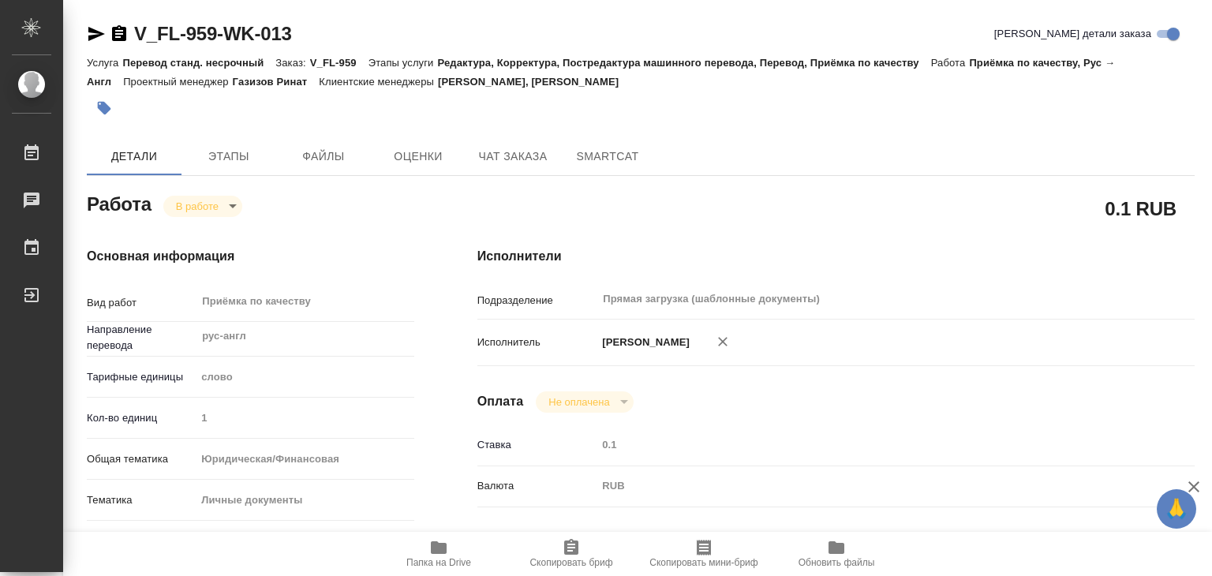
type input "1"
type input "yr-fn"
type input "5a8b8b956a9677013d343cfe"
checkbox input "true"
type input "[DATE] 15:00"
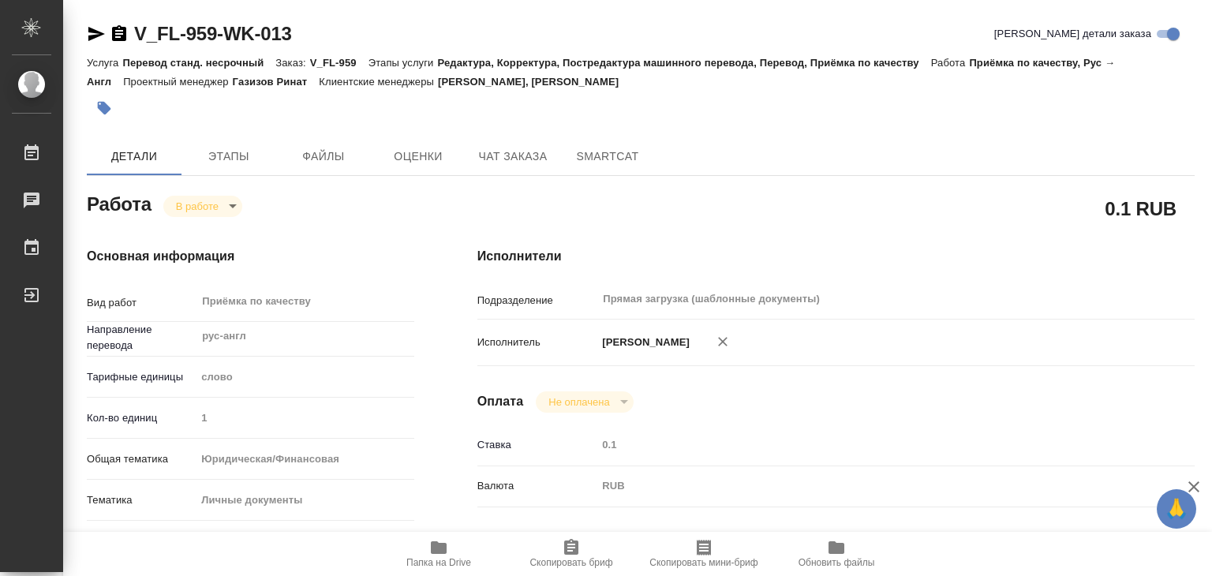
type input "[DATE] 12:50"
type input "[DATE] 16:00"
type input "Прямая загрузка (шаблонные документы)"
type input "notPayed"
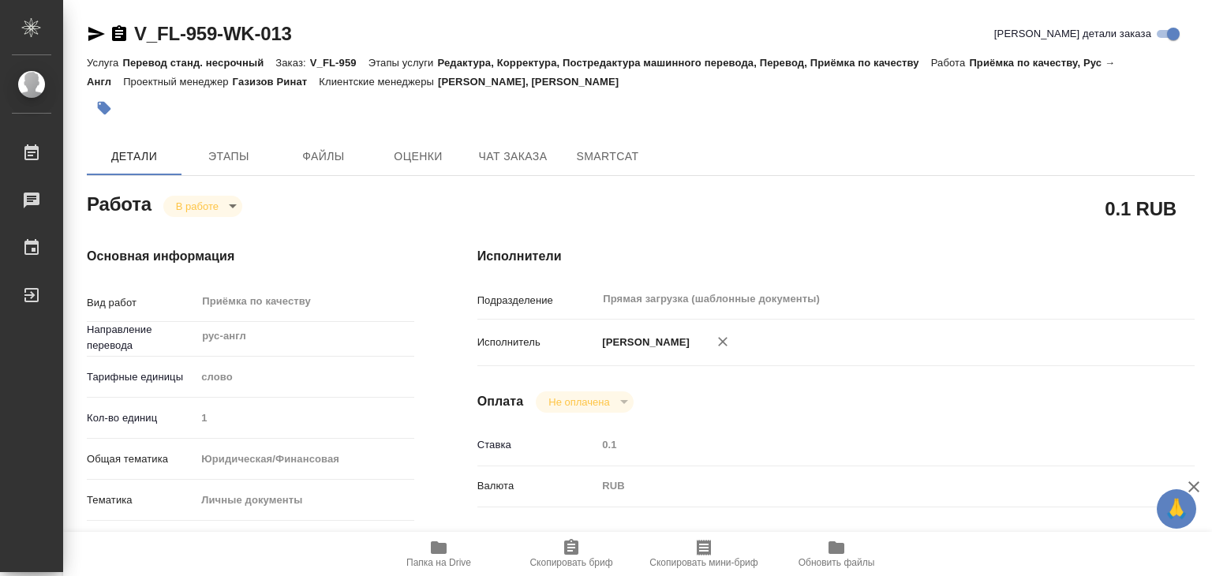
type input "0.1"
type input "RUB"
type input "[PERSON_NAME]"
type textarea "x"
type textarea "/Clients/FL_V/Orders/V_FL-959/Corrected/V_FL-959-WK-013"
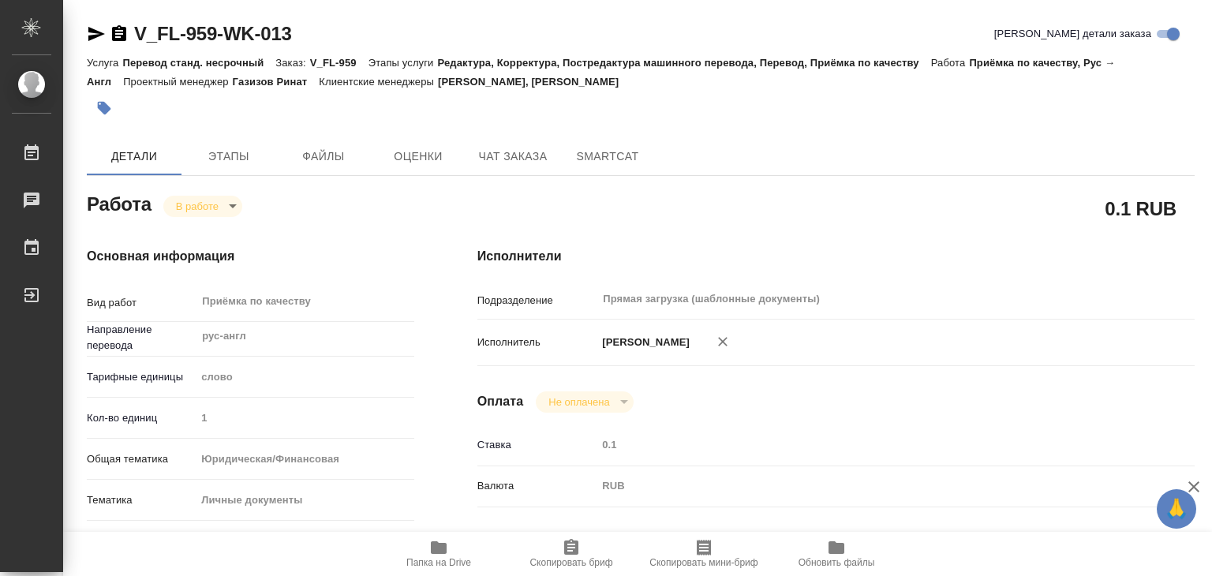
type textarea "x"
type input "V_FL-959"
type input "Перевод станд. несрочный"
type input "Редактура, Корректура, Постредактура машинного перевода, Перевод, Приёмка по ка…"
type input "[PERSON_NAME], [PERSON_NAME]"
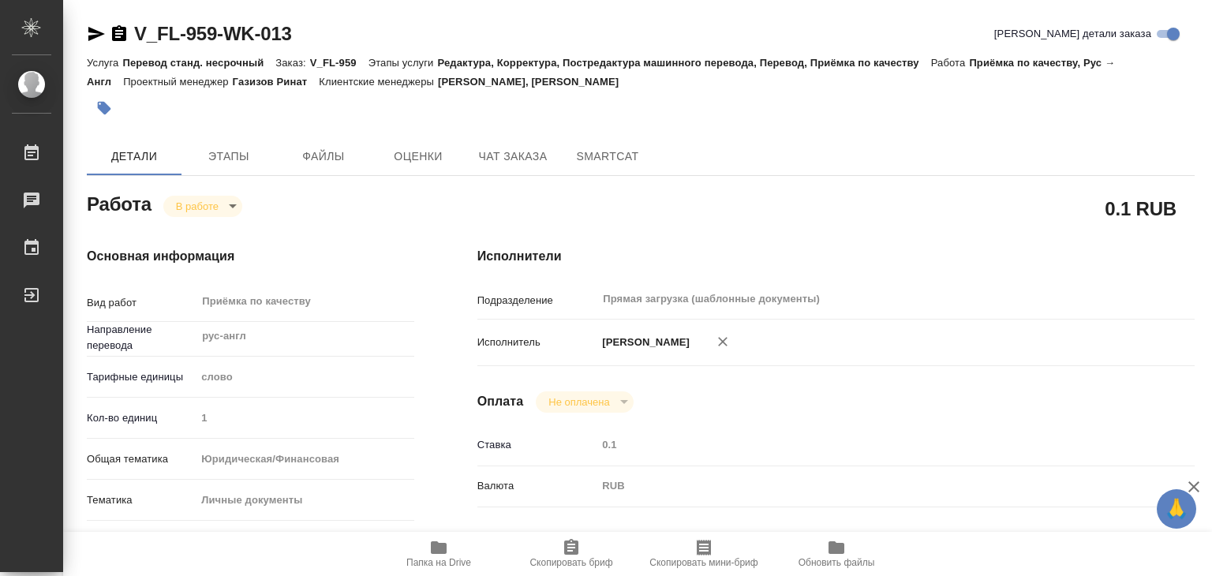
type input "/Clients/FL_V/Orders/V_FL-959"
type textarea "x"
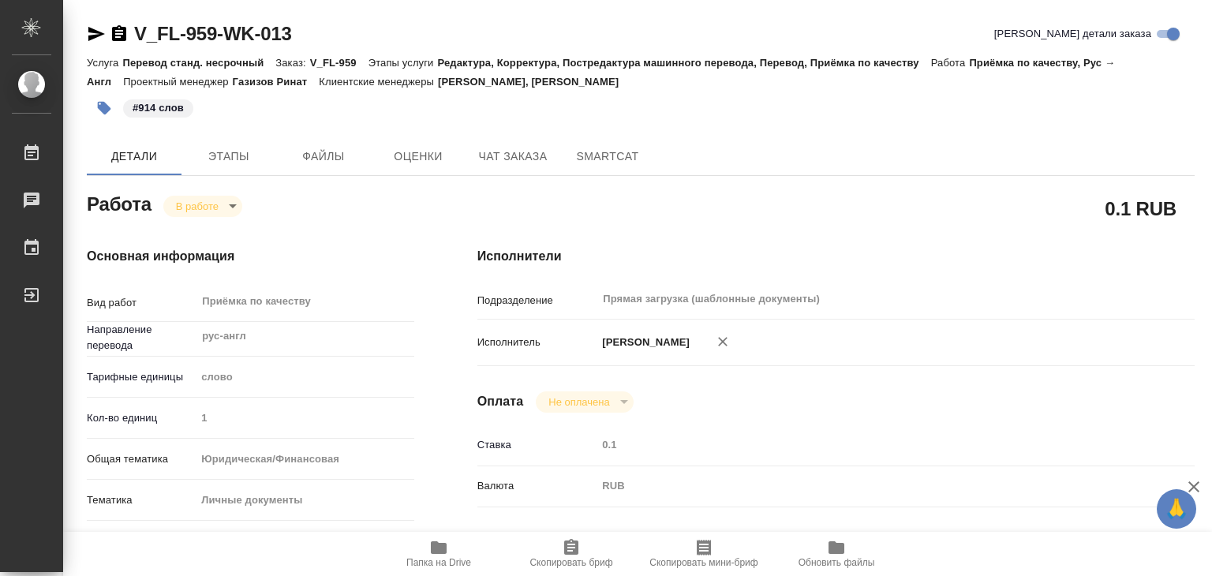
type textarea "x"
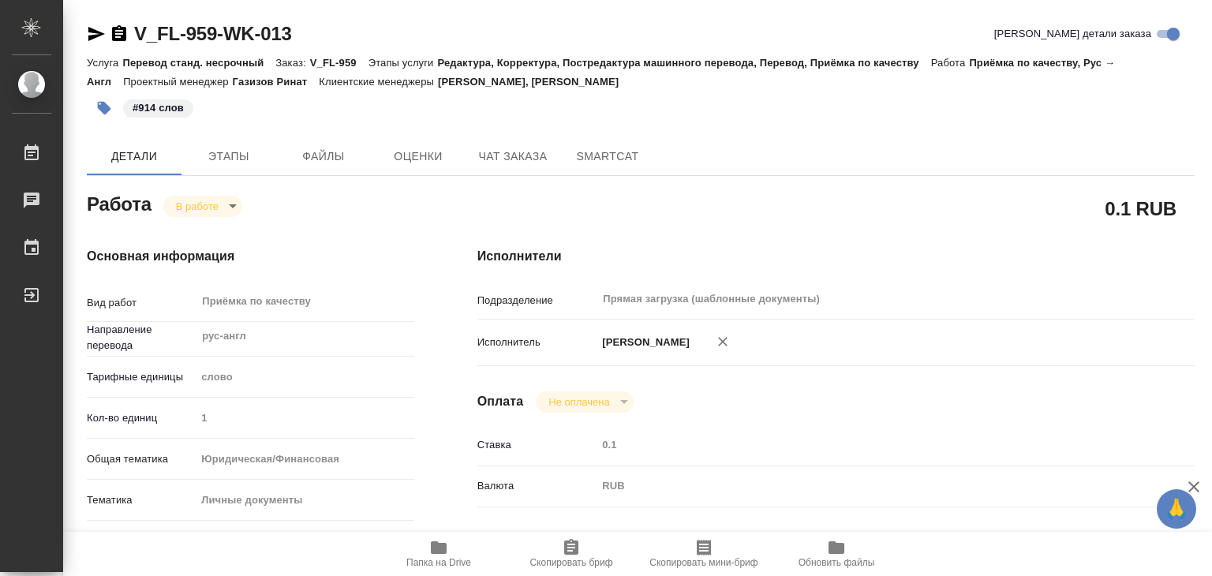
type textarea "x"
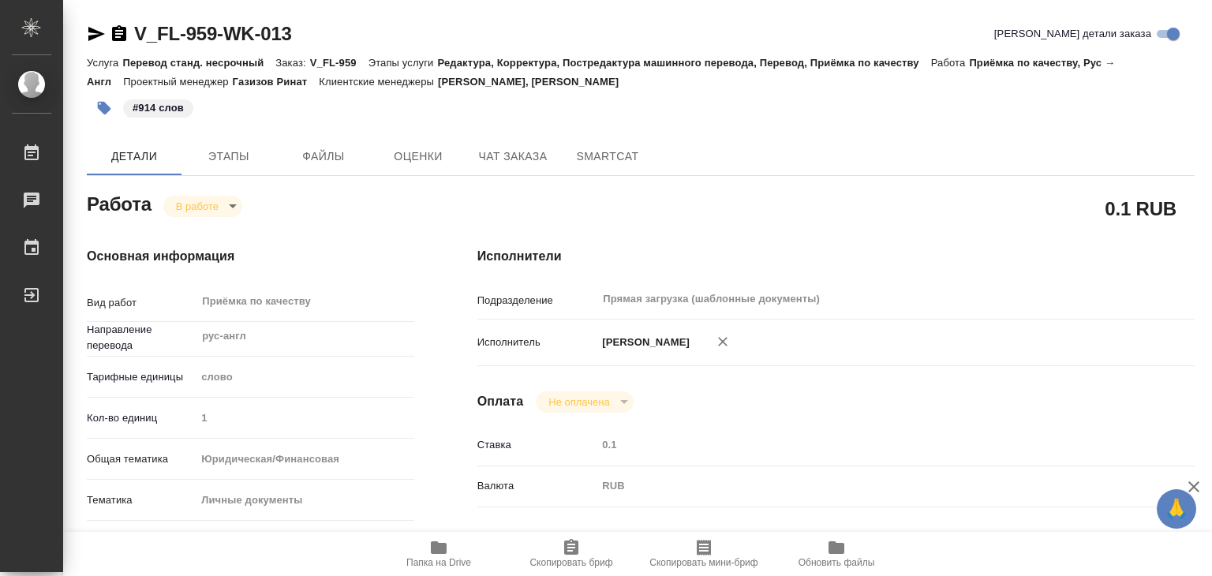
type textarea "x"
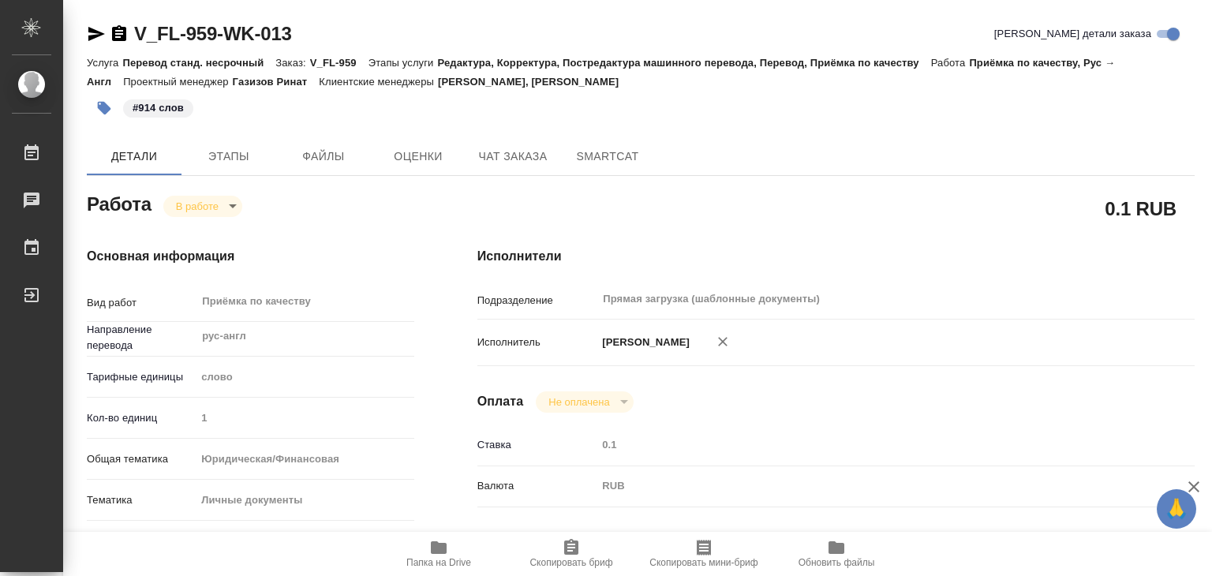
type textarea "x"
click at [196, 208] on body "🙏 .cls-1 fill:#fff; AWATERA Alilekova Valeriya Работы 0 Чаты График Выйти V_FL-…" at bounding box center [606, 288] width 1212 height 576
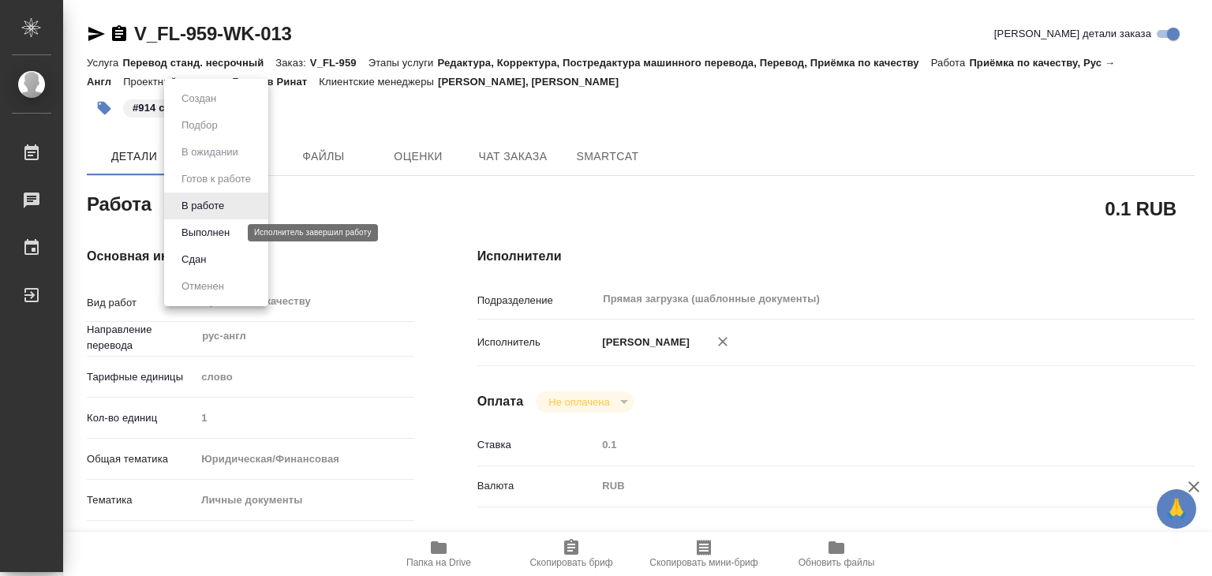
click at [218, 231] on button "Выполнен" at bounding box center [206, 232] width 58 height 17
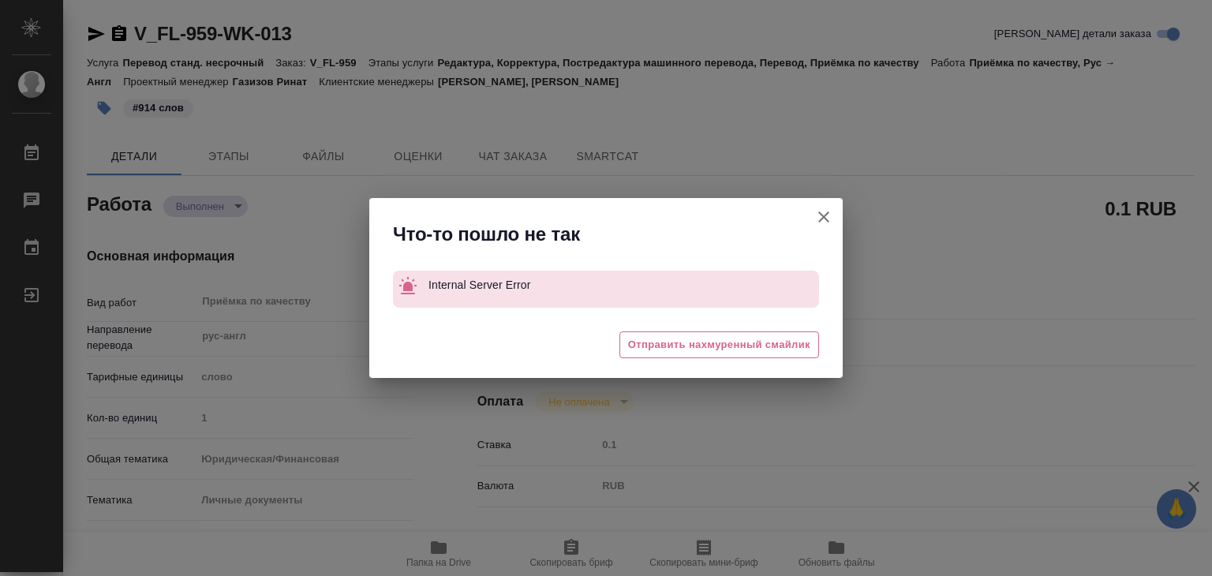
type textarea "x"
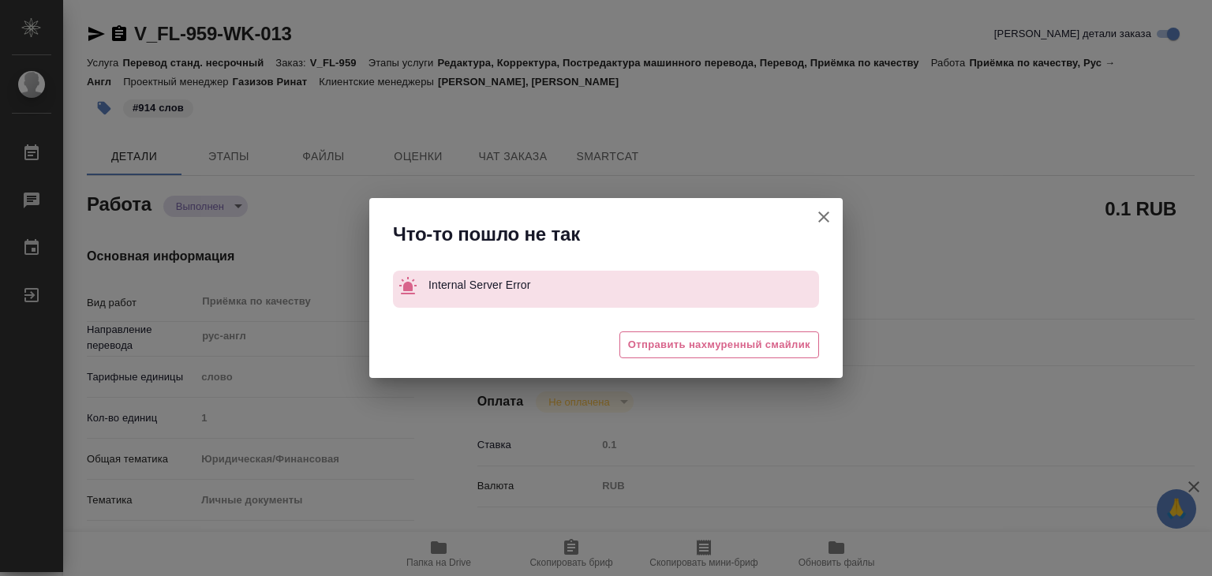
type textarea "x"
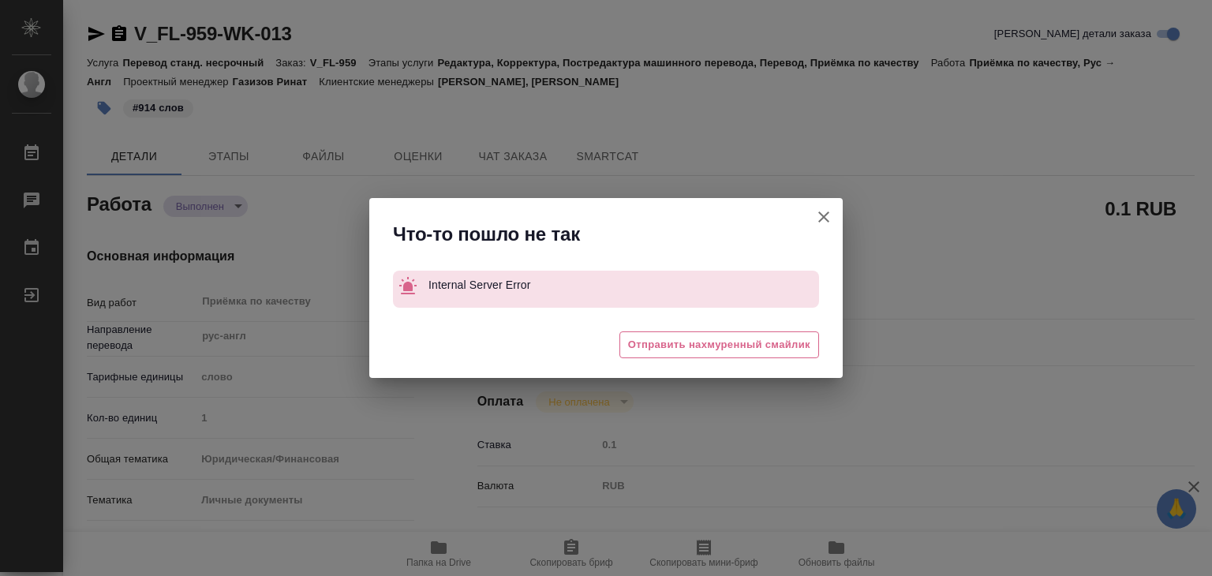
click at [818, 222] on icon "button" at bounding box center [823, 217] width 19 height 19
type textarea "x"
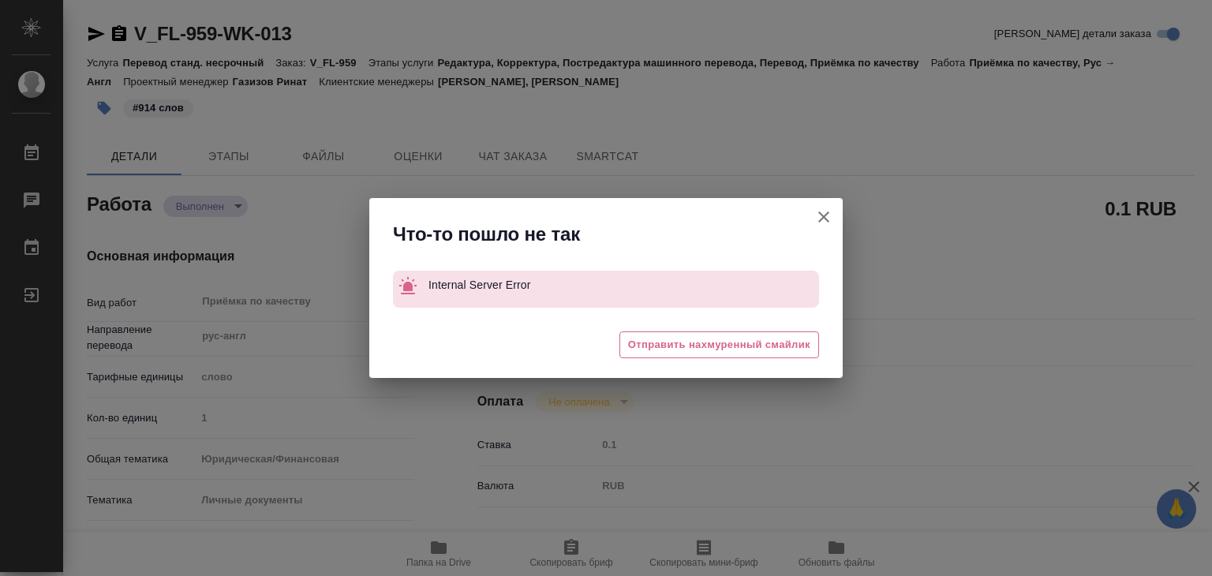
type textarea "x"
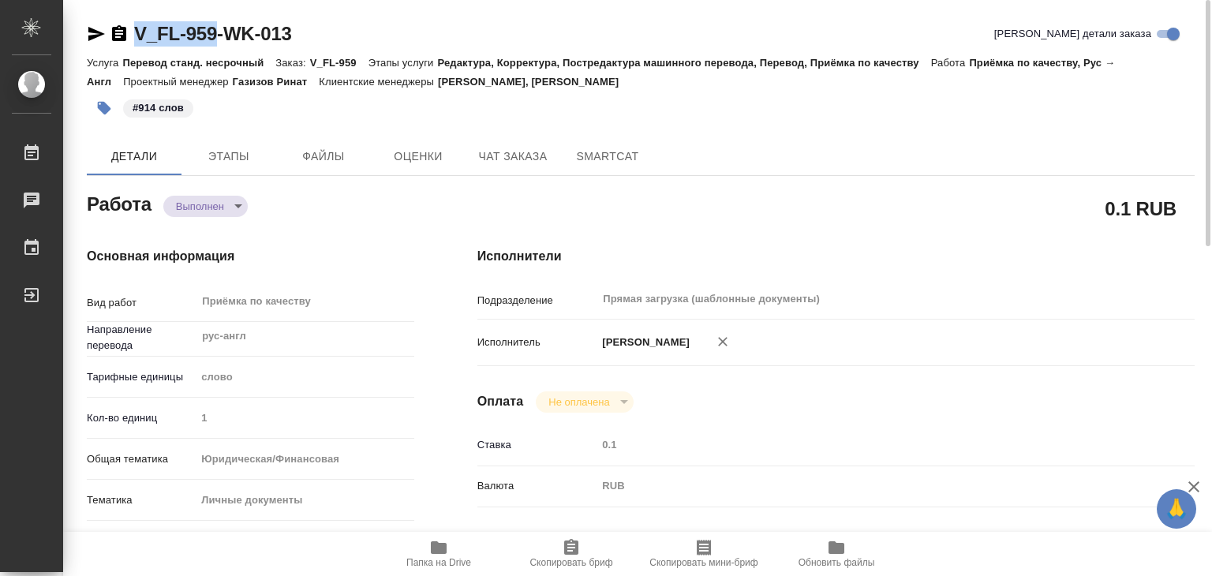
drag, startPoint x: 122, startPoint y: 13, endPoint x: 215, endPoint y: 32, distance: 95.0
copy link "V_FL-959"
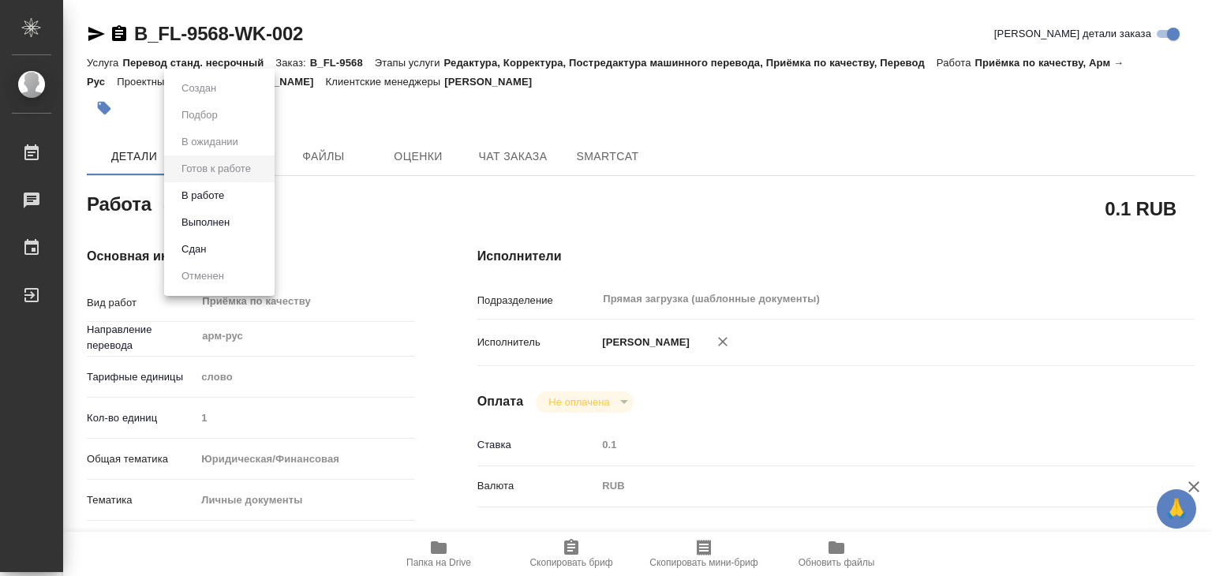
scroll to position [9, 0]
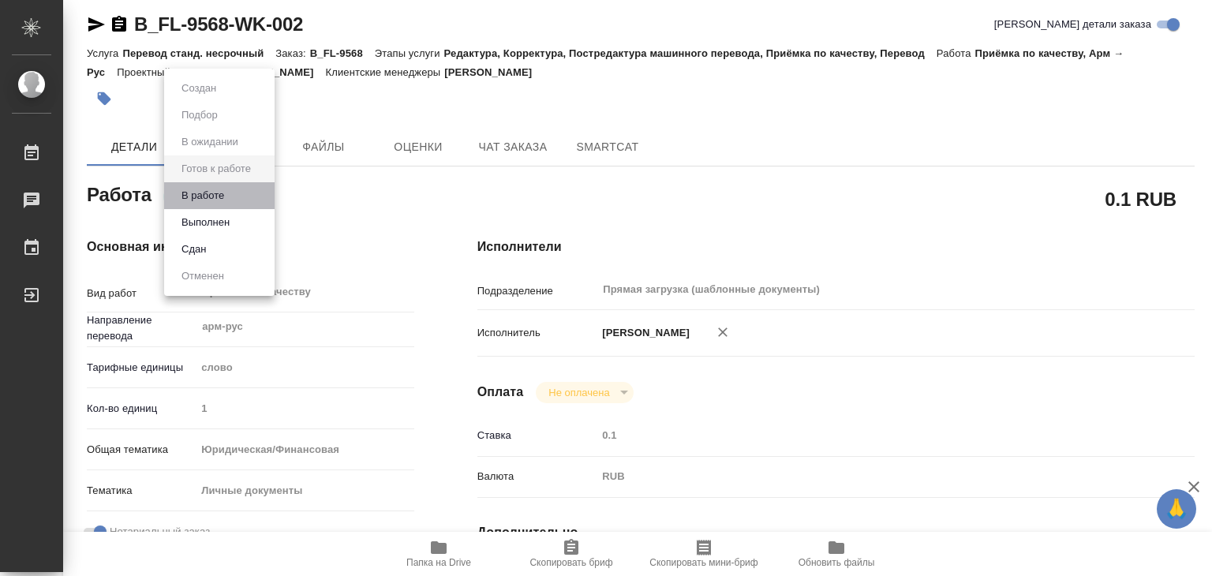
click at [232, 201] on li "В работе" at bounding box center [219, 195] width 110 height 27
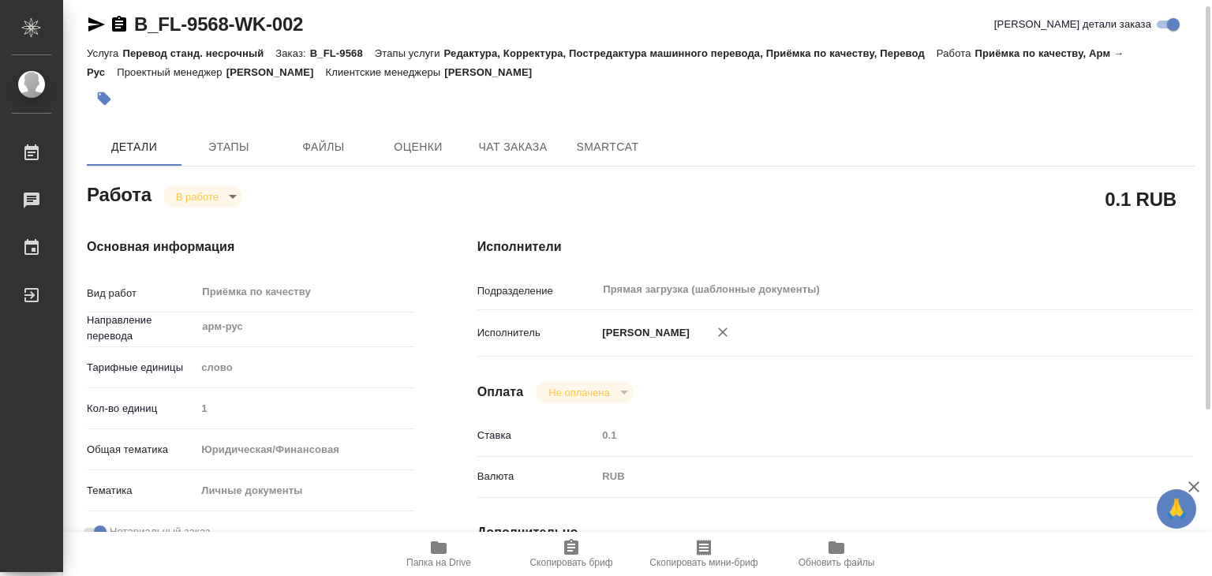
type textarea "x"
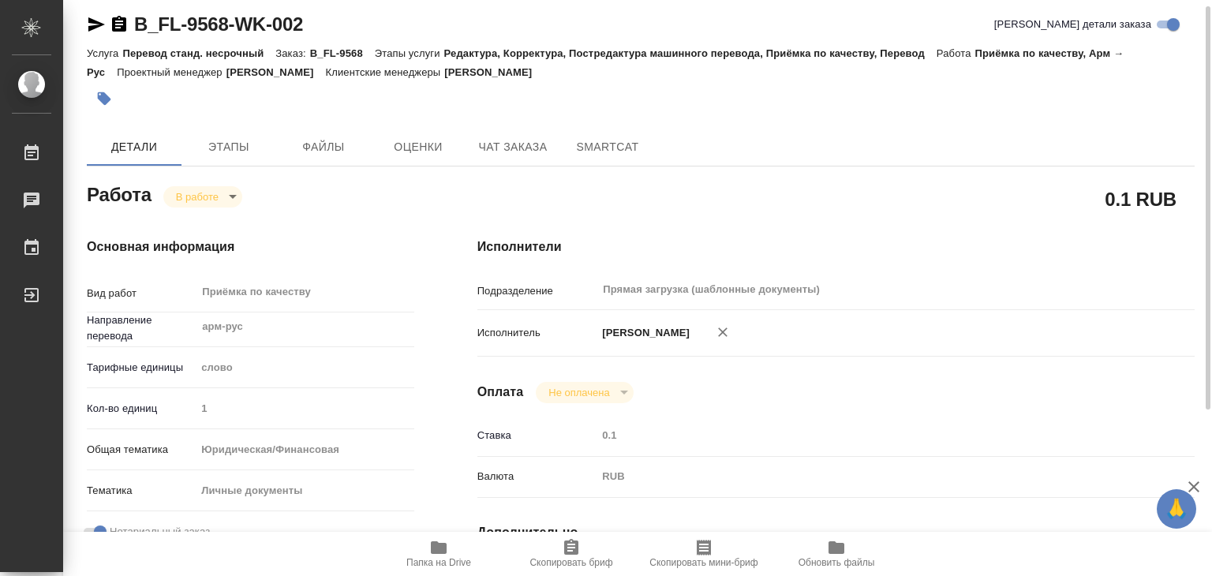
type textarea "x"
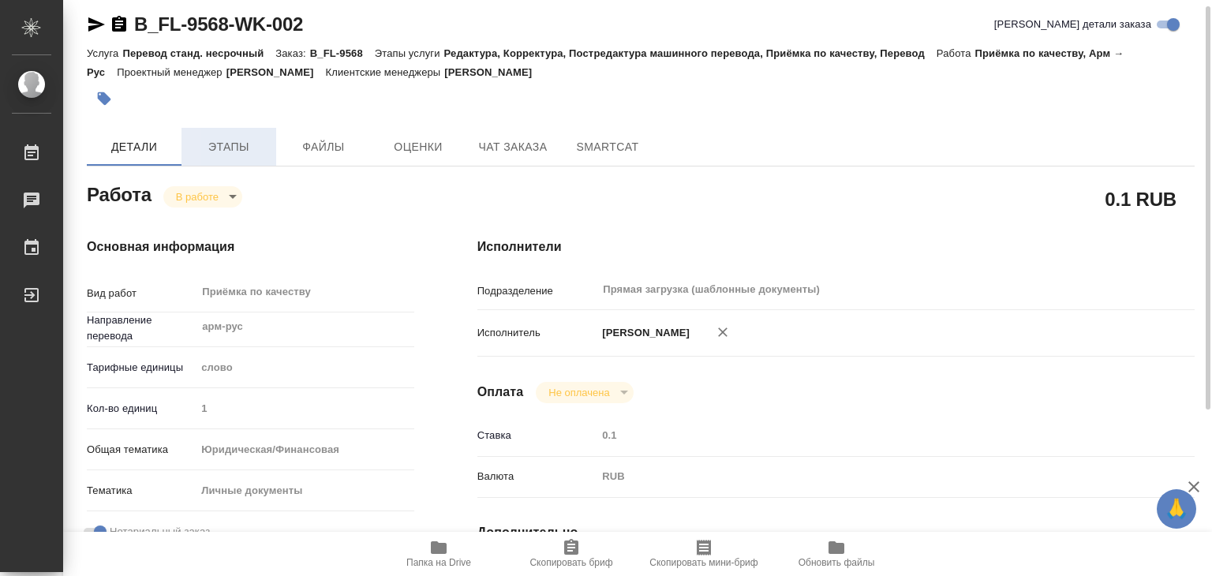
click at [240, 137] on span "Этапы" at bounding box center [229, 147] width 76 height 20
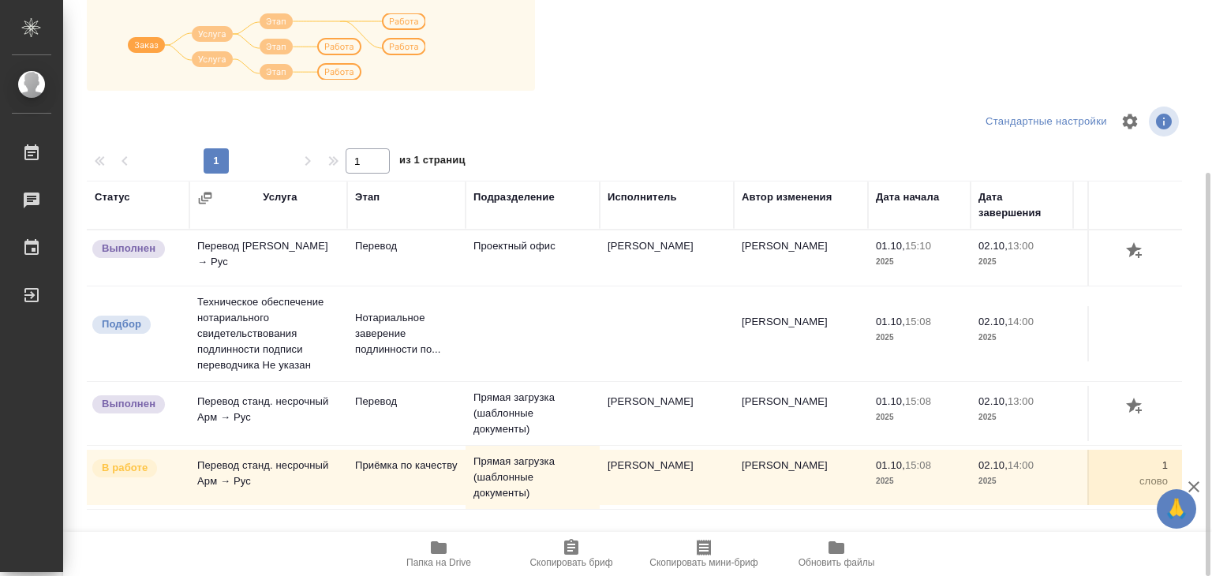
scroll to position [9, 0]
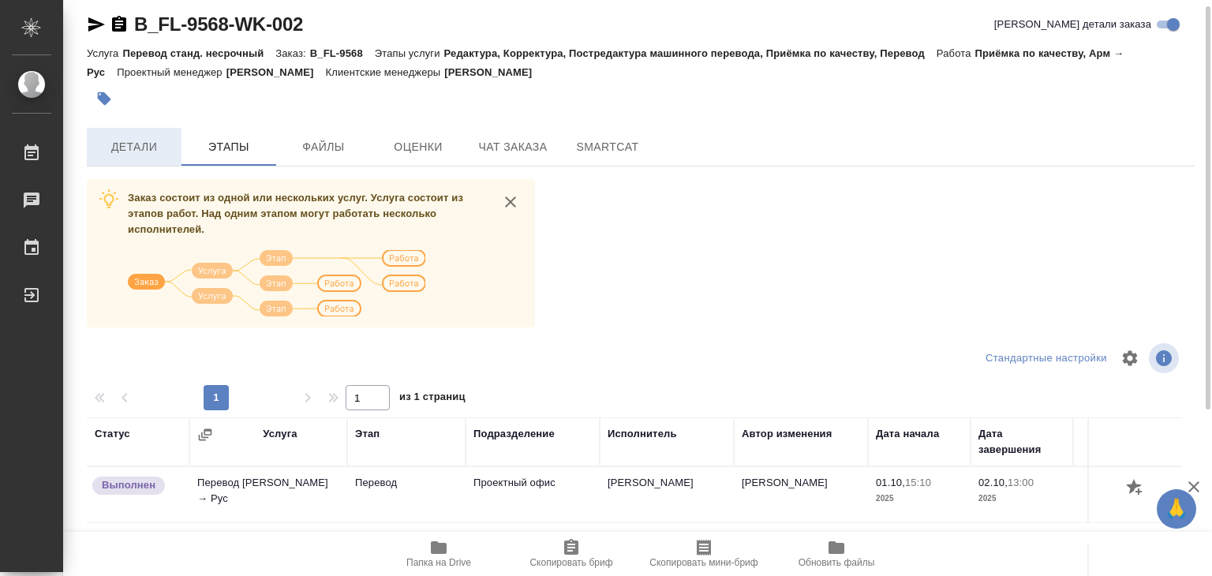
click at [122, 155] on span "Детали" at bounding box center [134, 147] width 76 height 20
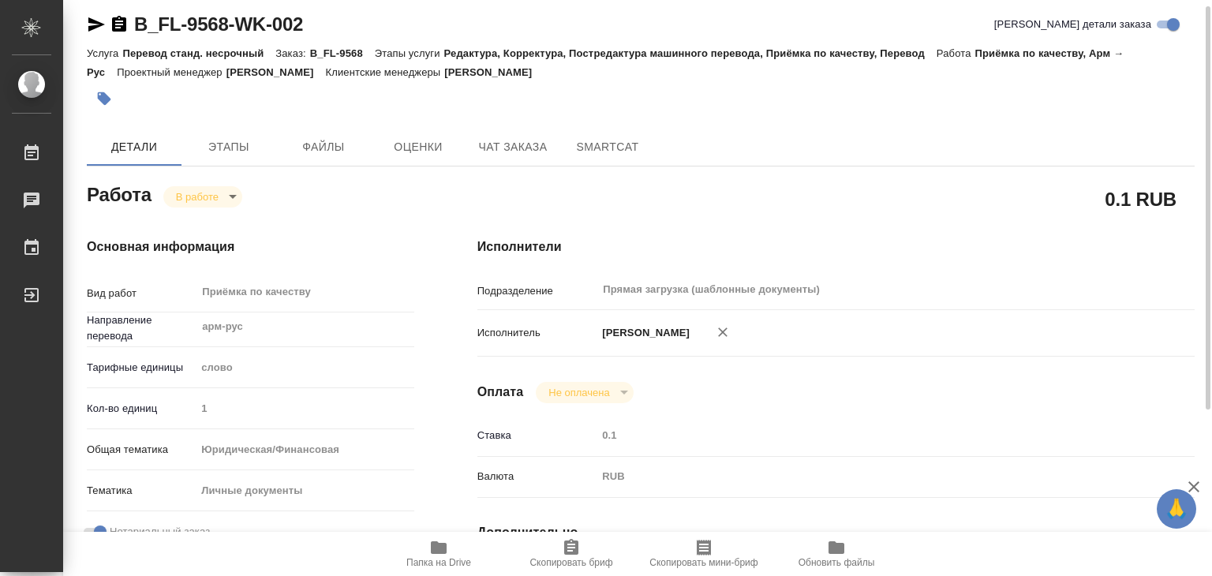
type textarea "x"
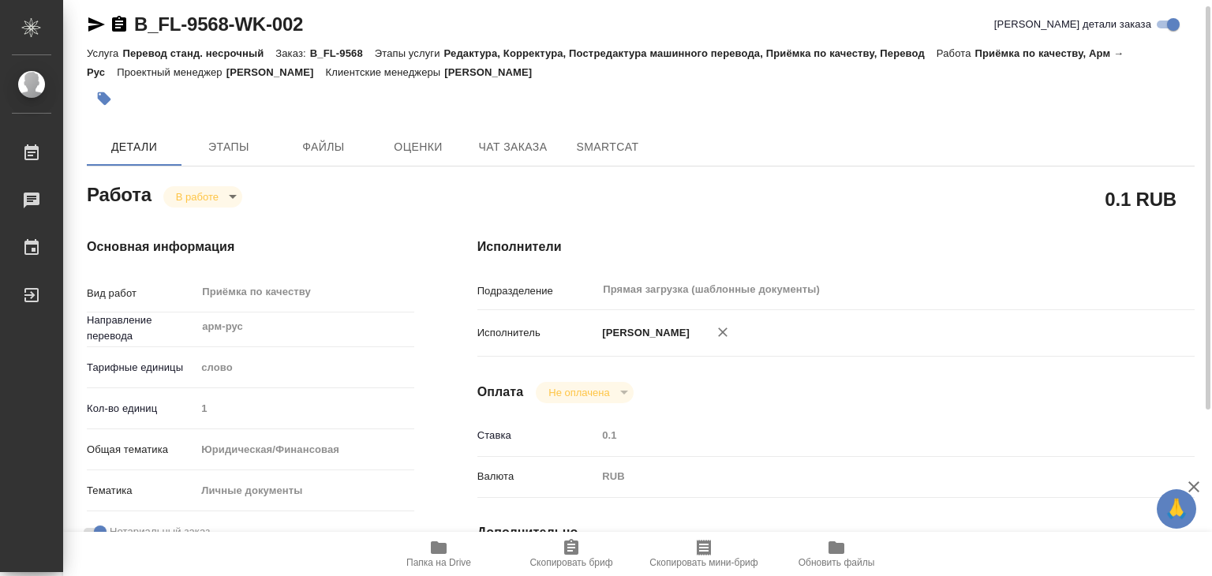
type textarea "x"
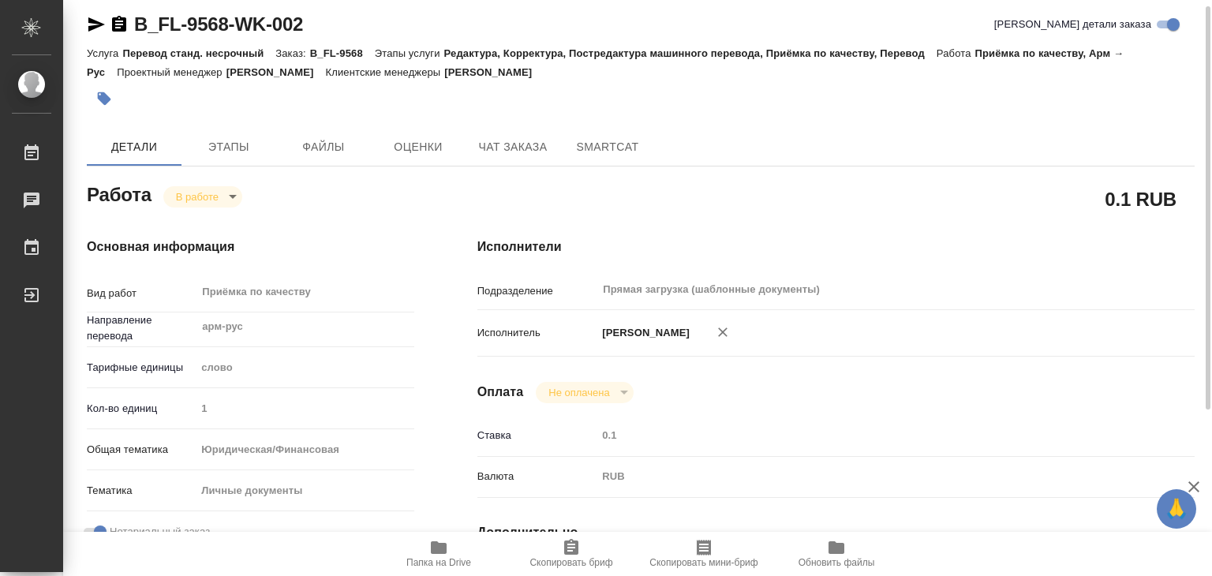
type textarea "x"
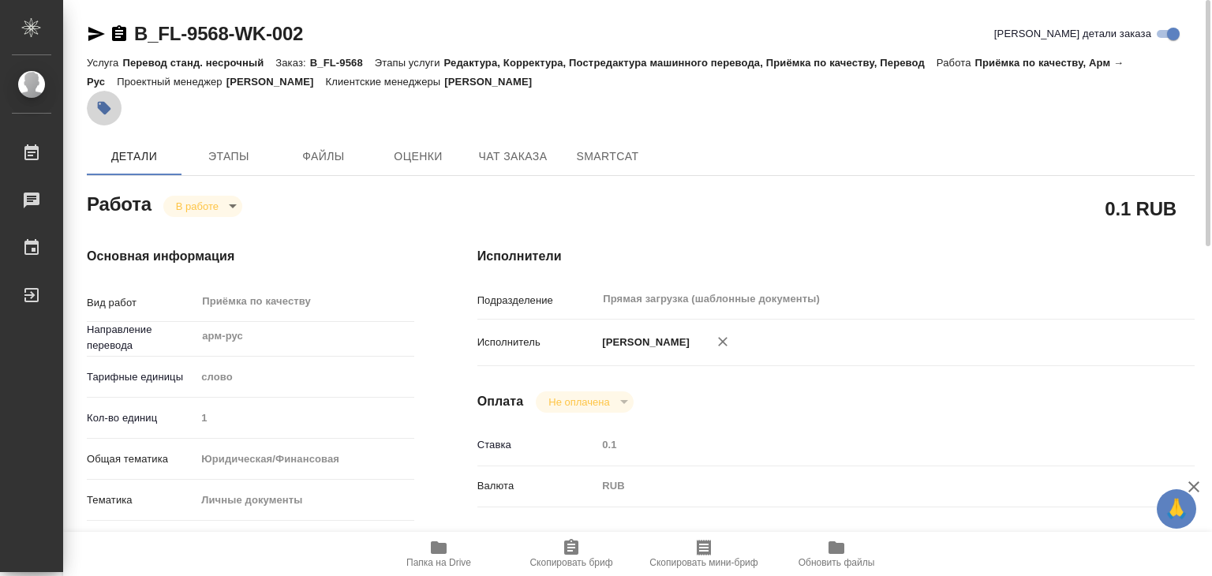
click at [114, 114] on button "button" at bounding box center [104, 108] width 35 height 35
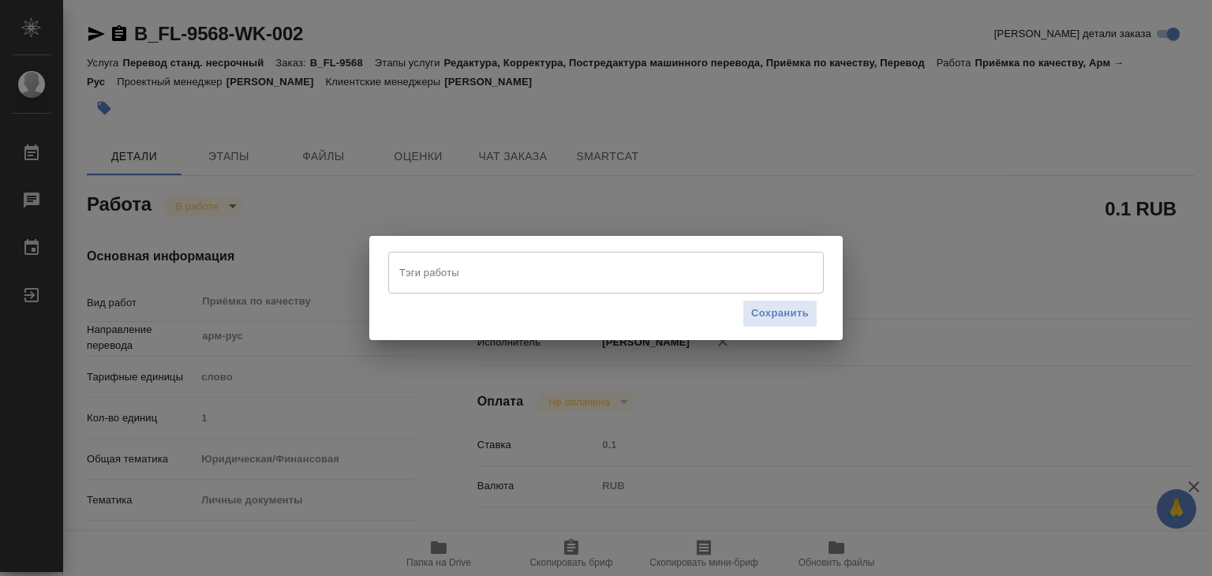
click at [470, 266] on input "Тэги работы" at bounding box center [590, 272] width 391 height 27
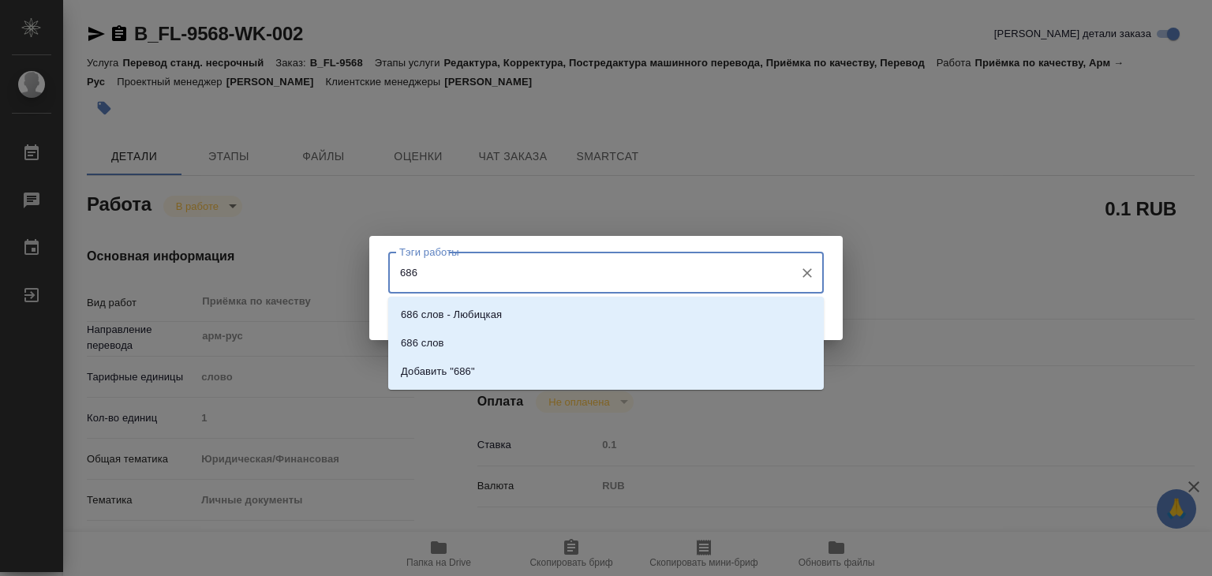
type input "686"
click at [678, 340] on li "686 слов" at bounding box center [606, 343] width 436 height 28
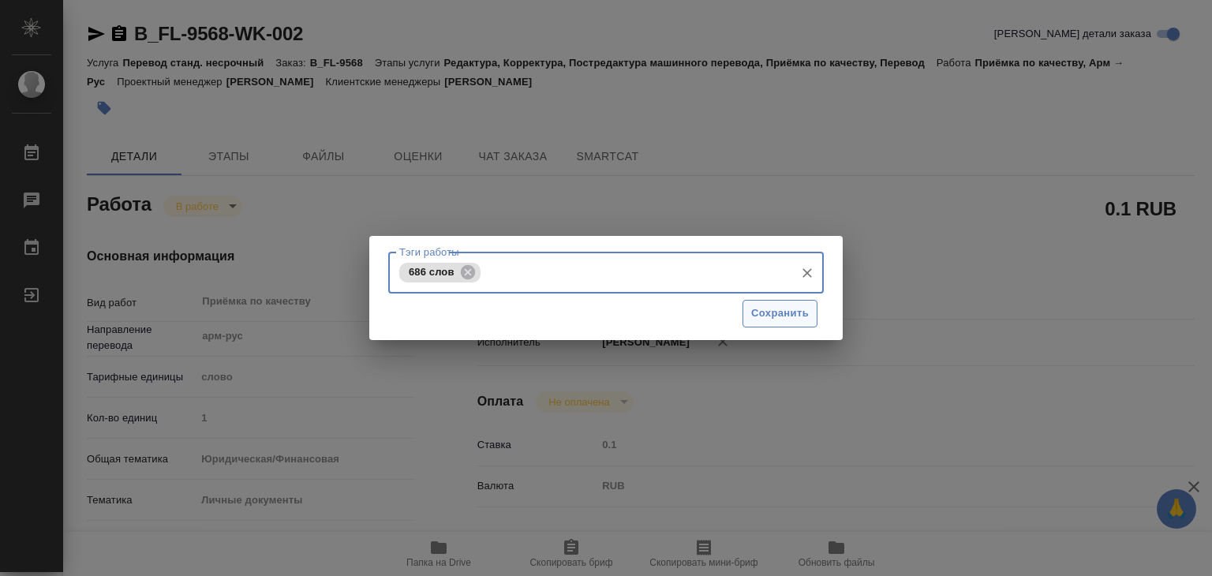
click at [781, 307] on span "Сохранить" at bounding box center [780, 314] width 58 height 18
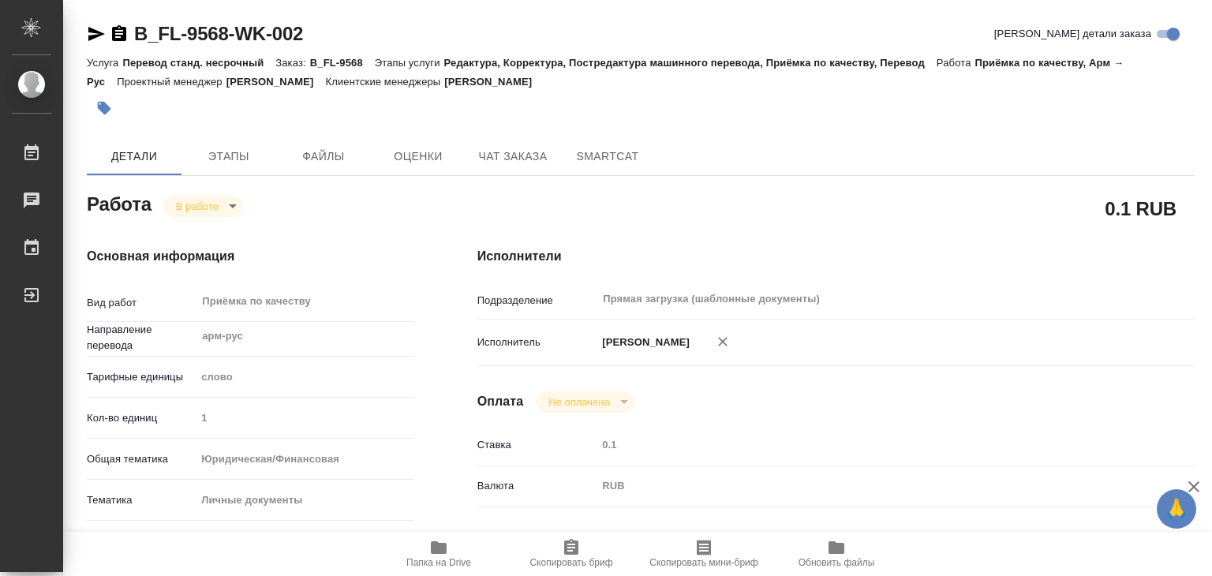
type input "inProgress"
type textarea "Приёмка по качеству"
type textarea "x"
type input "арм-рус"
type input "5a8b1489cc6b4906c91bfd90"
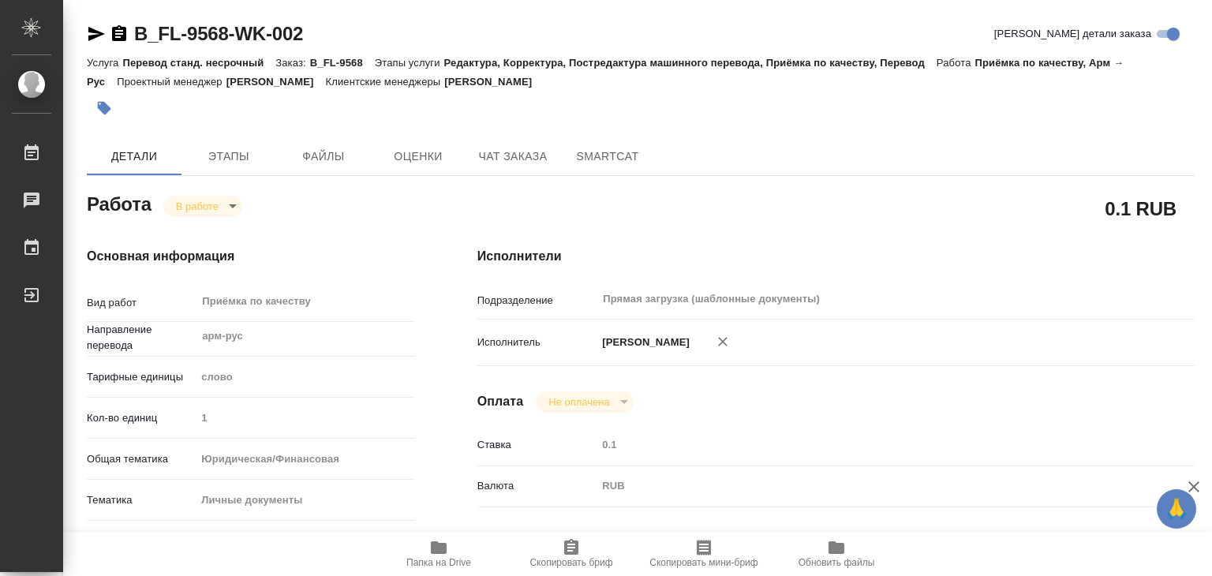
type input "1"
type input "yr-fn"
type input "5a8b8b956a9677013d343cfe"
checkbox input "true"
type input "01.10.2025 15:08"
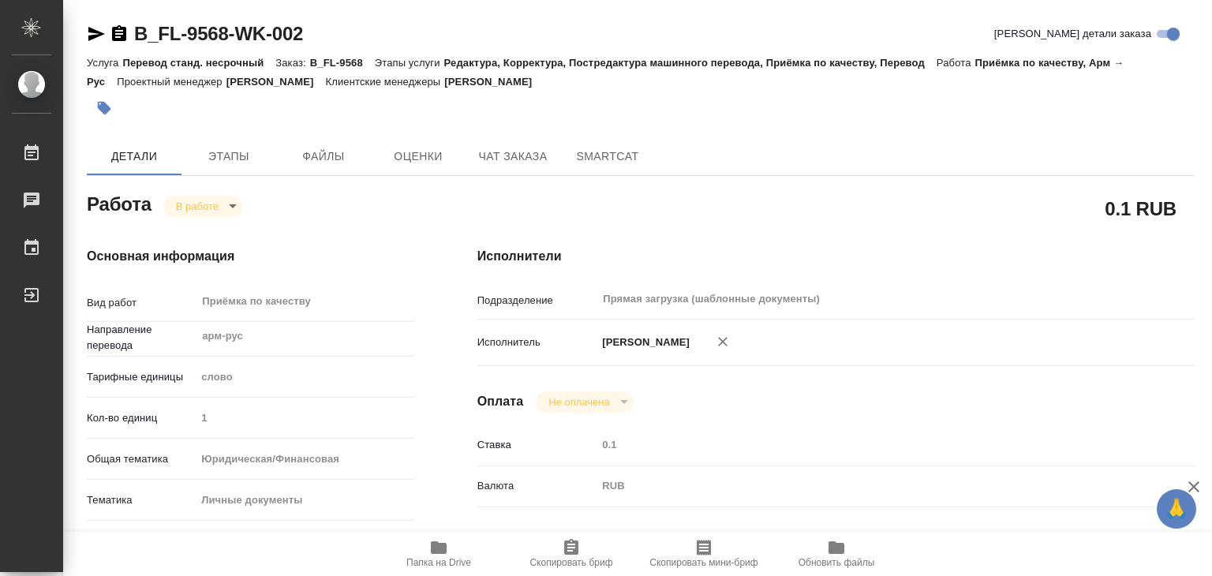
type input "02.10.2025 13:17"
type input "[DATE] 14:00"
type input "Прямая загрузка (шаблонные документы)"
type input "notPayed"
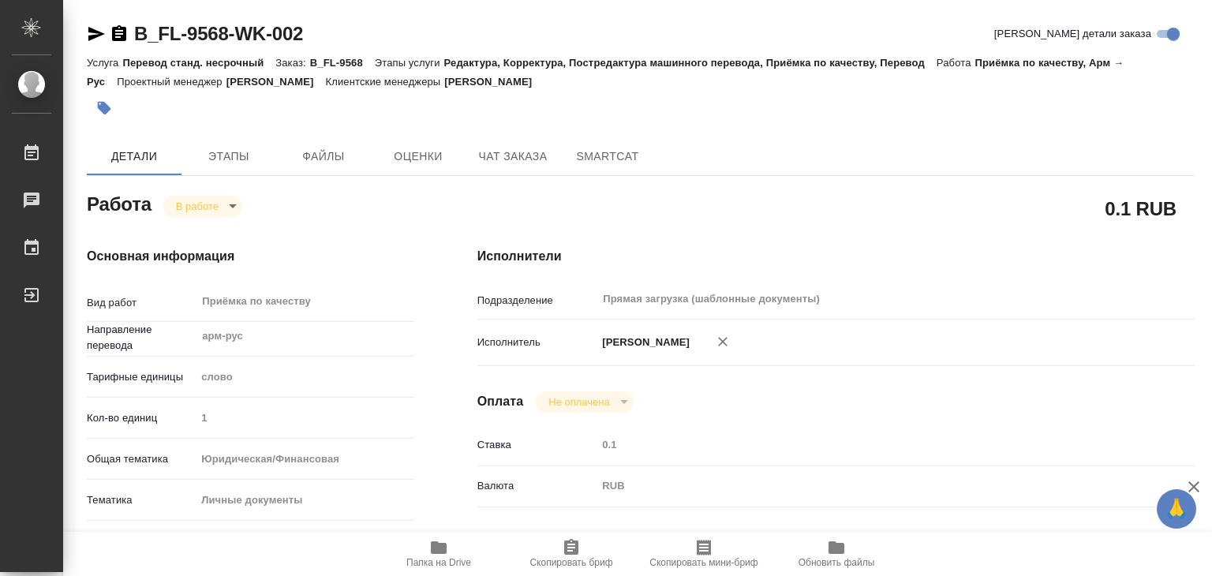
type input "0.1"
type input "RUB"
type input "[PERSON_NAME]"
type textarea "x"
type textarea "/Clients/FL_B/Orders/B_FL-9568/Corrected/B_FL-9568-WK-002"
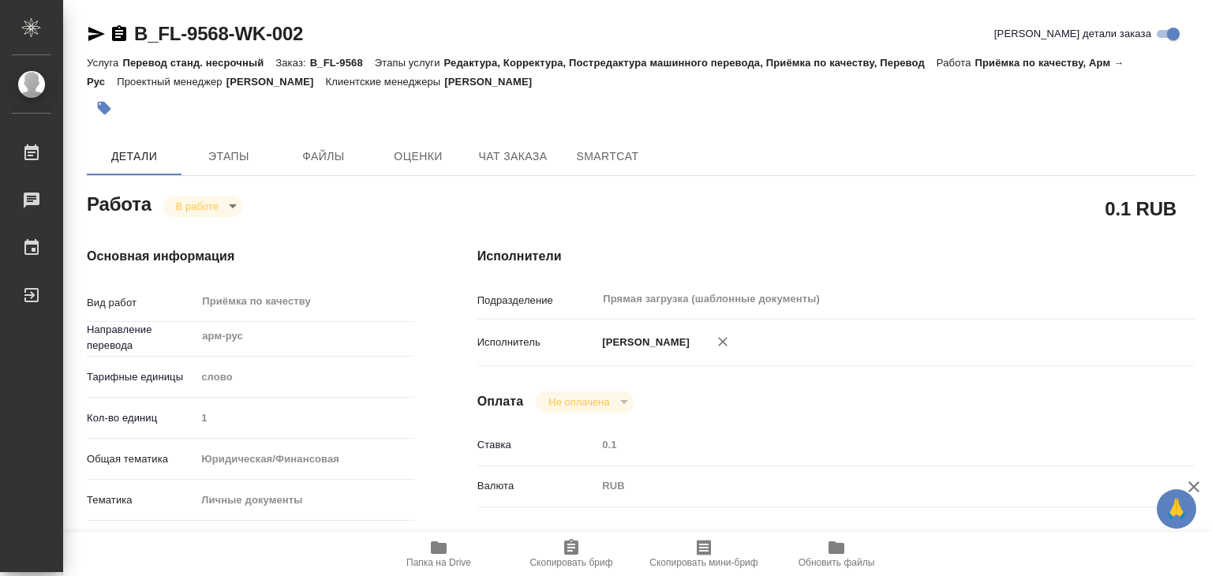
type textarea "x"
type input "B_FL-9568"
type input "Перевод станд. несрочный"
type input "Редактура, Корректура, Постредактура машинного перевода, Приёмка по качеству, П…"
type input "Богомолова Анастасия"
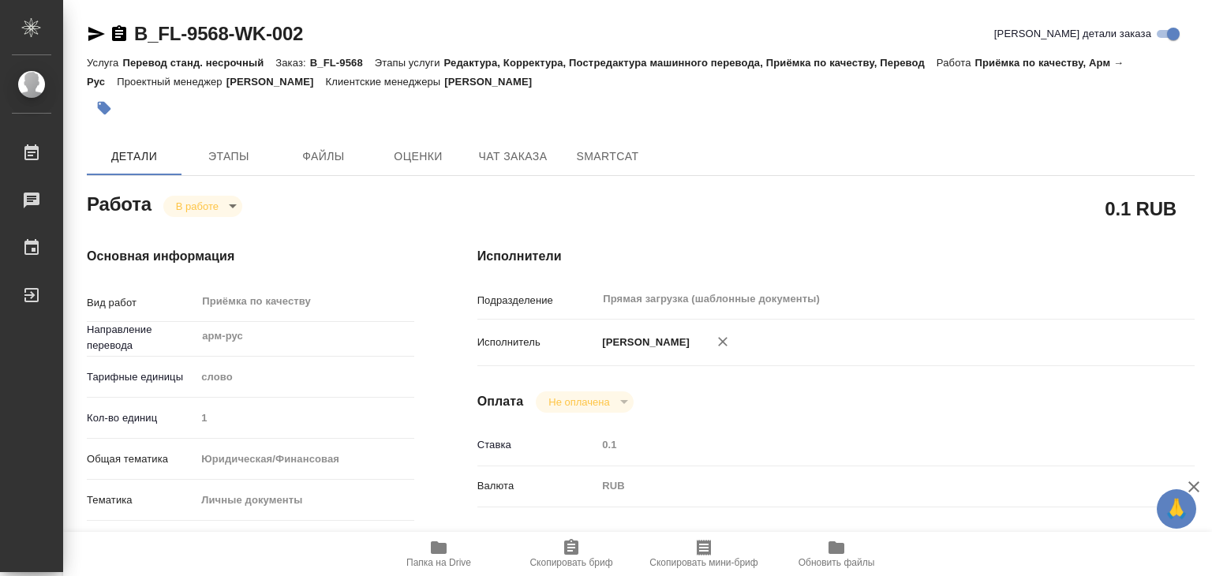
type input "Отдел верстки и дизайна"
type input "/Clients/FL_B/Orders/B_FL-9568"
type textarea "Березина Оксана Виторовна, Березин Арег Айкович"
type textarea "x"
type textarea "для ВНЖ в паспорте им необходимо, чтоб в со страницы разворота, где армянский п…"
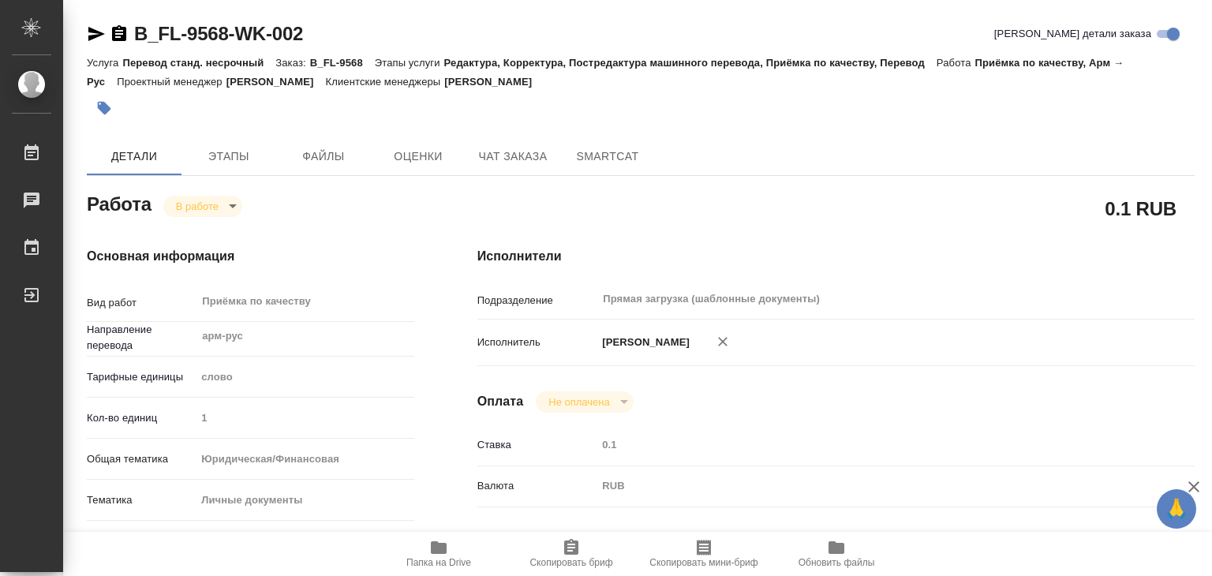
type textarea "x"
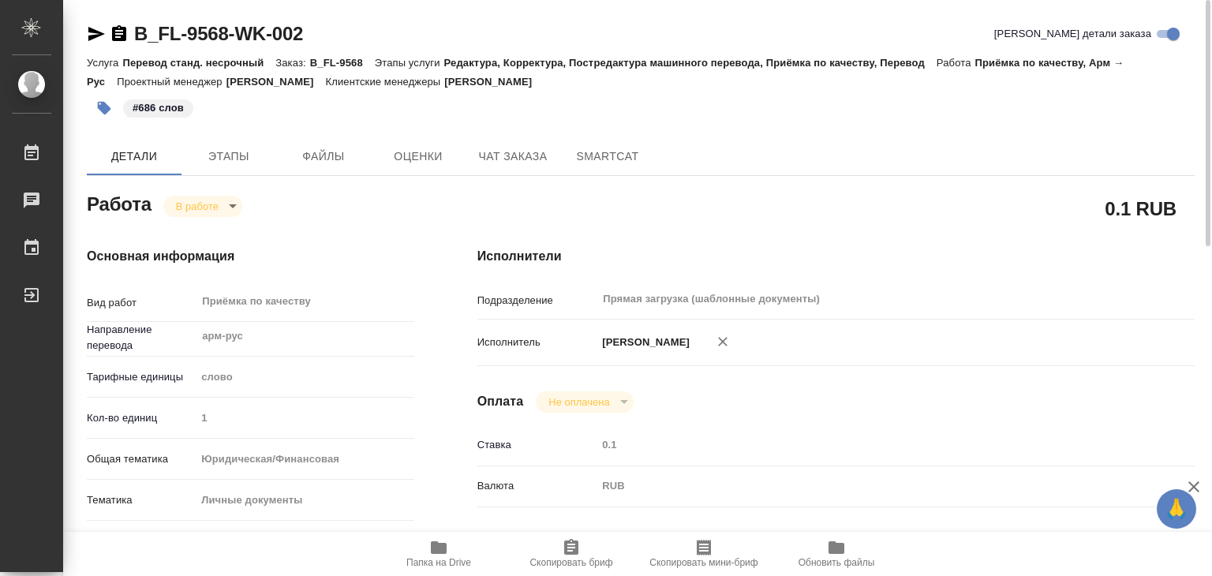
type textarea "x"
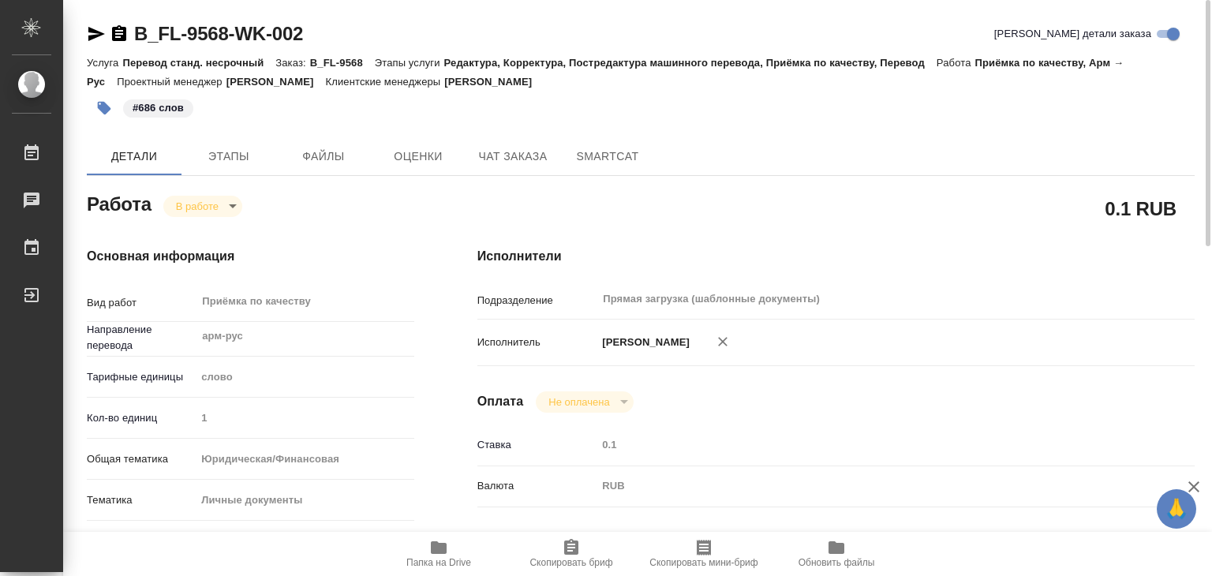
type textarea "x"
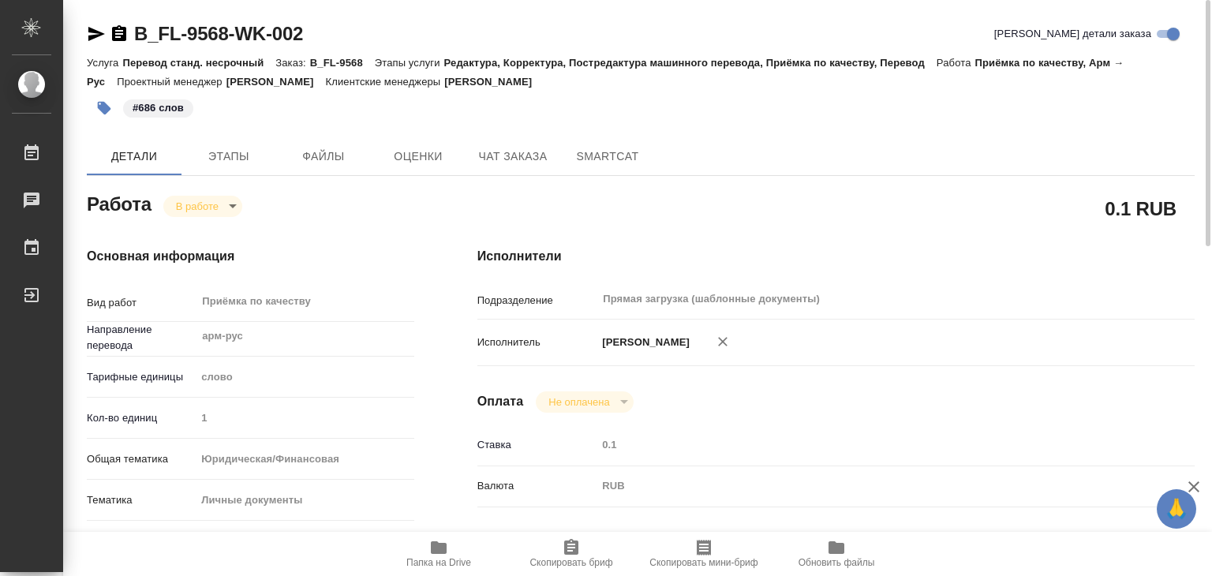
type textarea "x"
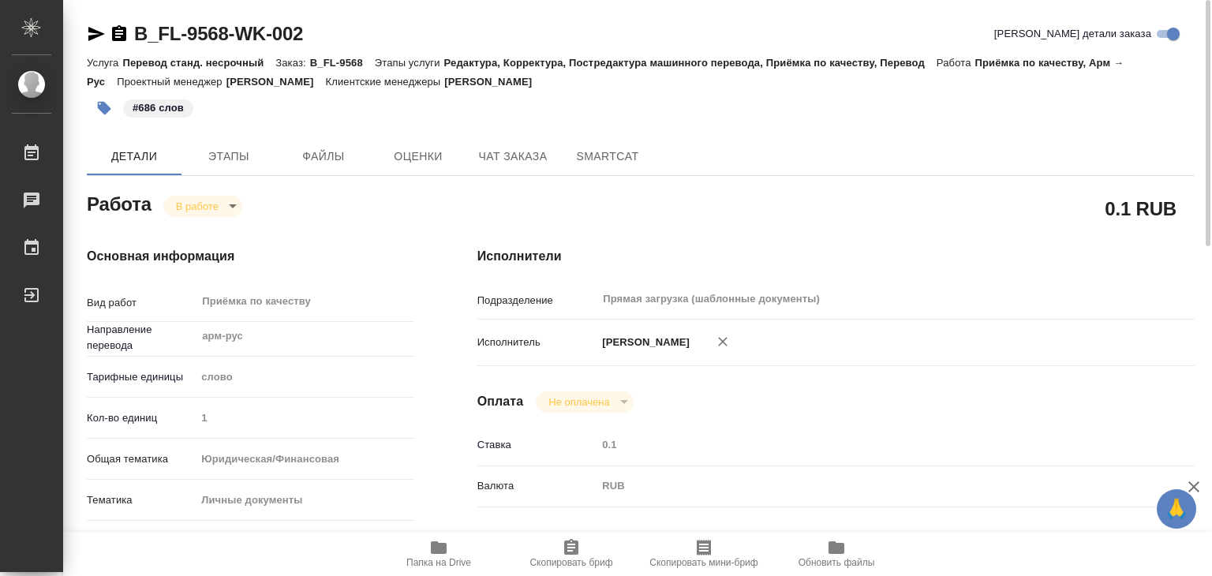
type textarea "x"
click at [215, 202] on body "🙏 .cls-1 fill:#fff; AWATERA Alilekova Valeriya Работы 0 Чаты График Выйти B_FL-…" at bounding box center [606, 288] width 1212 height 576
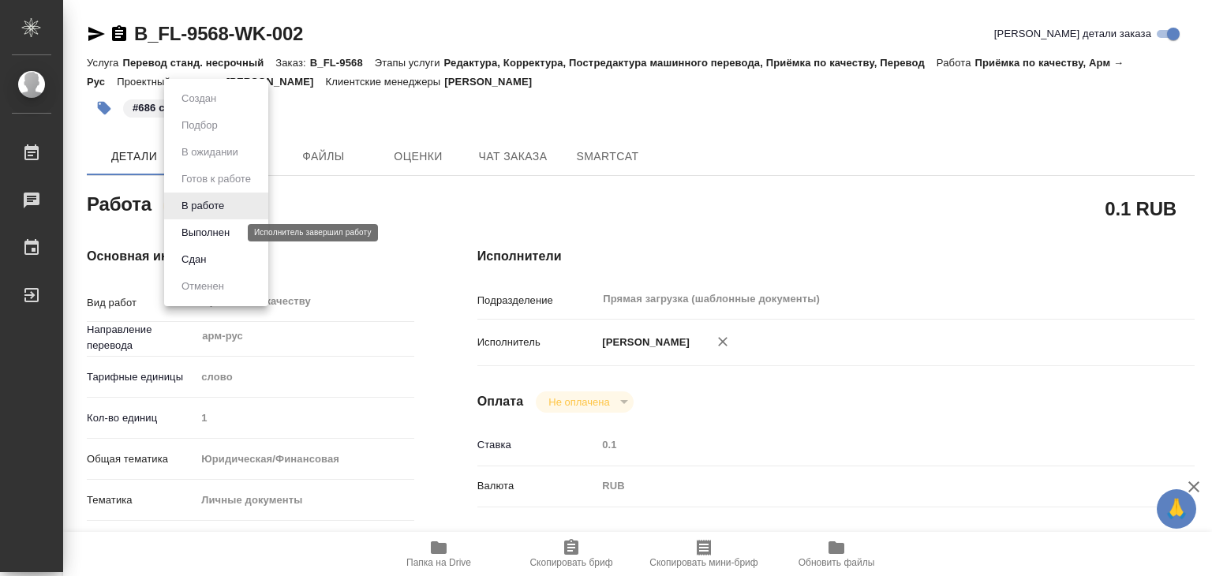
click at [223, 233] on button "Выполнен" at bounding box center [206, 232] width 58 height 17
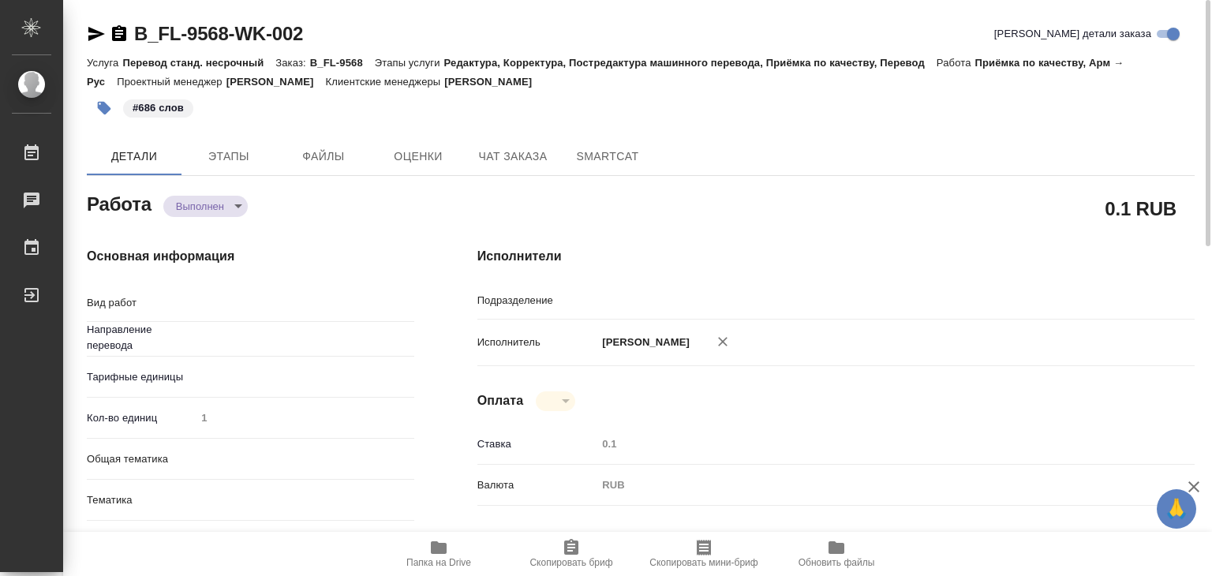
type textarea "x"
type input "Прямая загрузка (шаблонные документы)"
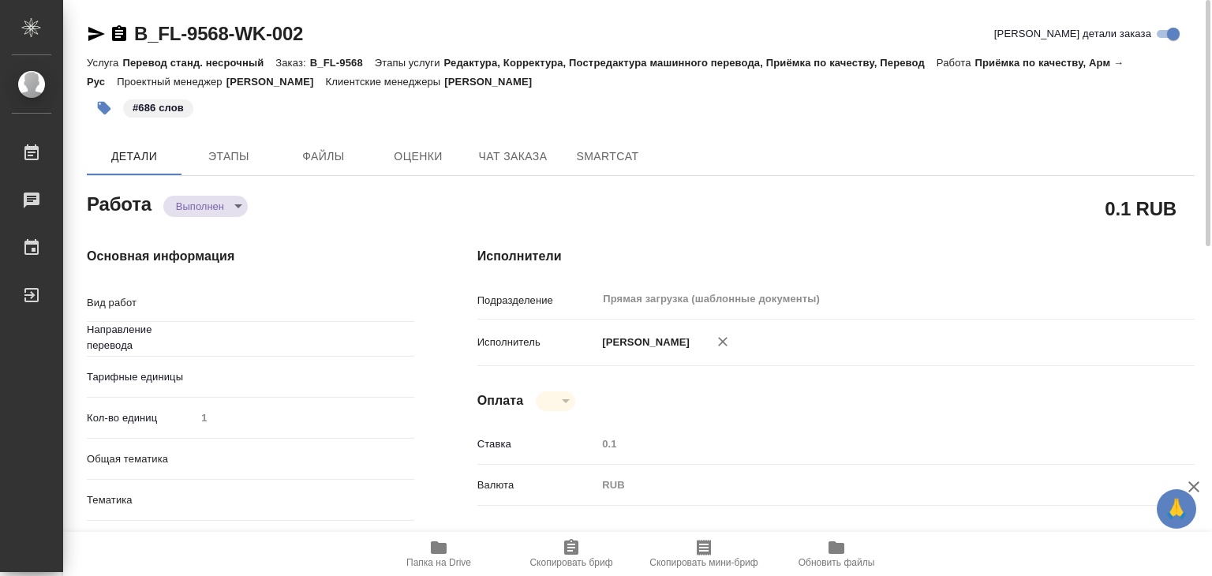
type textarea "Приёмка по качеству"
type textarea "x"
type input "арм-рус"
type textarea "x"
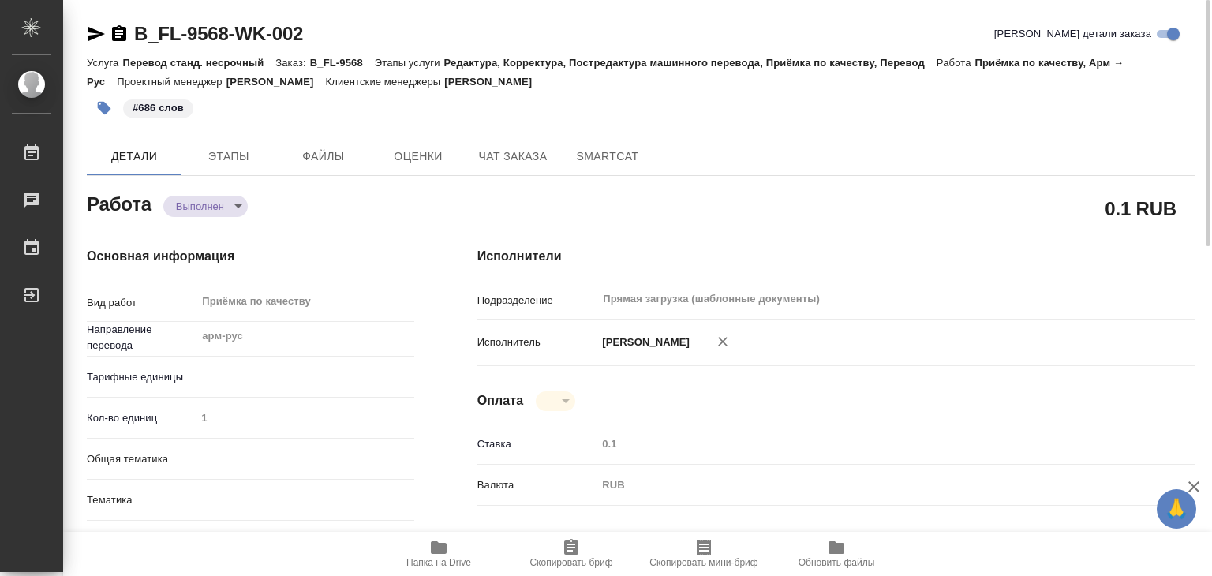
type textarea "x"
drag, startPoint x: 125, startPoint y: 17, endPoint x: 230, endPoint y: 35, distance: 107.3
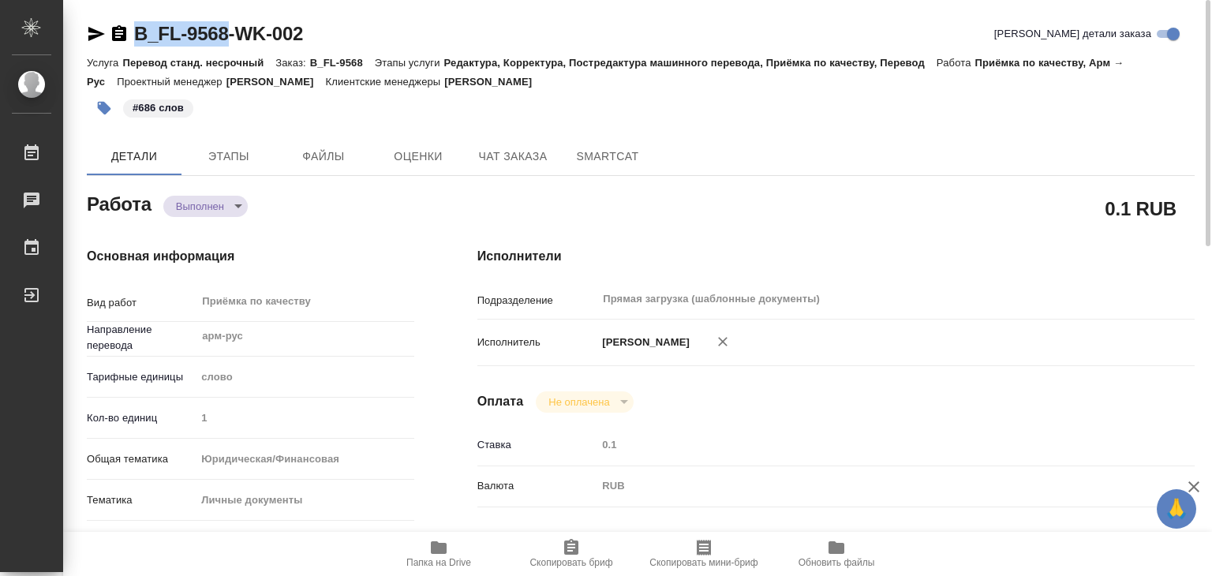
copy link "B_FL-9568"
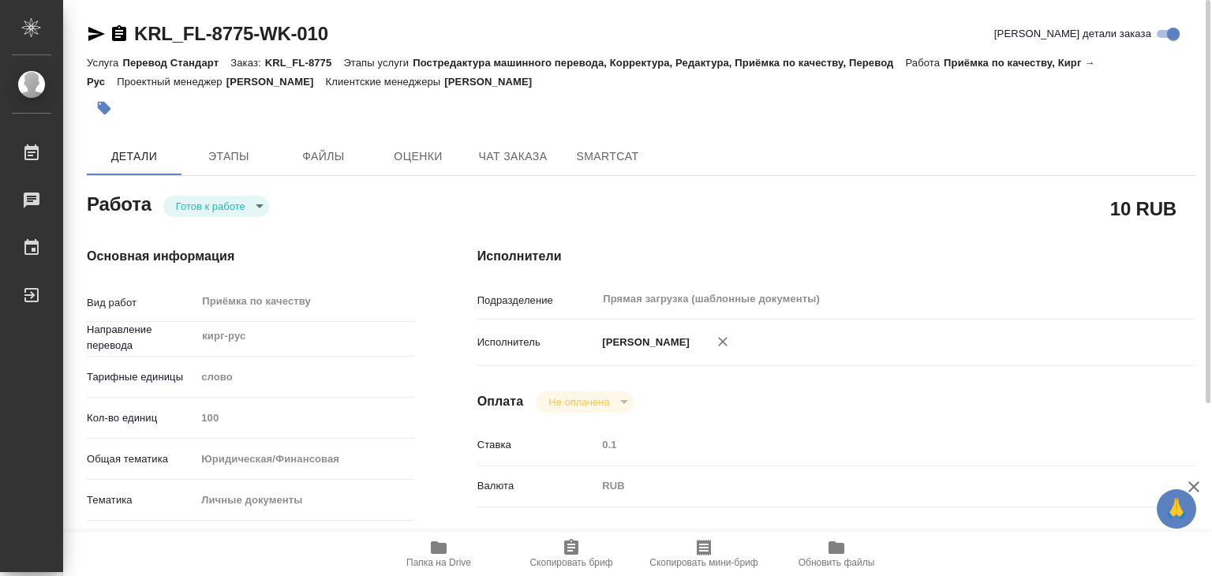
click at [212, 210] on body "🙏 .cls-1 fill:#fff; AWATERA Alilekova Valeriya Работы 0 Чаты График Выйти KRL_F…" at bounding box center [606, 288] width 1212 height 576
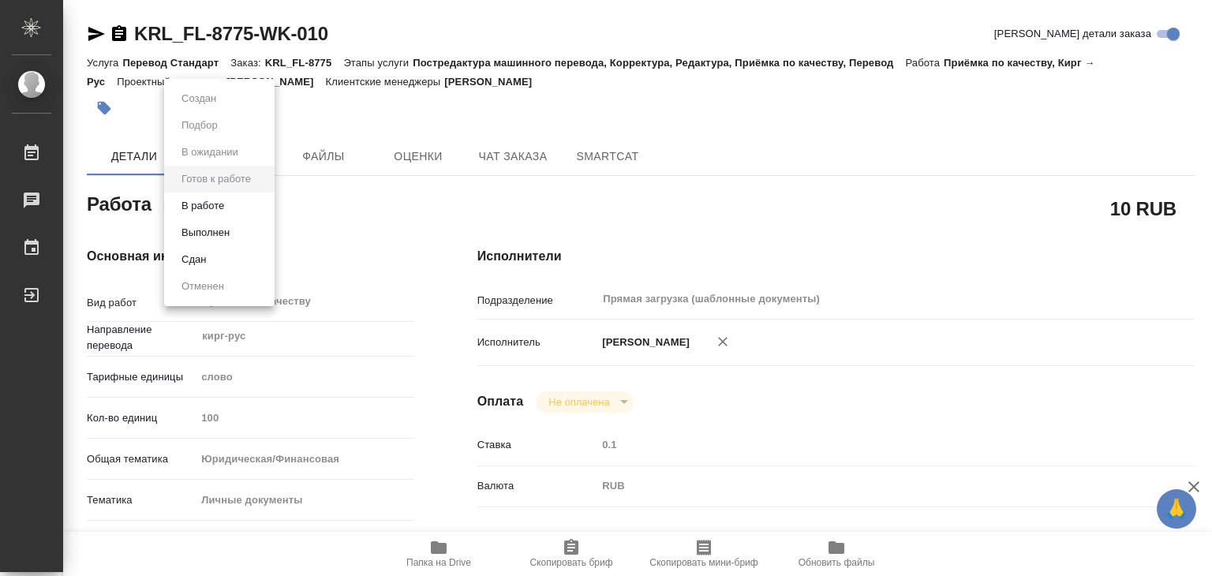
click at [234, 209] on li "В работе" at bounding box center [219, 206] width 110 height 27
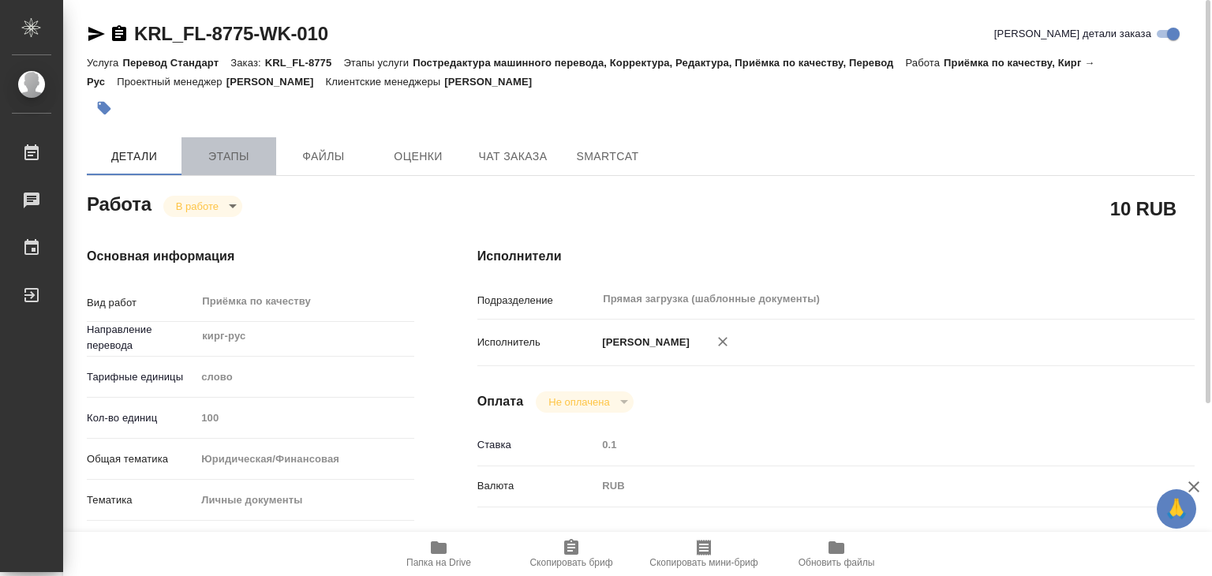
type textarea "x"
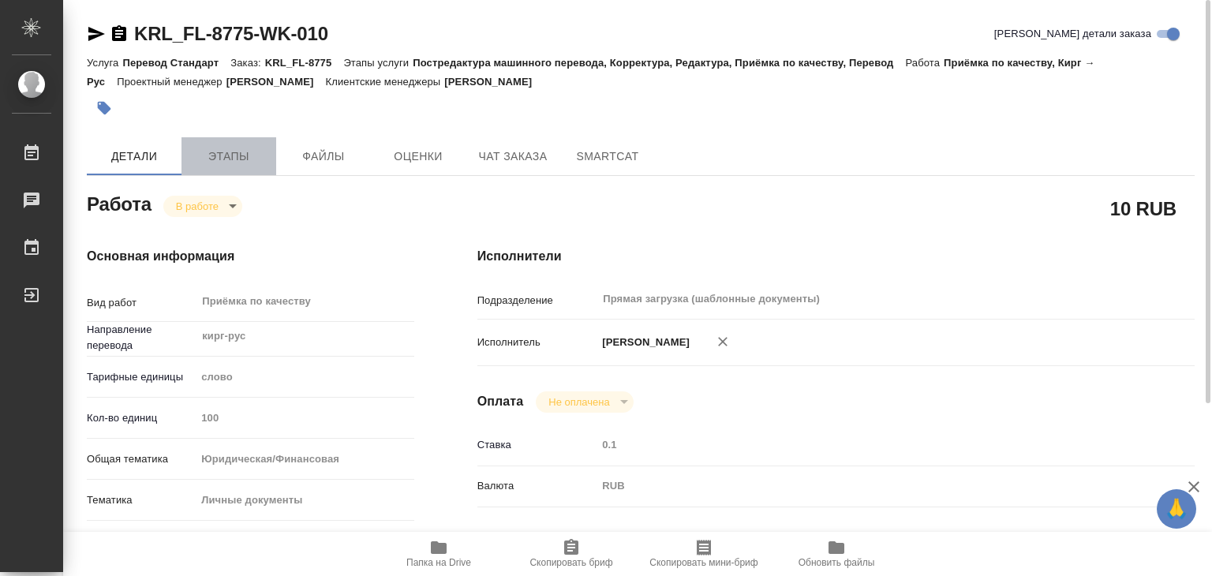
click at [221, 156] on span "Этапы" at bounding box center [229, 157] width 76 height 20
type textarea "x"
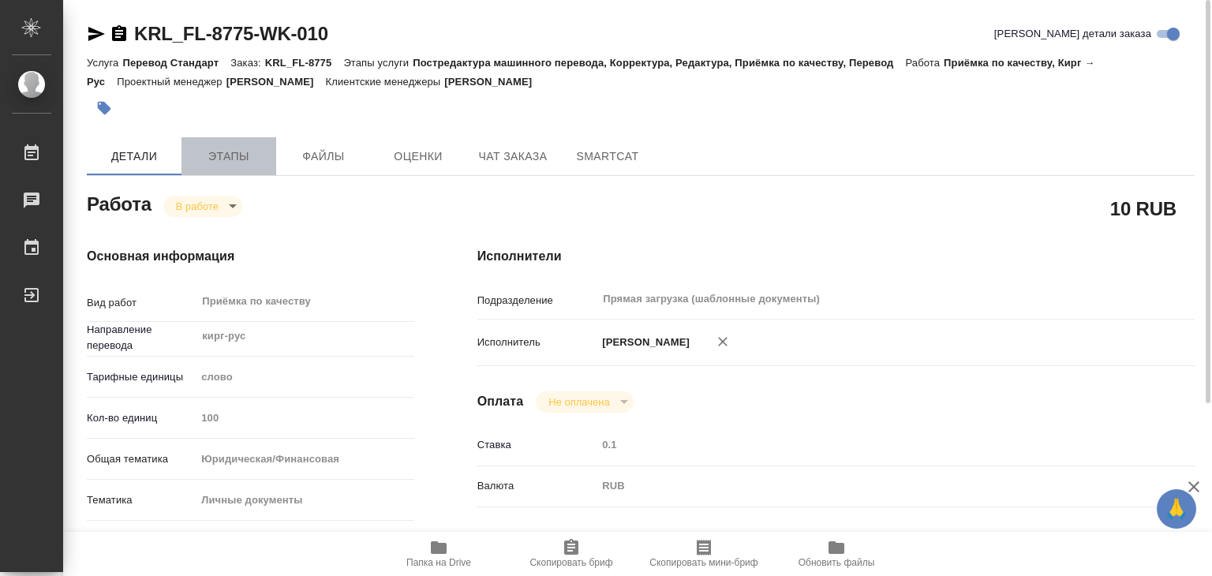
type textarea "x"
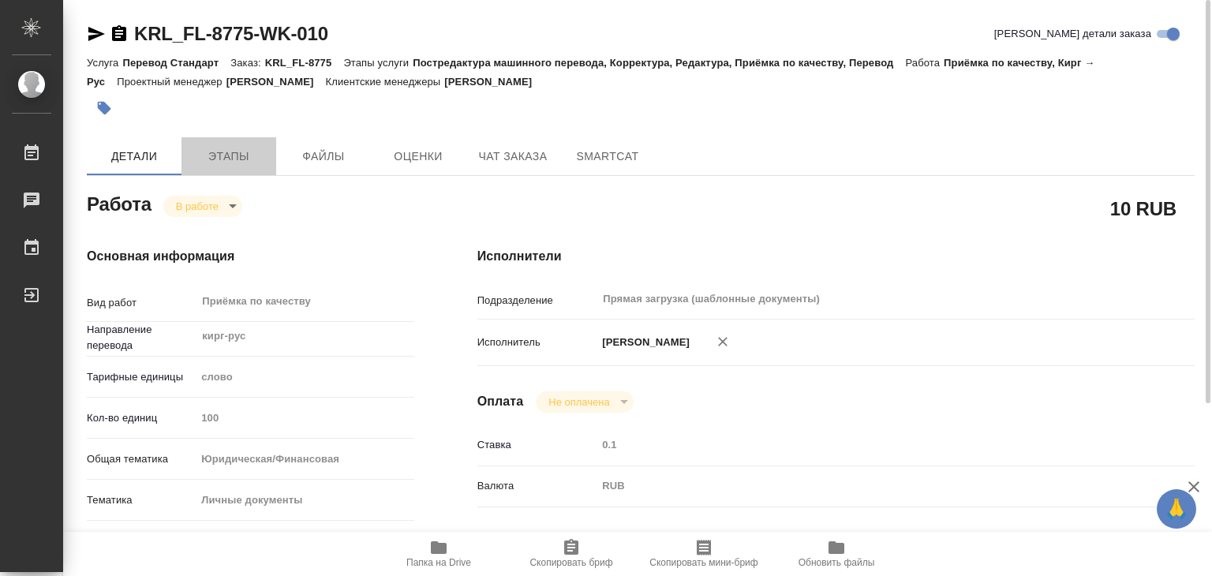
type textarea "x"
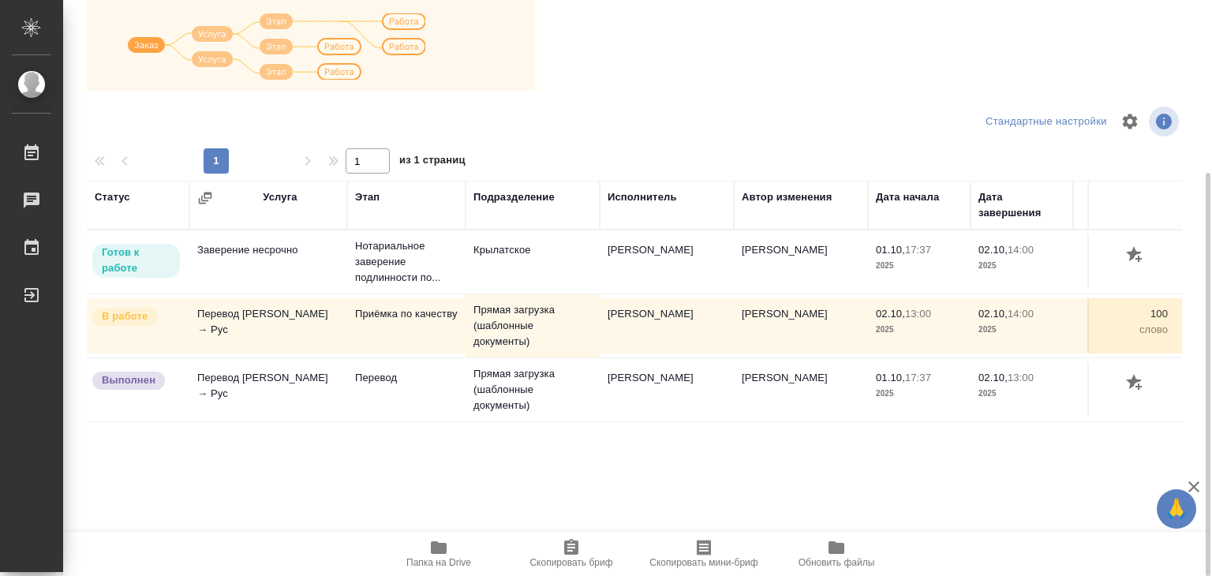
scroll to position [9, 0]
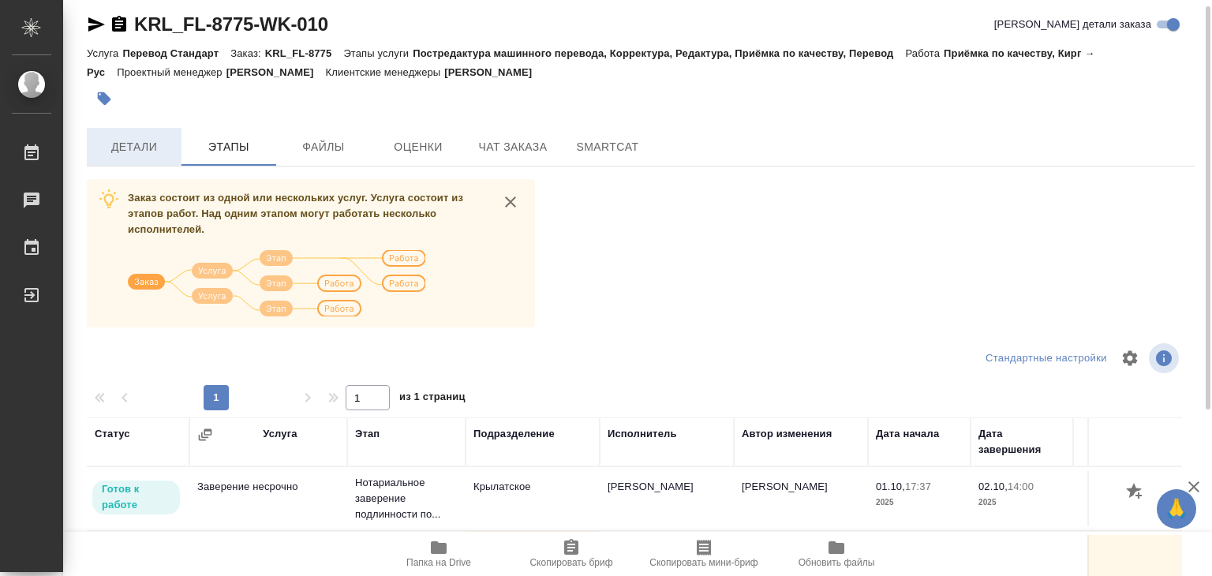
click at [150, 146] on span "Детали" at bounding box center [134, 147] width 76 height 20
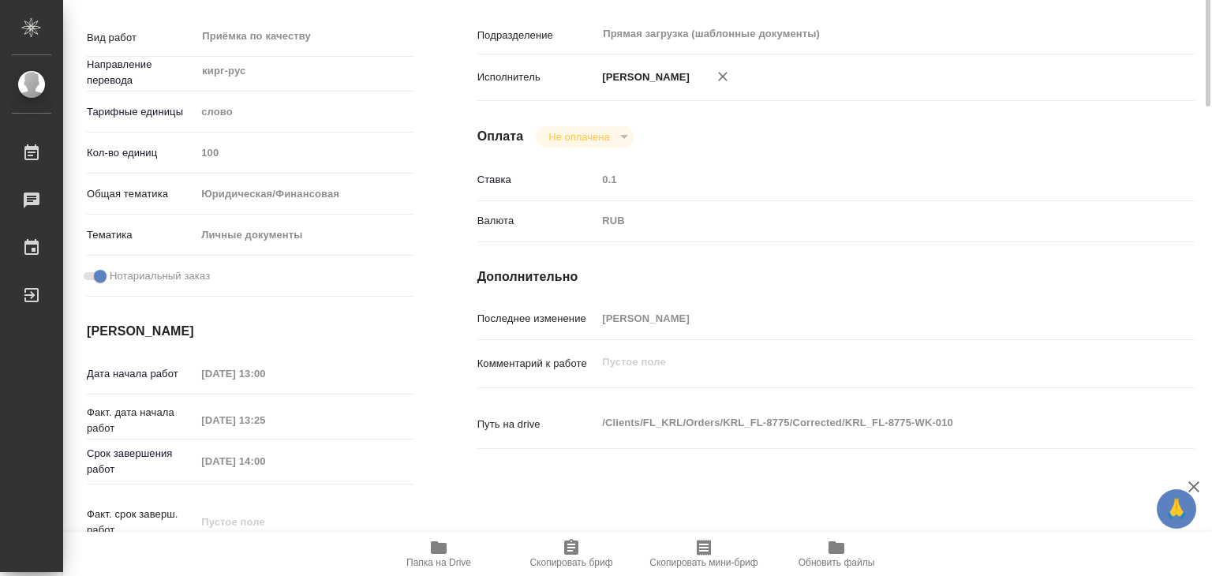
type textarea "x"
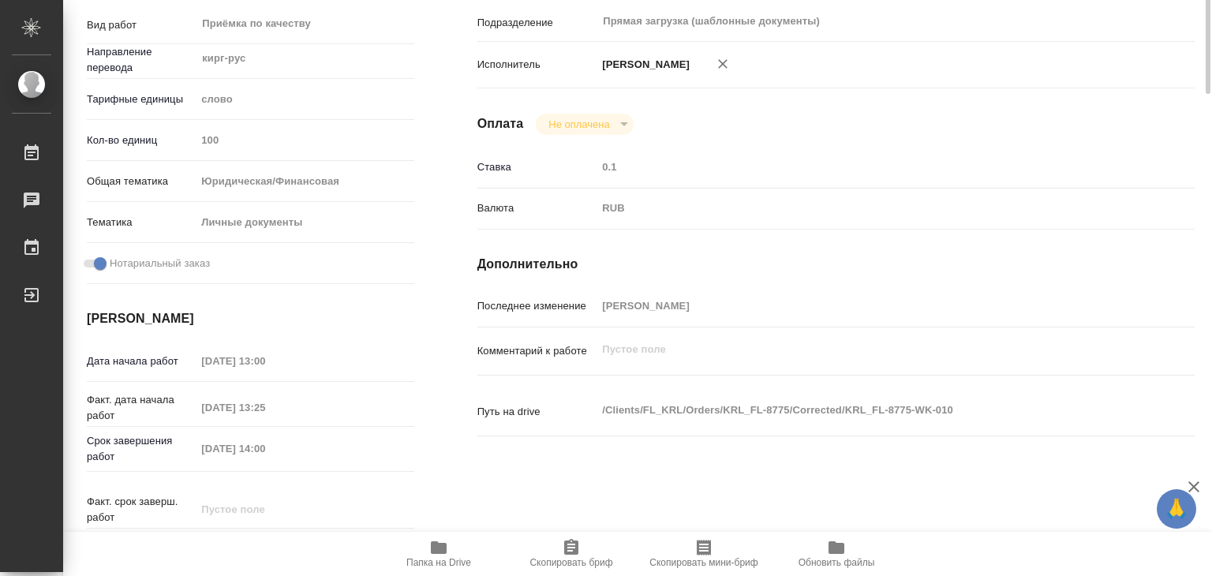
type textarea "x"
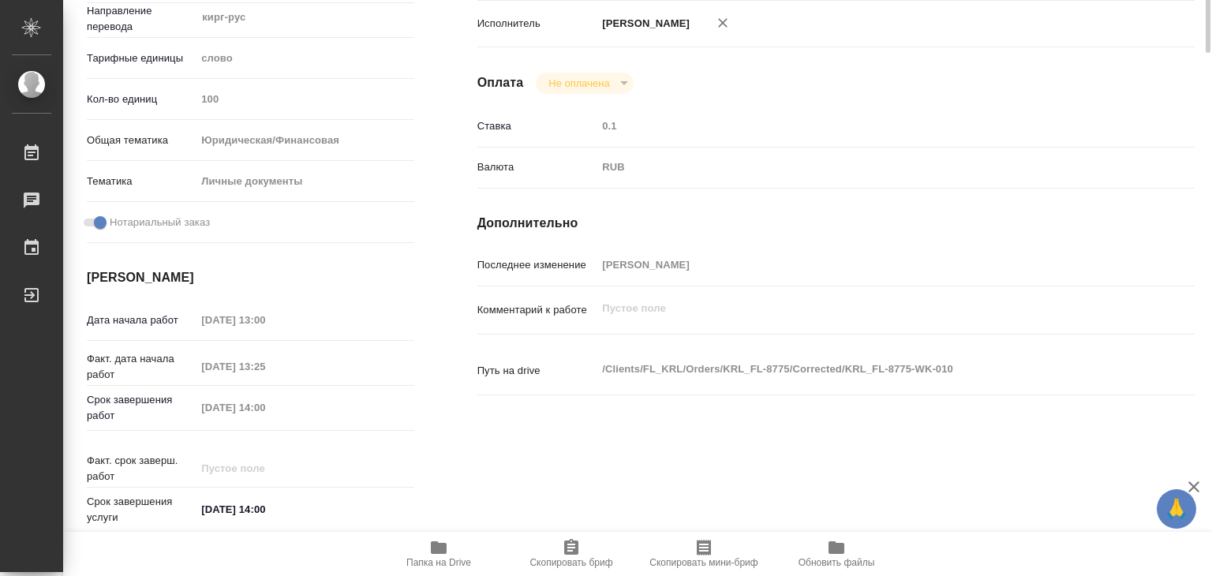
type textarea "x"
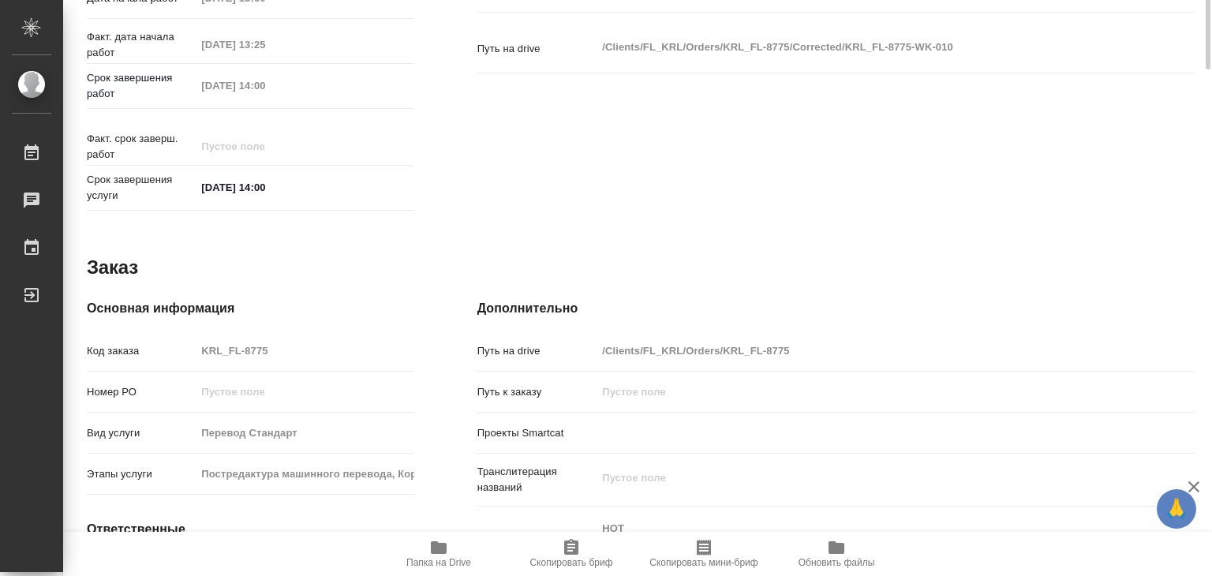
type textarea "x"
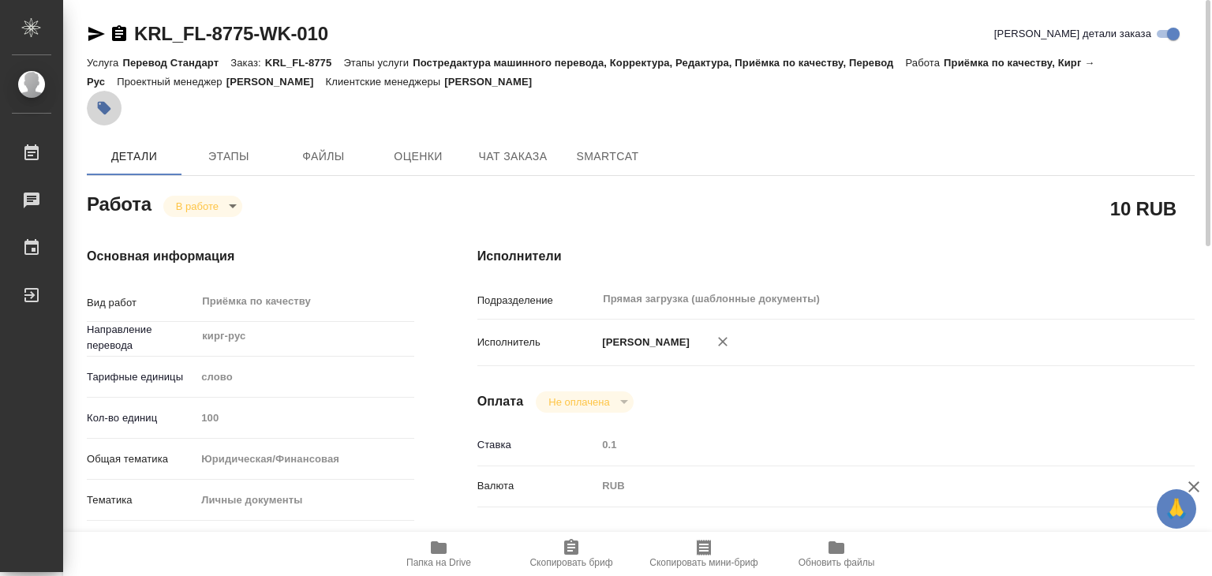
click at [106, 112] on icon "button" at bounding box center [104, 108] width 13 height 13
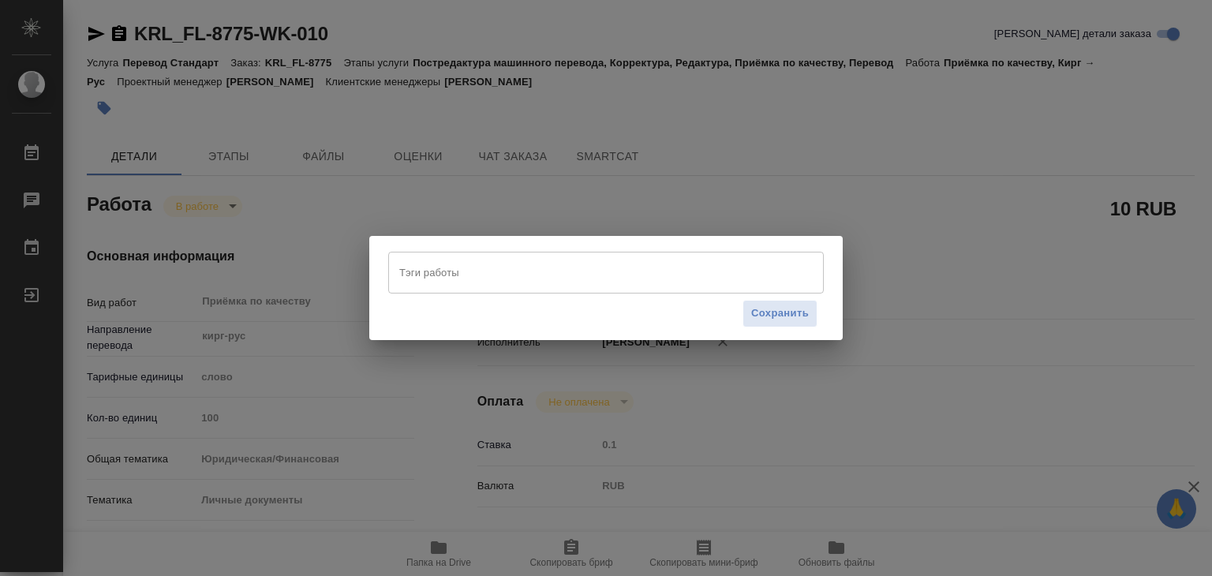
click at [709, 266] on input "Тэги работы" at bounding box center [590, 272] width 391 height 27
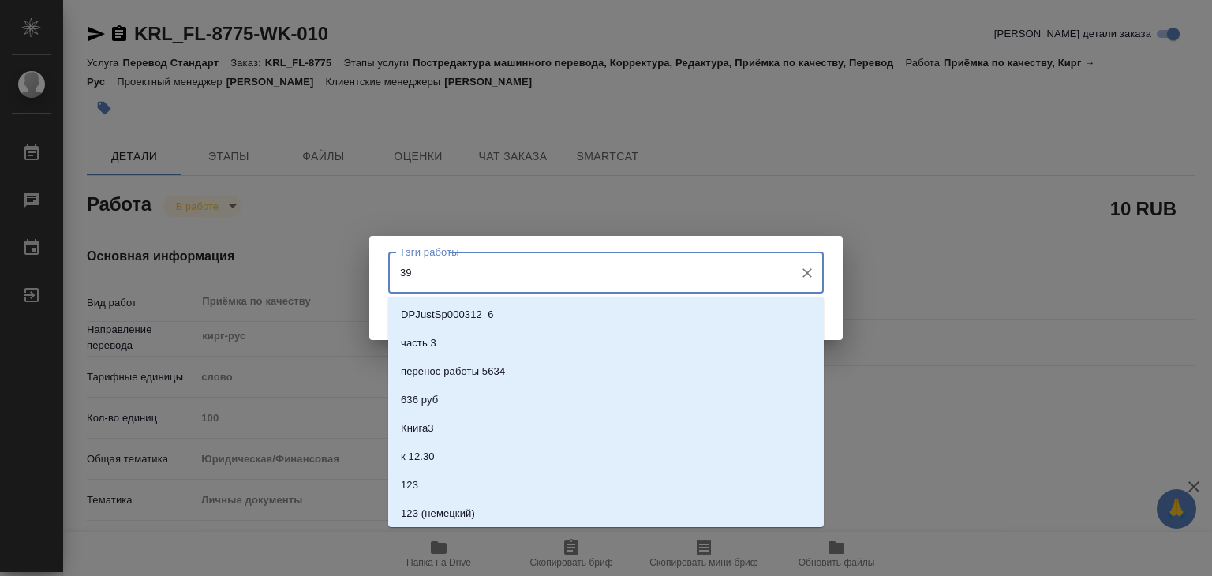
type input "396"
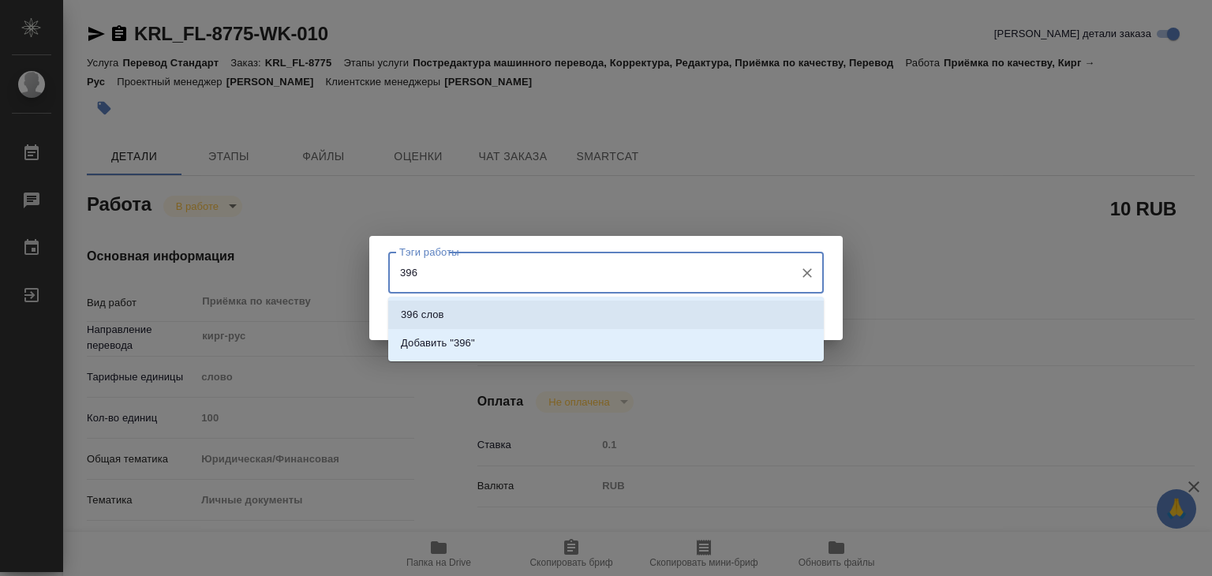
click at [588, 304] on li "396 слов" at bounding box center [606, 315] width 436 height 28
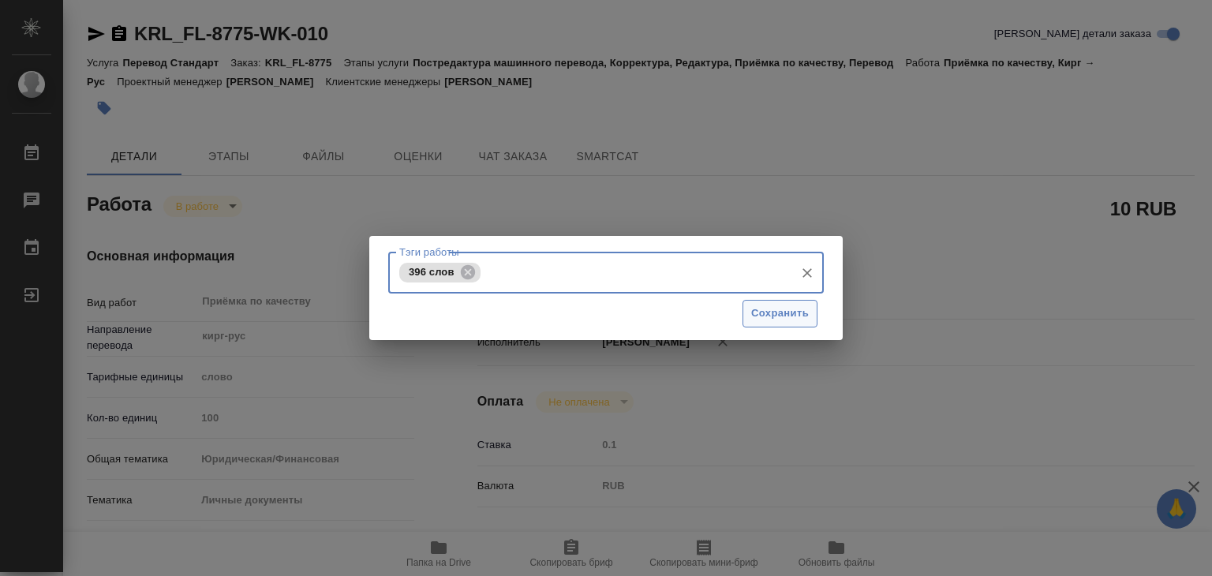
click at [774, 310] on span "Сохранить" at bounding box center [780, 314] width 58 height 18
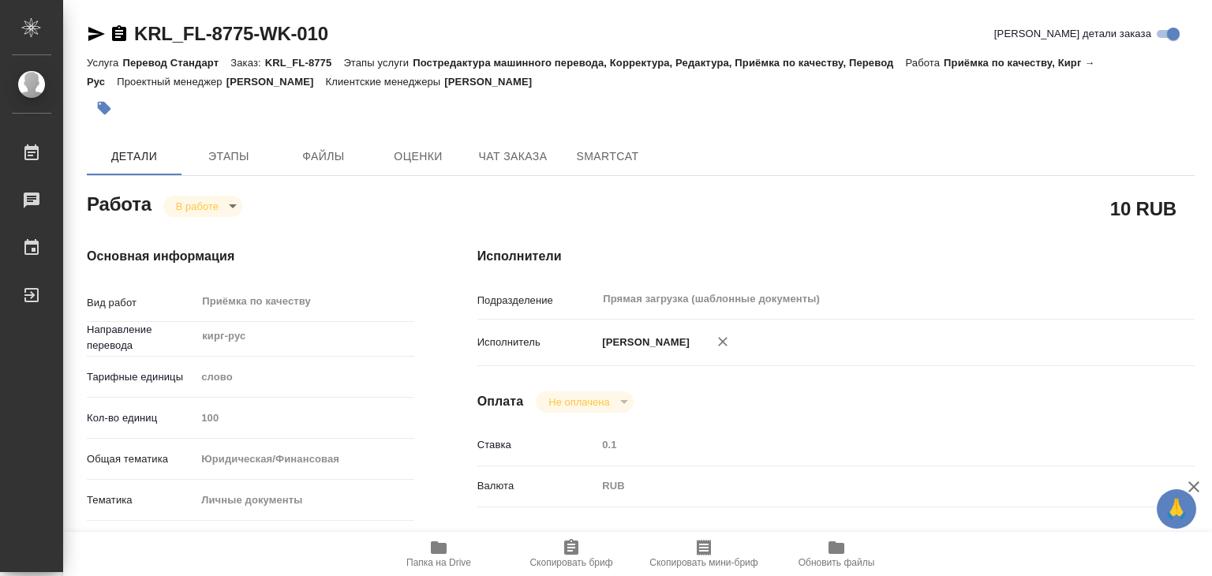
type input "inProgress"
type textarea "Приёмка по качеству"
type textarea "x"
type input "кирг-рус"
type input "5a8b1489cc6b4906c91bfd90"
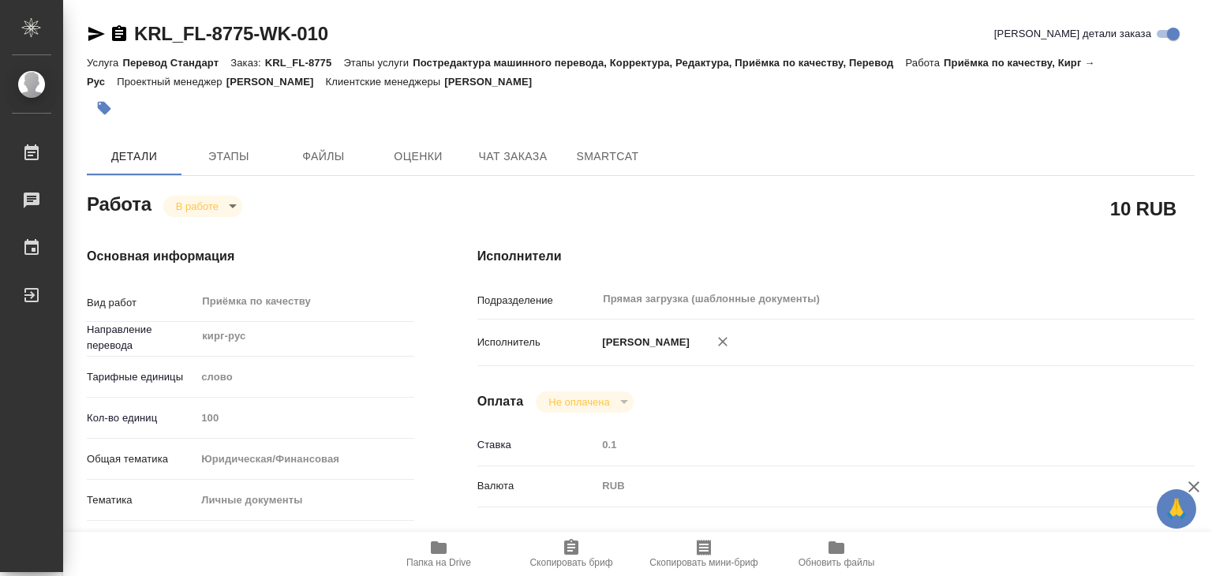
type input "100"
type input "yr-fn"
type input "5a8b8b956a9677013d343cfe"
checkbox input "true"
type input "02.10.2025 13:00"
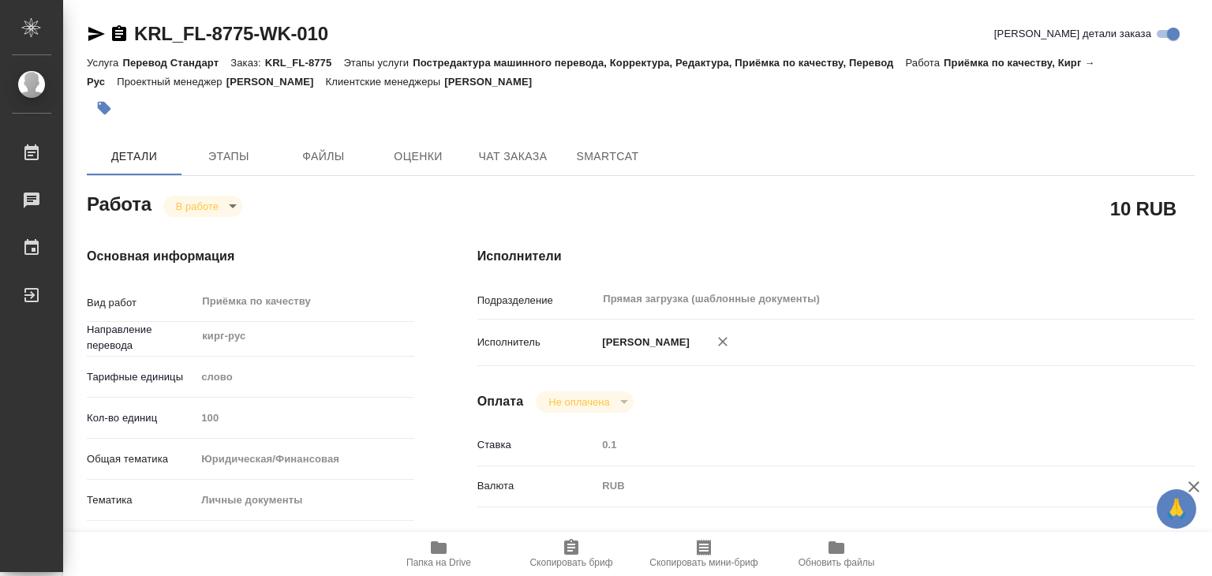
type input "02.10.2025 13:25"
type input "02.10.2025 14:00"
type input "Прямая загрузка (шаблонные документы)"
type input "notPayed"
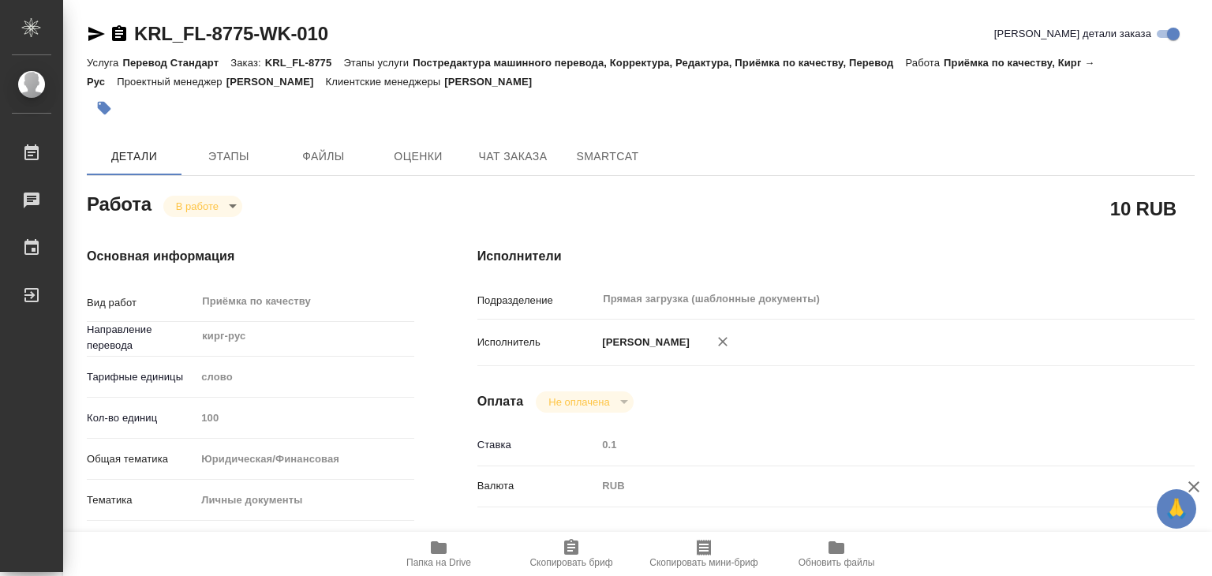
type input "0.1"
type input "RUB"
type input "[PERSON_NAME]"
type textarea "x"
type textarea "/Clients/FL_KRL/Orders/KRL_FL-8775/Corrected/KRL_FL-8775-WK-010"
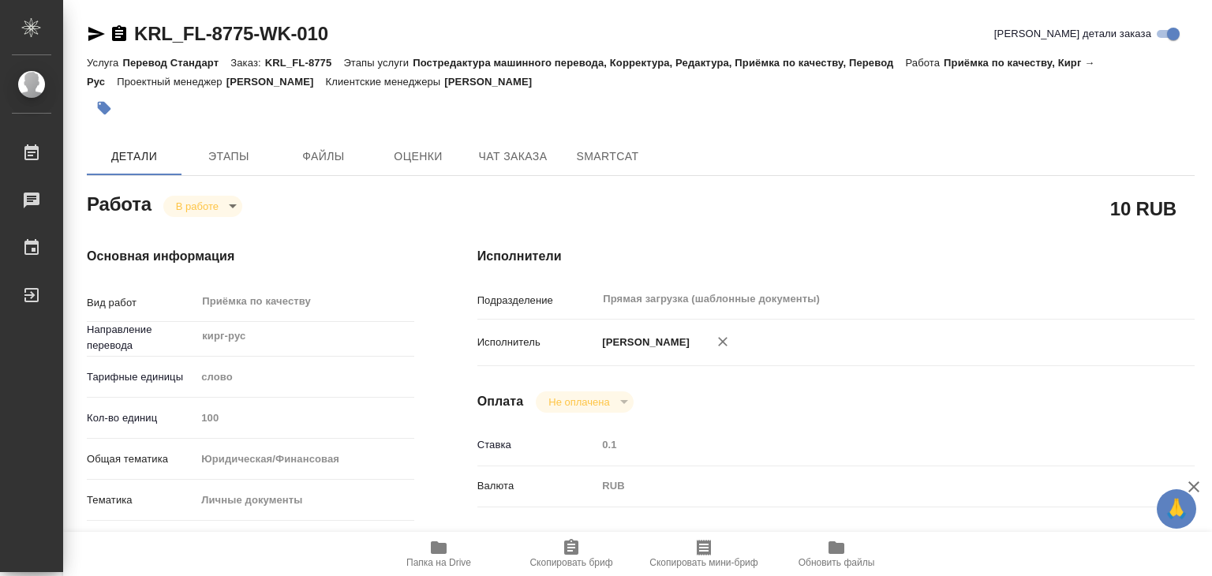
type textarea "x"
type input "KRL_FL-8775"
type input "Перевод Стандарт"
type input "Постредактура машинного перевода, Корректура, Редактура, Приёмка по качеству, П…"
type input "Касымов Тимур"
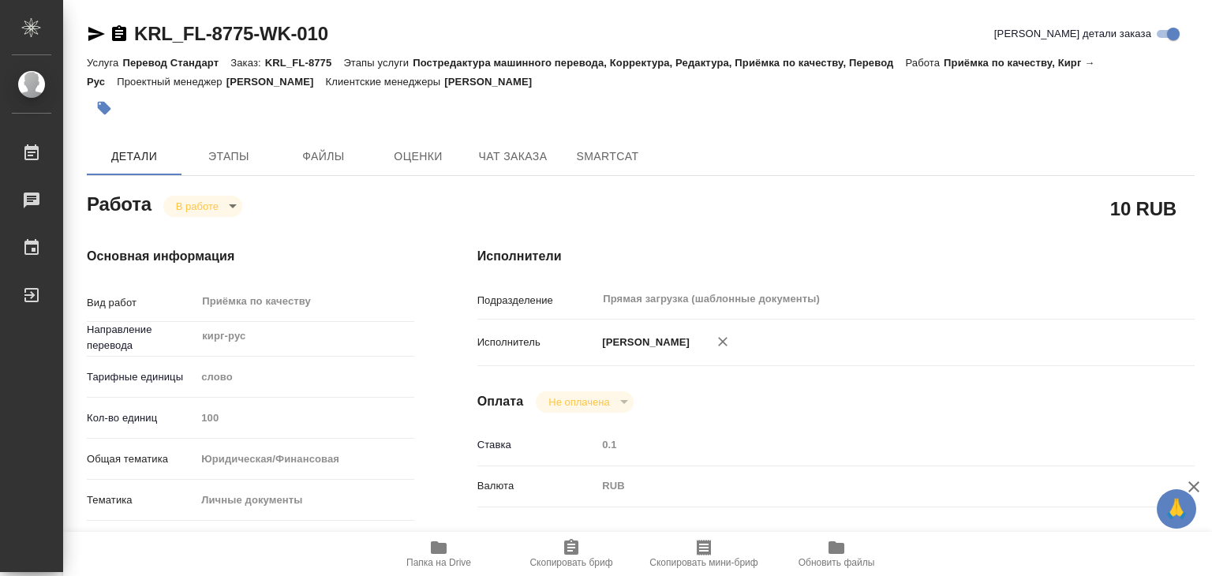
type input "/Clients/FL_KRL/Orders/KRL_FL-8775"
type textarea "x"
type textarea "НОТ Кыргыз. Респ. Гражданство \ Сахарово. НУжен перевод с кирг + перенабор русс…"
type textarea "x"
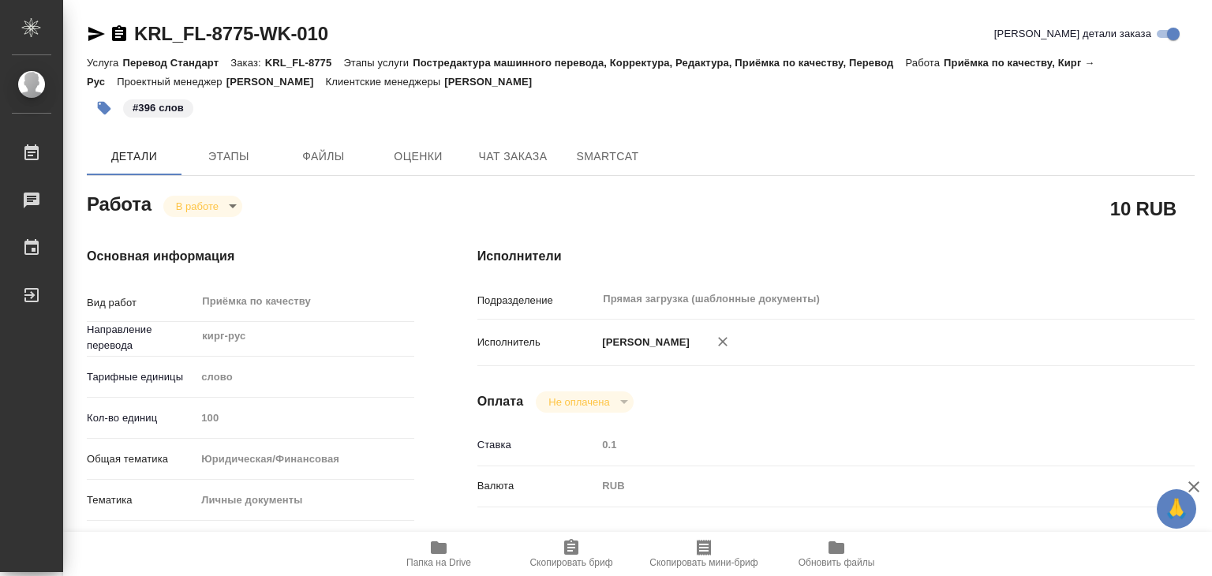
type textarea "x"
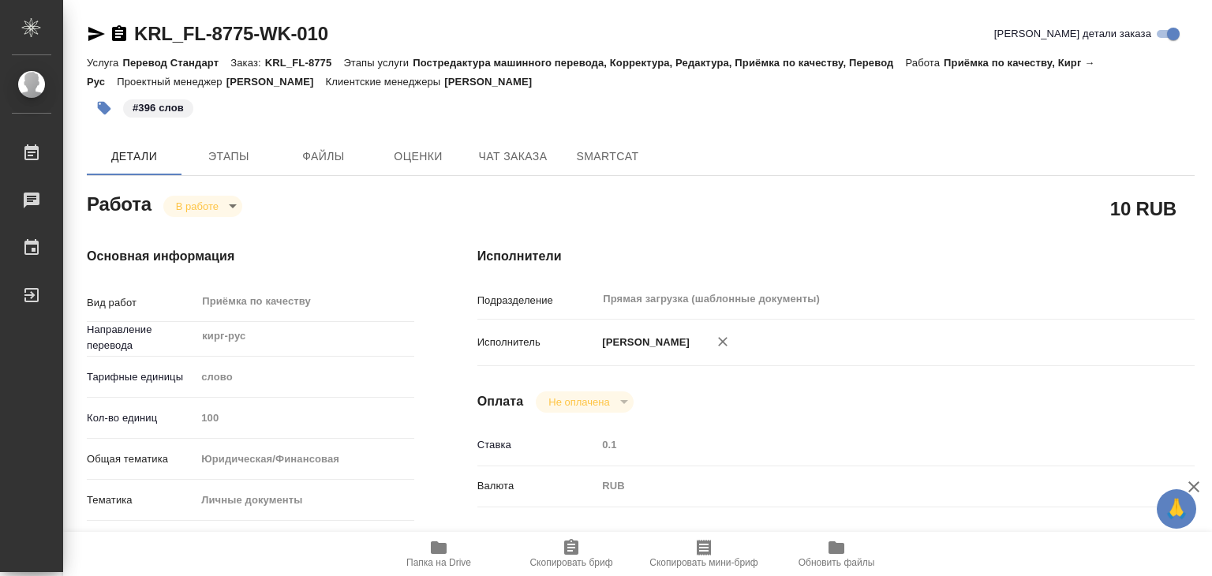
type textarea "x"
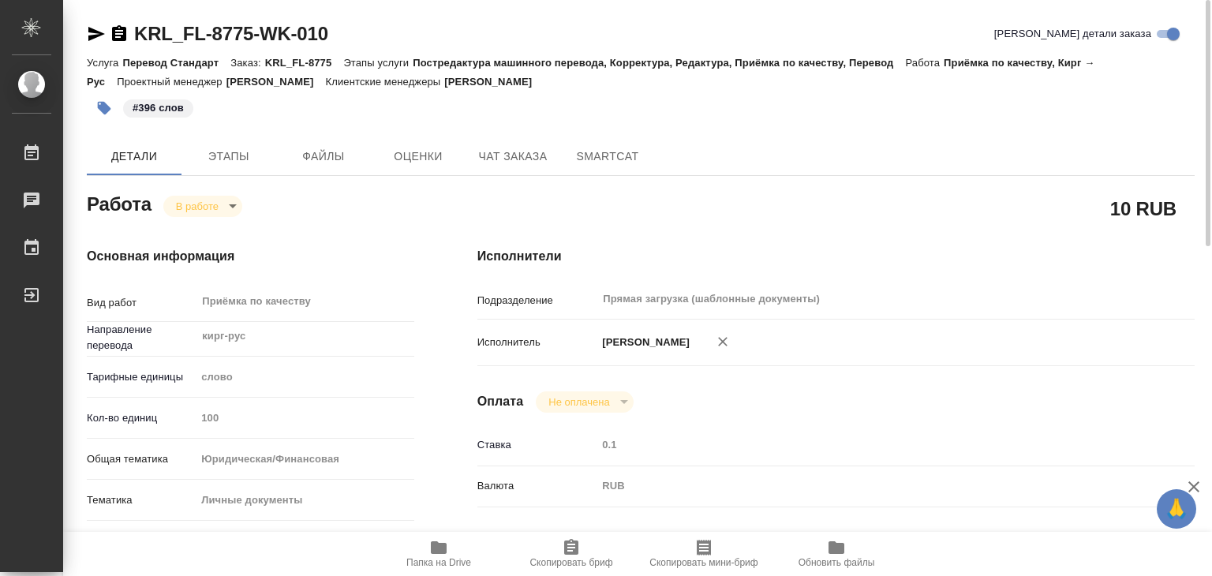
type textarea "x"
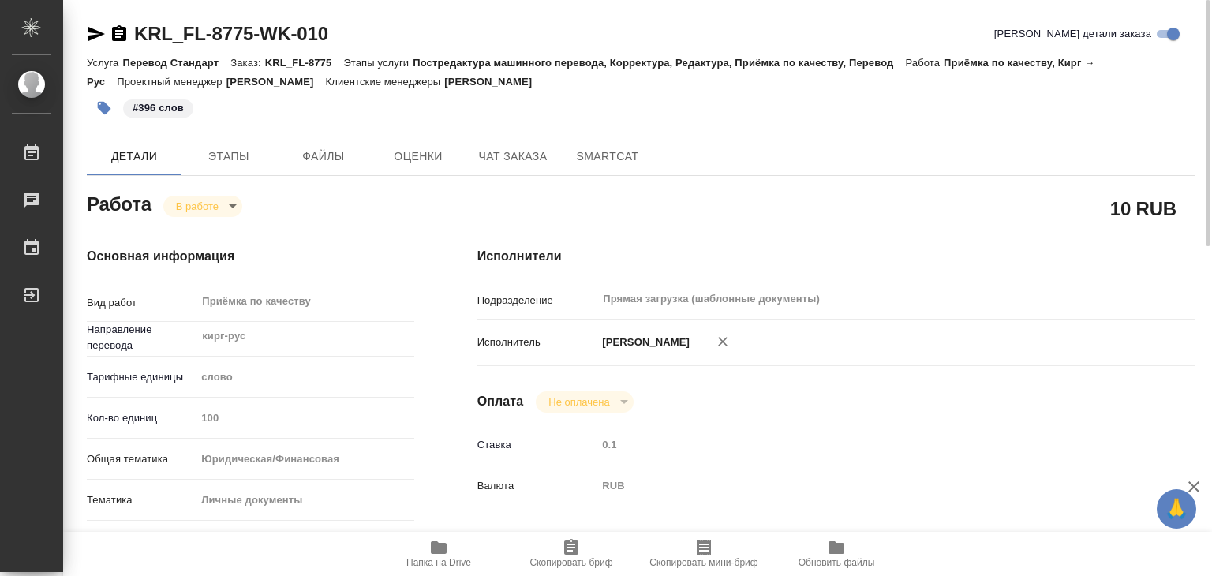
type textarea "x"
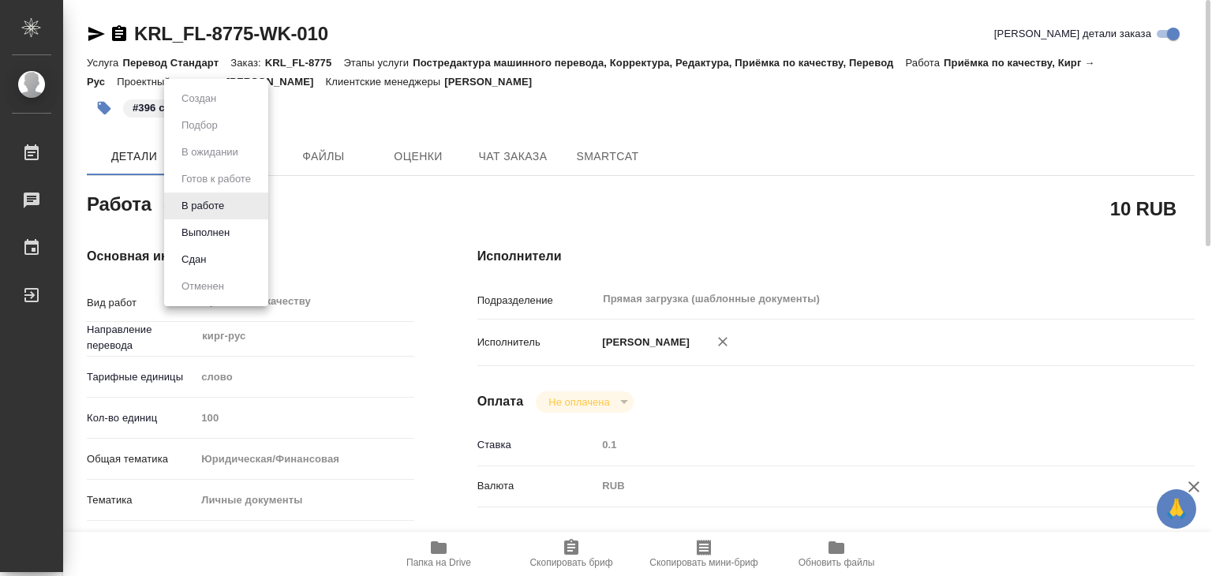
click at [230, 203] on body "🙏 .cls-1 fill:#fff; AWATERA Alilekova Valeriya Работы 0 Чаты График Выйти KRL_F…" at bounding box center [606, 288] width 1212 height 576
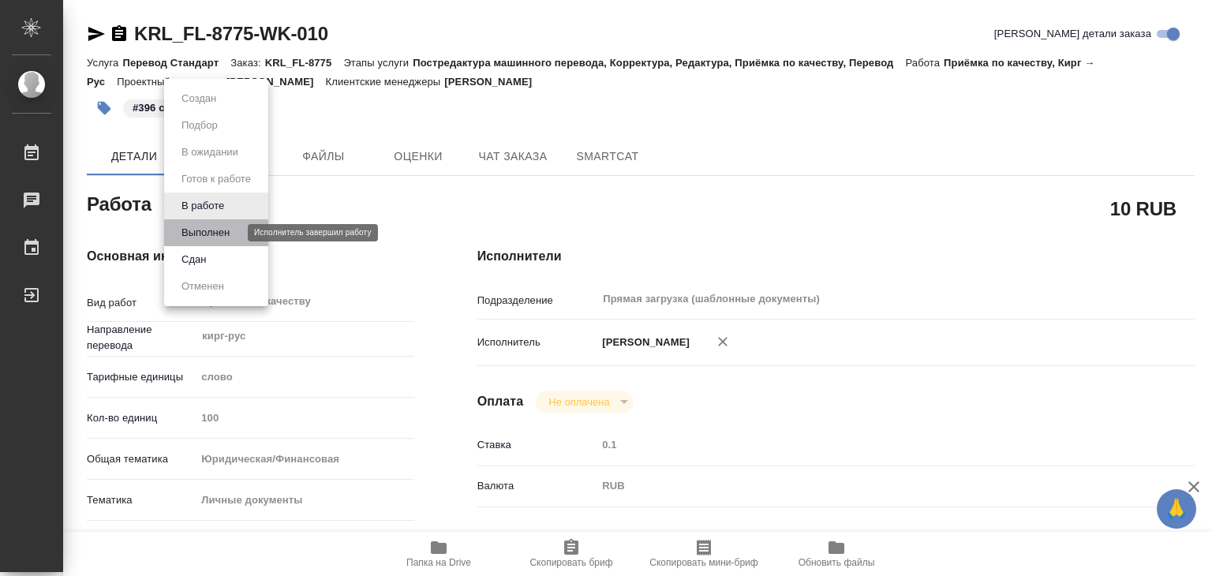
click at [224, 224] on button "Выполнен" at bounding box center [206, 232] width 58 height 17
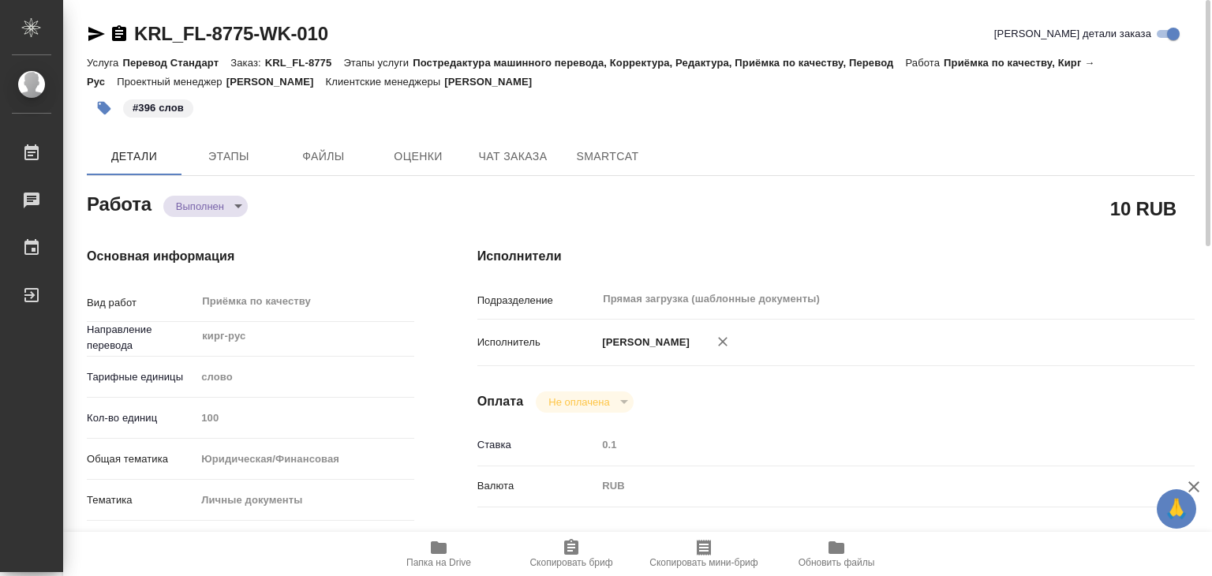
type textarea "x"
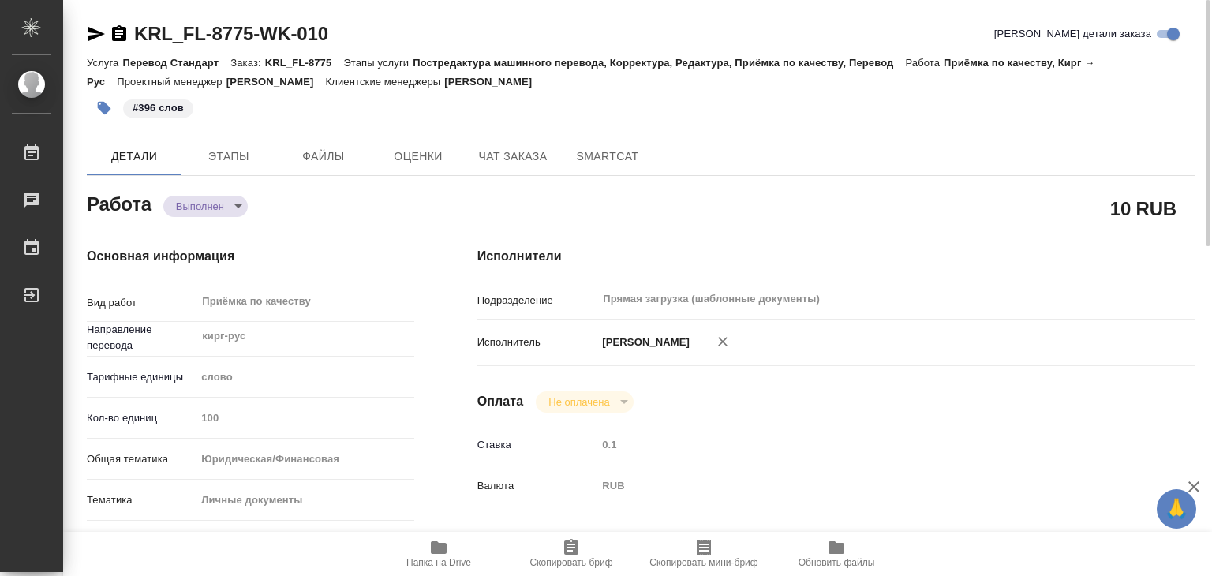
type textarea "x"
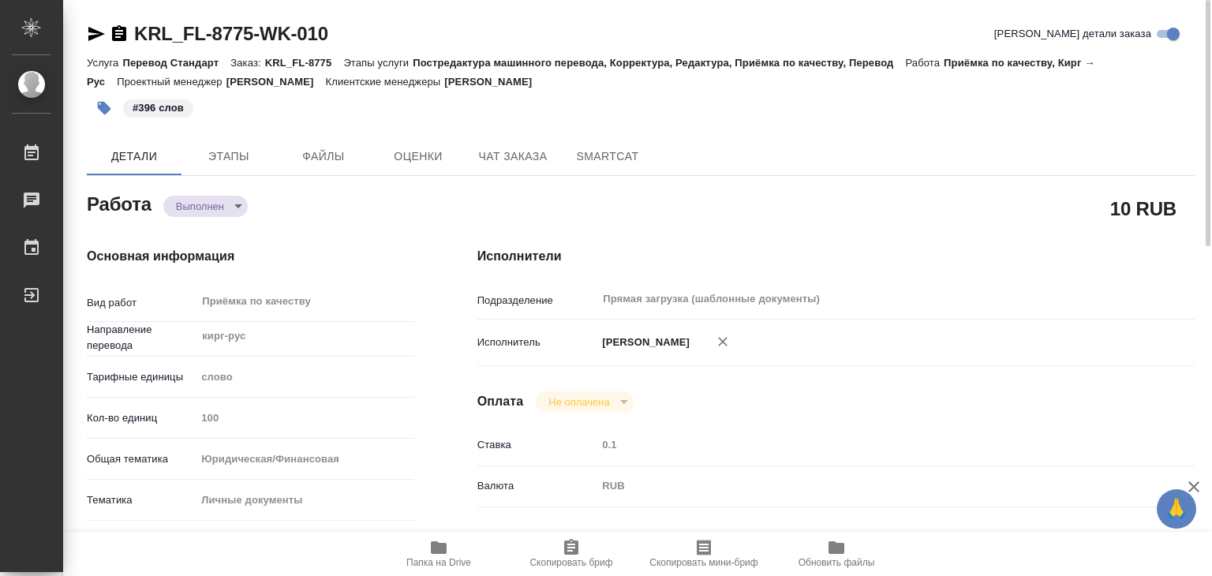
type textarea "x"
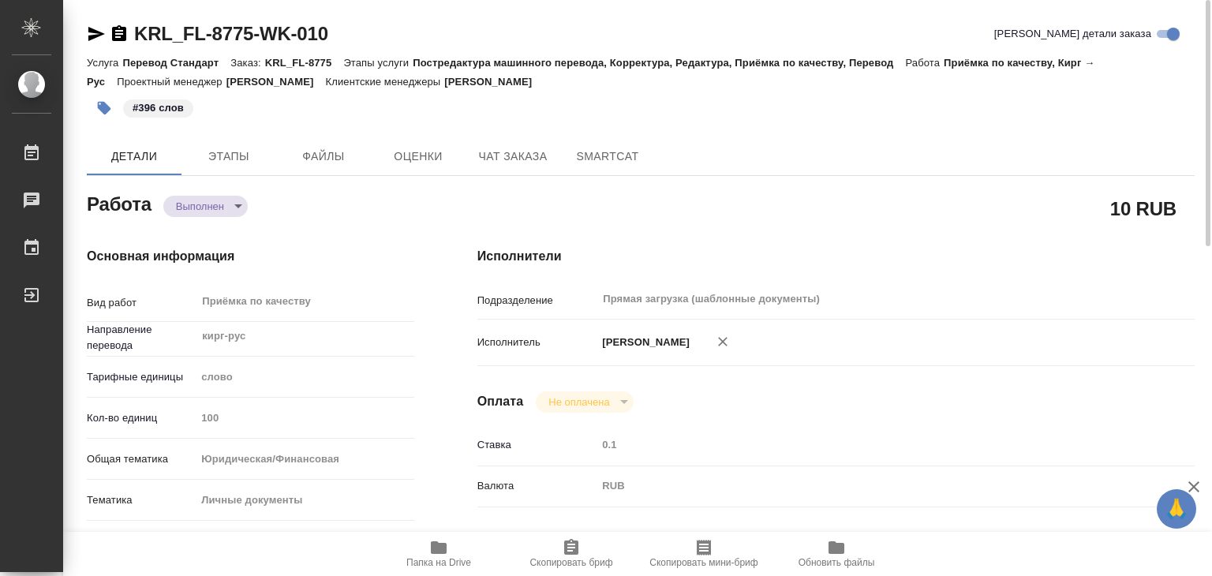
type textarea "x"
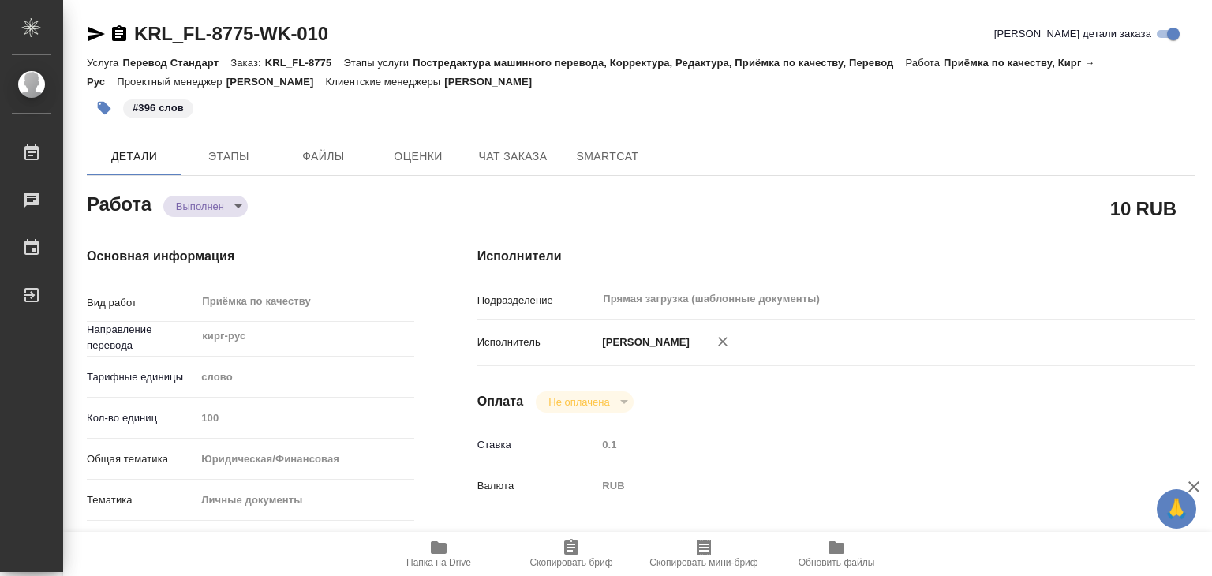
type textarea "x"
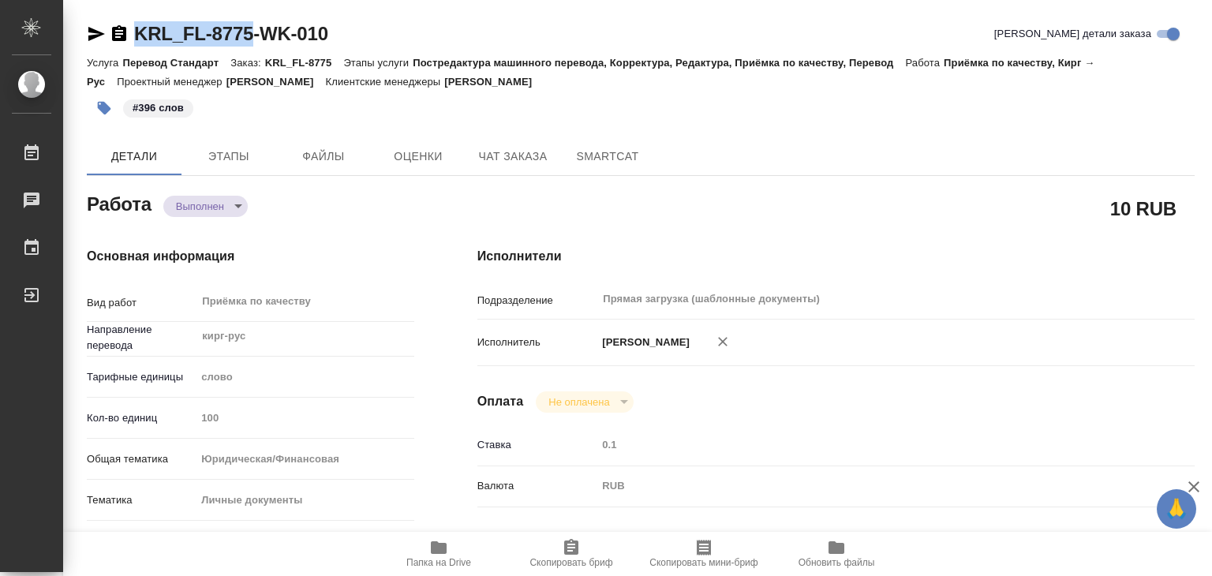
drag, startPoint x: 129, startPoint y: 10, endPoint x: 253, endPoint y: 32, distance: 125.1
copy link "KRL_FL-8775"
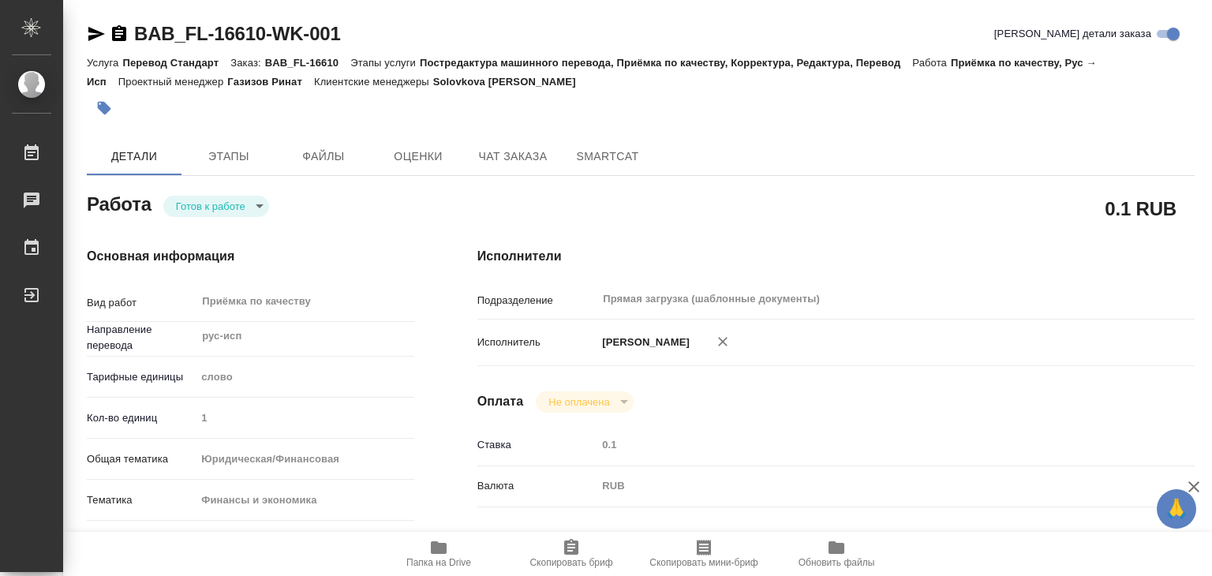
drag, startPoint x: 0, startPoint y: 0, endPoint x: 243, endPoint y: 194, distance: 311.1
click at [243, 194] on div "[PERSON_NAME] к работе readyForWork" at bounding box center [250, 203] width 327 height 28
click at [243, 206] on body "🙏 .cls-1 fill:#fff; AWATERA Alilekova [PERSON_NAME] Работы 0 Чаты График Выйти …" at bounding box center [606, 288] width 1212 height 576
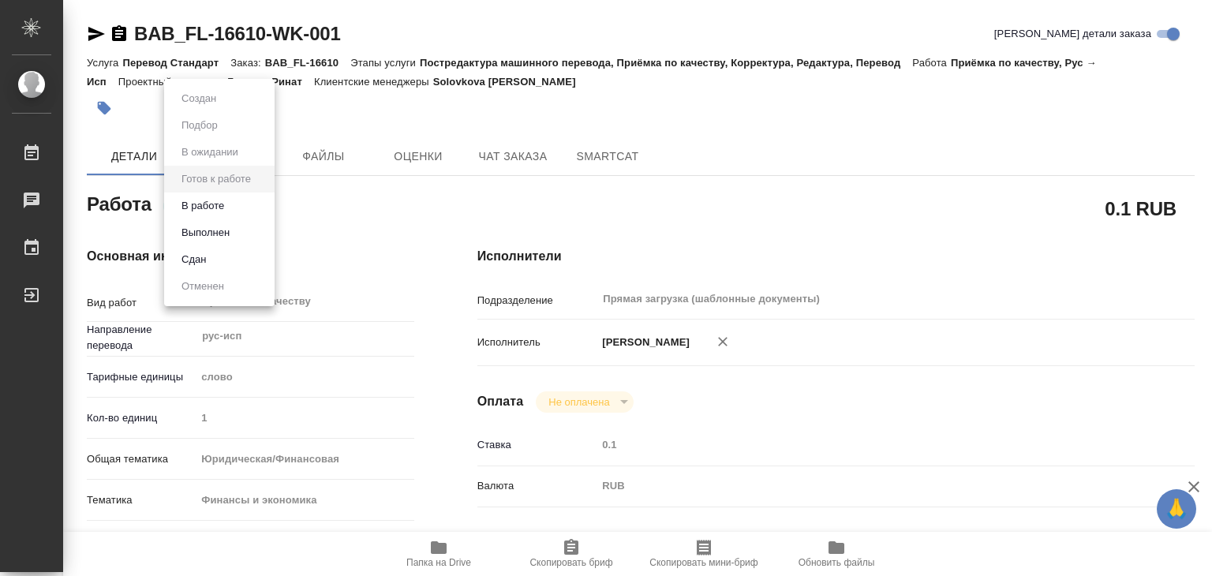
click at [240, 204] on li "В работе" at bounding box center [219, 206] width 110 height 27
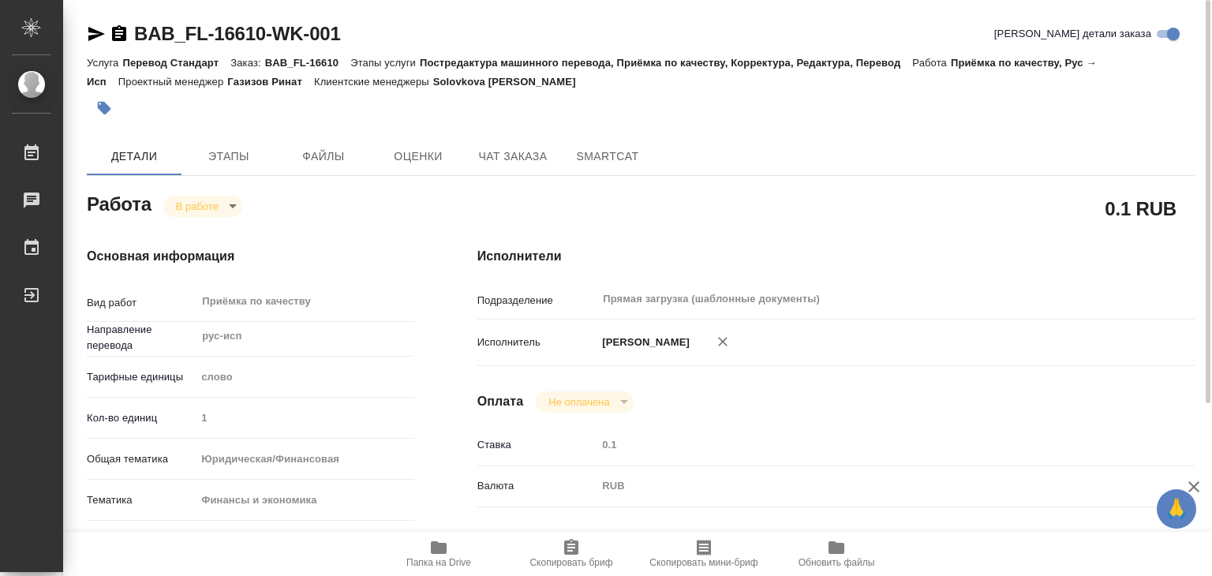
type textarea "x"
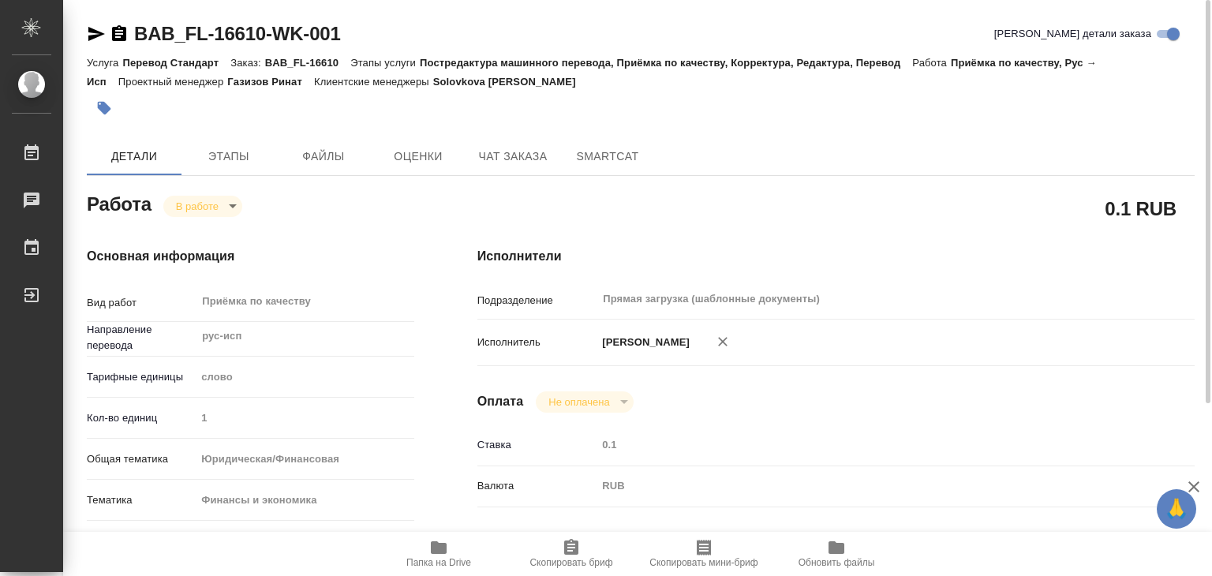
type textarea "x"
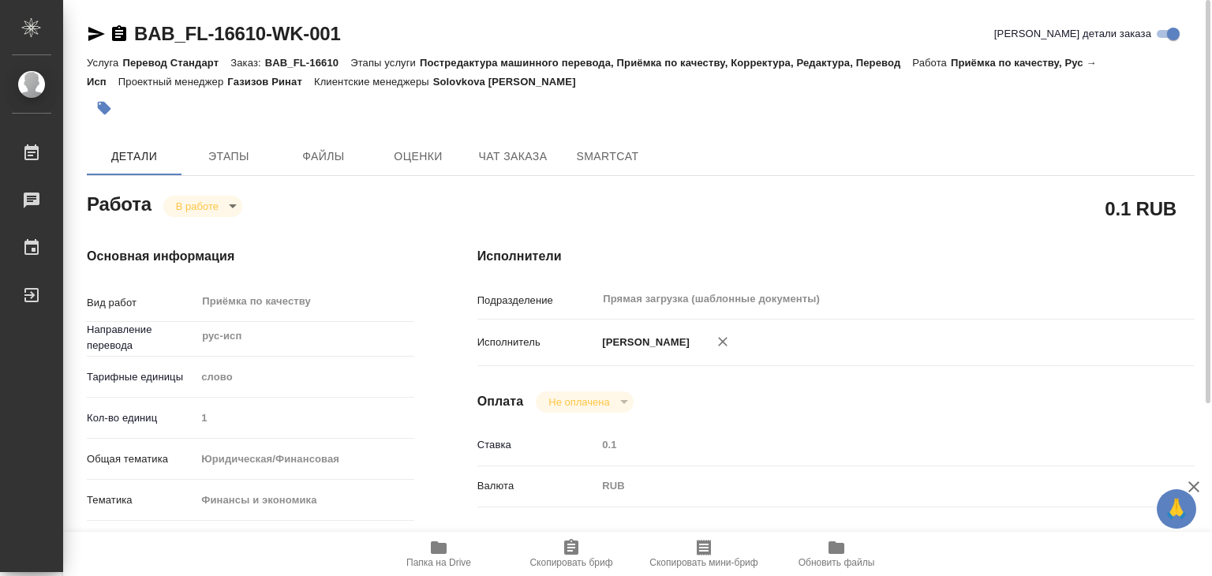
type textarea "x"
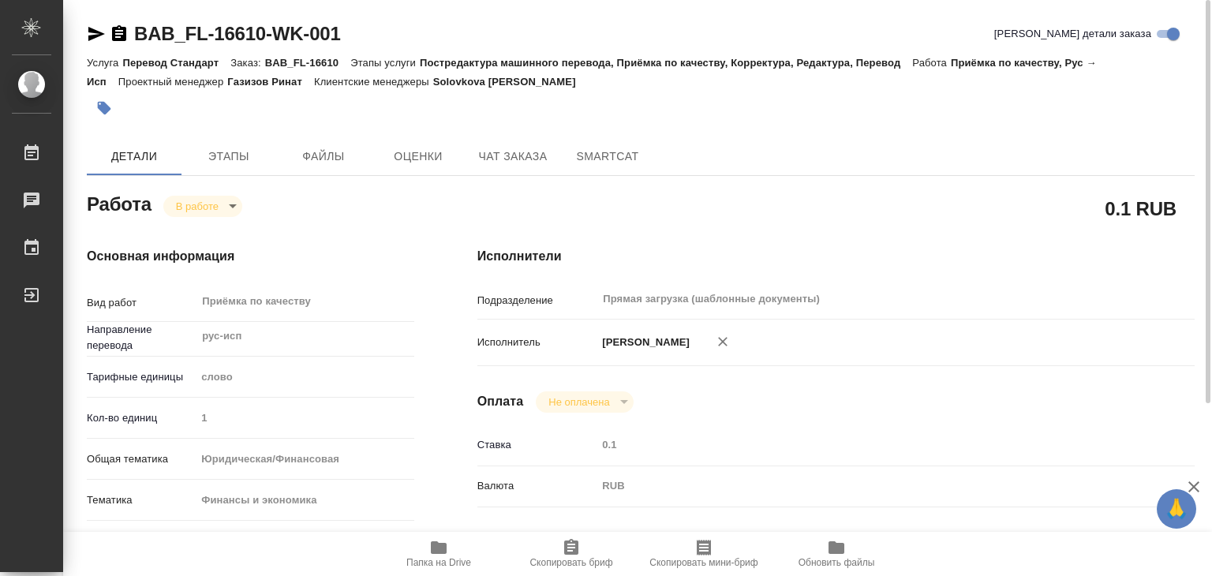
type textarea "x"
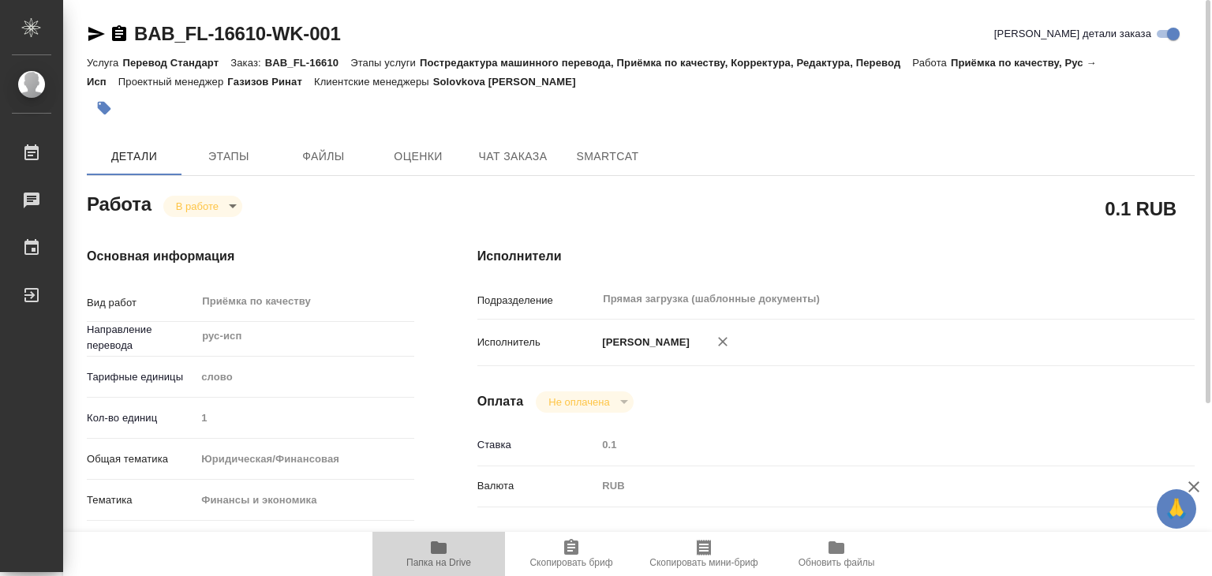
click at [444, 549] on icon "button" at bounding box center [439, 547] width 16 height 13
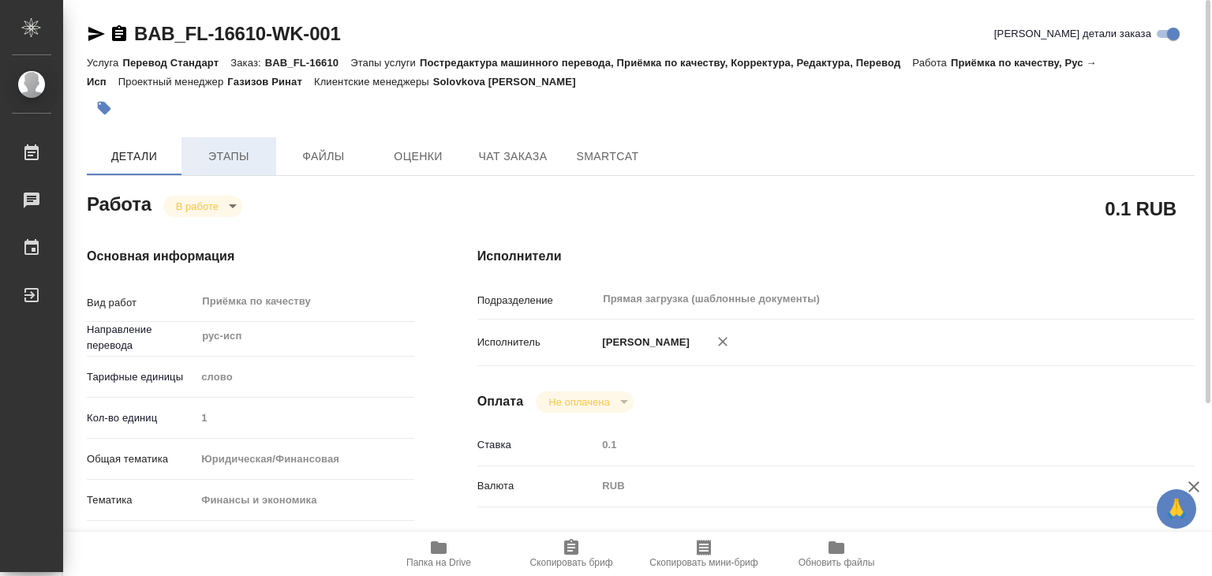
click at [255, 153] on span "Этапы" at bounding box center [229, 157] width 76 height 20
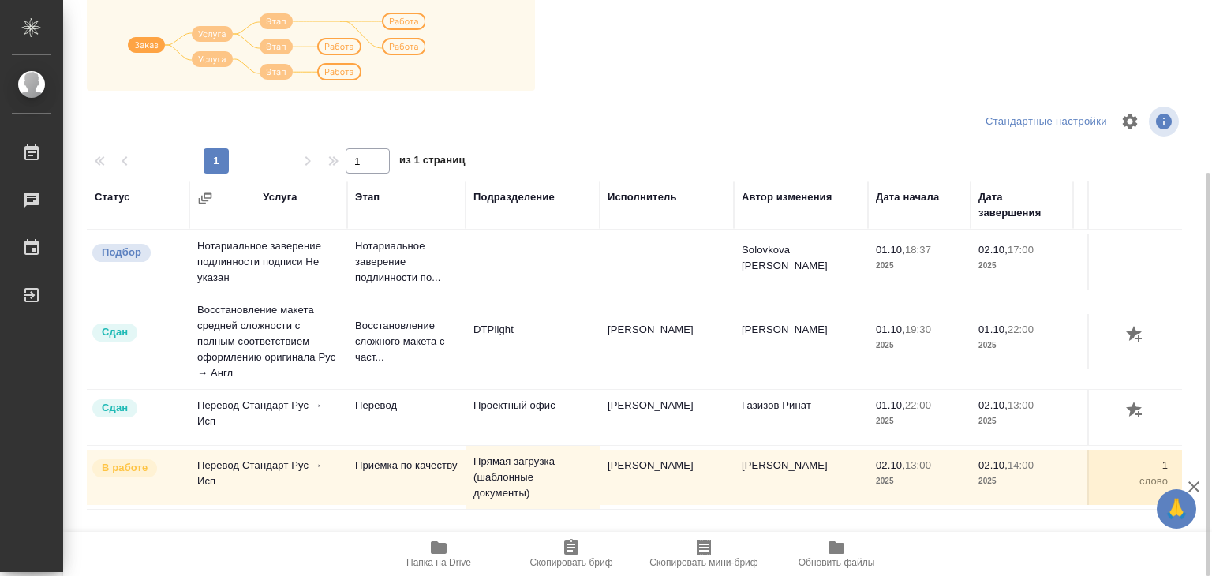
scroll to position [9, 0]
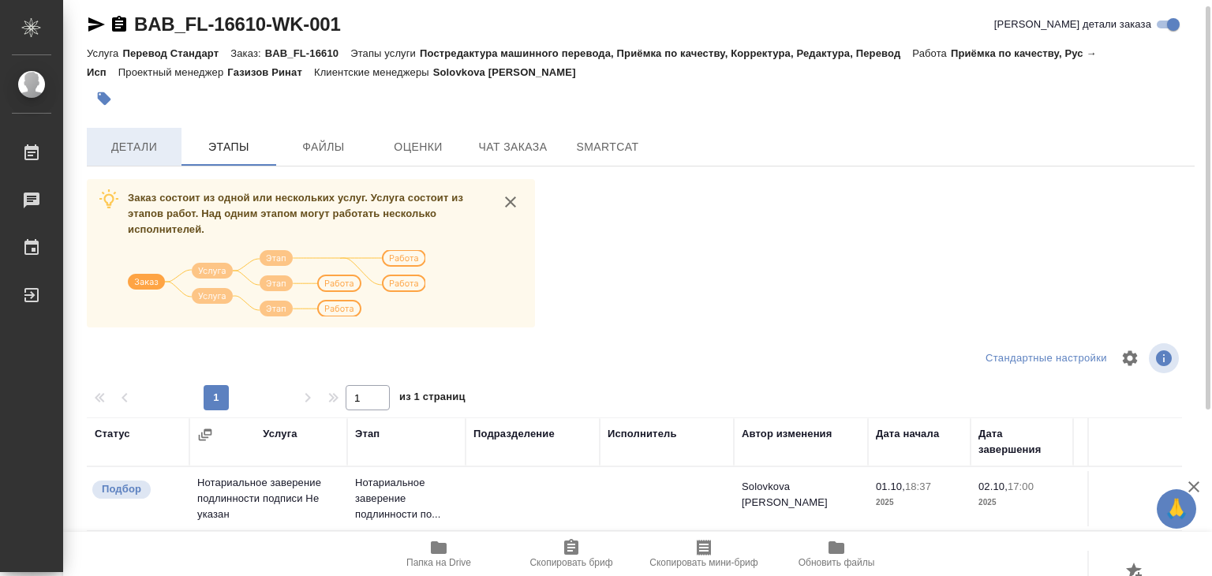
click at [128, 156] on button "Детали" at bounding box center [134, 147] width 95 height 38
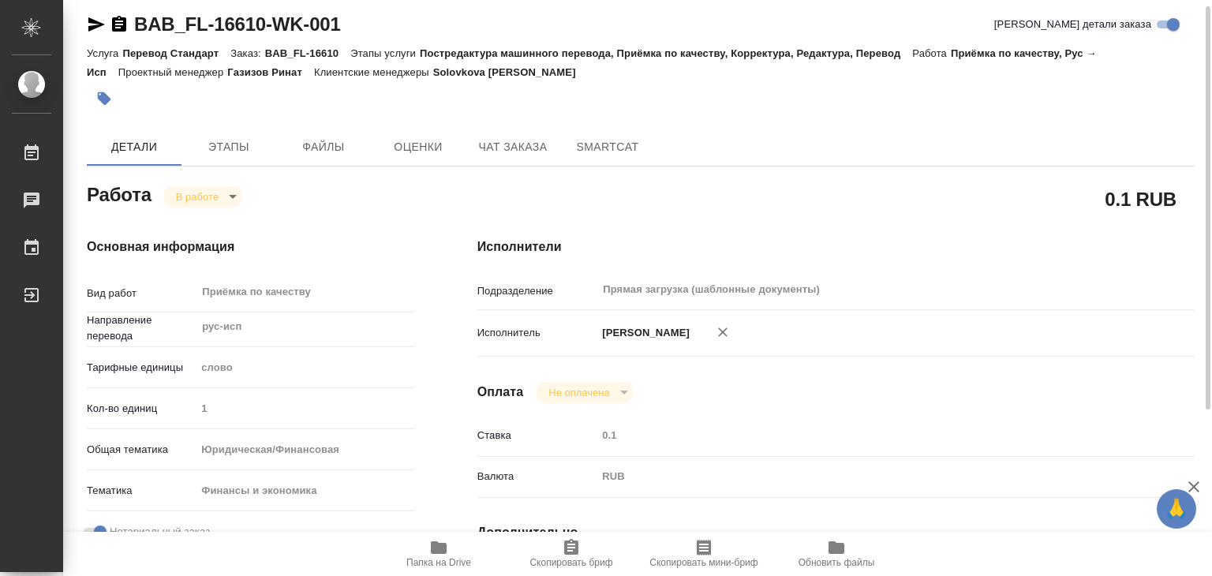
type textarea "x"
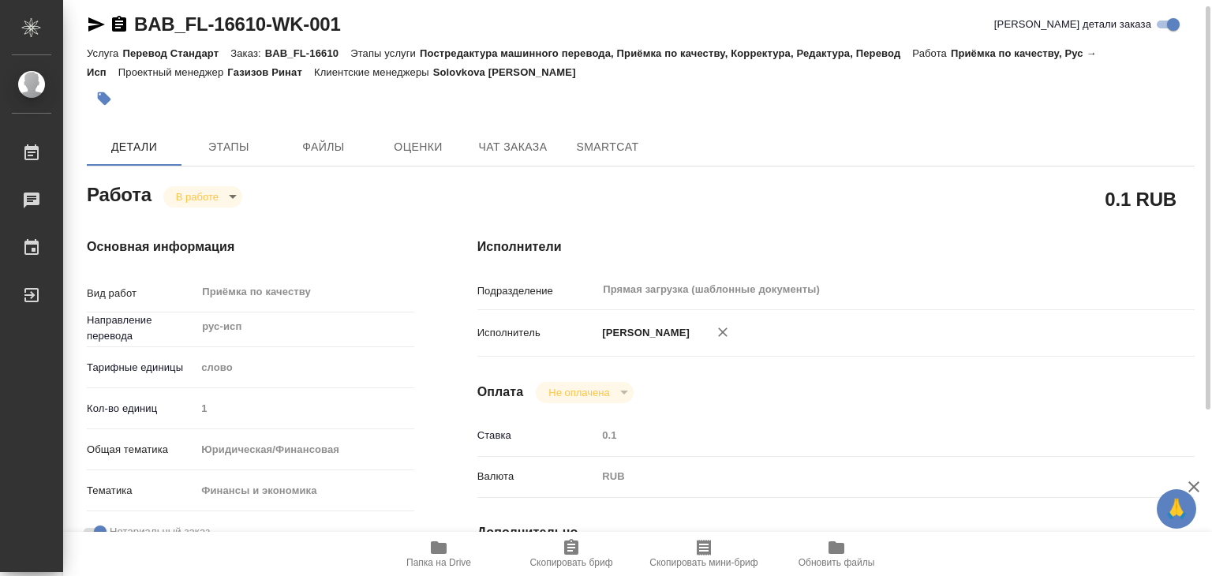
type textarea "x"
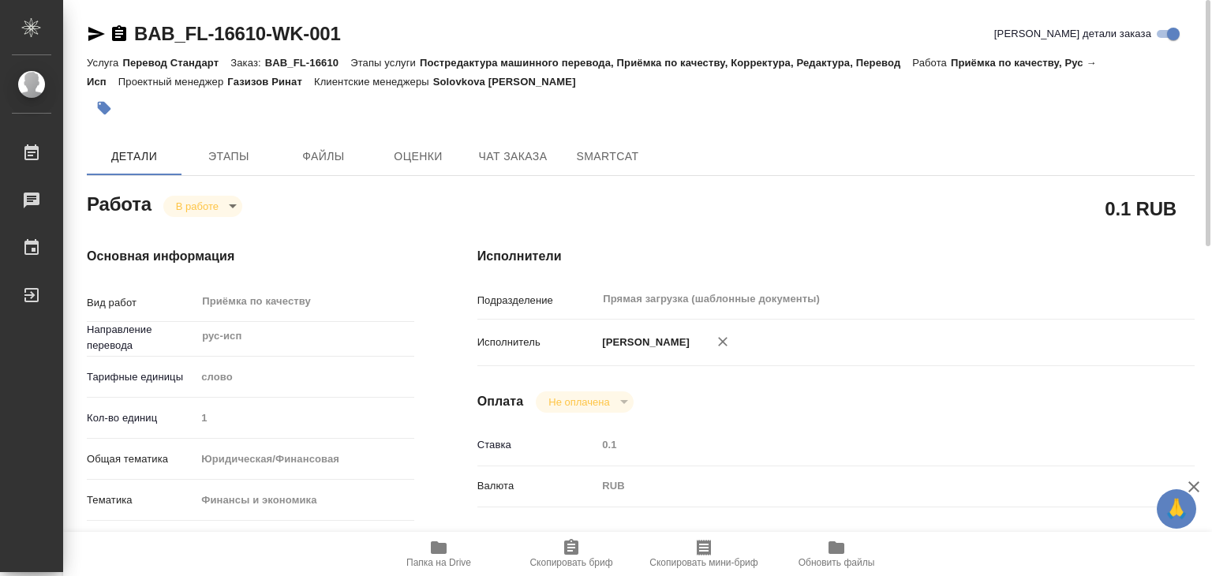
click at [120, 116] on div at bounding box center [456, 108] width 739 height 35
type textarea "x"
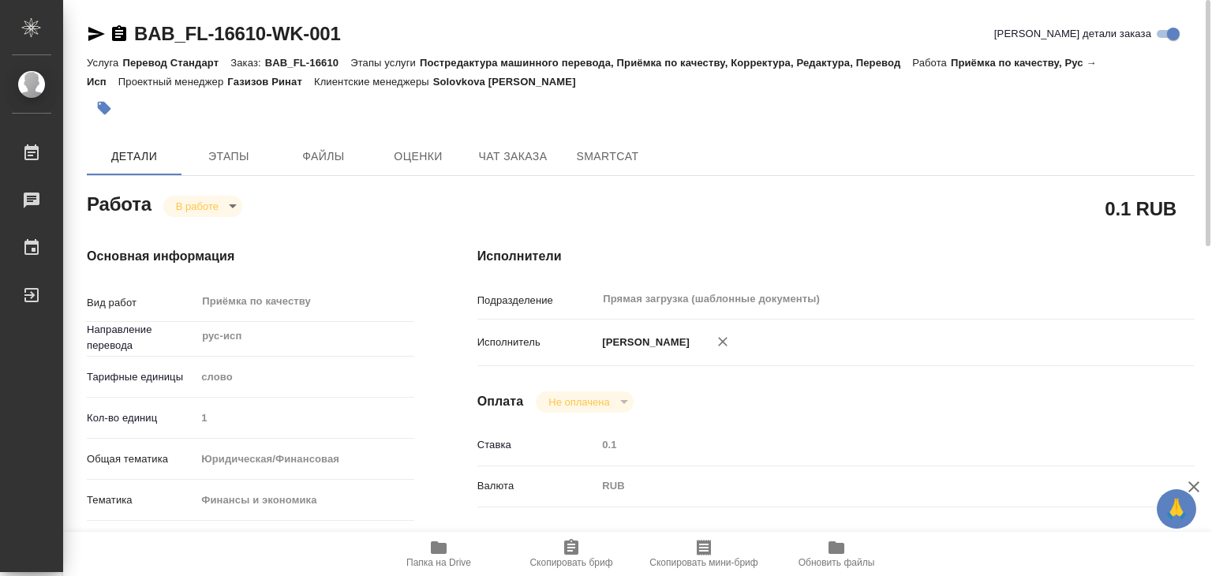
type textarea "x"
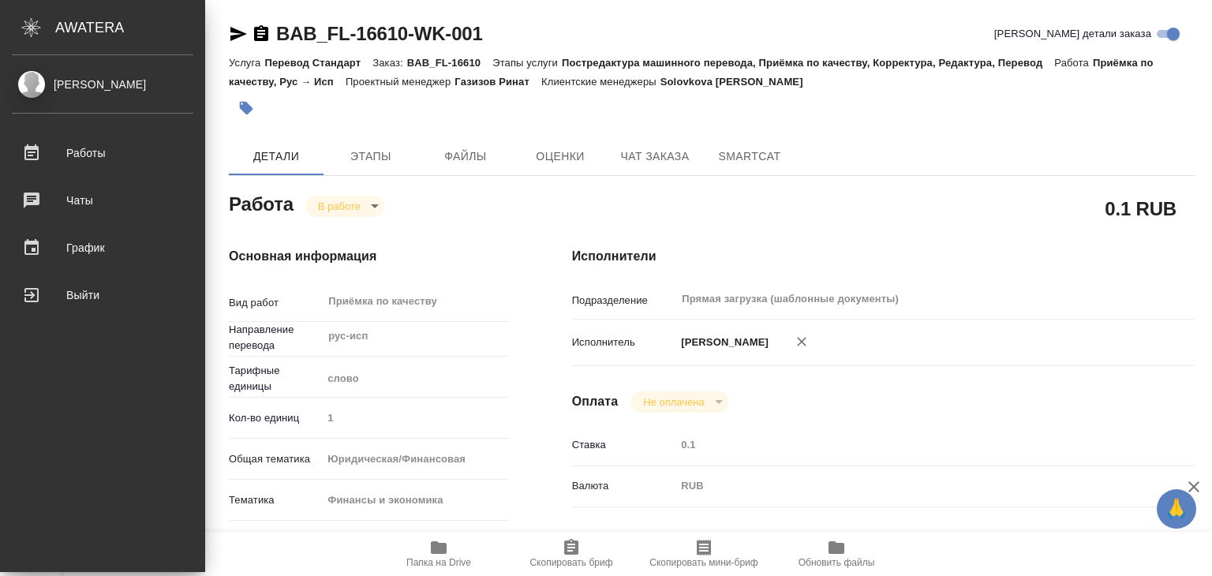
type textarea "x"
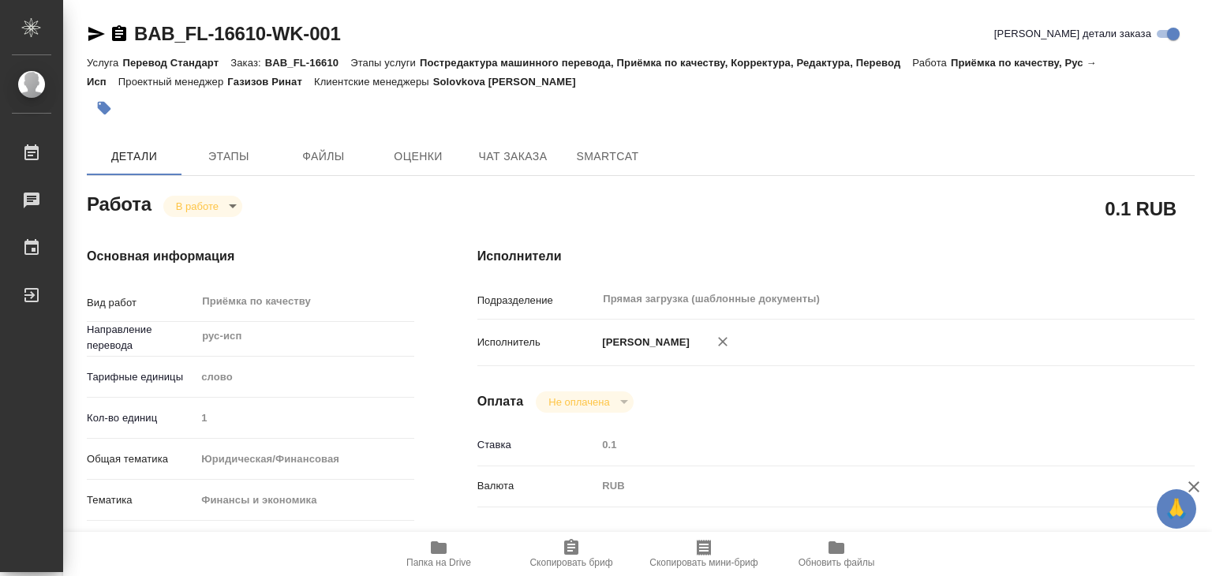
click at [110, 109] on icon "button" at bounding box center [104, 108] width 16 height 16
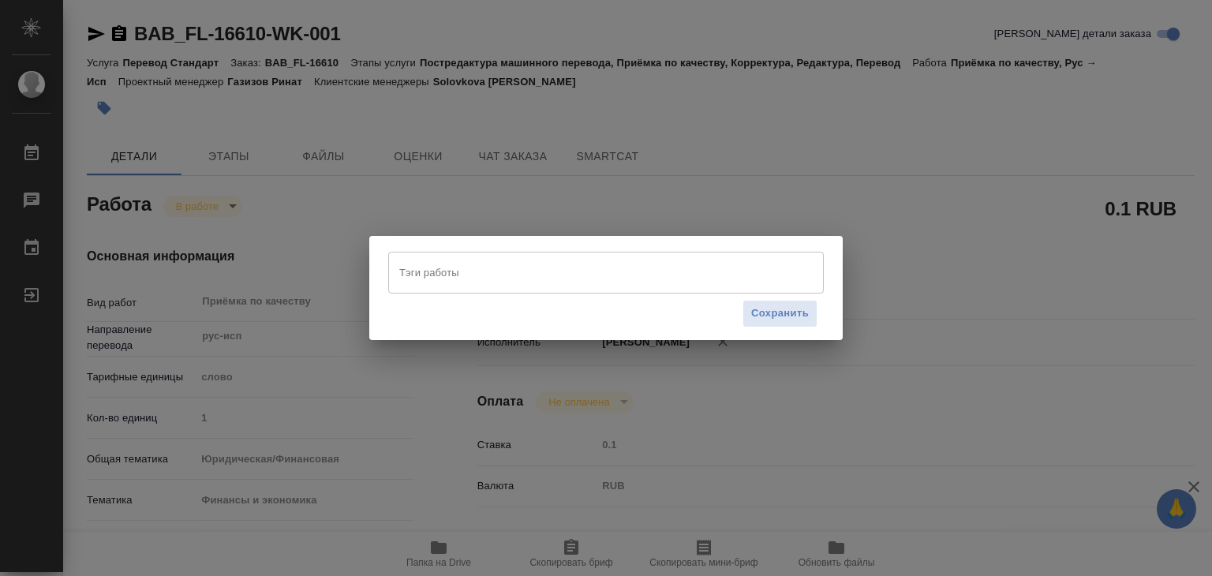
click at [609, 272] on input "Тэги работы" at bounding box center [590, 272] width 391 height 27
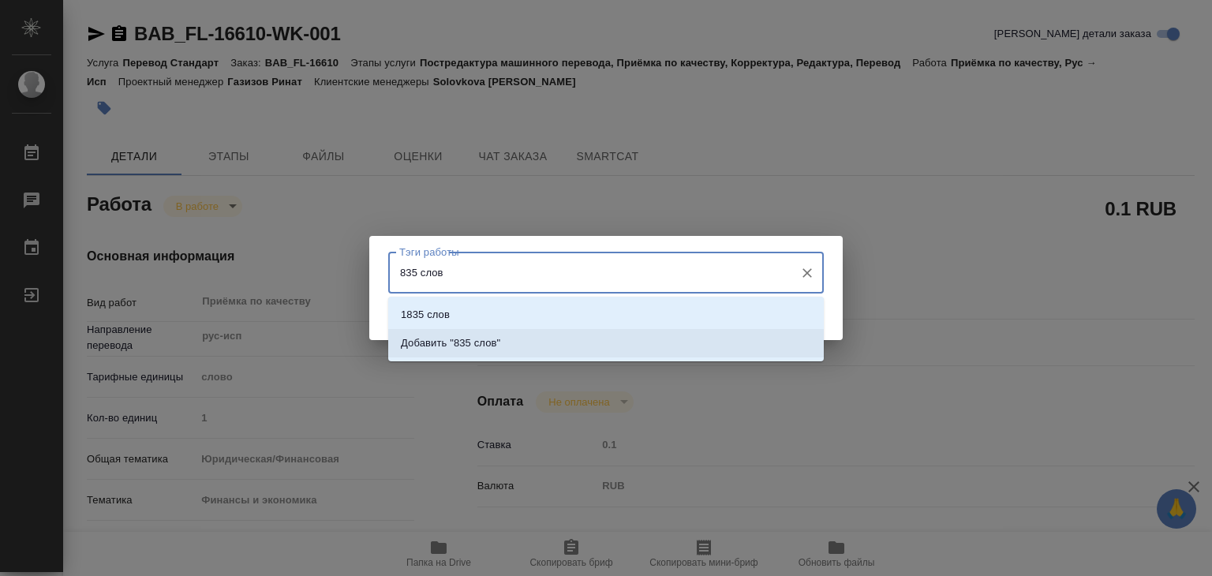
type input "835 слов"
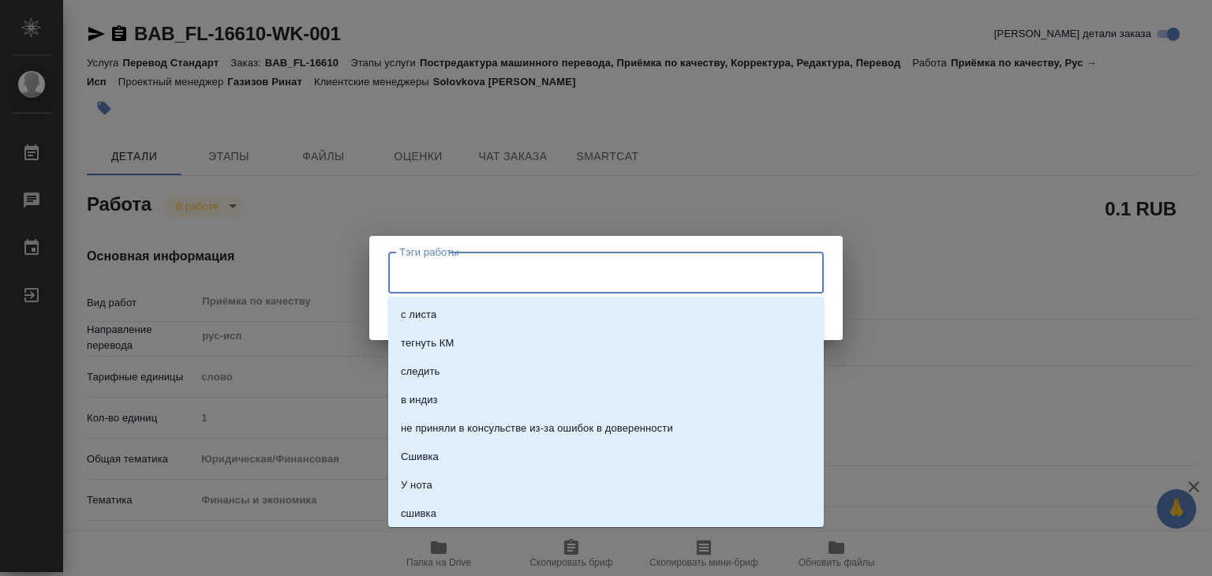
click at [597, 263] on input "Тэги работы" at bounding box center [590, 272] width 391 height 27
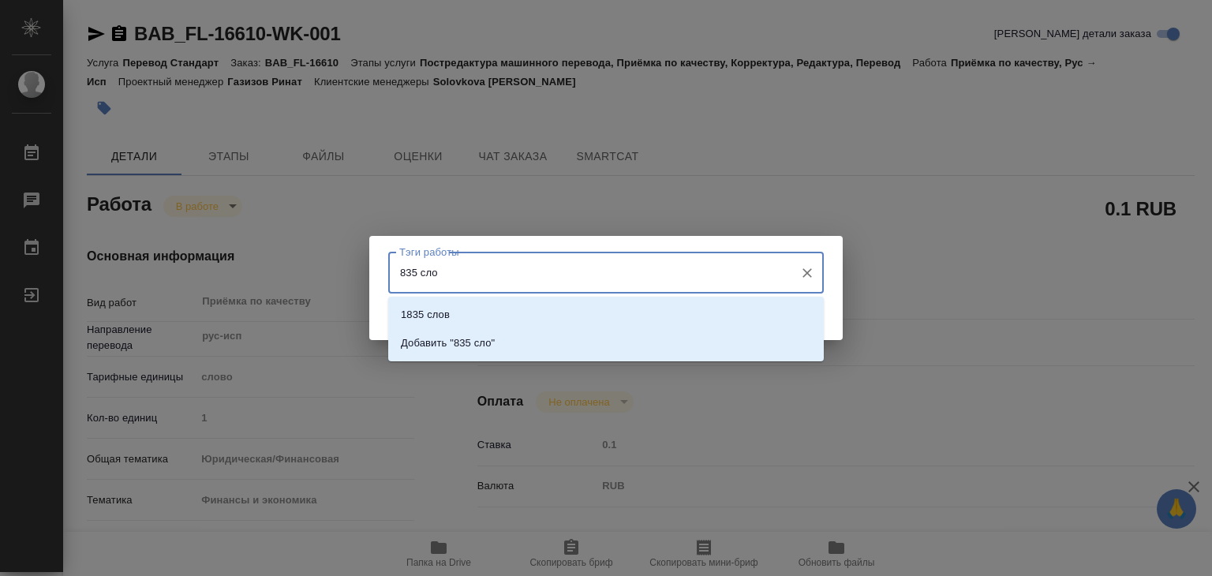
type input "835 слов"
click at [619, 342] on li "Добавить "835 слов"" at bounding box center [606, 343] width 436 height 28
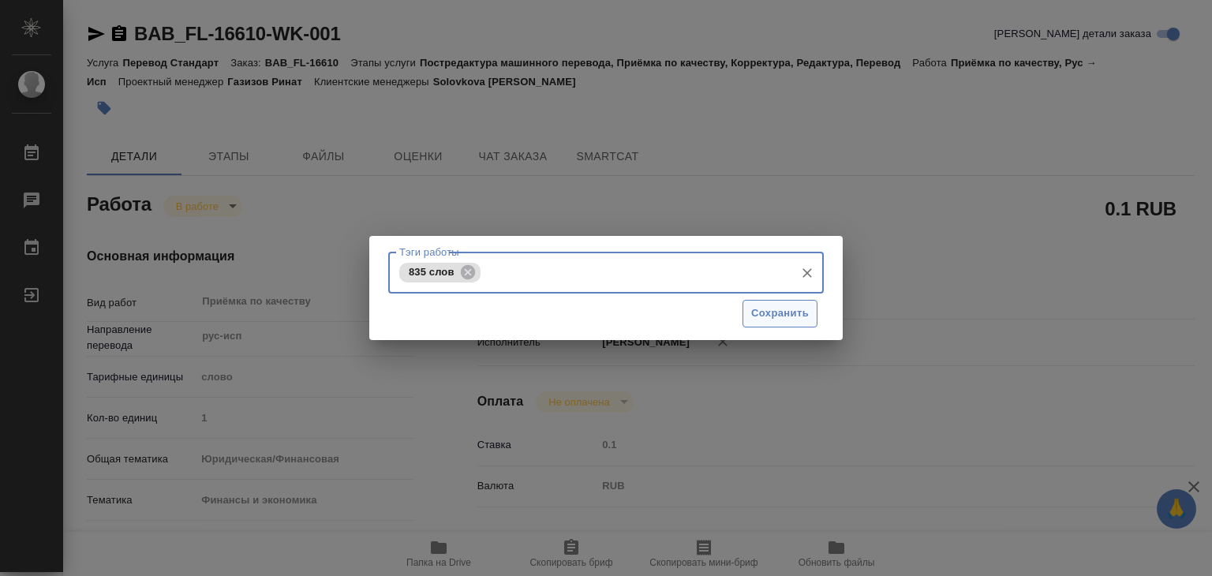
click at [776, 316] on span "Сохранить" at bounding box center [780, 314] width 58 height 18
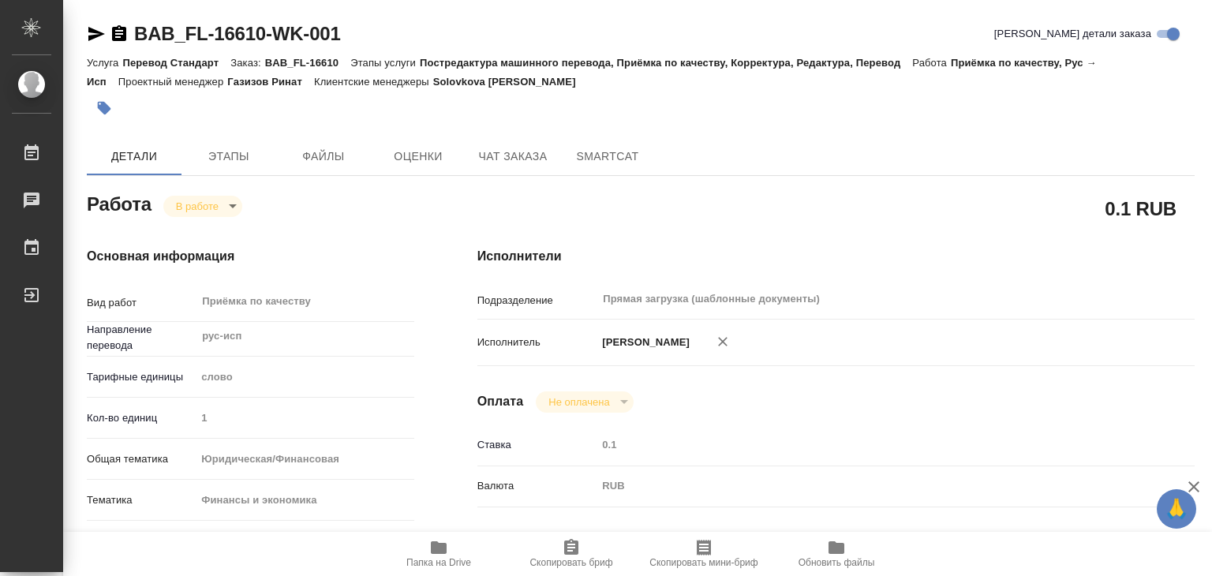
type input "inProgress"
type textarea "Приёмка по качеству"
type textarea "x"
type input "рус-исп"
type input "5a8b1489cc6b4906c91bfd90"
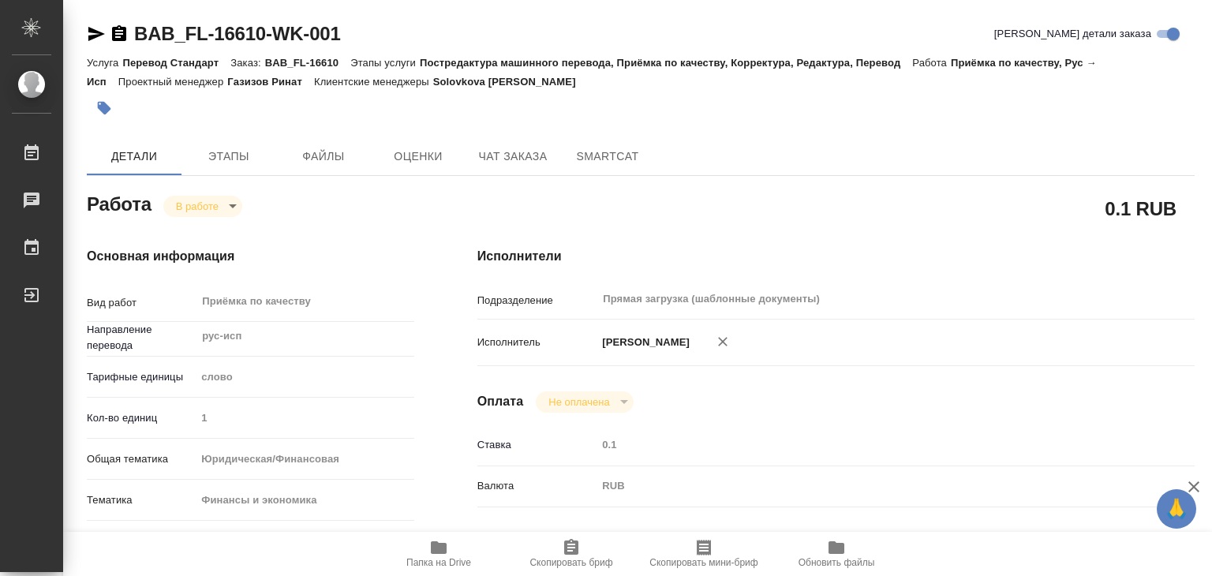
type input "1"
type input "yr-fn"
type input "5a8b8b956a9677013d343d3b"
checkbox input "true"
type input "02.10.2025 13:00"
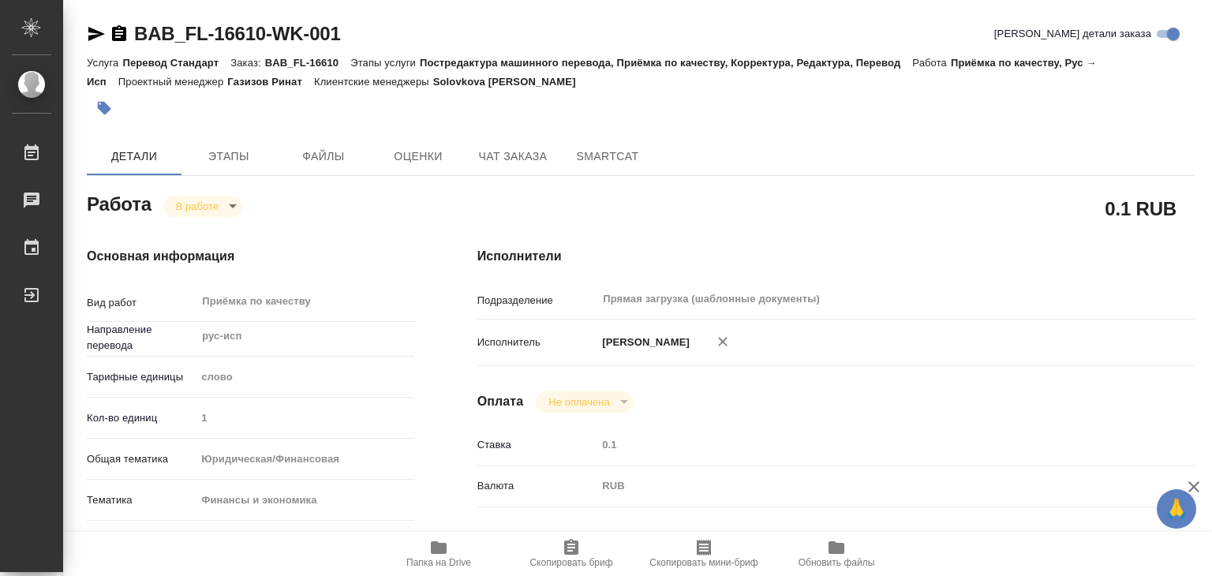
type input "02.10.2025 13:44"
type input "[DATE] 14:00"
type input "02.10.2025 17:00"
type input "Прямая загрузка (шаблонные документы)"
type input "notPayed"
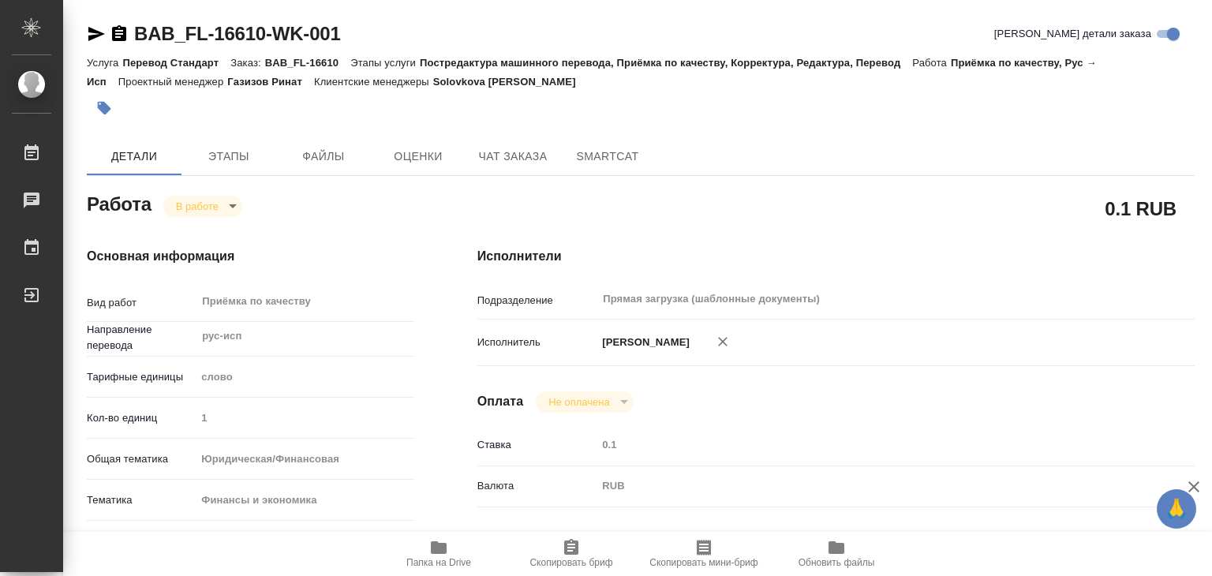
type input "0.1"
type input "RUB"
type input "[PERSON_NAME]"
type textarea "x"
type textarea "/Clients/FL_BAB/Orders/BAB_FL-16610/Corrected/BAB_FL-16610-WK-001"
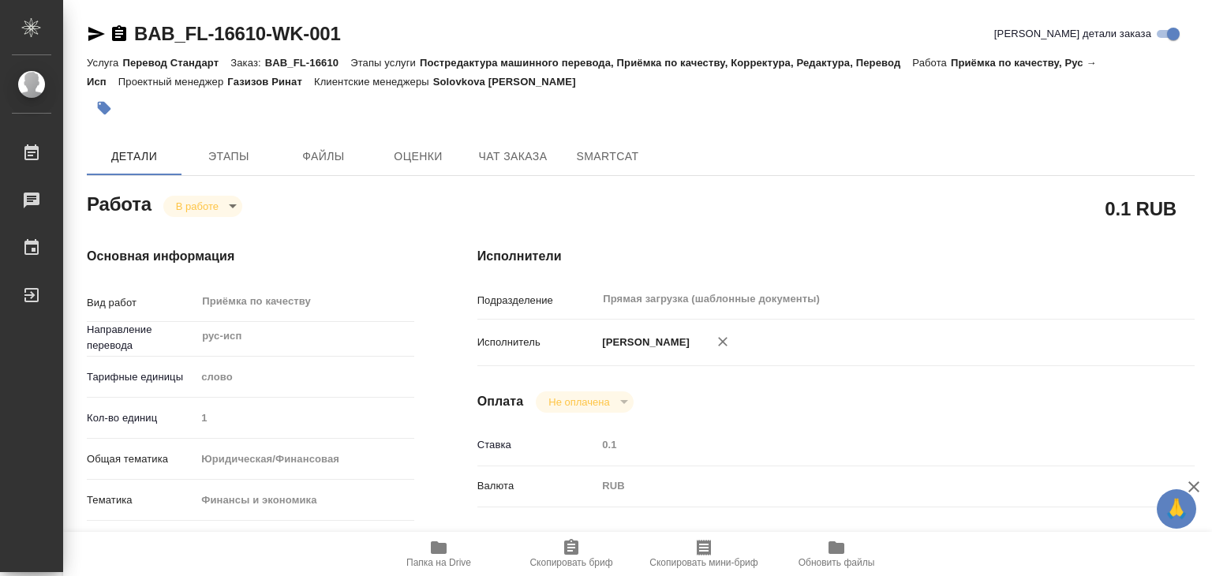
type textarea "x"
type input "BAB_FL-16610"
type input "Перевод Стандарт"
type input "Постредактура машинного перевода, Приёмка по качеству, Корректура, Редактура, П…"
type input "Solovkova Ekaterina"
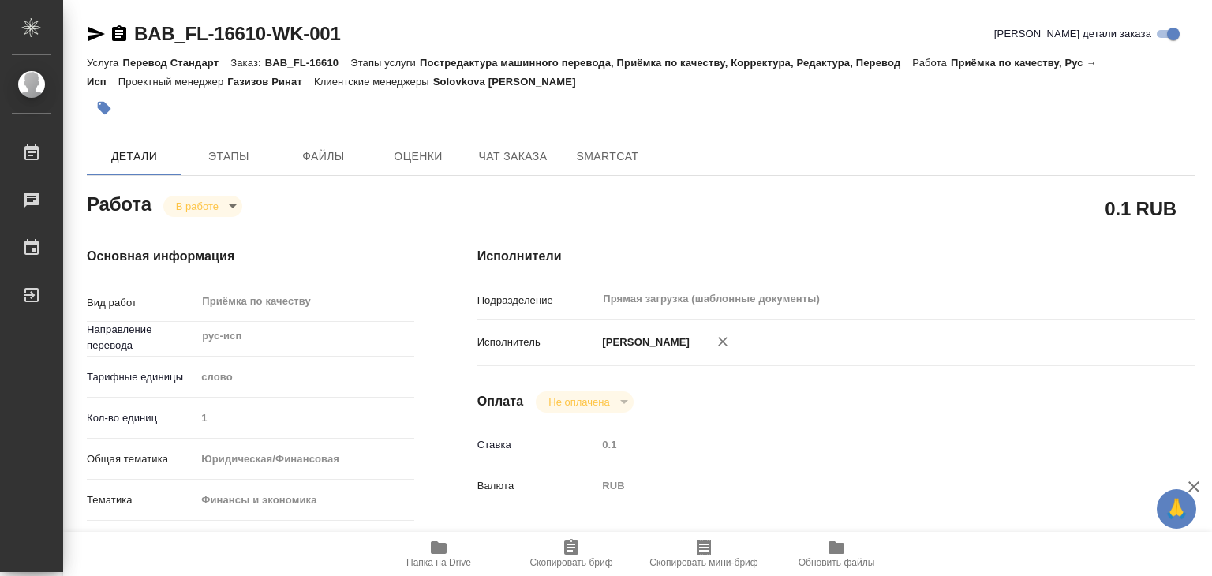
type input "Петрова Валерия"
type input "/Clients/FL_BAB/Orders/BAB_FL-16610"
type textarea "x"
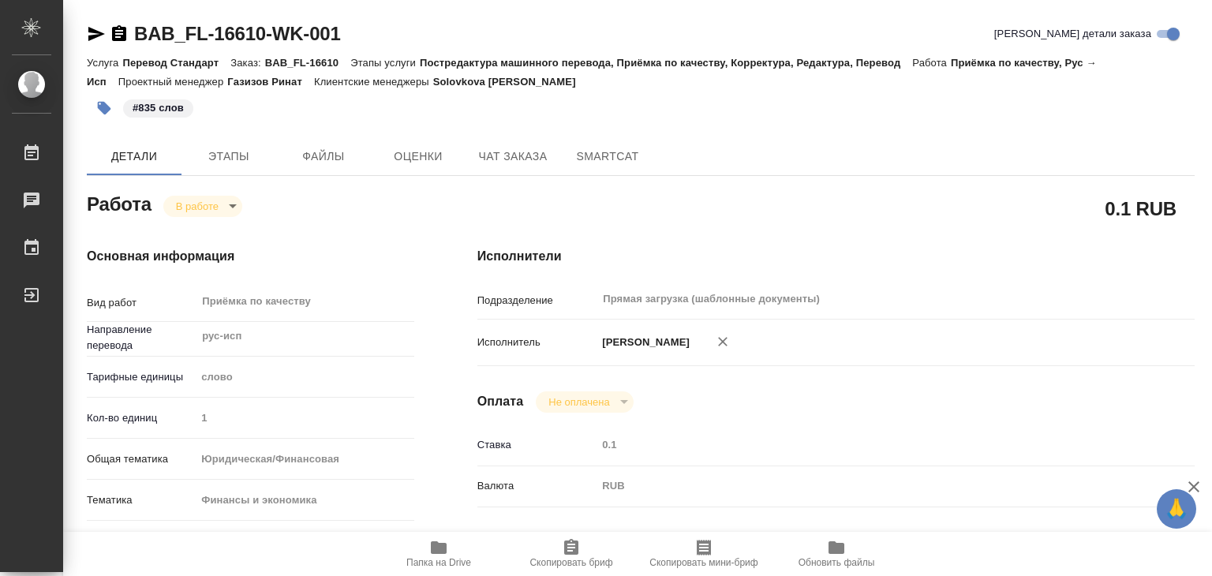
type textarea "x"
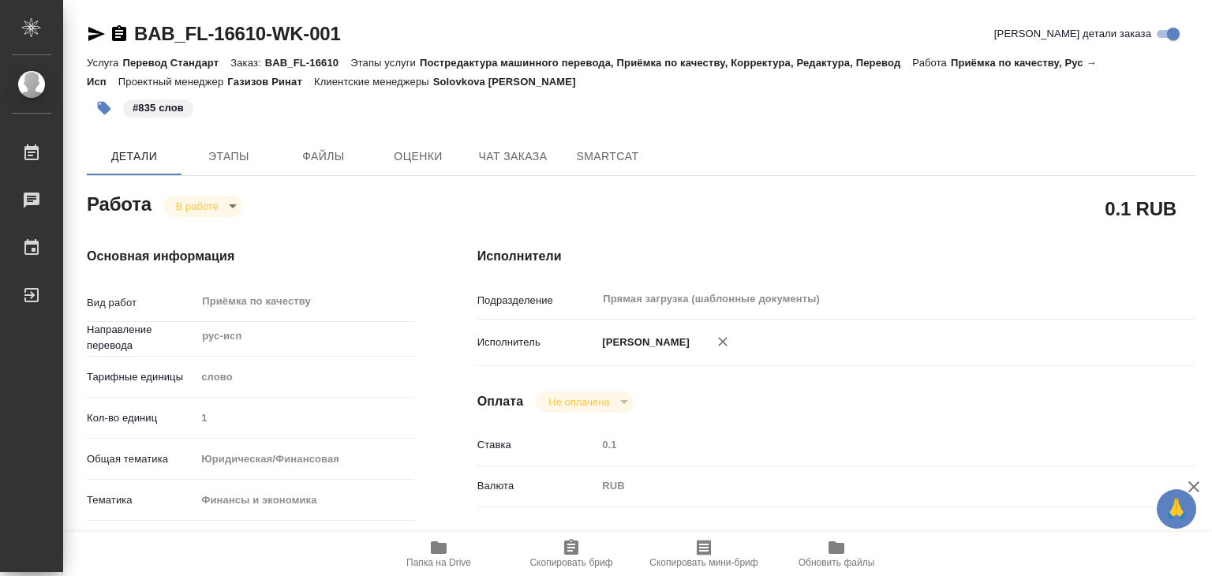
type textarea "x"
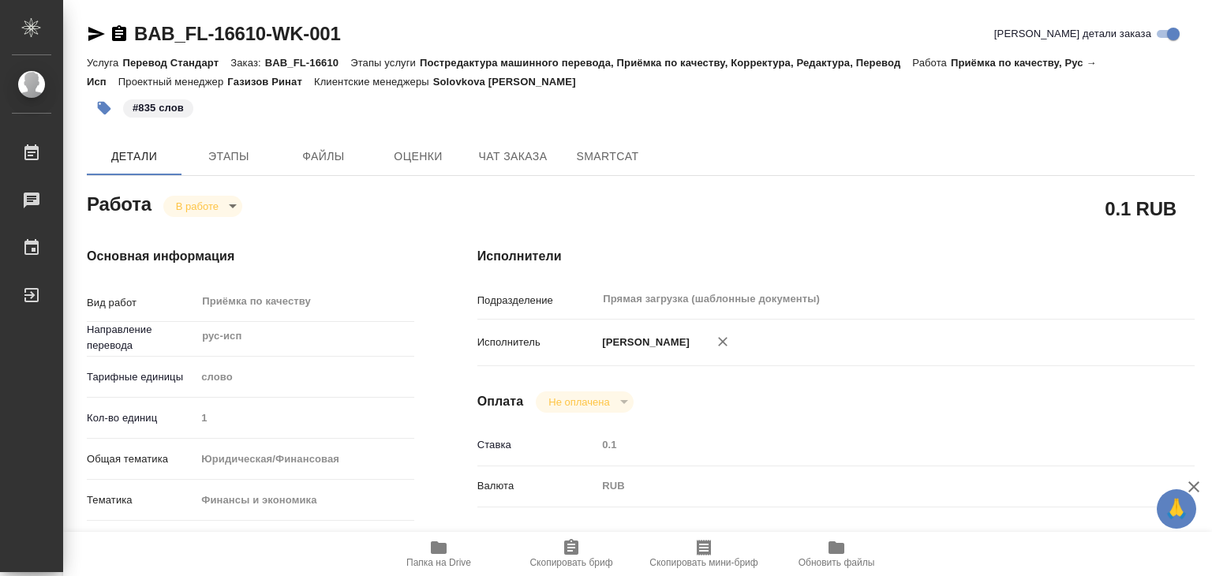
type textarea "x"
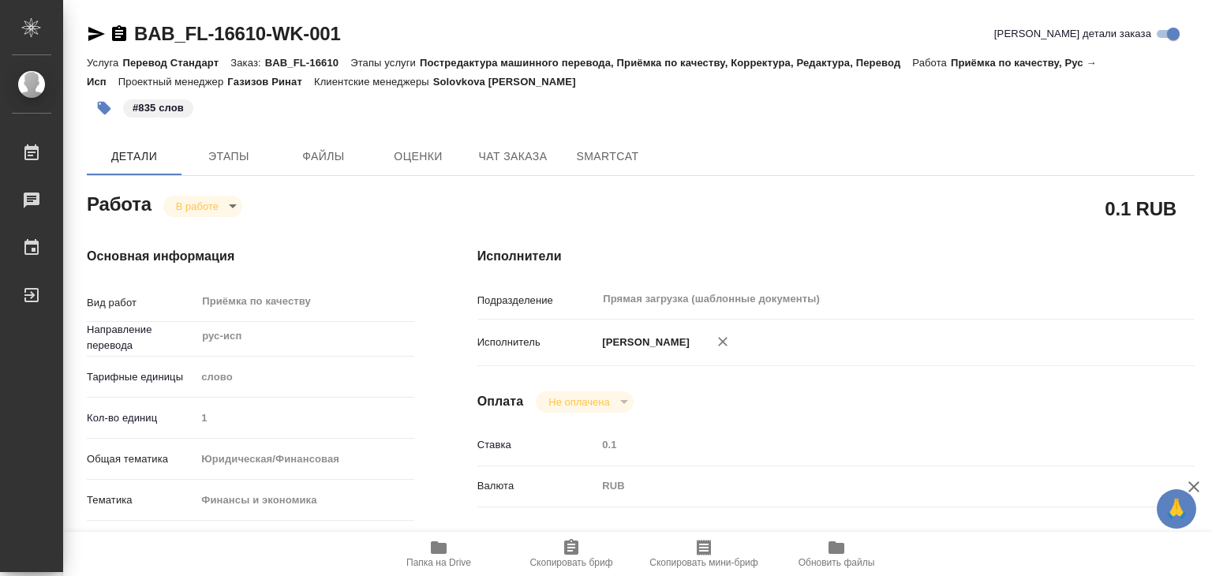
type textarea "x"
click at [192, 206] on body "🙏 .cls-1 fill:#fff; AWATERA Alilekova Valeriya Работы 0 Чаты График Выйти BAB_F…" at bounding box center [606, 288] width 1212 height 576
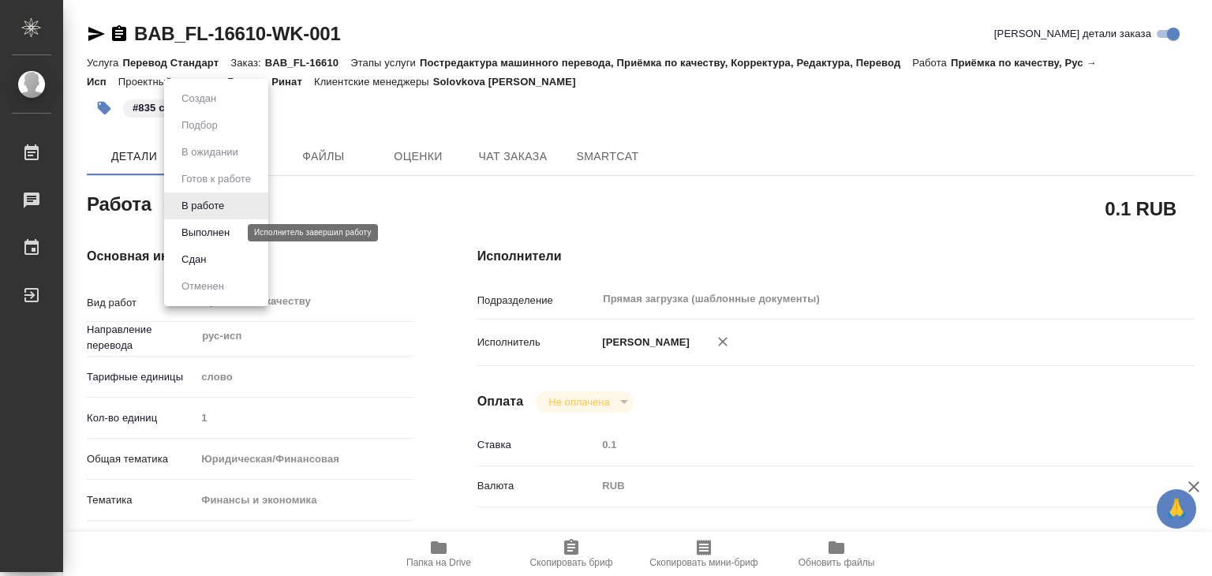
click at [224, 235] on button "Выполнен" at bounding box center [206, 232] width 58 height 17
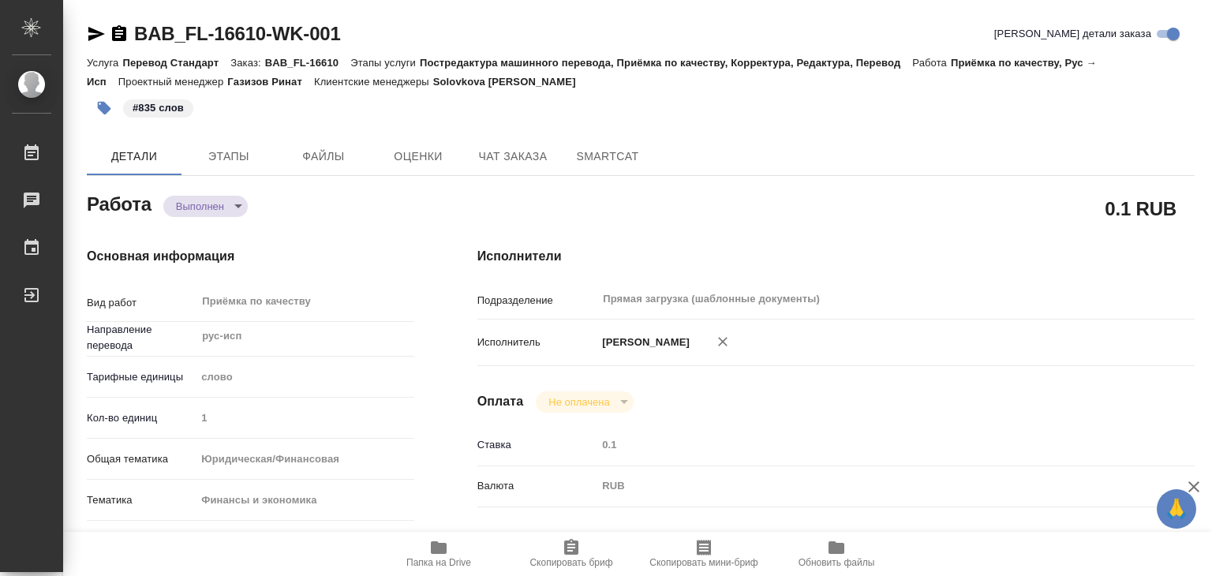
type textarea "x"
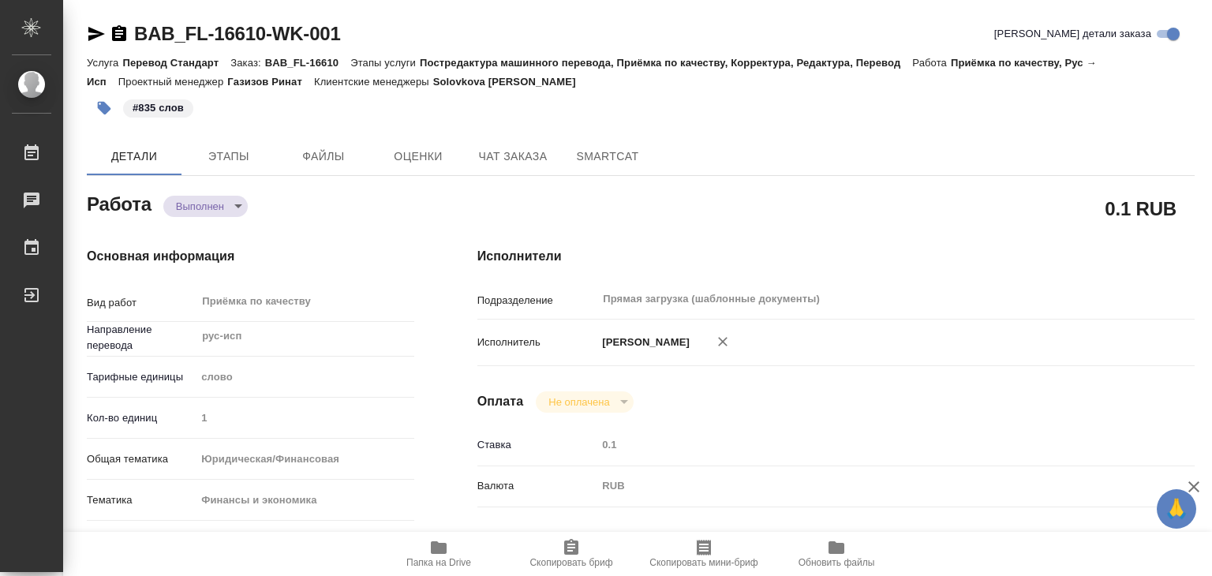
type textarea "x"
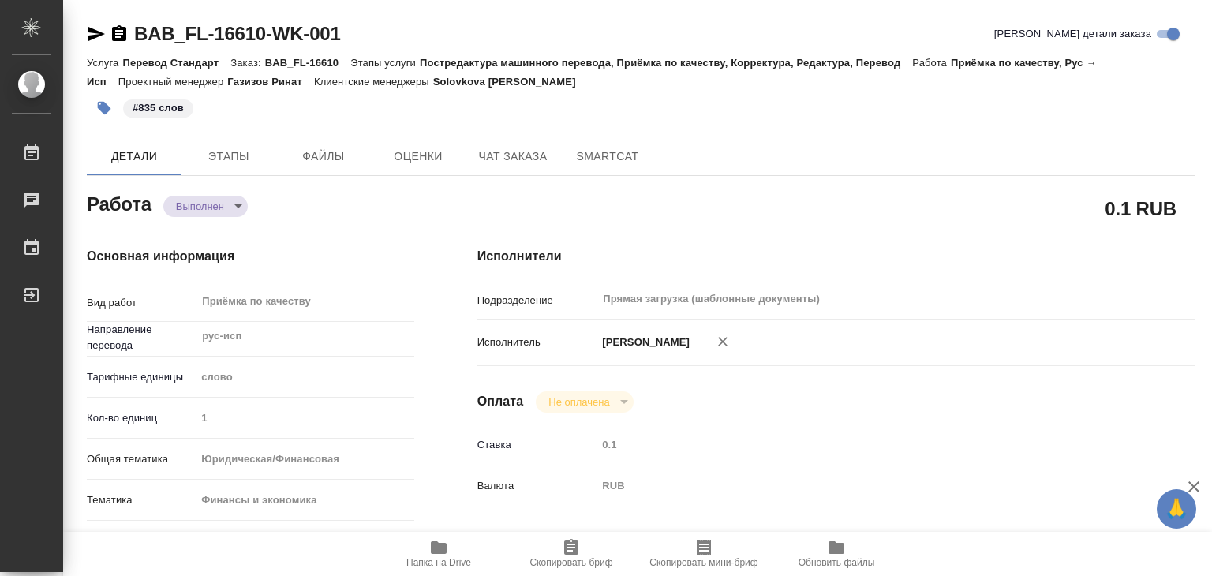
type textarea "x"
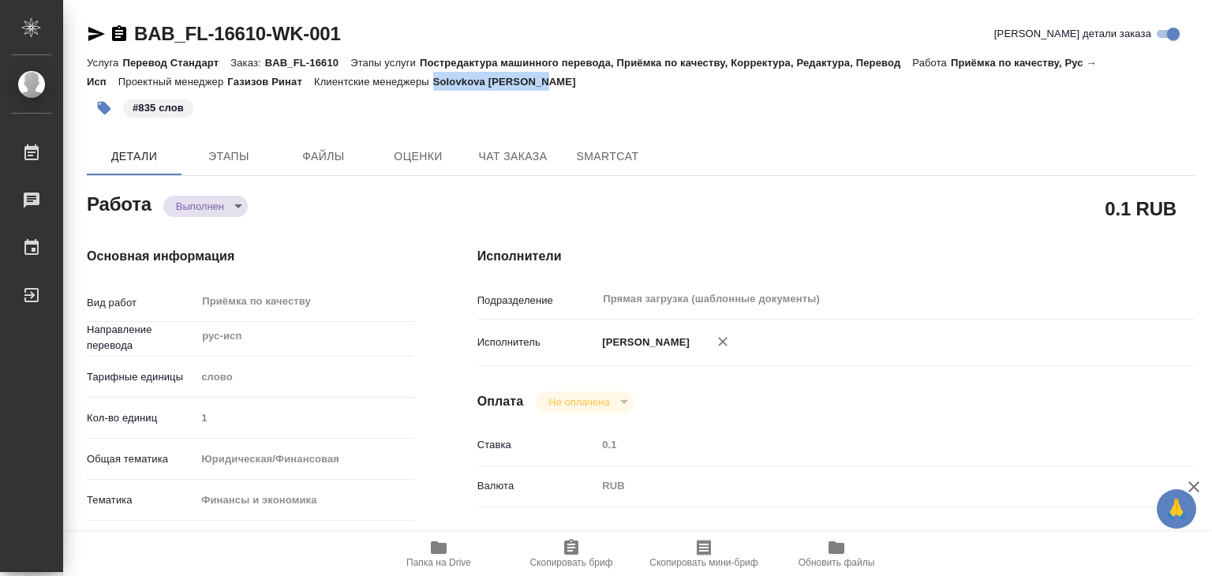
drag, startPoint x: 578, startPoint y: 82, endPoint x: 450, endPoint y: 86, distance: 128.7
click at [450, 86] on div "Услуга Перевод Стандарт Заказ: BAB_FL-16610 Этапы услуги Постредактура машинног…" at bounding box center [641, 72] width 1108 height 38
type textarea "x"
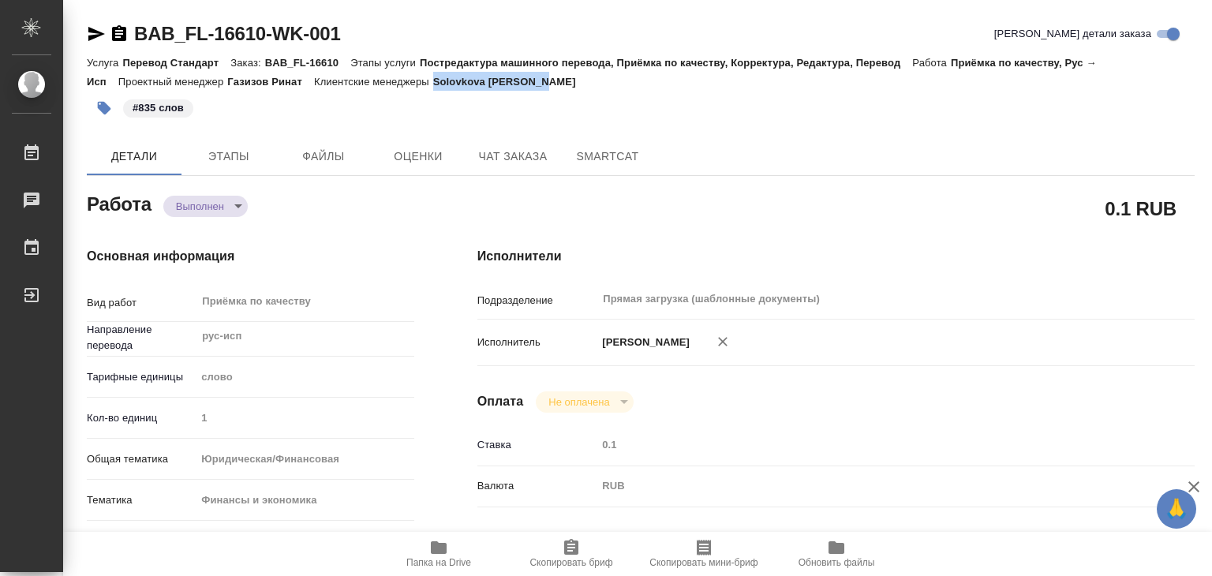
type textarea "x"
copy p "Solovkova Ekaterina"
drag, startPoint x: 135, startPoint y: 10, endPoint x: 259, endPoint y: 32, distance: 125.7
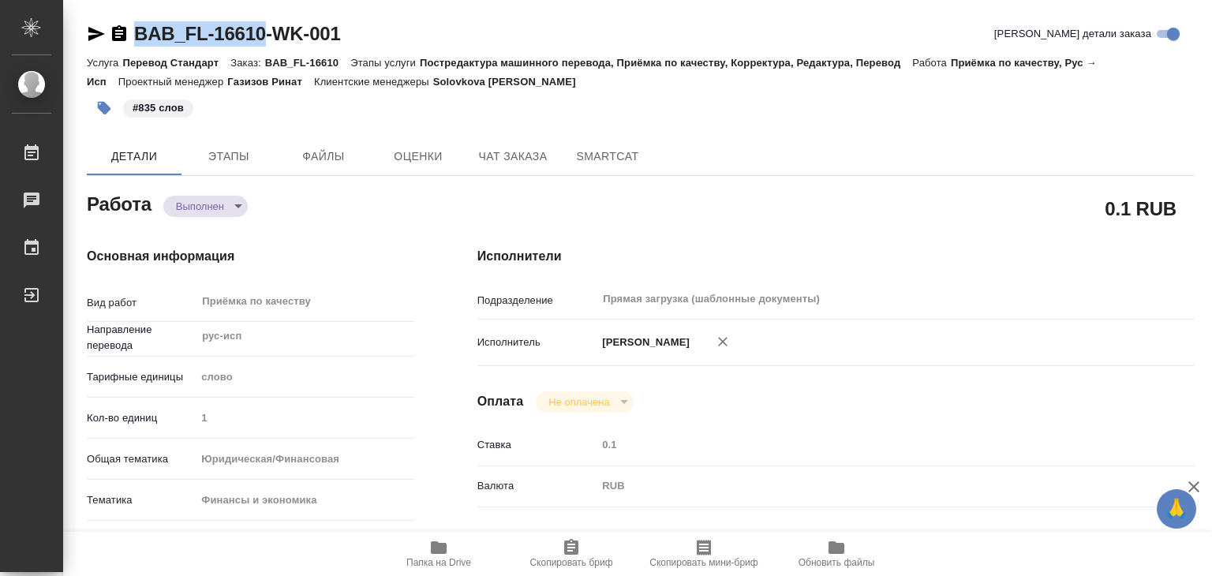
copy link "BAB_FL-16610"
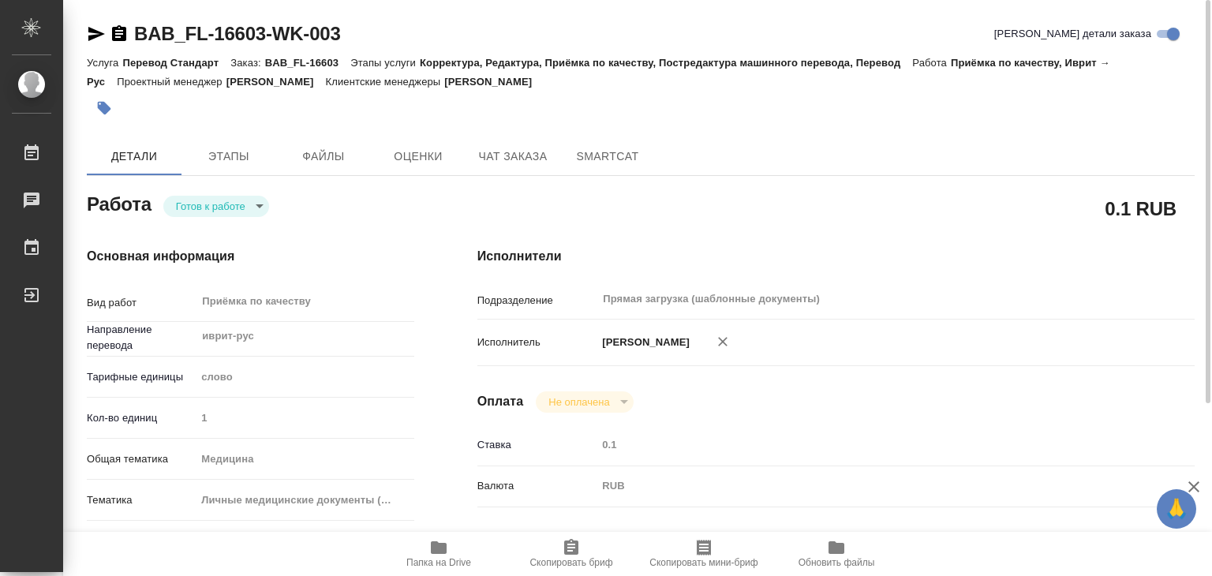
click at [237, 195] on div "Готов к работе readyForWork" at bounding box center [216, 206] width 106 height 22
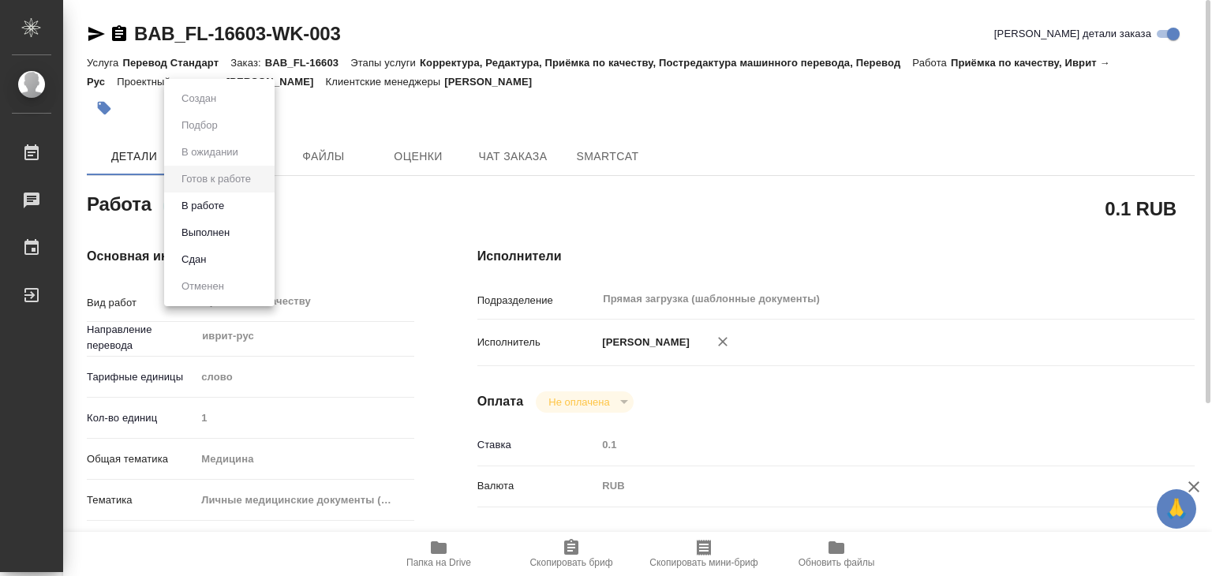
click at [235, 202] on body "🙏 .cls-1 fill:#fff; AWATERA Alilekova [PERSON_NAME] Работы 0 Чаты График Выйти …" at bounding box center [606, 288] width 1212 height 576
click at [241, 208] on li "В работе" at bounding box center [219, 206] width 110 height 27
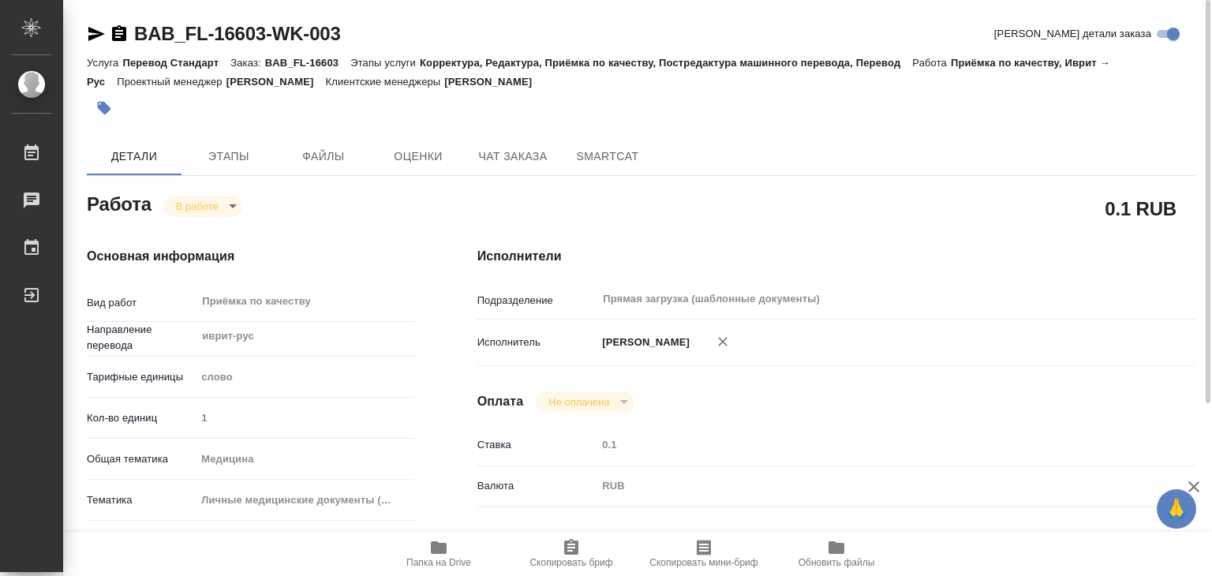
type textarea "x"
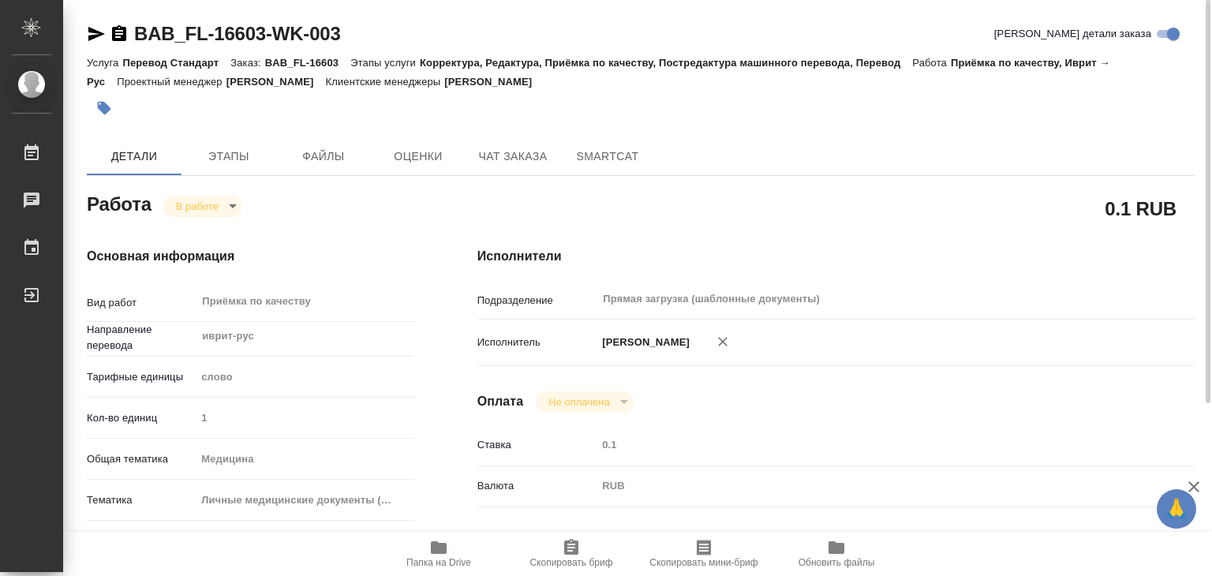
type textarea "x"
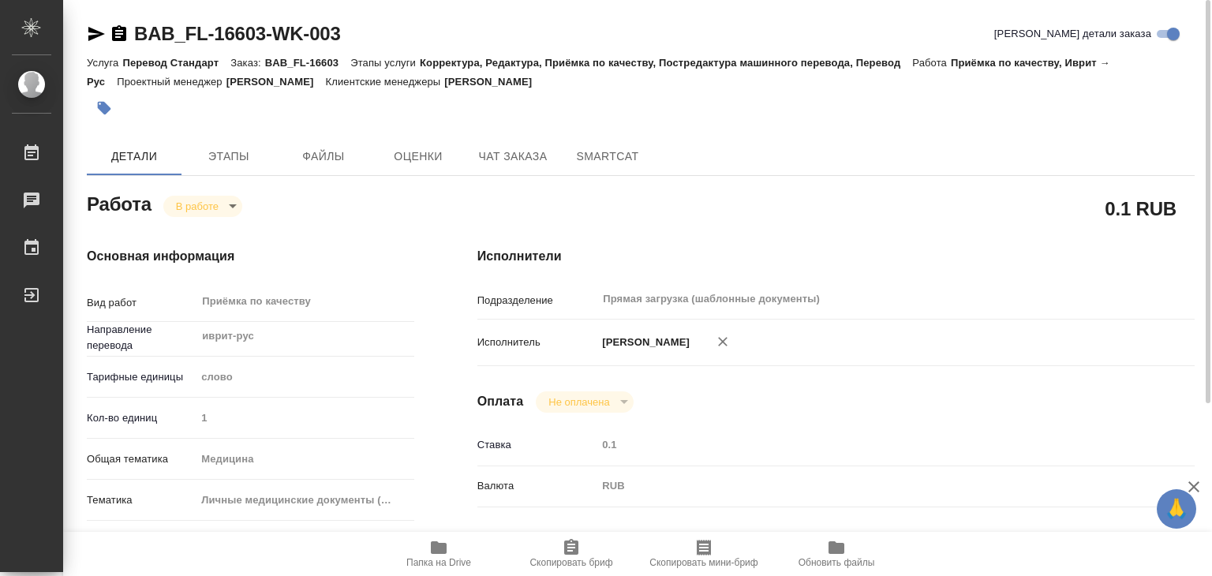
type textarea "x"
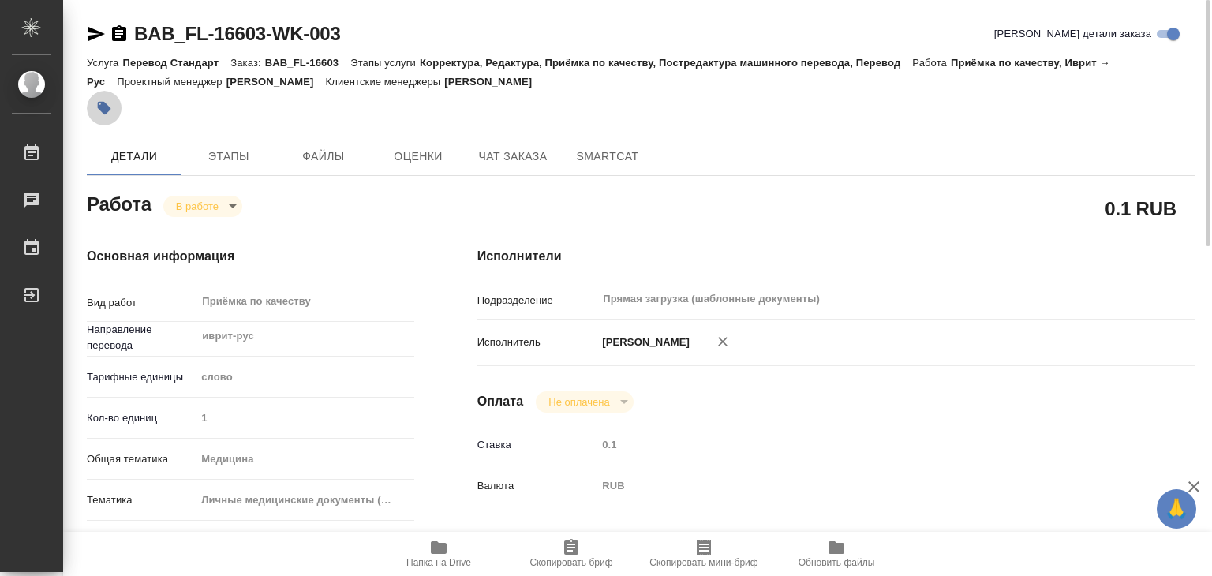
click at [95, 96] on button "button" at bounding box center [104, 108] width 35 height 35
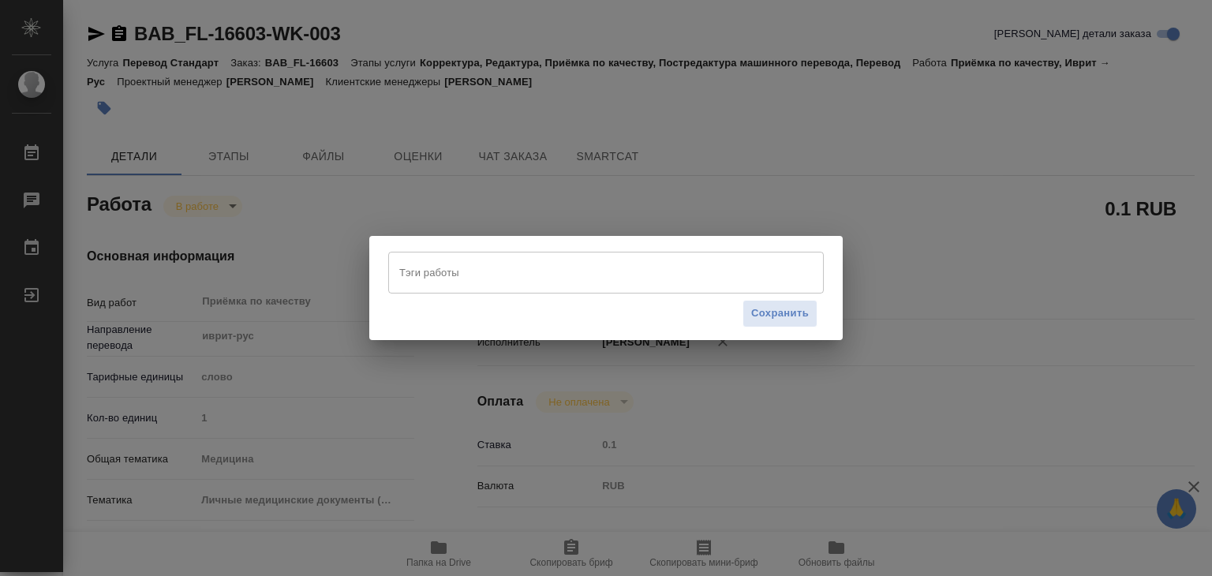
click at [470, 253] on div "Тэги работы" at bounding box center [606, 272] width 436 height 41
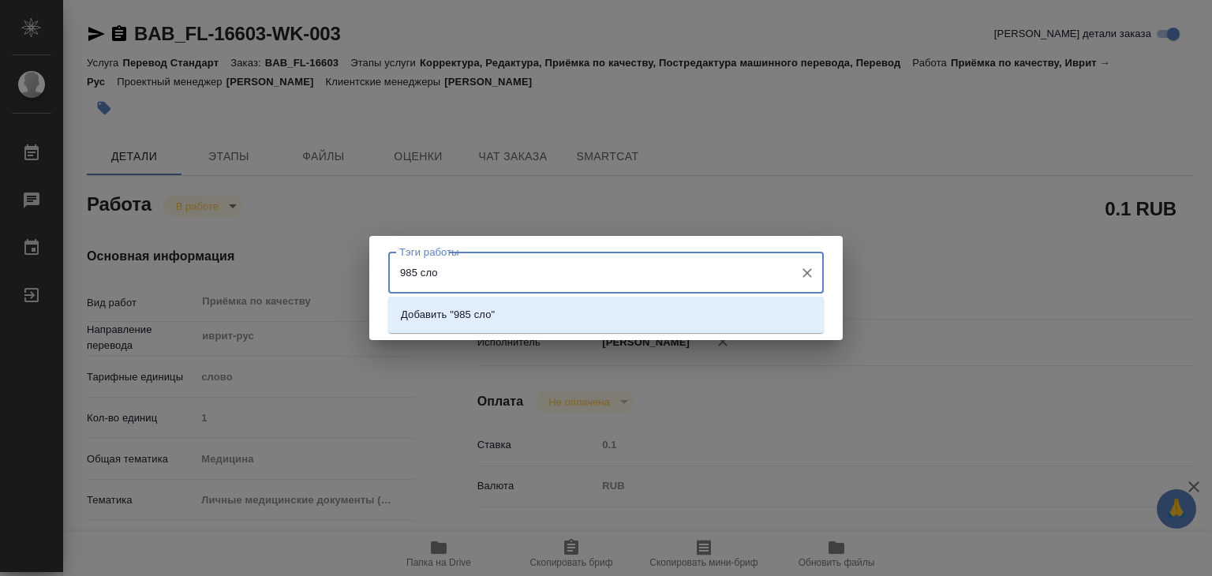
type input "985 слов"
click at [530, 311] on li "Добавить "985 слов"" at bounding box center [606, 315] width 436 height 28
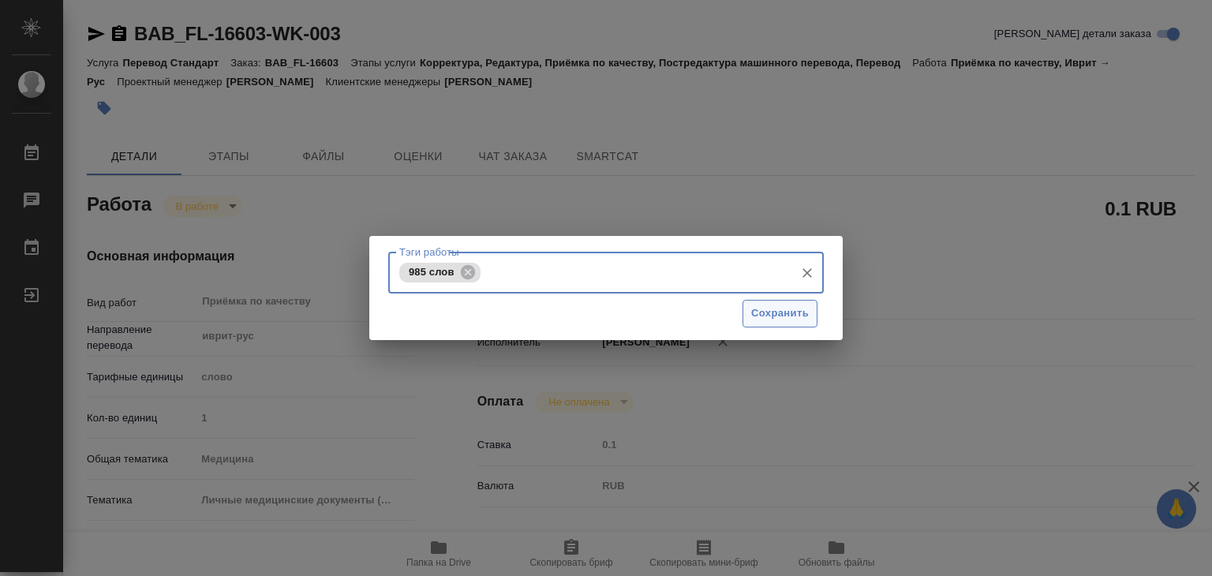
click at [775, 324] on button "Сохранить" at bounding box center [780, 314] width 75 height 28
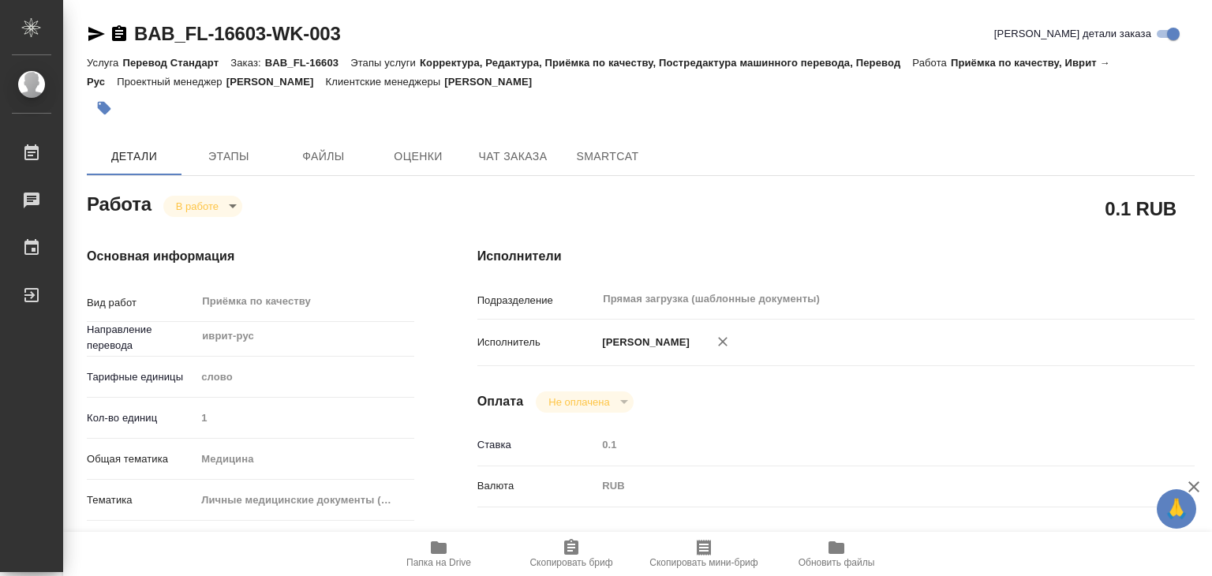
type input "inProgress"
type textarea "Приёмка по качеству"
type textarea "x"
type input "иврит-рус"
type input "5a8b1489cc6b4906c91bfd90"
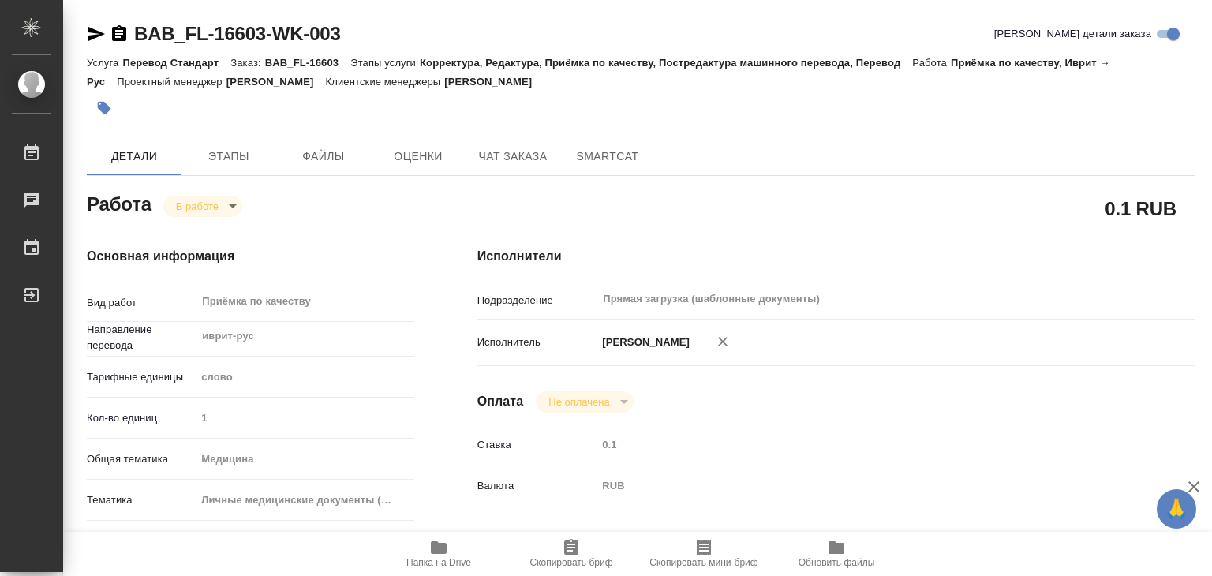
type input "1"
type input "med"
type input "5a8b8b956a9677013d343e74"
checkbox input "true"
type input "[DATE] 16:00"
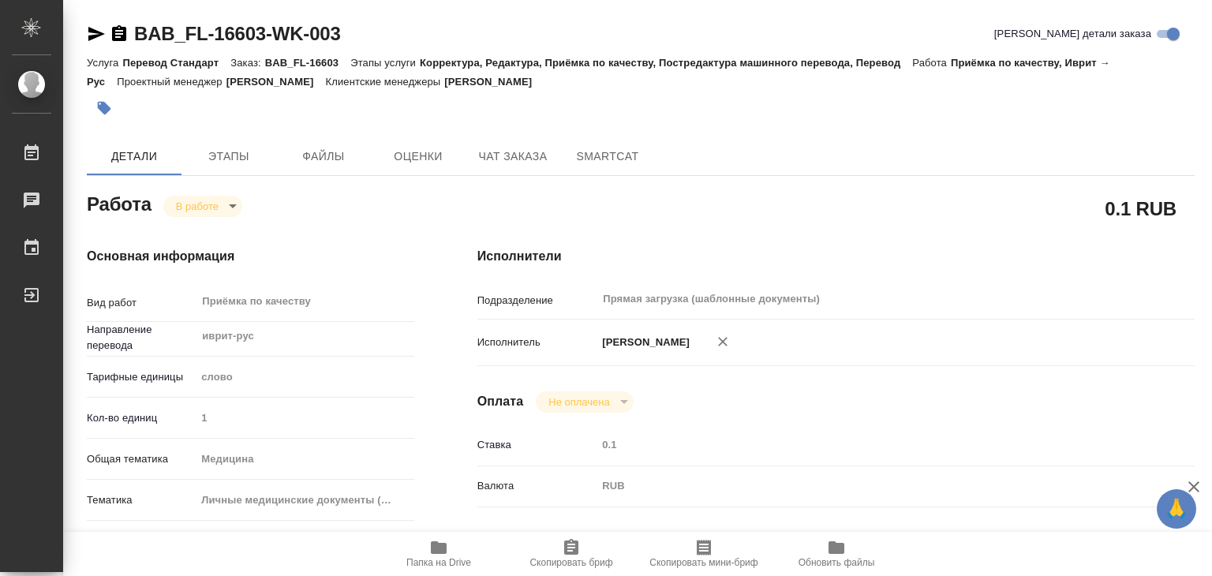
type input "[DATE] 13:45"
type input "[DATE] 14:00"
type input "Прямая загрузка (шаблонные документы)"
type input "notPayed"
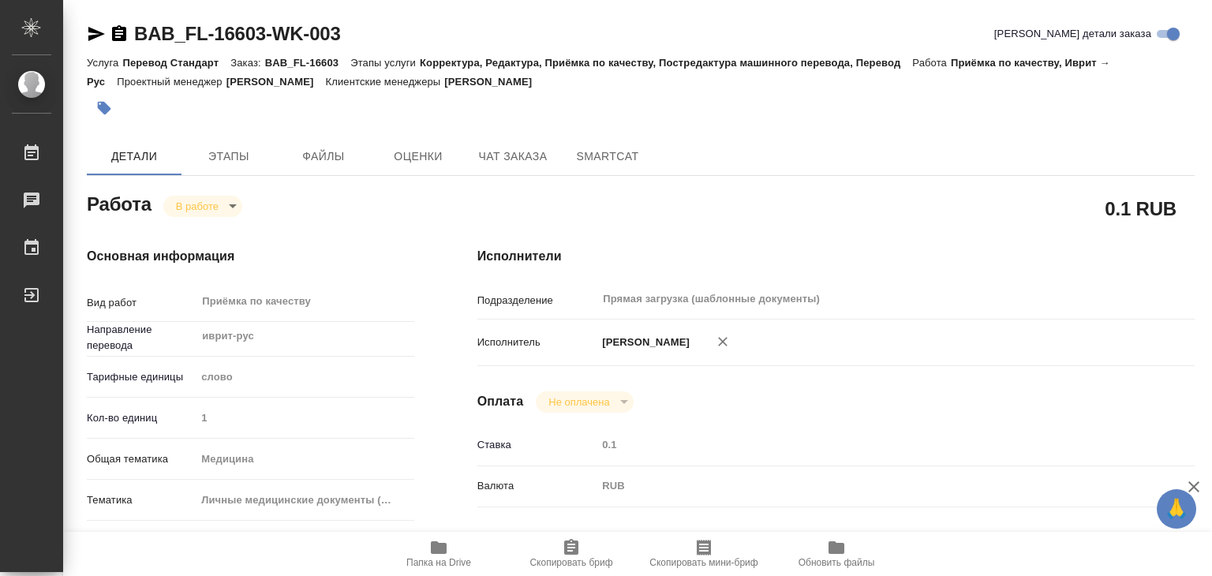
type input "0.1"
type input "RUB"
type input "[PERSON_NAME]"
type textarea "x"
type textarea "/Clients/FL_BAB/Orders/BAB_FL-16603/Corrected/BAB_FL-16603-WK-003"
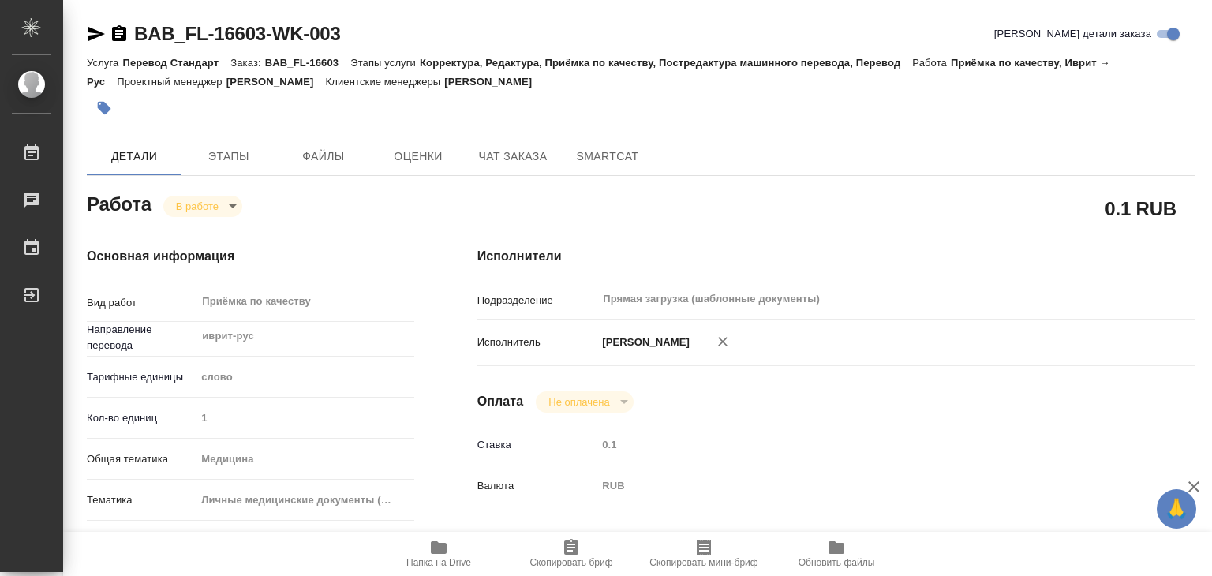
type textarea "x"
type input "BAB_FL-16603"
type input "Перевод Стандарт"
type input "Корректура, Редактура, Приёмка по качеству, Постредактура машинного перевода, П…"
type input "[PERSON_NAME]"
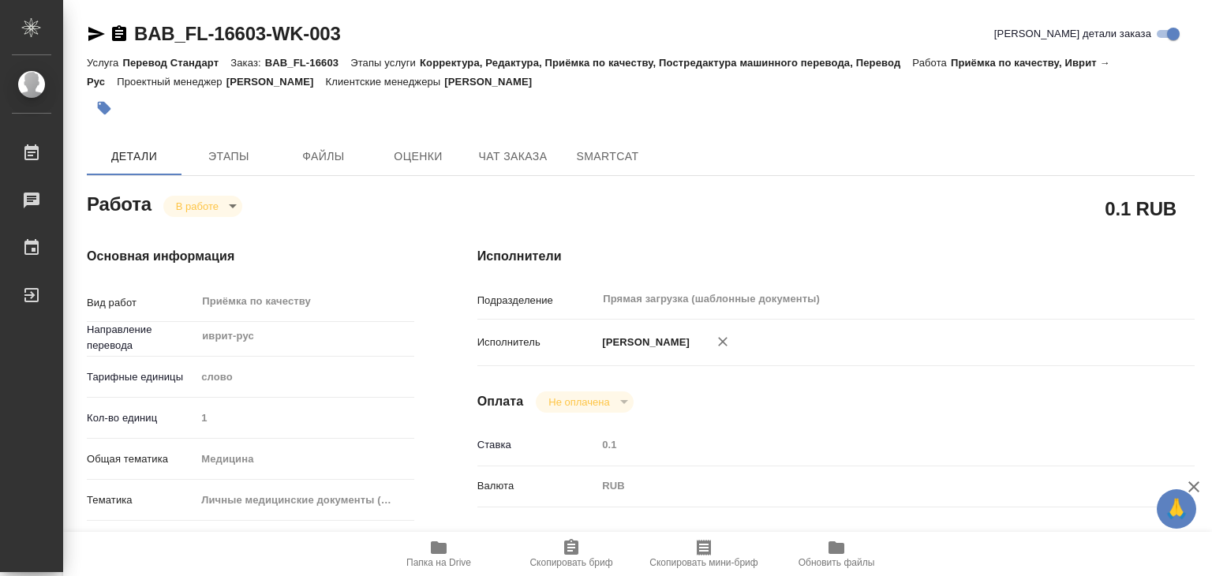
type input "[PERSON_NAME]"
type input "/Clients/FL_BAB/Orders/BAB_FL-16603"
type textarea "x"
type textarea "под зпк есть старое мед. заключение в лучшем качестве, можно использовать в пом…"
type textarea "x"
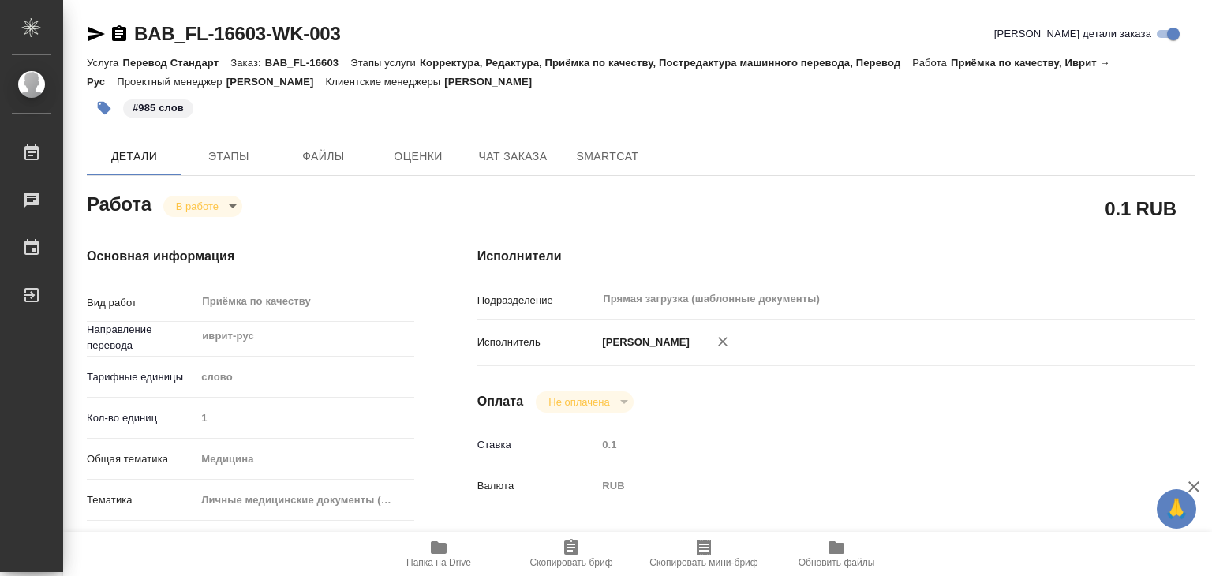
type textarea "x"
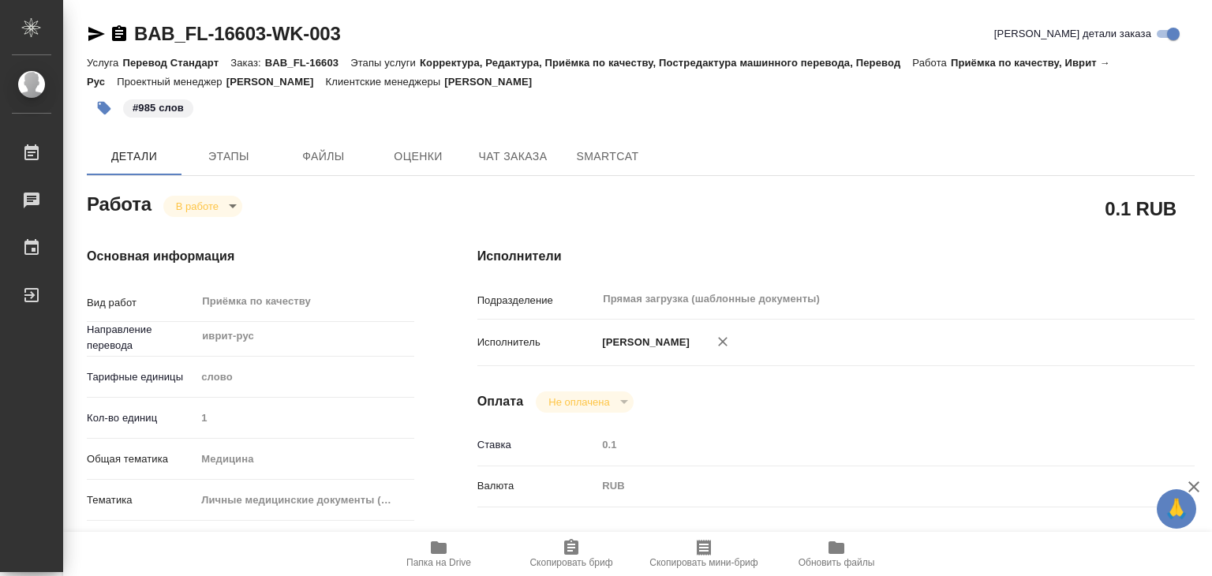
type textarea "x"
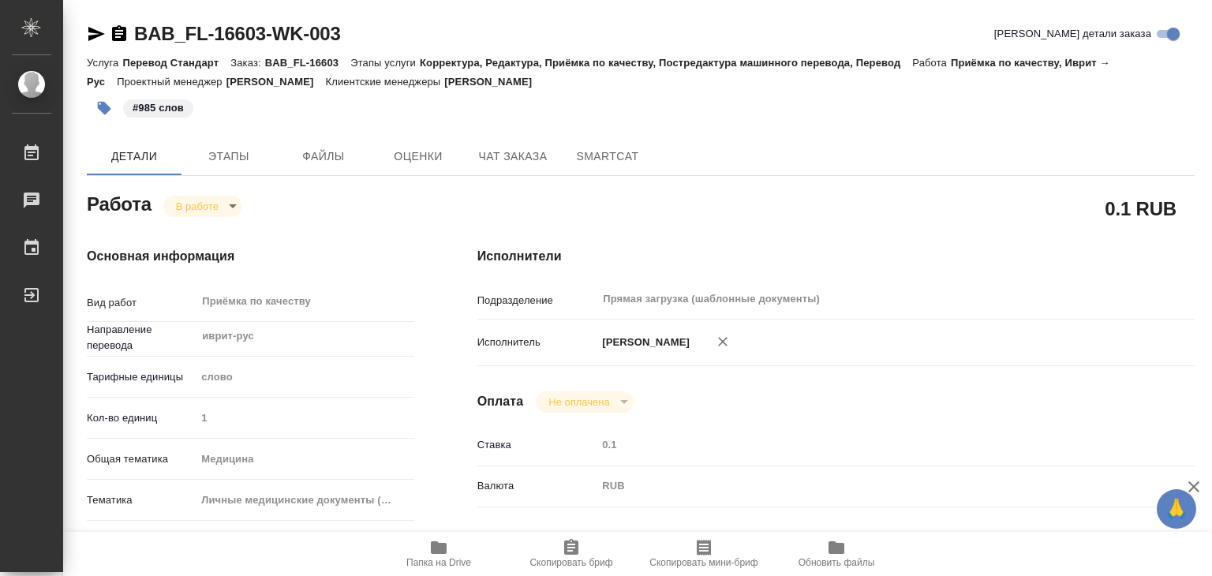
type textarea "x"
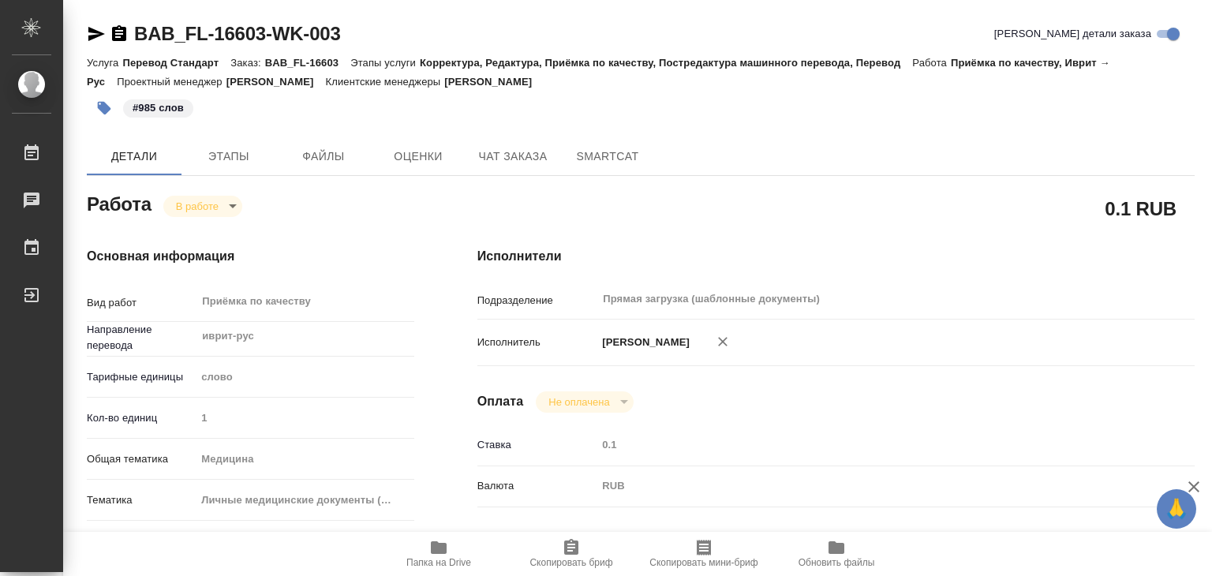
type textarea "x"
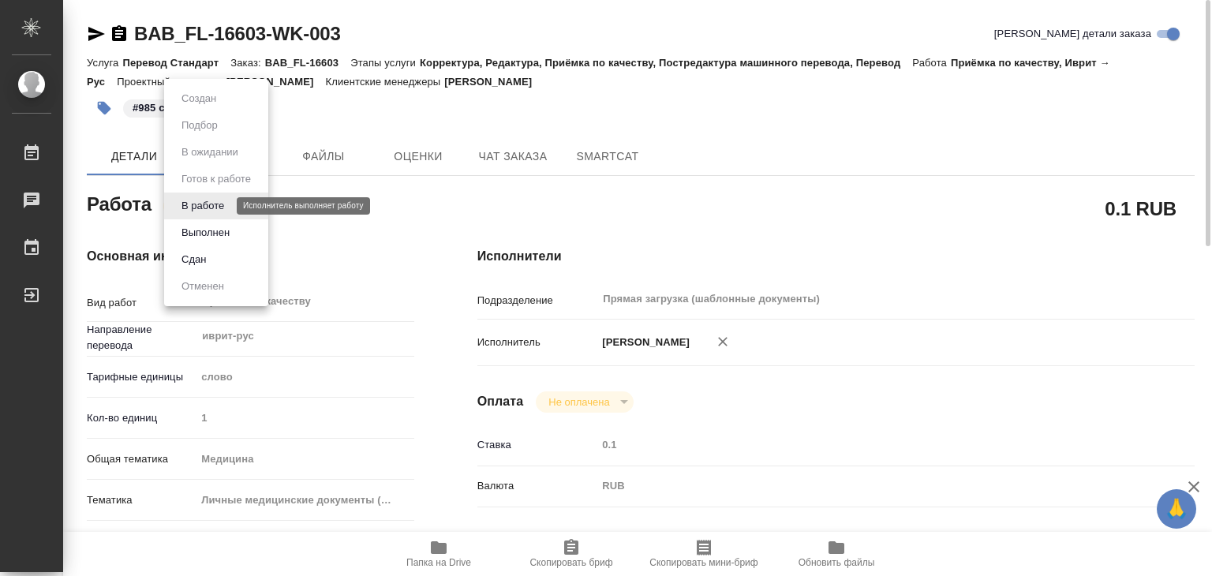
click at [186, 206] on body "🙏 .cls-1 fill:#fff; AWATERA Alilekova [PERSON_NAME] Работы 0 Чаты График Выйти …" at bounding box center [606, 288] width 1212 height 576
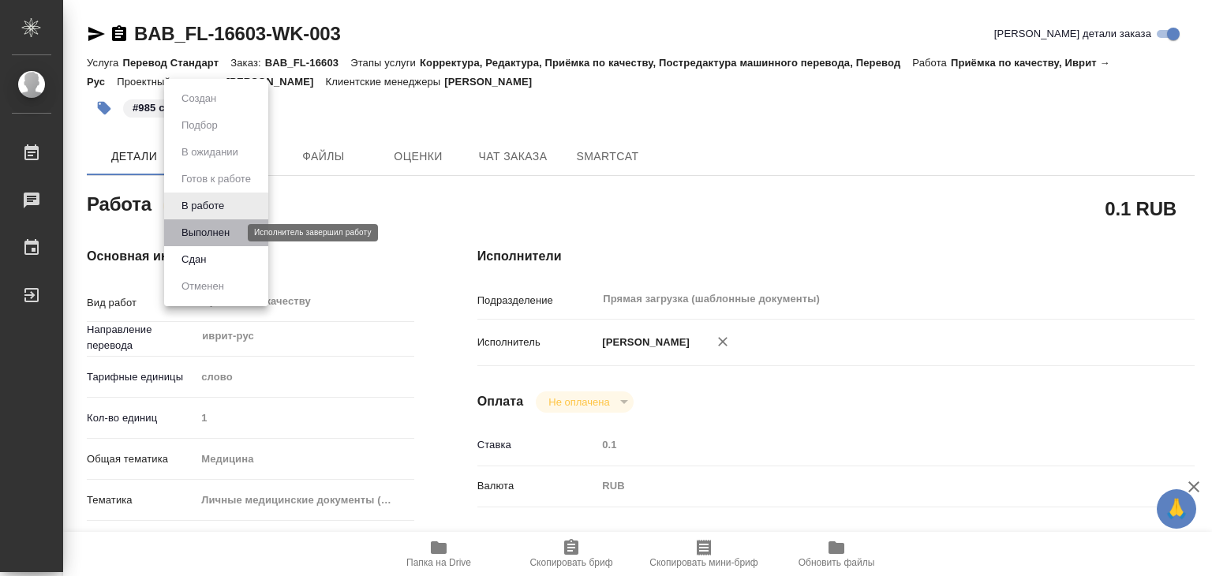
click at [200, 231] on button "Выполнен" at bounding box center [206, 232] width 58 height 17
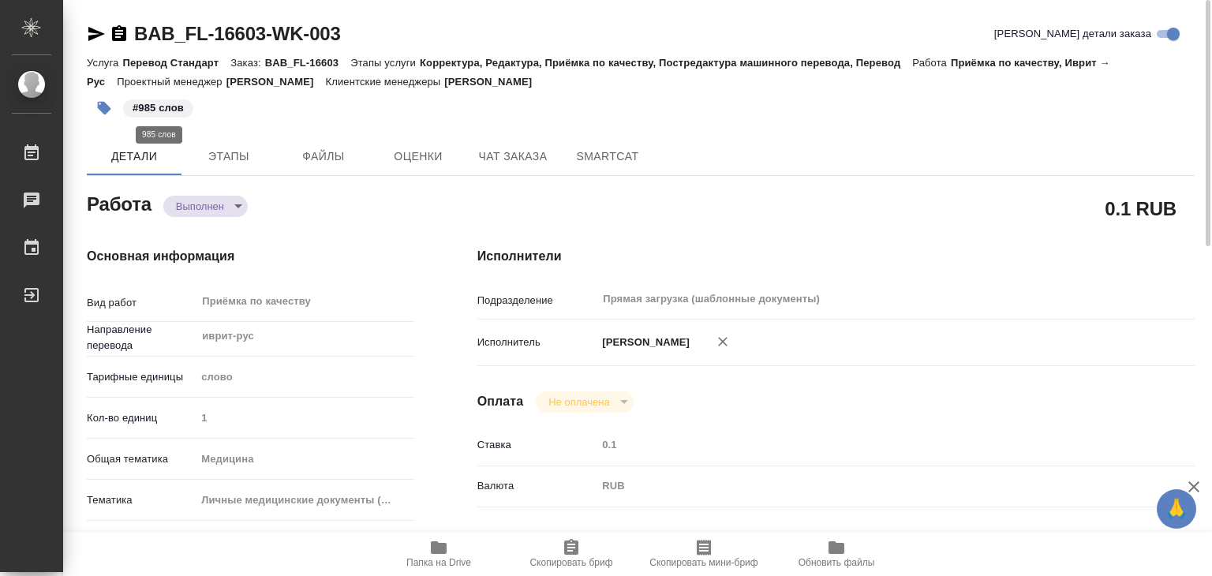
type textarea "x"
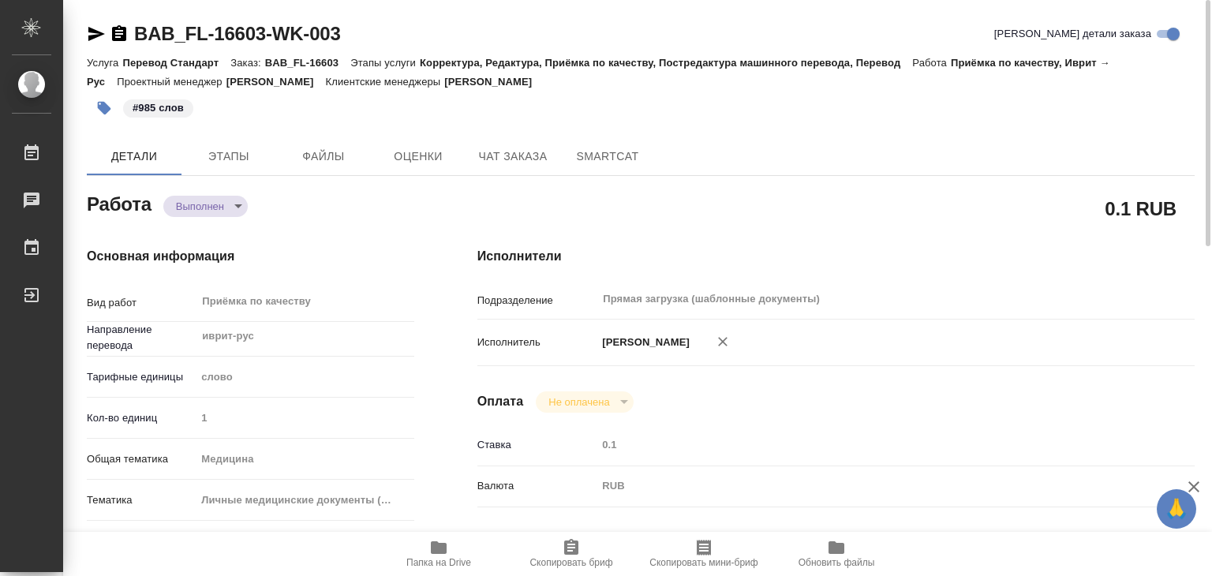
type textarea "x"
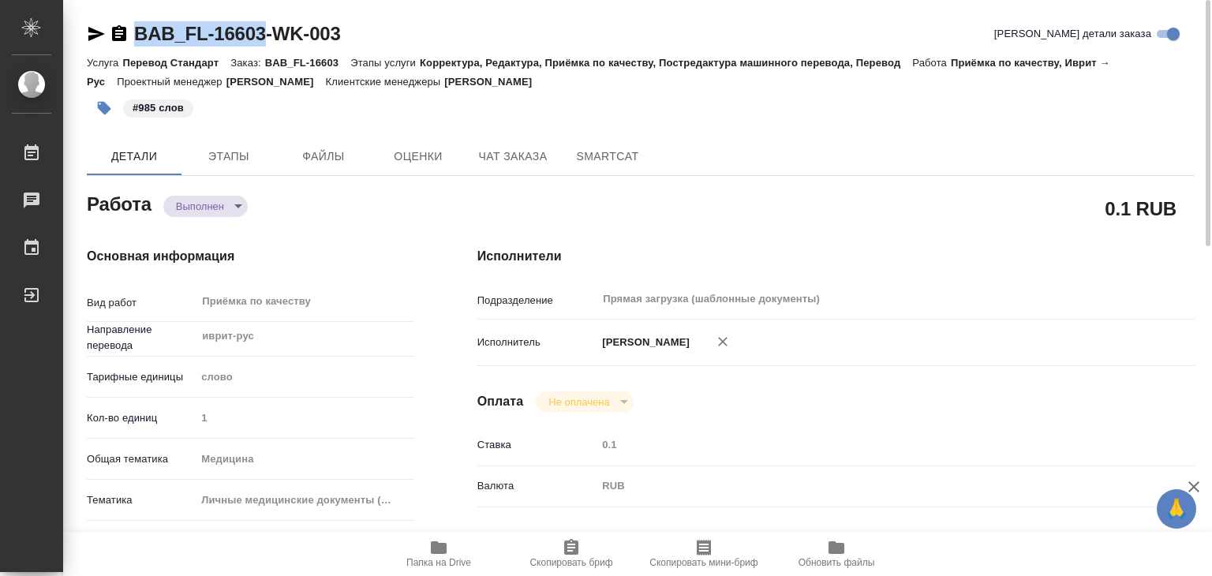
drag, startPoint x: 132, startPoint y: 13, endPoint x: 268, endPoint y: 36, distance: 137.6
copy link "BAB_FL-16603"
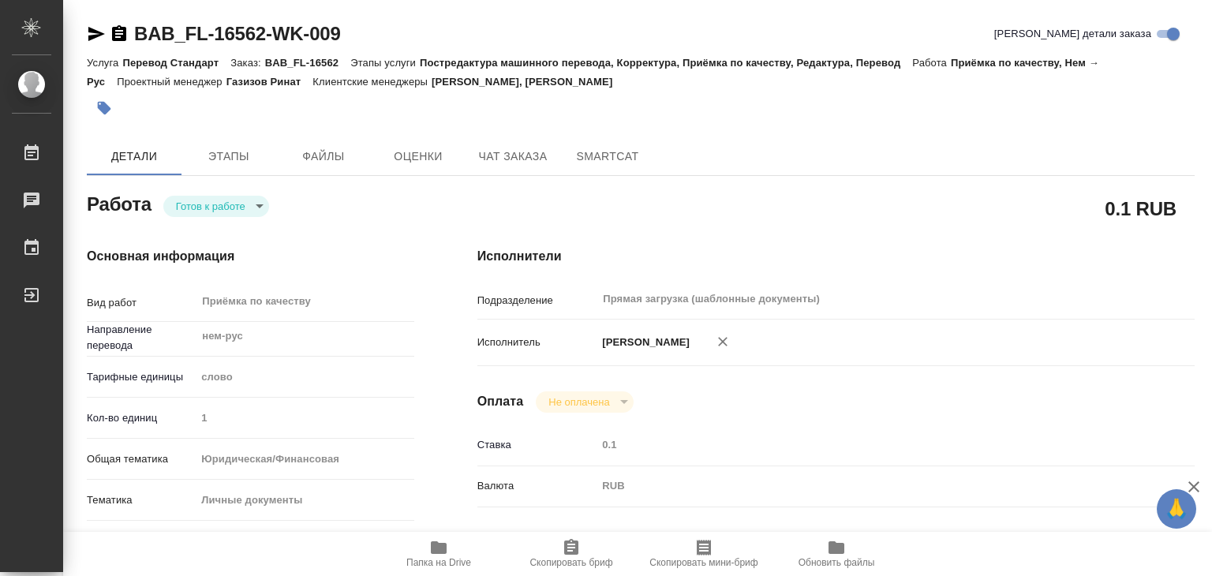
scroll to position [9, 0]
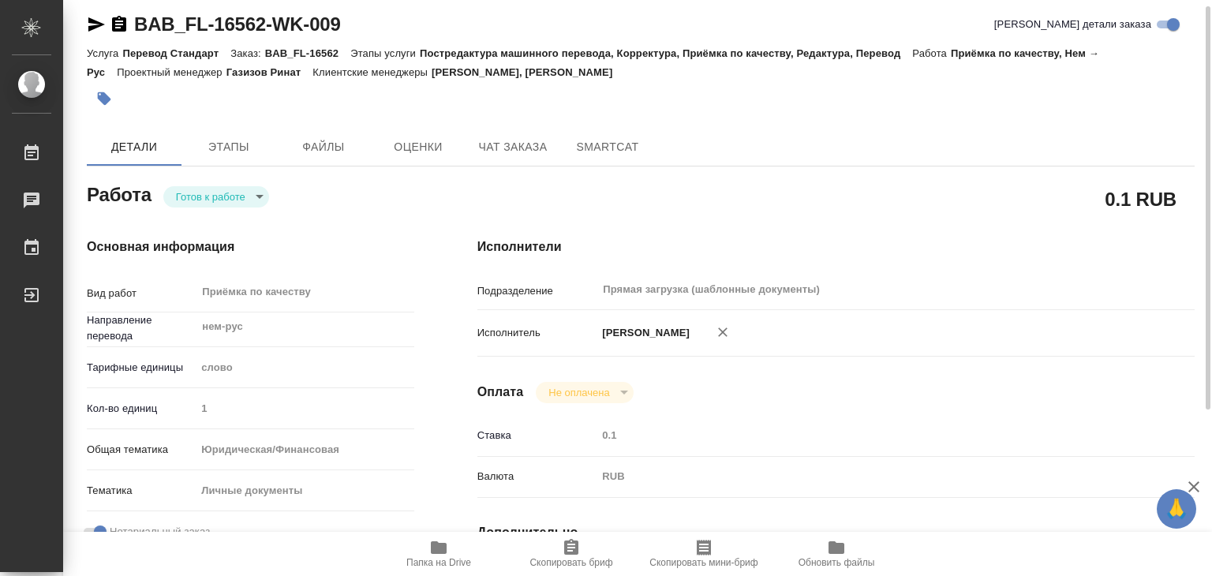
click at [226, 187] on body "🙏 .cls-1 fill:#fff; AWATERA Alilekova [PERSON_NAME] Работы 0 Чаты График Выйти …" at bounding box center [606, 288] width 1212 height 576
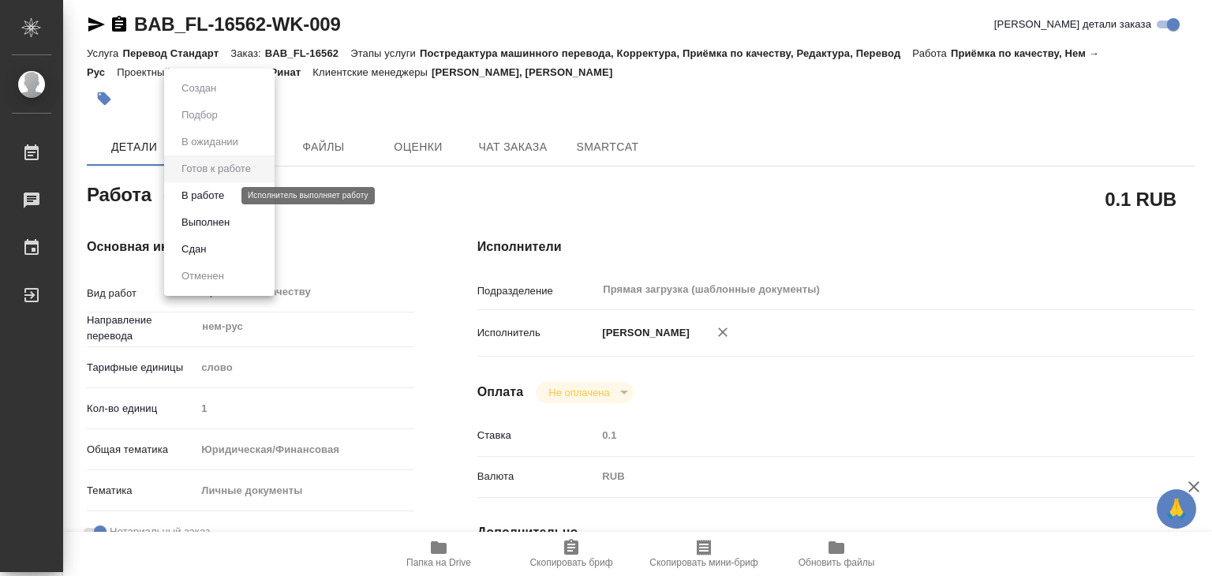
click at [229, 199] on button "В работе" at bounding box center [203, 195] width 52 height 17
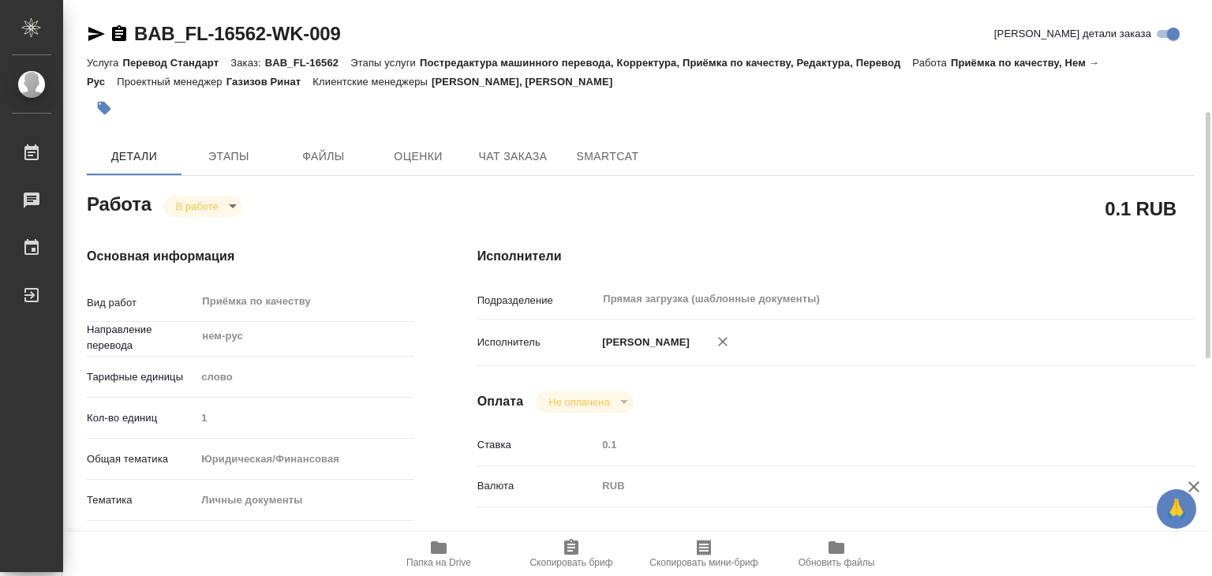
scroll to position [0, 0]
click at [361, 177] on div "Работа В работе inProgress" at bounding box center [250, 208] width 391 height 103
click at [327, 164] on span "Файлы" at bounding box center [324, 157] width 76 height 20
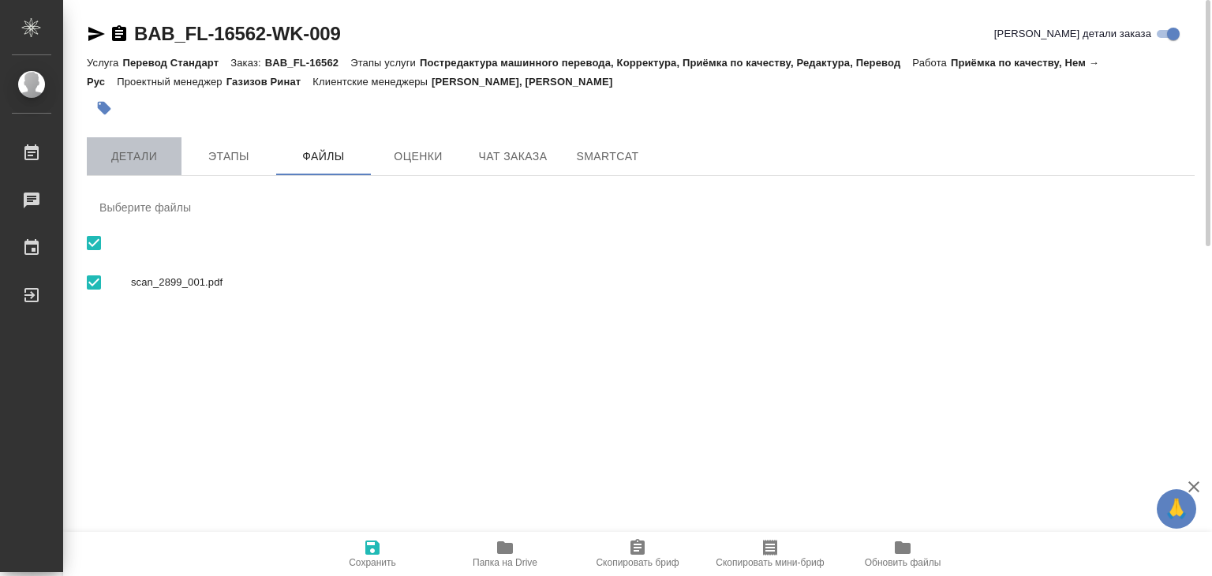
click at [133, 155] on span "Детали" at bounding box center [134, 157] width 76 height 20
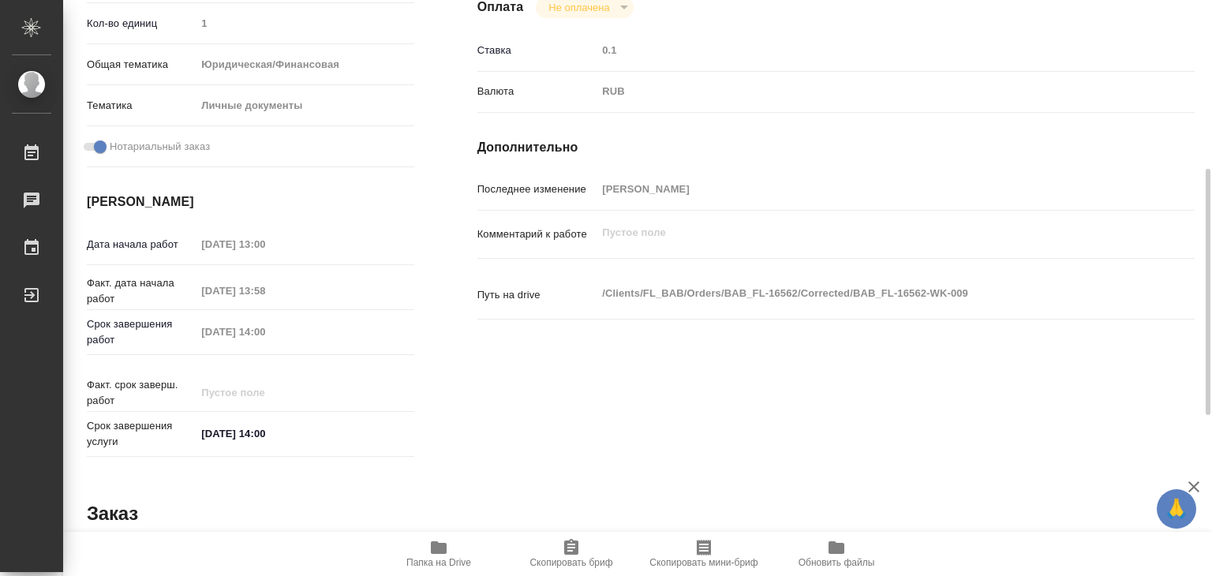
type textarea "x"
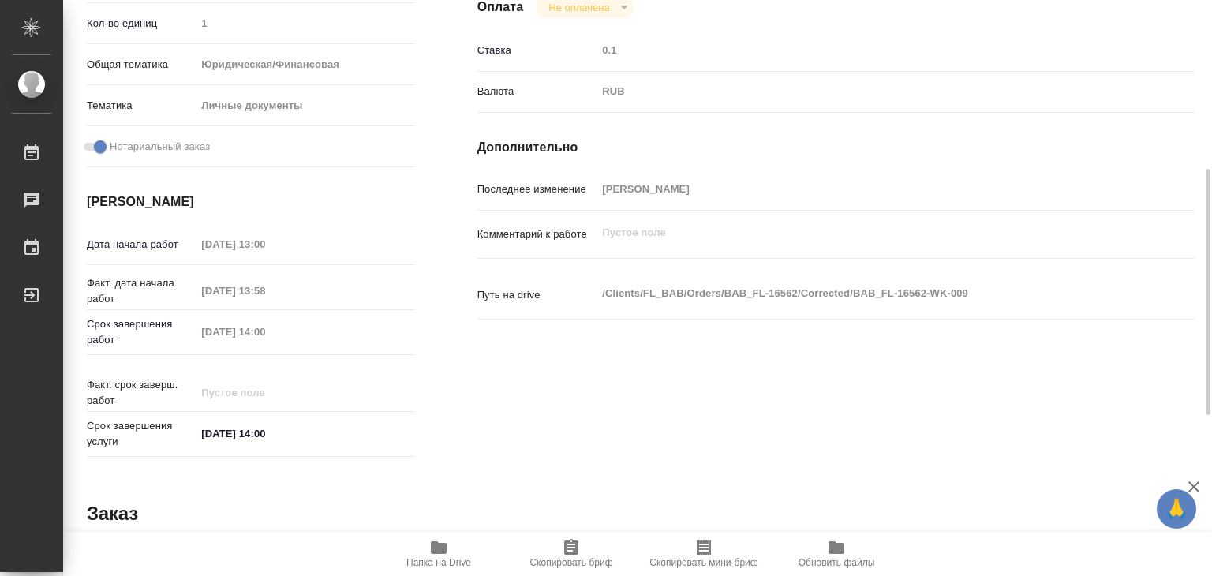
scroll to position [770, 0]
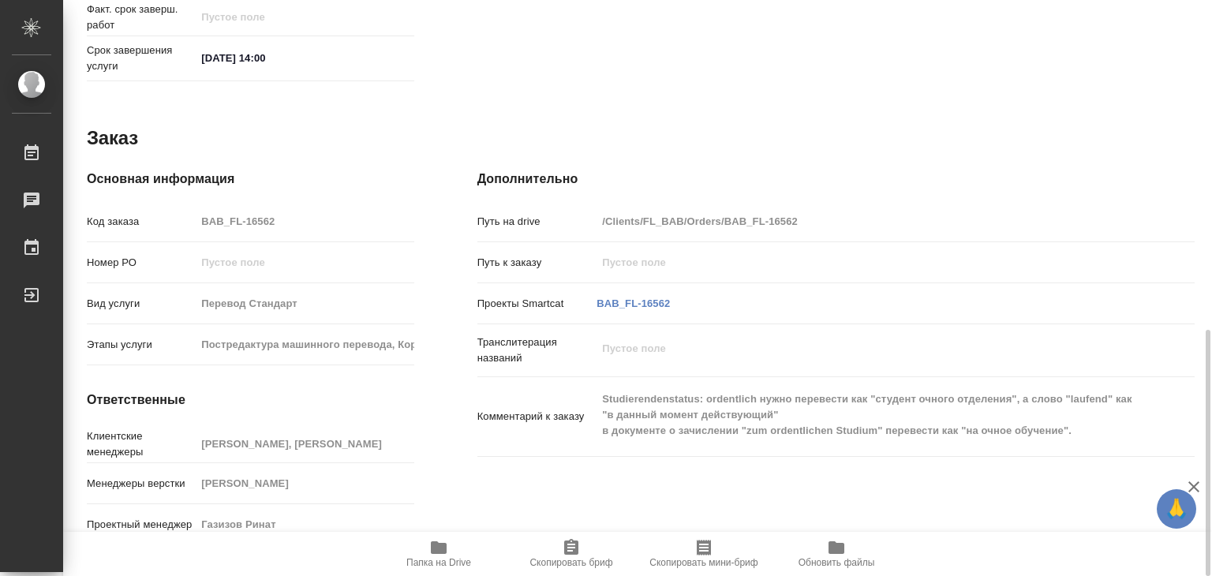
type textarea "x"
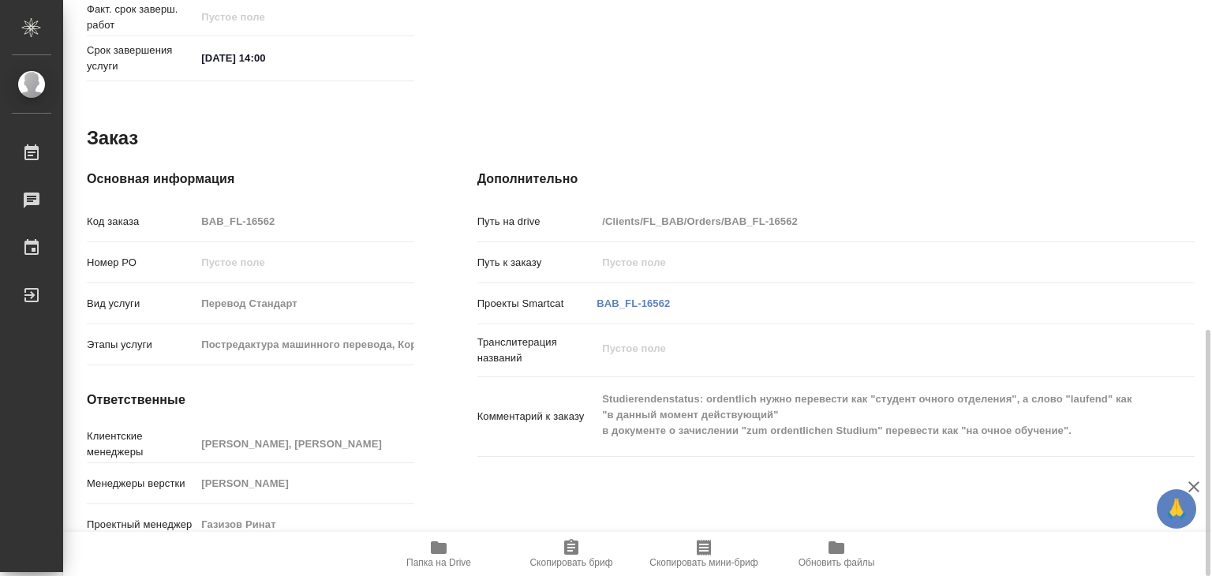
click at [702, 384] on div "Комментарий к заказу Studierendenstatus: ordentlich нужно перевести как "студен…" at bounding box center [835, 417] width 717 height 66
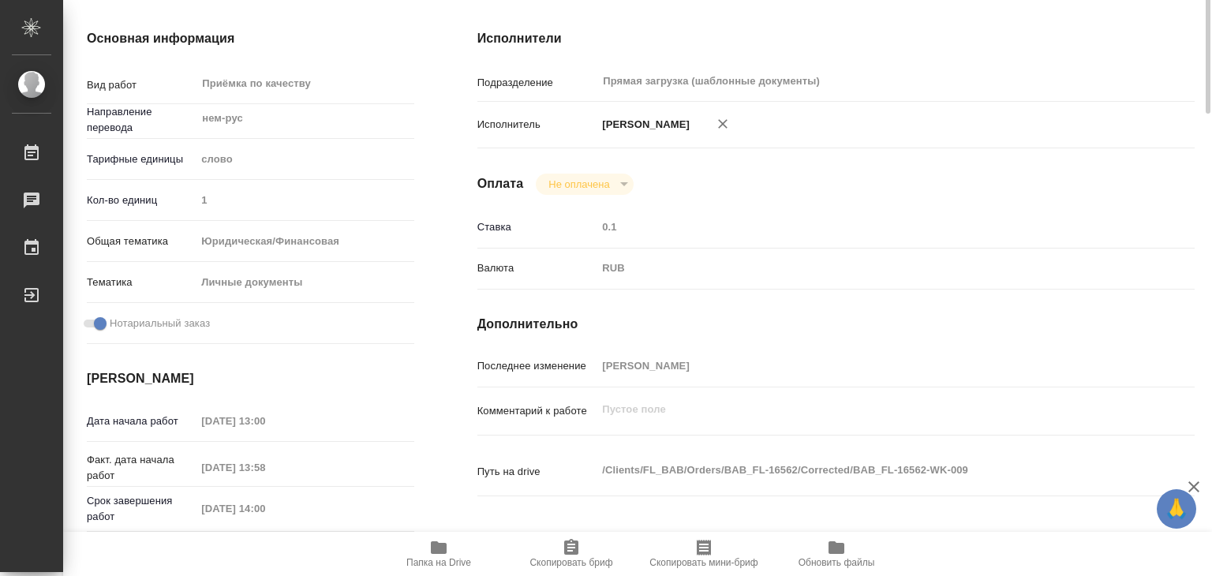
scroll to position [0, 0]
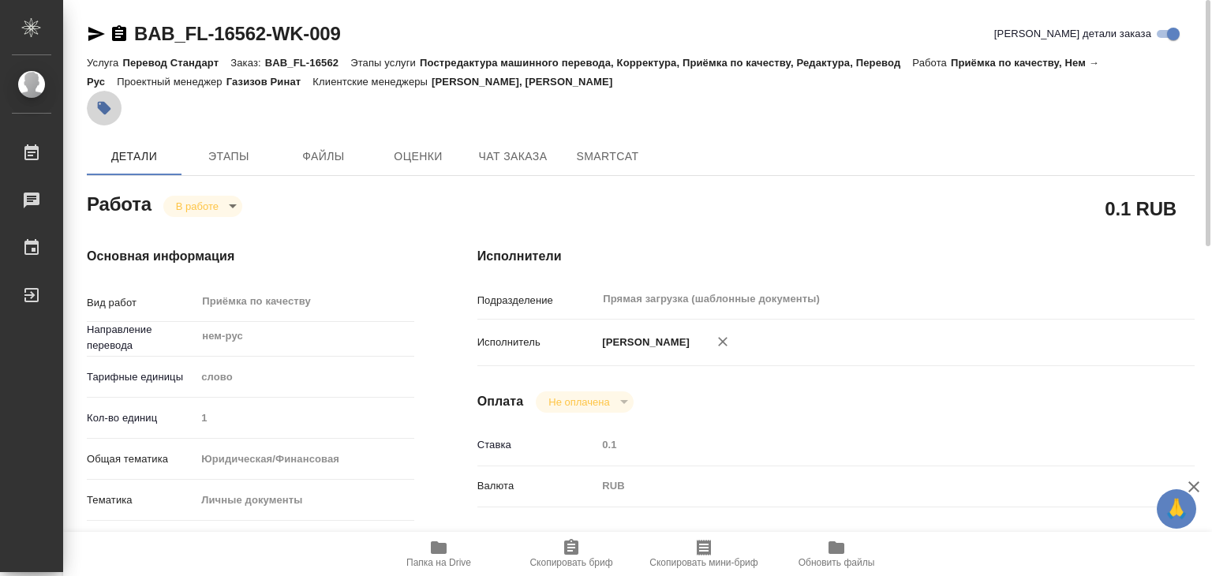
click at [116, 104] on button "button" at bounding box center [104, 108] width 35 height 35
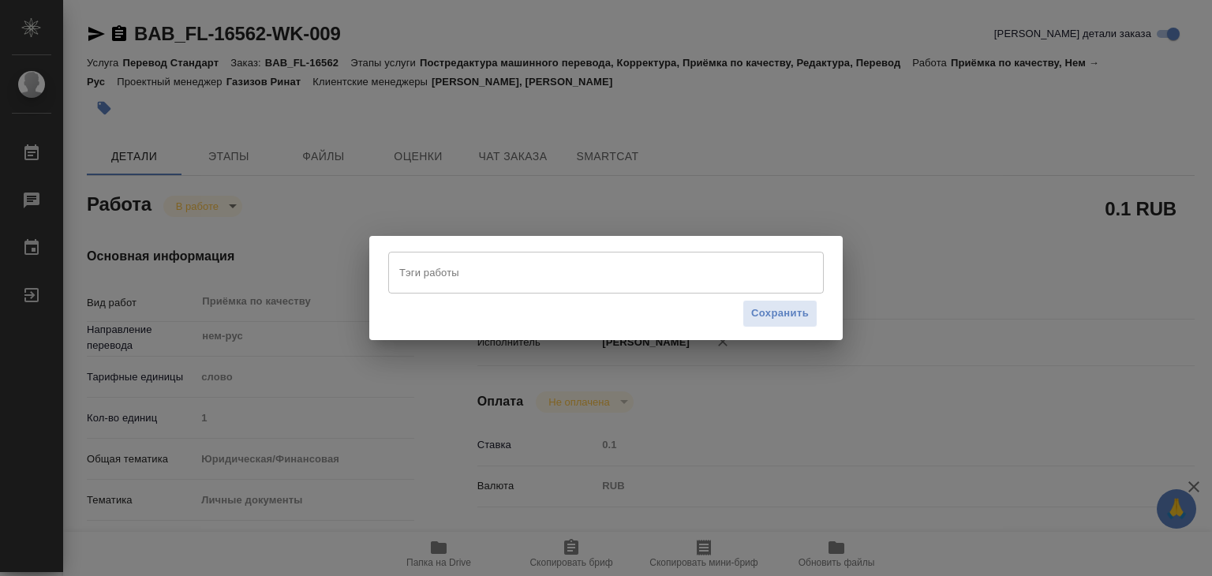
click at [486, 280] on input "Тэги работы" at bounding box center [590, 272] width 391 height 27
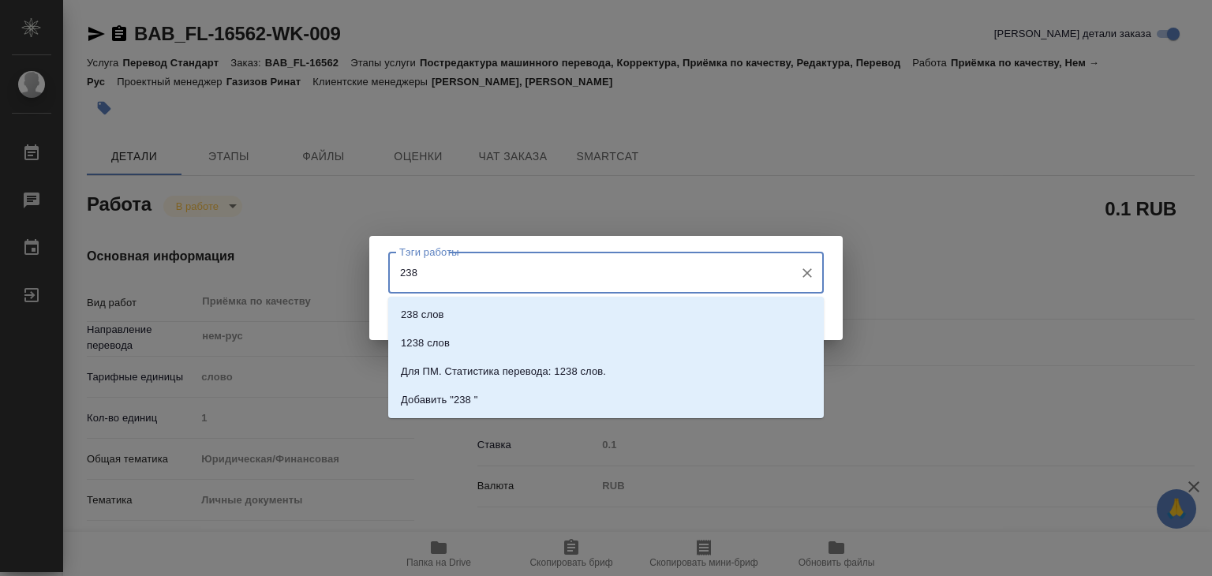
type input "238 с"
click at [505, 305] on li "238 слов" at bounding box center [606, 315] width 436 height 28
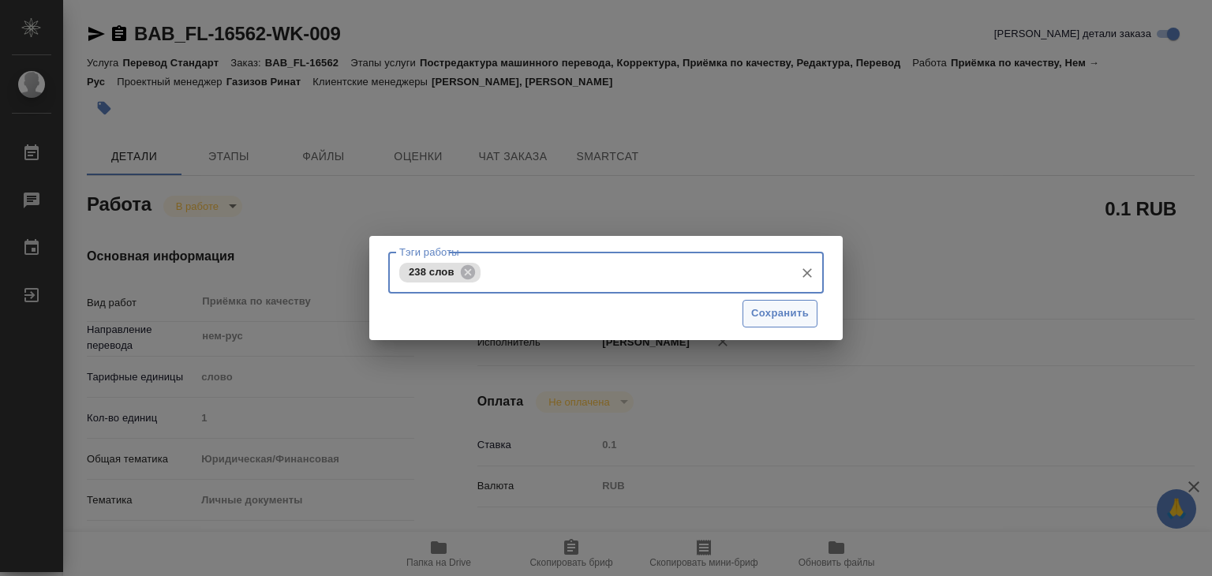
click at [788, 308] on span "Сохранить" at bounding box center [780, 314] width 58 height 18
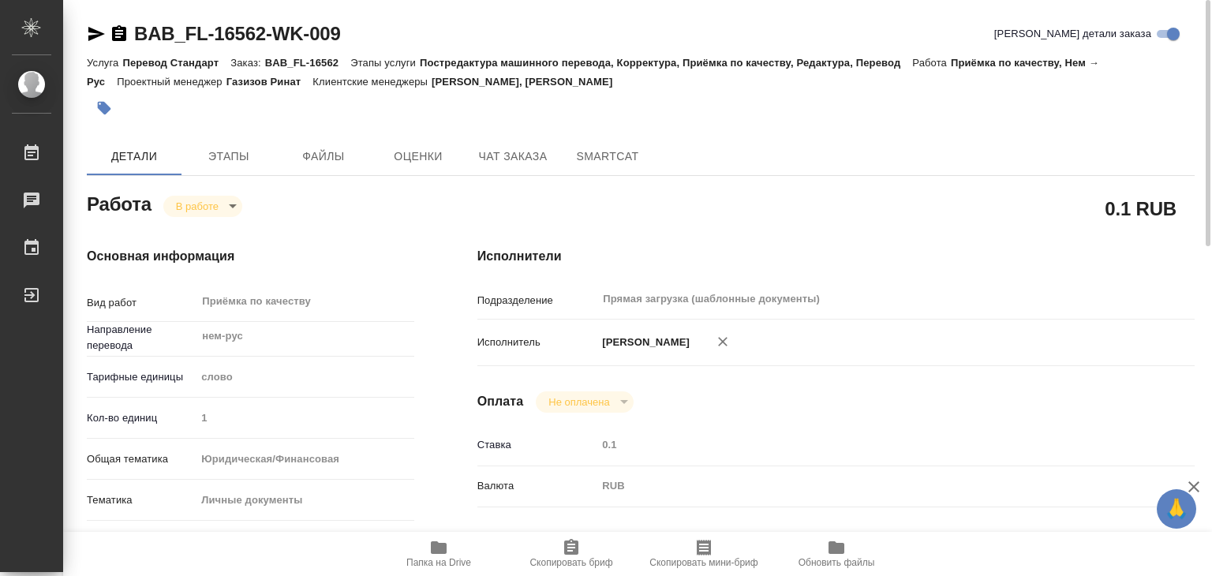
type input "inProgress"
type textarea "Приёмка по качеству"
type textarea "x"
type input "нем-рус"
type input "5a8b1489cc6b4906c91bfd90"
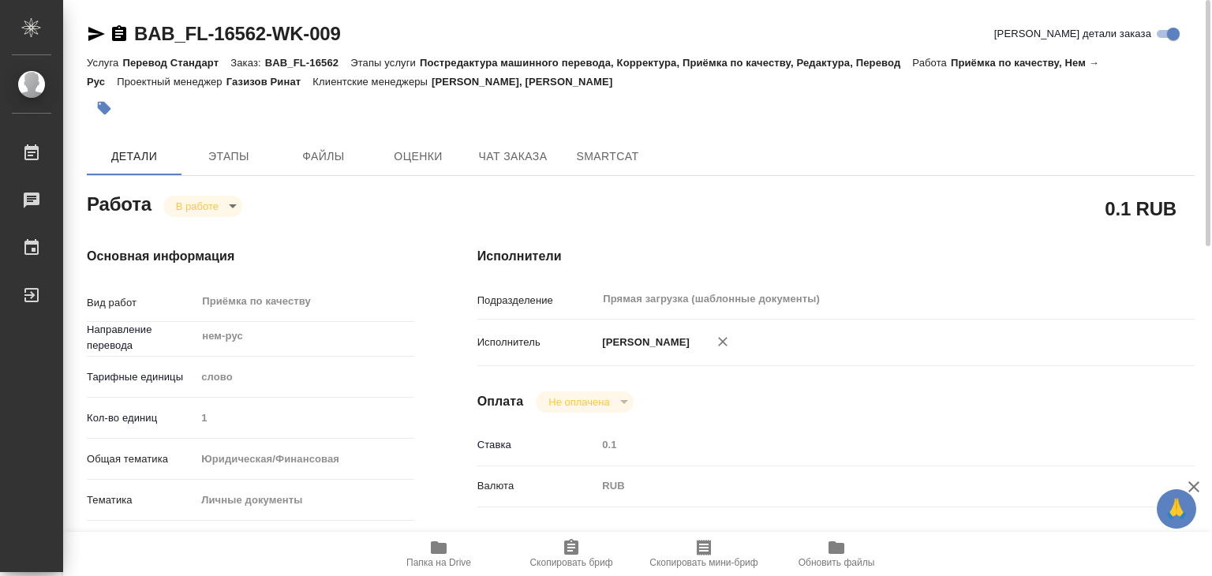
type input "1"
type input "yr-fn"
type input "5a8b8b956a9677013d343cfe"
checkbox input "true"
type input "[DATE] 13:00"
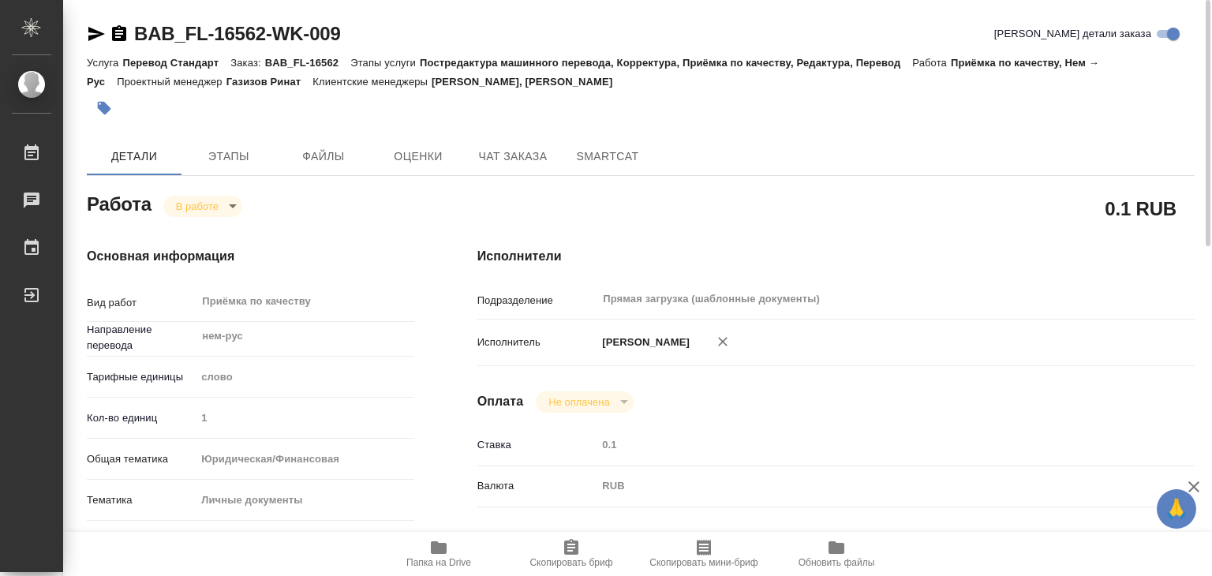
type input "[DATE] 13:58"
type input "[DATE] 14:00"
type input "Прямая загрузка (шаблонные документы)"
type input "notPayed"
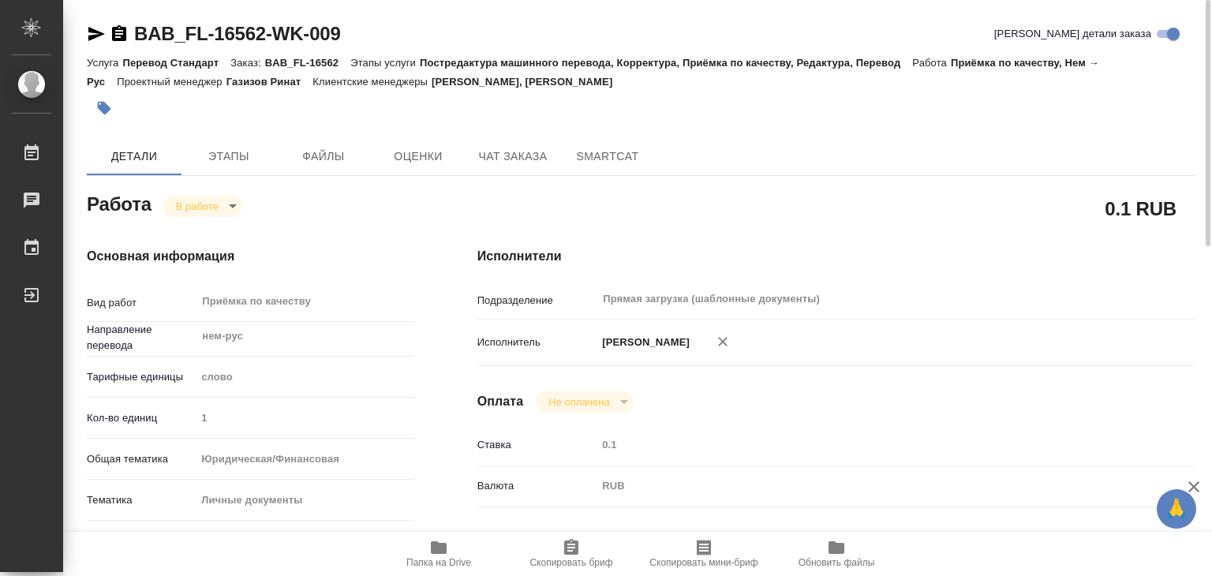
type input "0.1"
type input "RUB"
type input "[PERSON_NAME]"
type textarea "x"
type textarea "/Clients/FL_BAB/Orders/BAB_FL-16562/Corrected/BAB_FL-16562-WK-009"
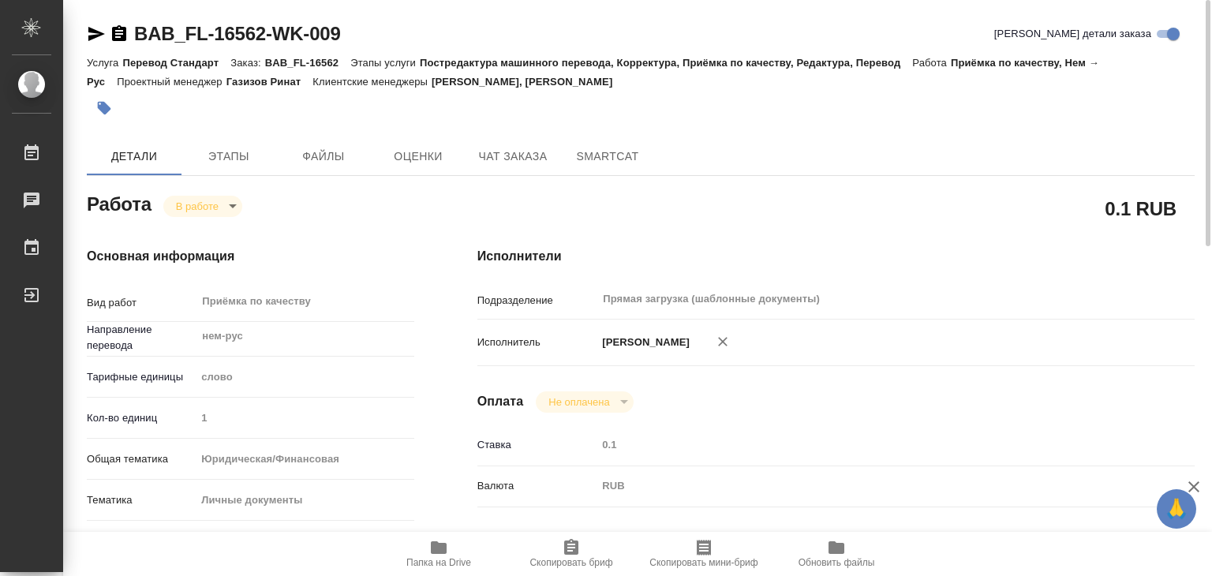
type textarea "x"
type input "BAB_FL-16562"
type input "Перевод Стандарт"
type input "Постредактура машинного перевода, Корректура, Приёмка по качеству, Редактура, П…"
type input "Ильина Екатерина, Богомолова Анастасия"
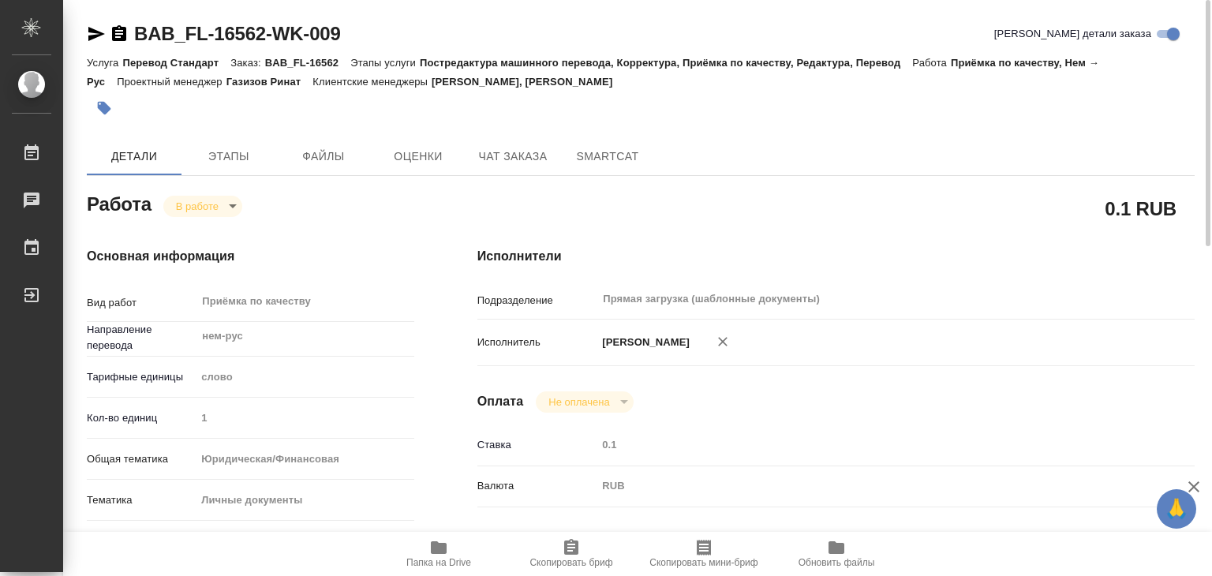
type input "Заборова Александра"
type input "/Clients/FL_BAB/Orders/BAB_FL-16562"
type textarea "x"
type textarea "Studierendenstatus: ordentlich нужно перевести как "студент очного отделения", …"
type textarea "x"
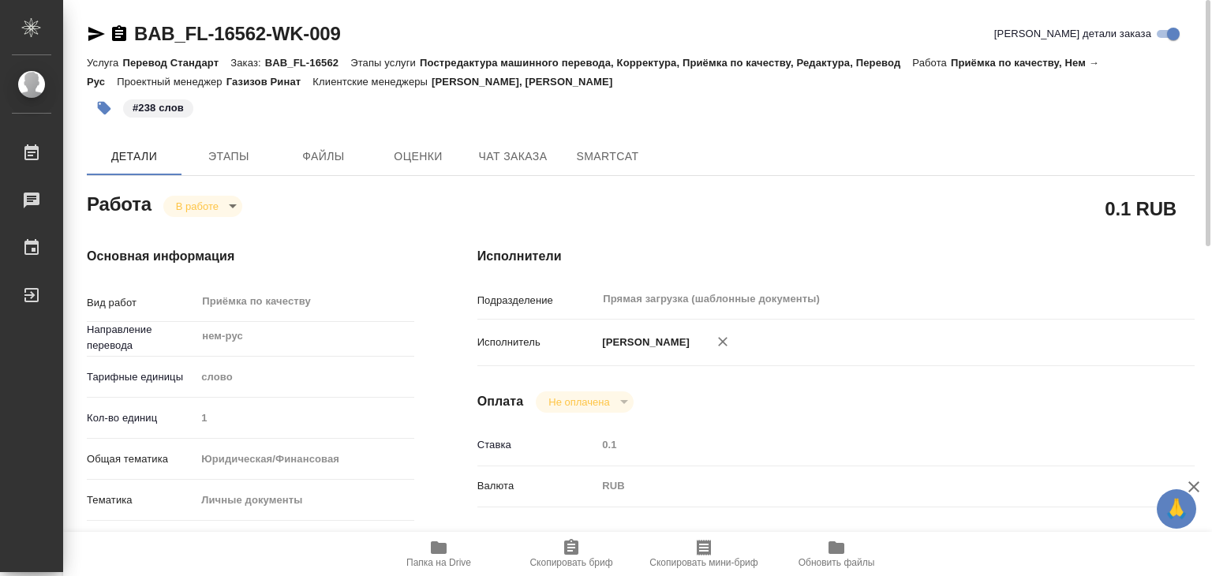
type textarea "x"
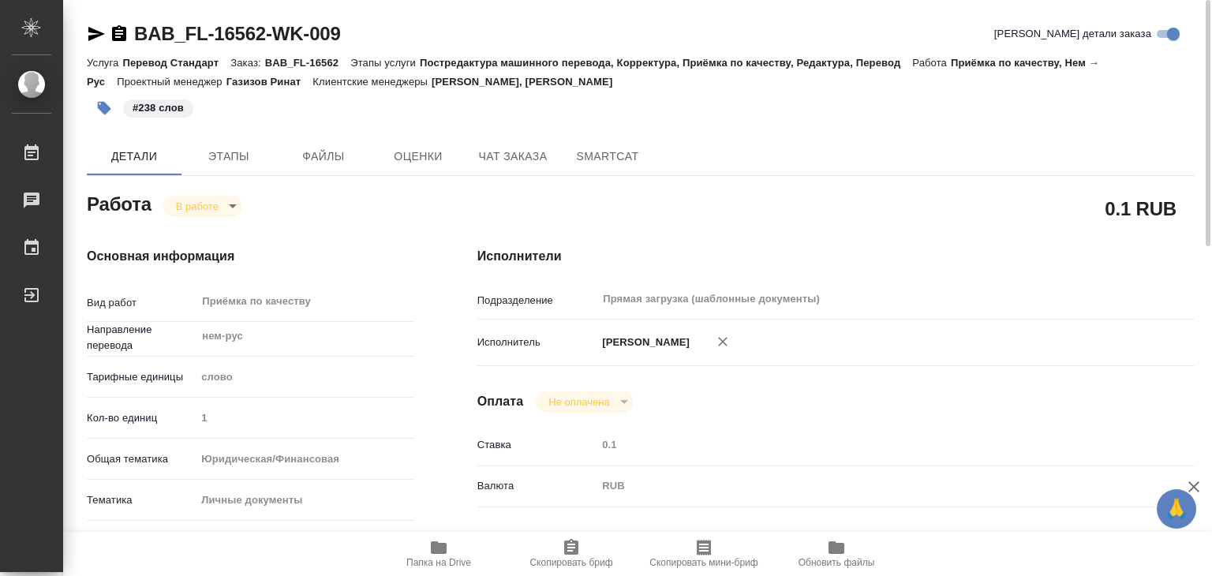
type textarea "x"
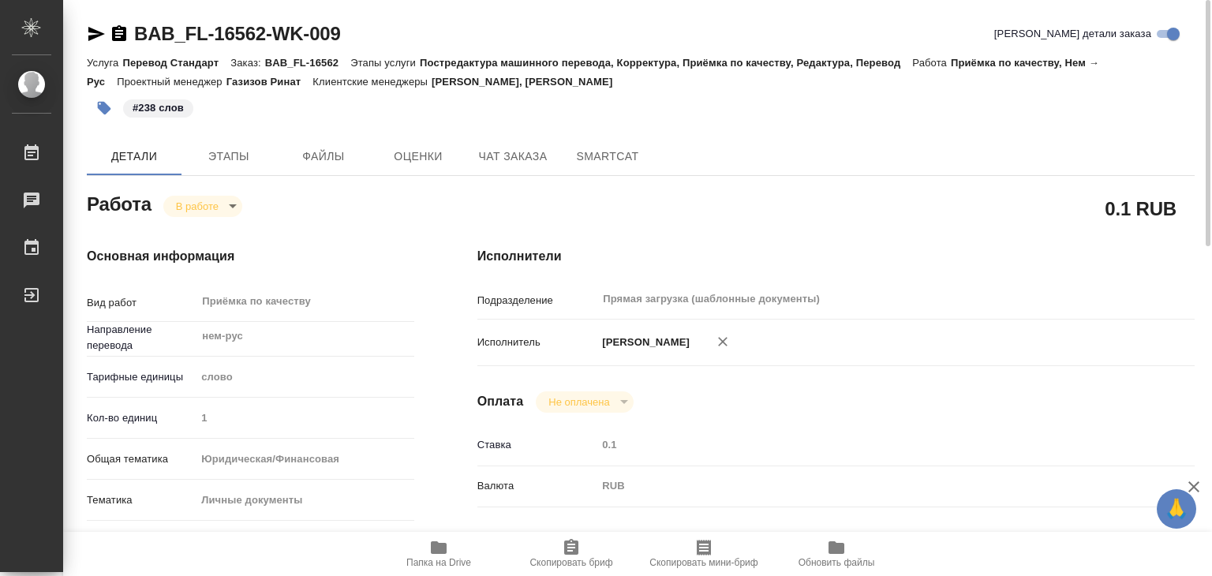
type textarea "x"
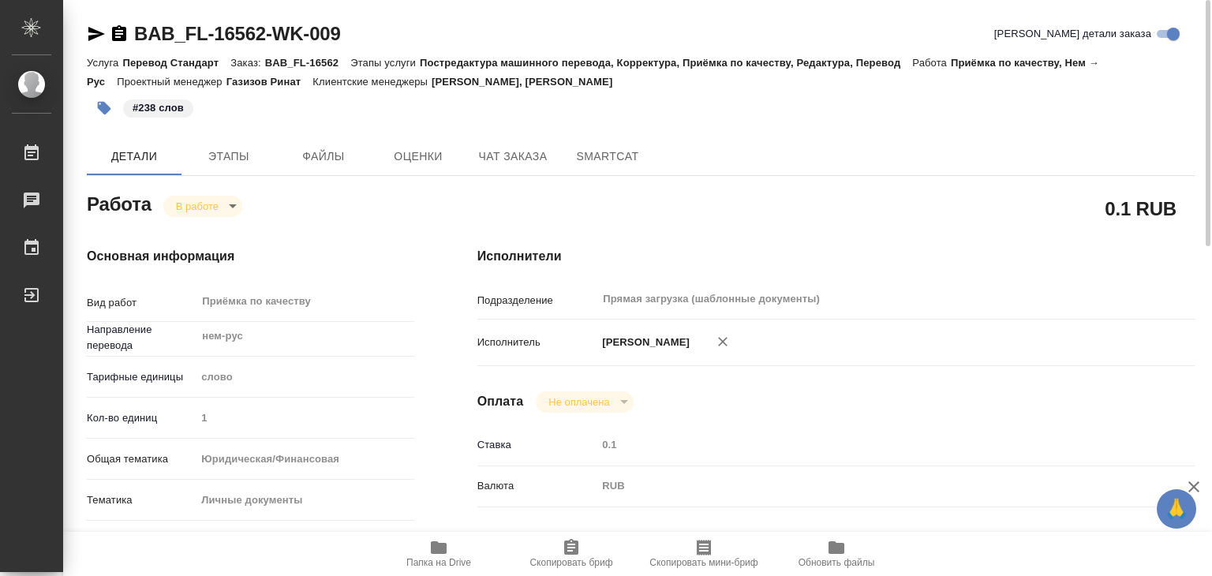
type textarea "x"
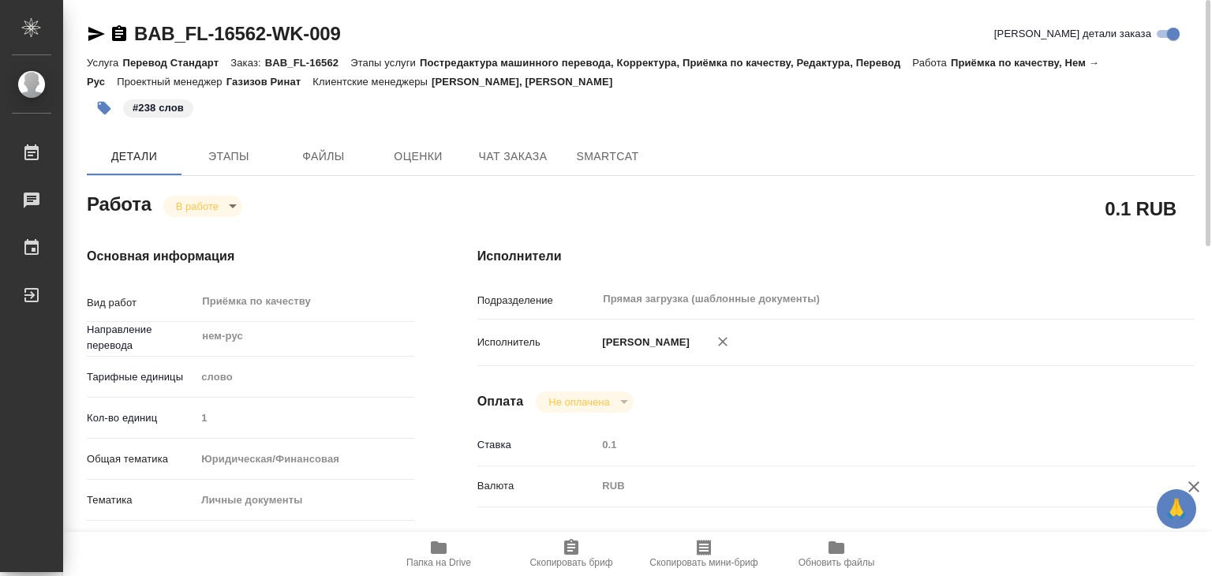
click at [211, 208] on body "🙏 .cls-1 fill:#fff; AWATERA Alilekova Valeriya Работы 0 Чаты График Выйти BAB_F…" at bounding box center [606, 288] width 1212 height 576
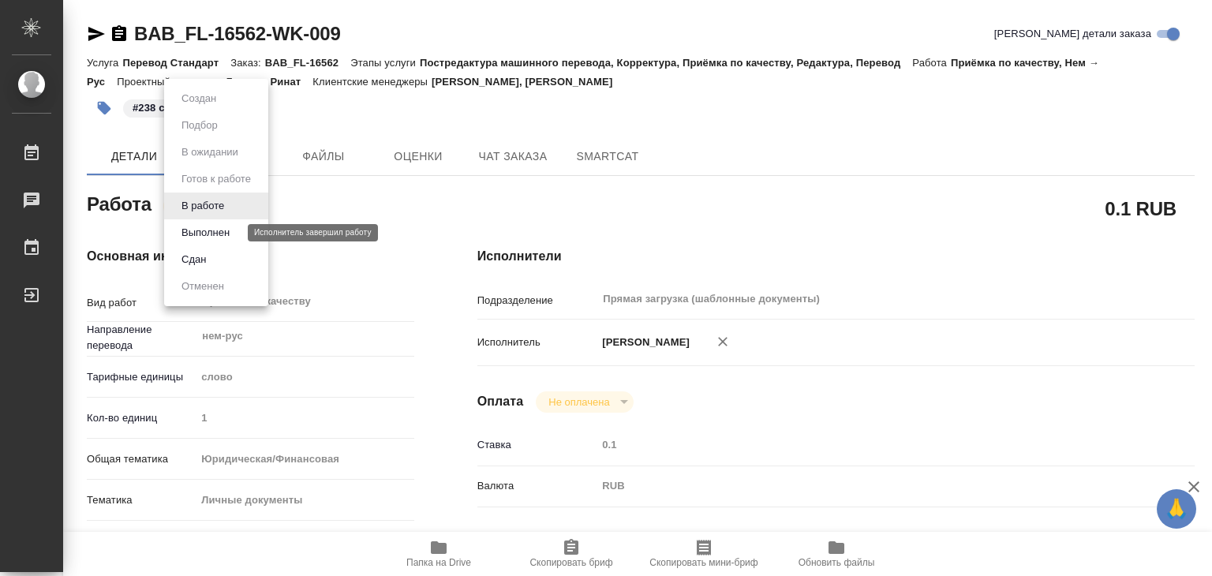
click at [223, 227] on button "Выполнен" at bounding box center [206, 232] width 58 height 17
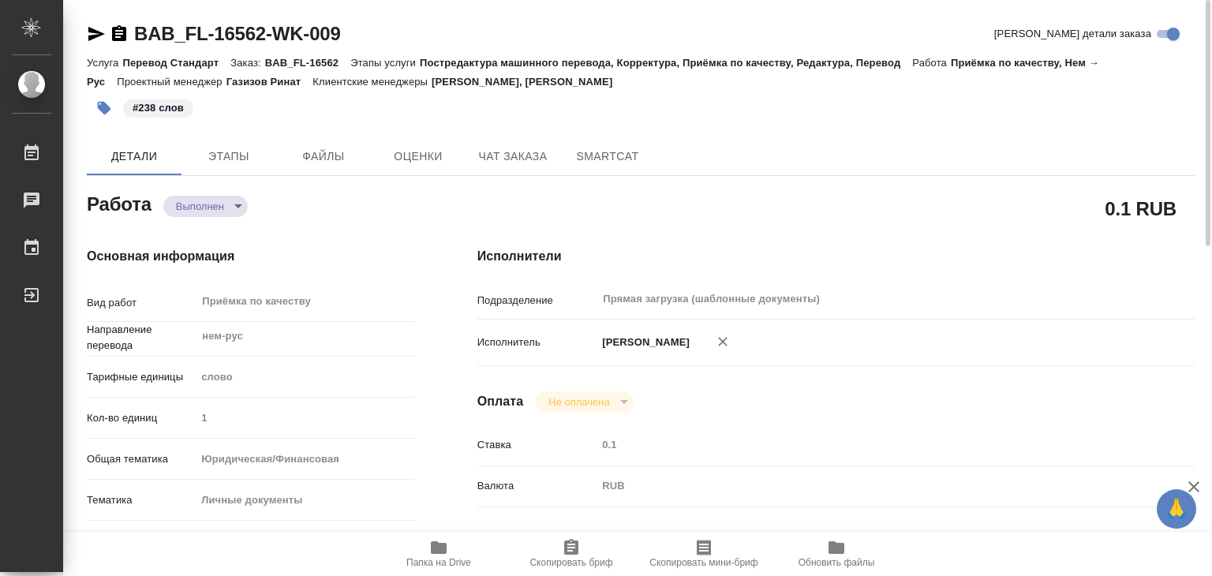
type textarea "x"
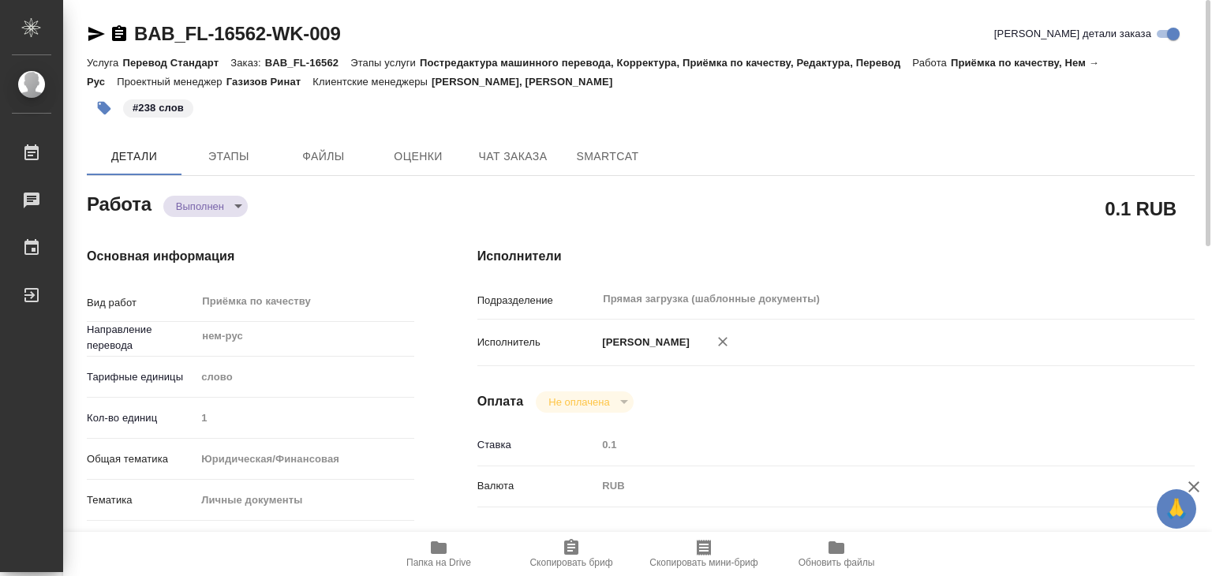
type textarea "x"
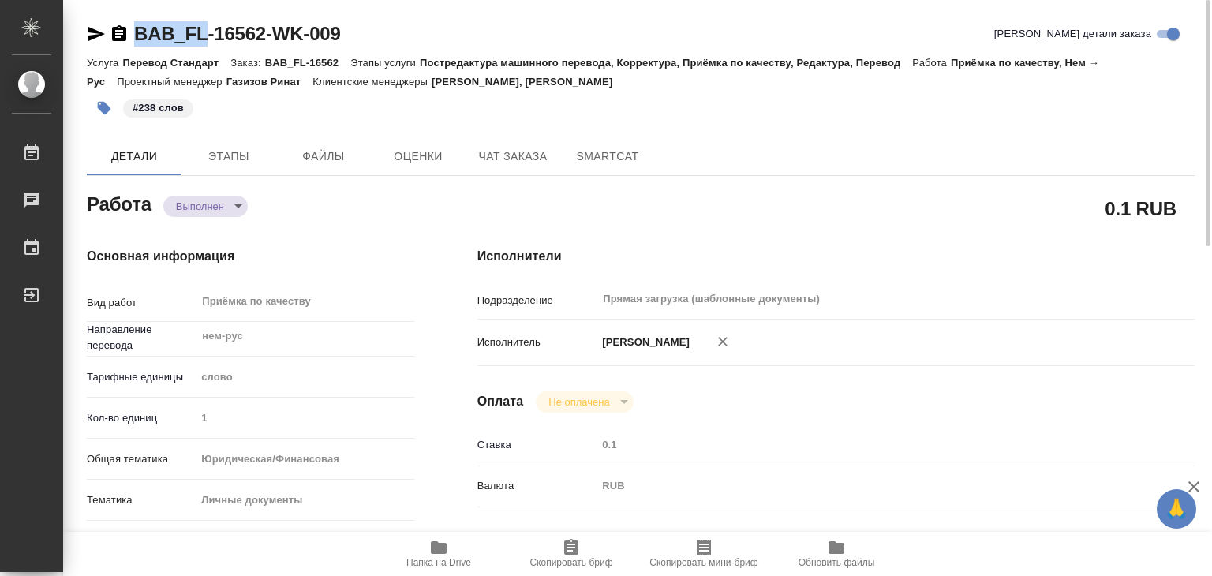
type textarea "x"
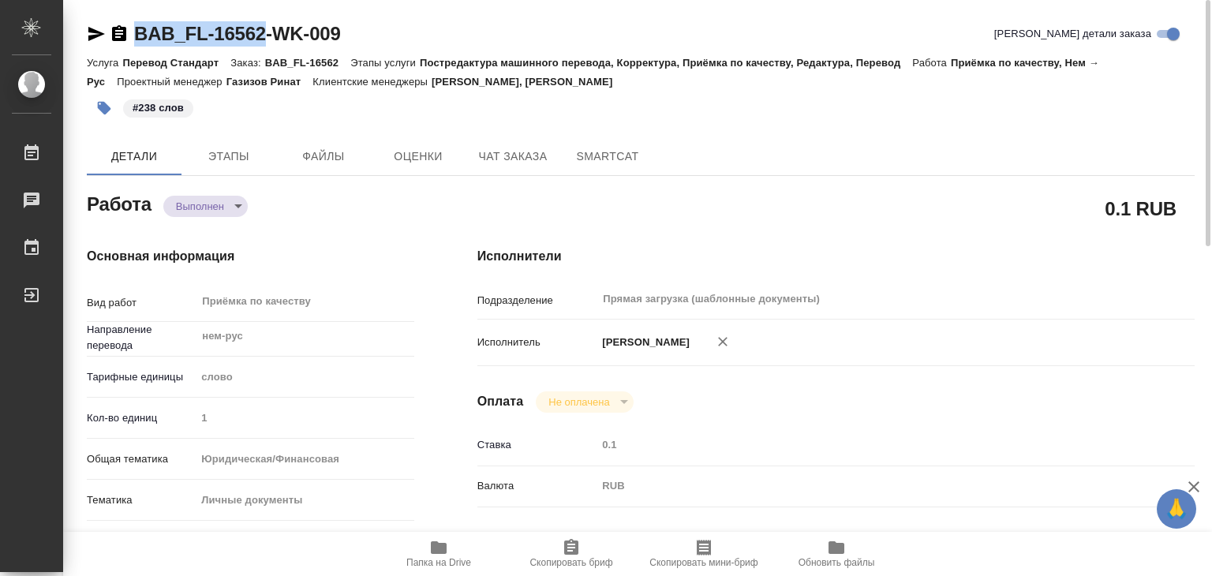
drag, startPoint x: 126, startPoint y: 10, endPoint x: 270, endPoint y: 40, distance: 146.7
type textarea "x"
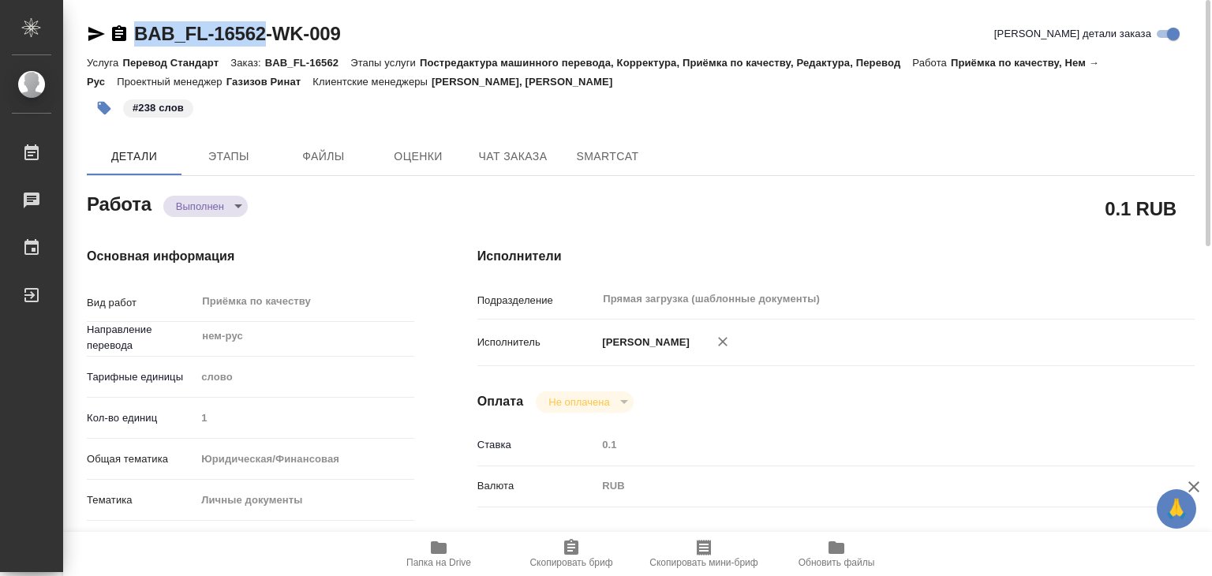
type textarea "x"
copy link "BAB_FL-16562"
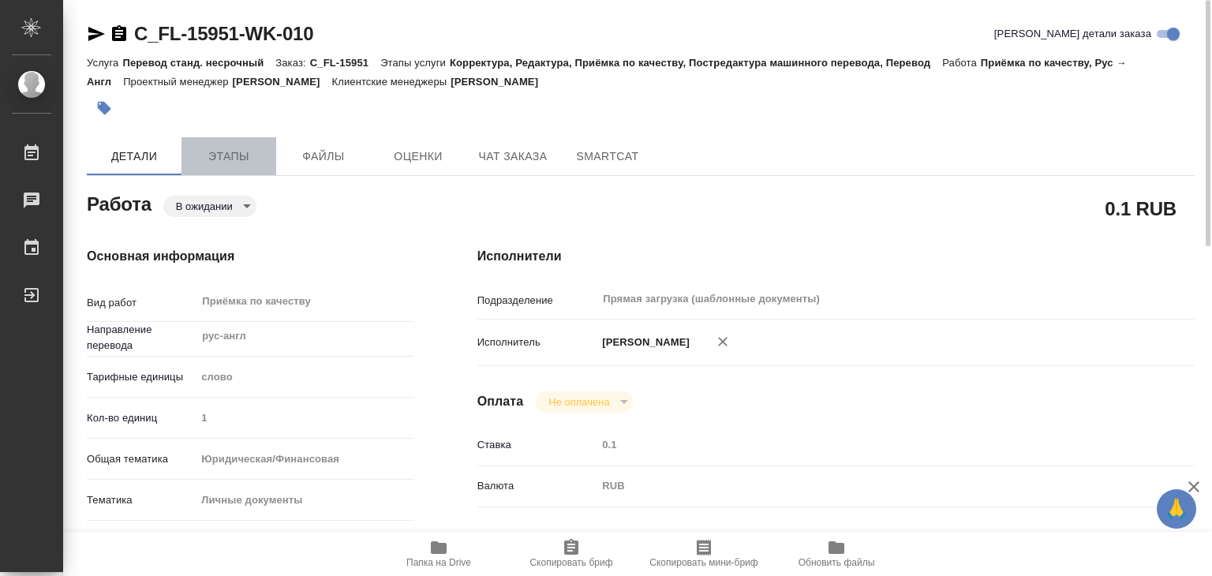
click at [253, 157] on span "Этапы" at bounding box center [229, 157] width 76 height 20
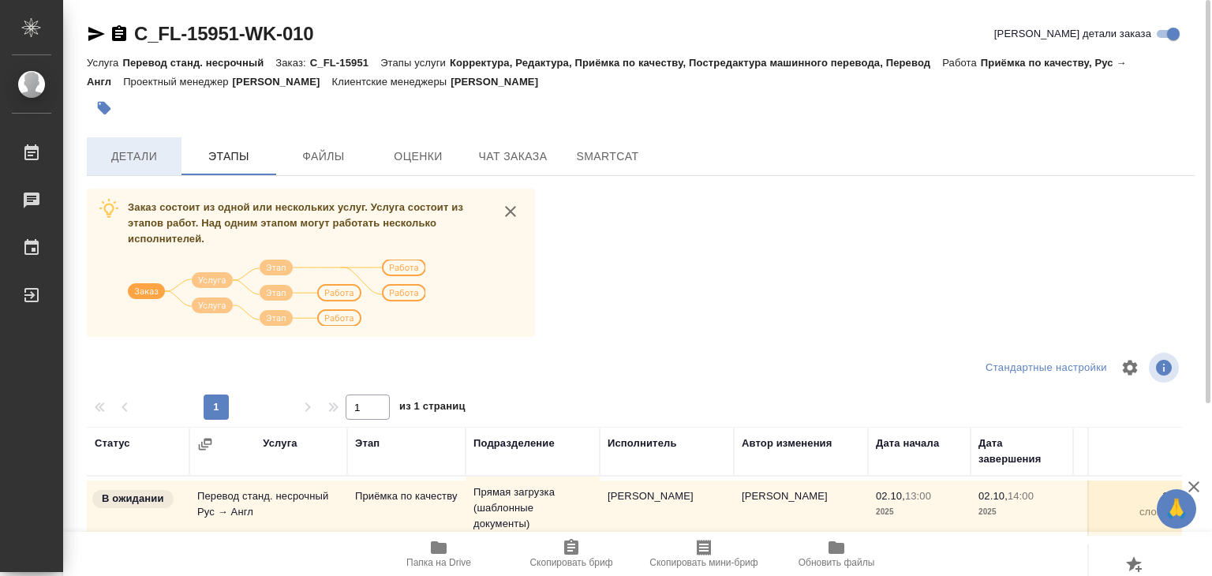
click at [161, 173] on button "Детали" at bounding box center [134, 156] width 95 height 38
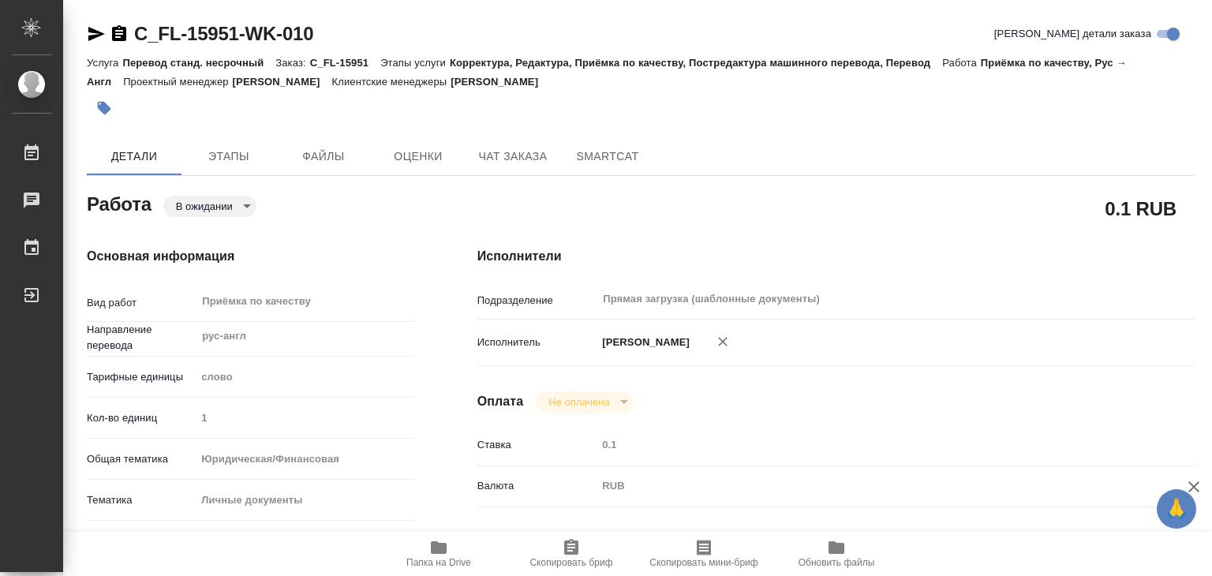
type textarea "x"
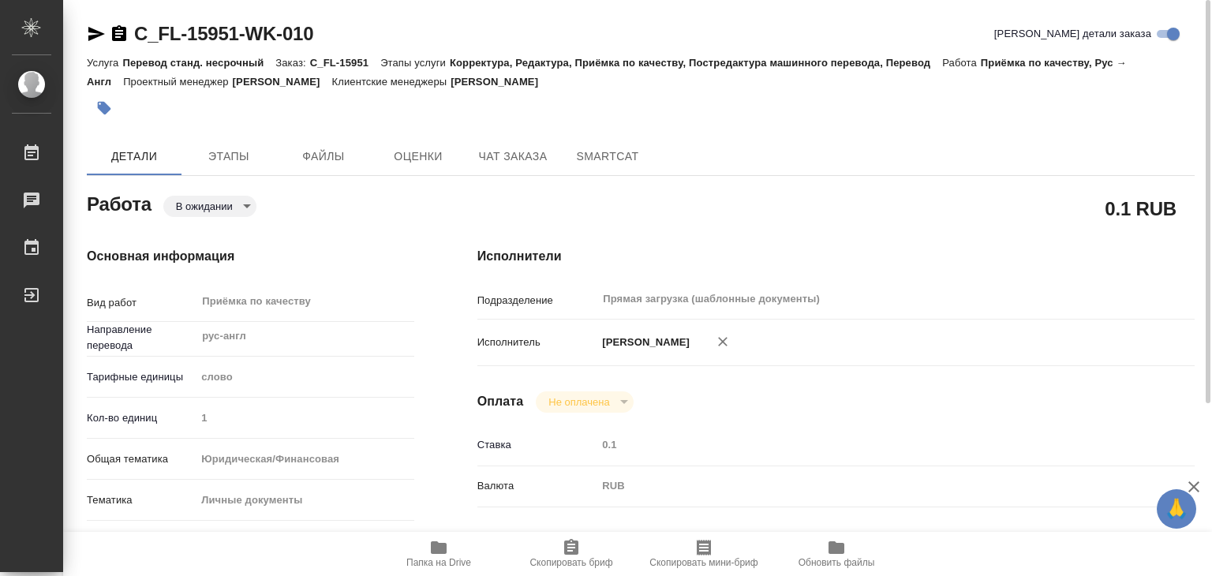
click at [441, 544] on icon "button" at bounding box center [439, 547] width 16 height 13
type textarea "x"
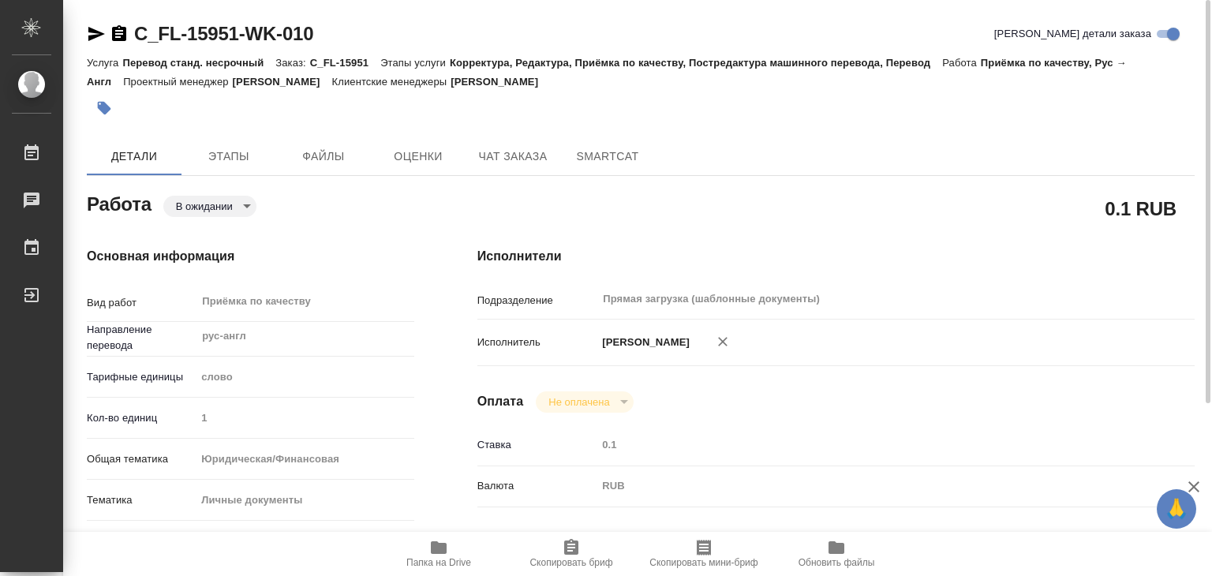
type textarea "x"
click at [215, 212] on body "🙏 .cls-1 fill:#fff; AWATERA Alilekova Valeriya Работы 0 Чаты График Выйти C_FL-…" at bounding box center [606, 288] width 1212 height 576
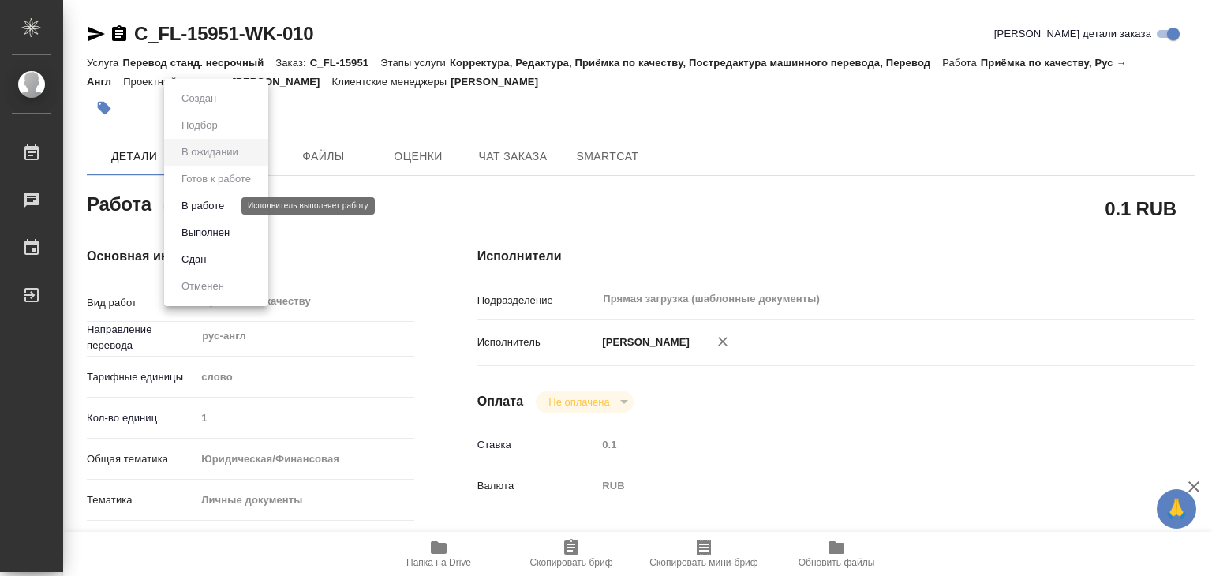
click at [224, 209] on button "В работе" at bounding box center [203, 205] width 52 height 17
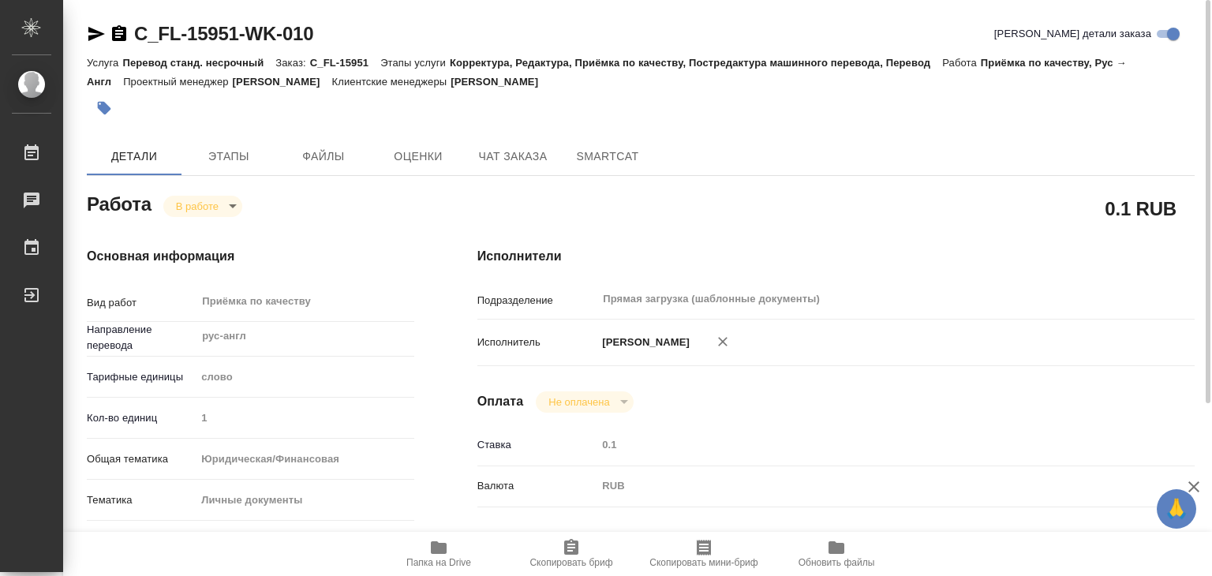
type textarea "x"
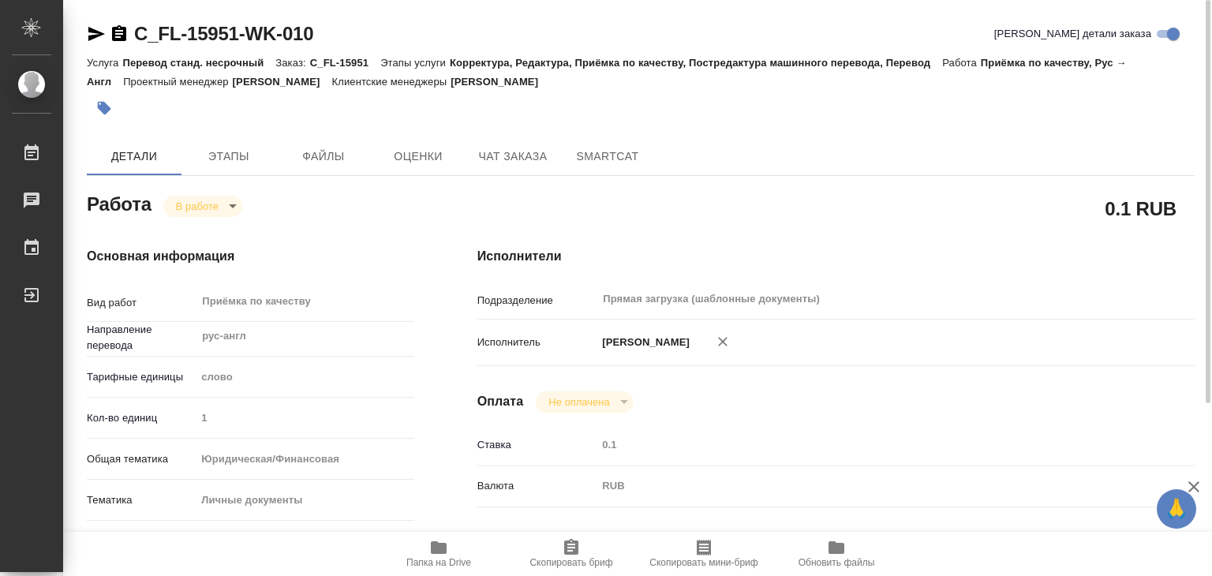
type textarea "x"
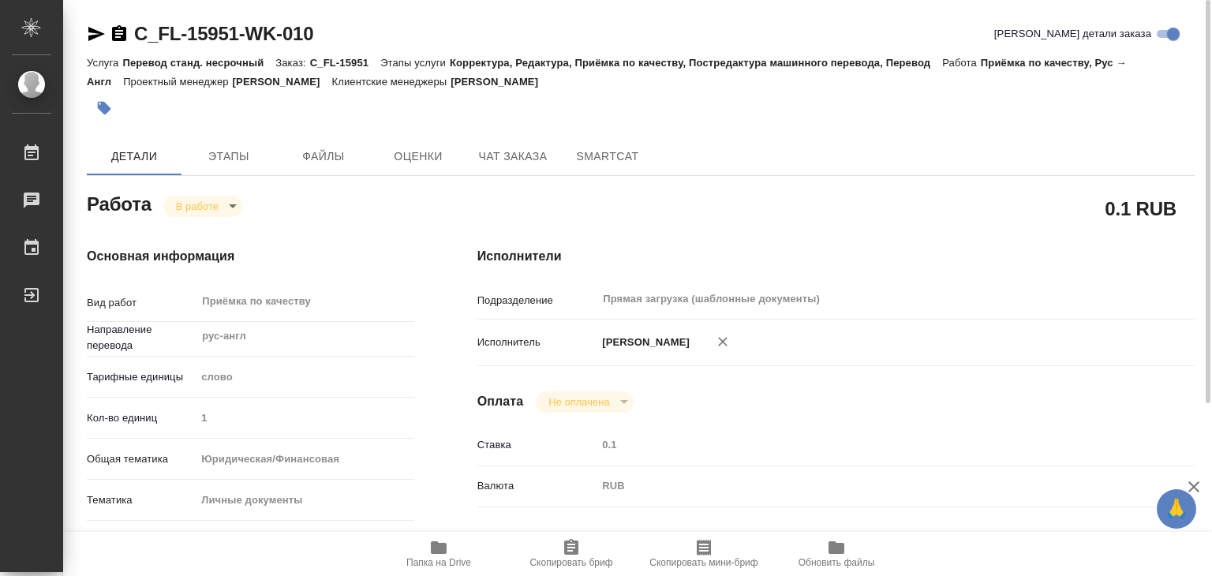
type textarea "x"
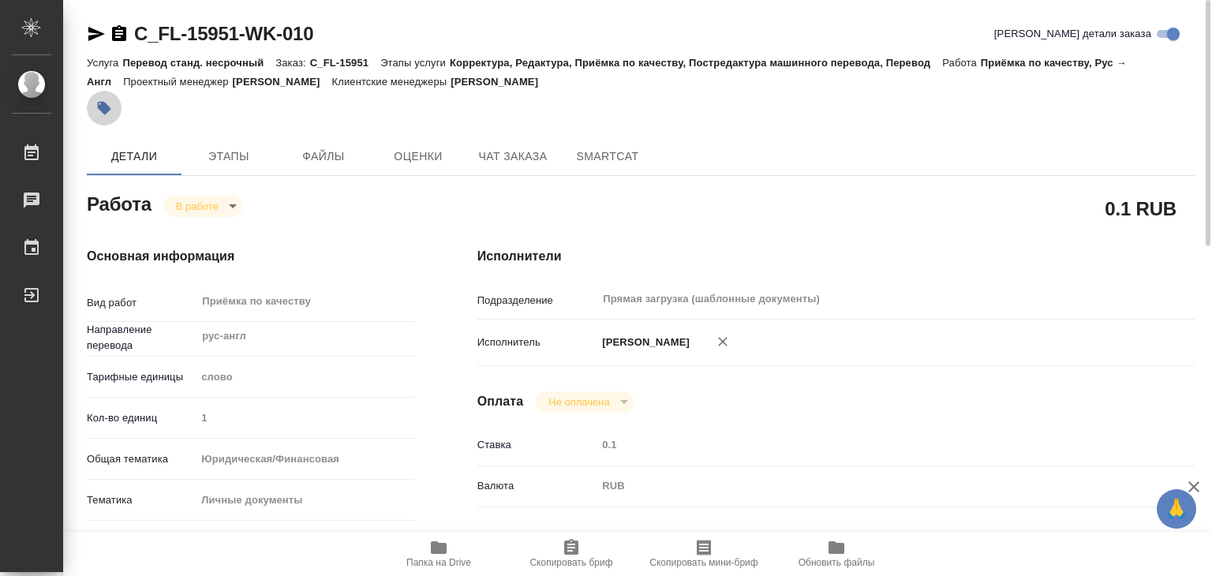
click at [103, 106] on icon "button" at bounding box center [104, 108] width 13 height 13
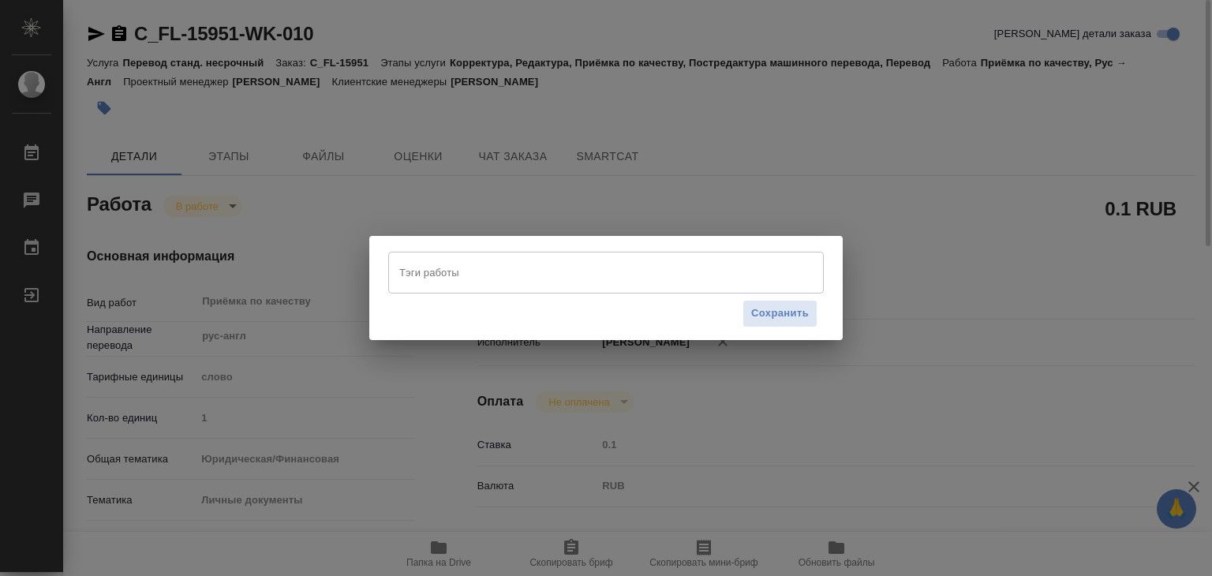
click at [472, 271] on input "Тэги работы" at bounding box center [590, 272] width 391 height 27
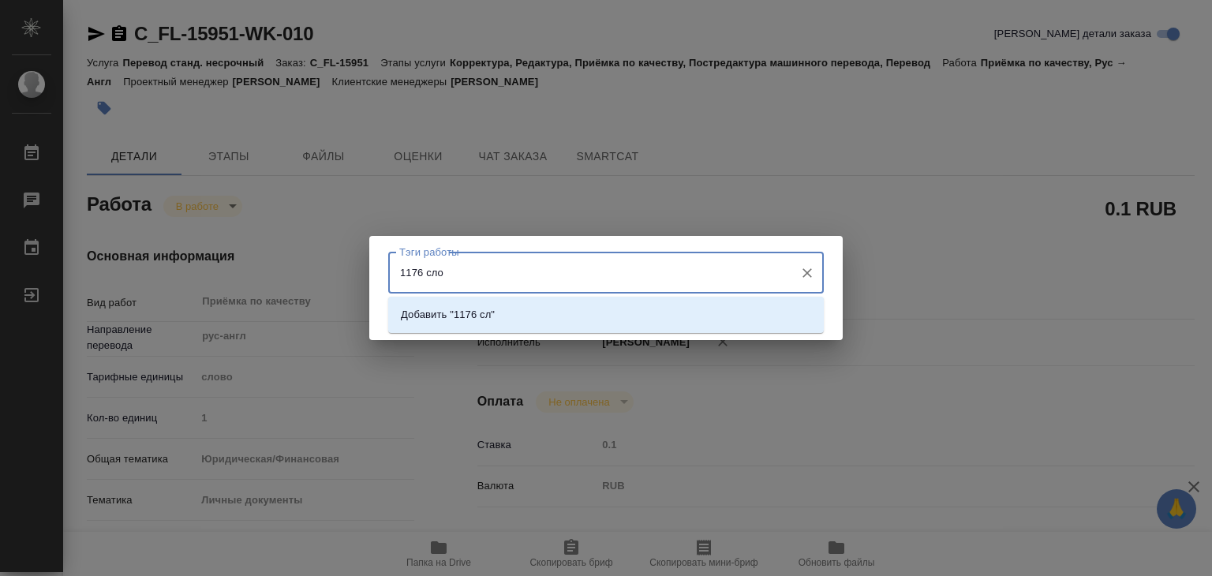
type input "1176 слов"
click at [507, 312] on p "Добавить "1176 слов"" at bounding box center [454, 315] width 106 height 16
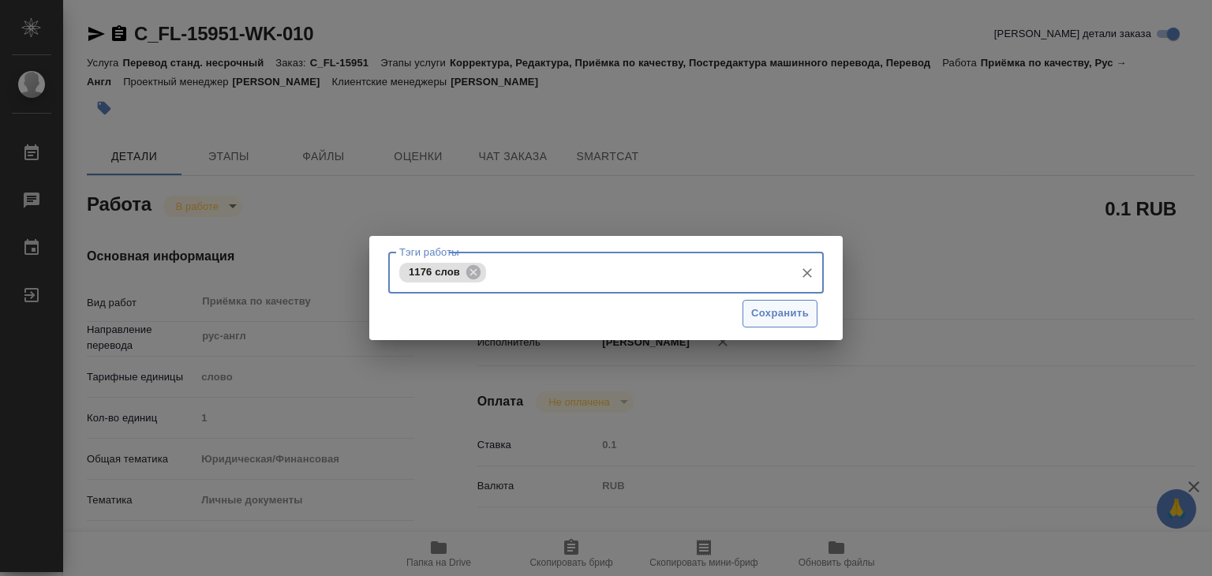
click at [783, 317] on span "Сохранить" at bounding box center [780, 314] width 58 height 18
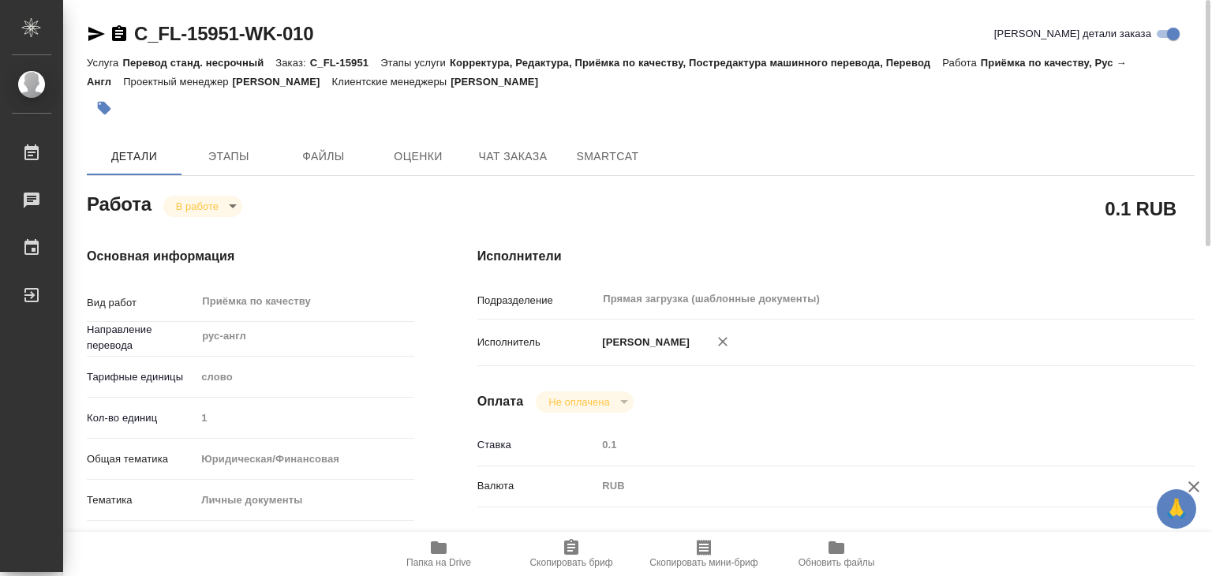
type input "inProgress"
type textarea "Приёмка по качеству"
type textarea "x"
type input "рус-англ"
type input "5a8b1489cc6b4906c91bfd90"
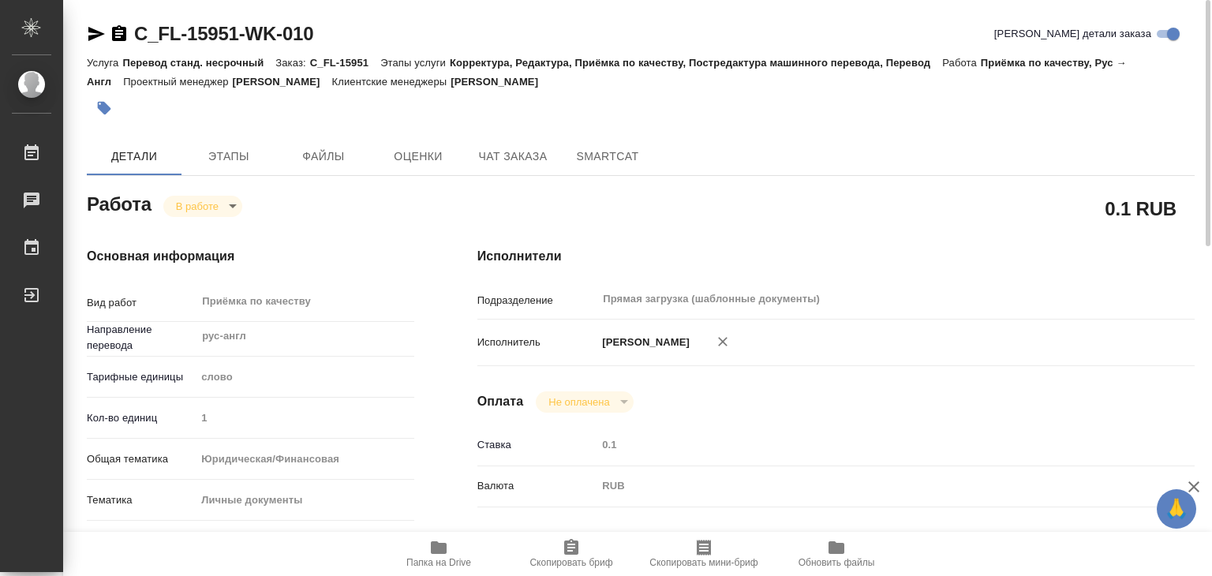
type input "1"
type input "yr-fn"
type input "5a8b8b956a9677013d343cfe"
checkbox input "true"
type input "02.10.2025 13:00"
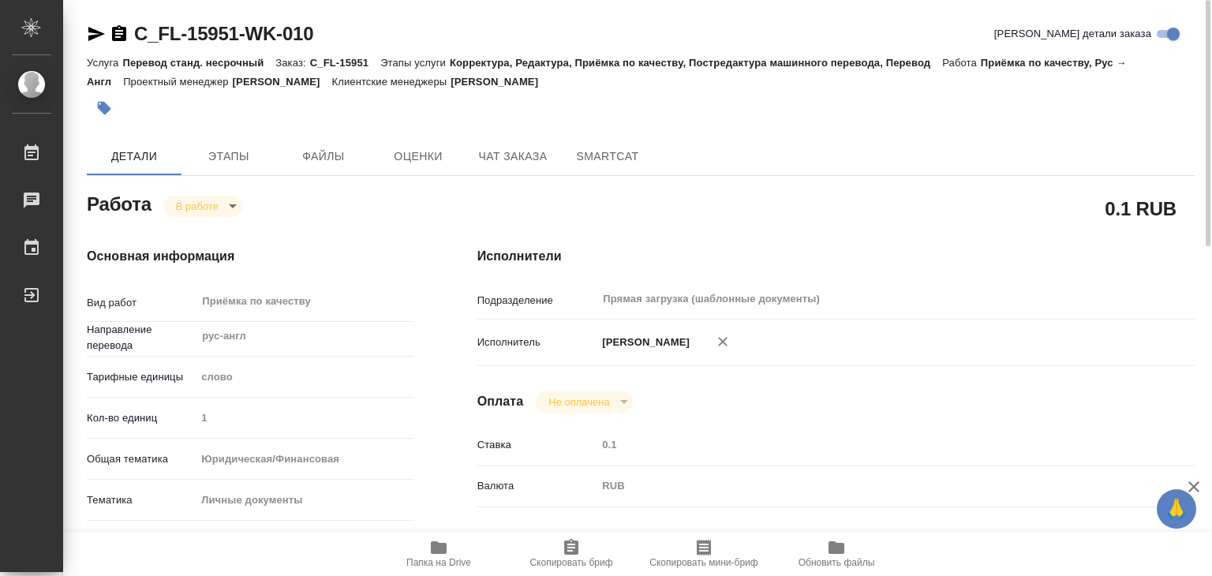
type input "02.10.2025 14:13"
type input "02.10.2025 14:00"
type input "Прямая загрузка (шаблонные документы)"
type input "notPayed"
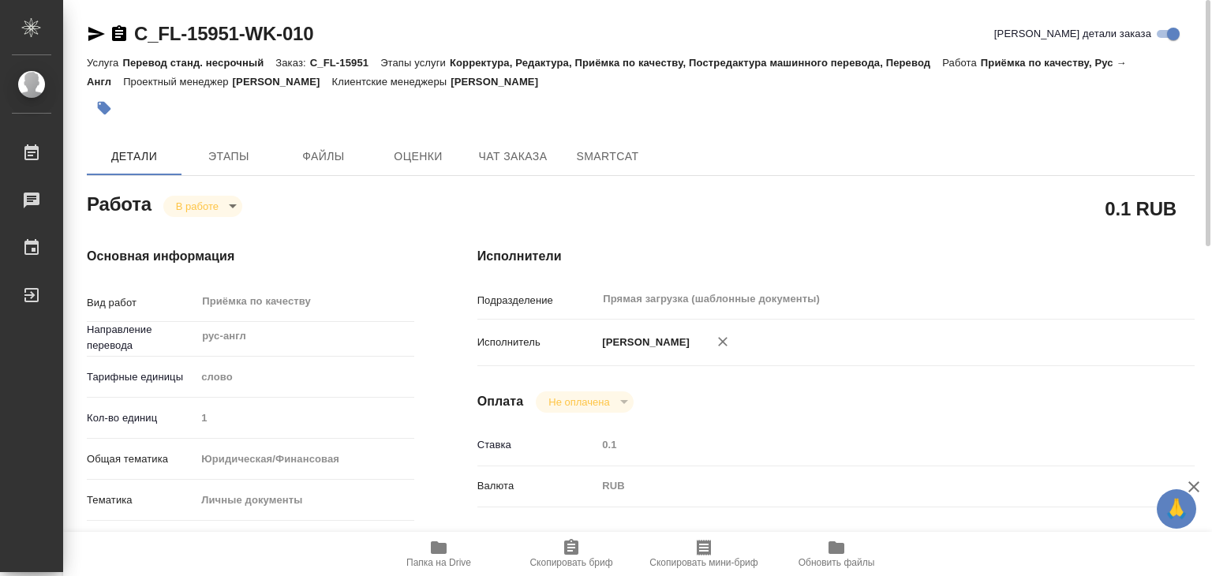
type input "0.1"
type input "RUB"
type input "[PERSON_NAME]"
type textarea "x"
type textarea "/Clients/FL_C/Orders/C_FL-15951/Corrected/C_FL-15951-WK-010"
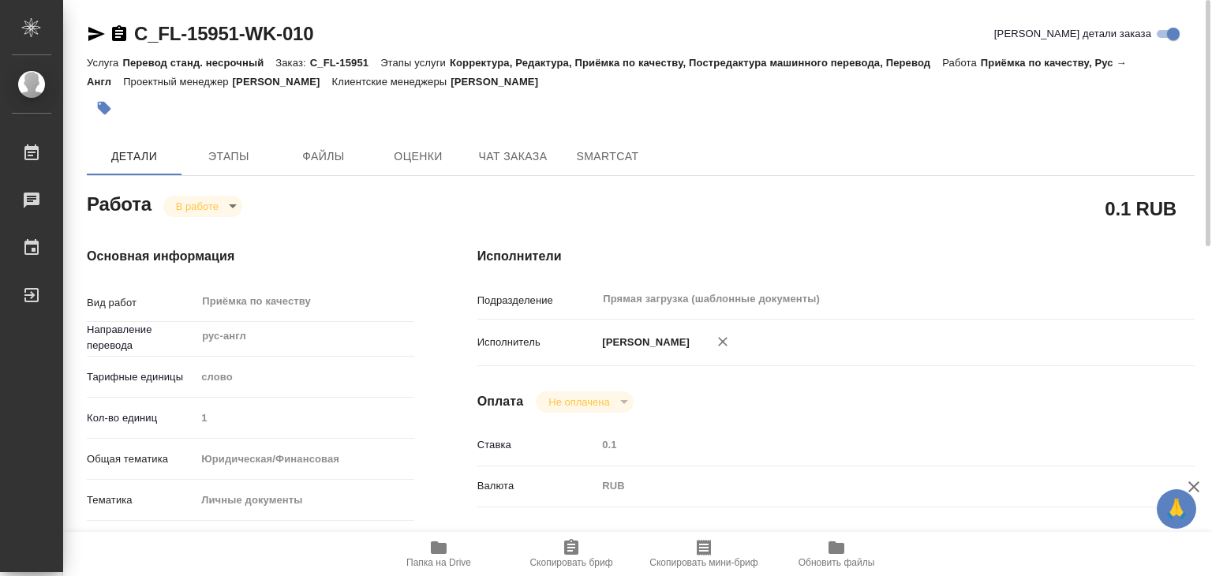
type textarea "x"
type input "C_FL-15951"
type input "Перевод станд. несрочный"
type input "Корректура, Редактура, Приёмка по качеству, Постредактура машинного перевода, П…"
type input "Лямина Надежда"
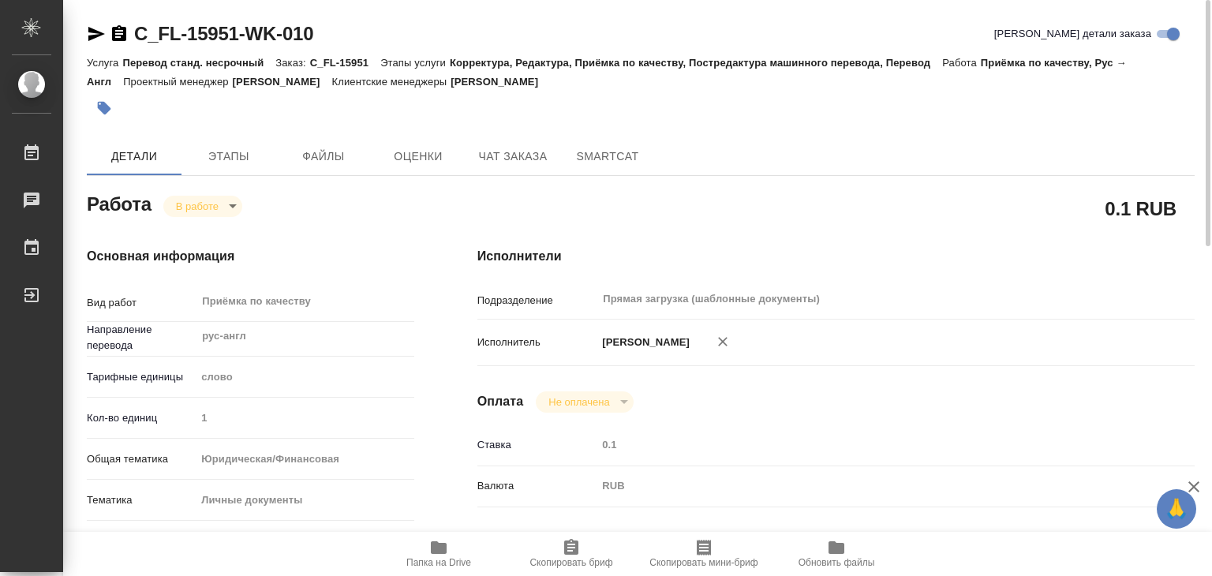
type input "/Clients/FL_C/Orders/C_FL-15951"
type textarea "x"
type textarea "нот"
type textarea "x"
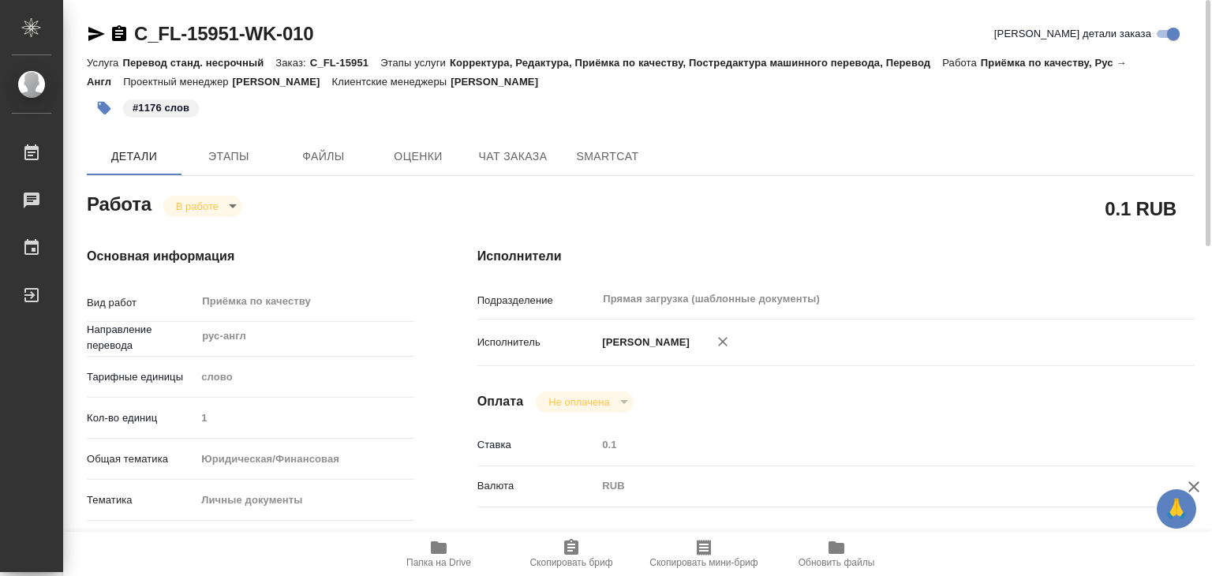
type textarea "x"
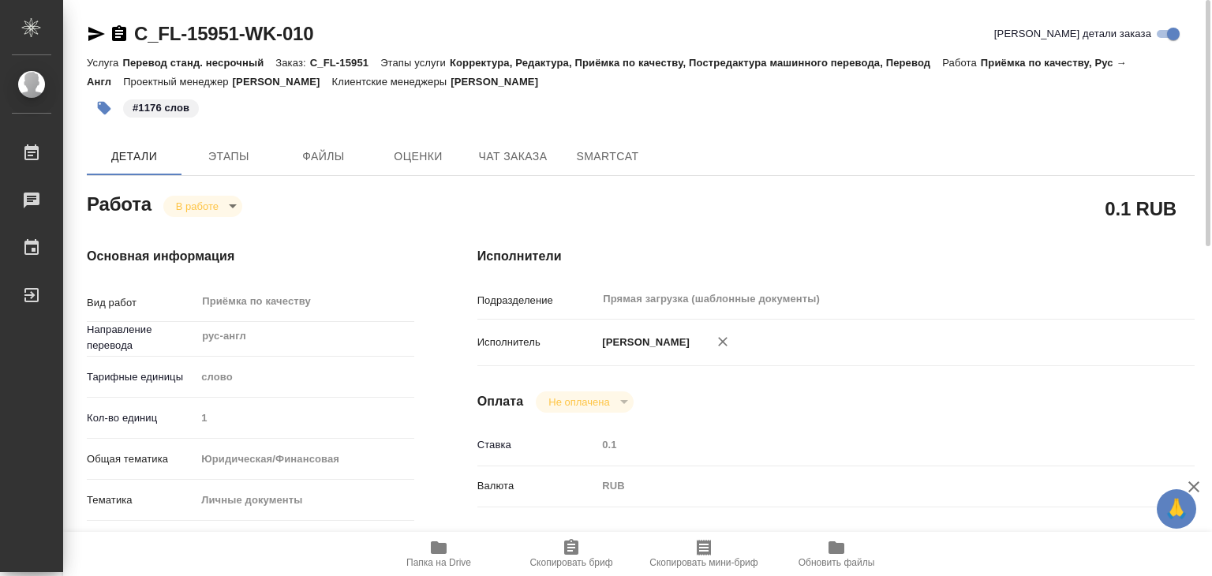
type textarea "x"
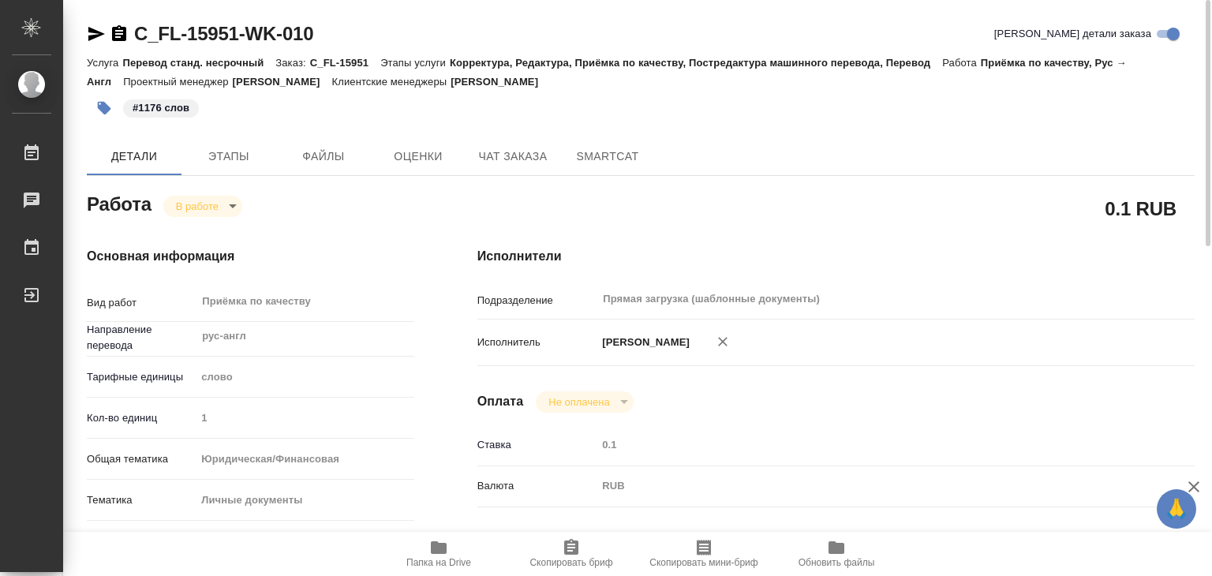
type textarea "x"
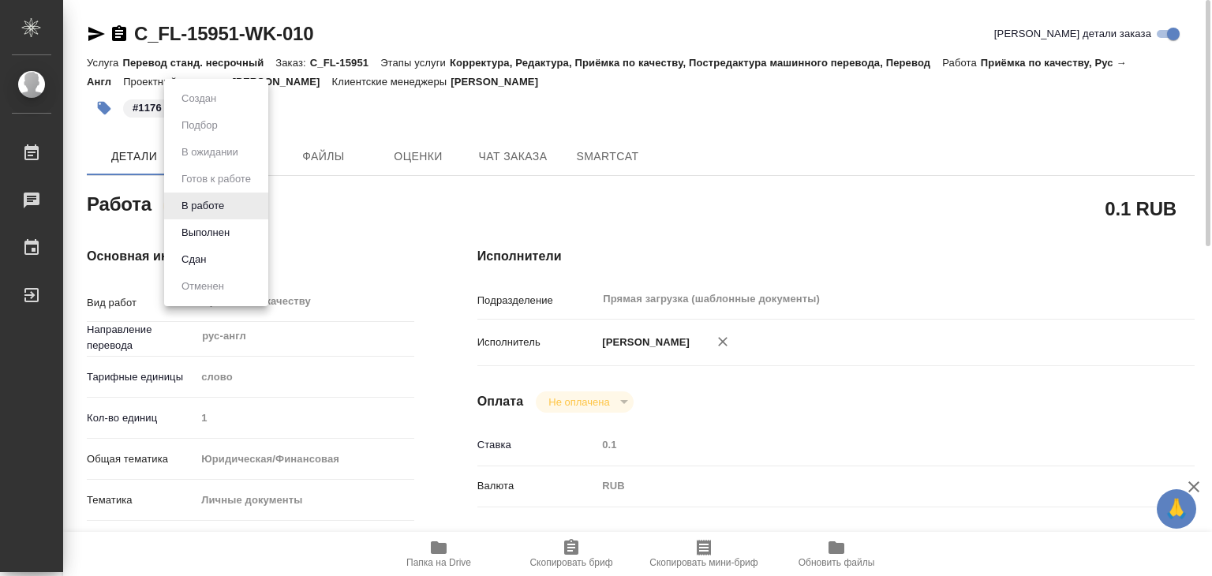
click at [218, 204] on body "🙏 .cls-1 fill:#fff; AWATERA Alilekova Valeriya Работы 0 Чаты График Выйти C_FL-…" at bounding box center [606, 288] width 1212 height 576
click at [228, 228] on button "Выполнен" at bounding box center [206, 232] width 58 height 17
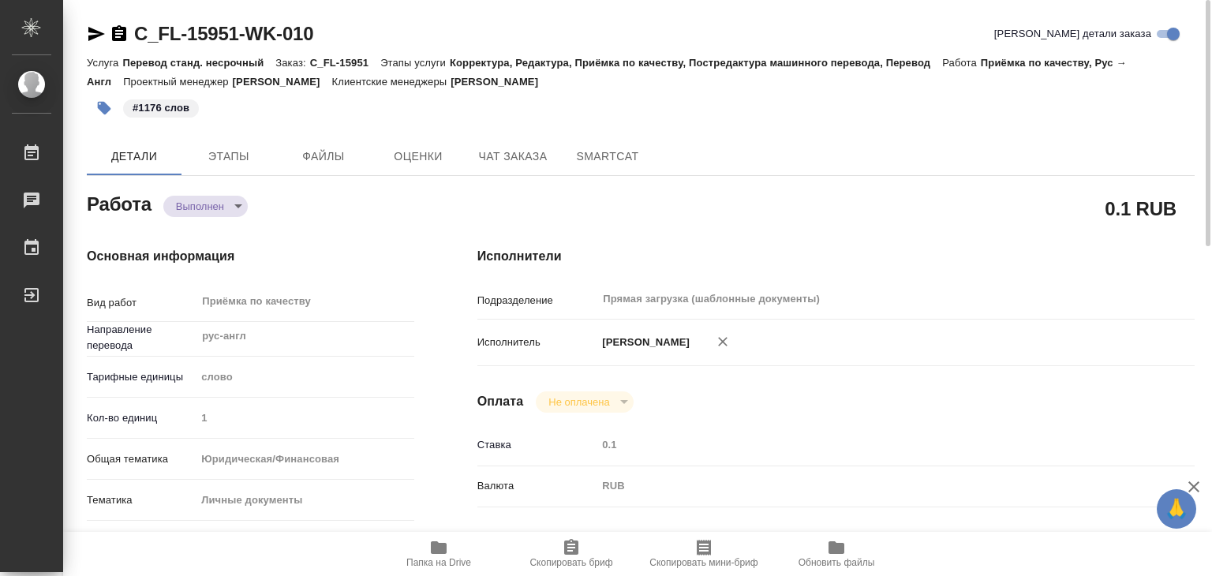
type textarea "x"
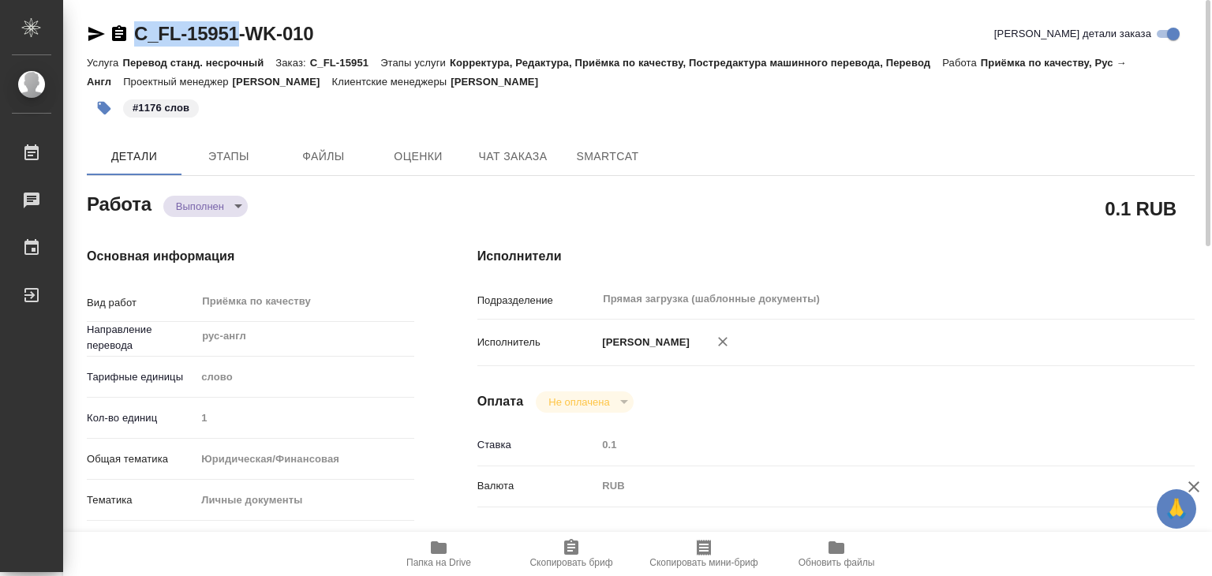
drag, startPoint x: 118, startPoint y: 13, endPoint x: 234, endPoint y: 23, distance: 117.2
copy link "C_FL-15951"
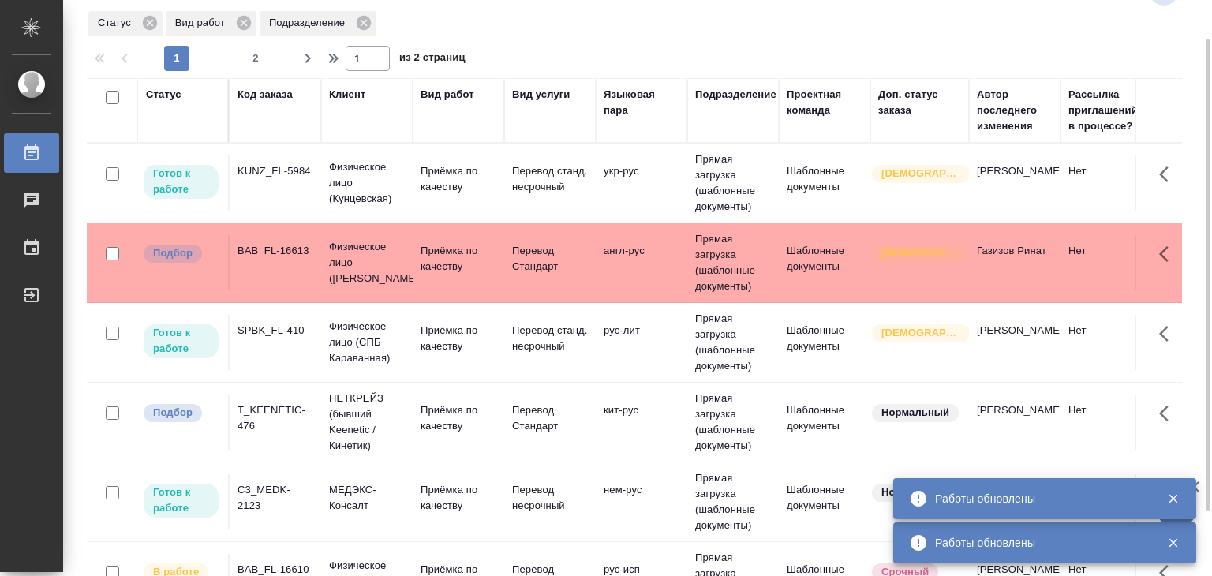
scroll to position [631, 0]
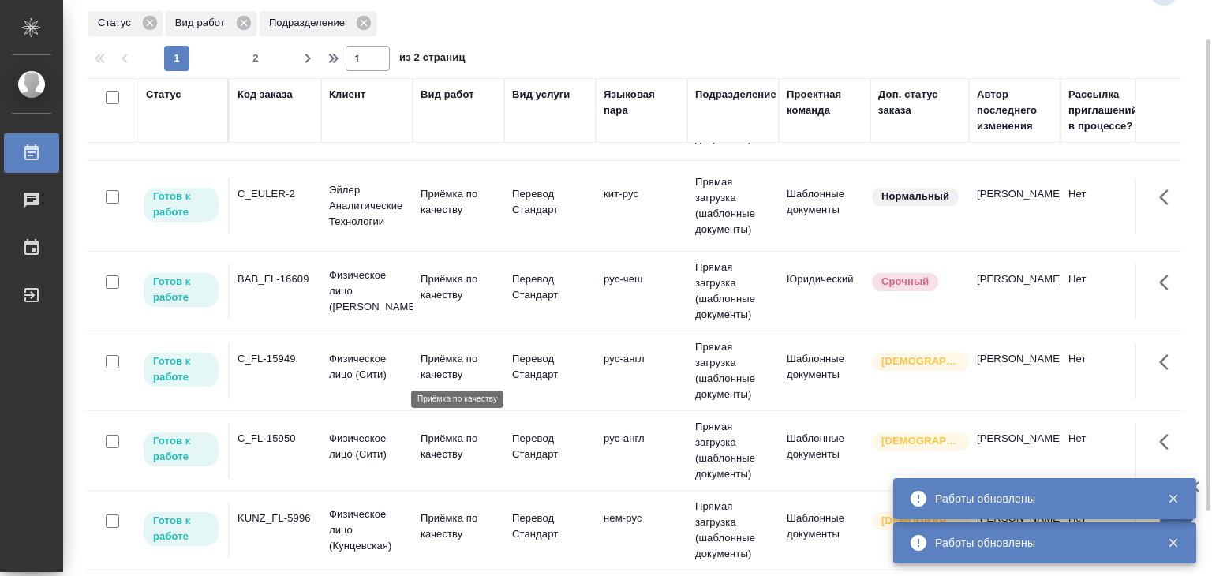
click at [450, 361] on p "Приёмка по качеству" at bounding box center [459, 367] width 76 height 32
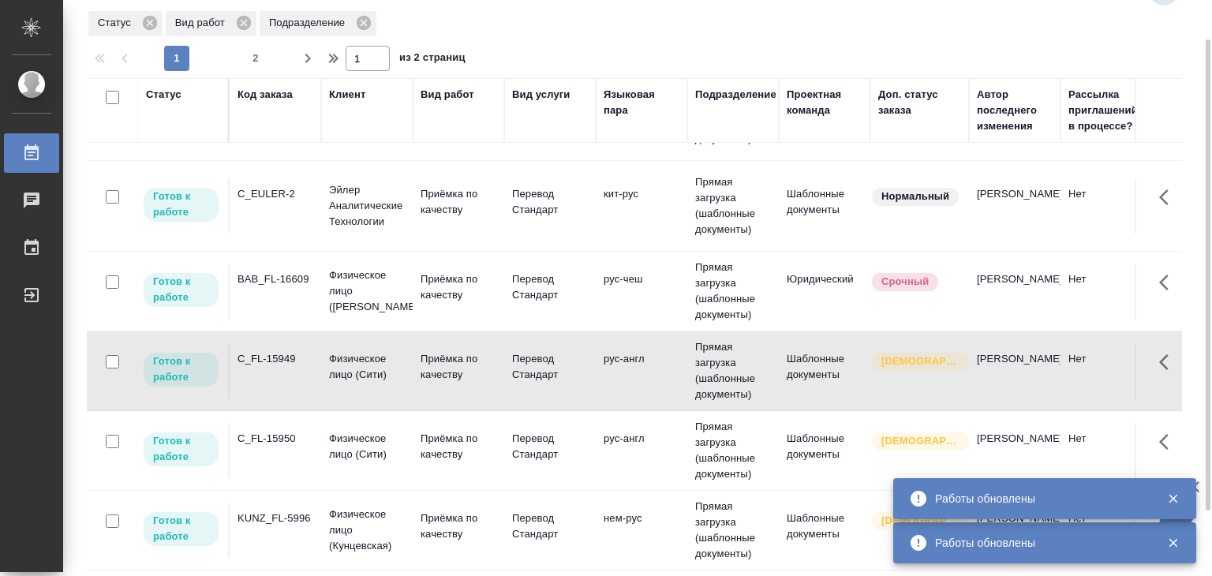
scroll to position [1427, 0]
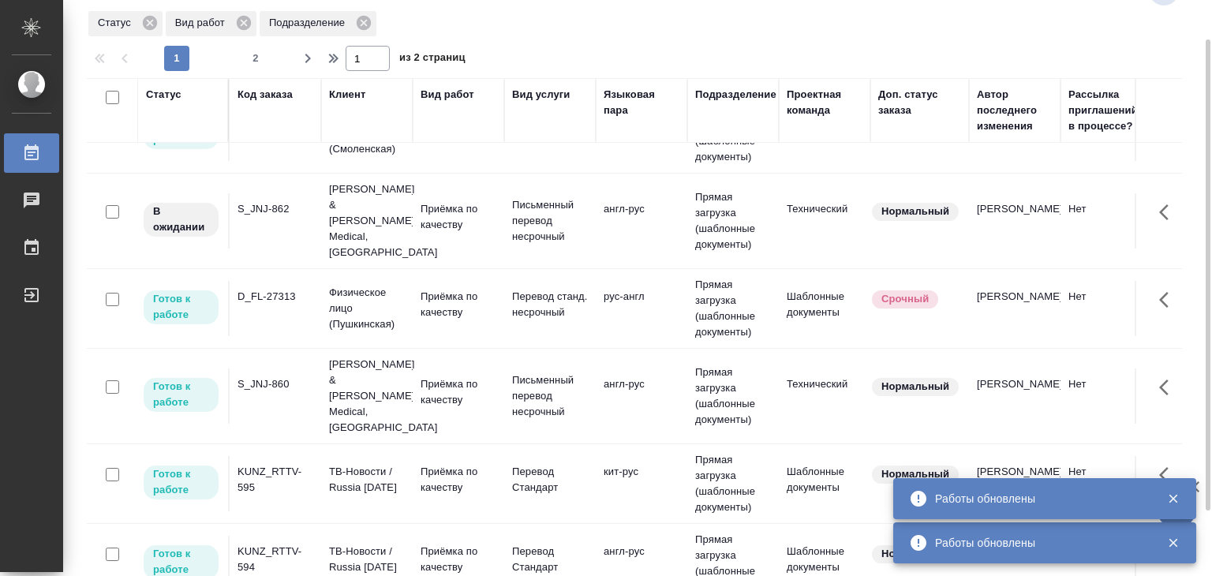
click at [400, 383] on p "[PERSON_NAME] & [PERSON_NAME] Medical, [GEOGRAPHIC_DATA]" at bounding box center [367, 396] width 76 height 79
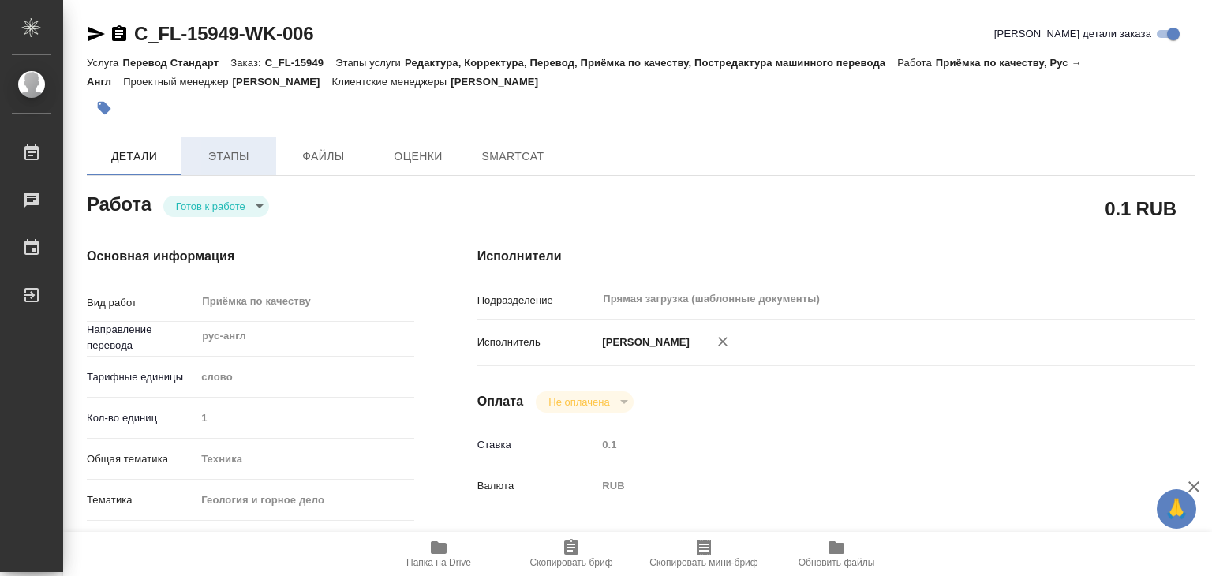
type textarea "x"
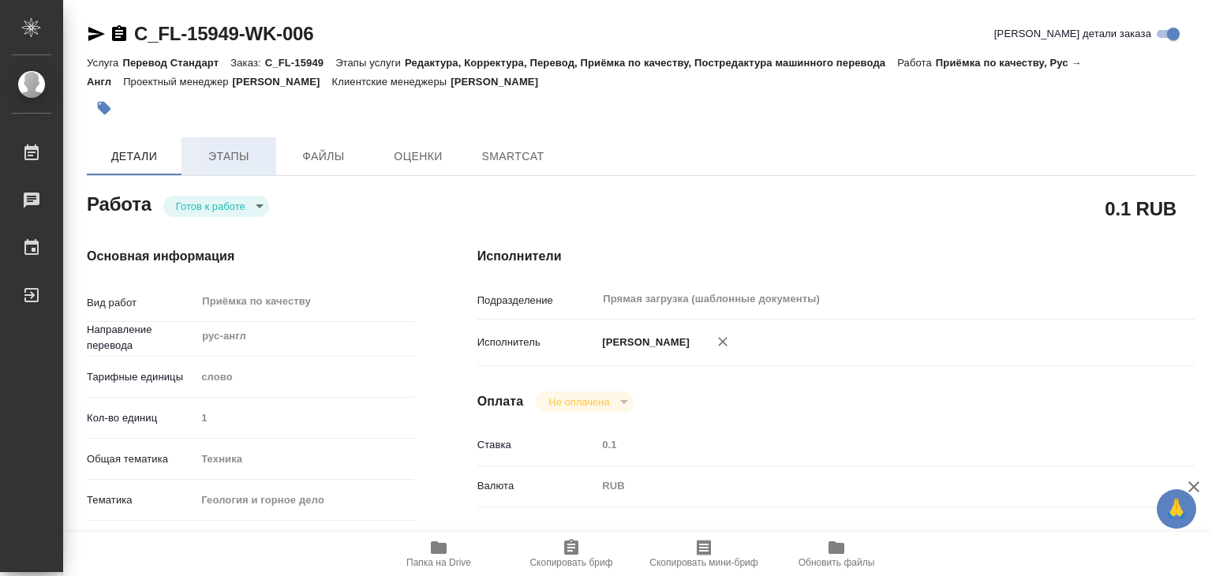
type textarea "x"
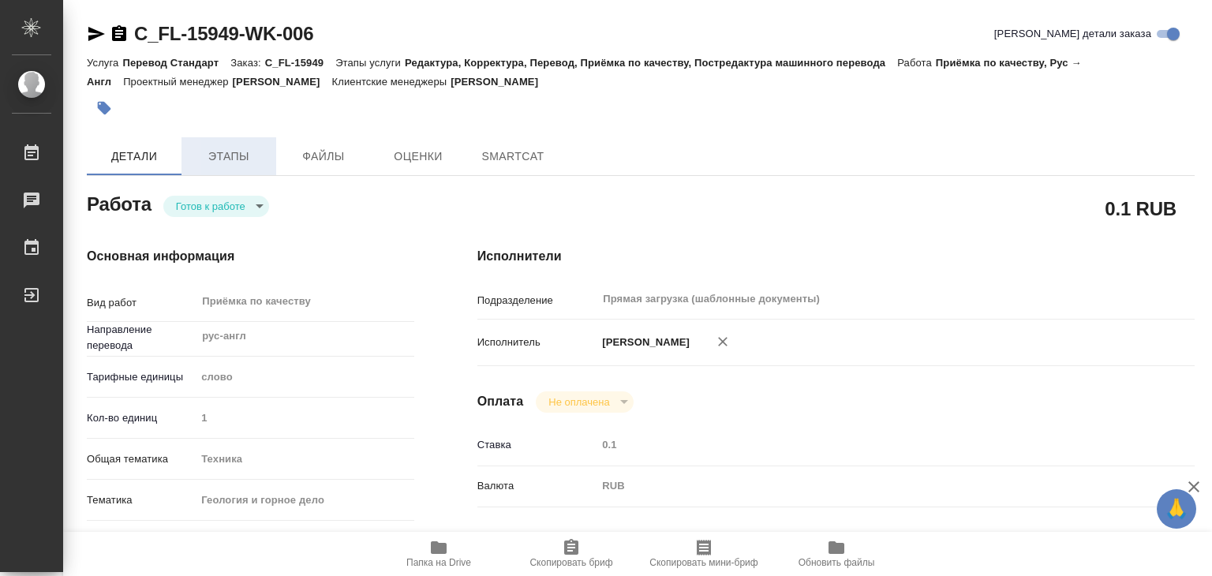
type textarea "x"
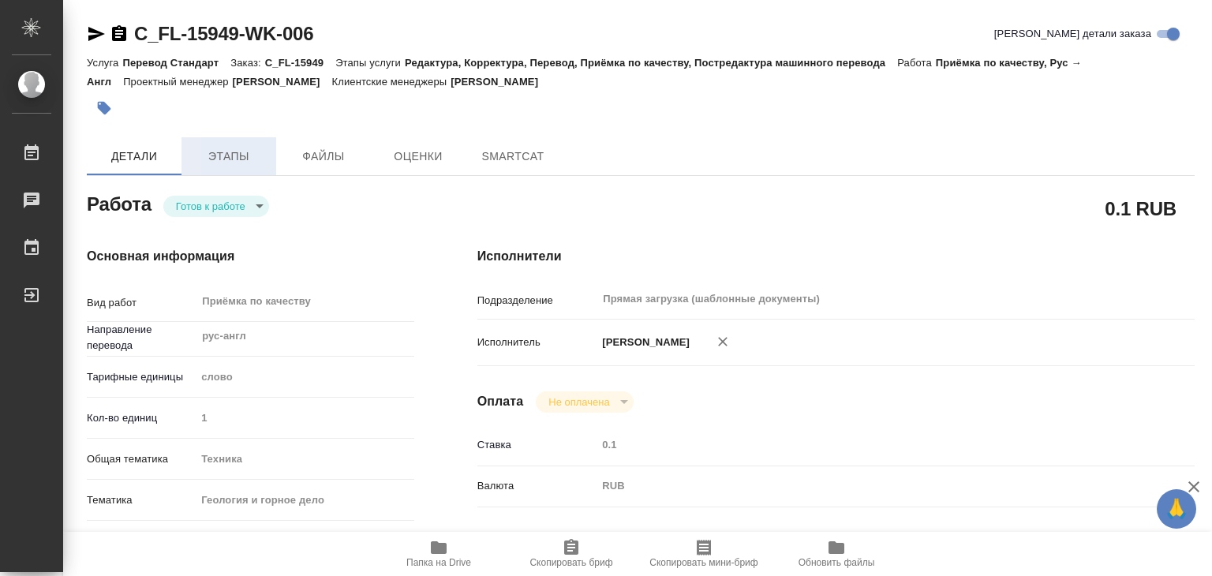
type textarea "x"
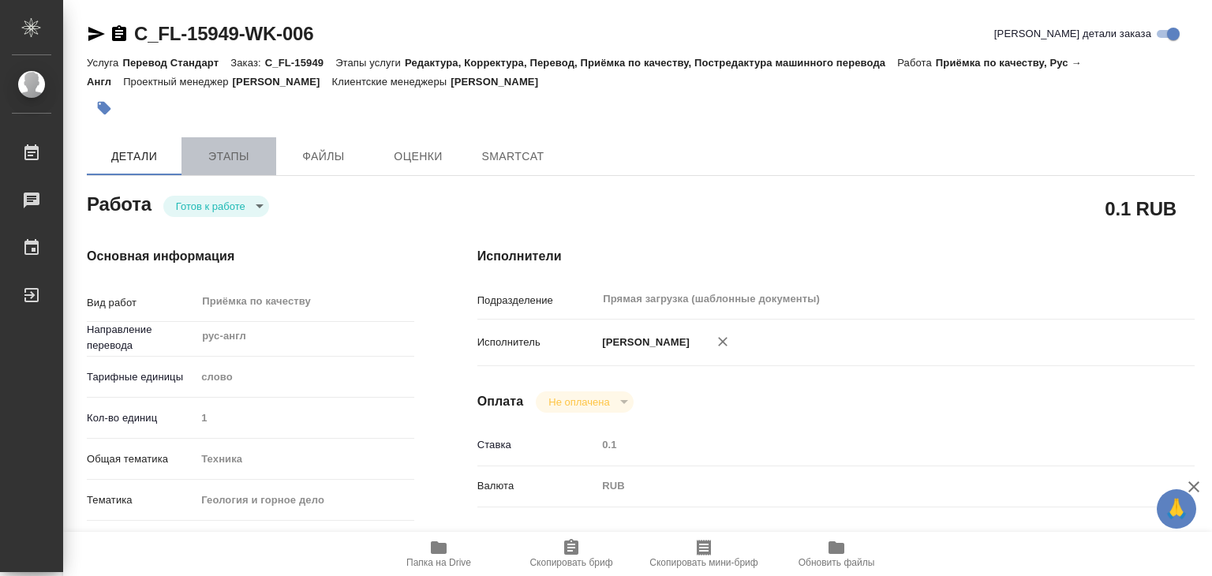
click at [224, 164] on span "Этапы" at bounding box center [229, 157] width 76 height 20
type textarea "x"
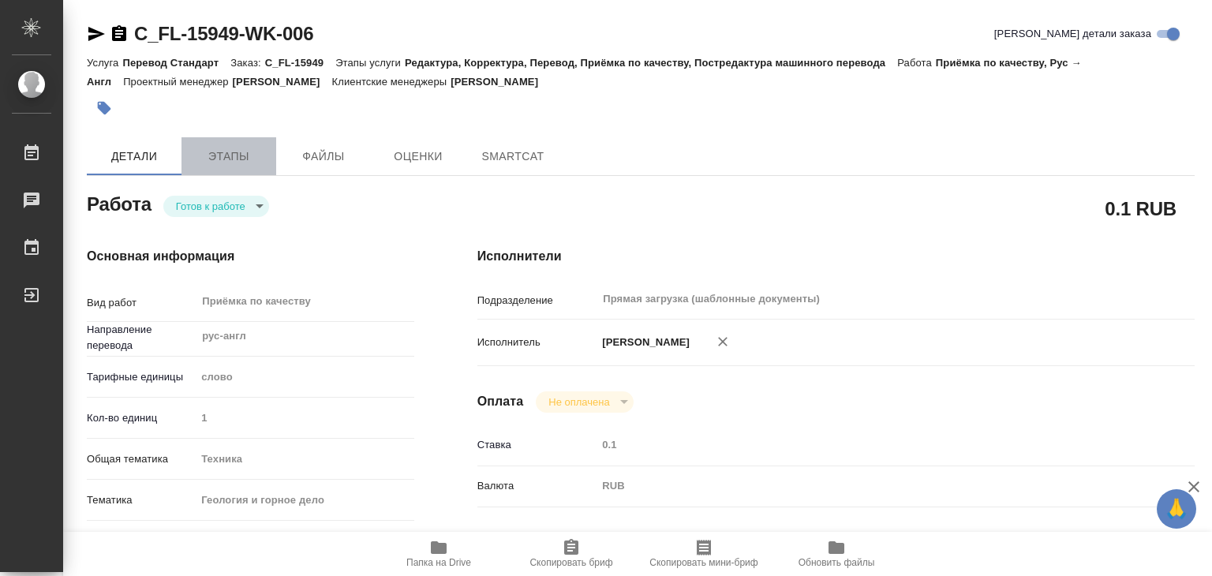
type textarea "x"
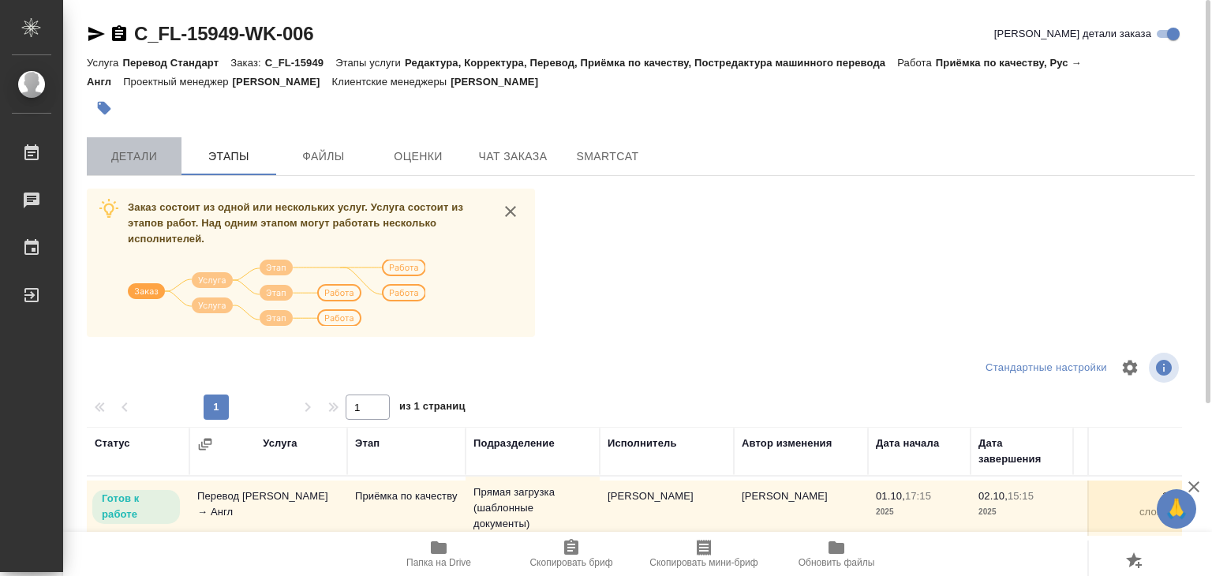
click at [153, 155] on span "Детали" at bounding box center [134, 157] width 76 height 20
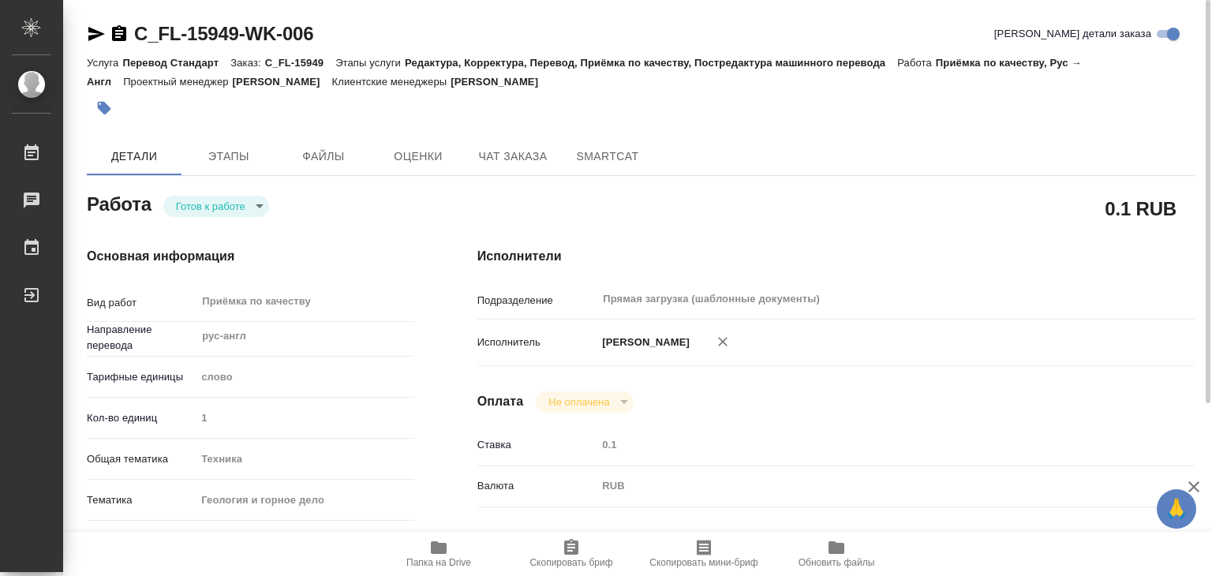
type textarea "x"
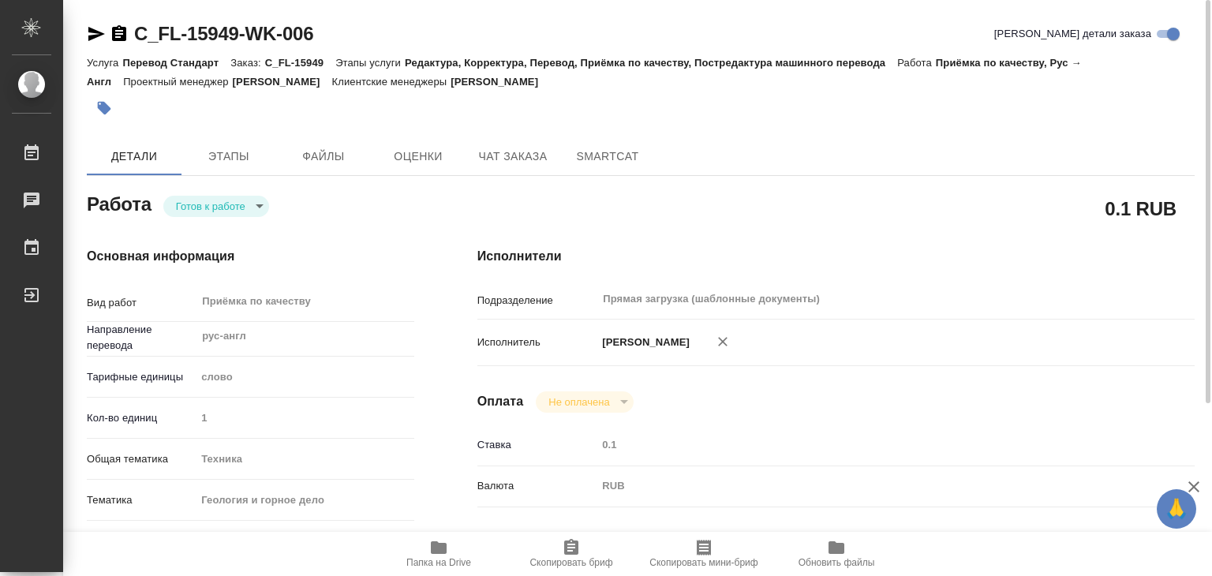
type textarea "x"
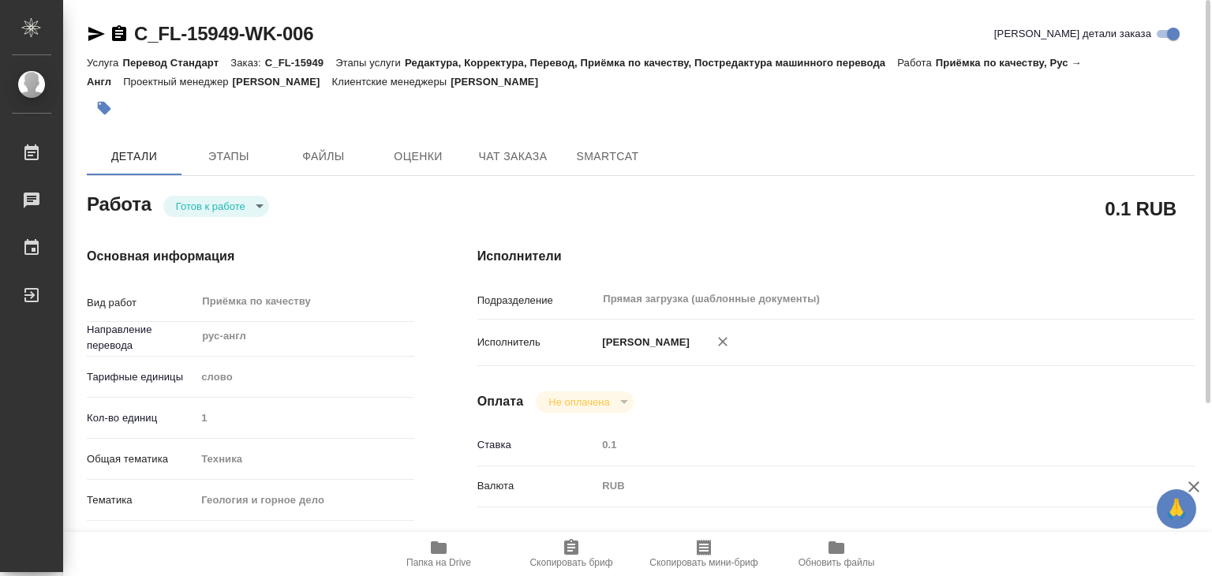
type textarea "x"
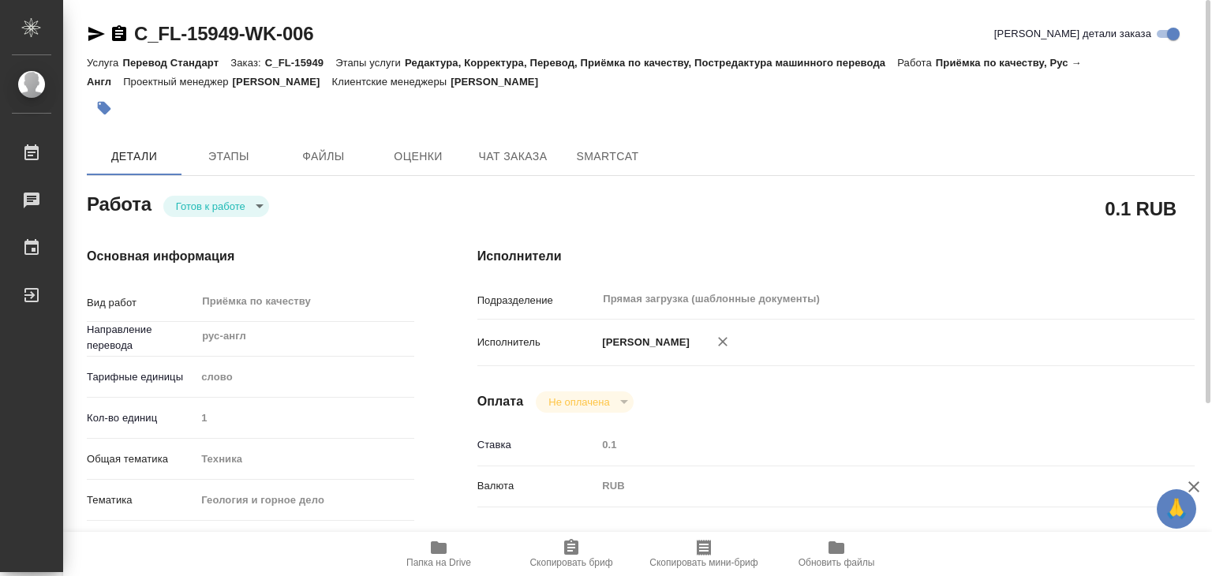
type textarea "x"
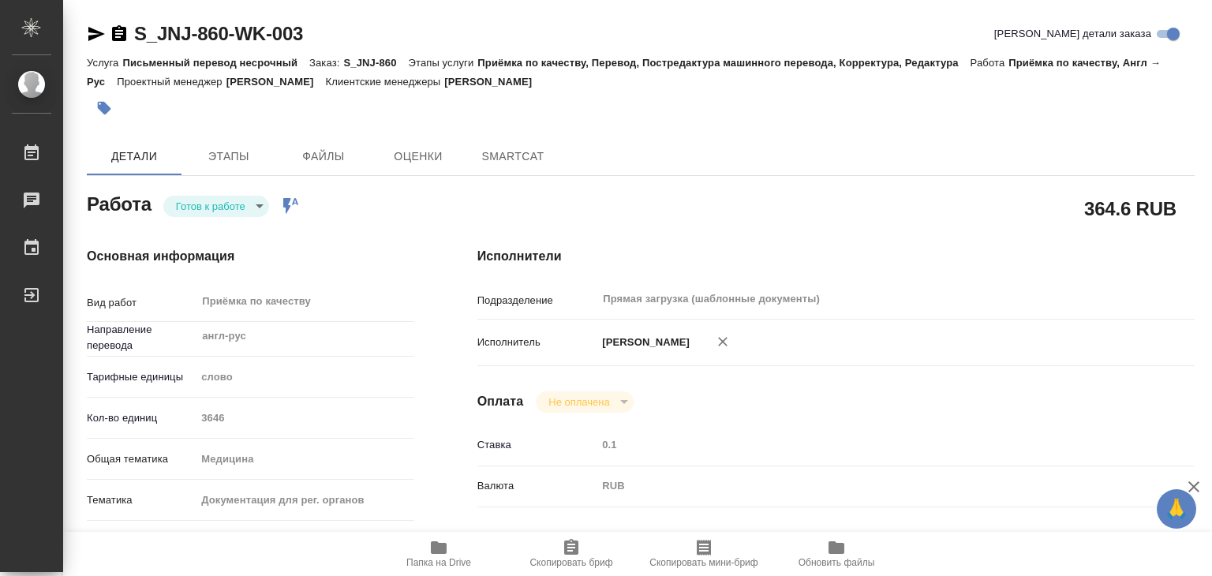
type textarea "x"
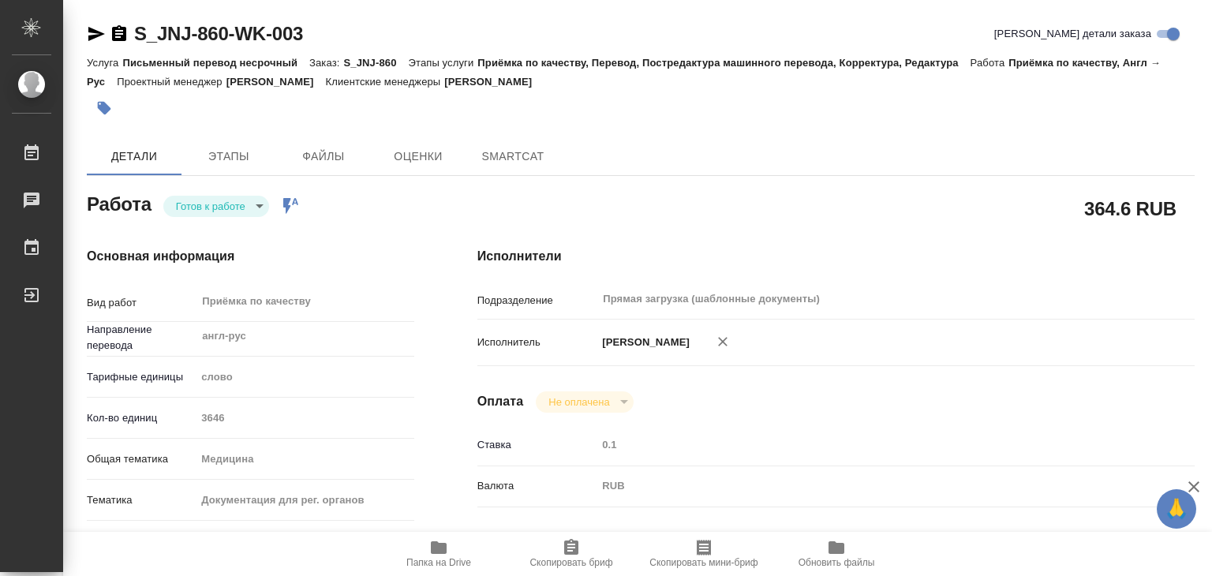
type textarea "x"
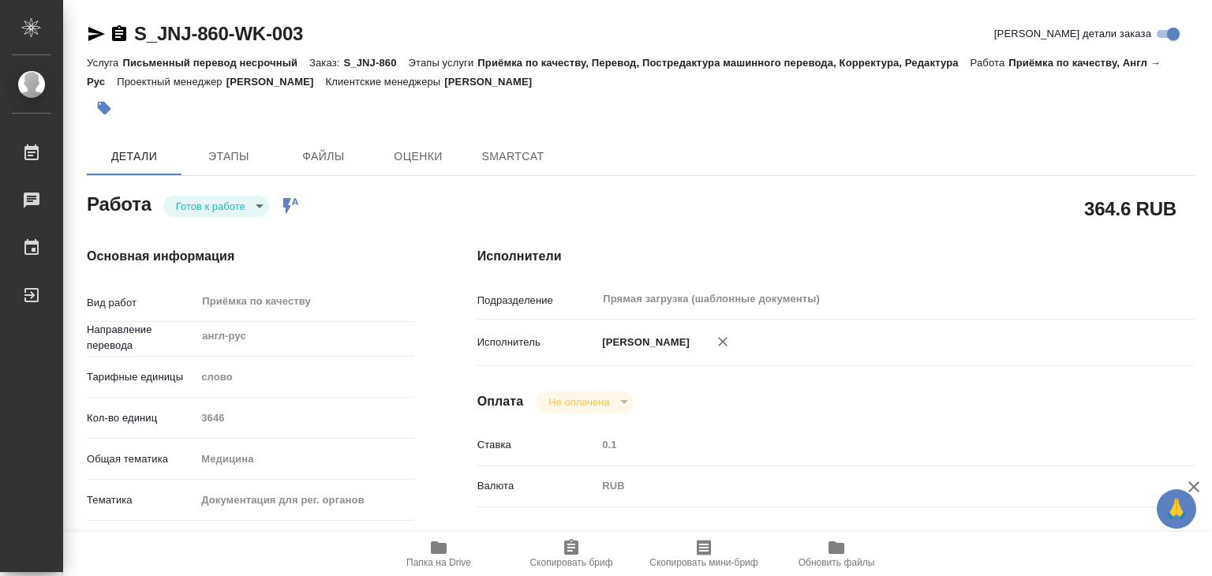
type textarea "x"
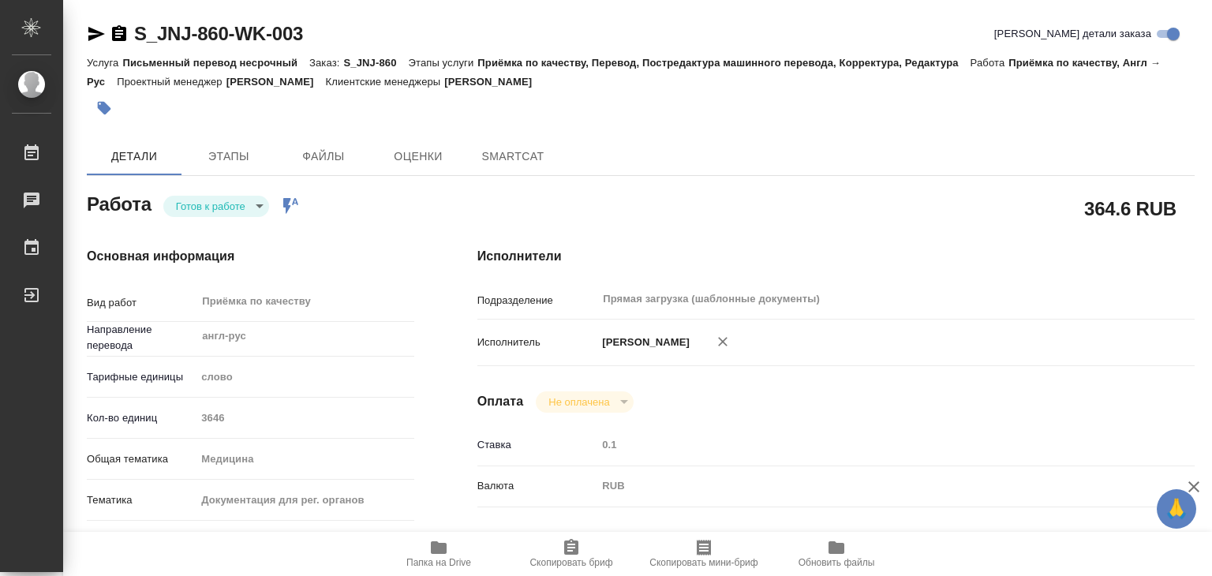
click at [231, 203] on body "🙏 .cls-1 fill:#fff; AWATERA Alilekova [PERSON_NAME] Работы Чаты График Выйти S_…" at bounding box center [606, 288] width 1212 height 576
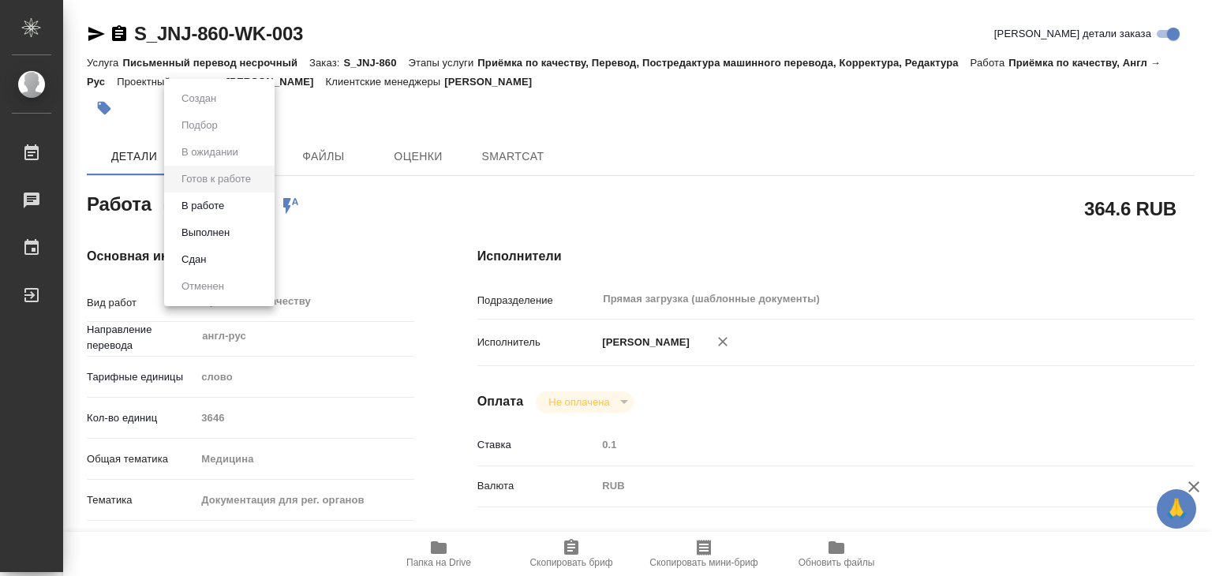
type textarea "x"
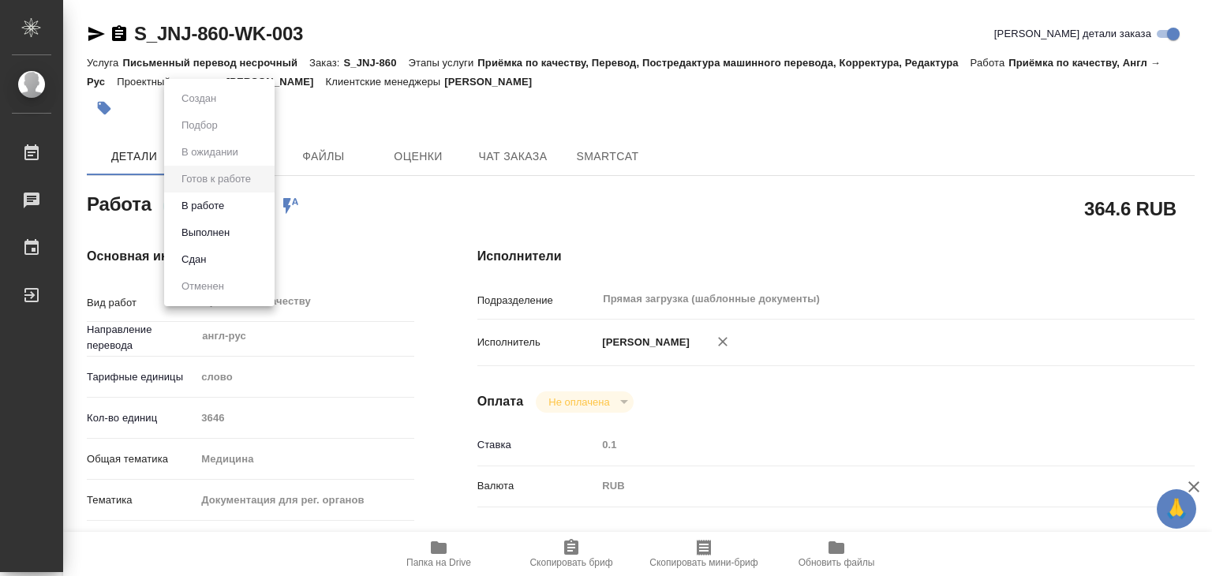
click at [234, 200] on li "В работе" at bounding box center [219, 206] width 110 height 27
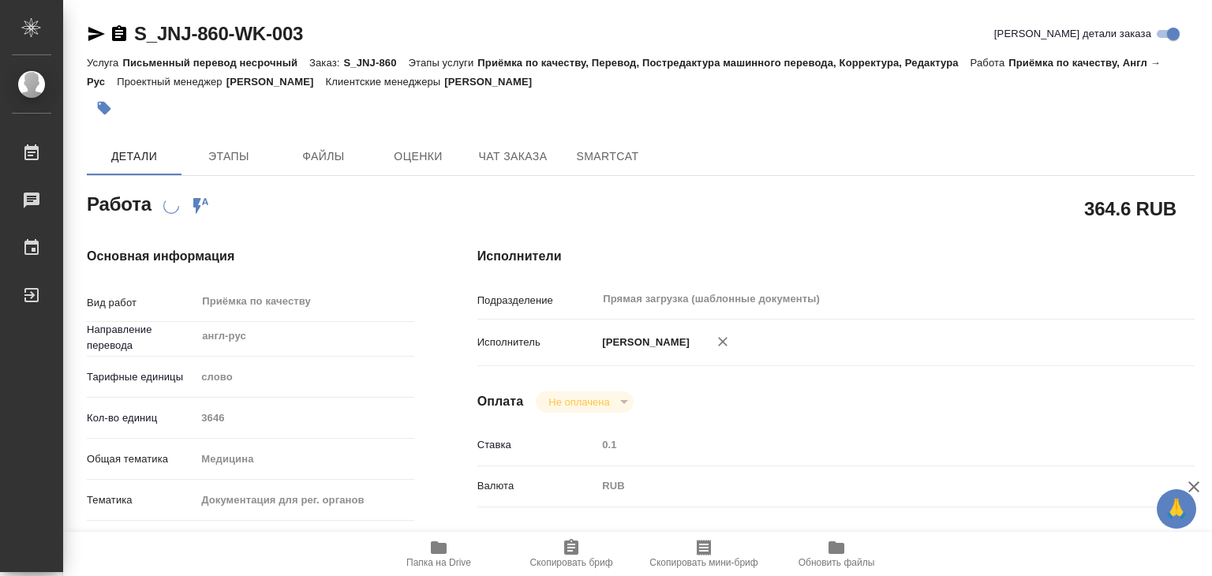
type textarea "x"
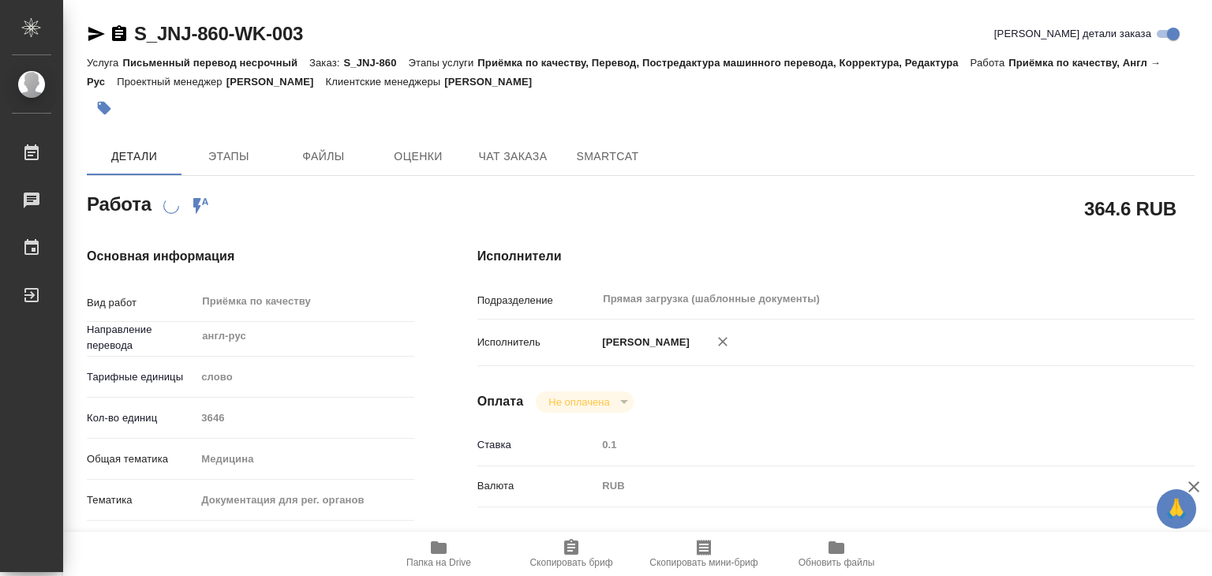
click at [448, 558] on span "Папка на Drive" at bounding box center [438, 562] width 65 height 11
type textarea "x"
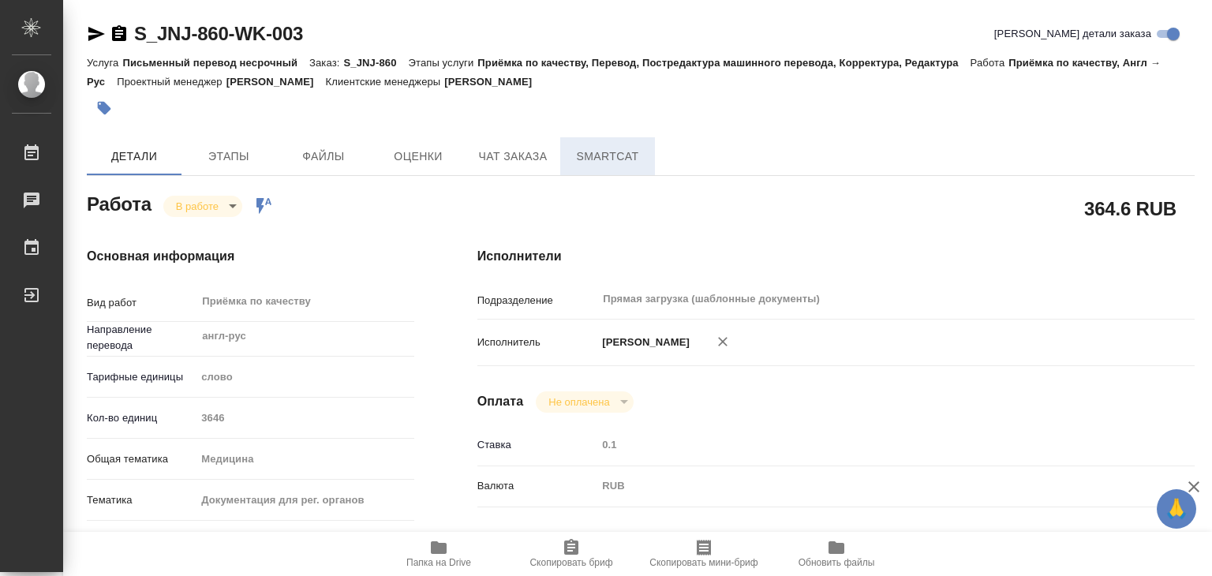
type textarea "x"
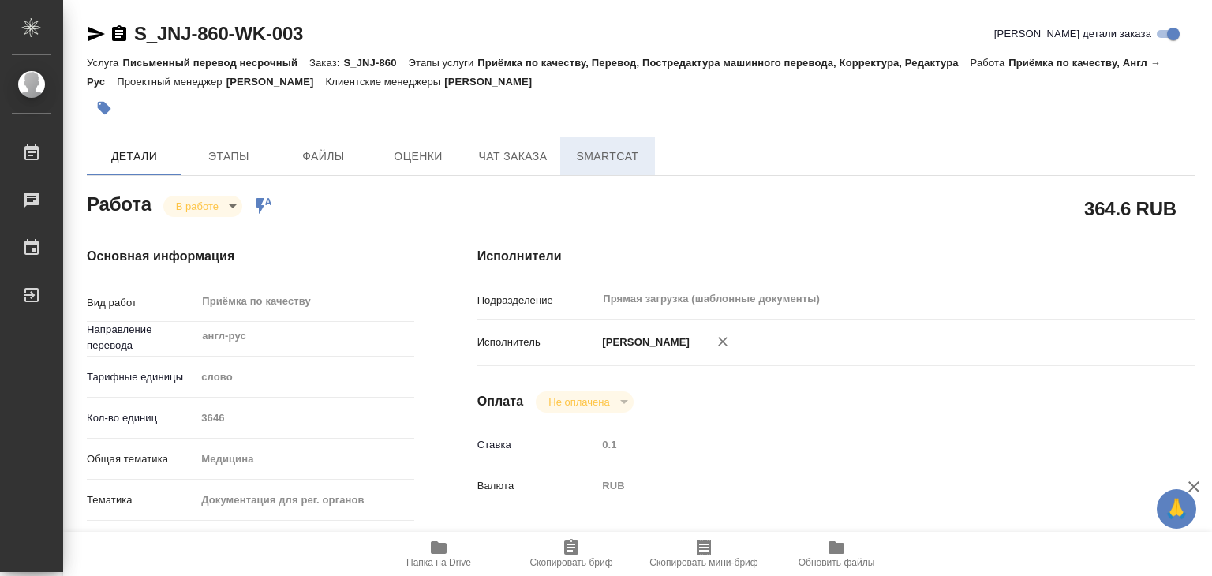
type textarea "x"
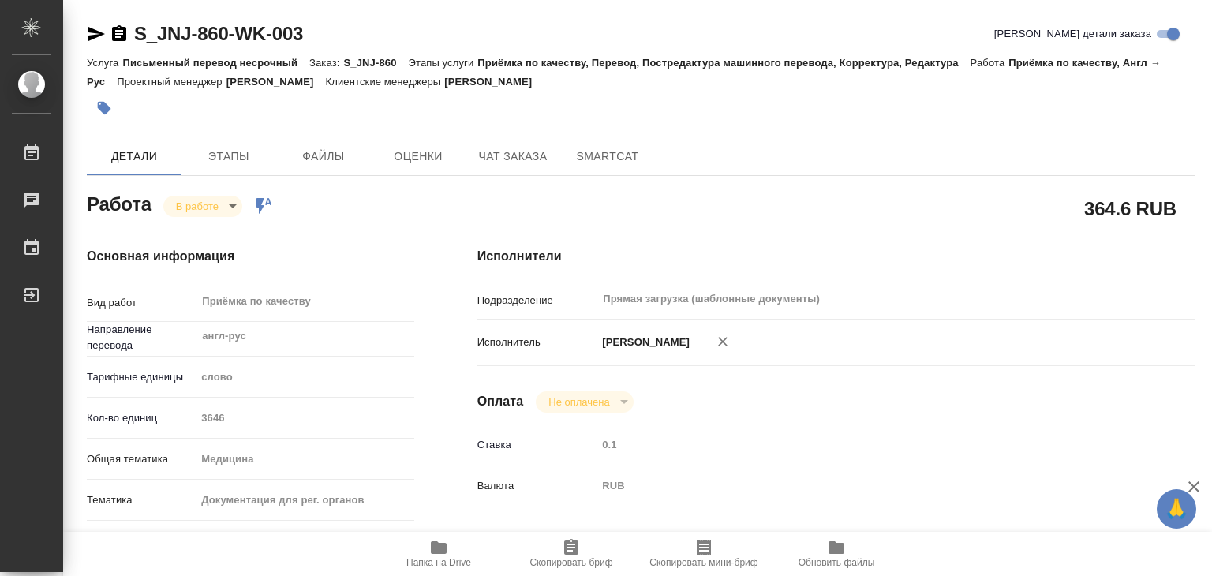
type textarea "x"
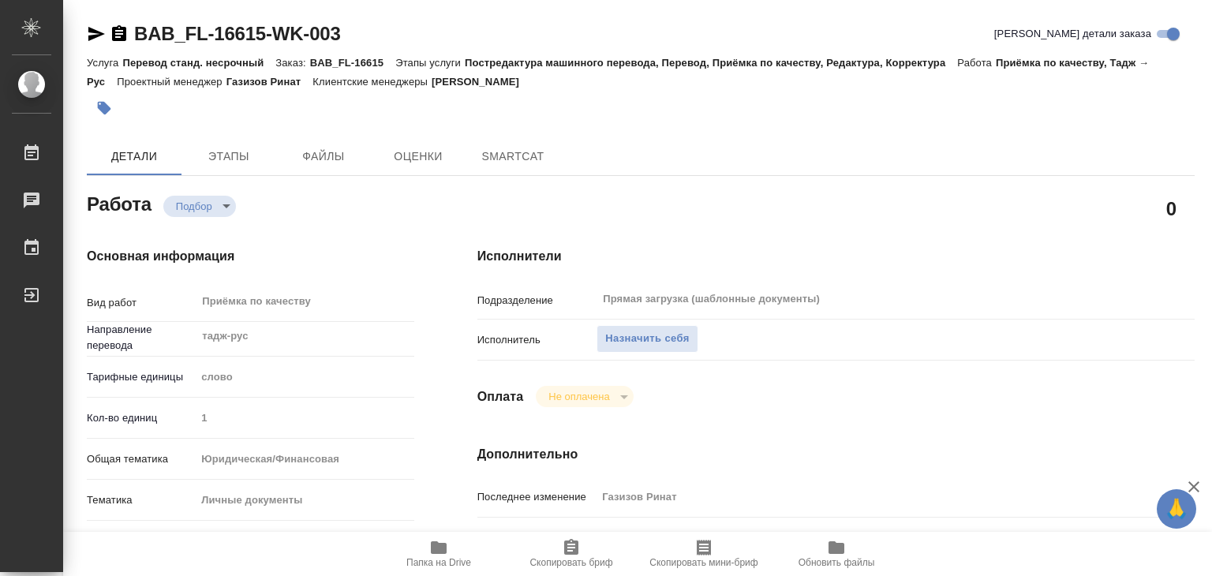
type textarea "x"
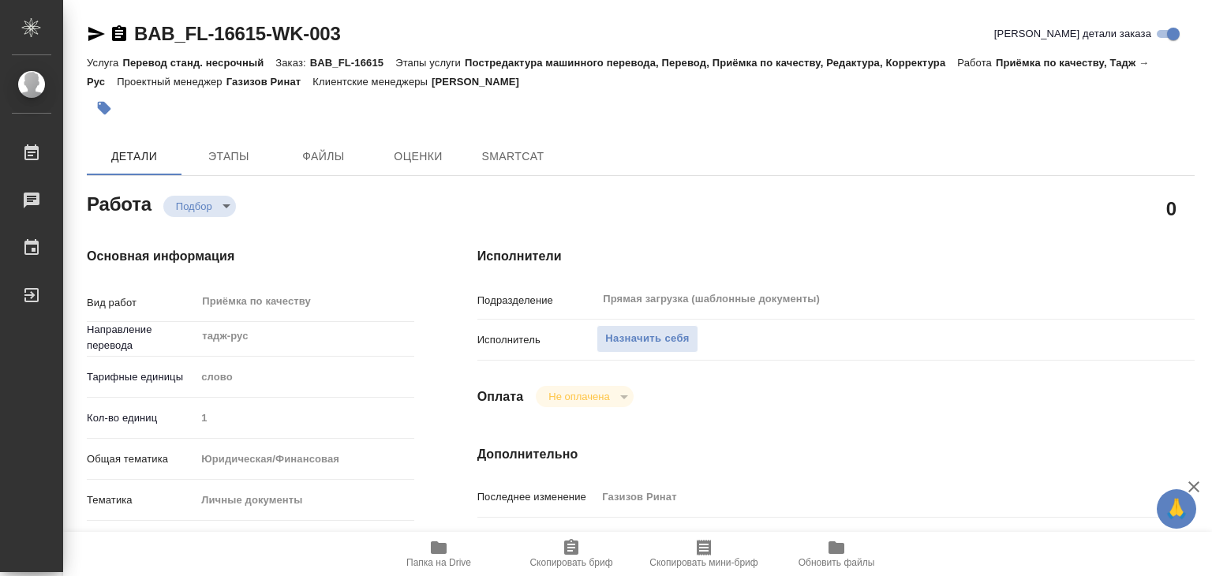
type textarea "x"
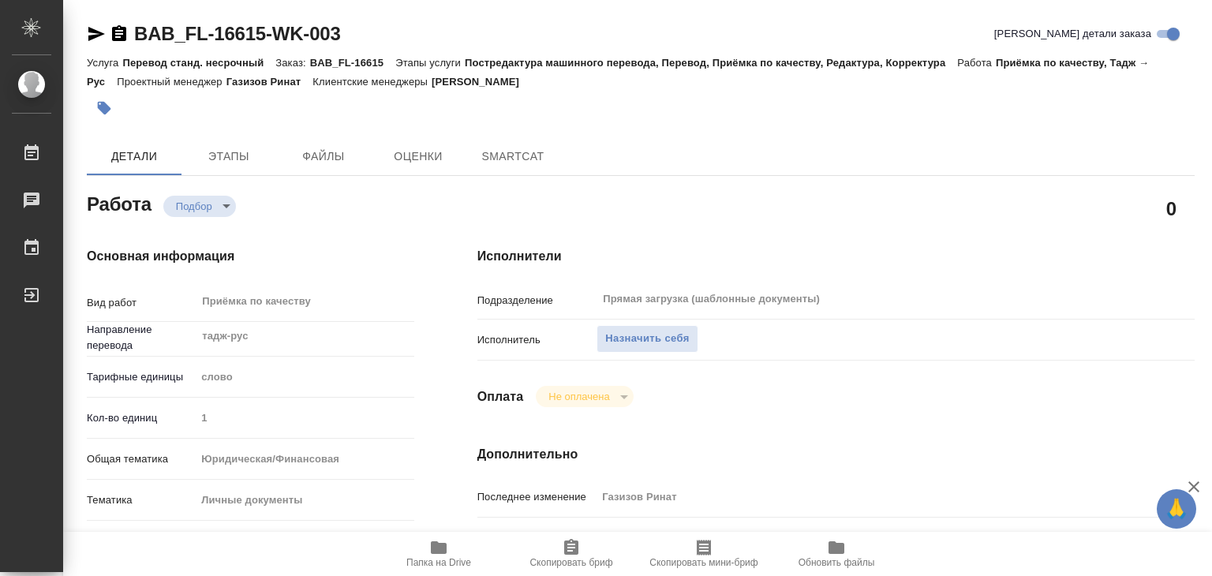
type textarea "x"
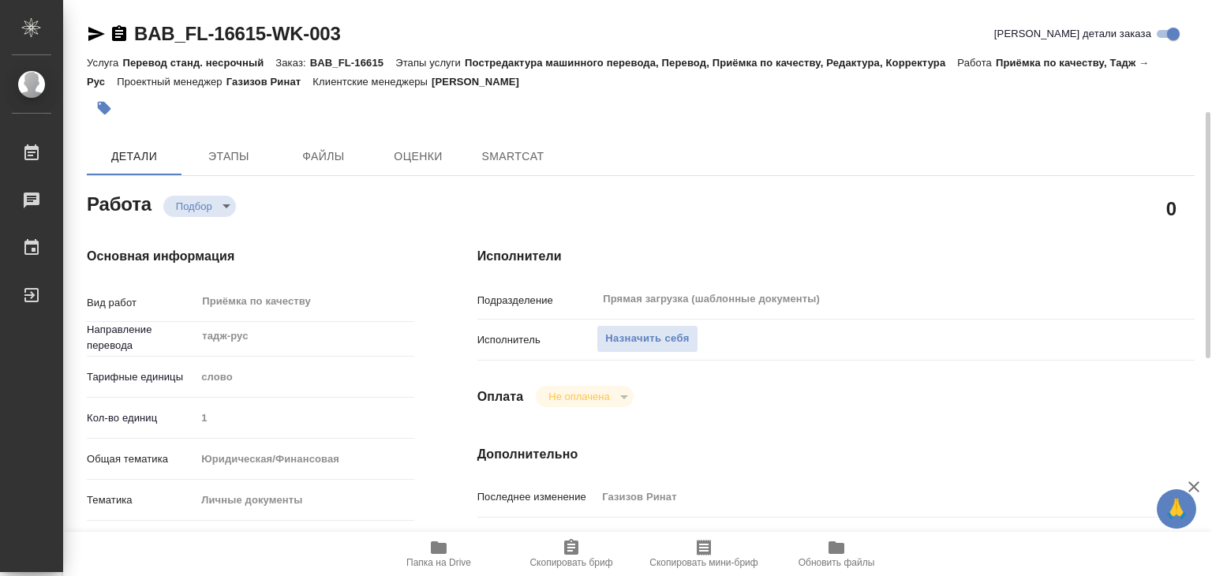
scroll to position [237, 0]
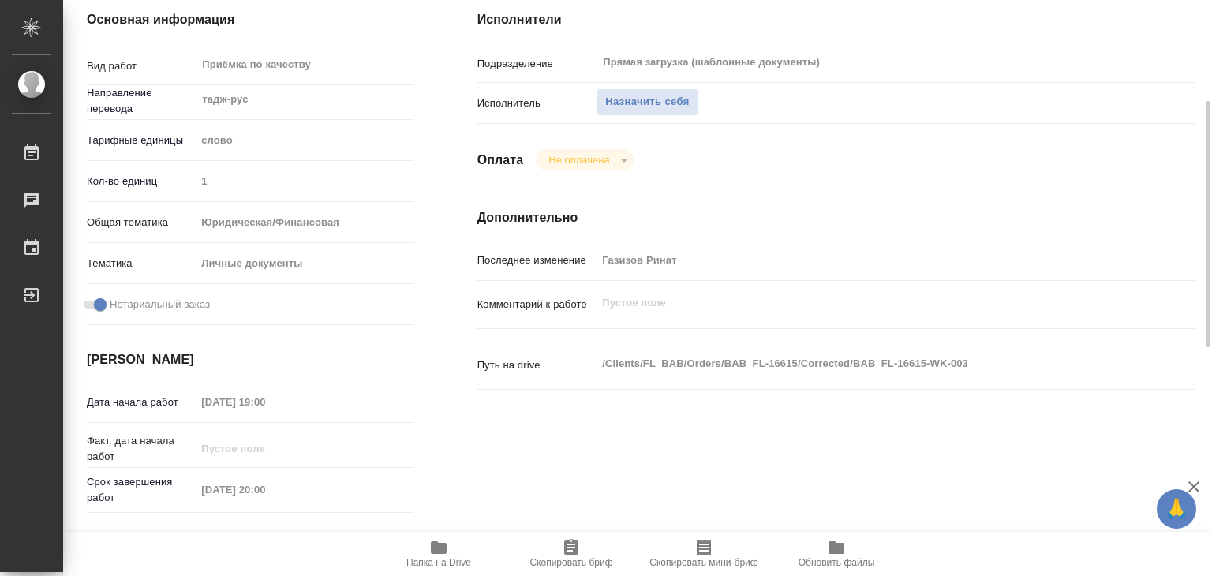
type textarea "x"
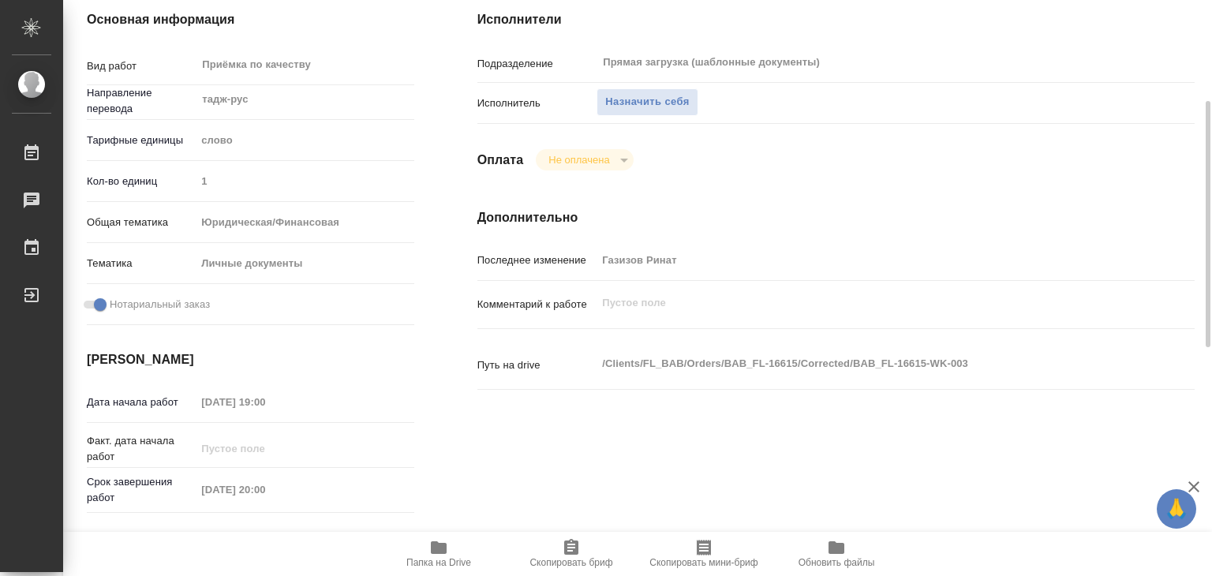
type textarea "x"
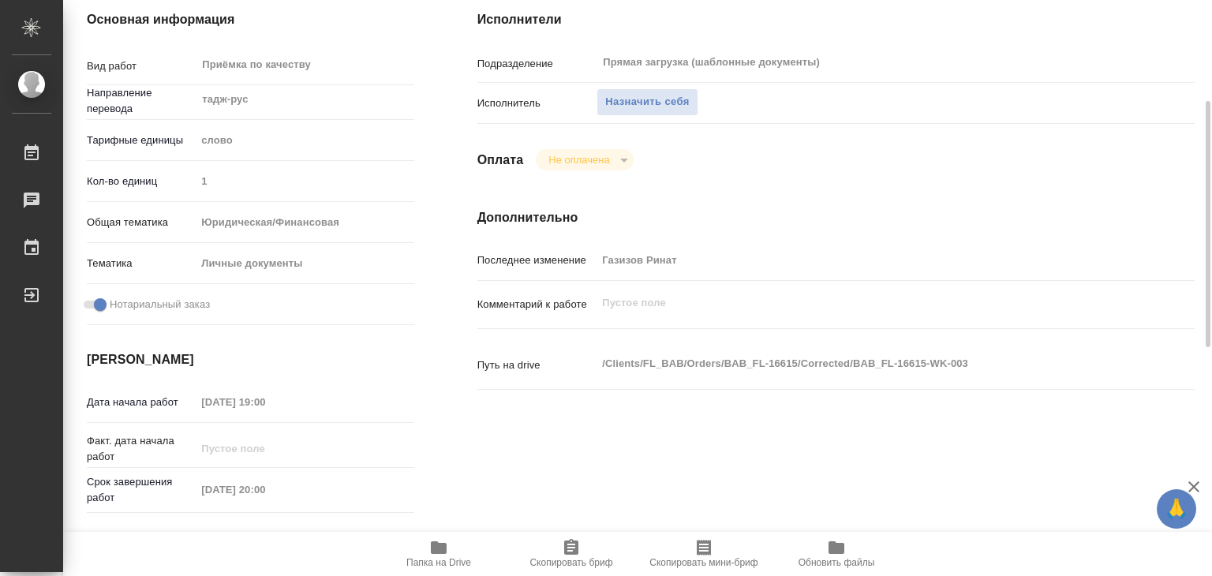
type textarea "x"
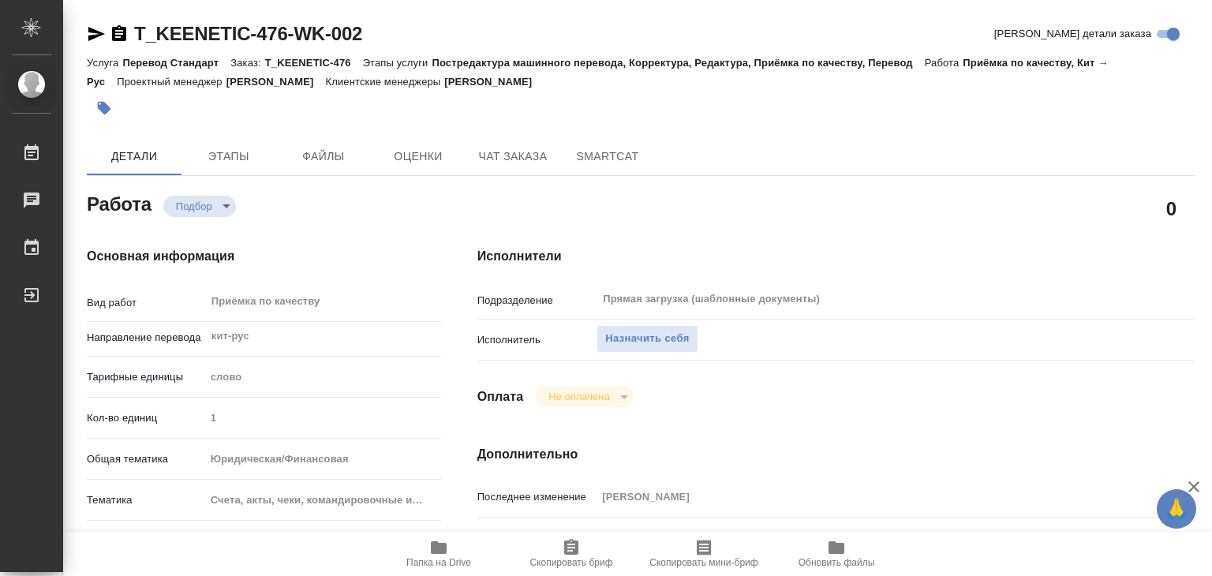
scroll to position [237, 0]
